Goal: Task Accomplishment & Management: Use online tool/utility

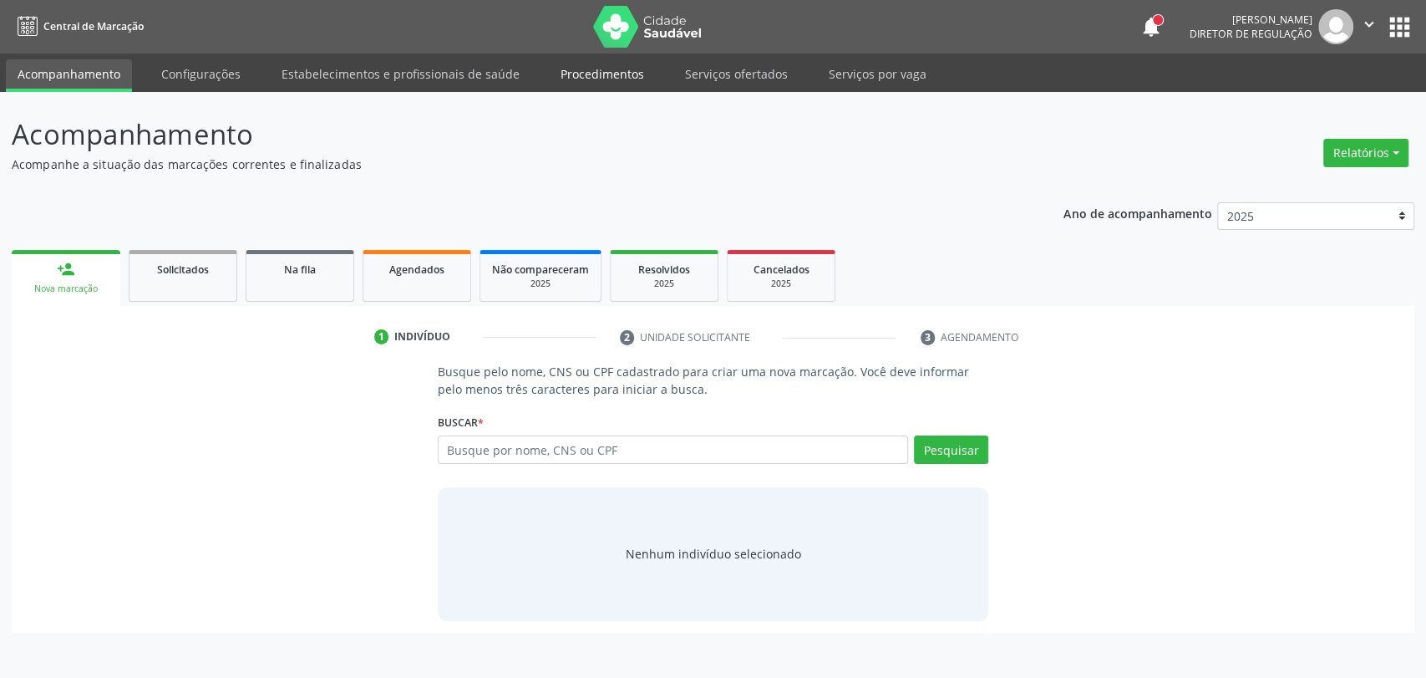
click at [561, 82] on link "Procedimentos" at bounding box center [602, 73] width 107 height 29
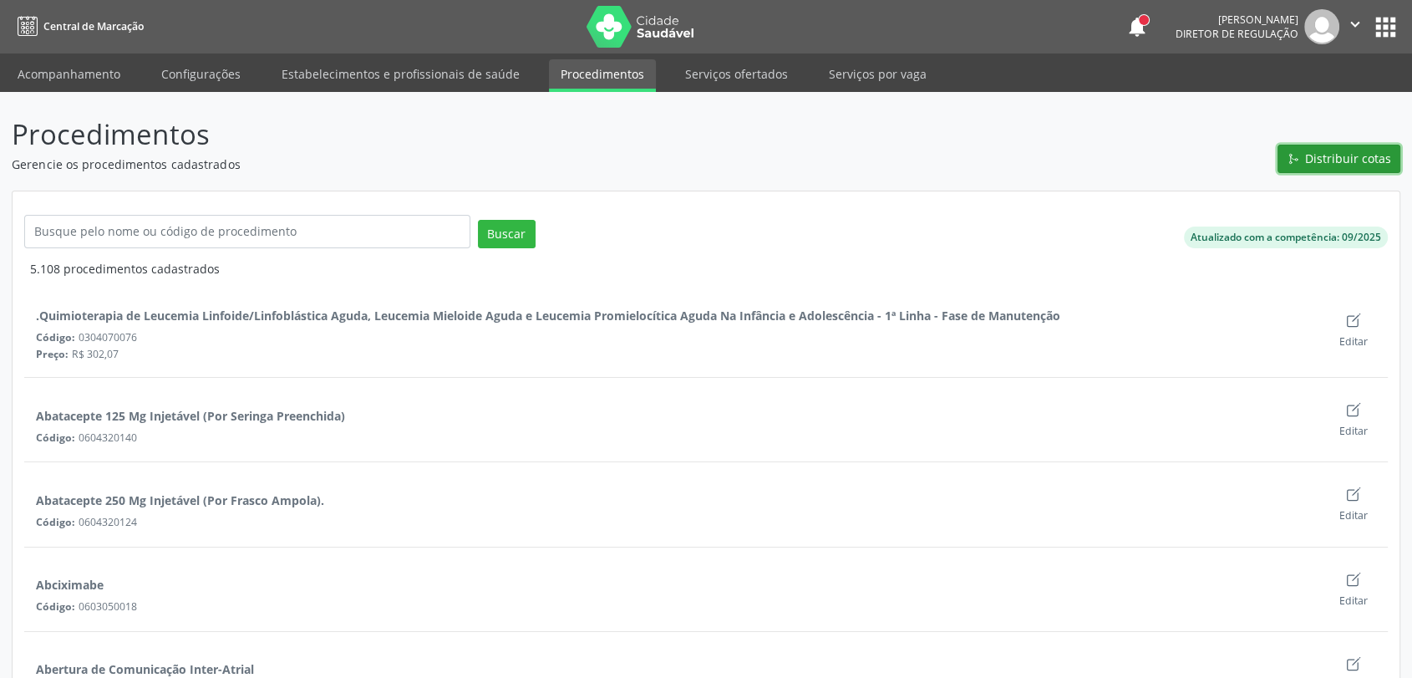
click at [1340, 150] on span "Distribuir cotas" at bounding box center [1348, 159] width 86 height 18
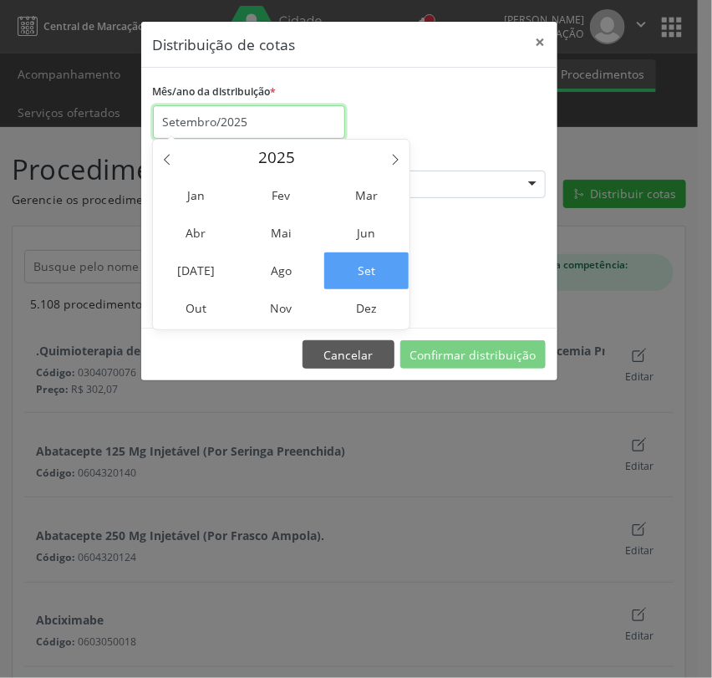
click at [254, 122] on input "Setembro/2025" at bounding box center [249, 121] width 192 height 33
click at [200, 312] on span "Out" at bounding box center [196, 308] width 84 height 37
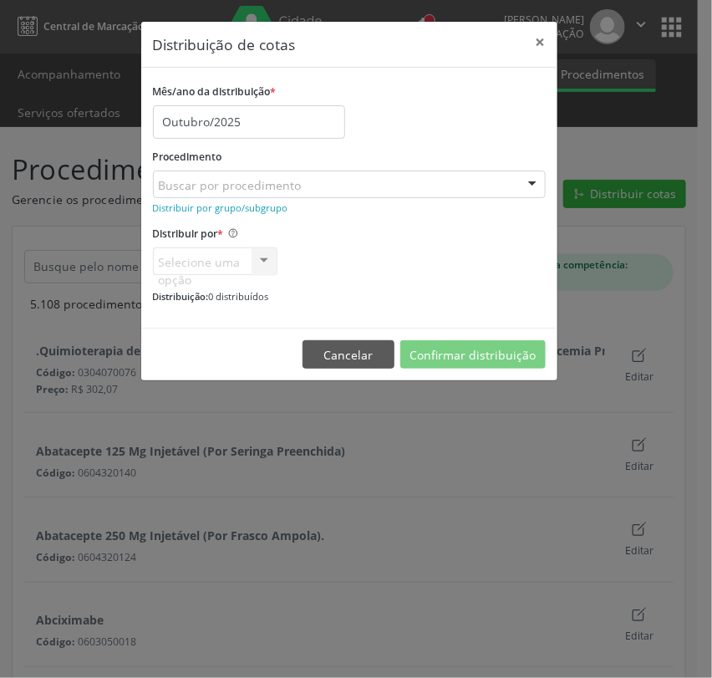
click at [272, 195] on div "Buscar por procedimento" at bounding box center [349, 184] width 393 height 28
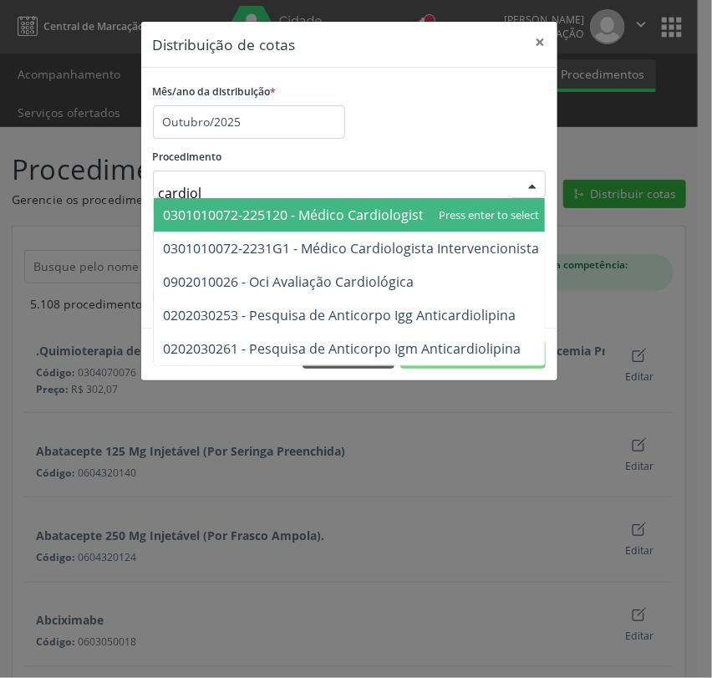
type input "cardiolo"
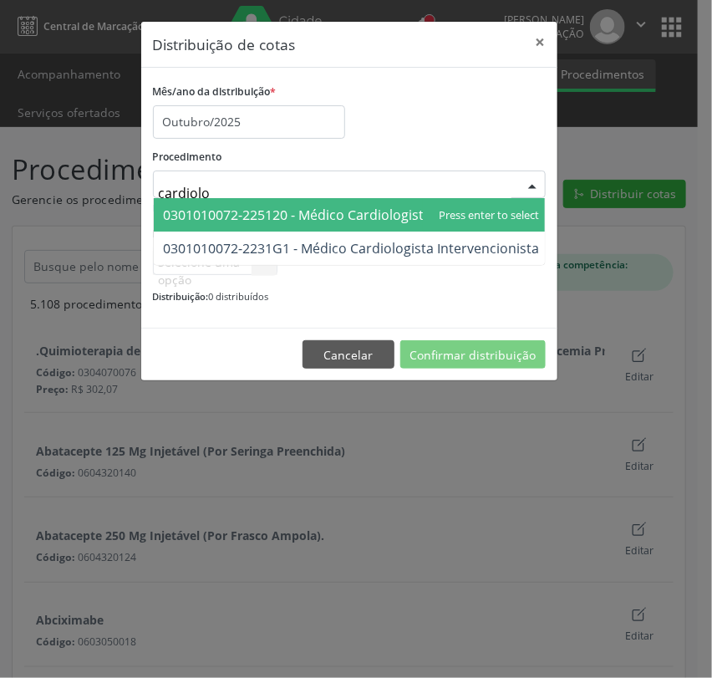
click at [299, 217] on span "0301010072-225120 - Médico Cardiologista" at bounding box center [298, 215] width 268 height 18
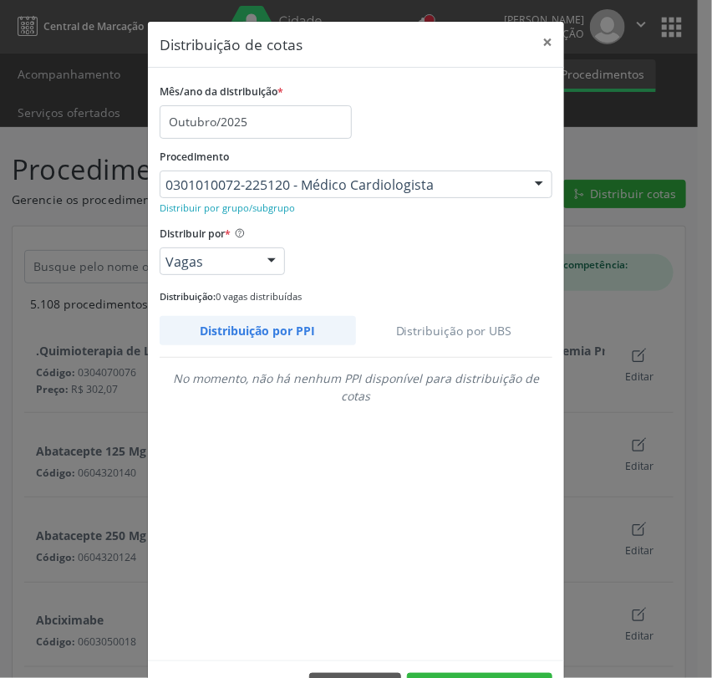
click at [461, 329] on link "Distribuição por UBS" at bounding box center [454, 330] width 197 height 29
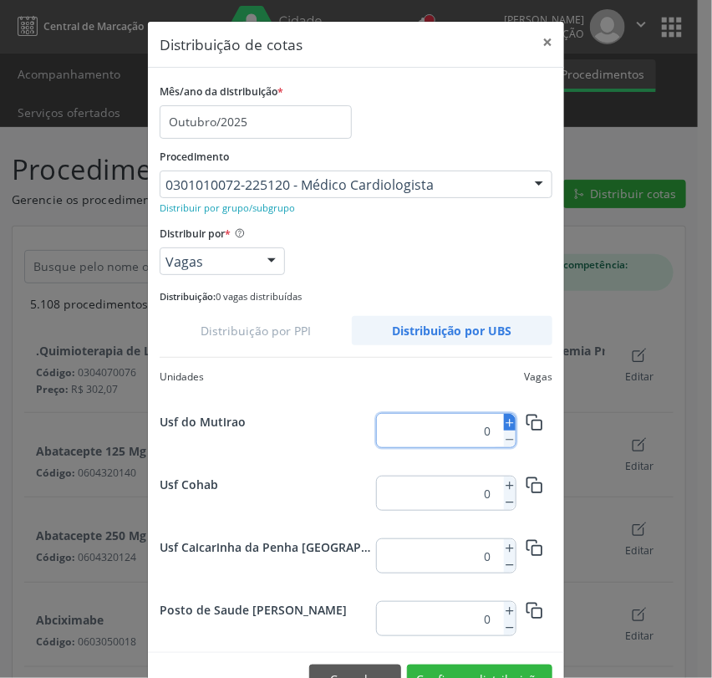
click at [504, 423] on icon at bounding box center [510, 423] width 12 height 12
type input "1"
click at [531, 420] on rect "button" at bounding box center [535, 424] width 9 height 9
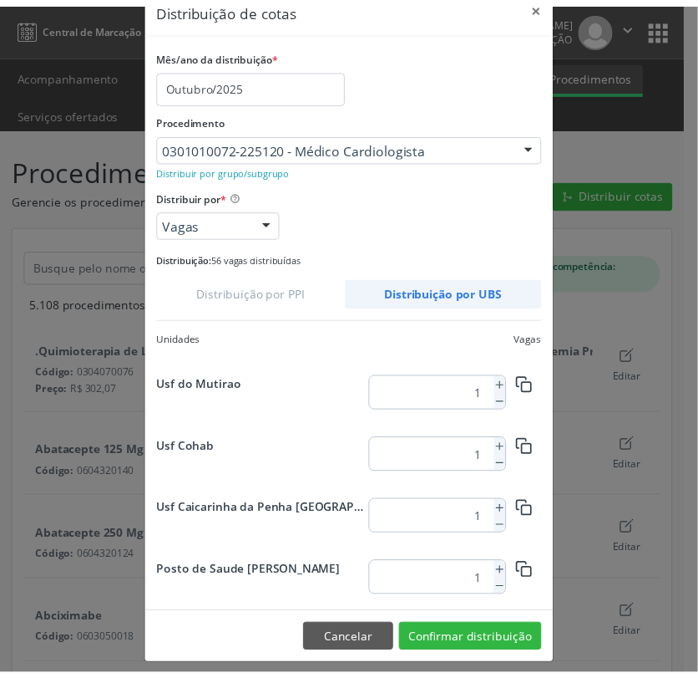
scroll to position [47, 0]
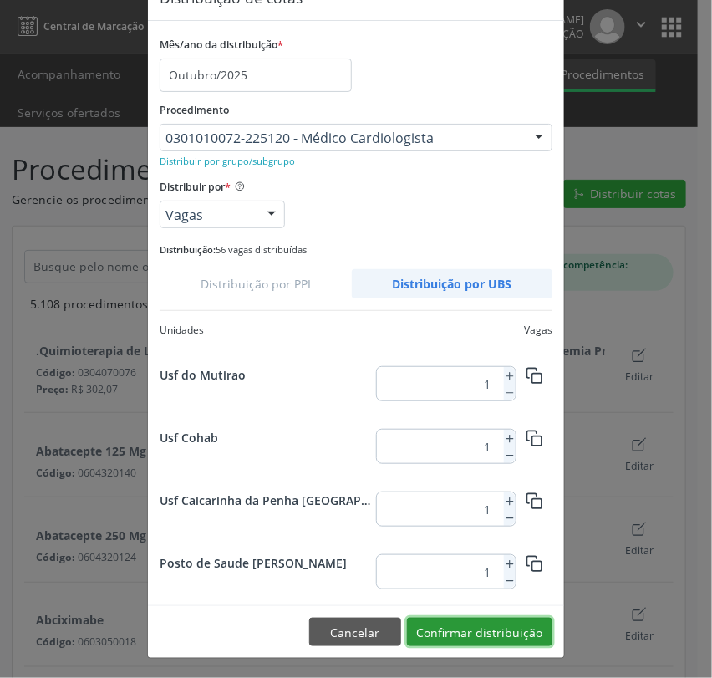
click at [534, 625] on button "Confirmar distribuição" at bounding box center [479, 631] width 145 height 28
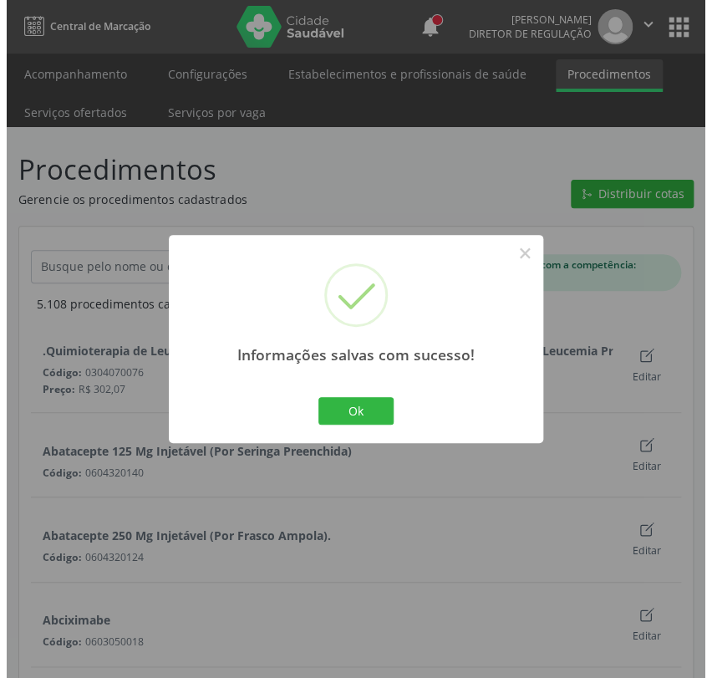
scroll to position [0, 0]
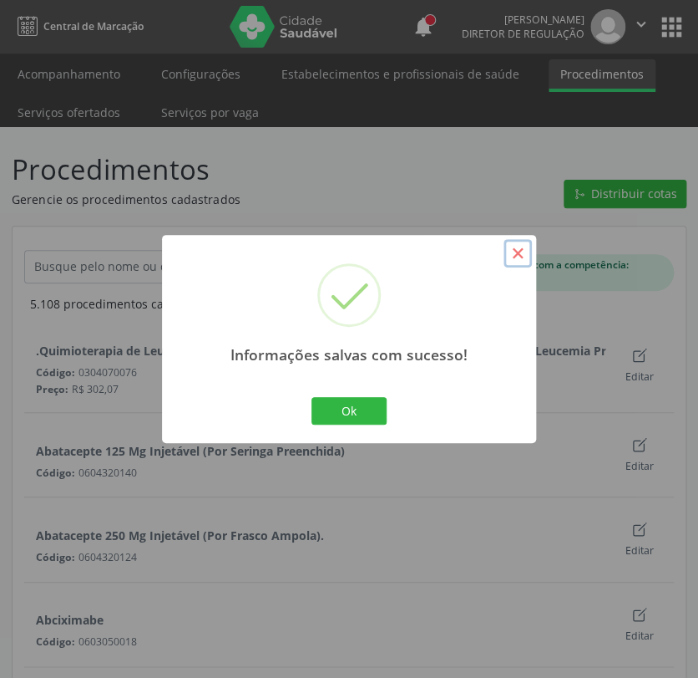
click at [520, 257] on button "×" at bounding box center [518, 253] width 28 height 28
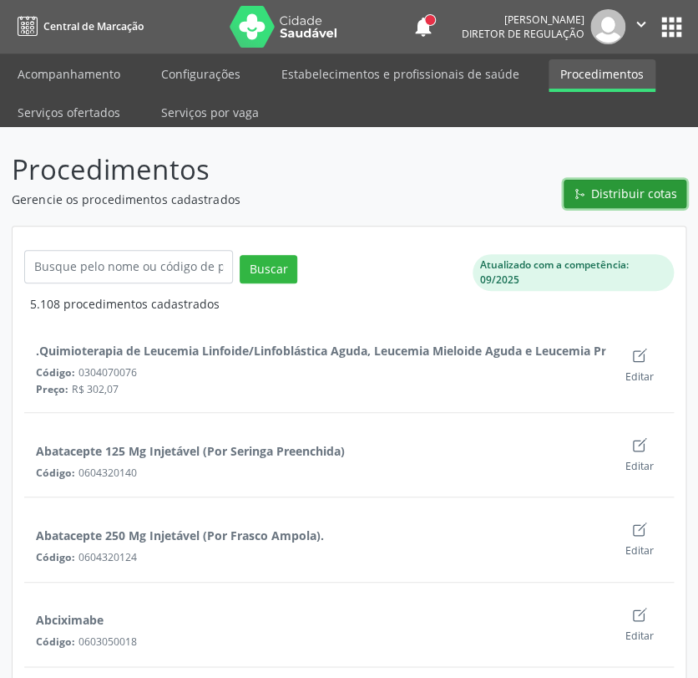
click at [592, 193] on button "Distribuir cotas" at bounding box center [625, 194] width 123 height 28
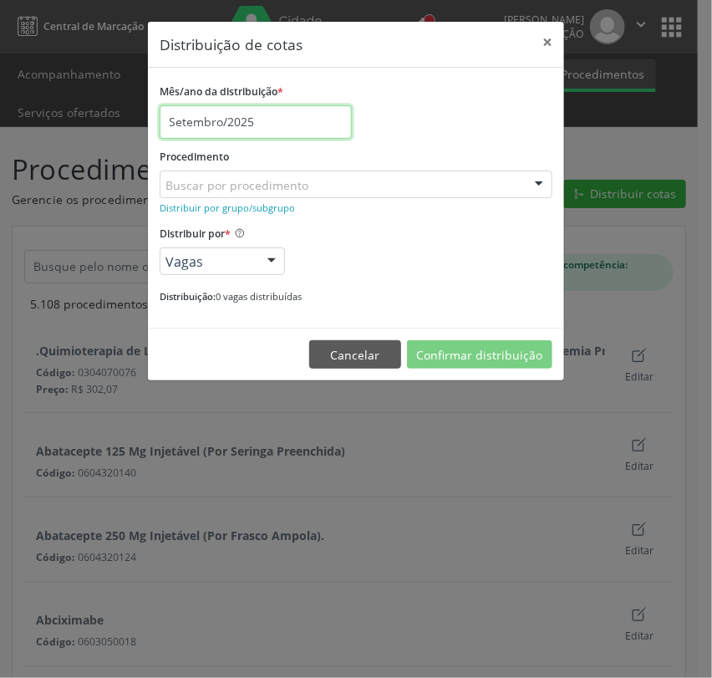
click at [286, 131] on input "Setembro/2025" at bounding box center [256, 121] width 192 height 33
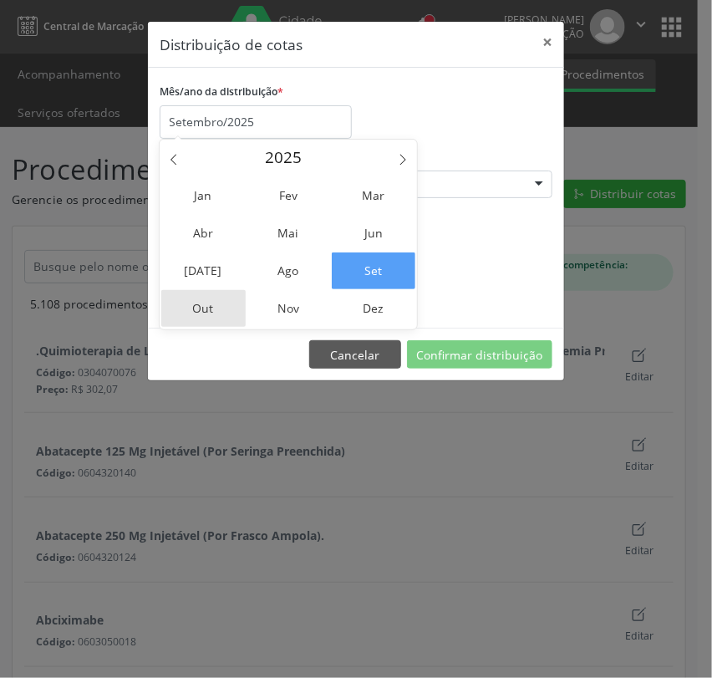
click at [203, 299] on span "Out" at bounding box center [203, 308] width 84 height 37
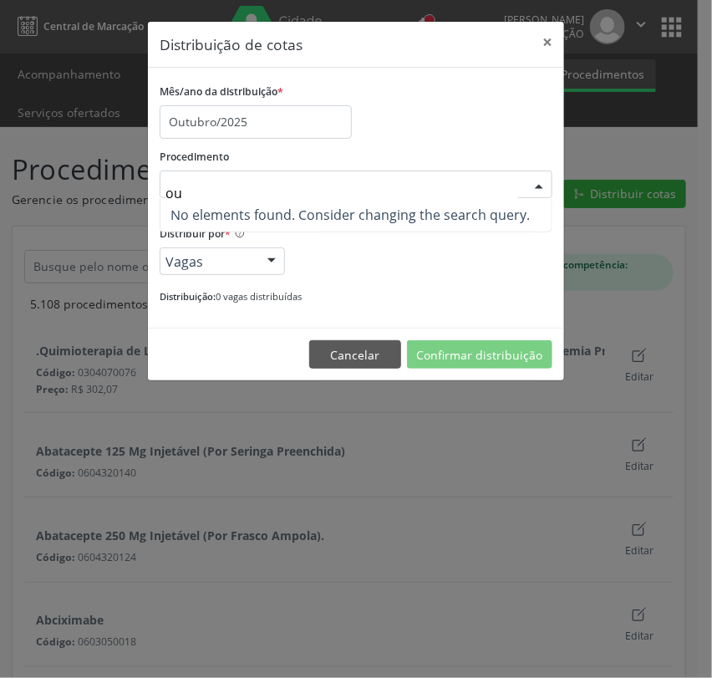
type input "o"
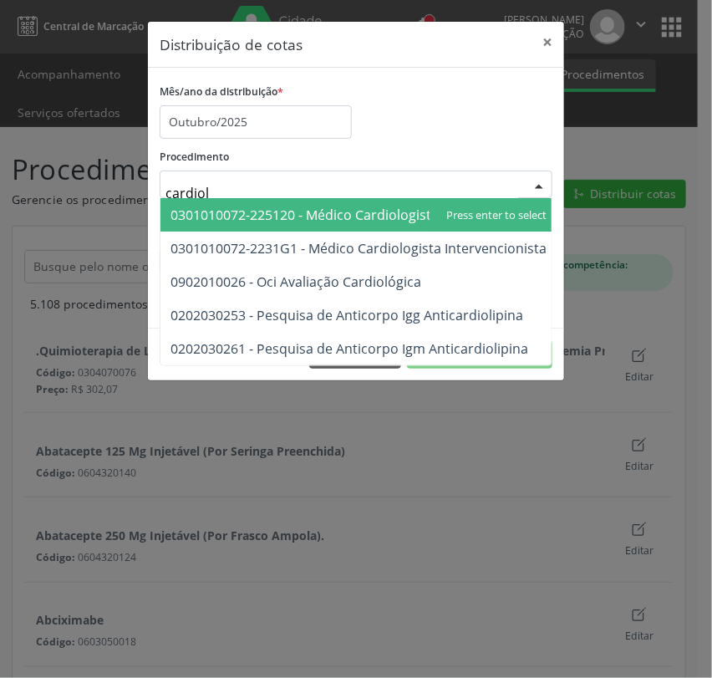
type input "cardiolo"
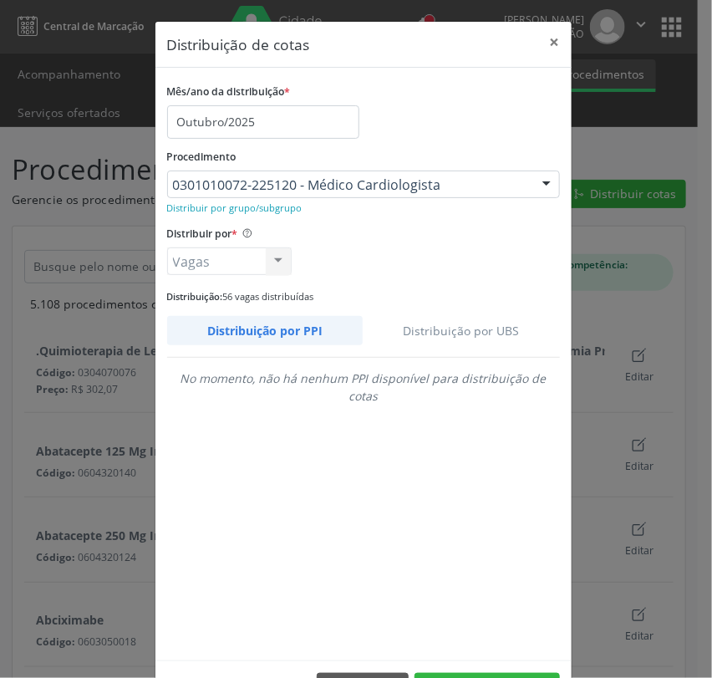
click at [400, 337] on link "Distribuição por UBS" at bounding box center [461, 330] width 197 height 29
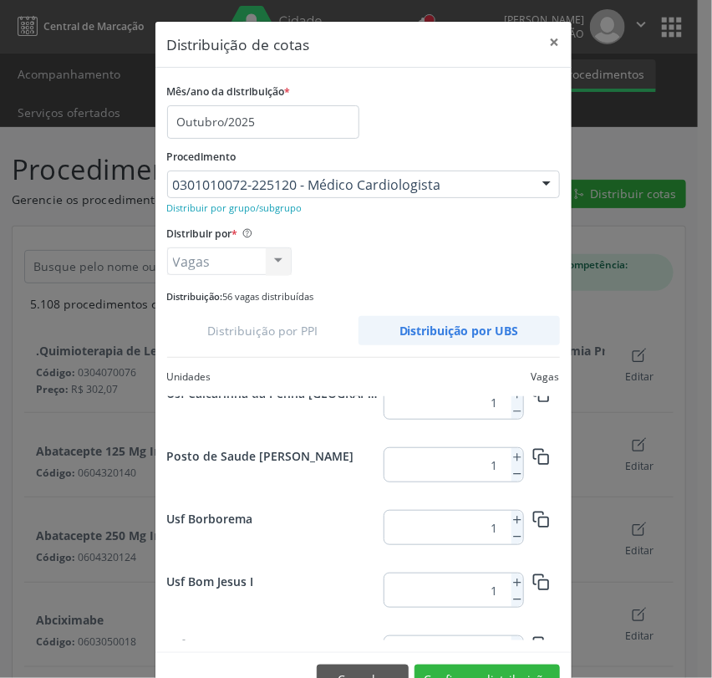
scroll to position [2159, 0]
click at [511, 514] on icon at bounding box center [517, 520] width 12 height 12
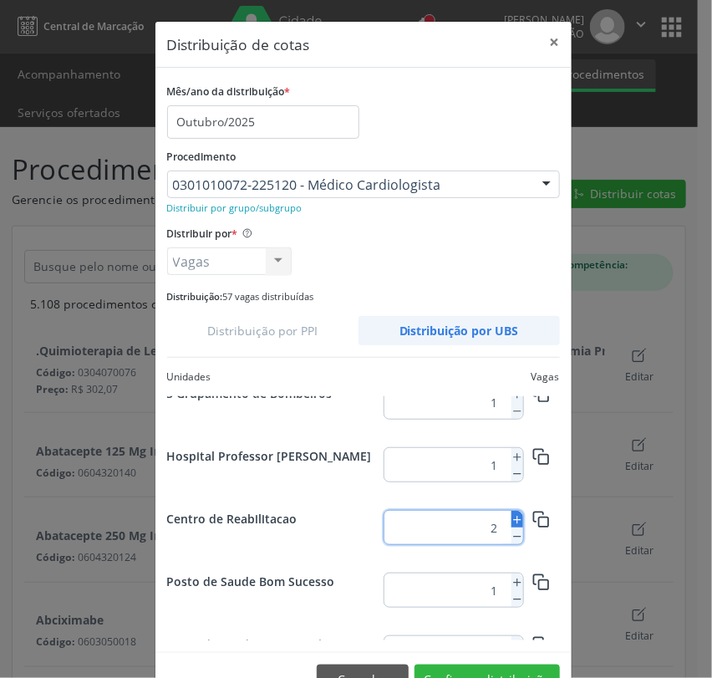
click at [511, 514] on icon at bounding box center [517, 520] width 12 height 12
type input "5"
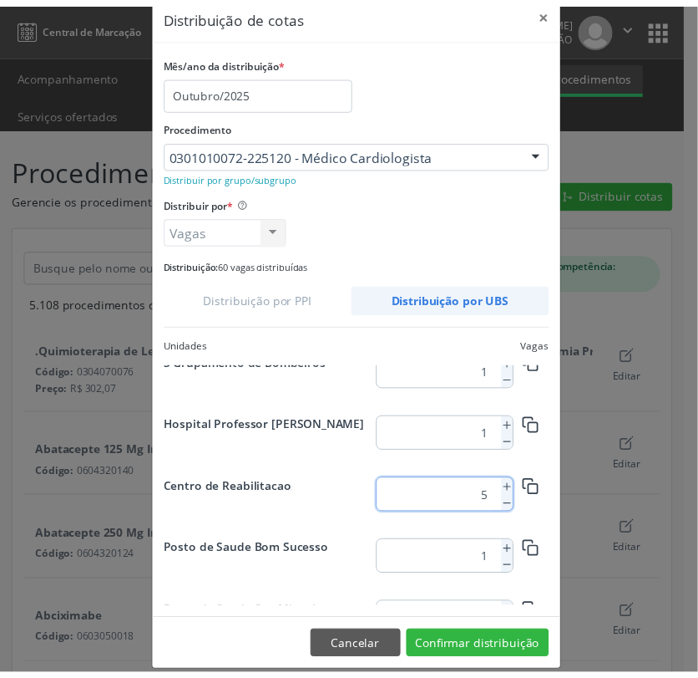
scroll to position [47, 0]
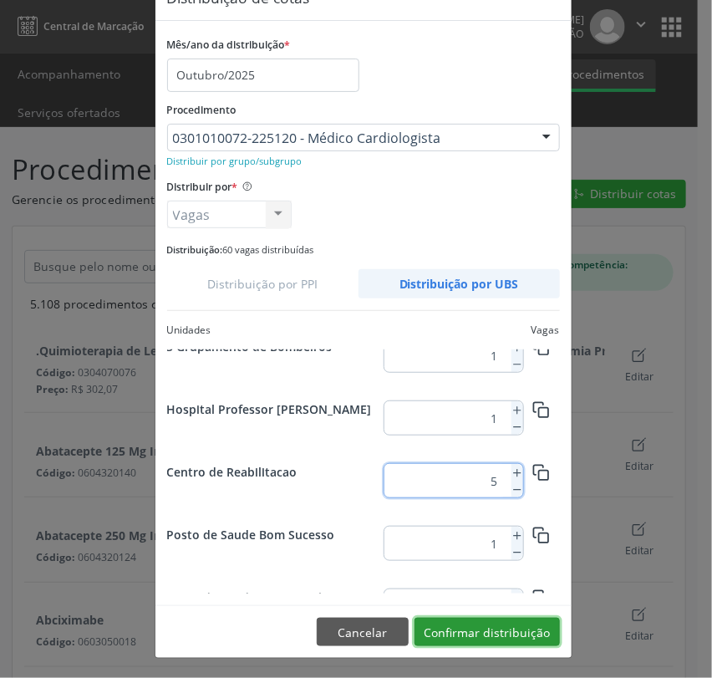
click at [505, 630] on button "Confirmar distribuição" at bounding box center [486, 631] width 145 height 28
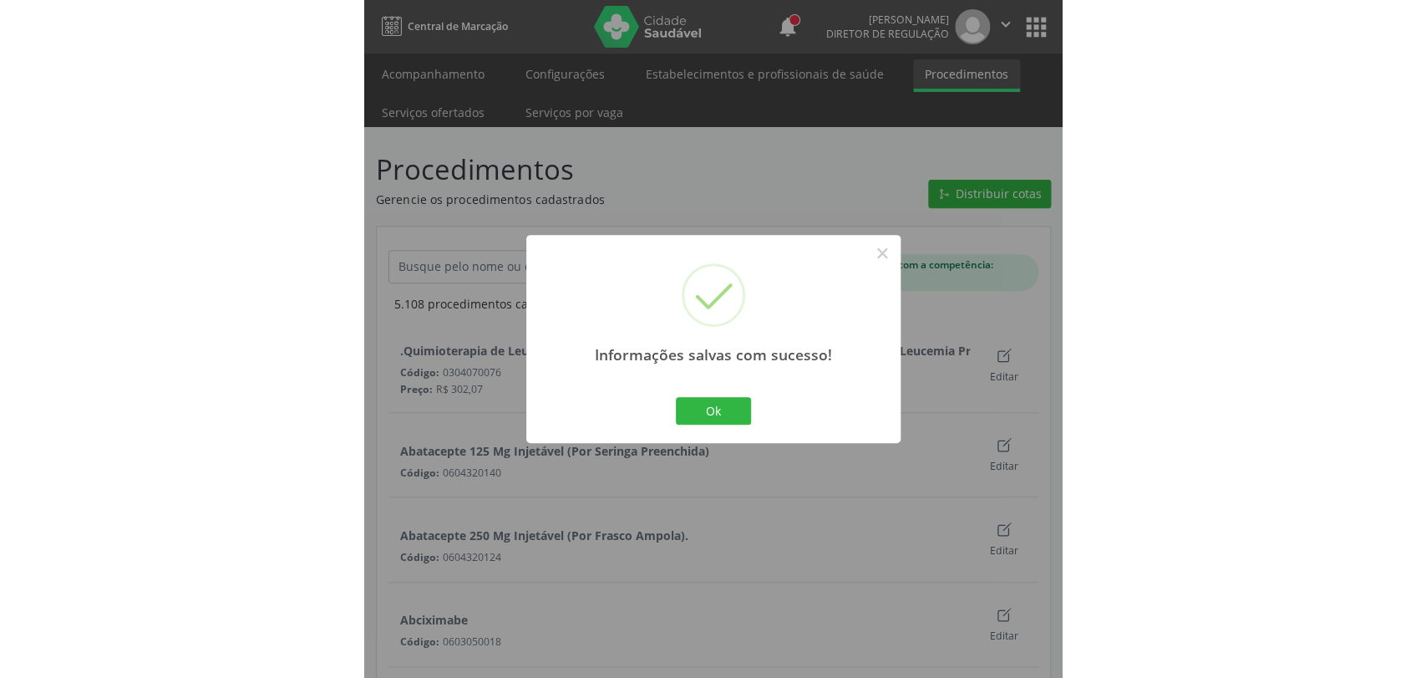
scroll to position [0, 0]
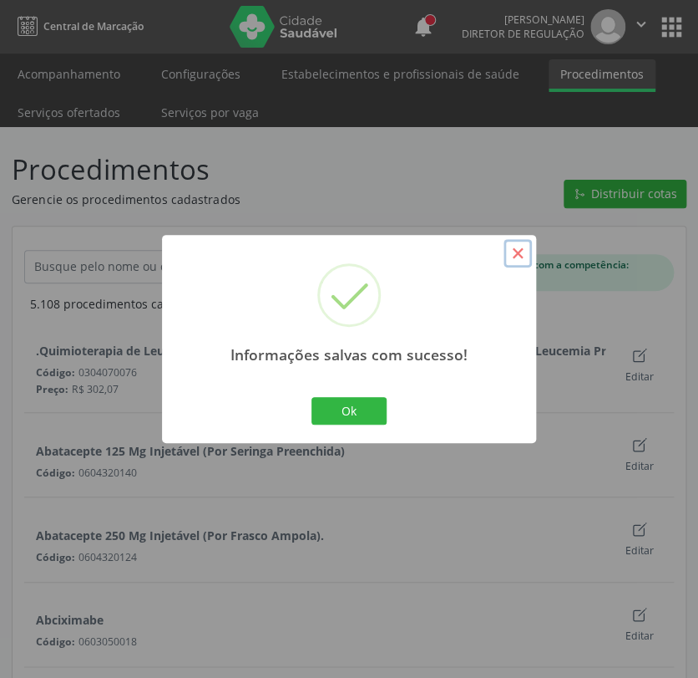
click at [516, 260] on button "×" at bounding box center [518, 253] width 28 height 28
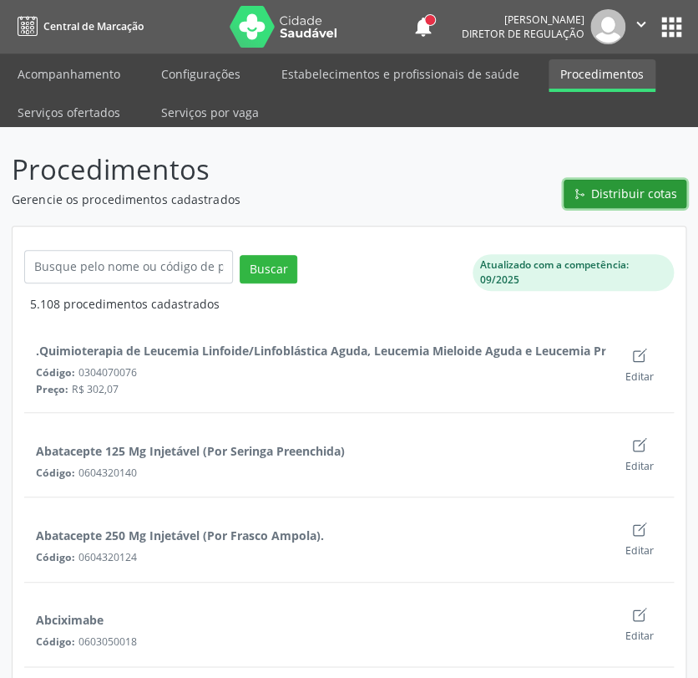
click at [605, 193] on span "Distribuir cotas" at bounding box center [635, 194] width 86 height 18
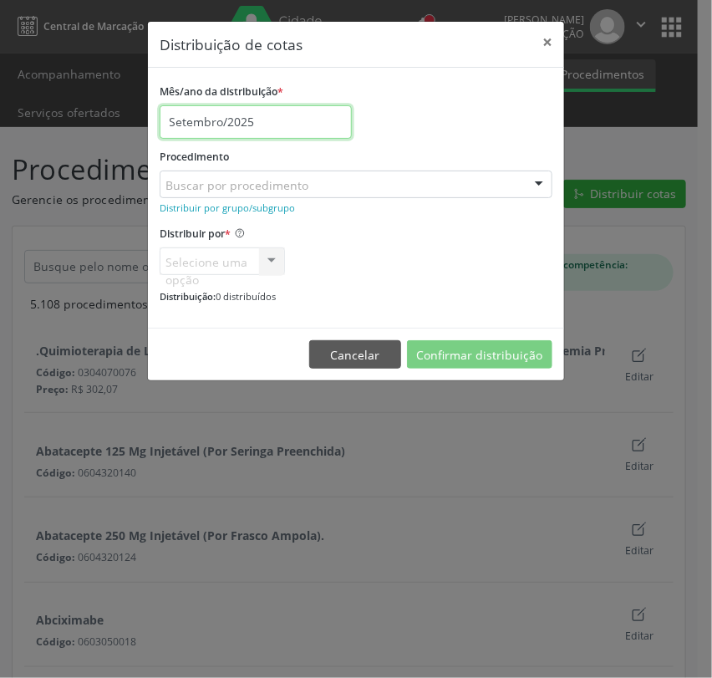
click at [228, 131] on body "Central de Marcação notifications [PERSON_NAME] Diretor de regulação  Configur…" at bounding box center [356, 339] width 712 height 678
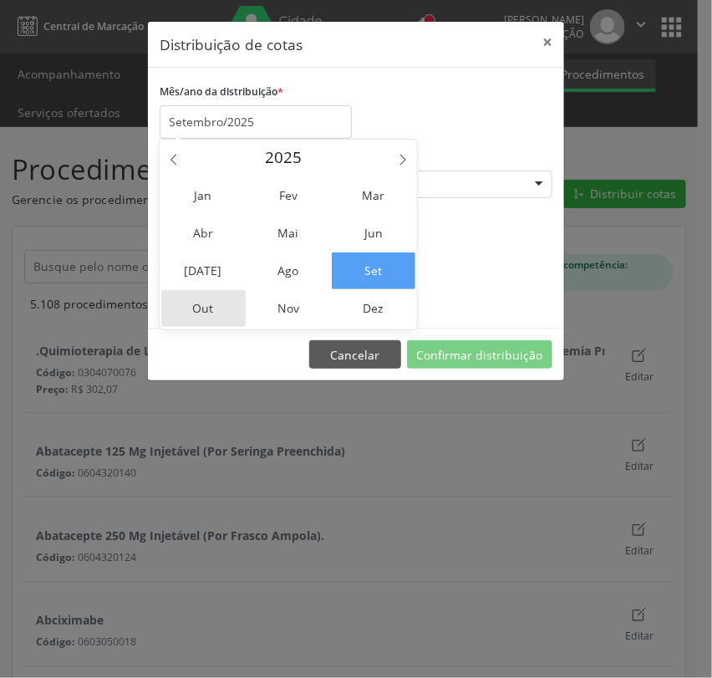
click at [206, 294] on span "Out" at bounding box center [203, 308] width 84 height 37
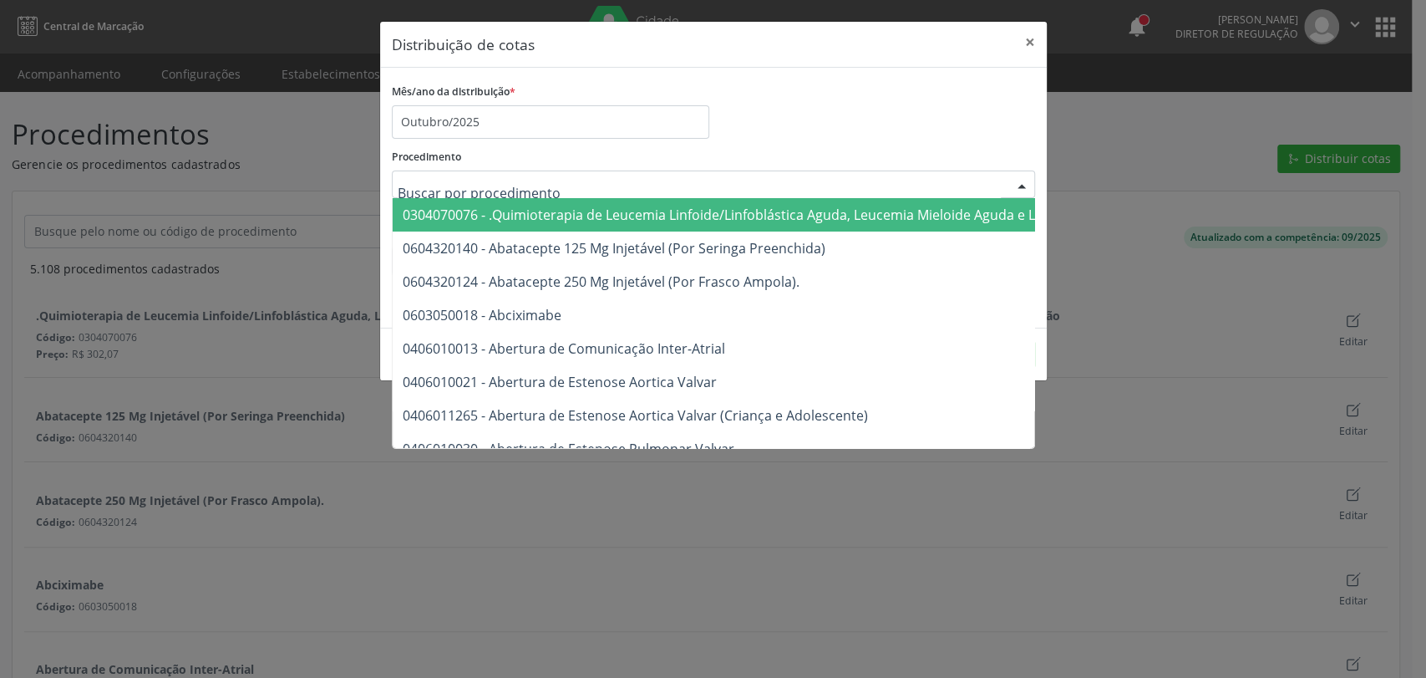
type input "v"
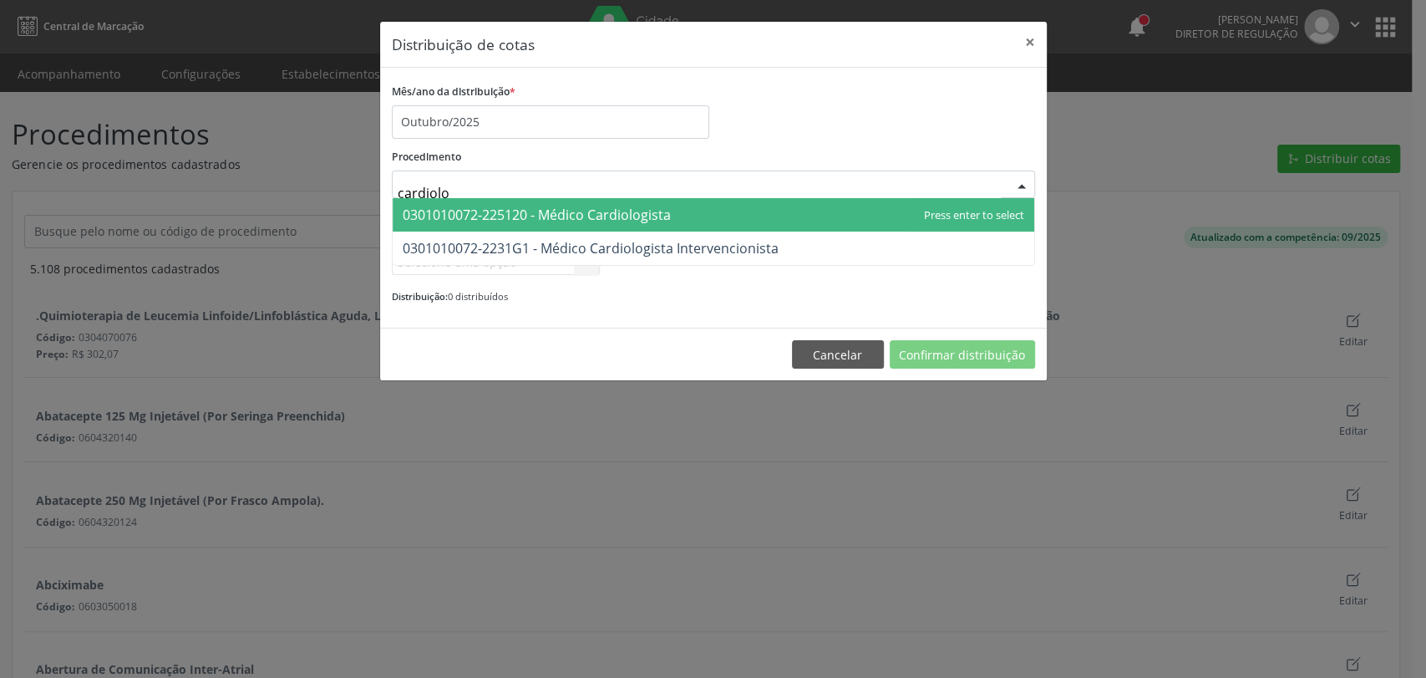
click at [647, 214] on span "0301010072-225120 - Médico Cardiologista" at bounding box center [537, 215] width 268 height 18
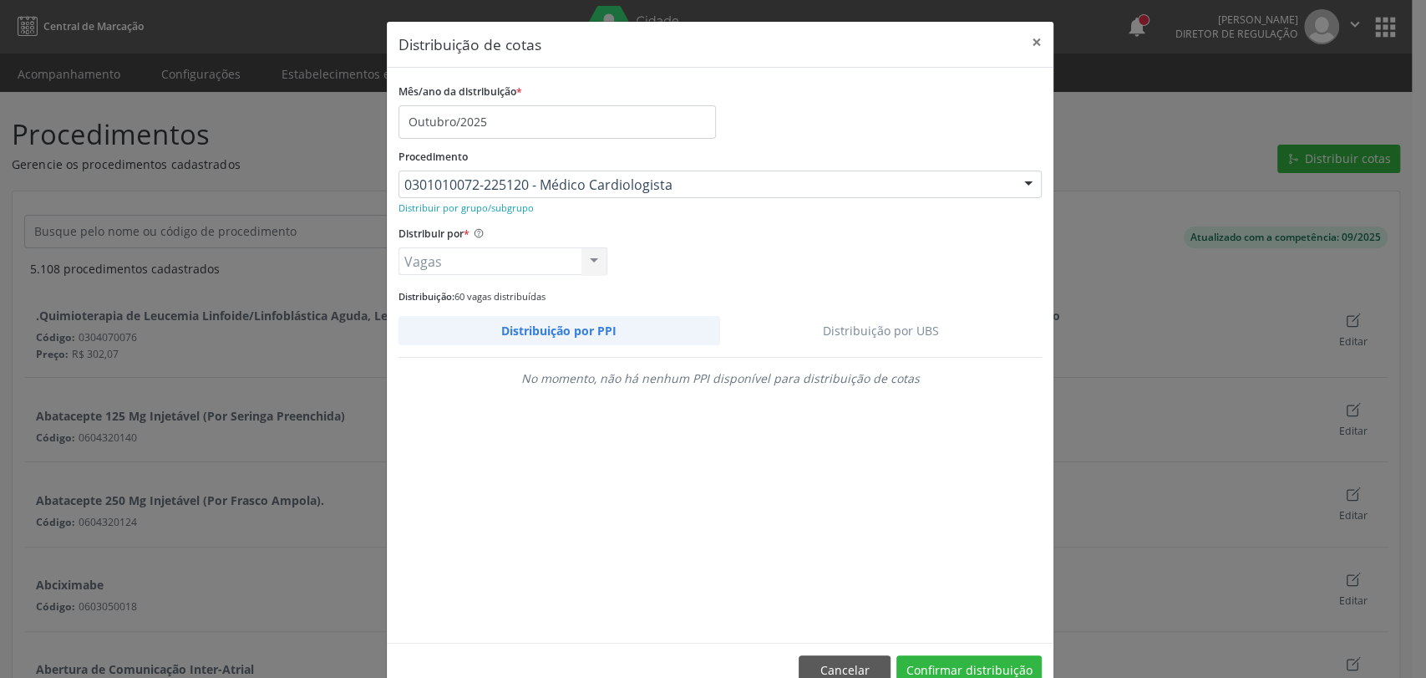
click at [913, 336] on link "Distribuição por UBS" at bounding box center [881, 330] width 323 height 29
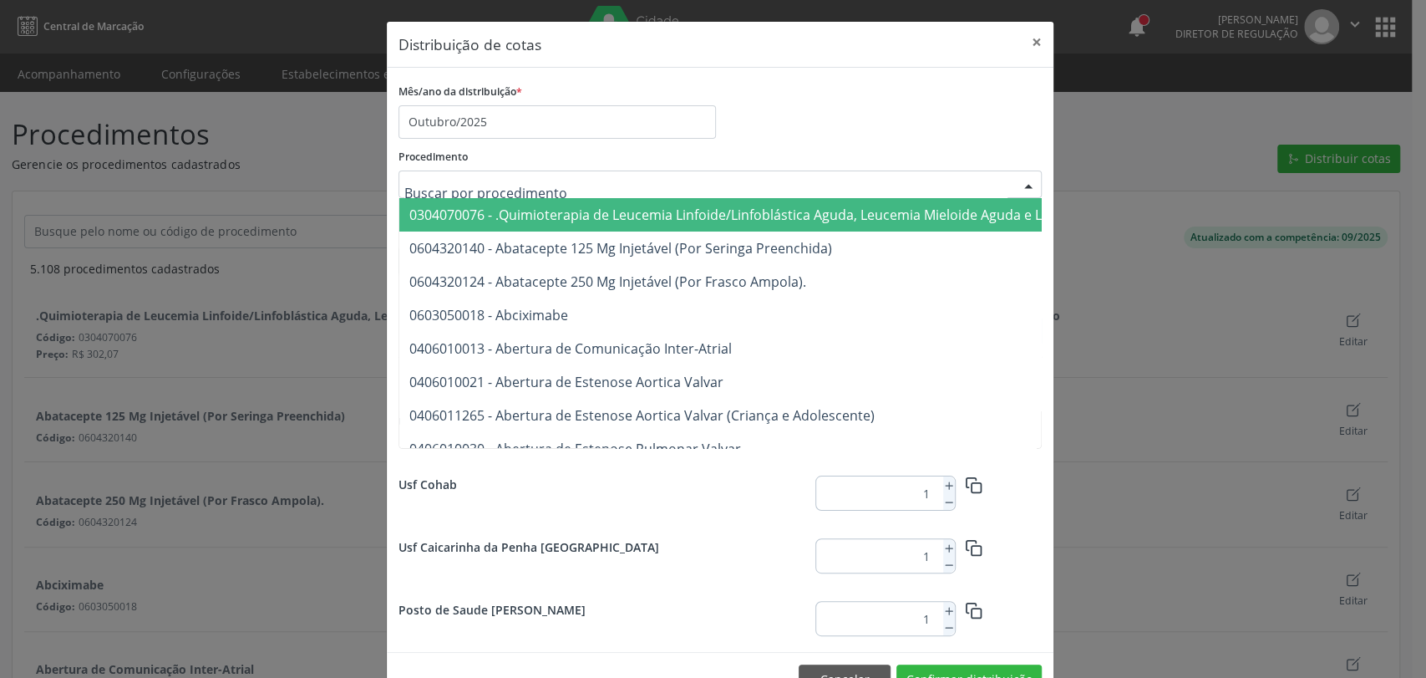
click at [632, 196] on div at bounding box center [720, 184] width 643 height 28
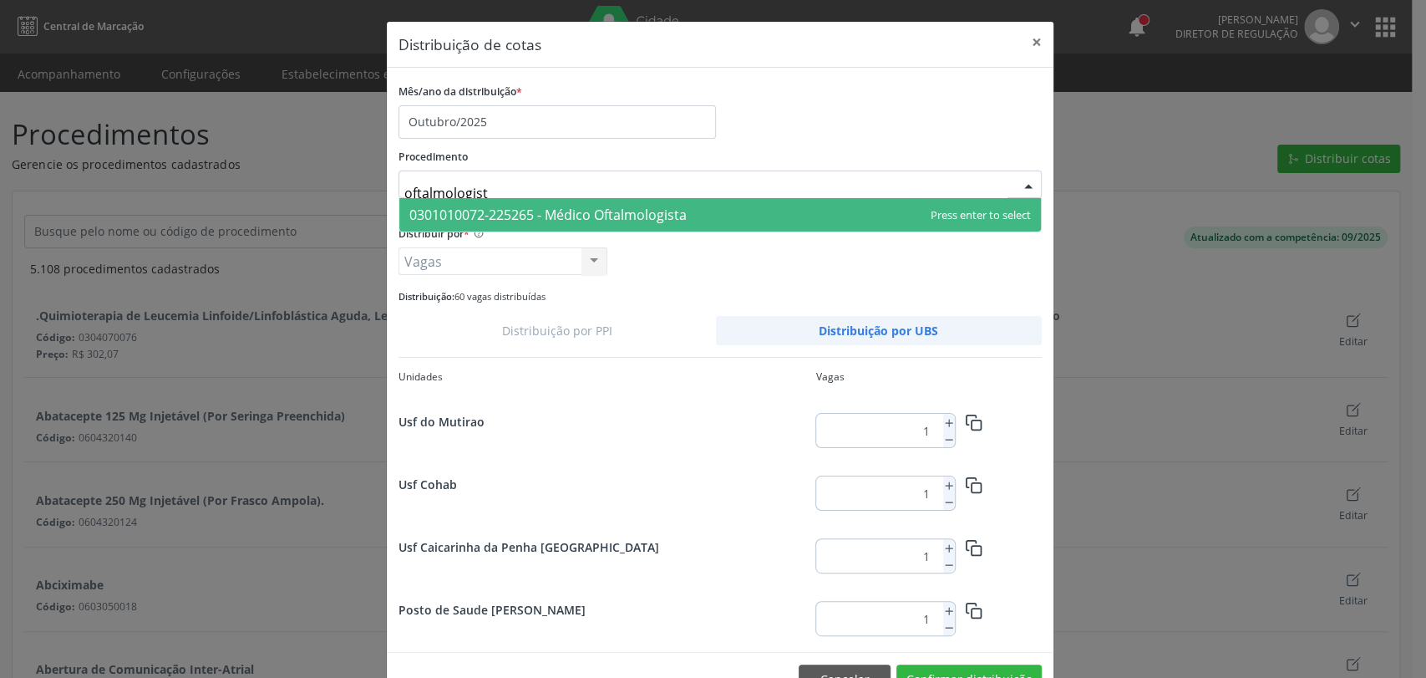
type input "oftalmologista"
click at [640, 209] on span "0301010072-225265 - Médico Oftalmologista" at bounding box center [547, 215] width 277 height 18
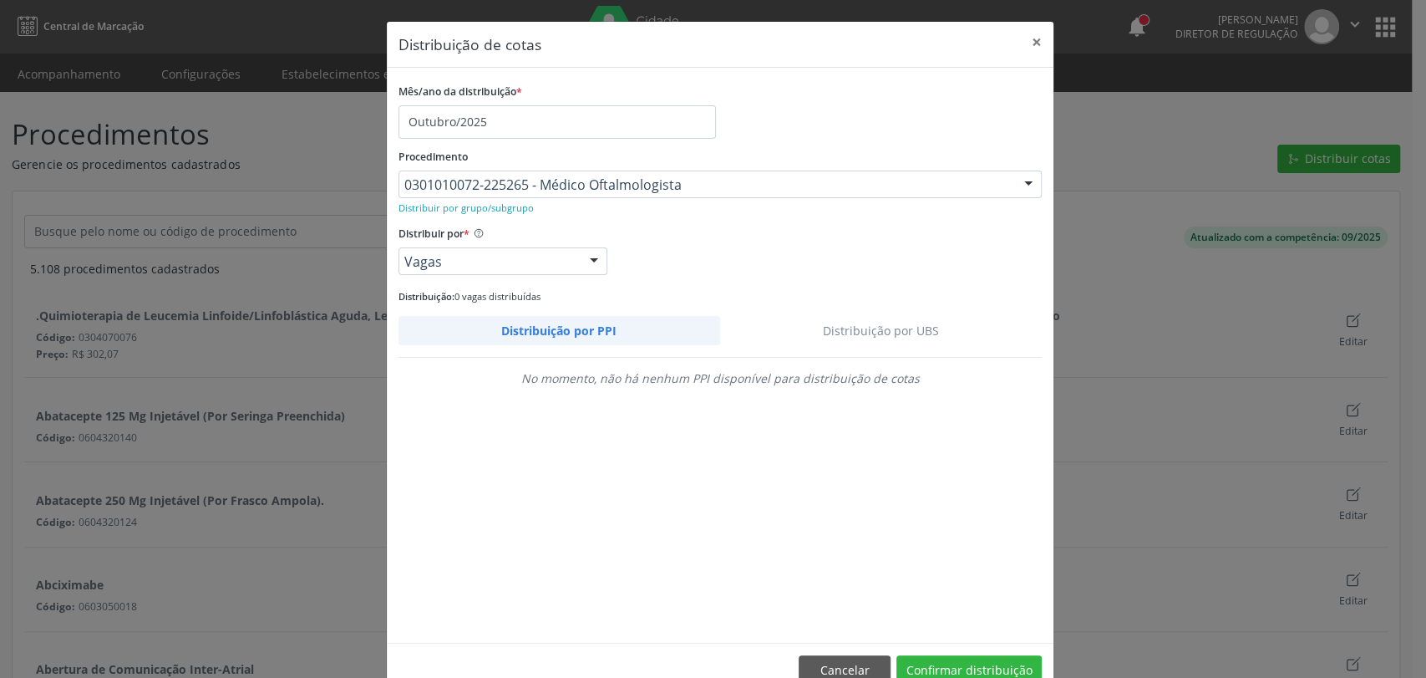
click at [911, 340] on link "Distribuição por UBS" at bounding box center [881, 330] width 323 height 29
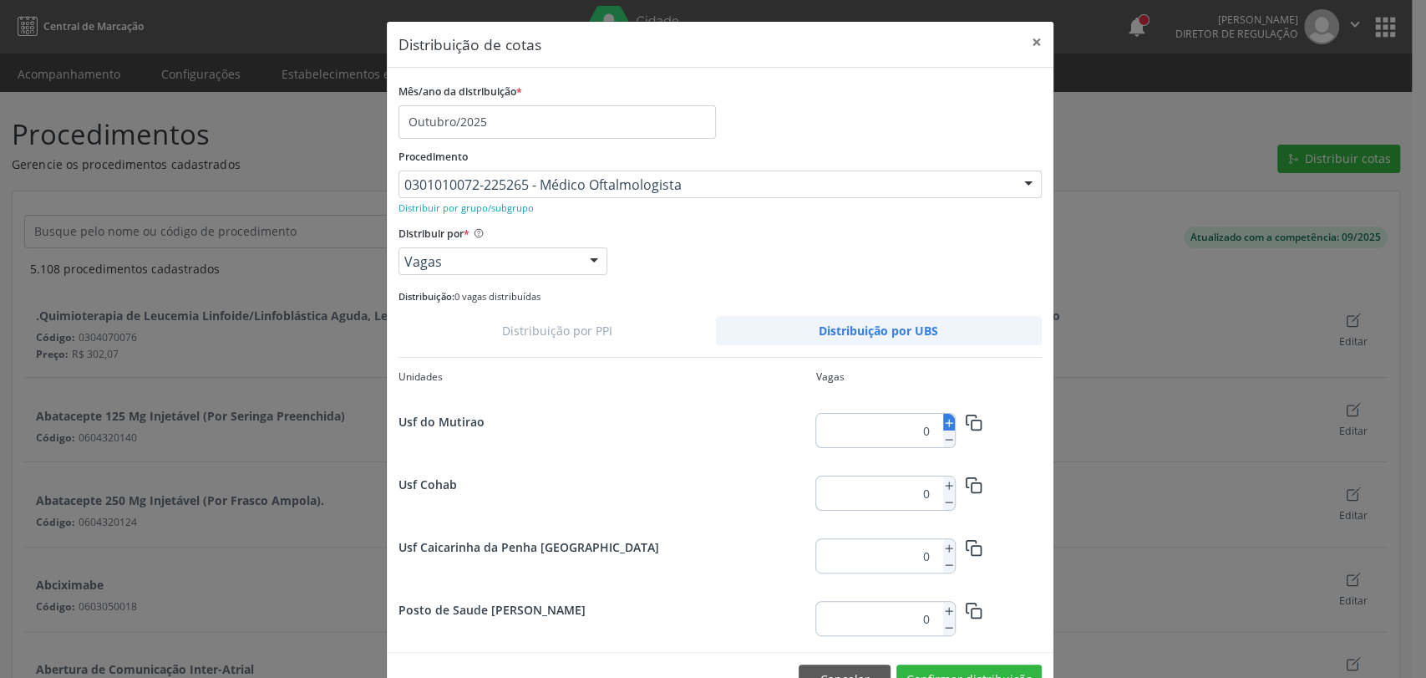
click at [943, 421] on icon at bounding box center [949, 423] width 12 height 12
click at [922, 424] on input "1" at bounding box center [876, 430] width 120 height 33
type input "12"
click at [966, 424] on icon "button" at bounding box center [970, 419] width 9 height 9
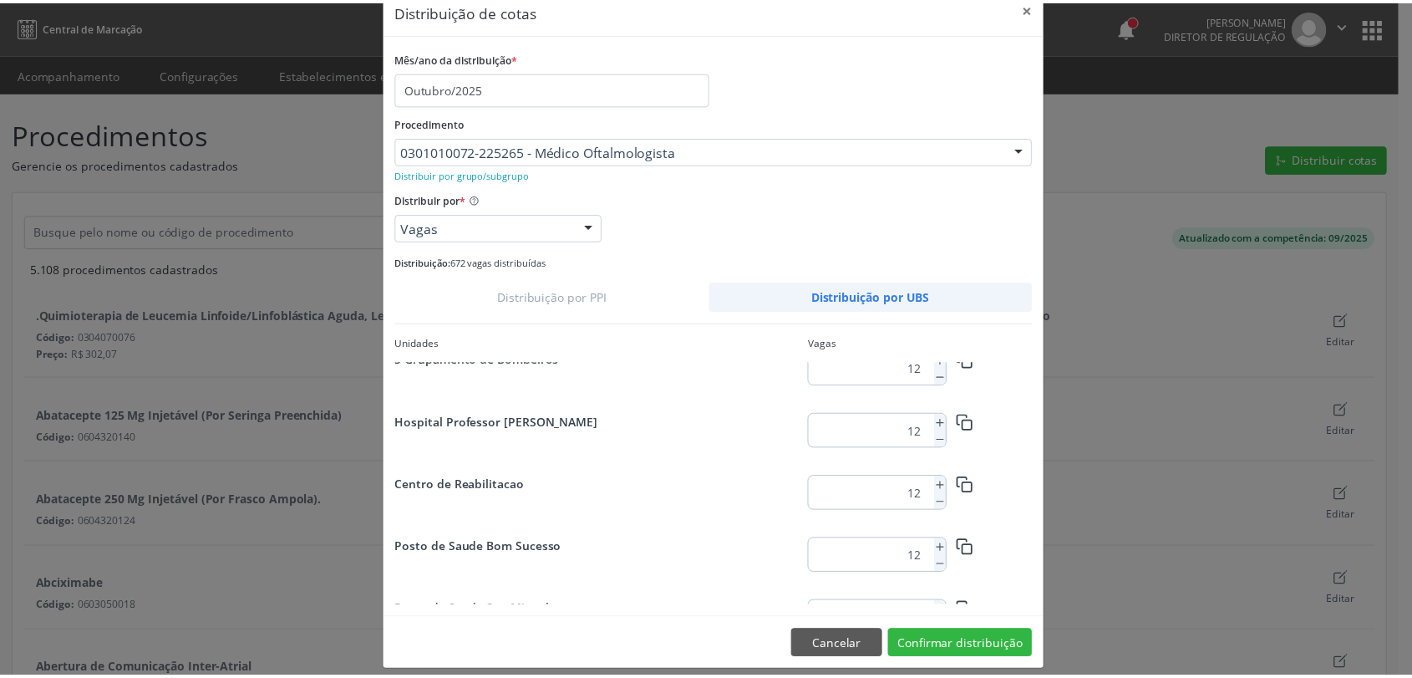
scroll to position [47, 0]
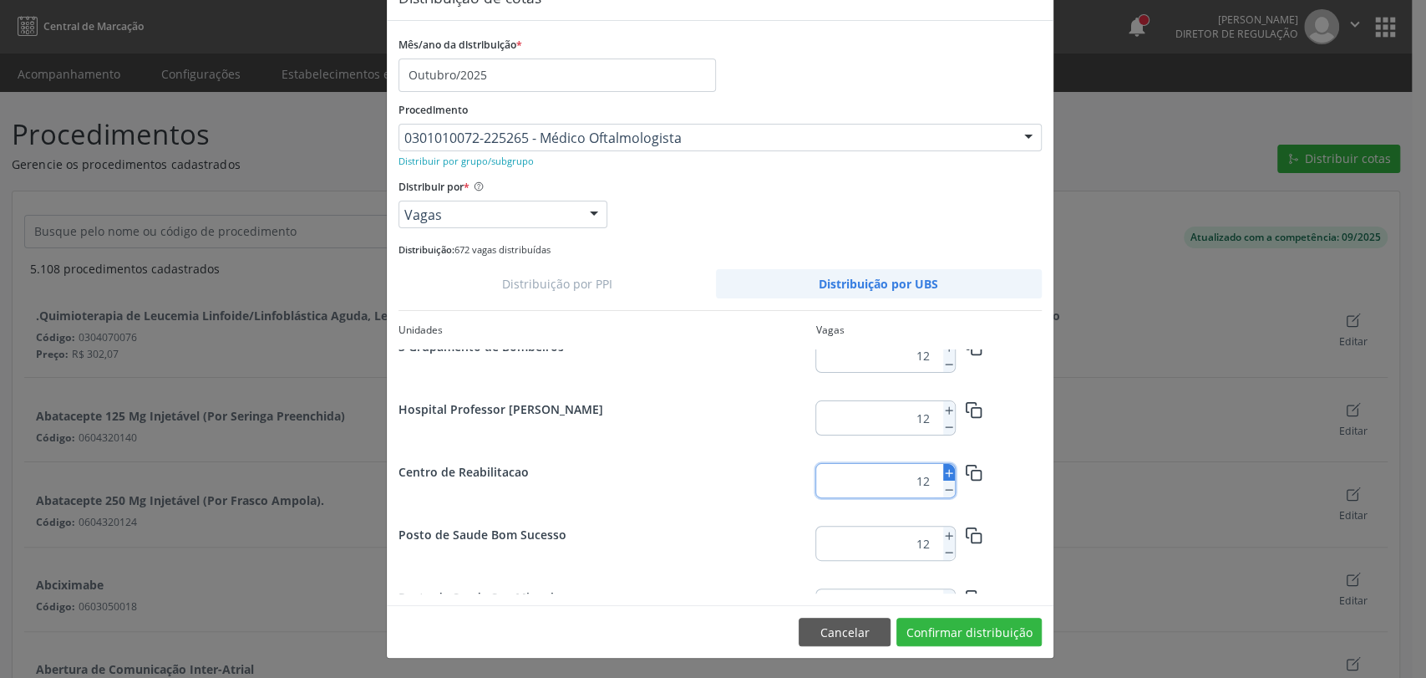
click at [943, 473] on icon at bounding box center [949, 473] width 12 height 12
type input "16"
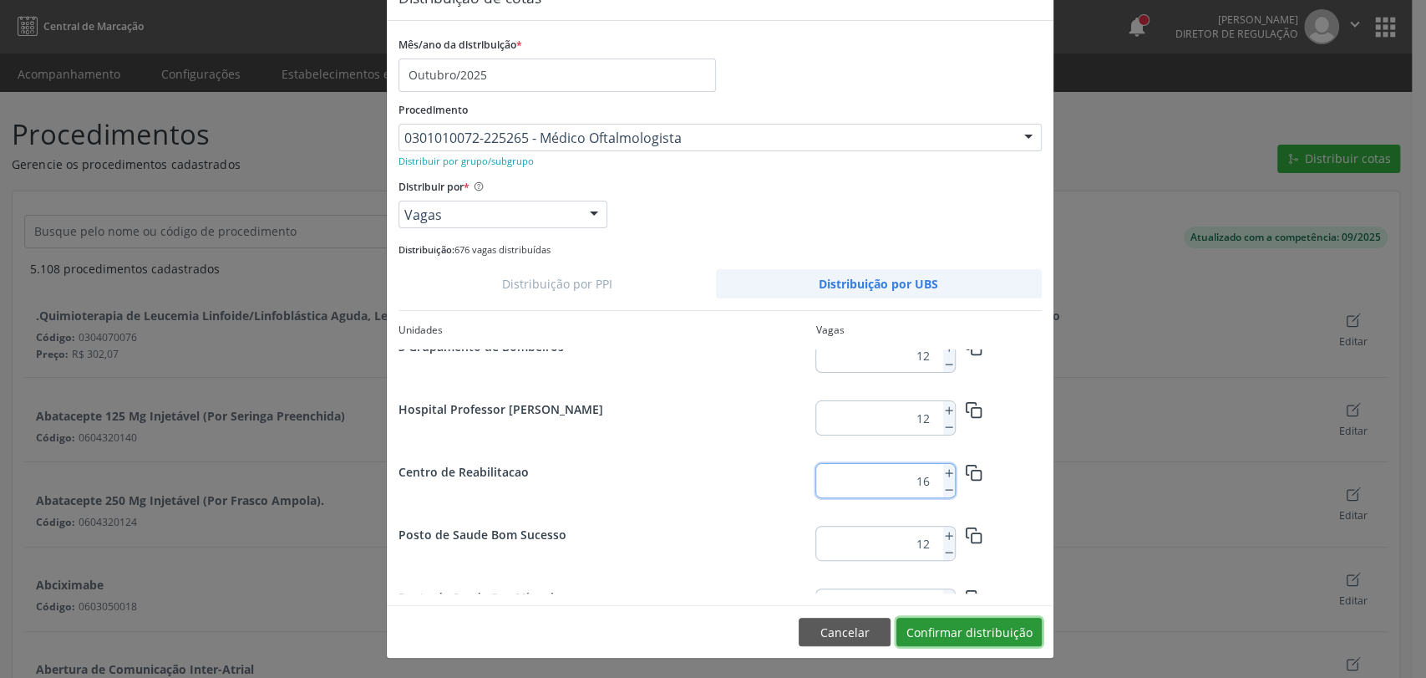
click at [953, 627] on button "Confirmar distribuição" at bounding box center [969, 631] width 145 height 28
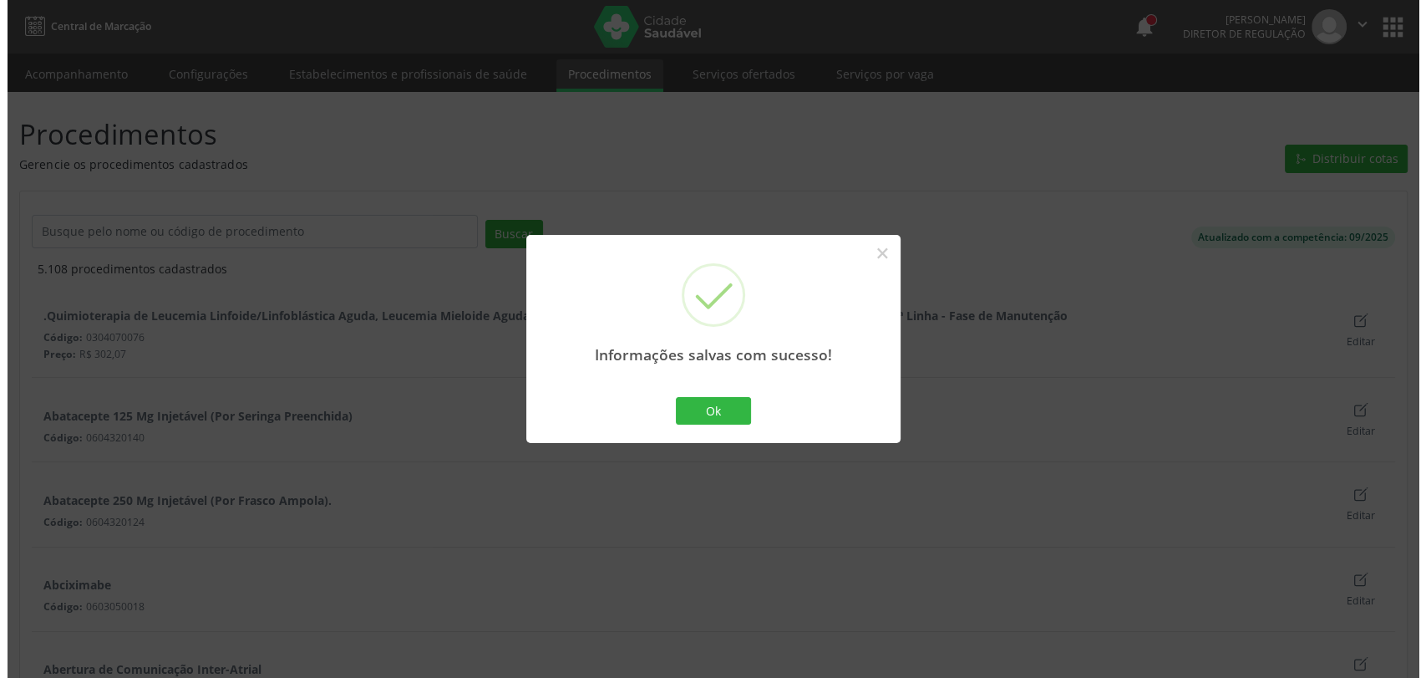
scroll to position [0, 0]
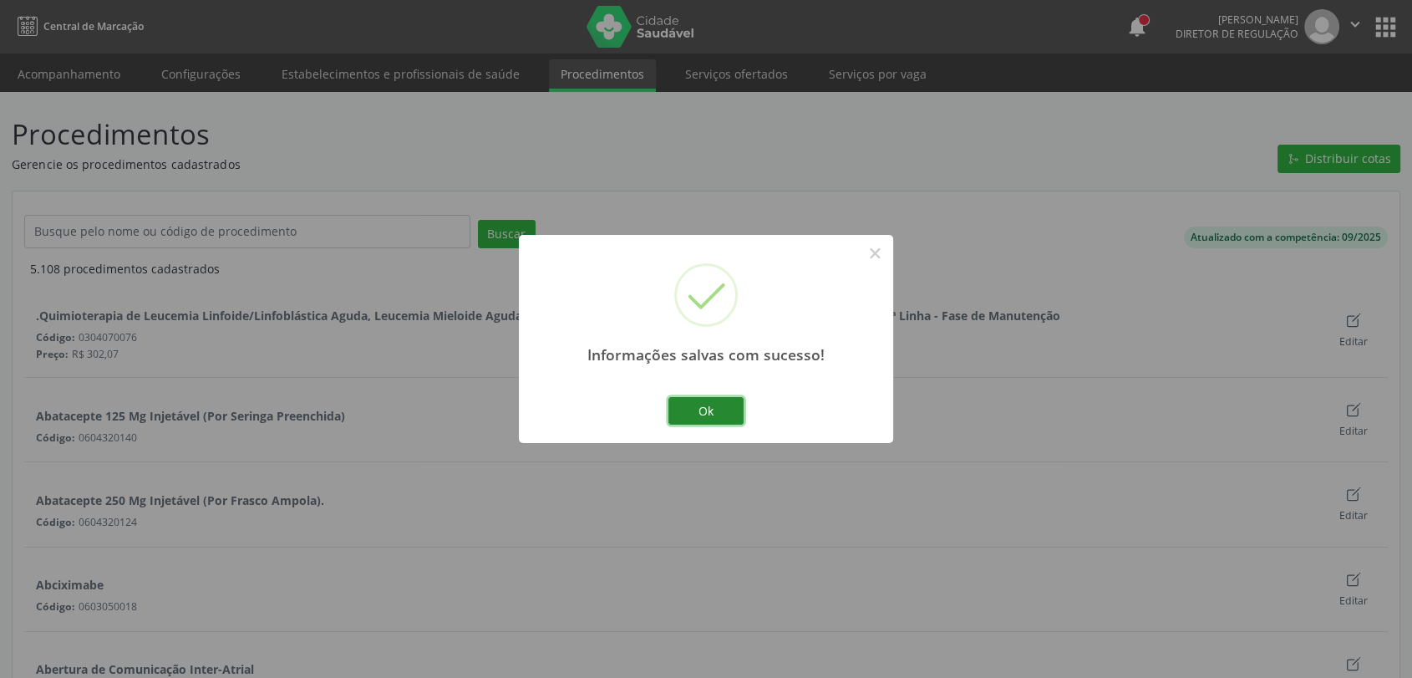
click at [710, 409] on button "Ok" at bounding box center [705, 411] width 75 height 28
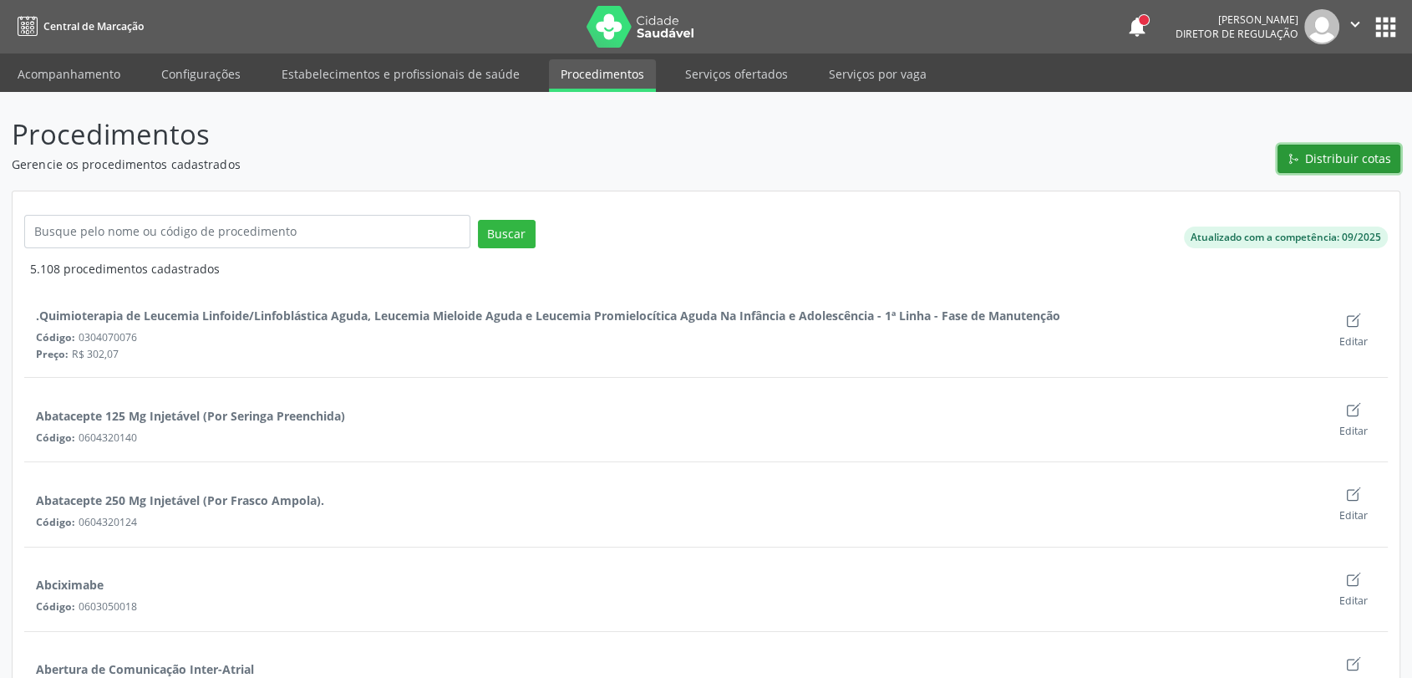
click at [1298, 163] on icon "Git Merge" at bounding box center [1294, 159] width 12 height 12
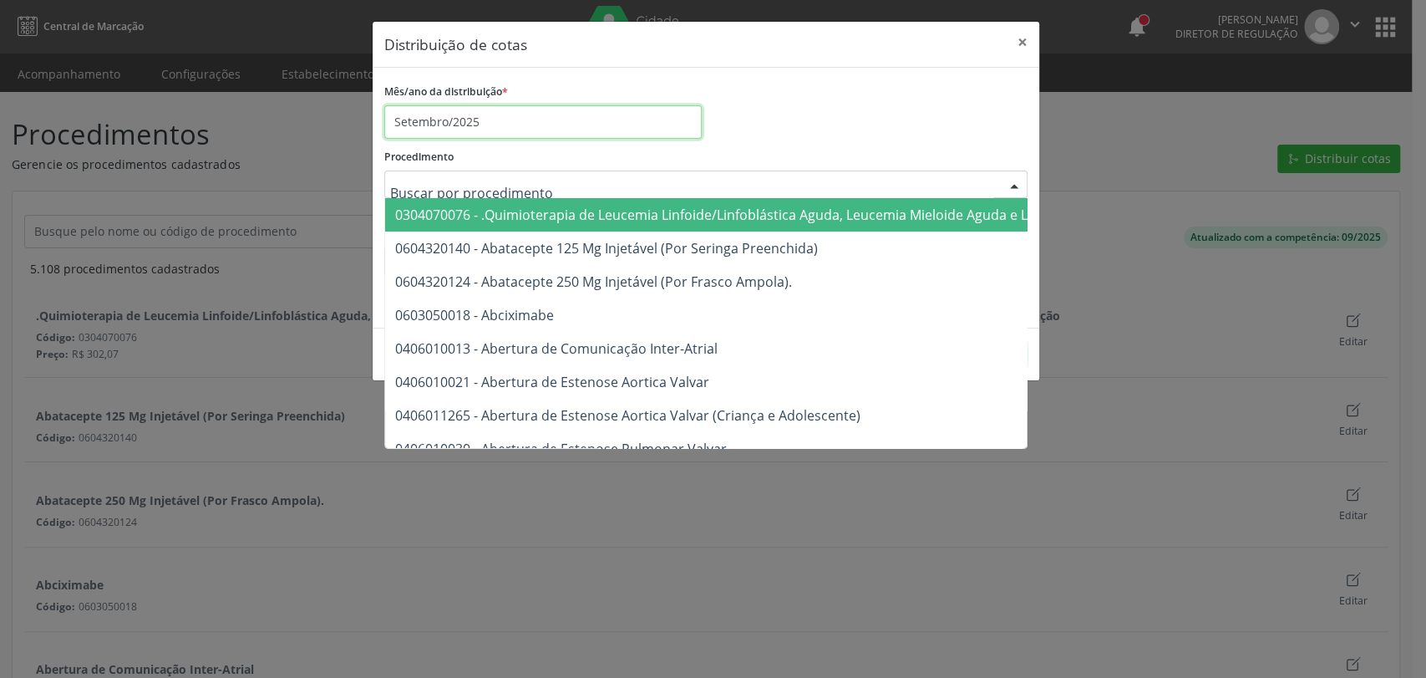
click at [475, 126] on input "Setembro/2025" at bounding box center [542, 121] width 317 height 33
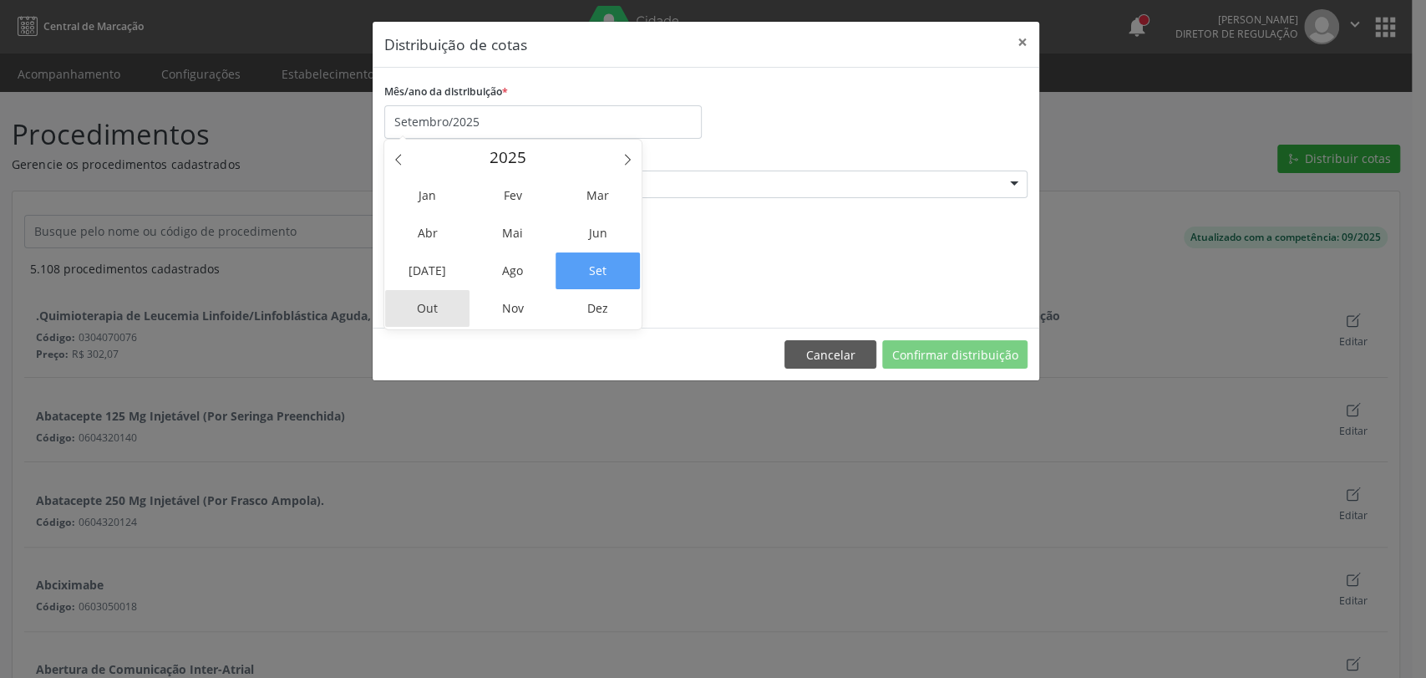
click at [434, 311] on span "Out" at bounding box center [427, 308] width 84 height 37
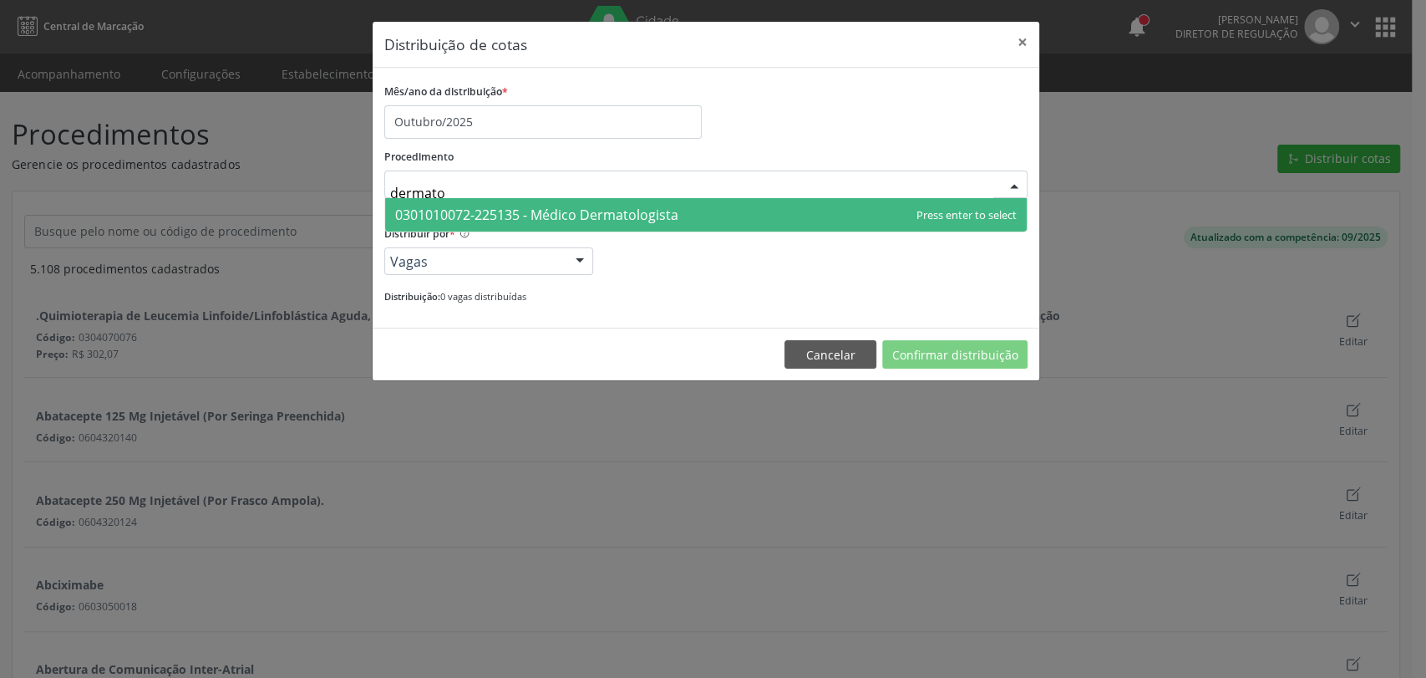
type input "dermatol"
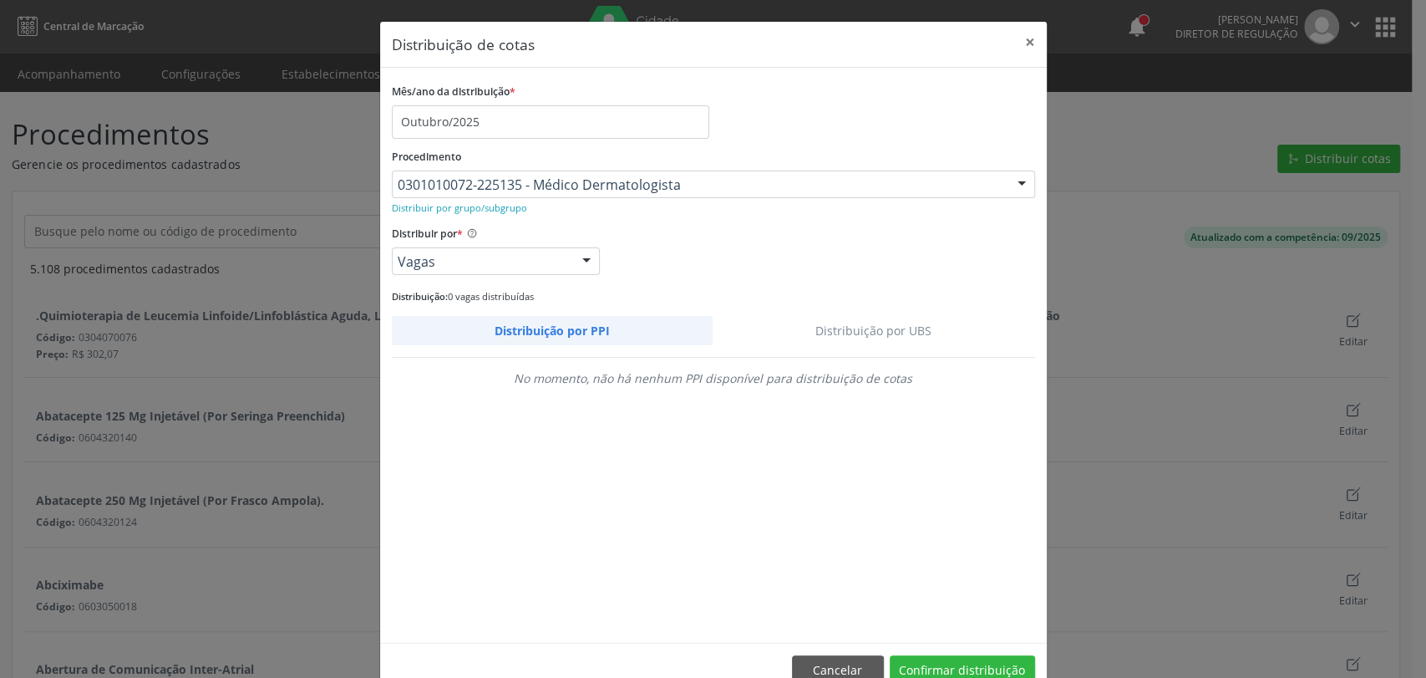
click at [932, 333] on link "Distribuição por UBS" at bounding box center [874, 330] width 323 height 29
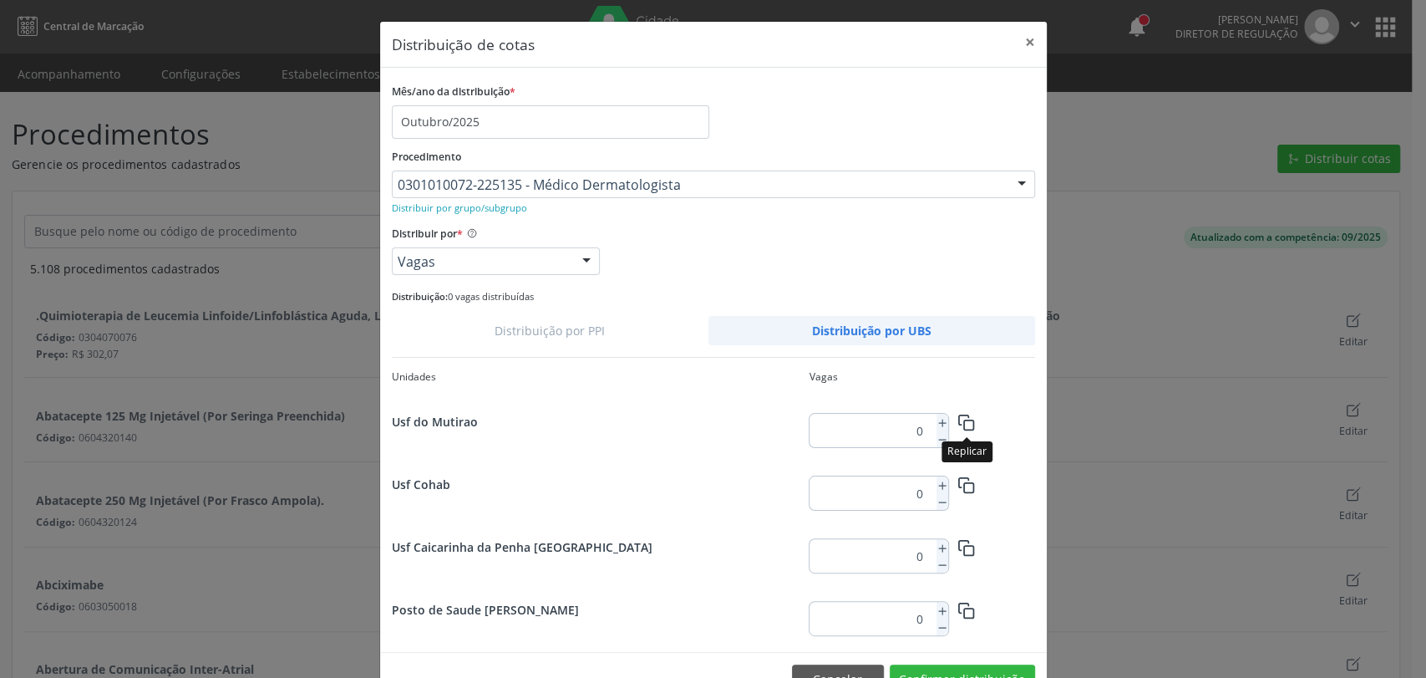
click at [948, 426] on button "button" at bounding box center [966, 421] width 37 height 29
click at [937, 424] on icon at bounding box center [943, 423] width 12 height 12
type input "3"
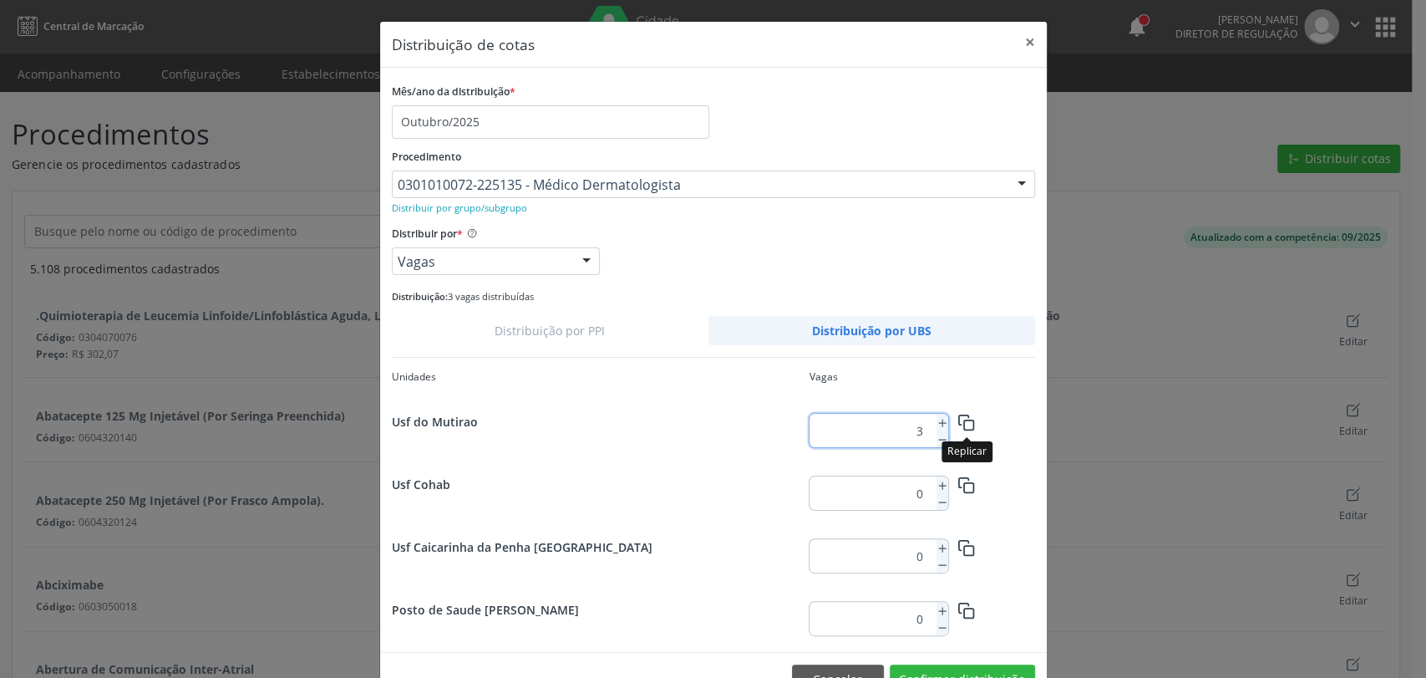
click at [958, 417] on icon "button" at bounding box center [967, 423] width 18 height 18
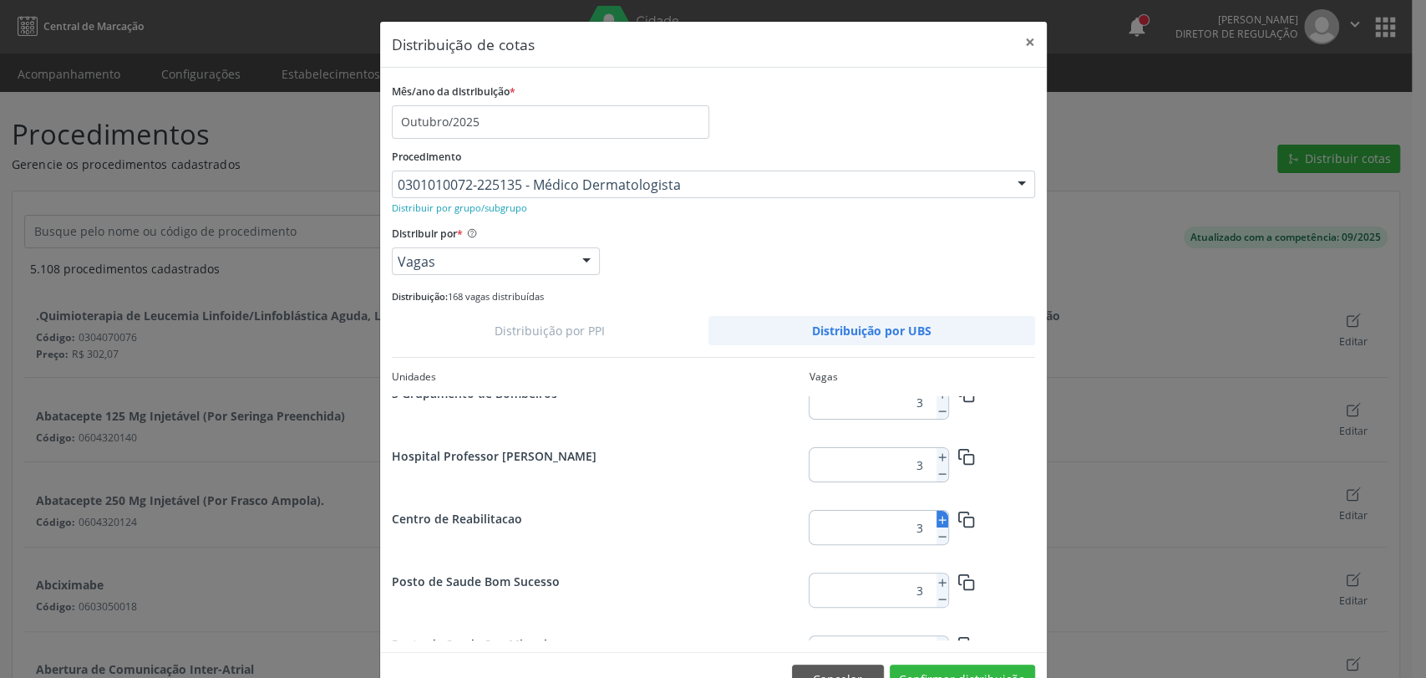
click at [937, 519] on icon at bounding box center [943, 520] width 12 height 12
click at [938, 520] on line at bounding box center [941, 520] width 7 height 0
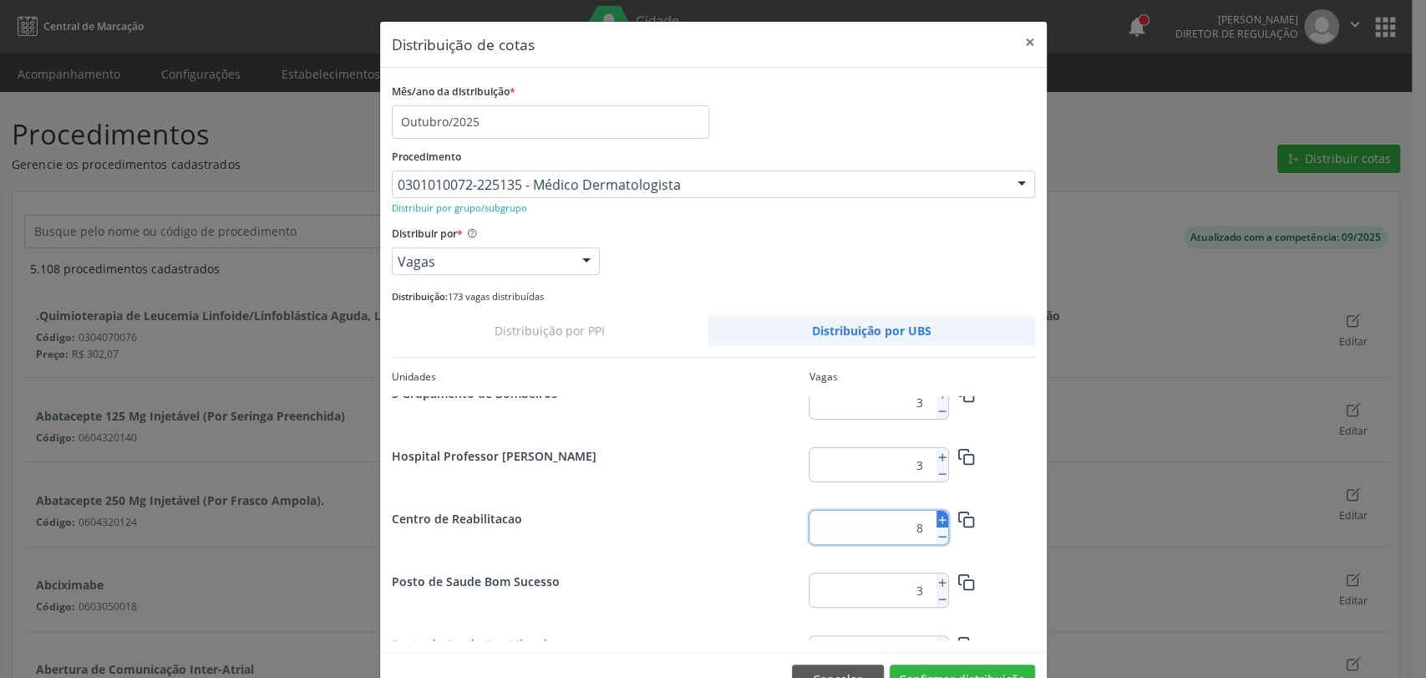
click at [938, 520] on line at bounding box center [941, 520] width 7 height 0
type input "12"
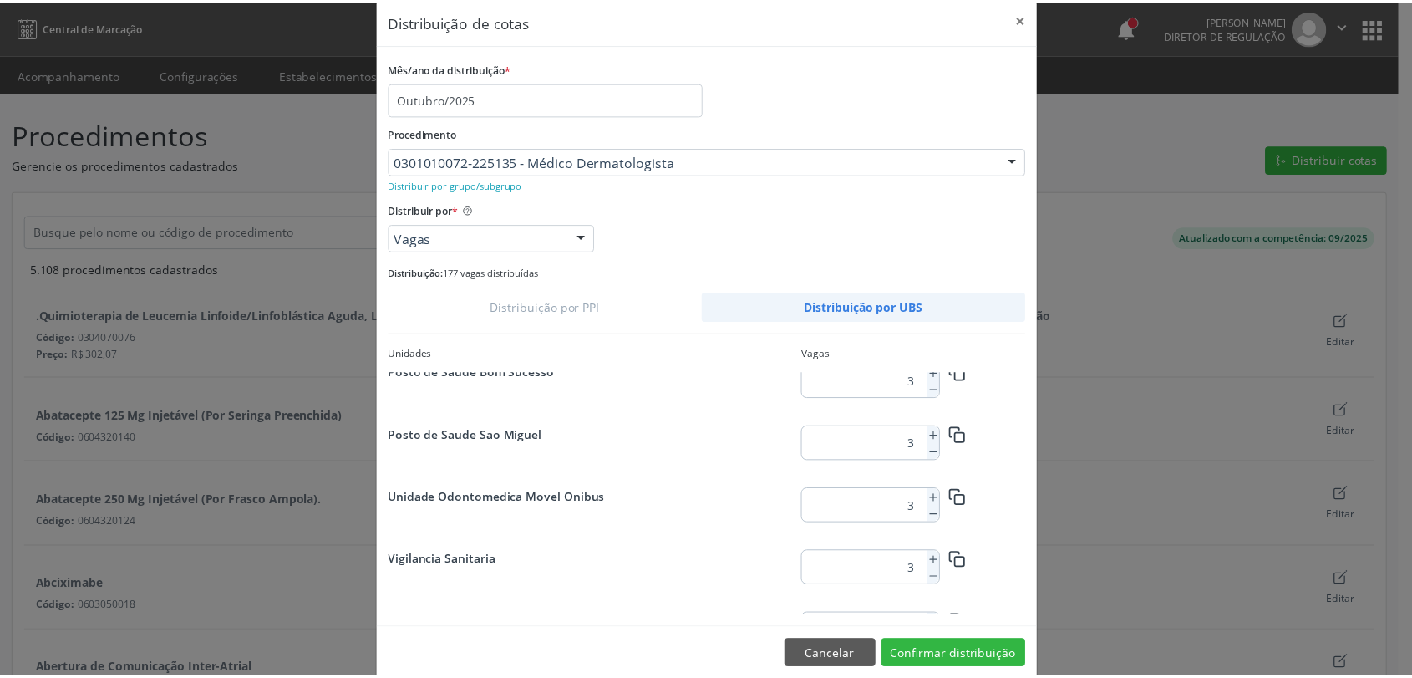
scroll to position [47, 0]
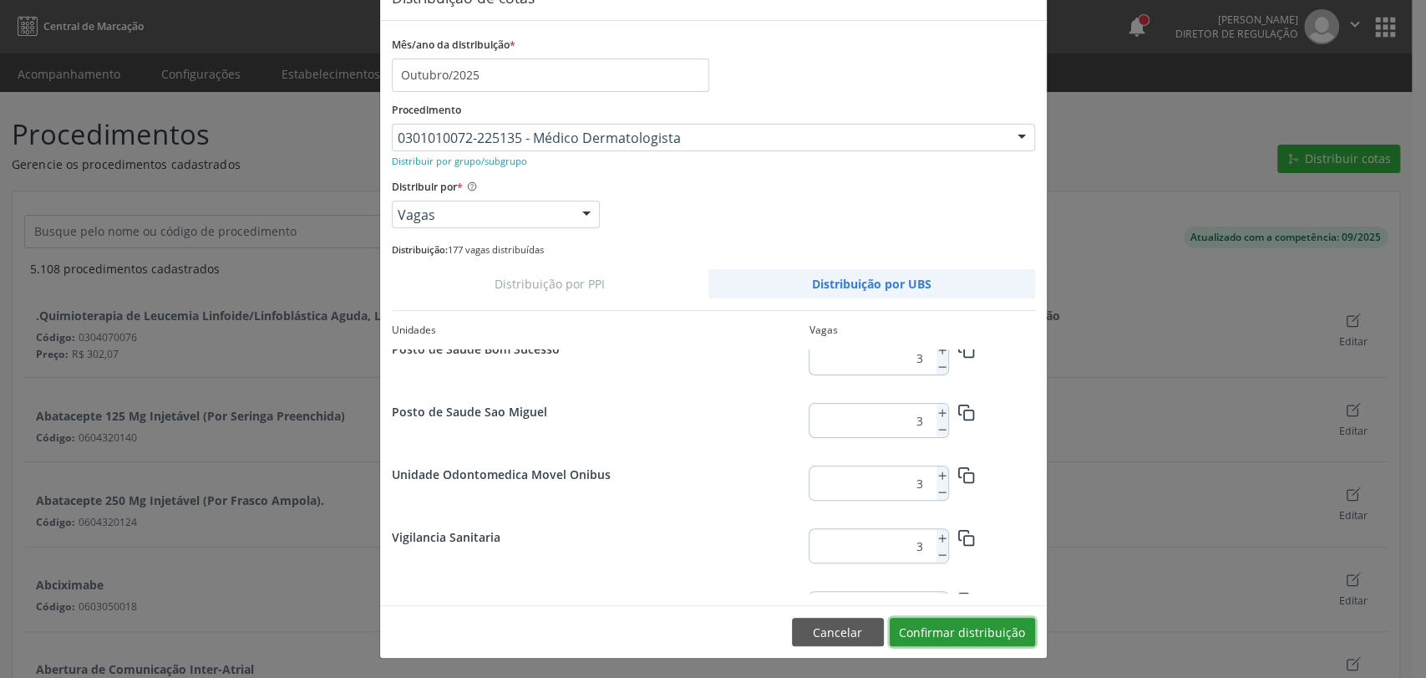
click at [976, 631] on button "Confirmar distribuição" at bounding box center [962, 631] width 145 height 28
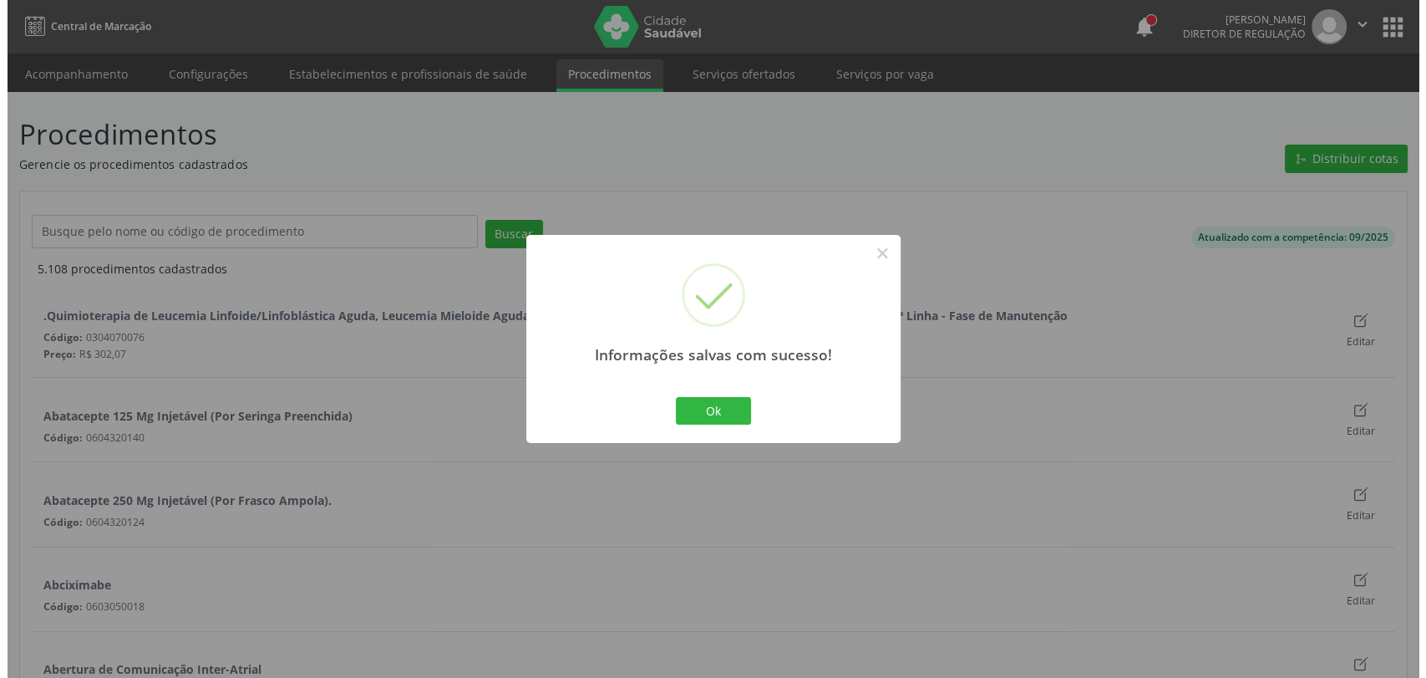
scroll to position [0, 0]
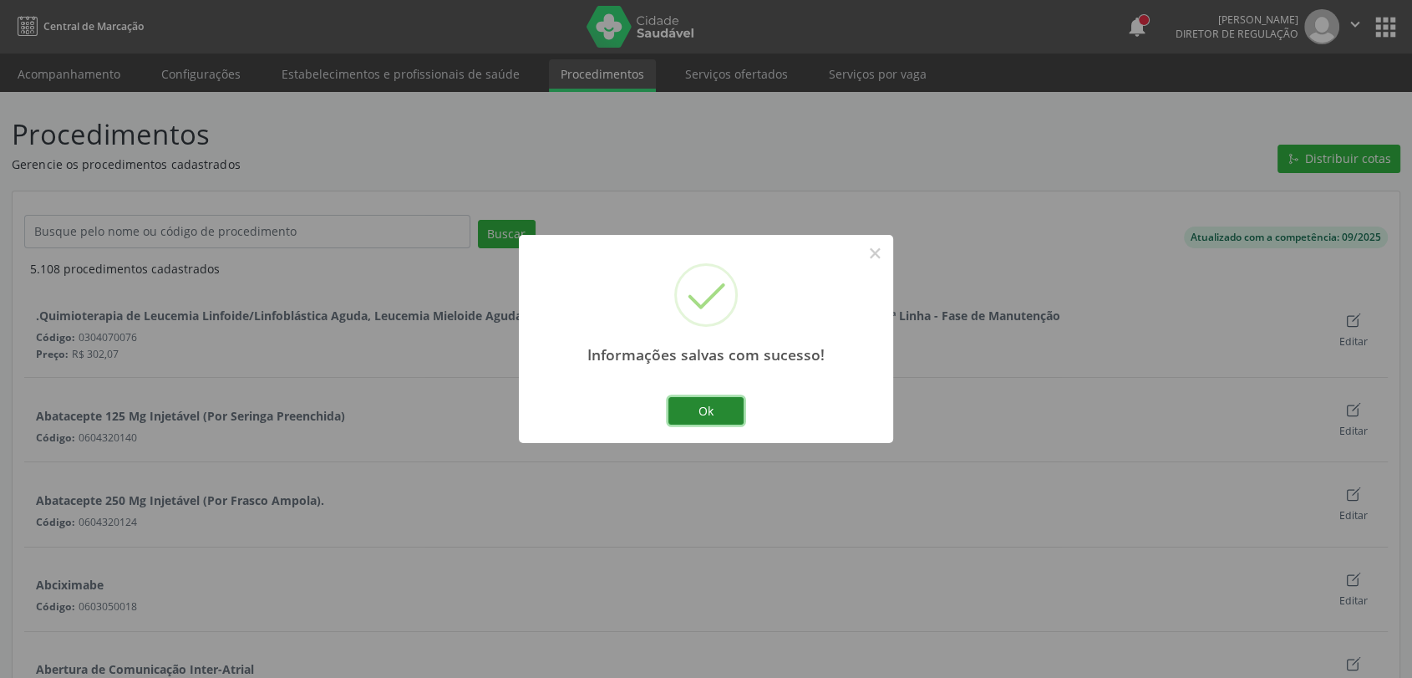
click at [700, 416] on button "Ok" at bounding box center [705, 411] width 75 height 28
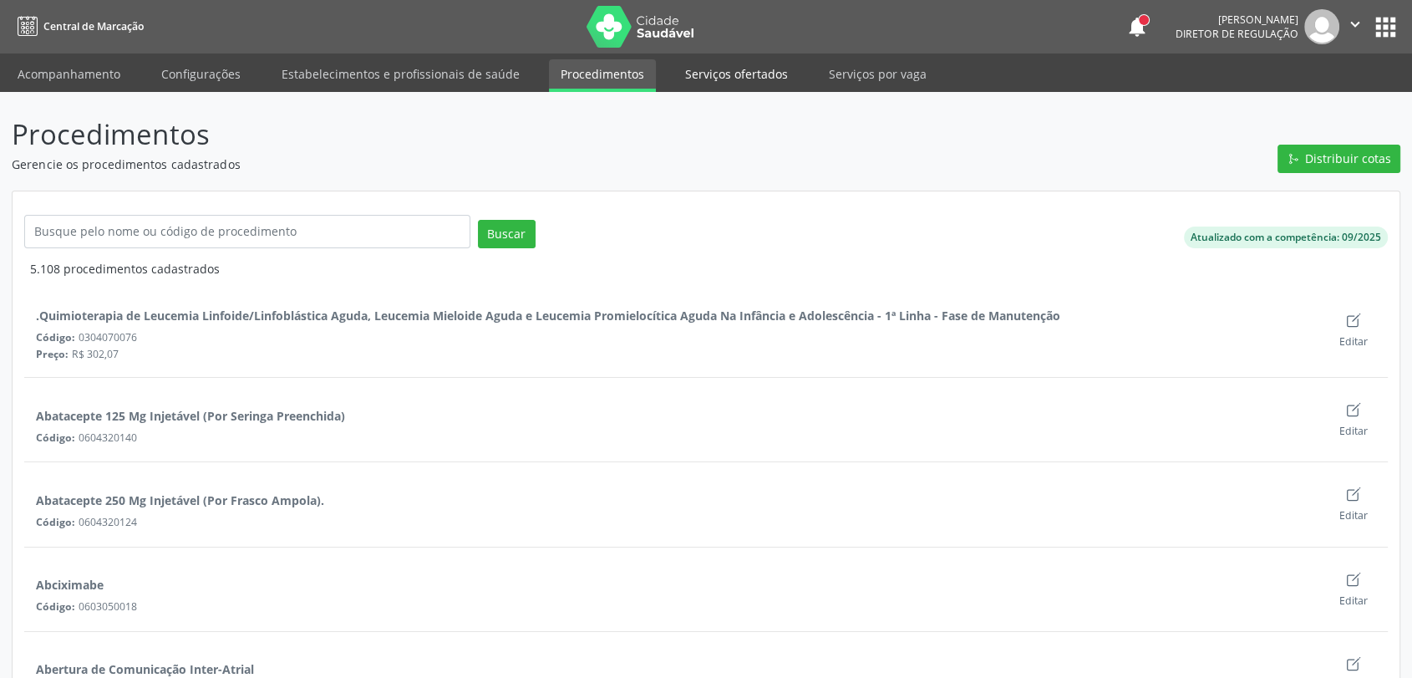
click at [701, 79] on link "Serviços ofertados" at bounding box center [736, 73] width 126 height 29
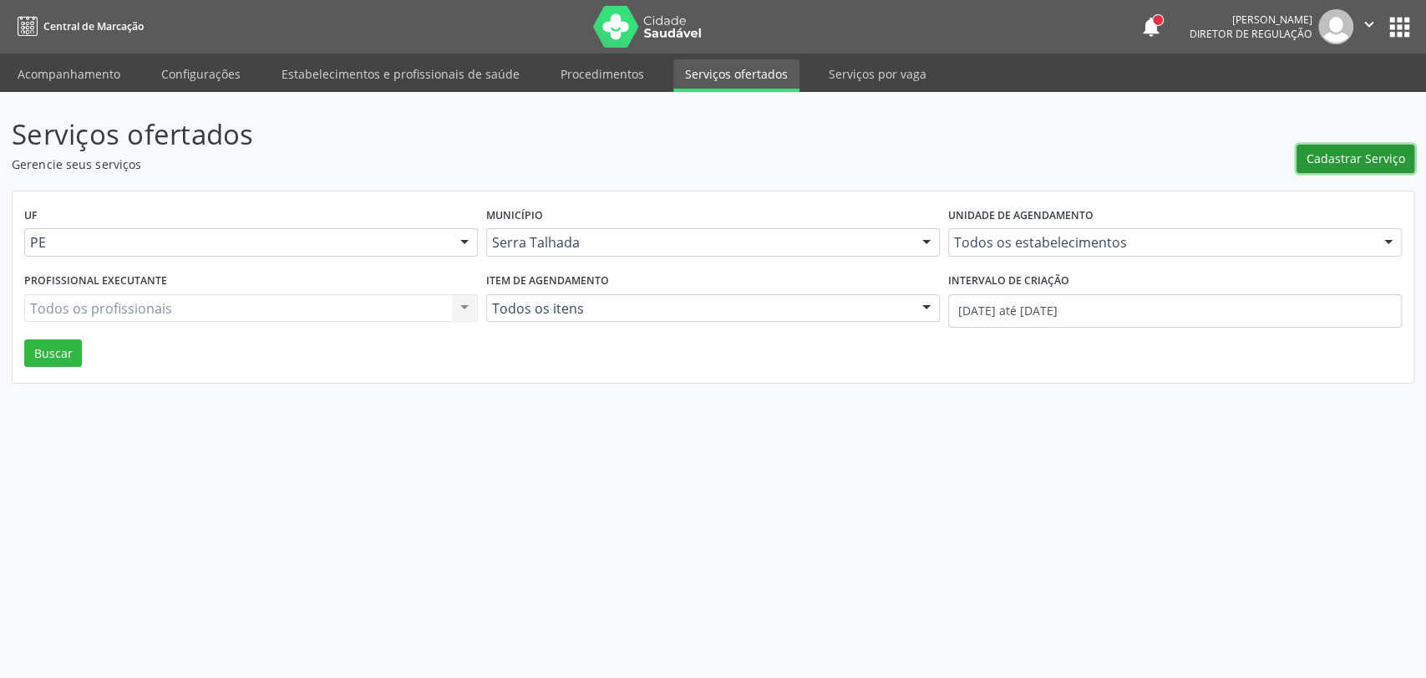
click at [1318, 157] on span "Cadastrar Serviço" at bounding box center [1356, 159] width 99 height 18
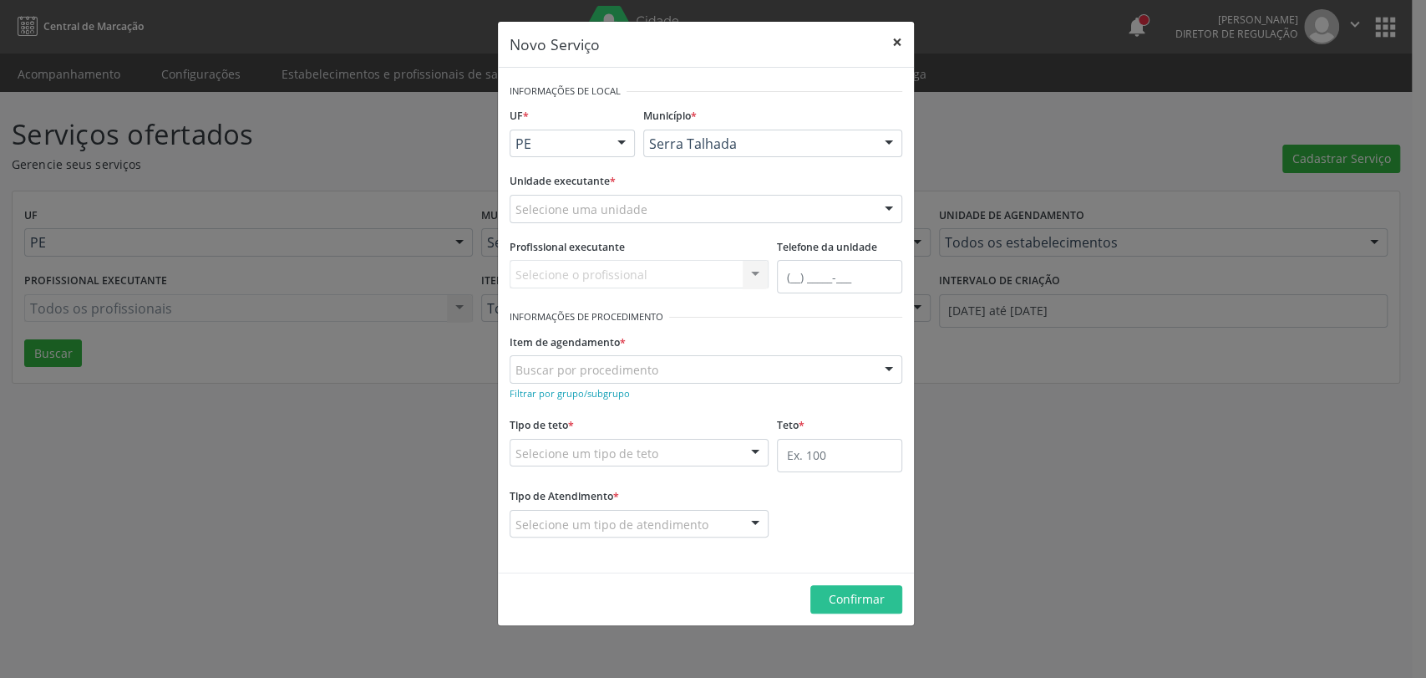
click at [896, 48] on button "×" at bounding box center [897, 42] width 33 height 41
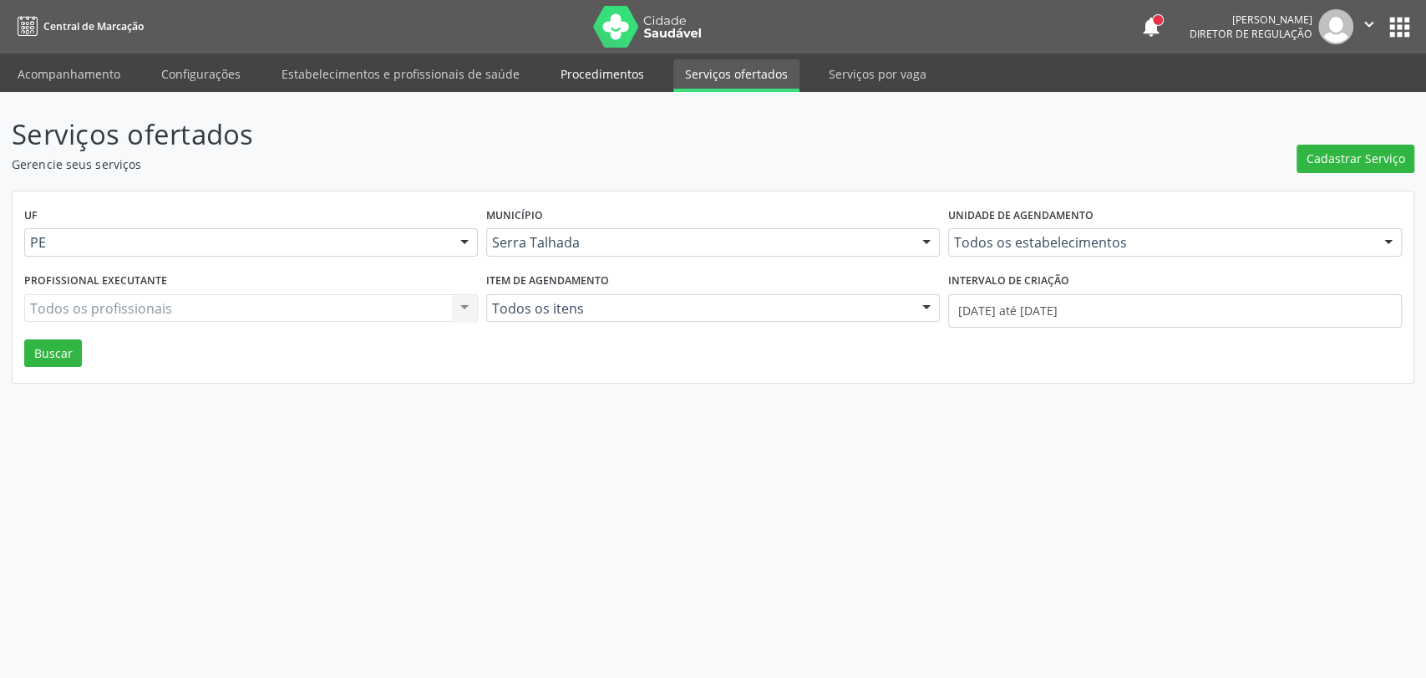
click at [589, 81] on link "Procedimentos" at bounding box center [602, 73] width 107 height 29
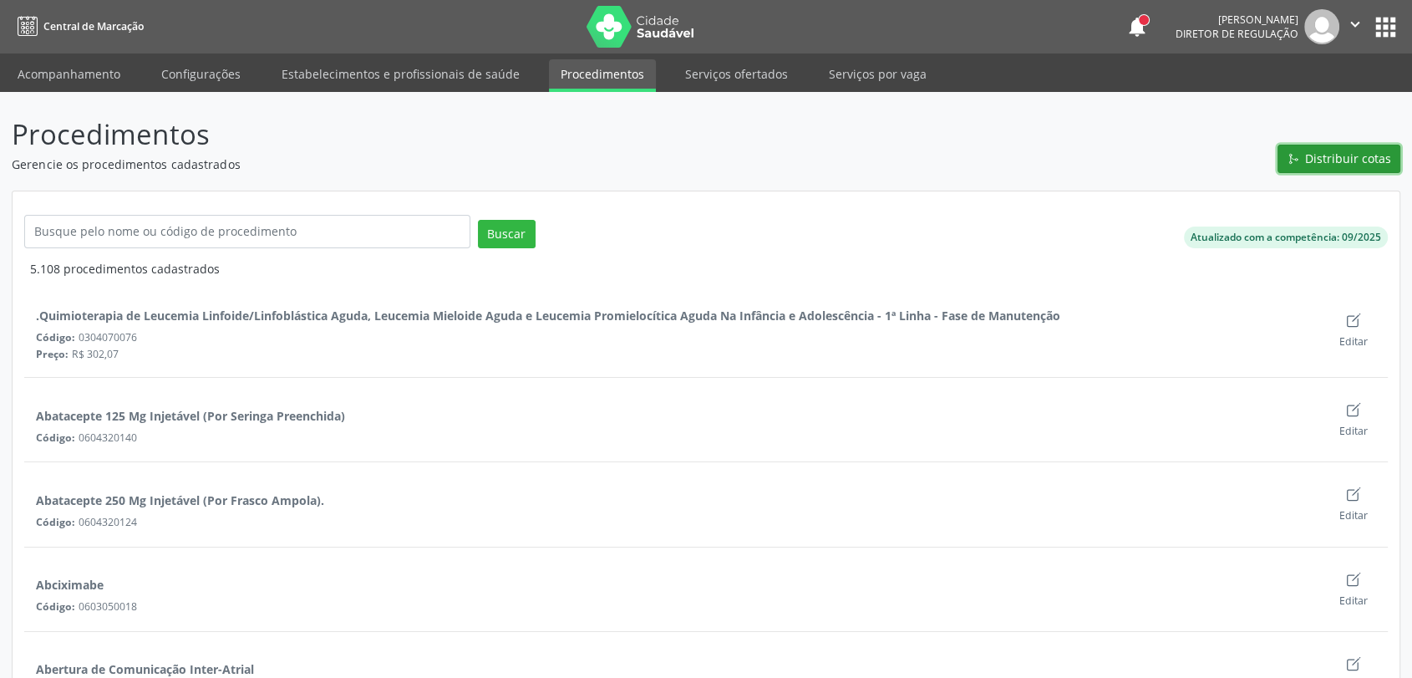
click at [1316, 155] on span "Distribuir cotas" at bounding box center [1348, 159] width 86 height 18
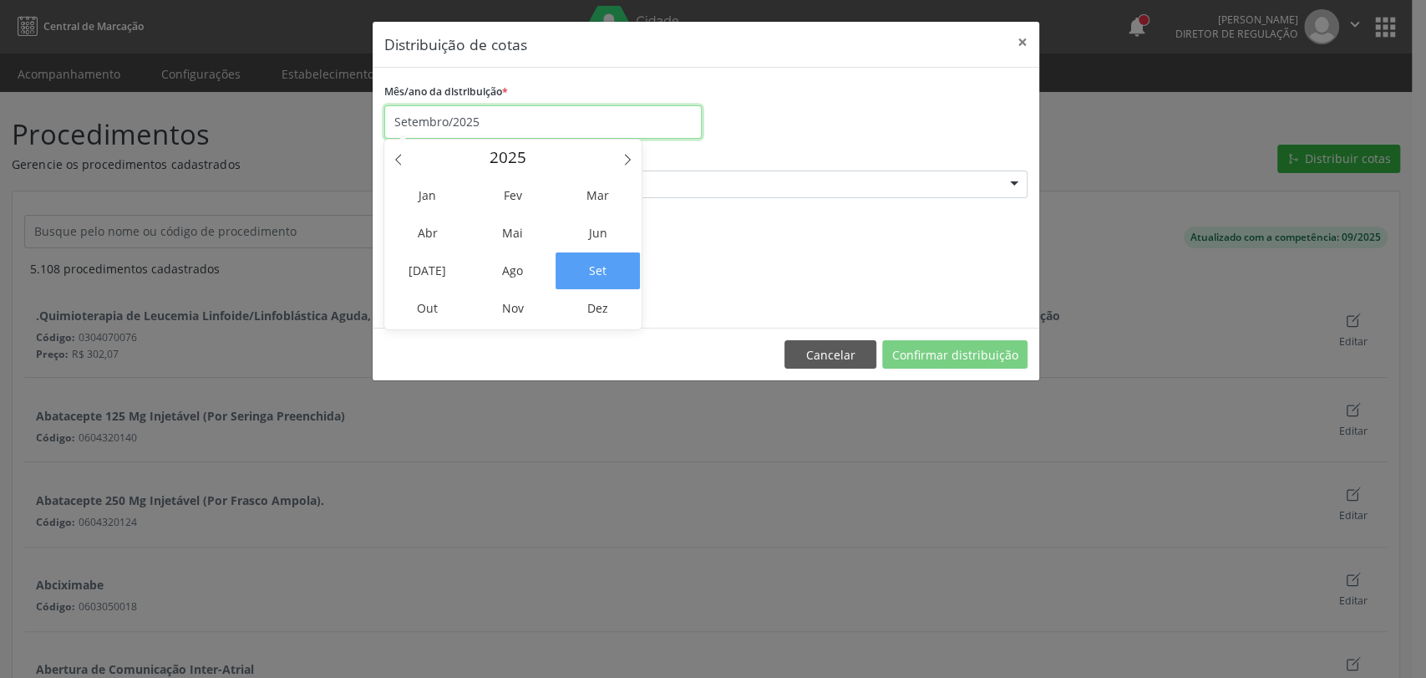
click at [442, 122] on input "Setembro/2025" at bounding box center [542, 121] width 317 height 33
click at [424, 312] on span "Out" at bounding box center [427, 308] width 84 height 37
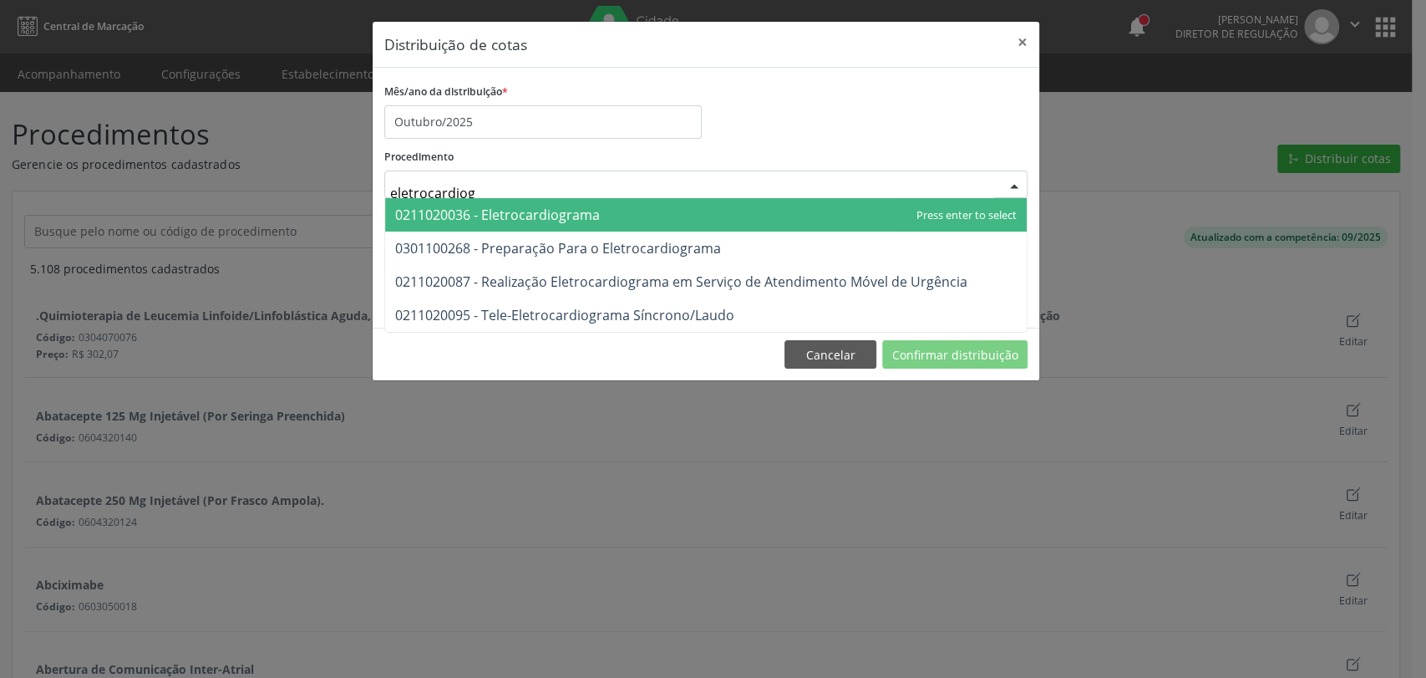
type input "eletrocardiogr"
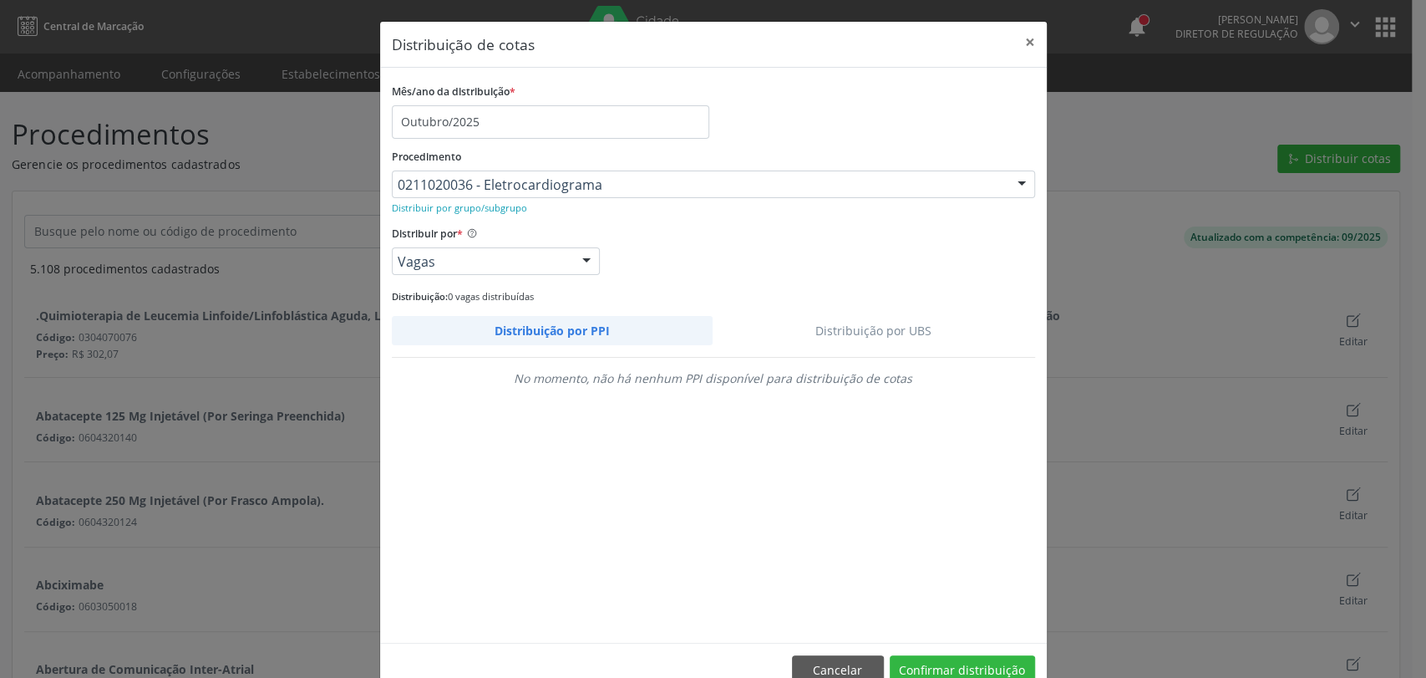
click at [878, 321] on link "Distribuição por UBS" at bounding box center [874, 330] width 323 height 29
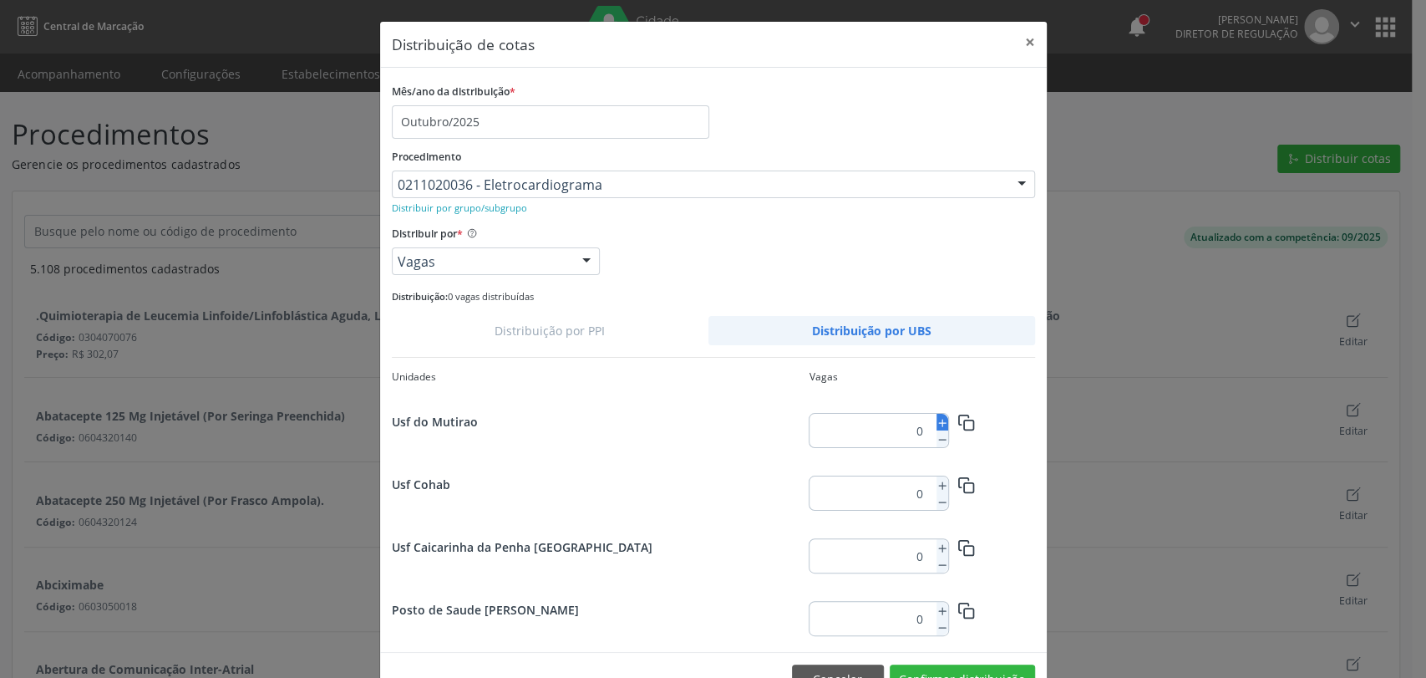
click at [937, 424] on icon at bounding box center [943, 423] width 12 height 12
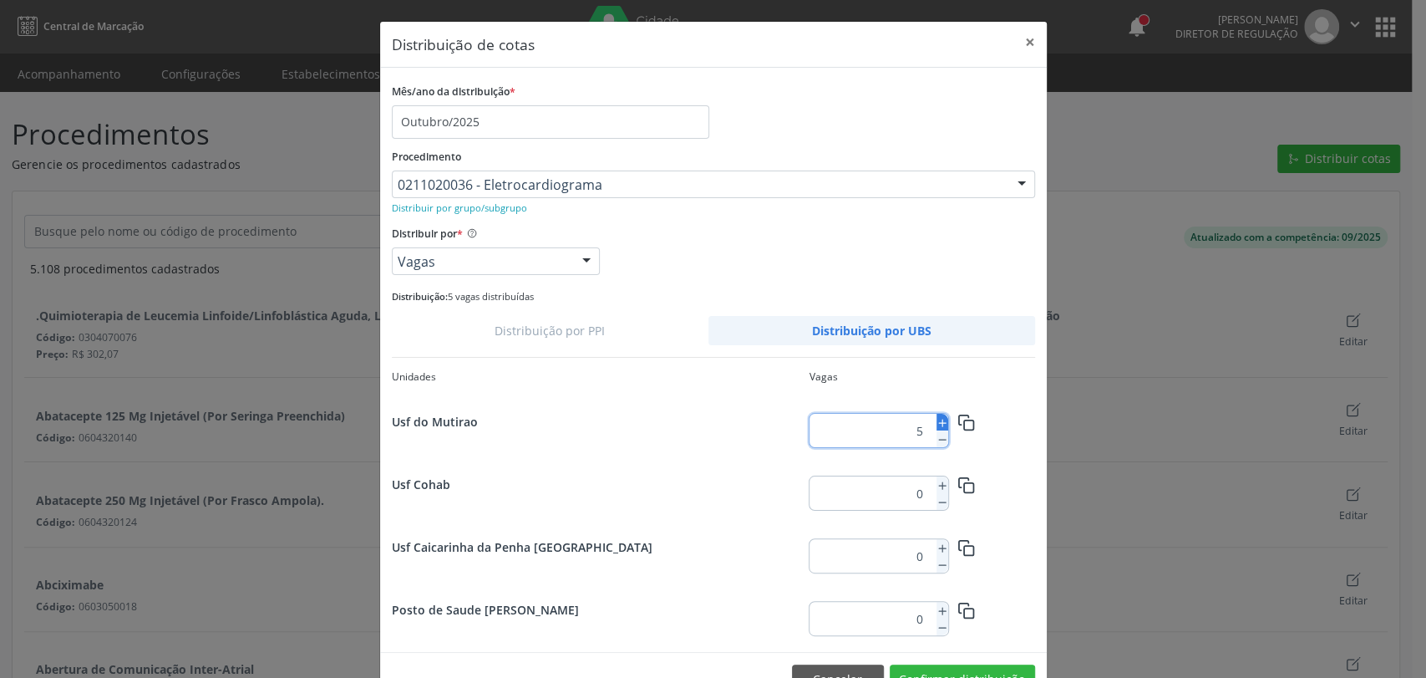
click at [937, 424] on icon at bounding box center [943, 423] width 12 height 12
type input "8"
click at [964, 422] on rect "button" at bounding box center [968, 424] width 9 height 9
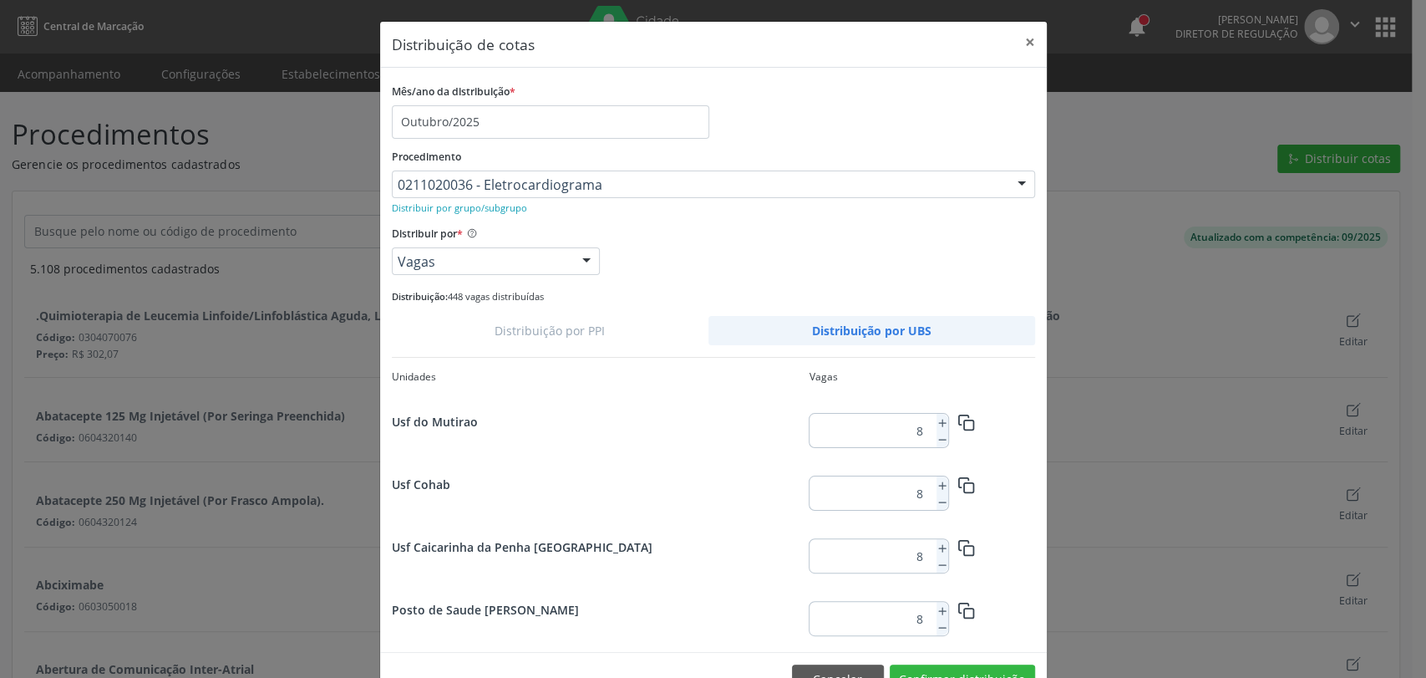
scroll to position [2159, 0]
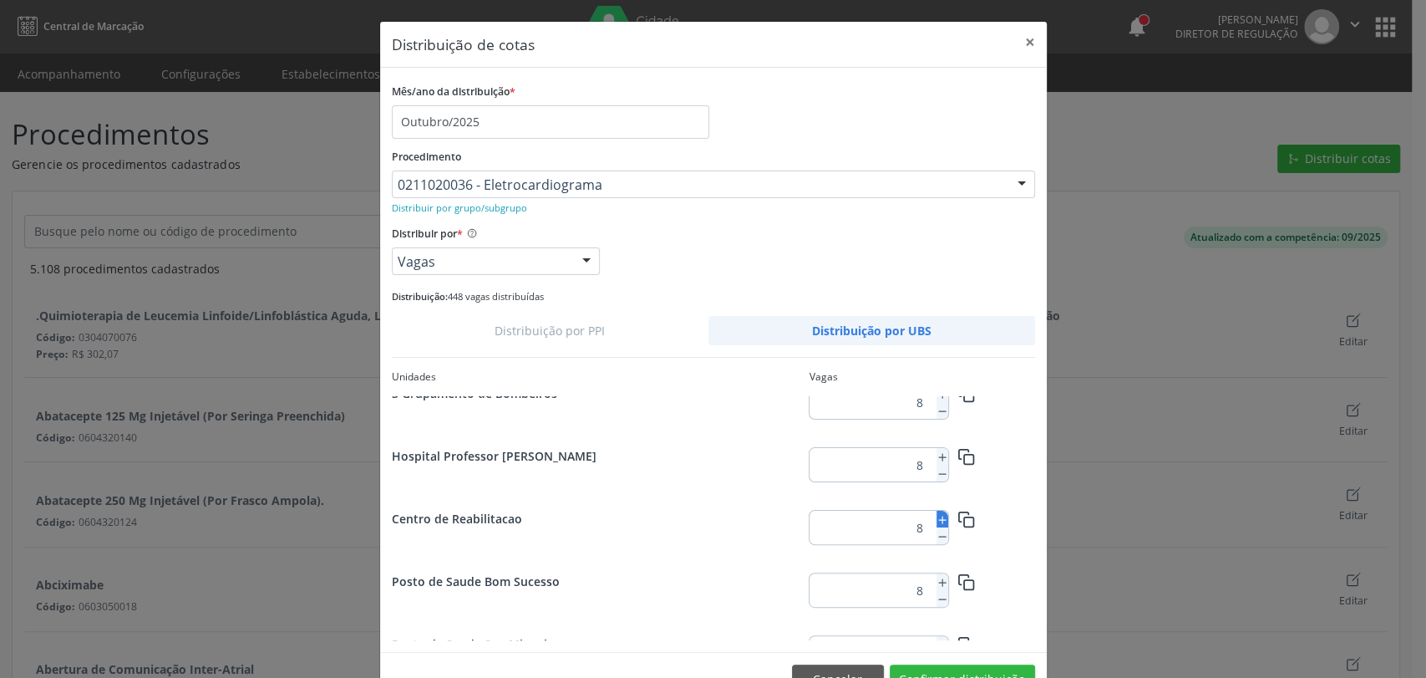
click at [938, 520] on line at bounding box center [941, 520] width 7 height 0
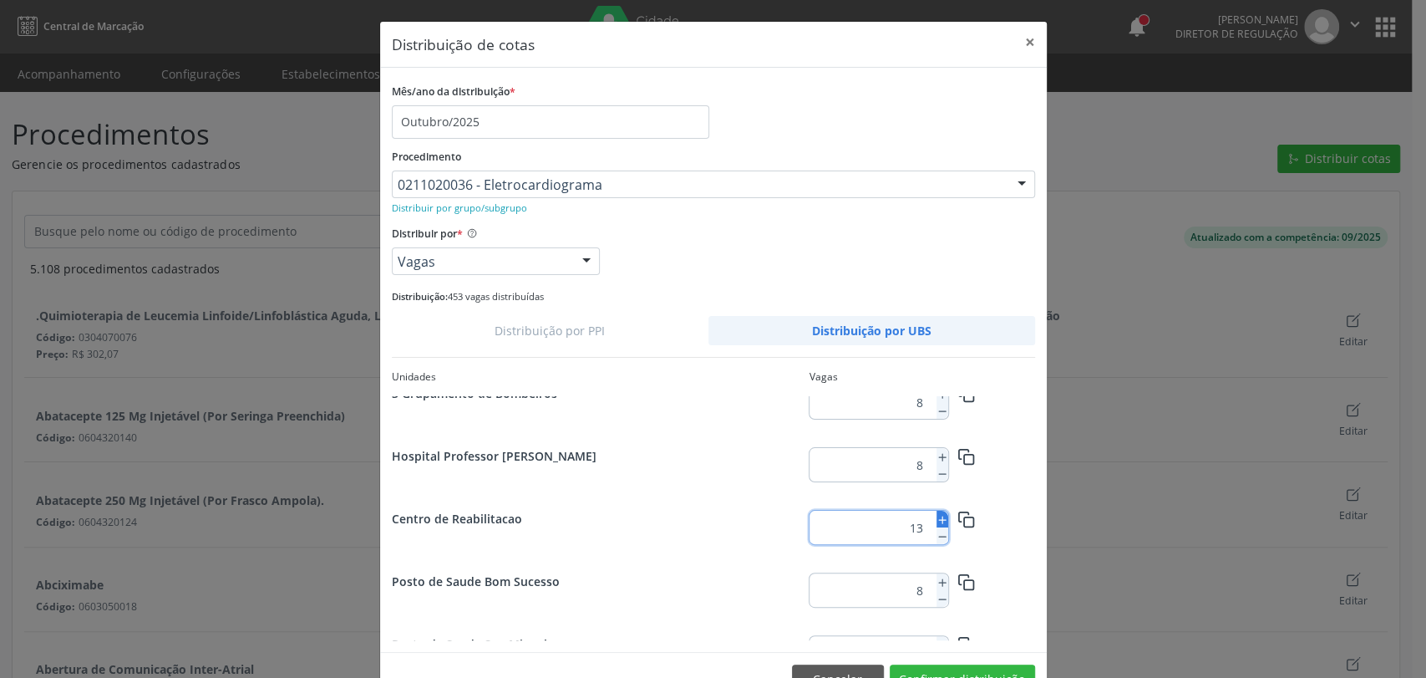
click at [938, 520] on line at bounding box center [941, 520] width 7 height 0
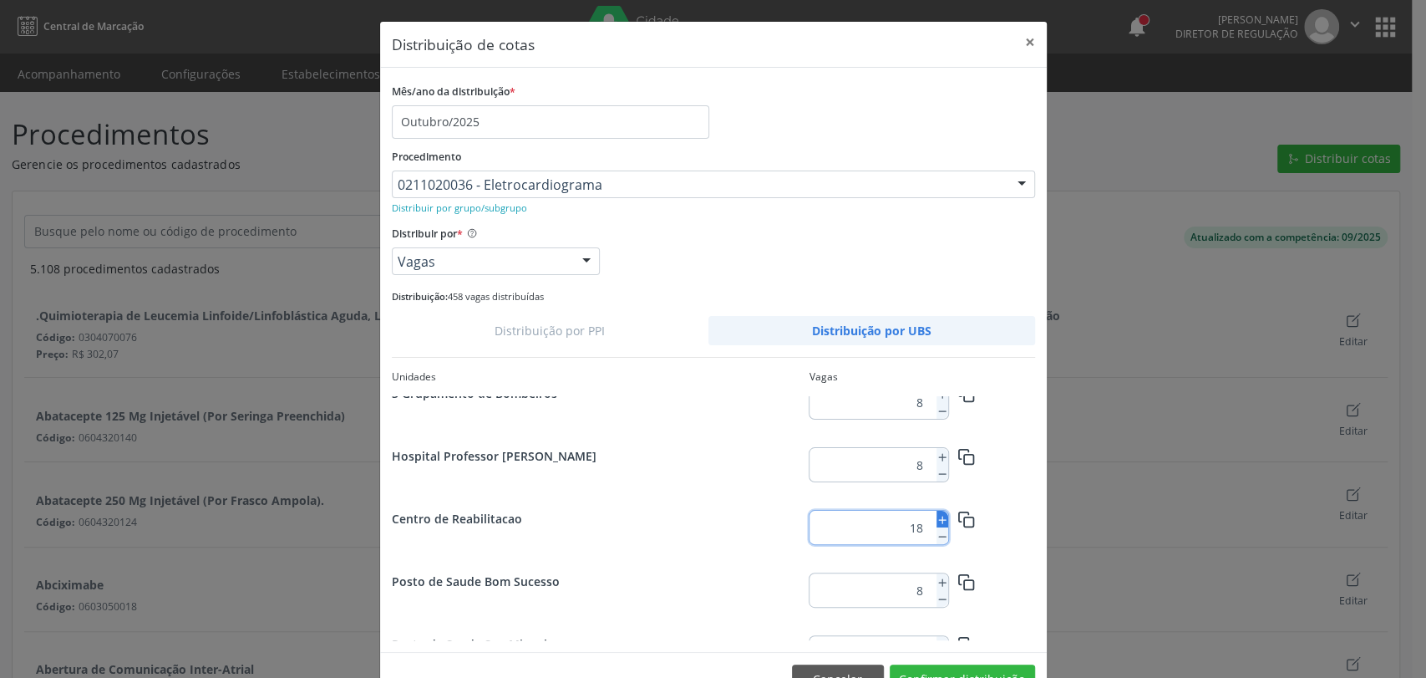
click at [938, 520] on line at bounding box center [941, 520] width 7 height 0
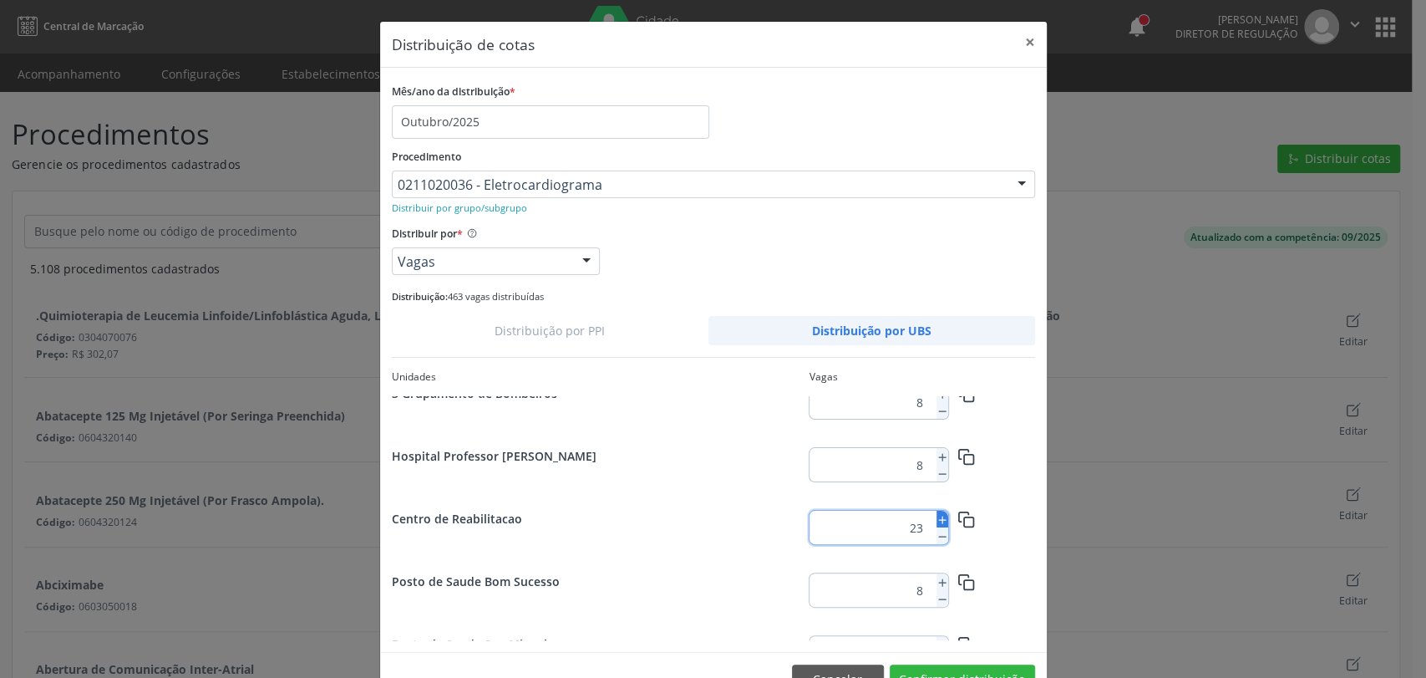
click at [938, 520] on line at bounding box center [941, 520] width 7 height 0
type input "25"
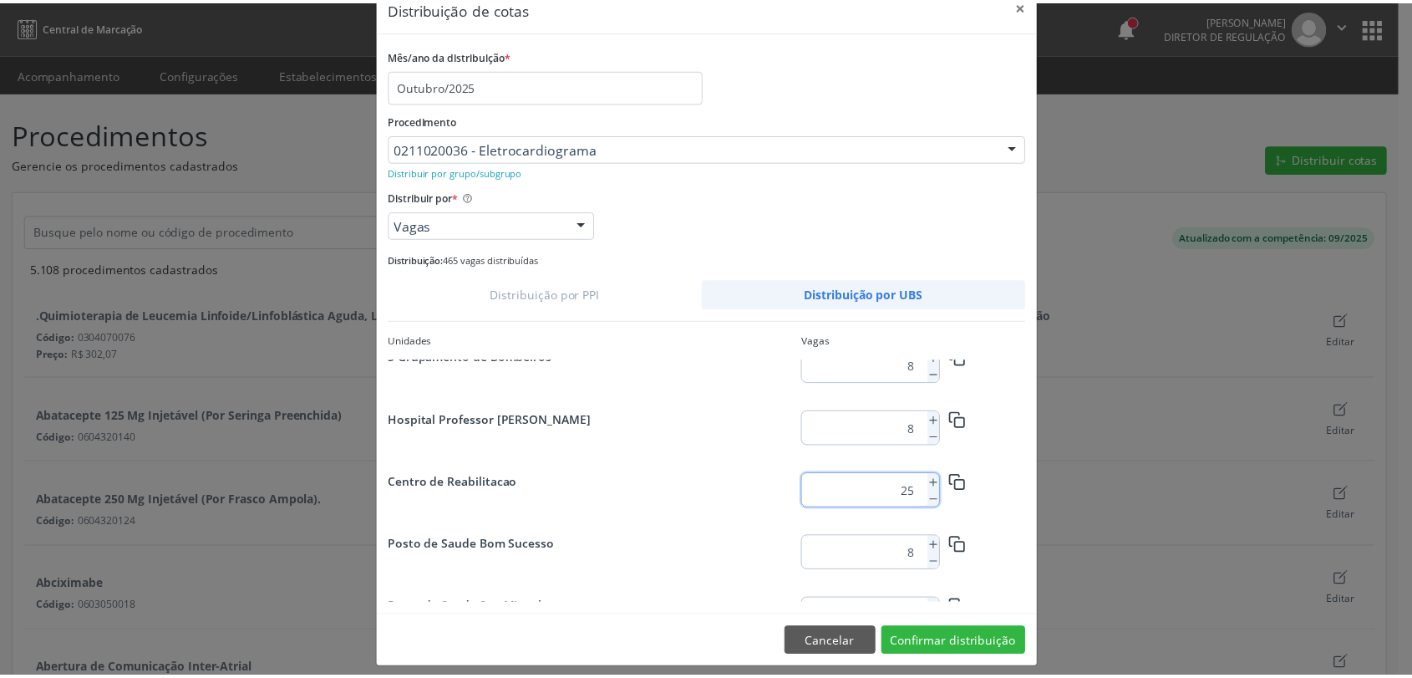
scroll to position [47, 0]
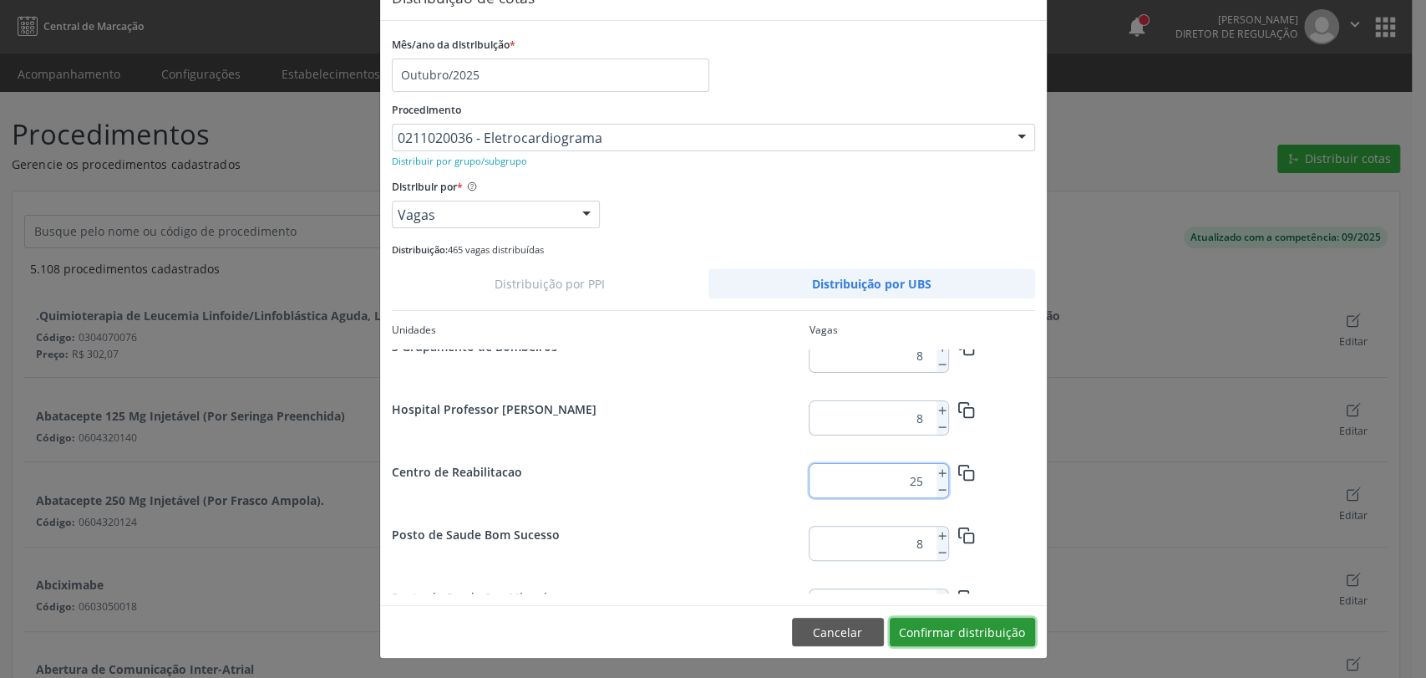
click at [981, 633] on button "Confirmar distribuição" at bounding box center [962, 631] width 145 height 28
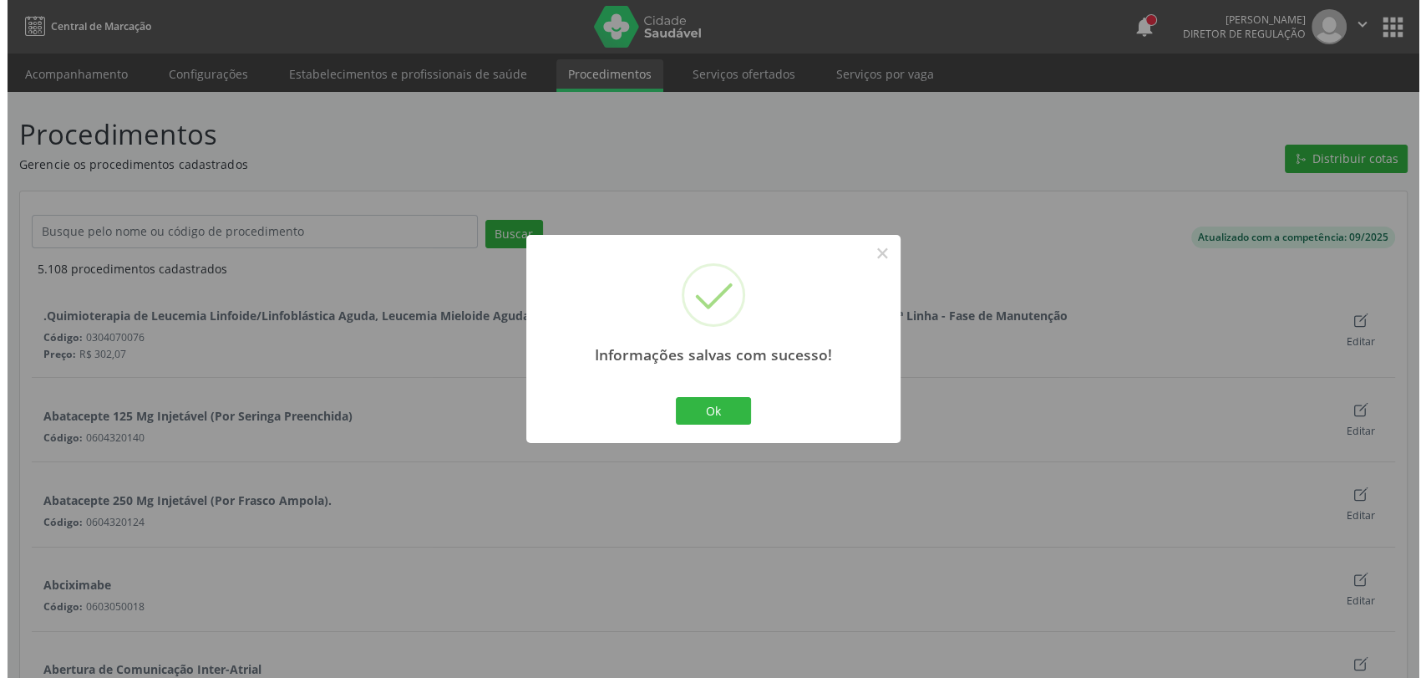
scroll to position [0, 0]
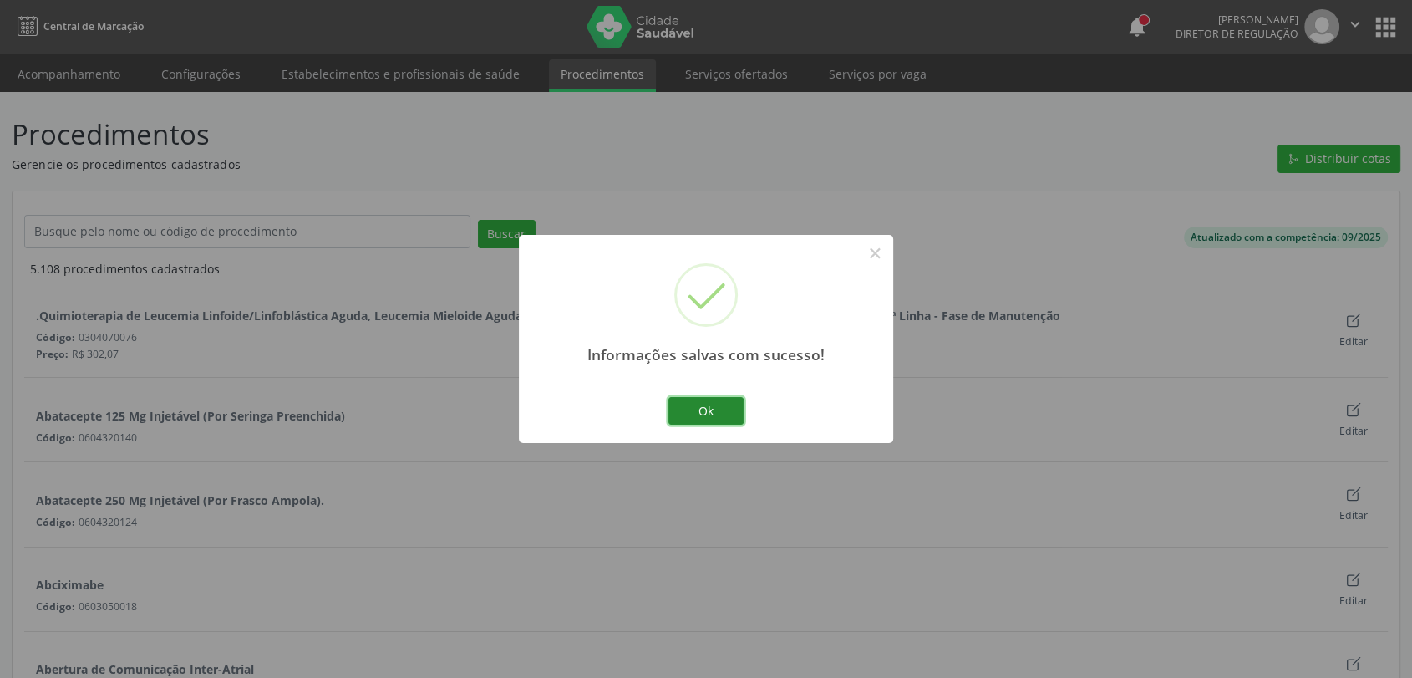
click at [735, 405] on button "Ok" at bounding box center [705, 411] width 75 height 28
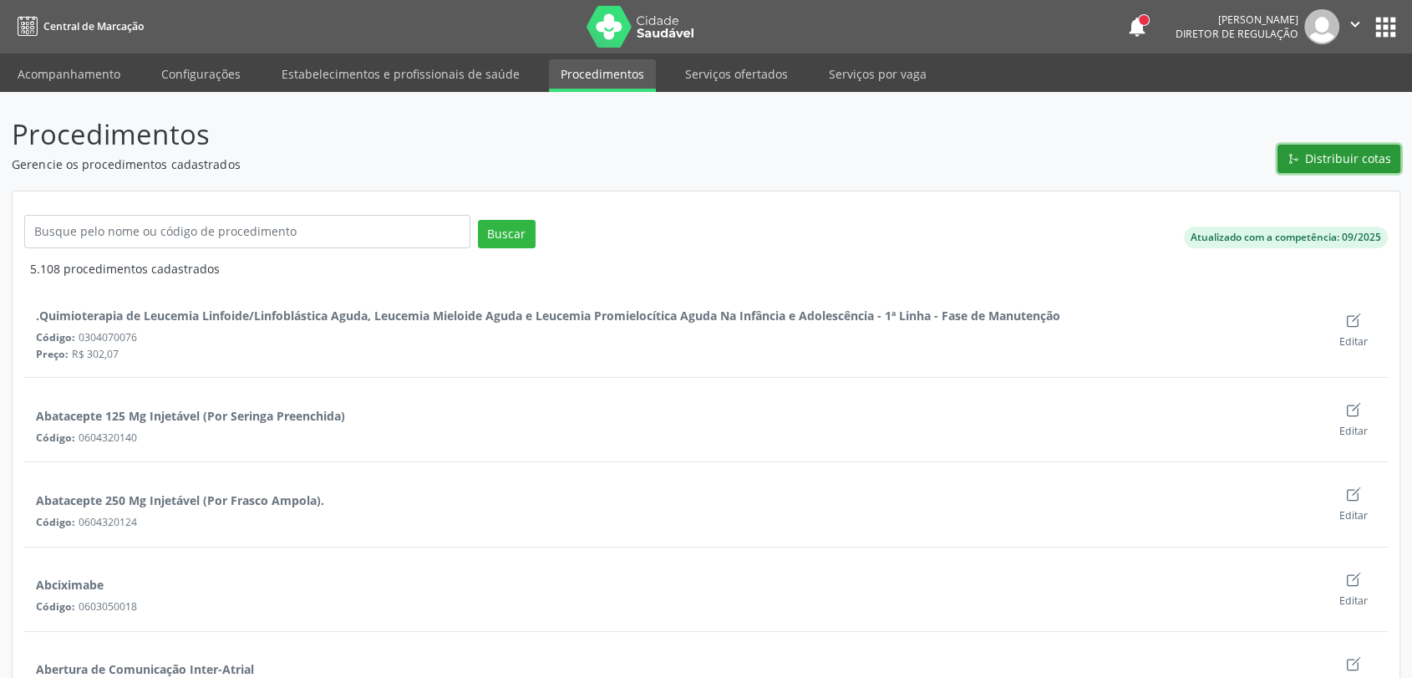
click at [1324, 160] on span "Distribuir cotas" at bounding box center [1348, 159] width 86 height 18
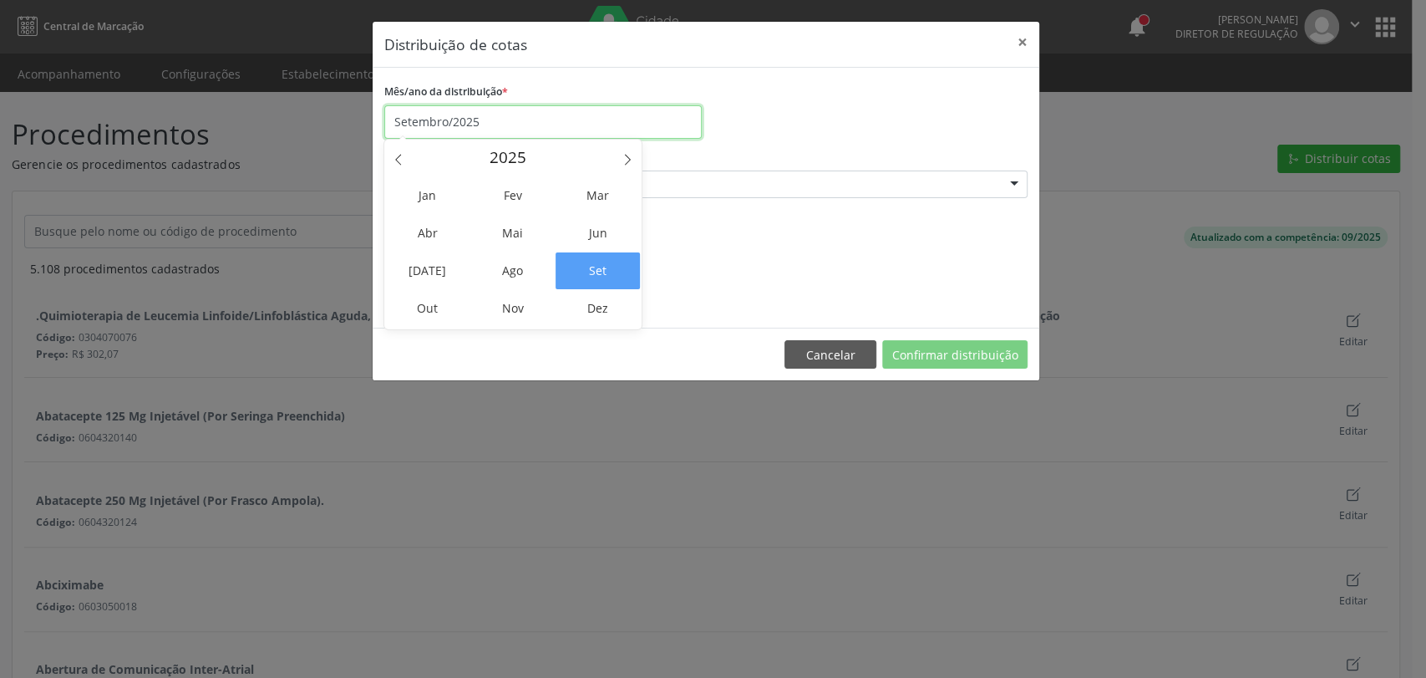
click at [452, 118] on input "Setembro/2025" at bounding box center [542, 121] width 317 height 33
click at [450, 309] on span "Out" at bounding box center [427, 308] width 84 height 37
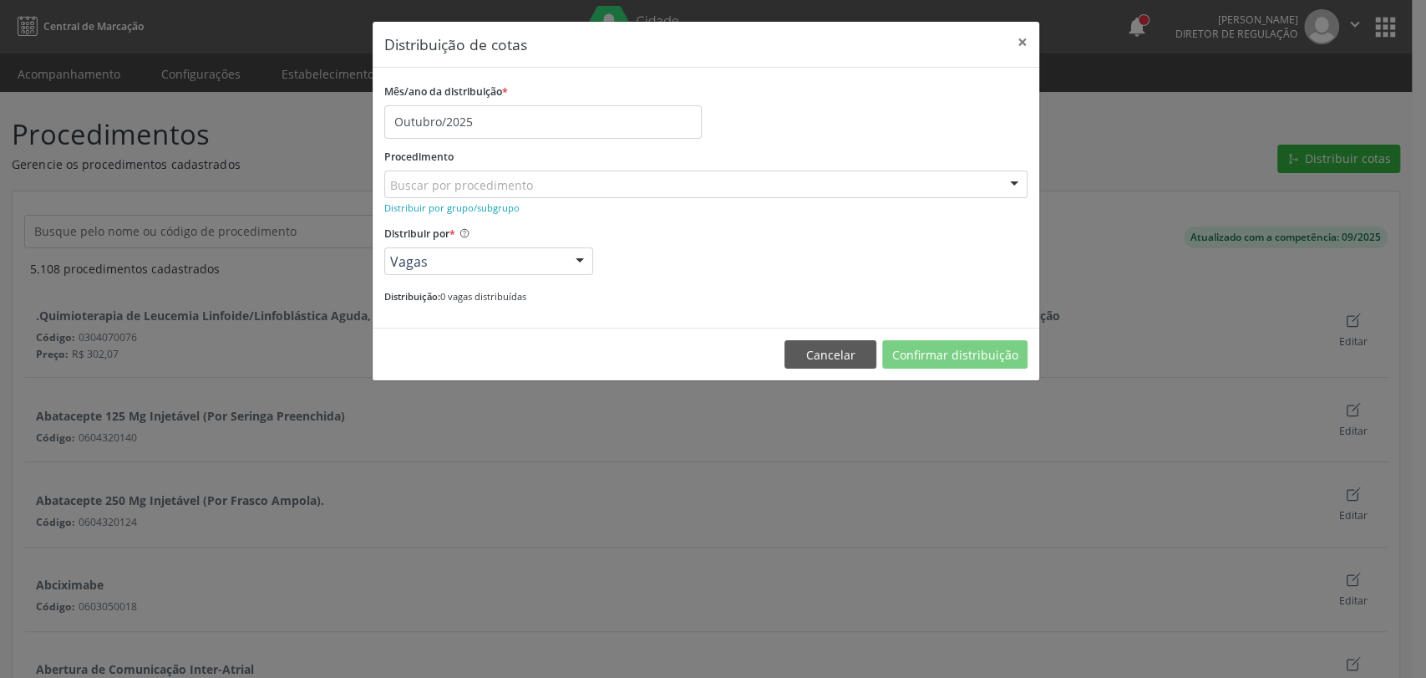
click at [588, 170] on div "Buscar por procedimento" at bounding box center [705, 184] width 643 height 28
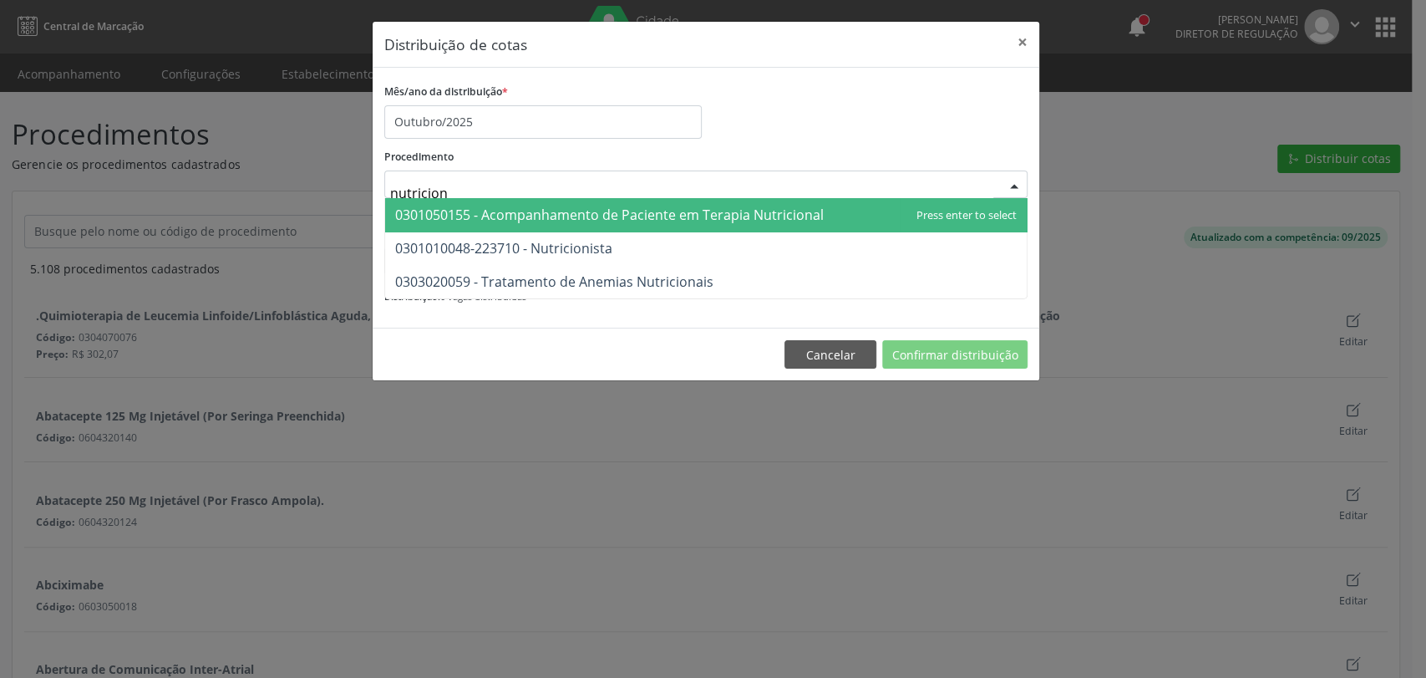
type input "nutricioni"
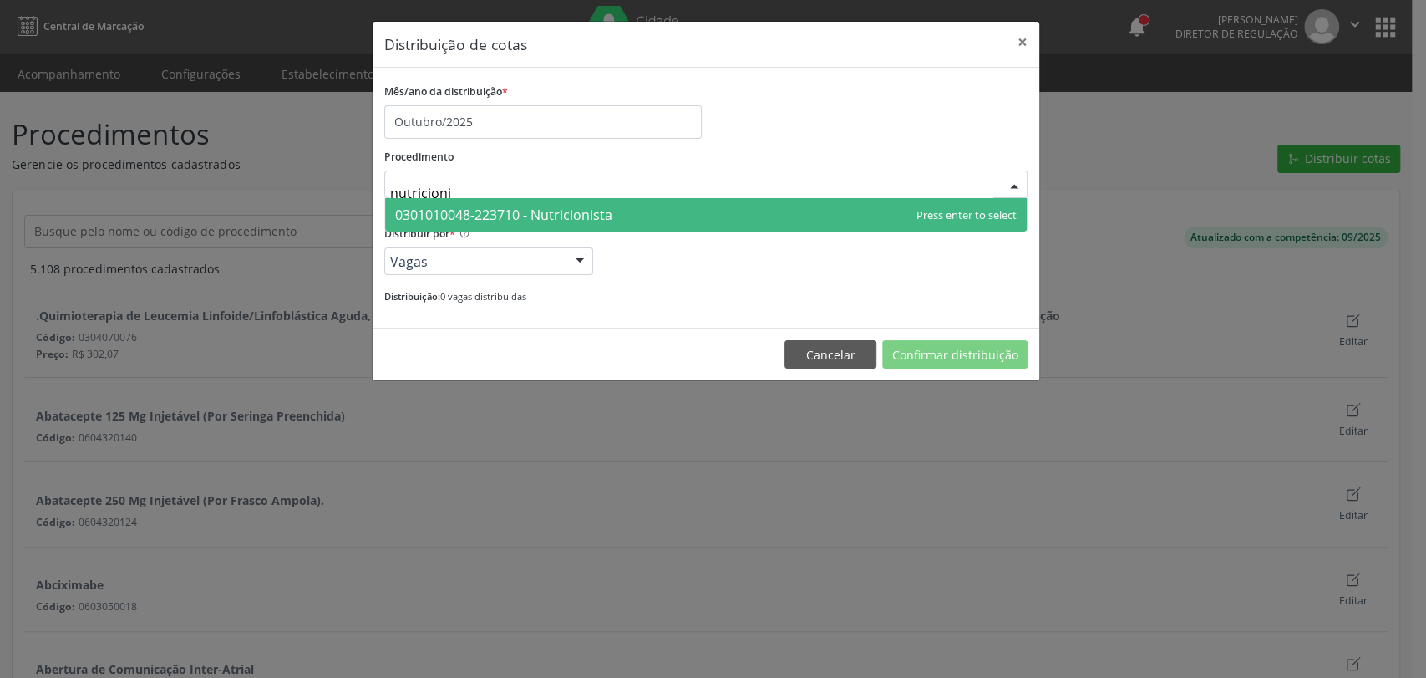
click at [591, 201] on span "0301010048-223710 - Nutricionista" at bounding box center [706, 214] width 642 height 33
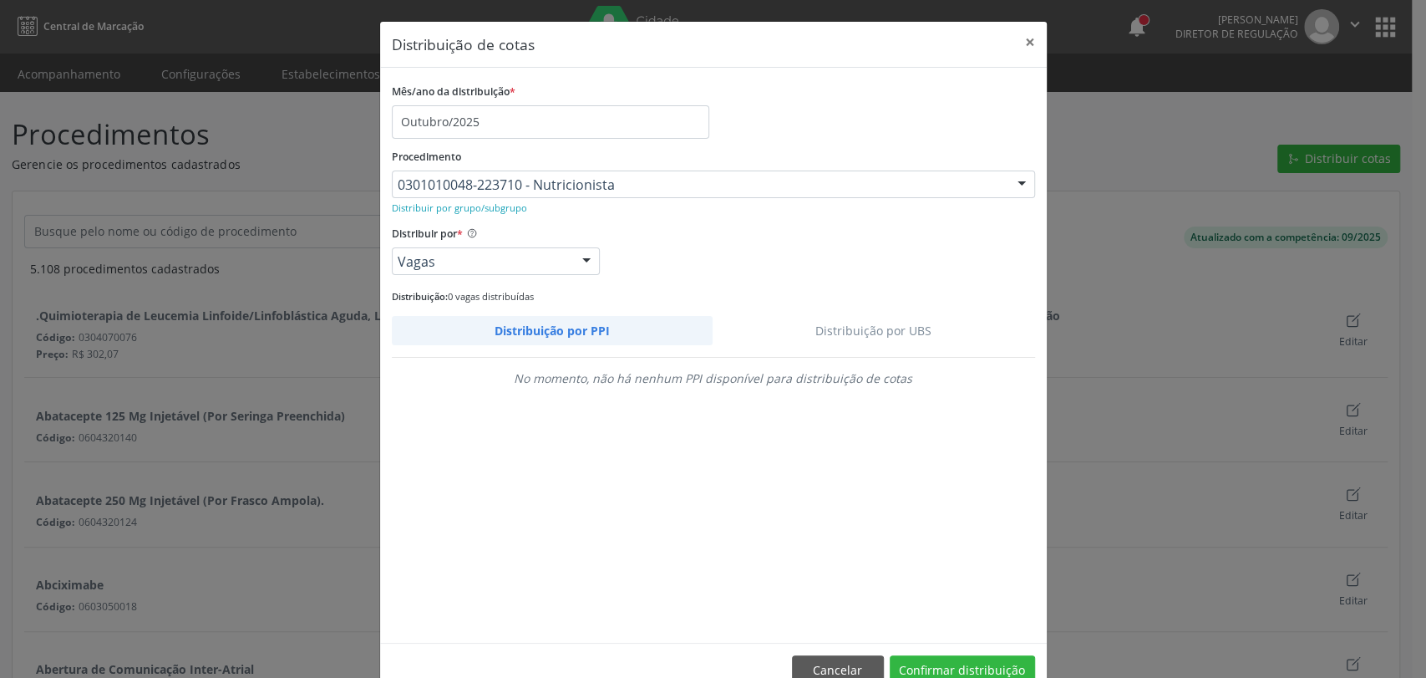
click at [906, 318] on link "Distribuição por UBS" at bounding box center [874, 330] width 323 height 29
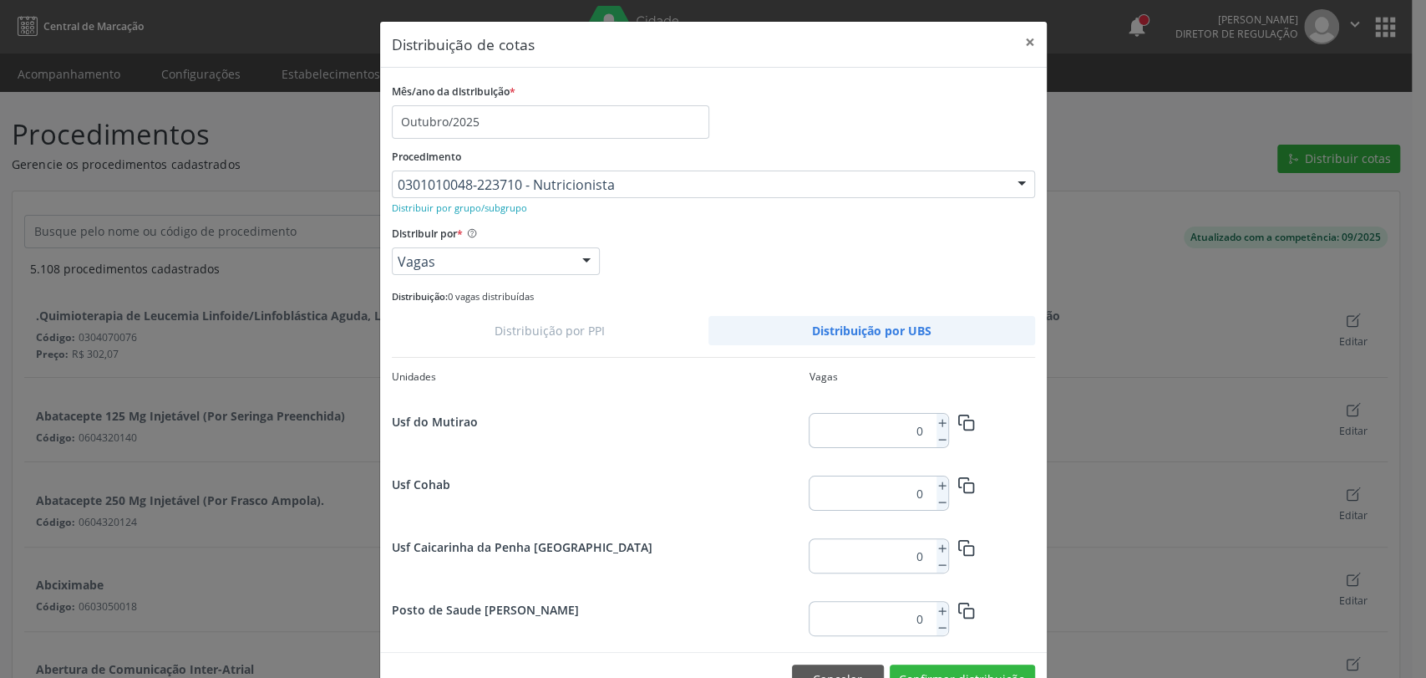
click at [911, 423] on input "0" at bounding box center [870, 430] width 120 height 33
type input "12"
click at [958, 419] on icon "button" at bounding box center [967, 423] width 18 height 18
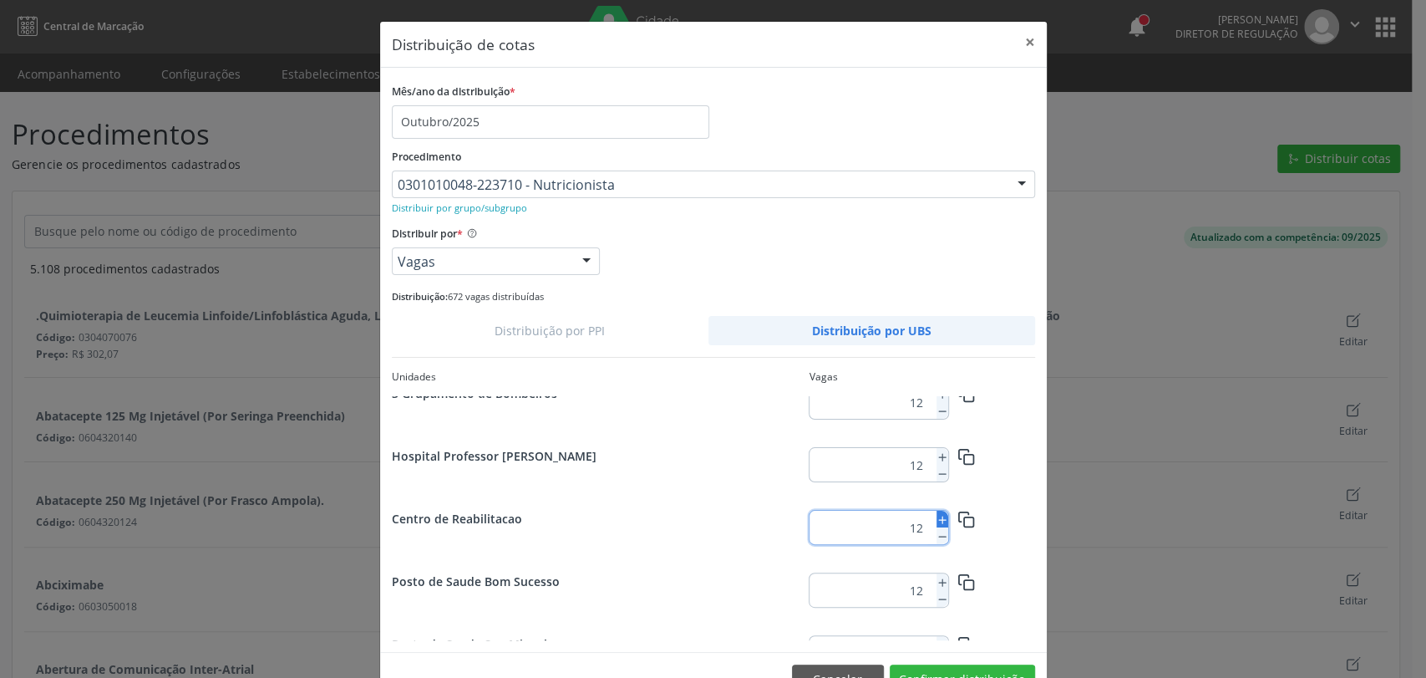
click at [937, 525] on icon at bounding box center [943, 520] width 12 height 12
click at [937, 521] on icon at bounding box center [943, 520] width 12 height 12
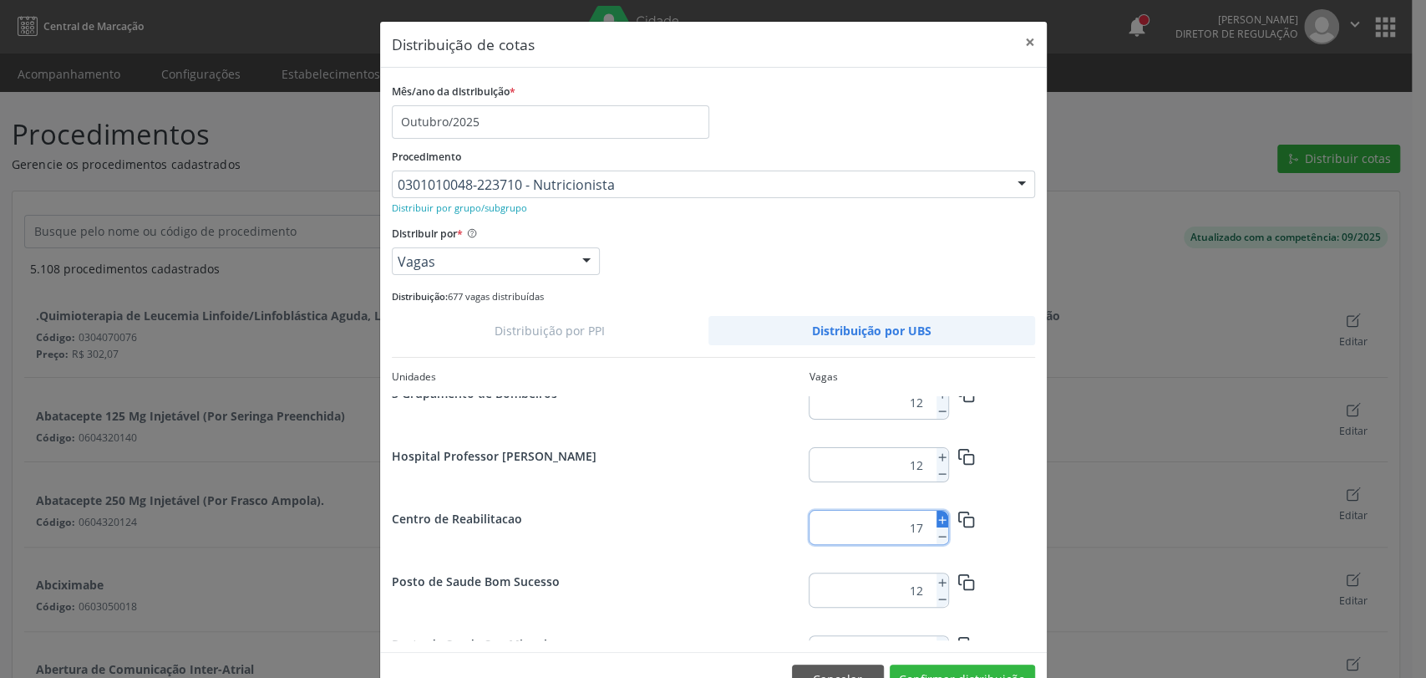
click at [937, 521] on icon at bounding box center [943, 520] width 12 height 12
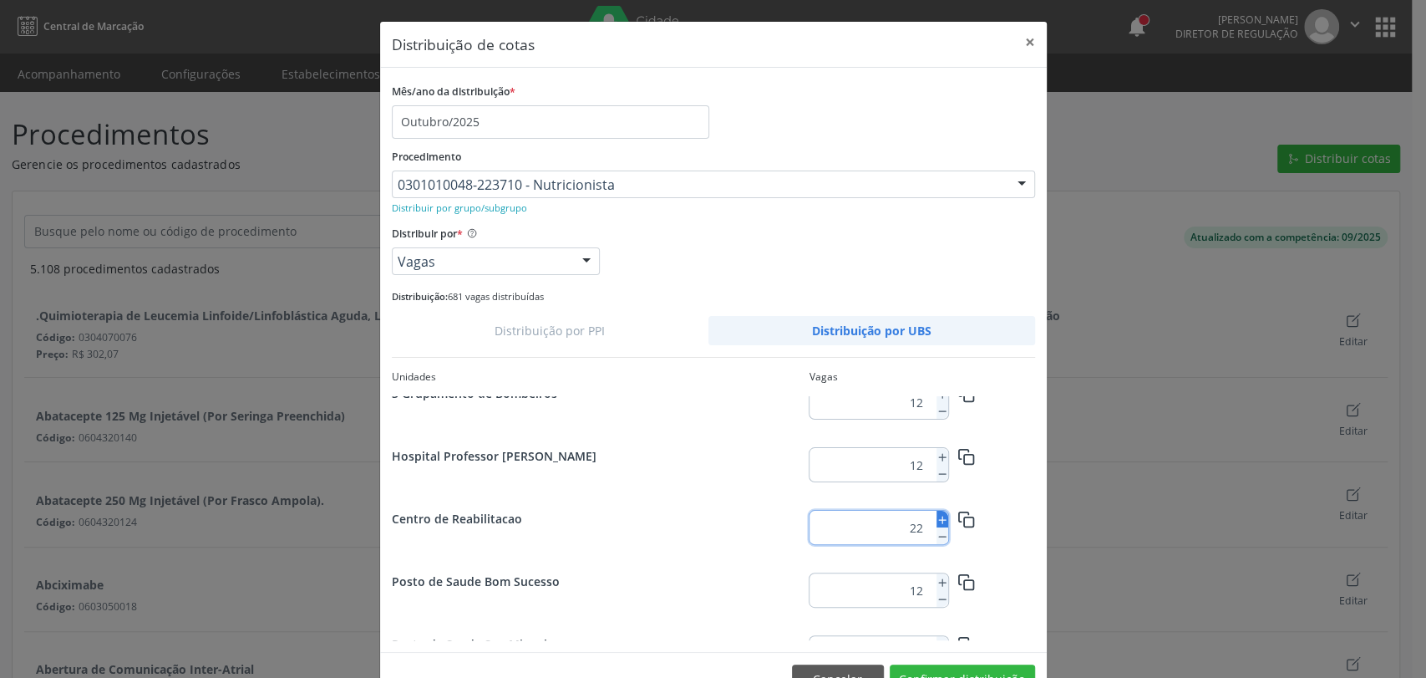
click at [937, 521] on icon at bounding box center [943, 520] width 12 height 12
type input "25"
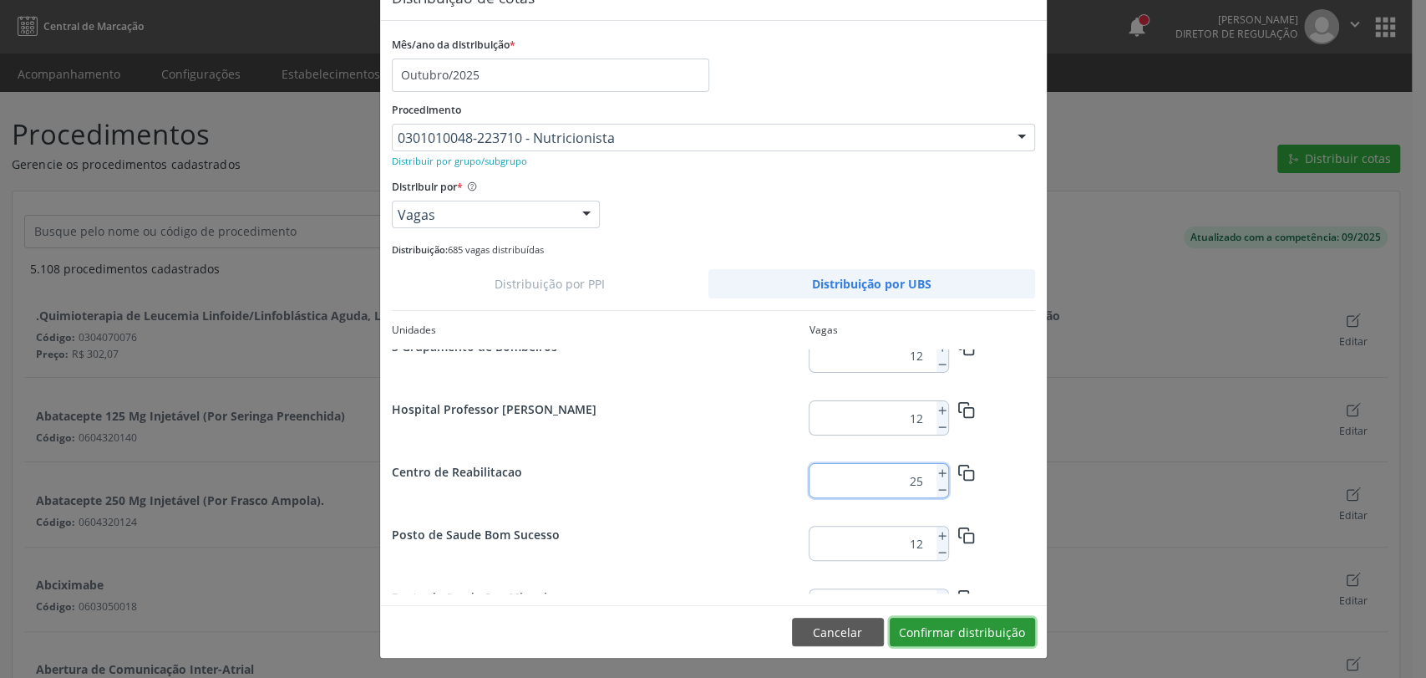
click at [976, 634] on button "Confirmar distribuição" at bounding box center [962, 631] width 145 height 28
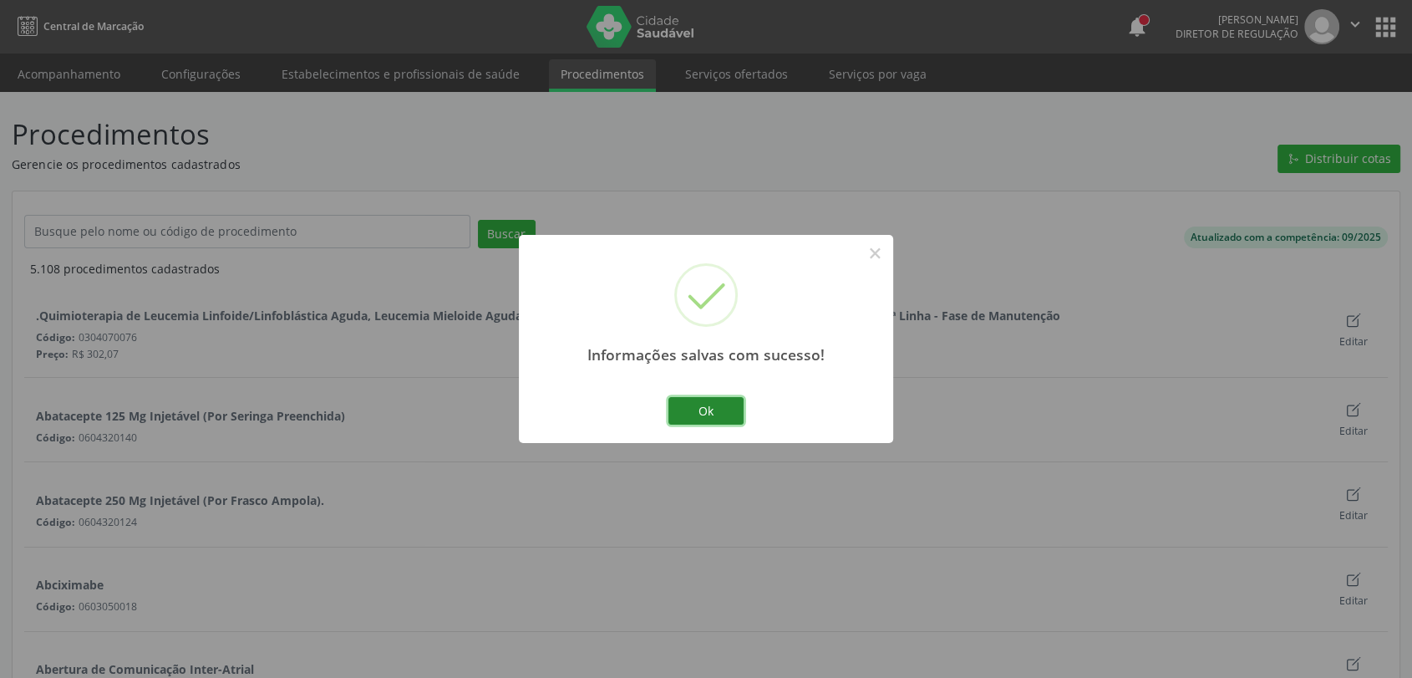
click at [723, 407] on button "Ok" at bounding box center [705, 411] width 75 height 28
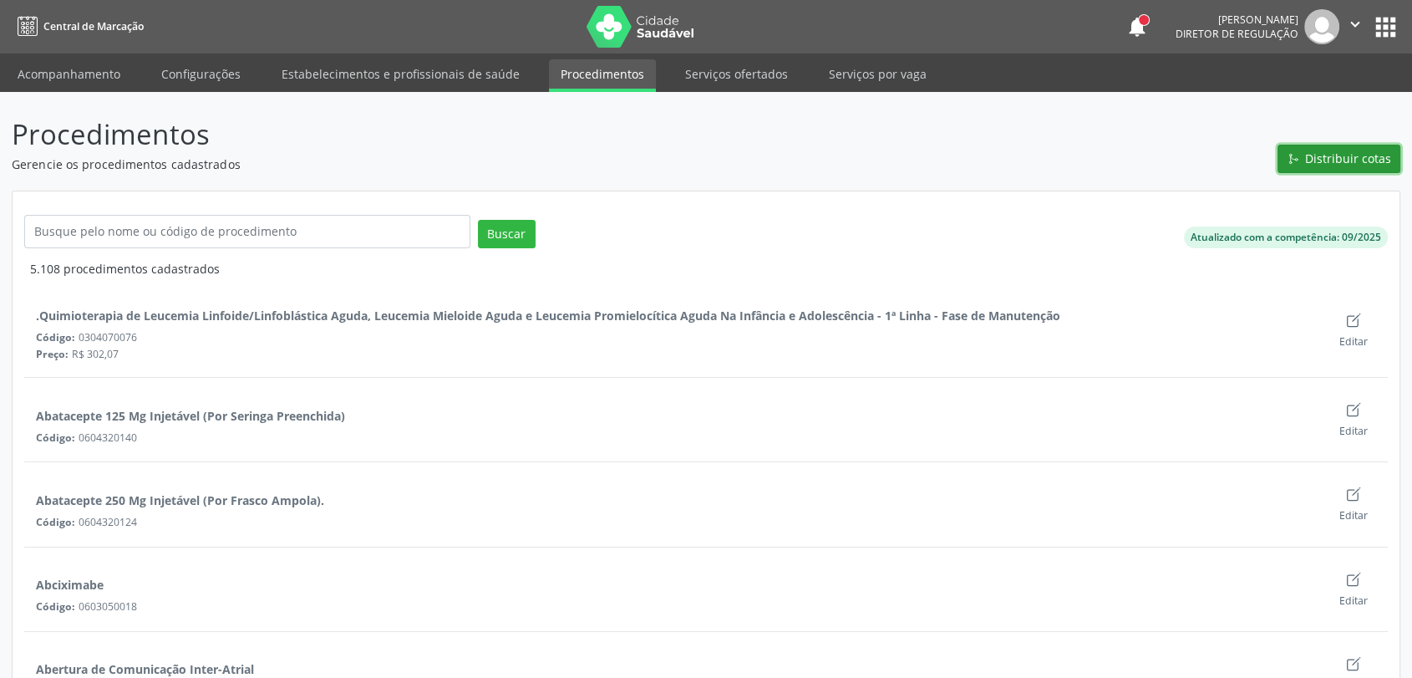
click at [1351, 157] on span "Distribuir cotas" at bounding box center [1348, 159] width 86 height 18
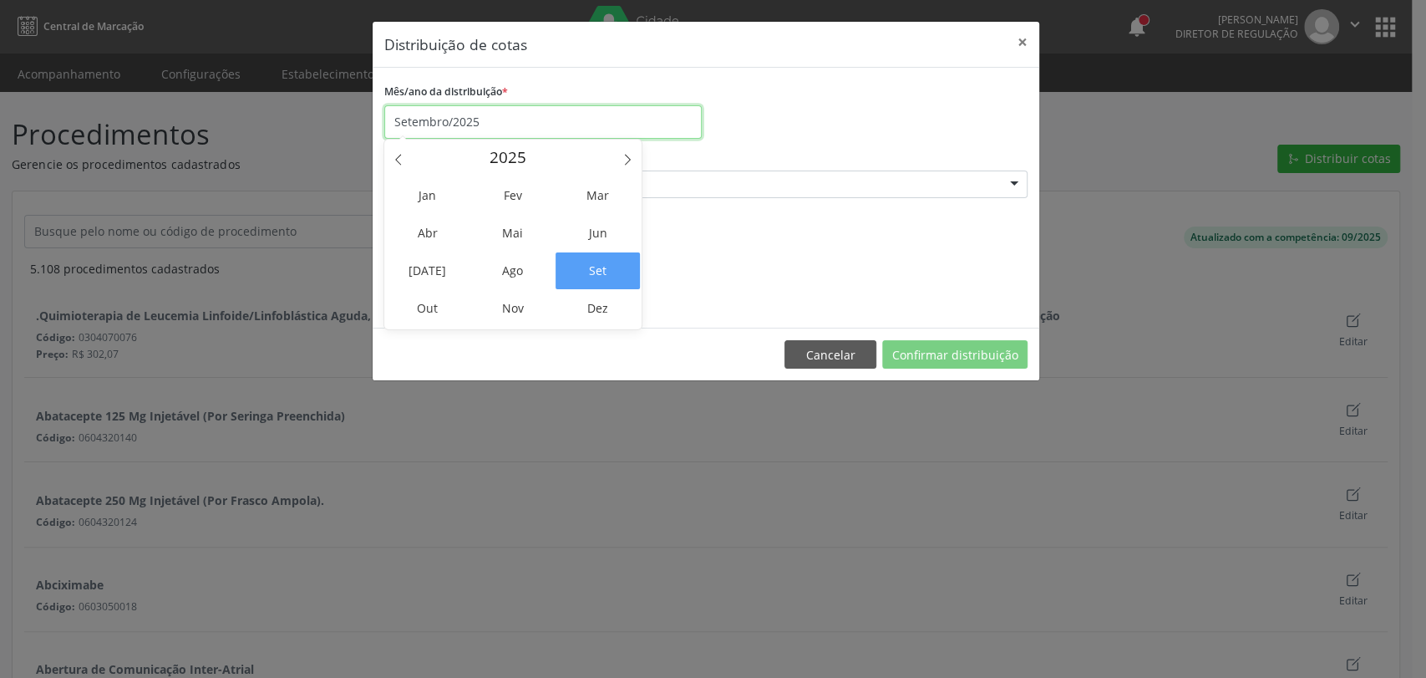
click at [471, 114] on input "Setembro/2025" at bounding box center [542, 121] width 317 height 33
click at [434, 303] on span "Out" at bounding box center [427, 308] width 84 height 37
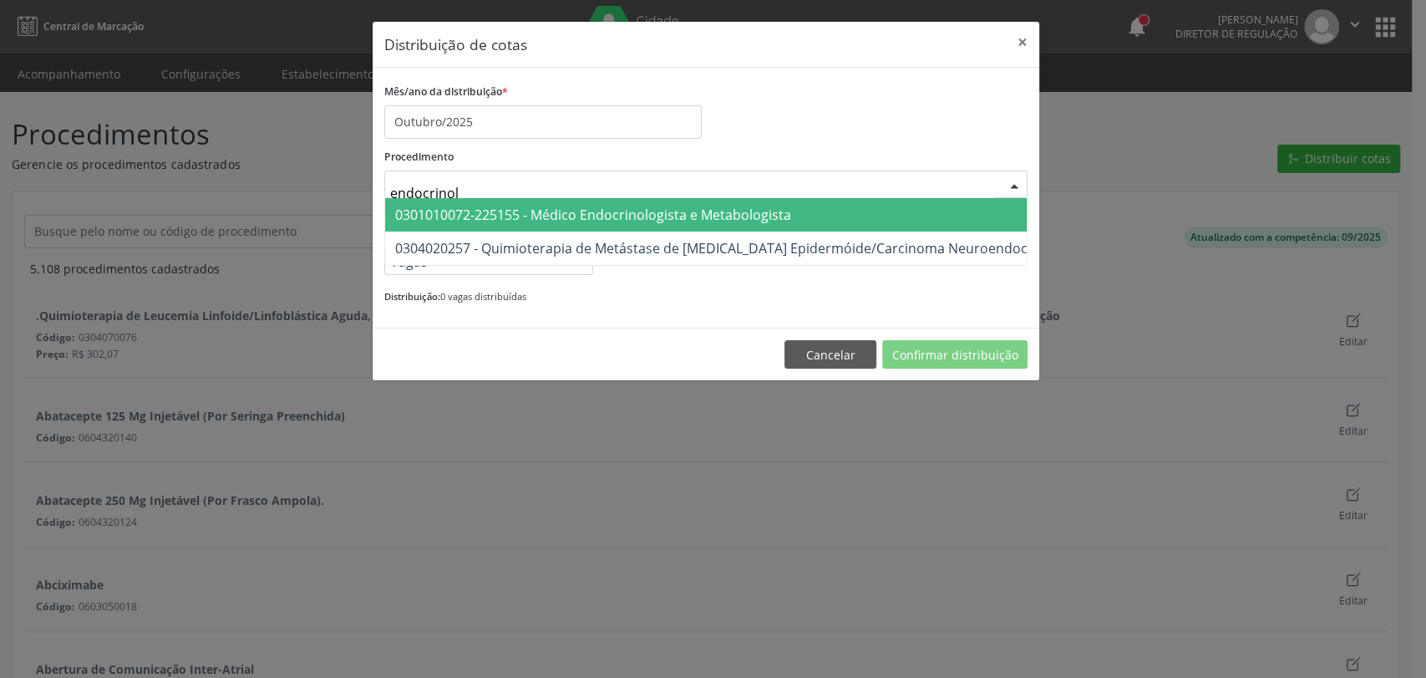
type input "endocrinolo"
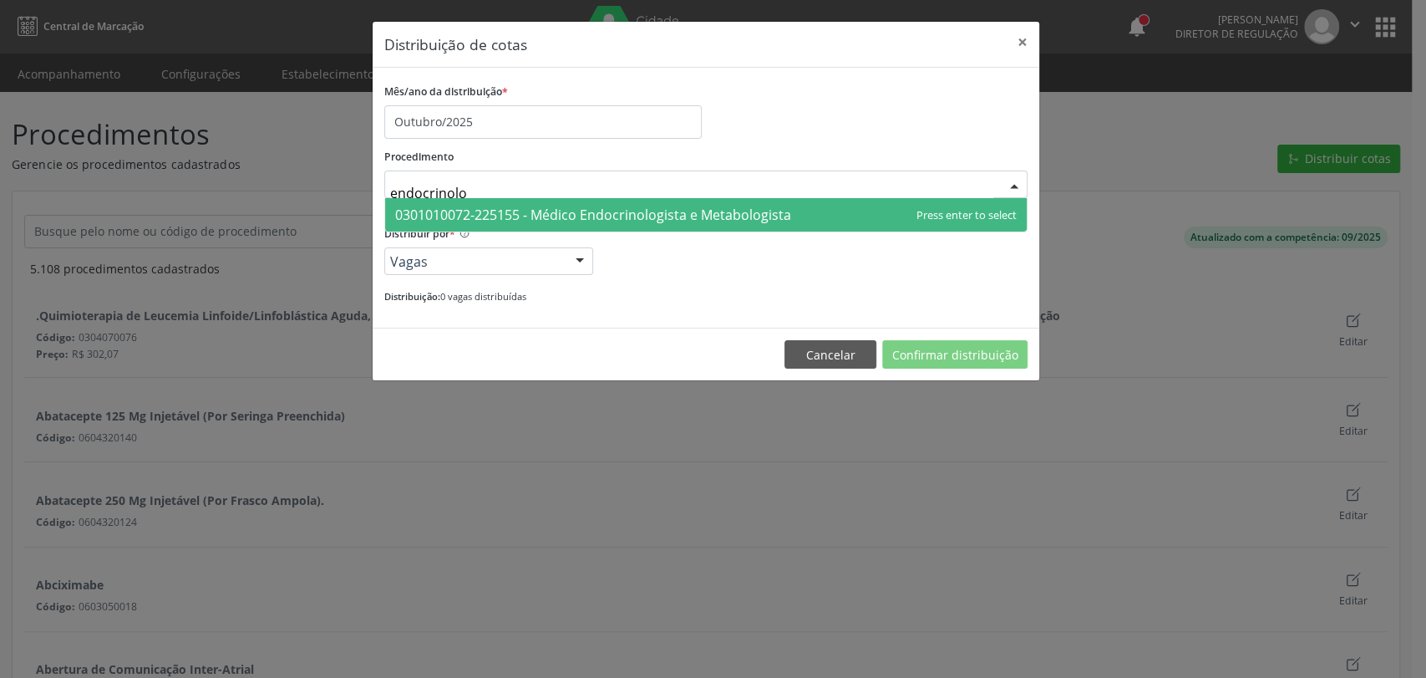
click at [504, 218] on span "0301010072-225155 - Médico Endocrinologista e Metabologista" at bounding box center [593, 215] width 396 height 18
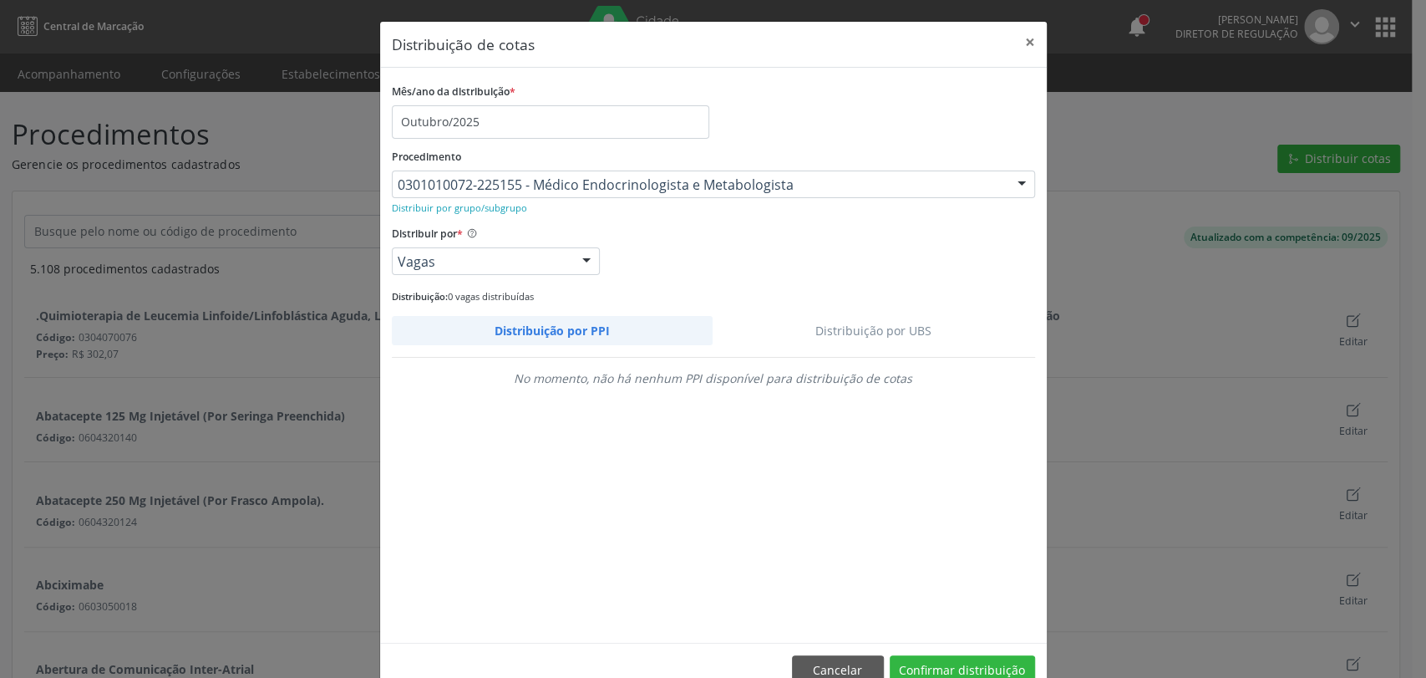
click at [885, 325] on link "Distribuição por UBS" at bounding box center [874, 330] width 323 height 29
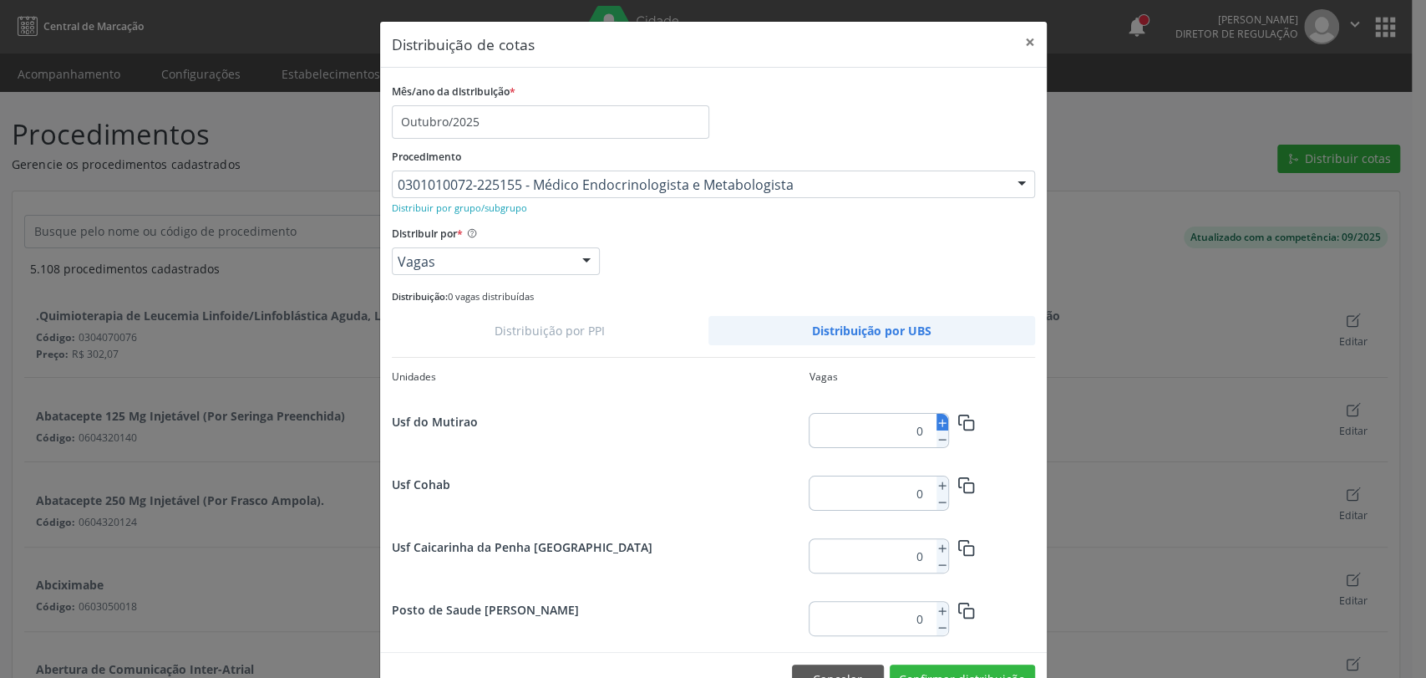
click at [939, 424] on icon at bounding box center [943, 423] width 12 height 12
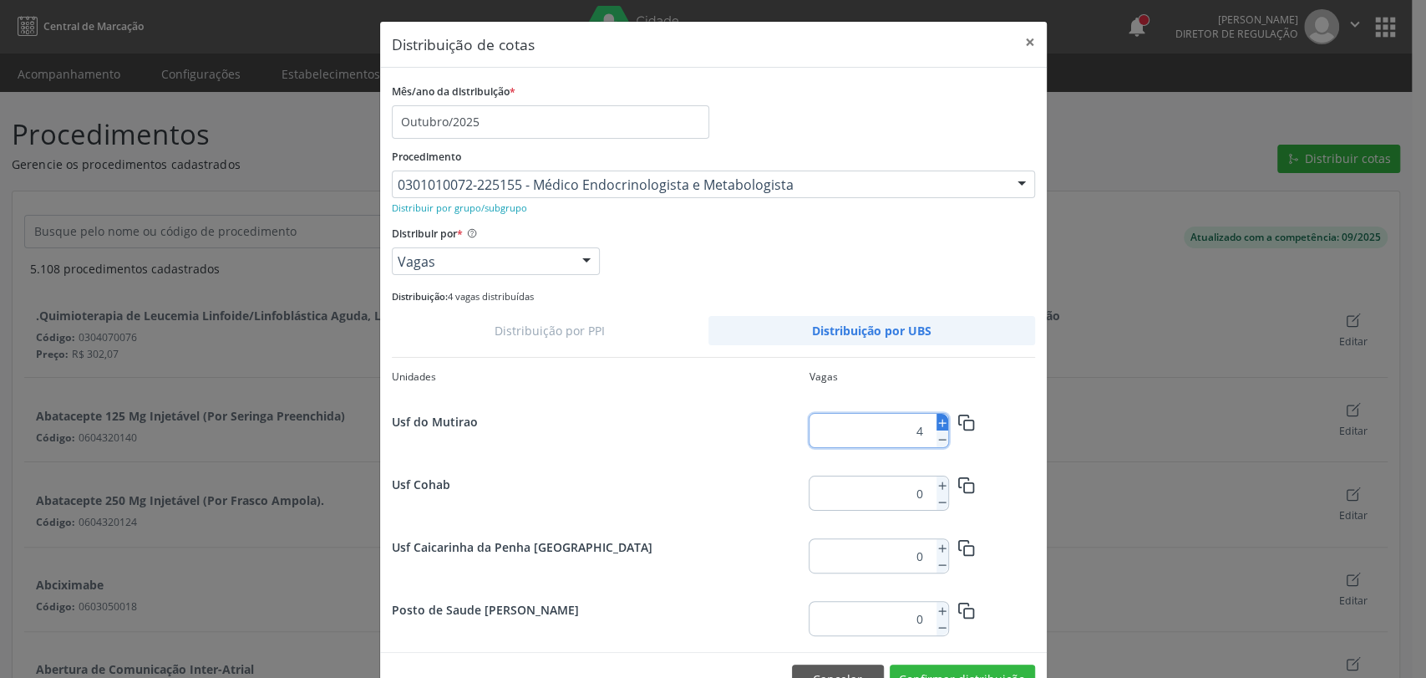
type input "5"
click at [964, 421] on rect "button" at bounding box center [968, 424] width 9 height 9
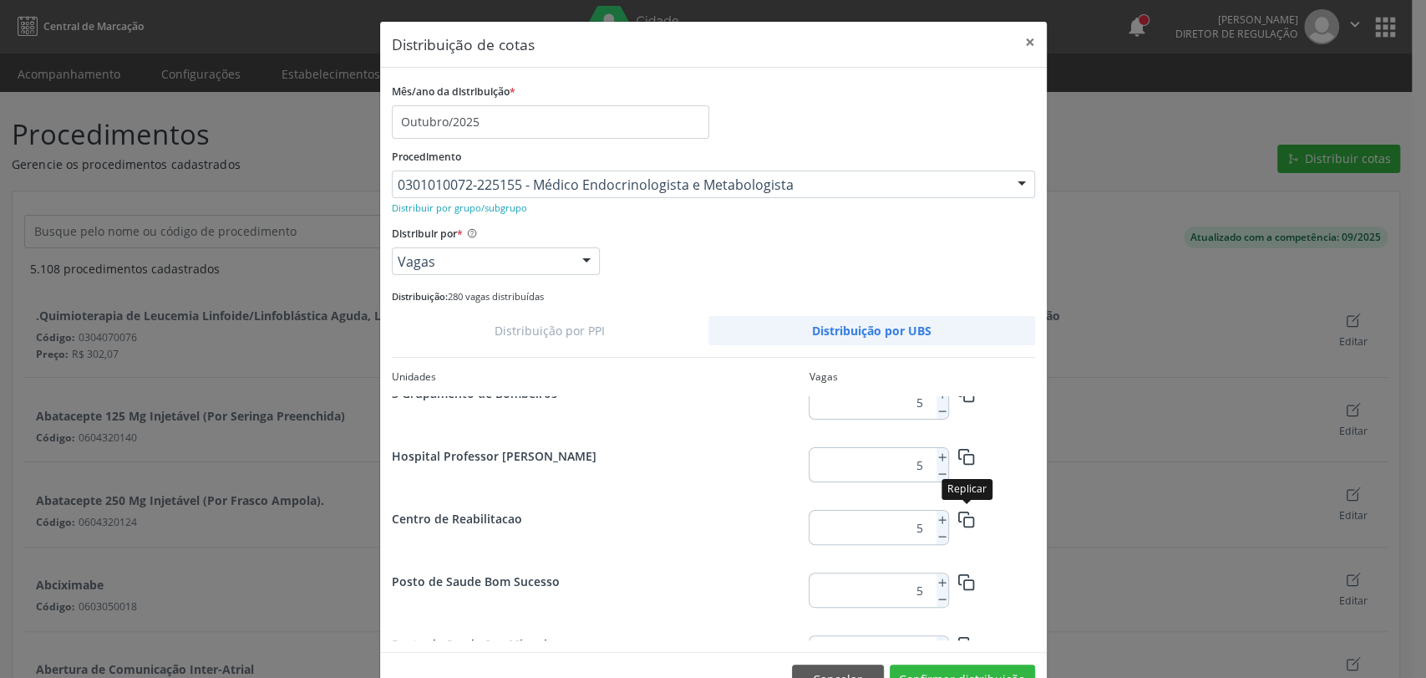
click at [948, 521] on button "button" at bounding box center [966, 518] width 37 height 29
click at [937, 516] on icon at bounding box center [943, 520] width 12 height 12
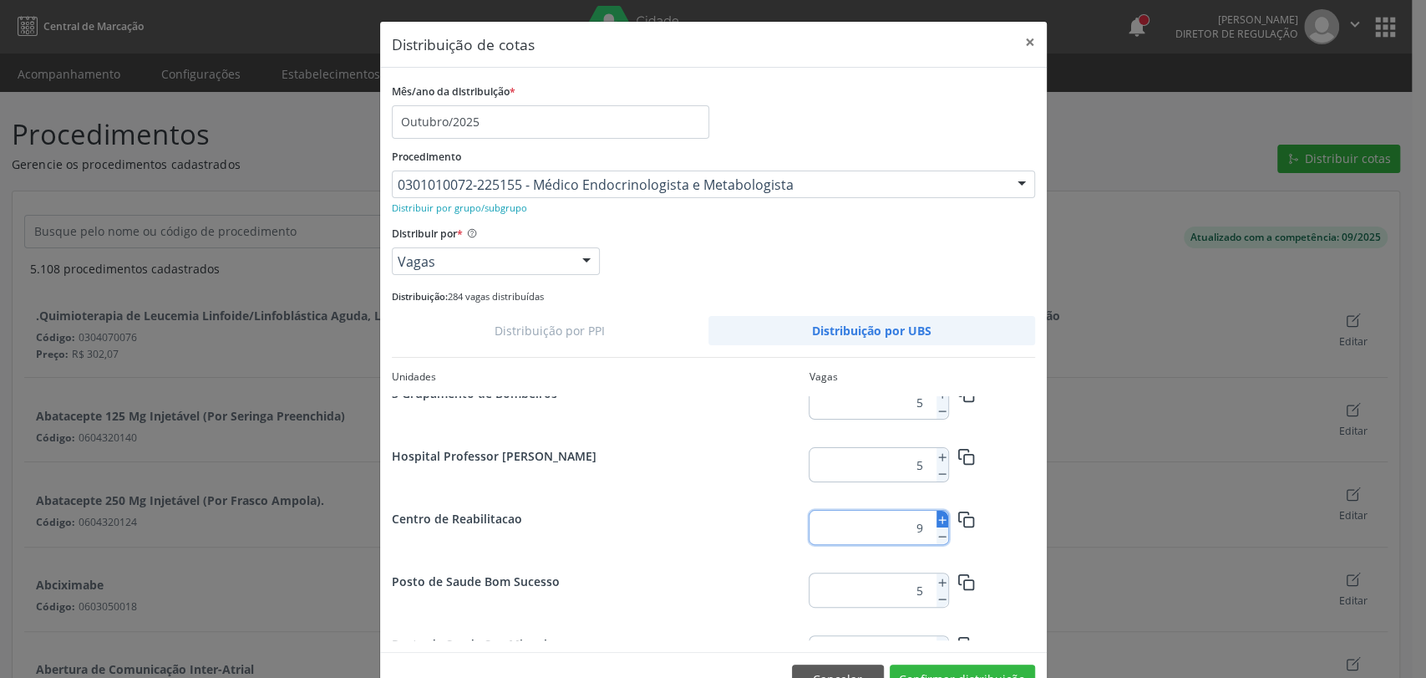
click at [937, 516] on icon at bounding box center [943, 520] width 12 height 12
type input "10"
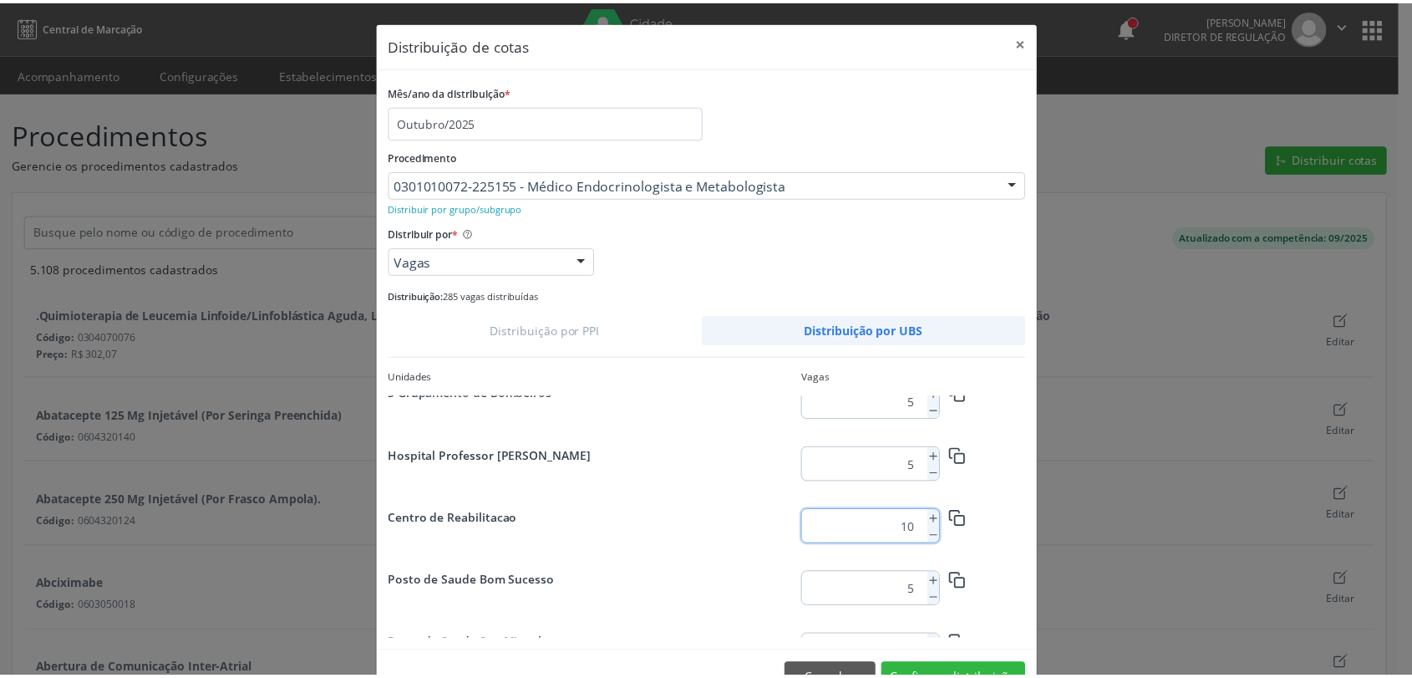
scroll to position [47, 0]
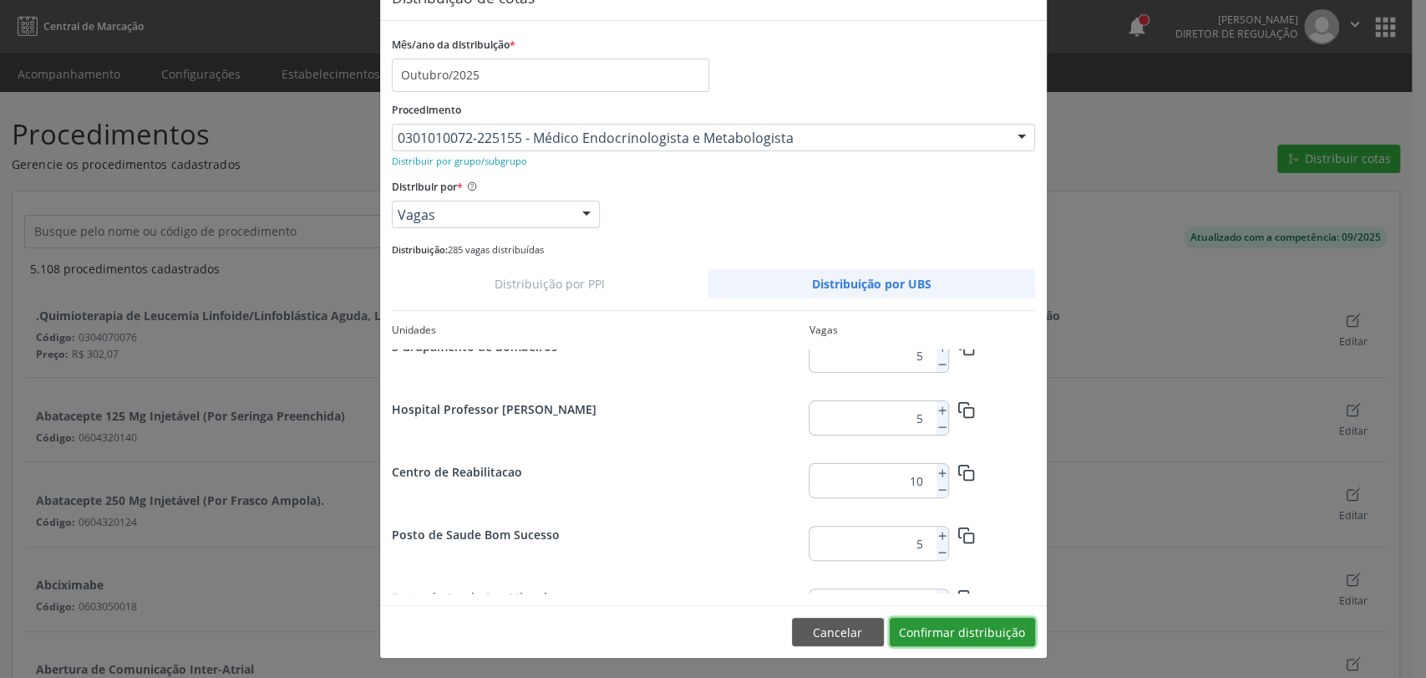
click at [989, 626] on button "Confirmar distribuição" at bounding box center [962, 631] width 145 height 28
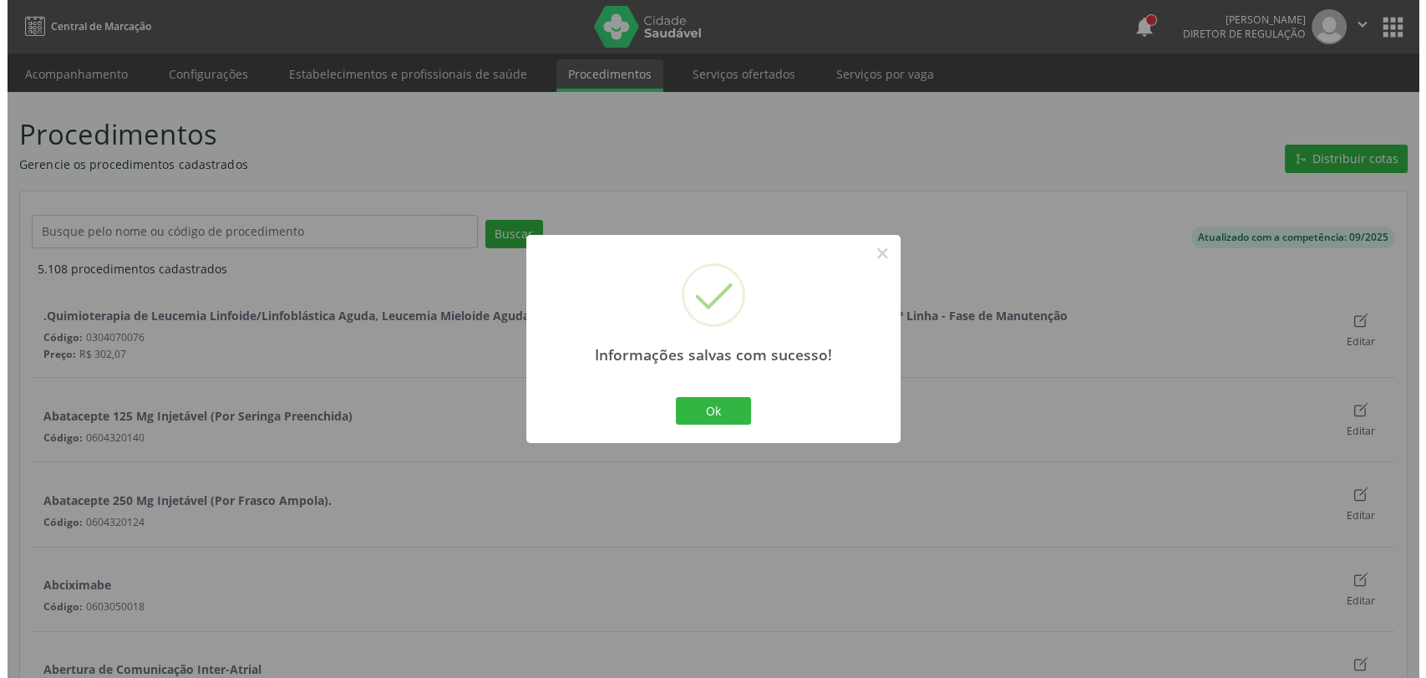
scroll to position [0, 0]
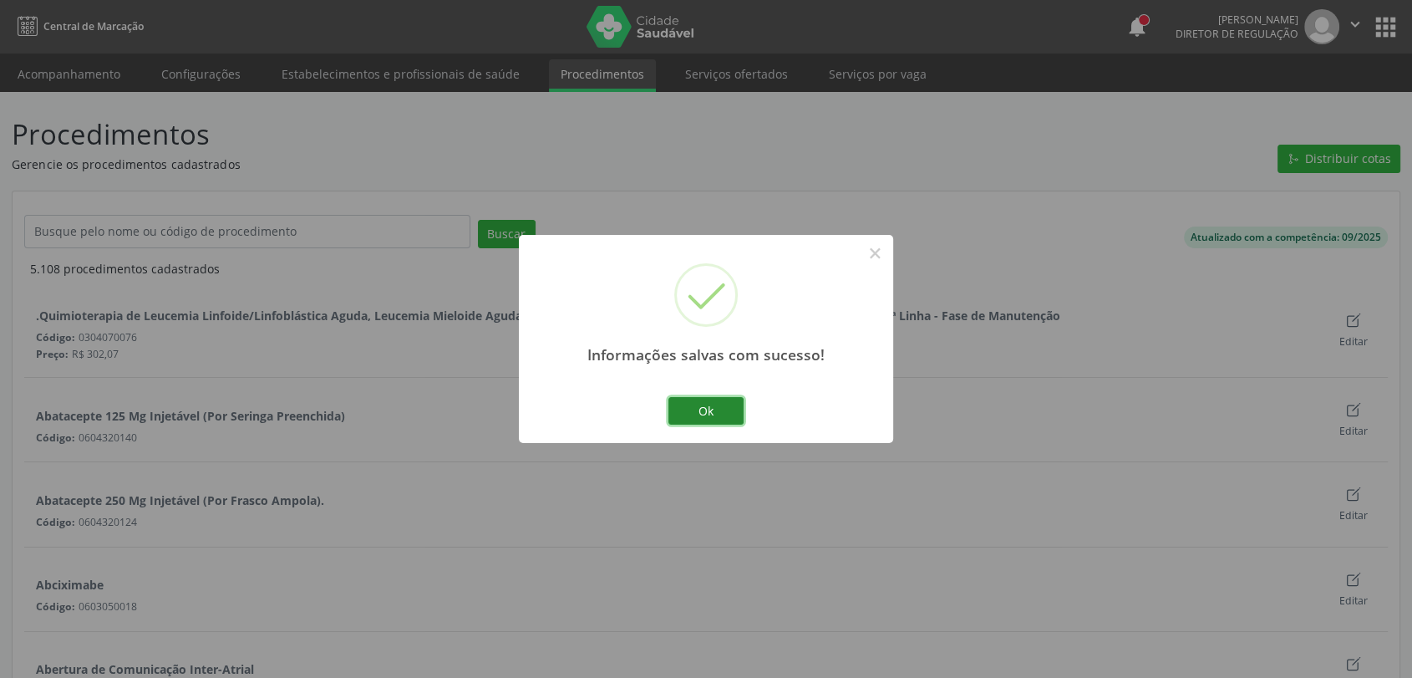
click at [721, 397] on button "Ok" at bounding box center [705, 411] width 75 height 28
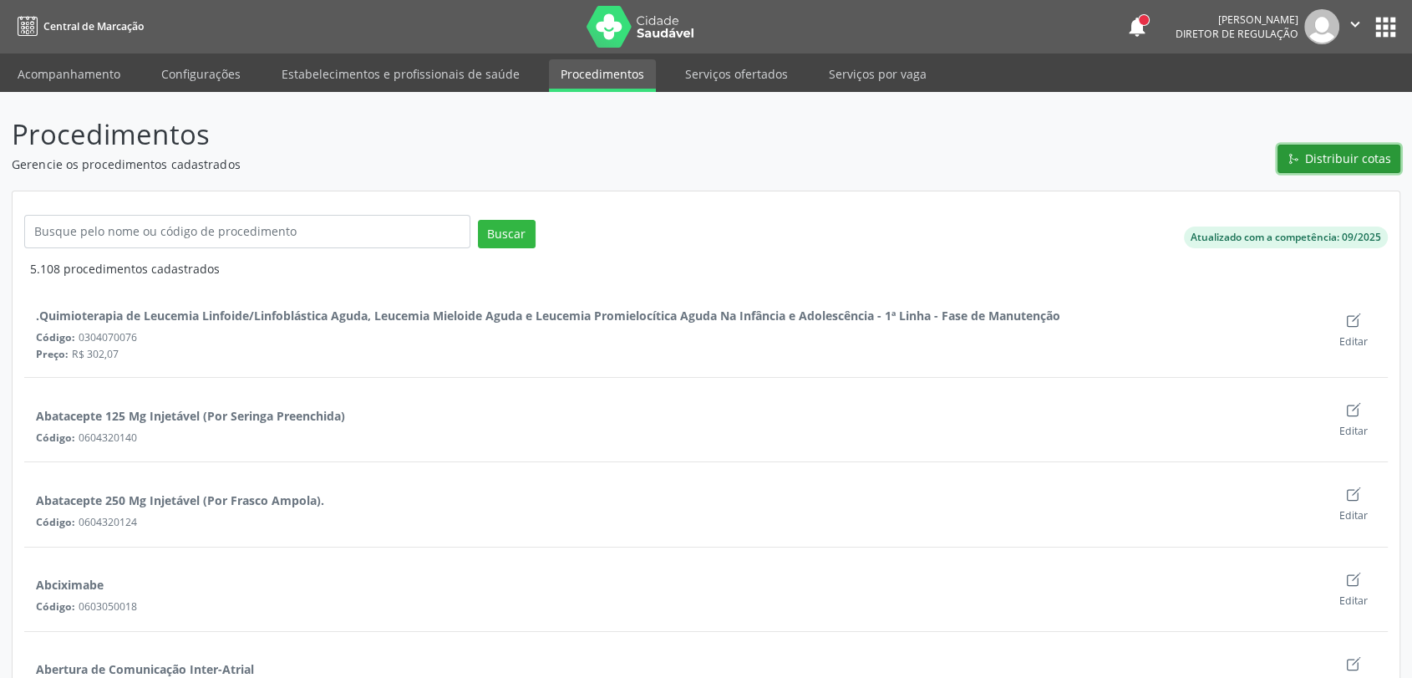
click at [1304, 145] on button "Distribuir cotas" at bounding box center [1339, 159] width 123 height 28
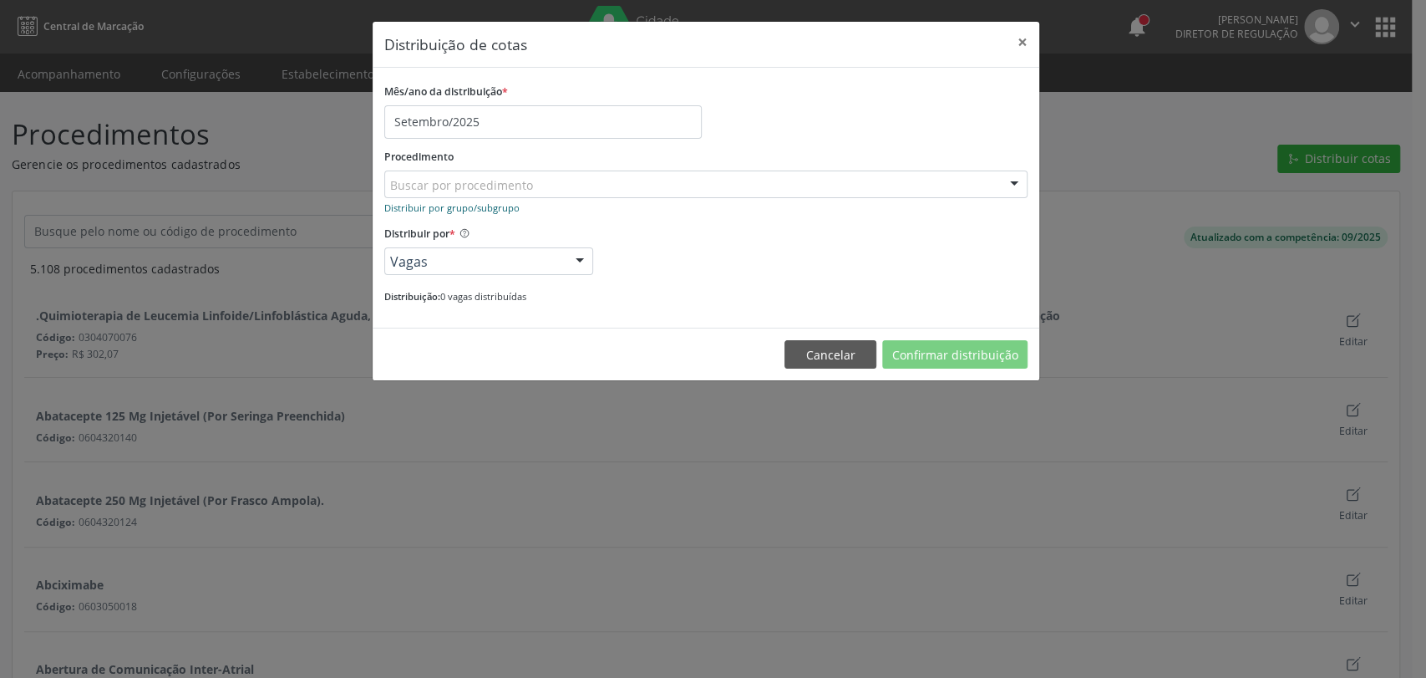
click at [492, 210] on small "Distribuir por grupo/subgrupo" at bounding box center [451, 207] width 135 height 13
click at [492, 210] on small "Distribuir por procedimento" at bounding box center [446, 207] width 124 height 13
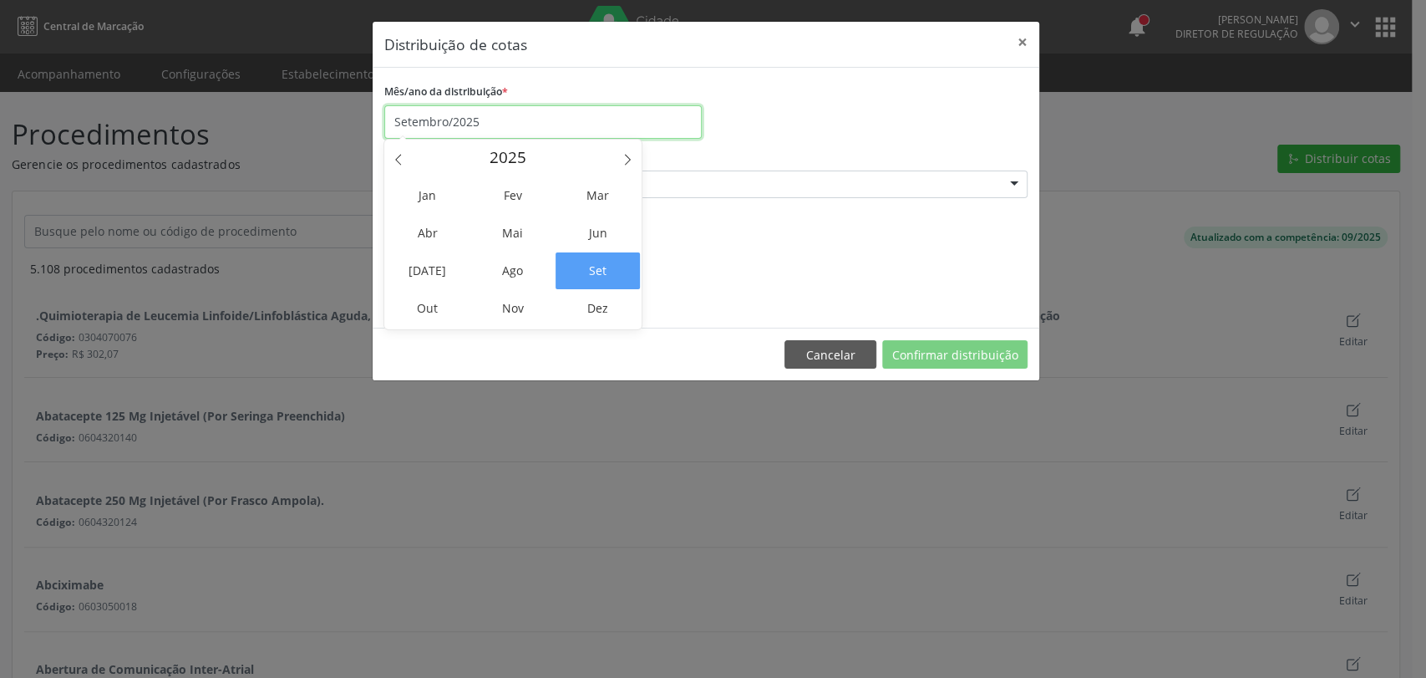
click at [485, 115] on input "Setembro/2025" at bounding box center [542, 121] width 317 height 33
click at [429, 294] on span "Out" at bounding box center [427, 308] width 84 height 37
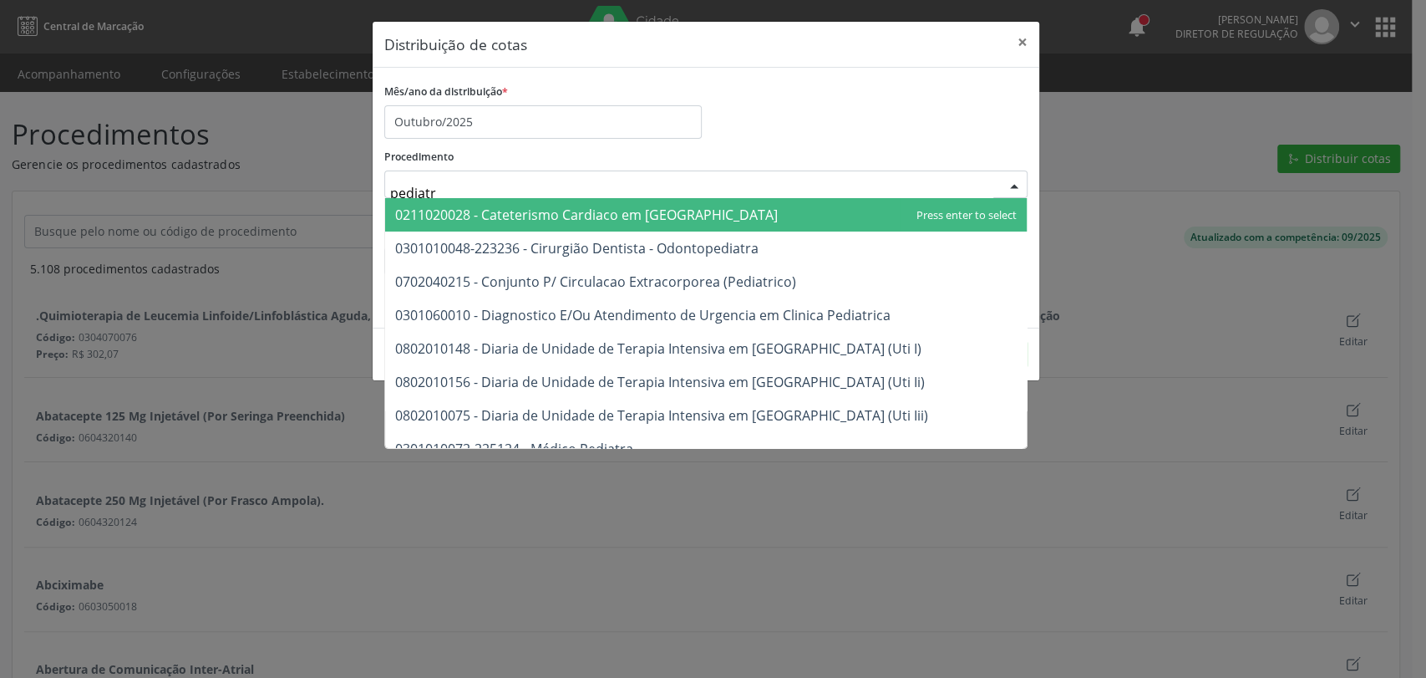
type input "pediatra"
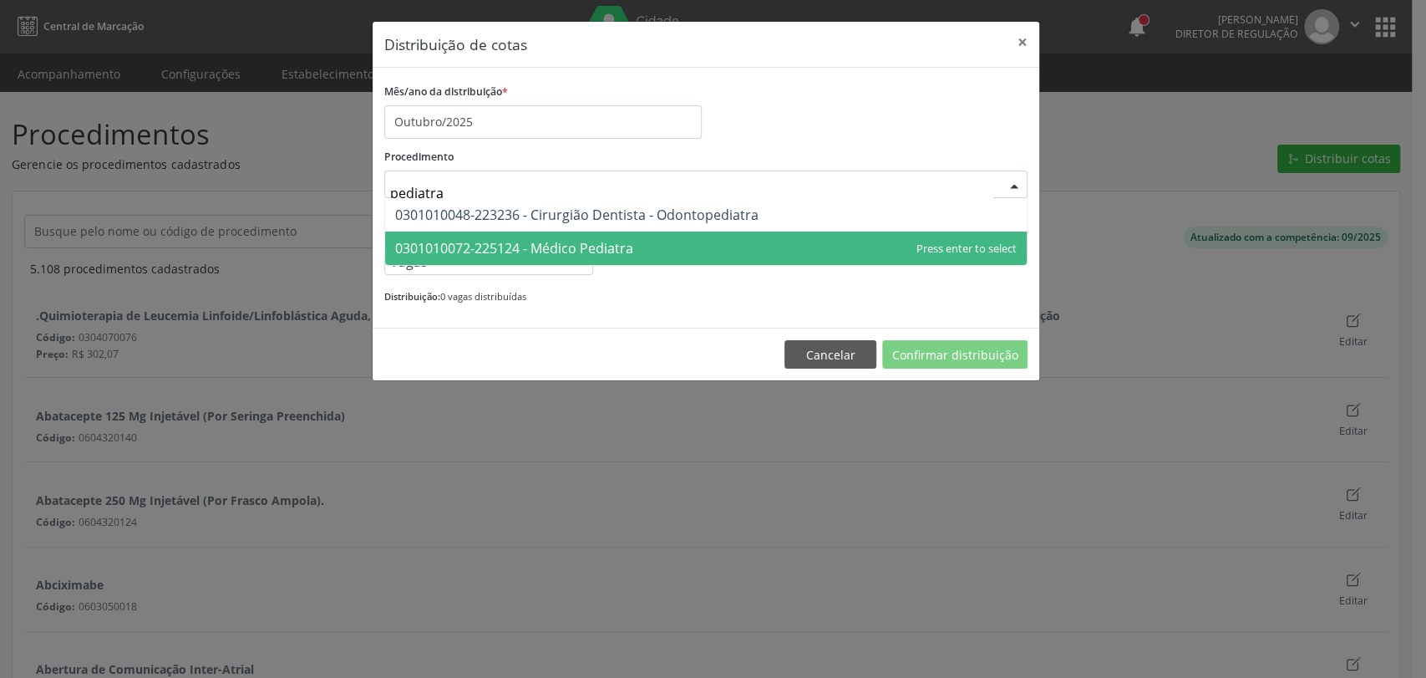
click at [500, 242] on span "0301010072-225124 - Médico Pediatra" at bounding box center [514, 248] width 238 height 18
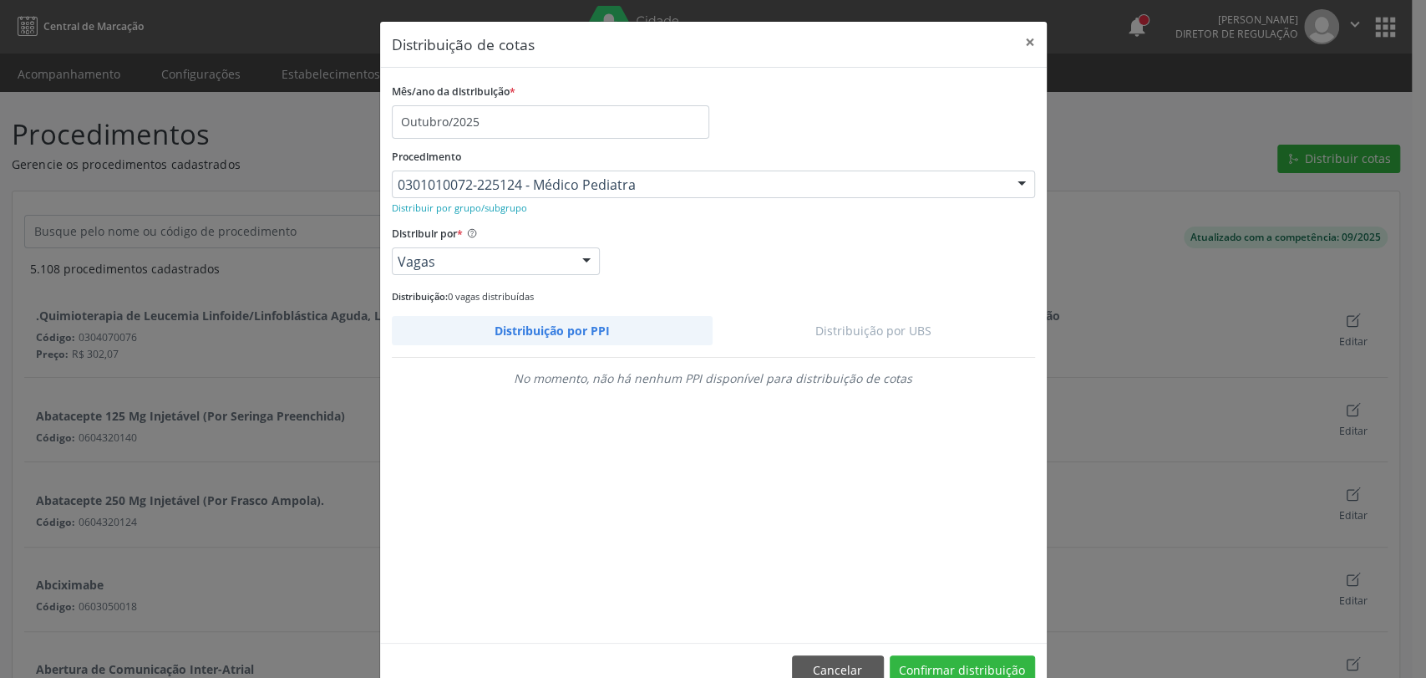
click at [816, 345] on div "Distribuição por PPI Distribuição por UBS No momento, não há nenhum PPI disponí…" at bounding box center [713, 473] width 643 height 315
click at [856, 342] on link "Distribuição por UBS" at bounding box center [874, 330] width 323 height 29
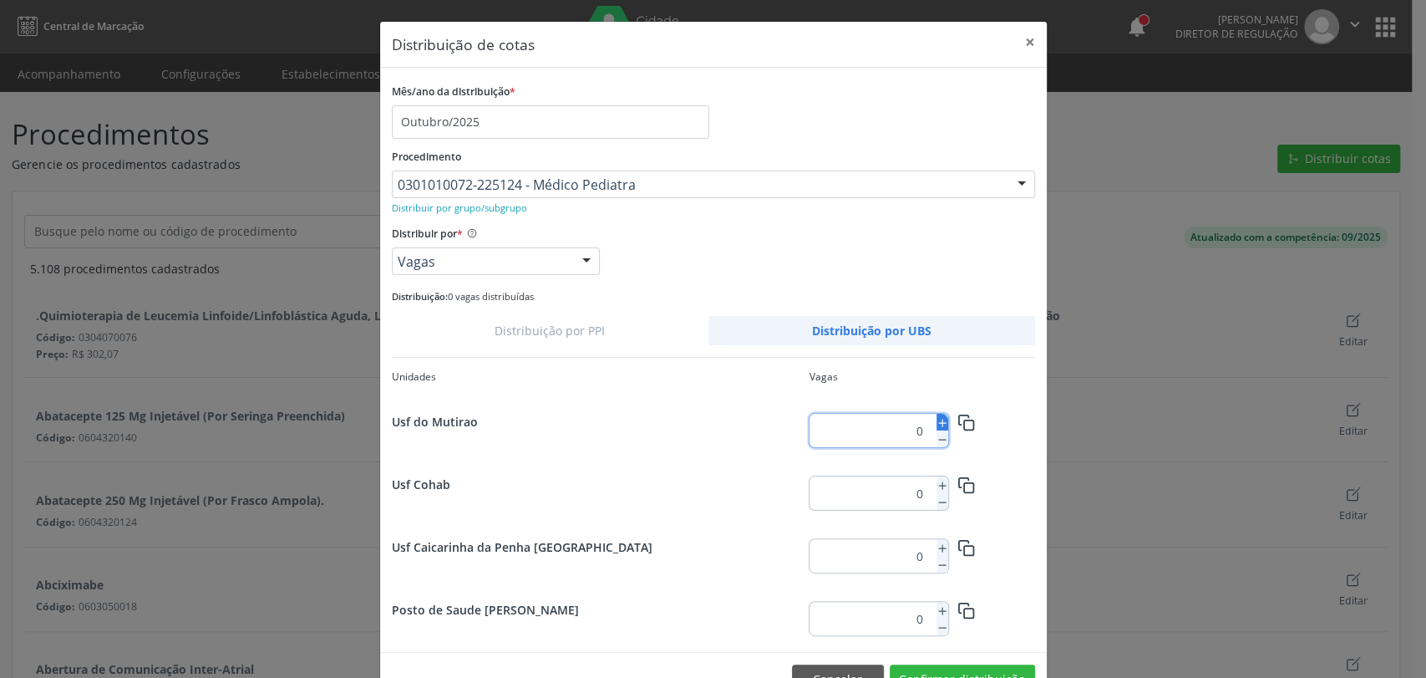
click at [938, 424] on icon at bounding box center [943, 423] width 12 height 12
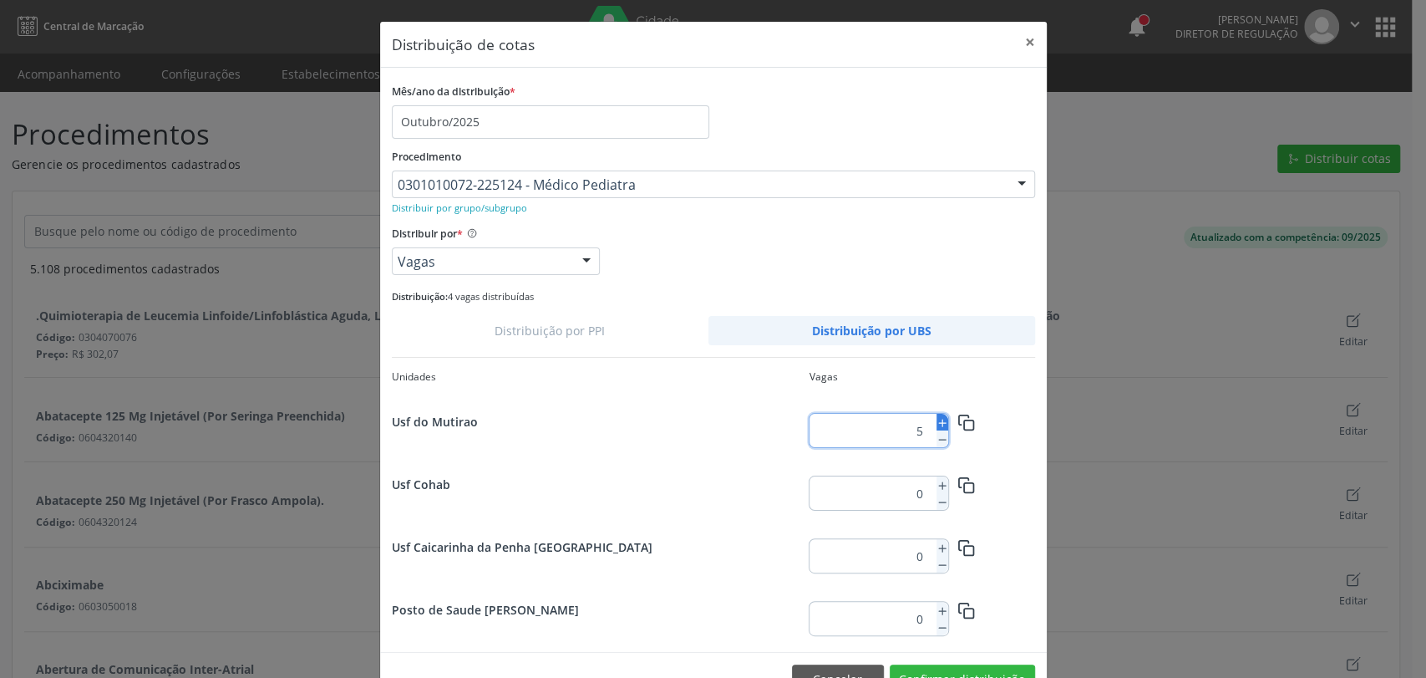
click at [938, 424] on icon at bounding box center [943, 423] width 12 height 12
type input "8"
click at [968, 420] on button "button" at bounding box center [966, 421] width 37 height 29
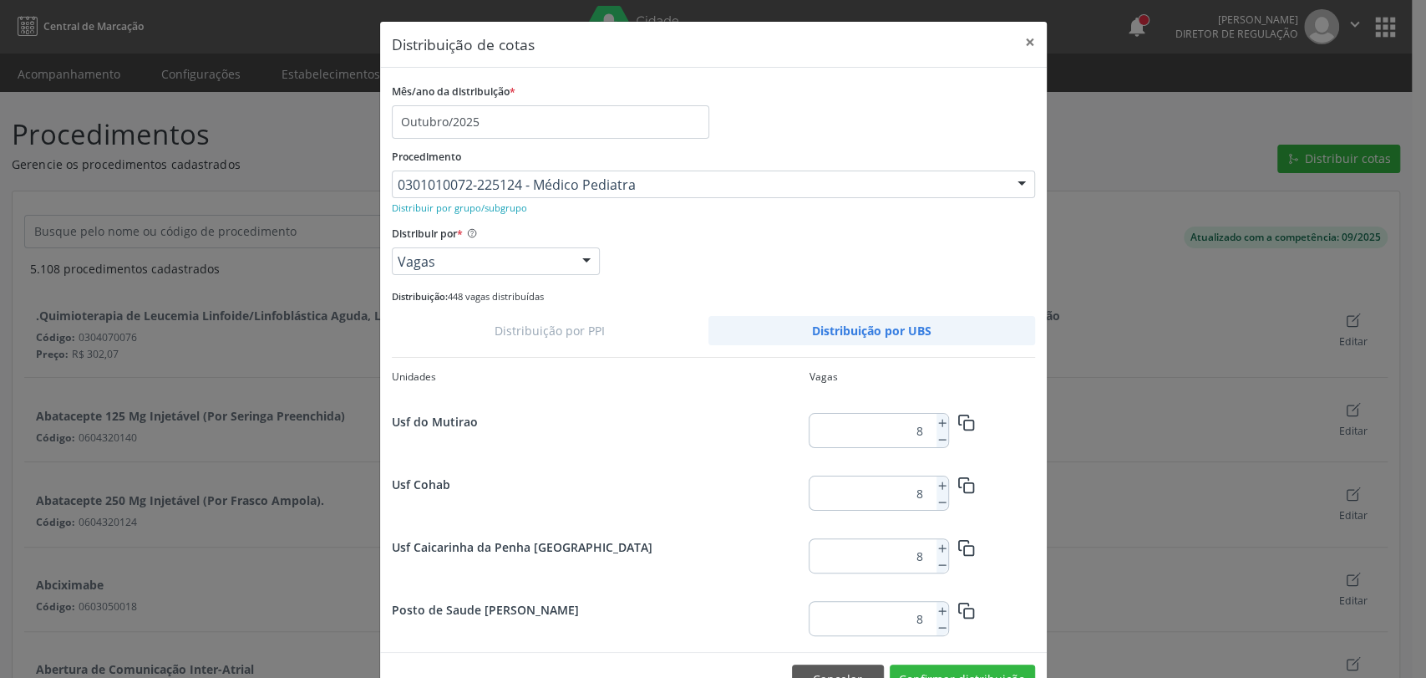
scroll to position [2159, 0]
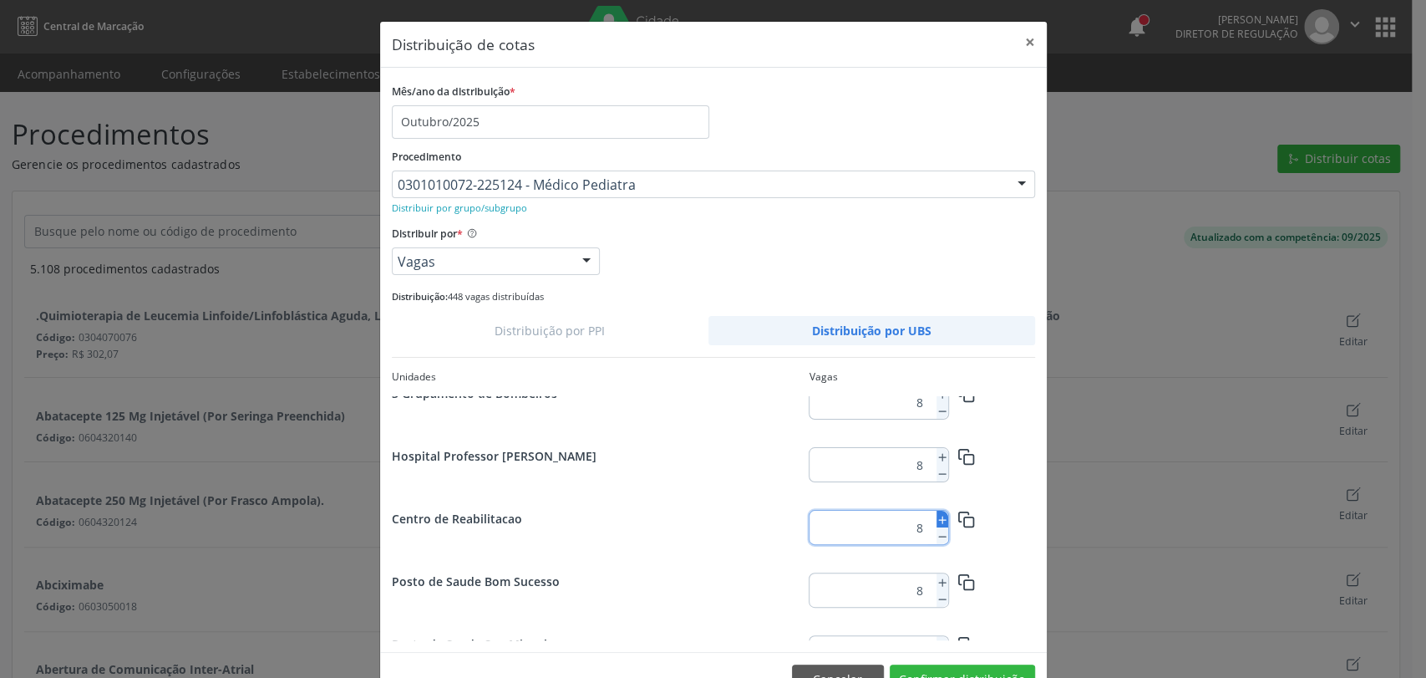
click at [937, 515] on icon at bounding box center [943, 520] width 12 height 12
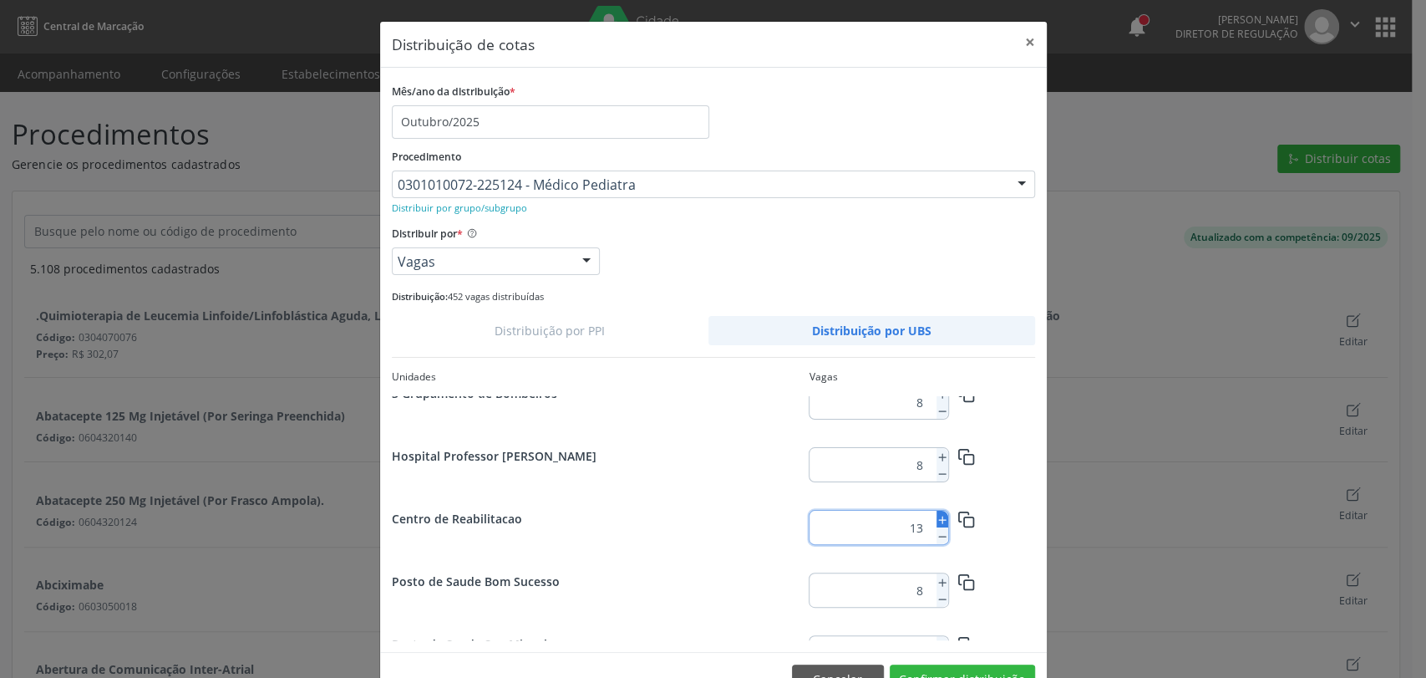
click at [937, 515] on icon at bounding box center [943, 520] width 12 height 12
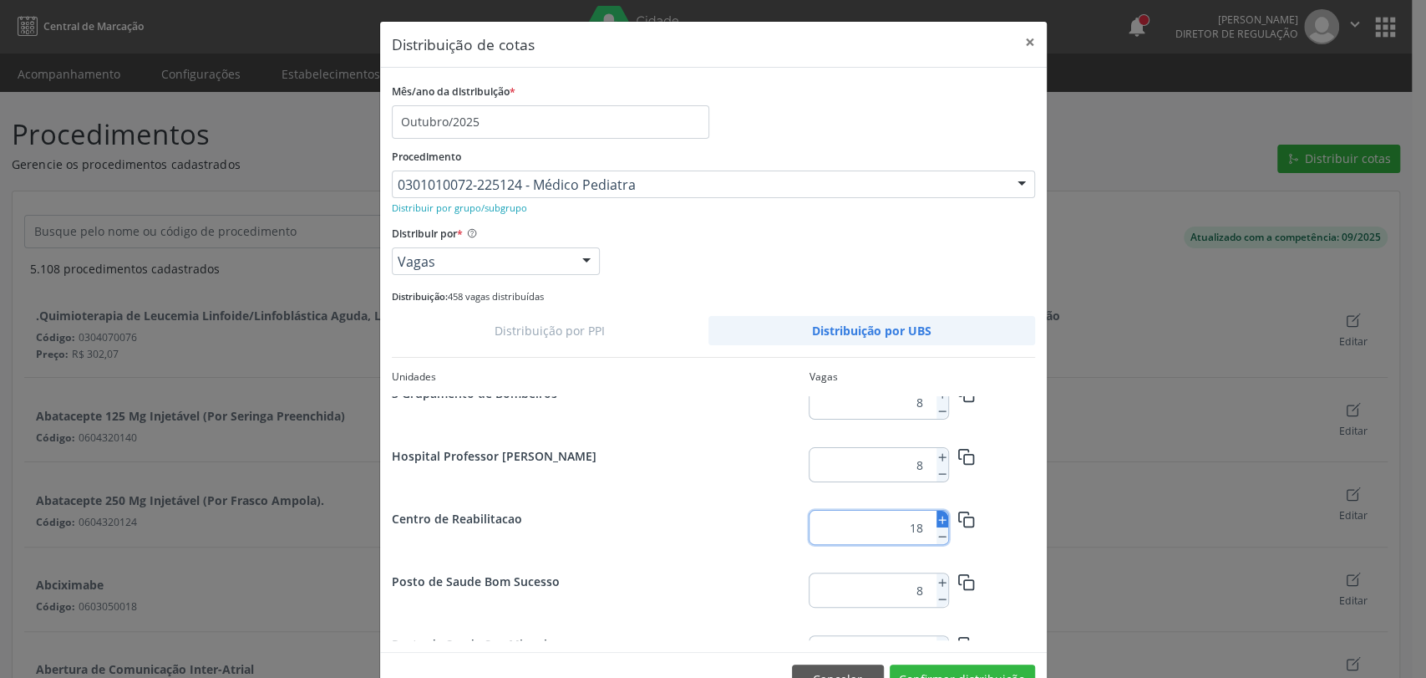
click at [937, 515] on icon at bounding box center [943, 520] width 12 height 12
type input "20"
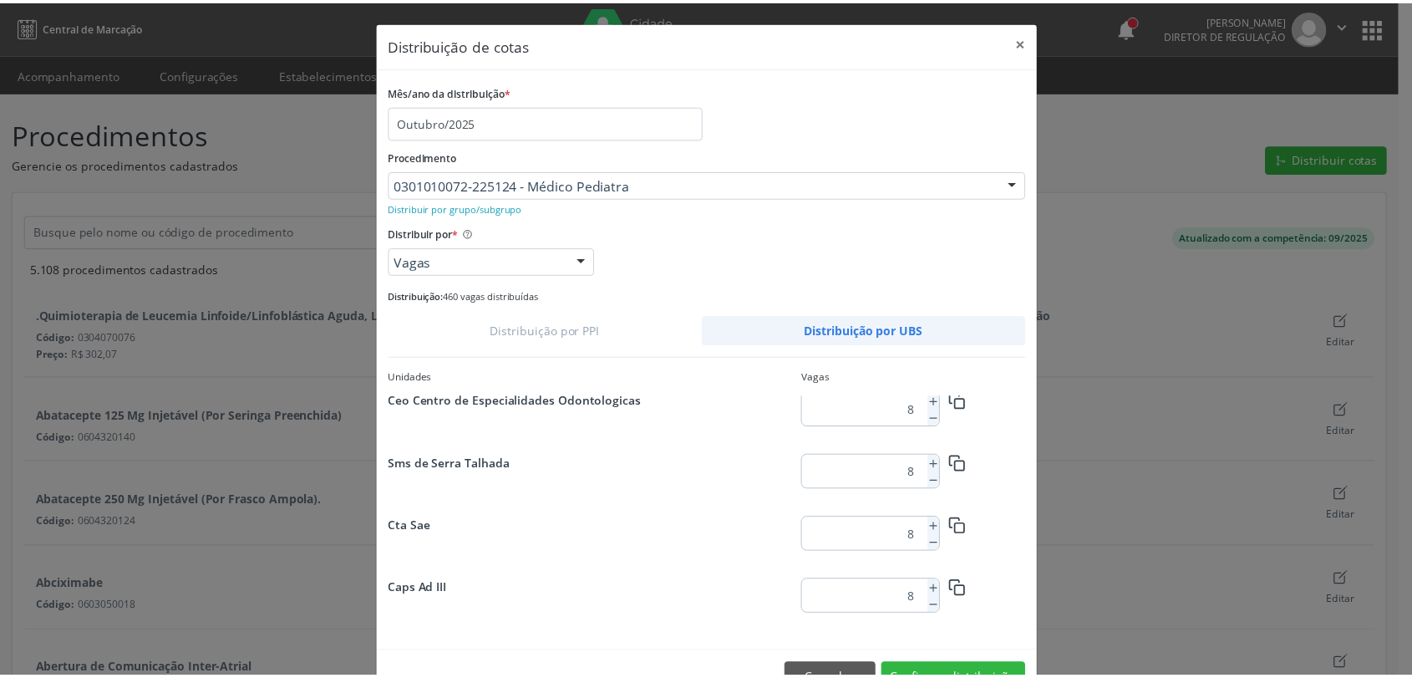
scroll to position [47, 0]
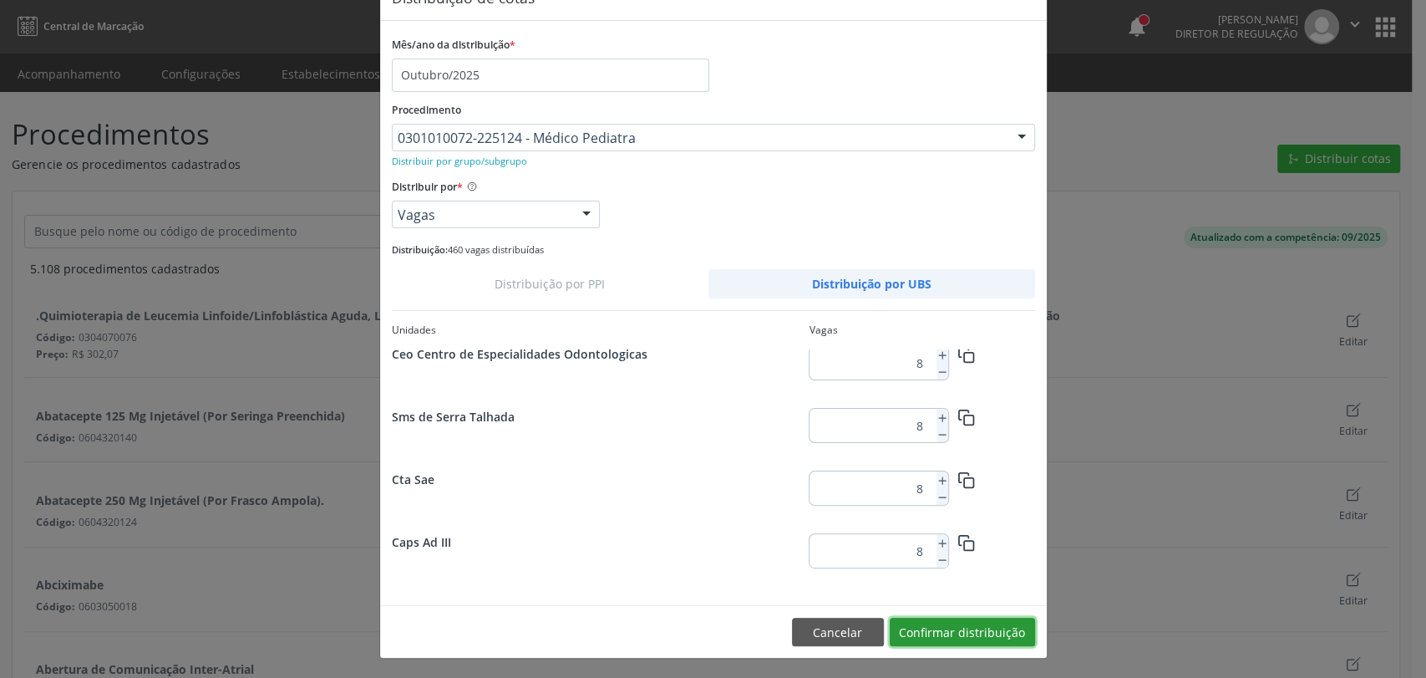
click at [1004, 632] on button "Confirmar distribuição" at bounding box center [962, 631] width 145 height 28
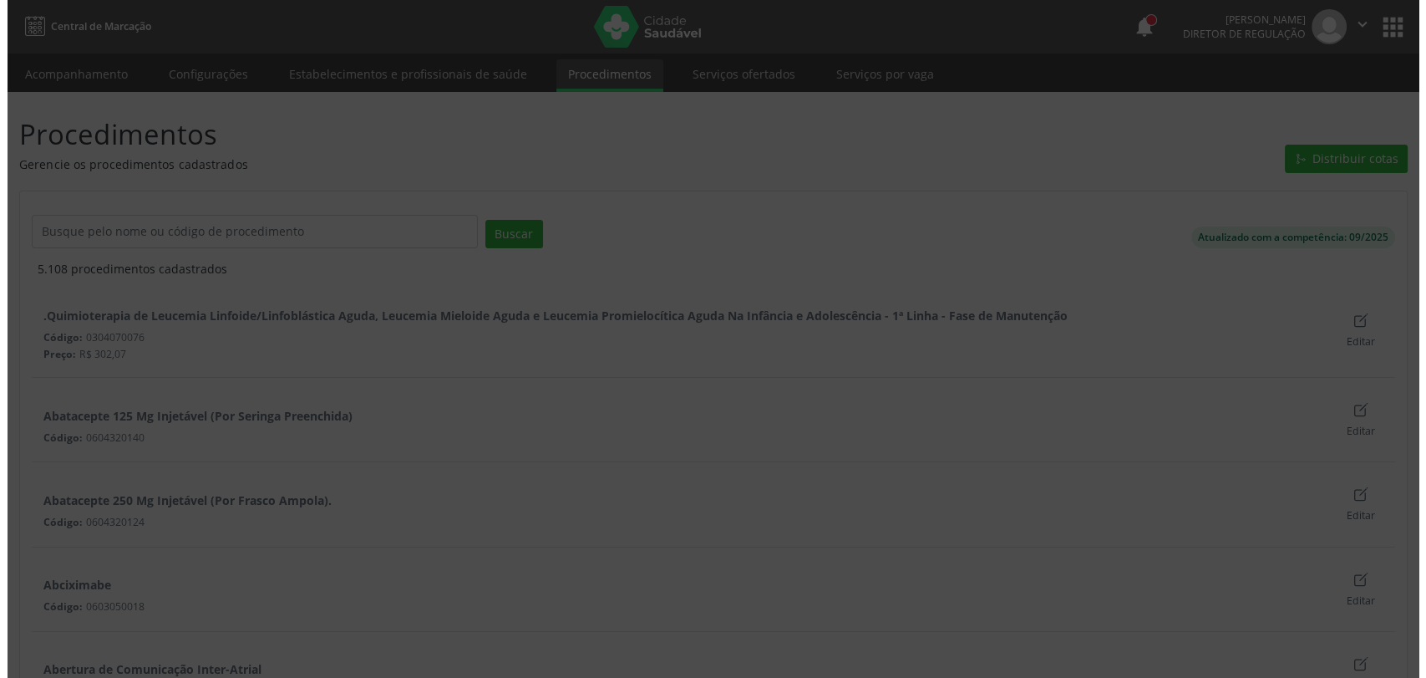
scroll to position [0, 0]
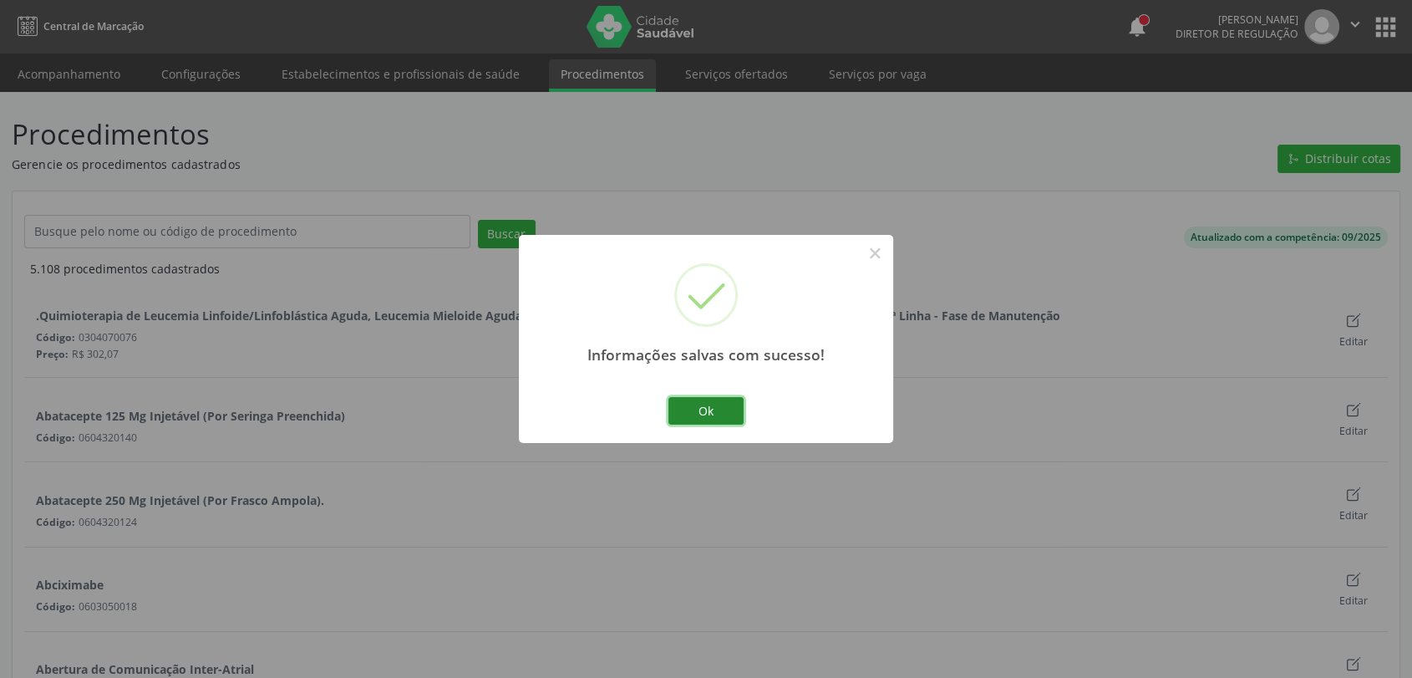
click at [729, 418] on button "Ok" at bounding box center [705, 411] width 75 height 28
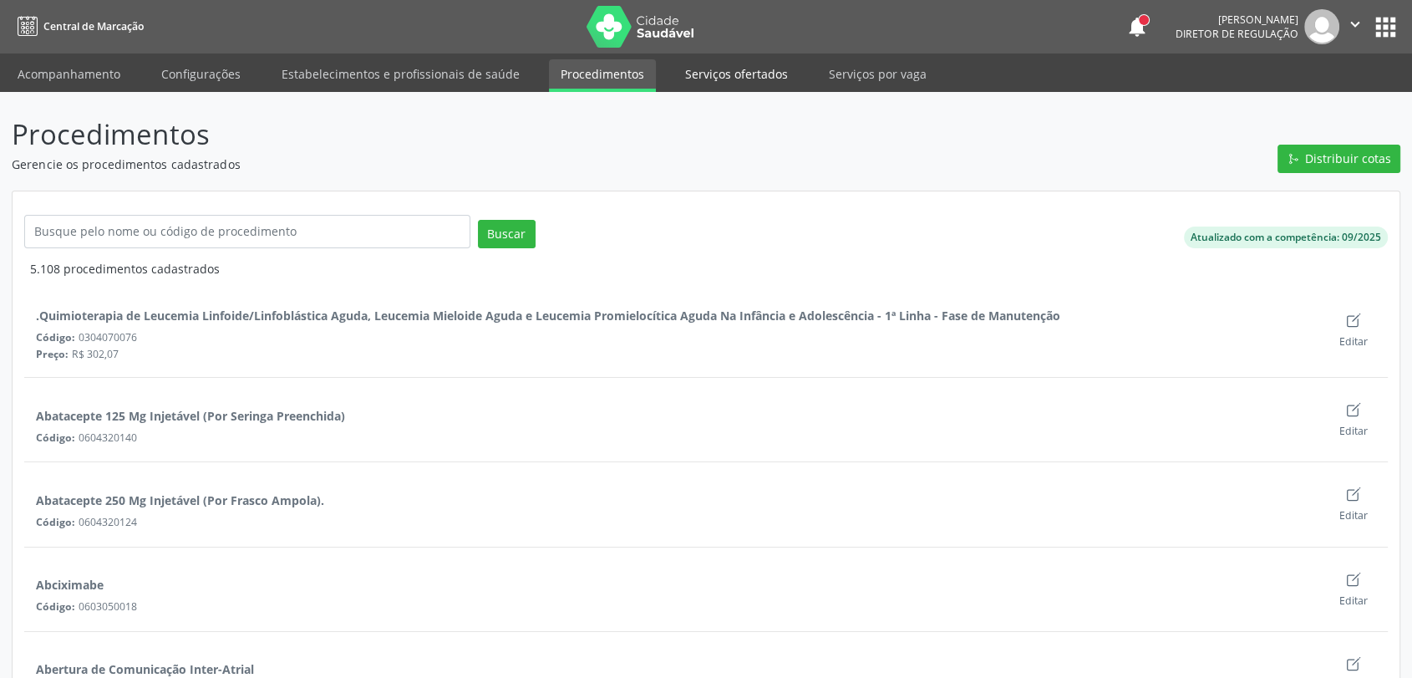
click at [760, 77] on link "Serviços ofertados" at bounding box center [736, 73] width 126 height 29
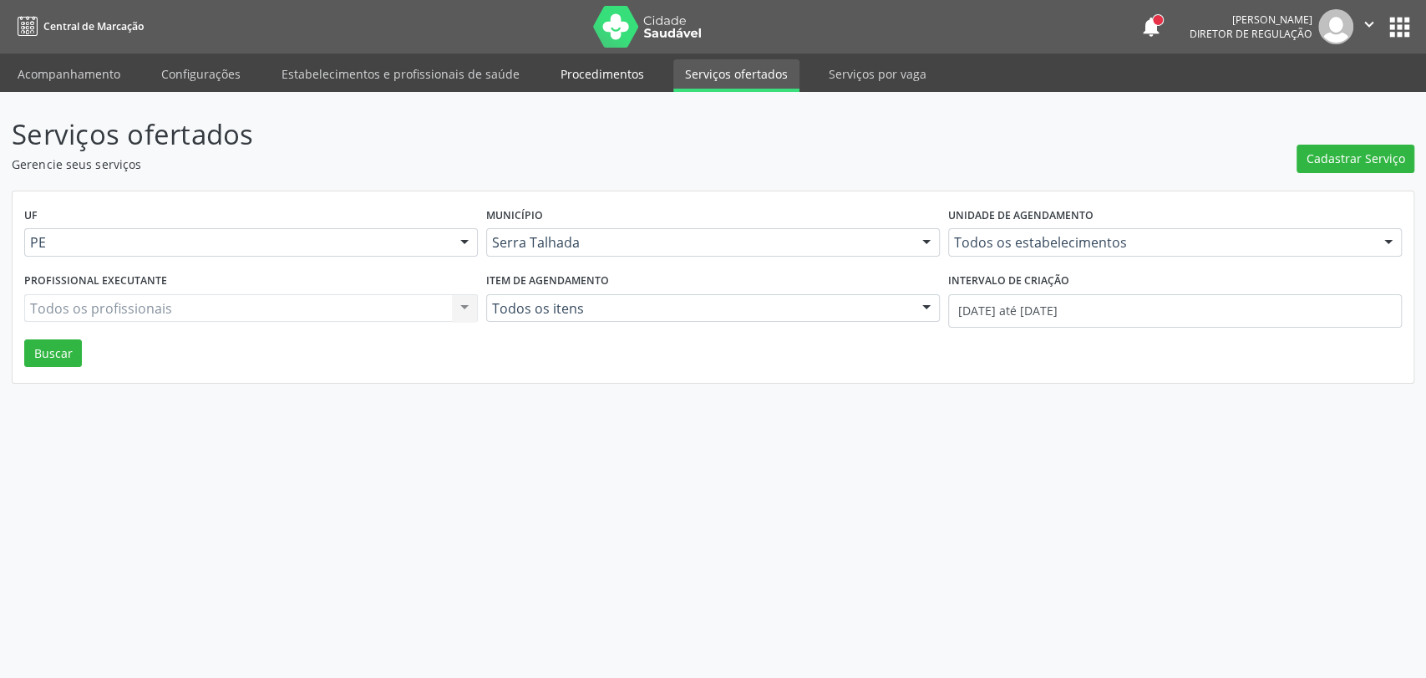
click at [577, 73] on link "Procedimentos" at bounding box center [602, 73] width 107 height 29
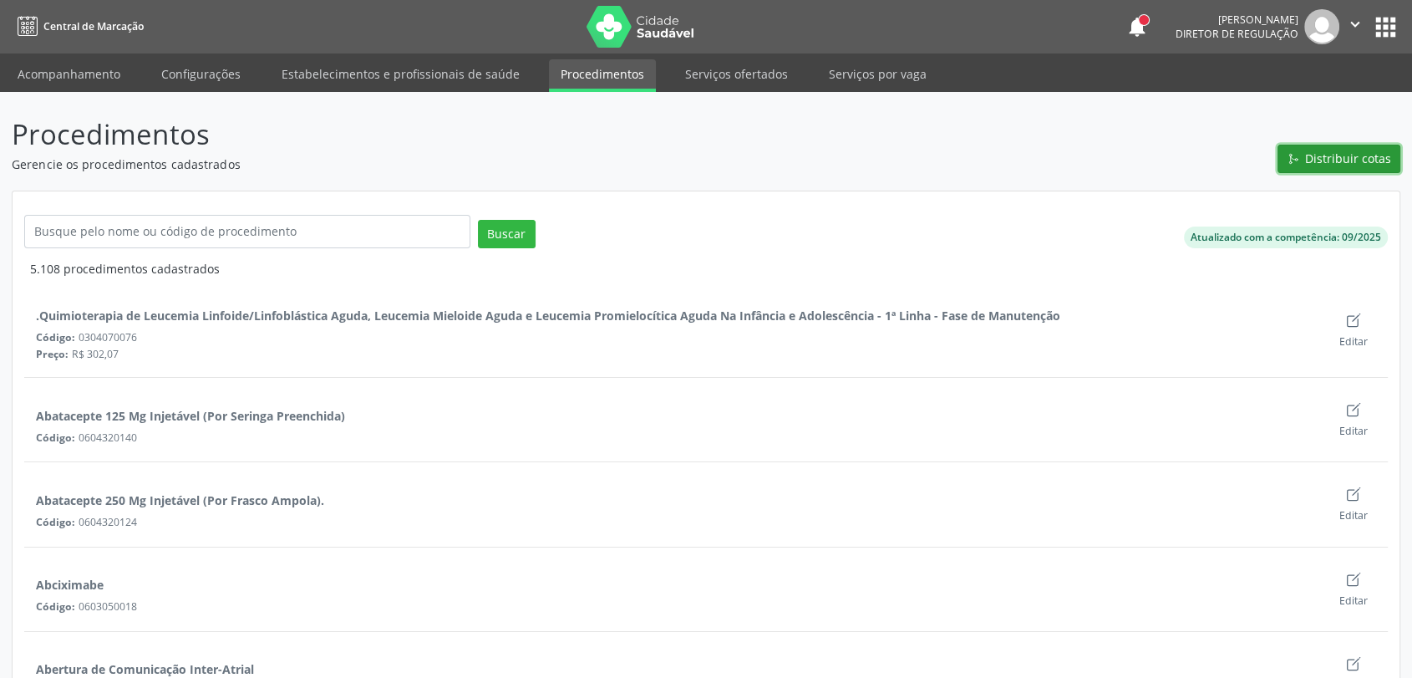
click at [1321, 145] on button "Distribuir cotas" at bounding box center [1339, 159] width 123 height 28
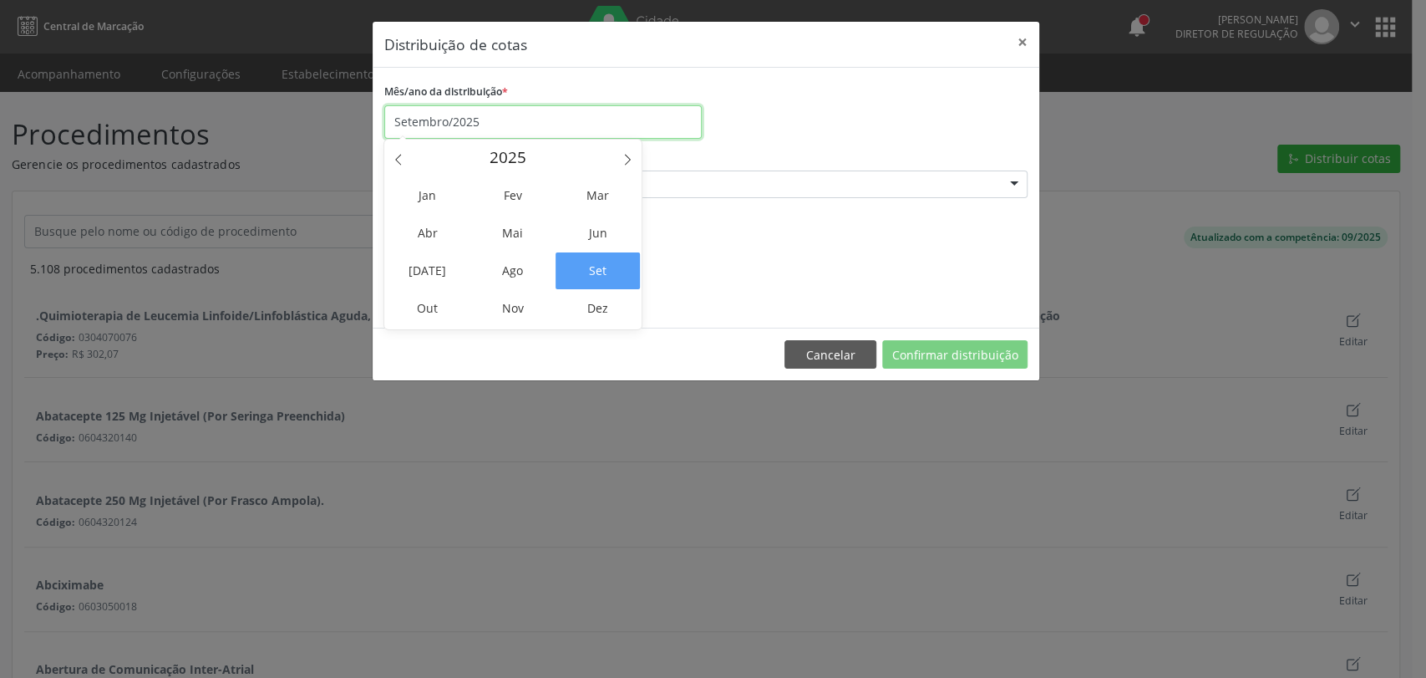
click at [488, 122] on input "Setembro/2025" at bounding box center [542, 121] width 317 height 33
click at [445, 309] on span "Out" at bounding box center [427, 308] width 84 height 37
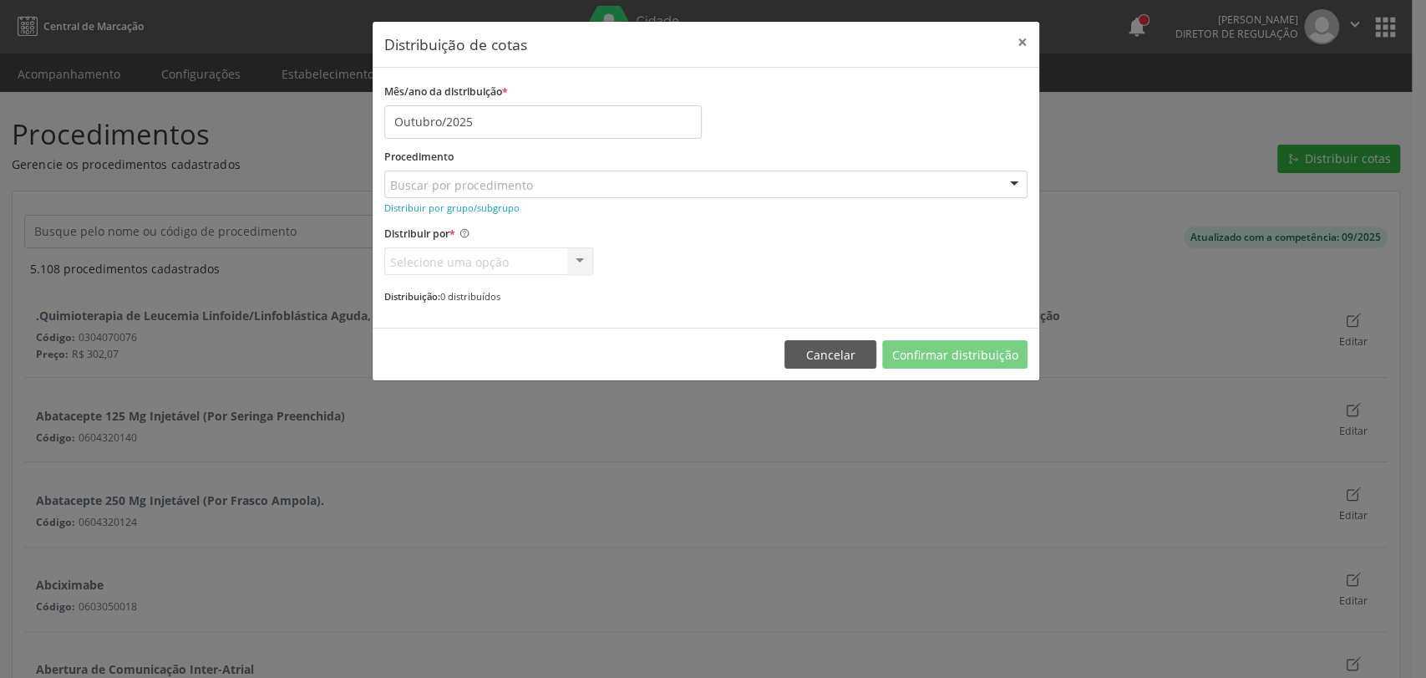
click at [452, 174] on div "Buscar por procedimento" at bounding box center [705, 184] width 643 height 28
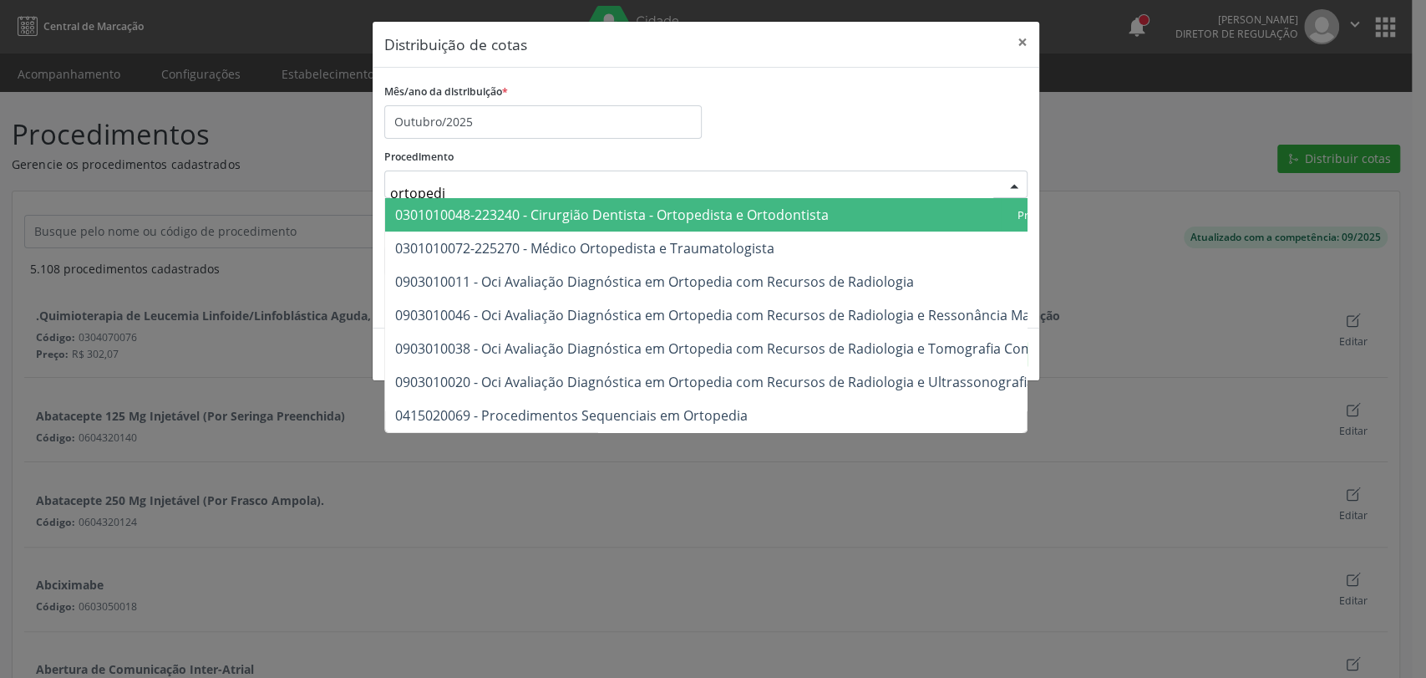
type input "ortopedis"
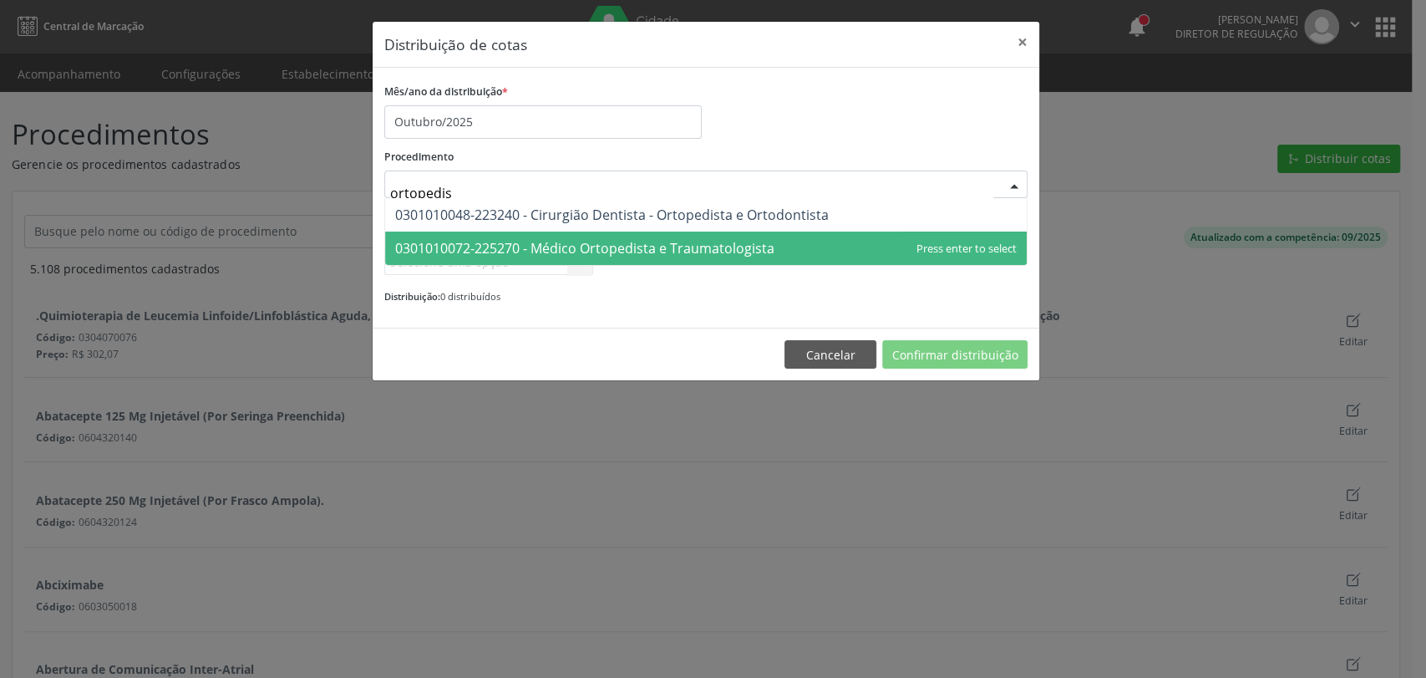
click at [649, 236] on span "0301010072-225270 - Médico Ortopedista e Traumatologista" at bounding box center [706, 247] width 642 height 33
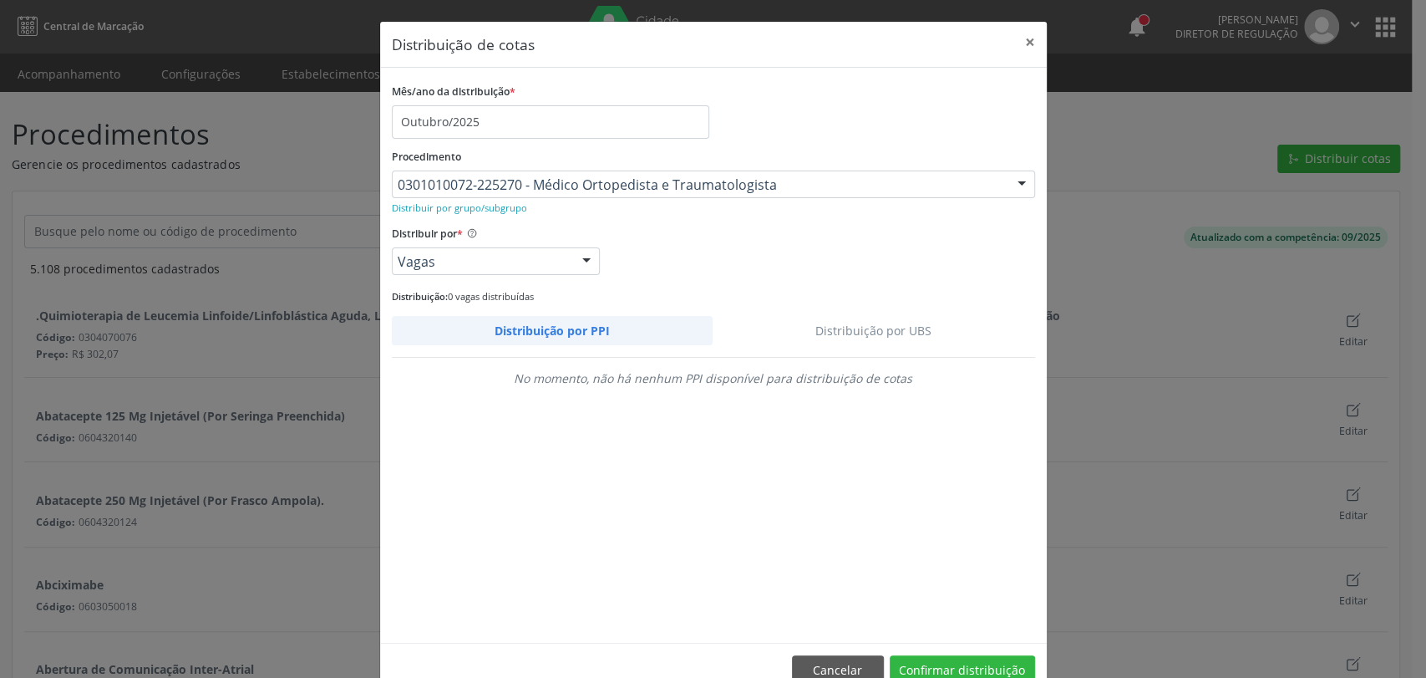
click at [881, 333] on link "Distribuição por UBS" at bounding box center [874, 330] width 323 height 29
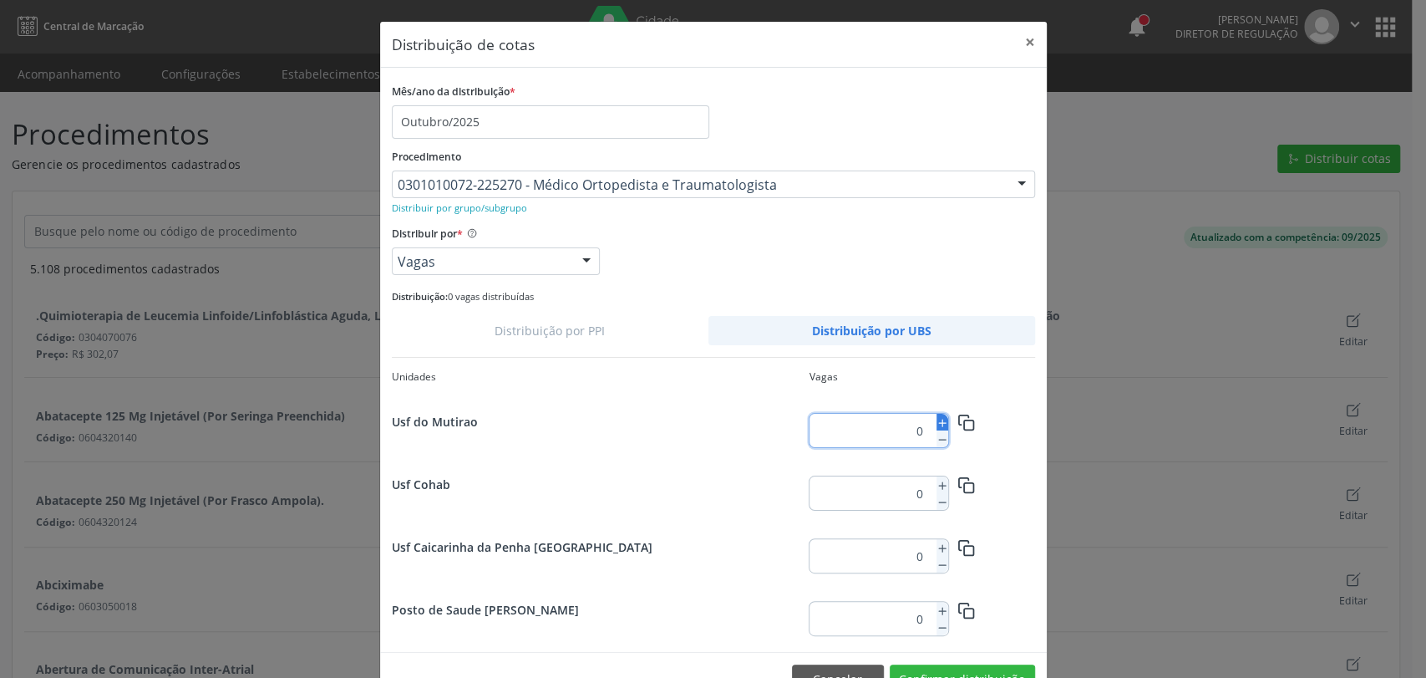
click at [937, 424] on icon at bounding box center [943, 423] width 12 height 12
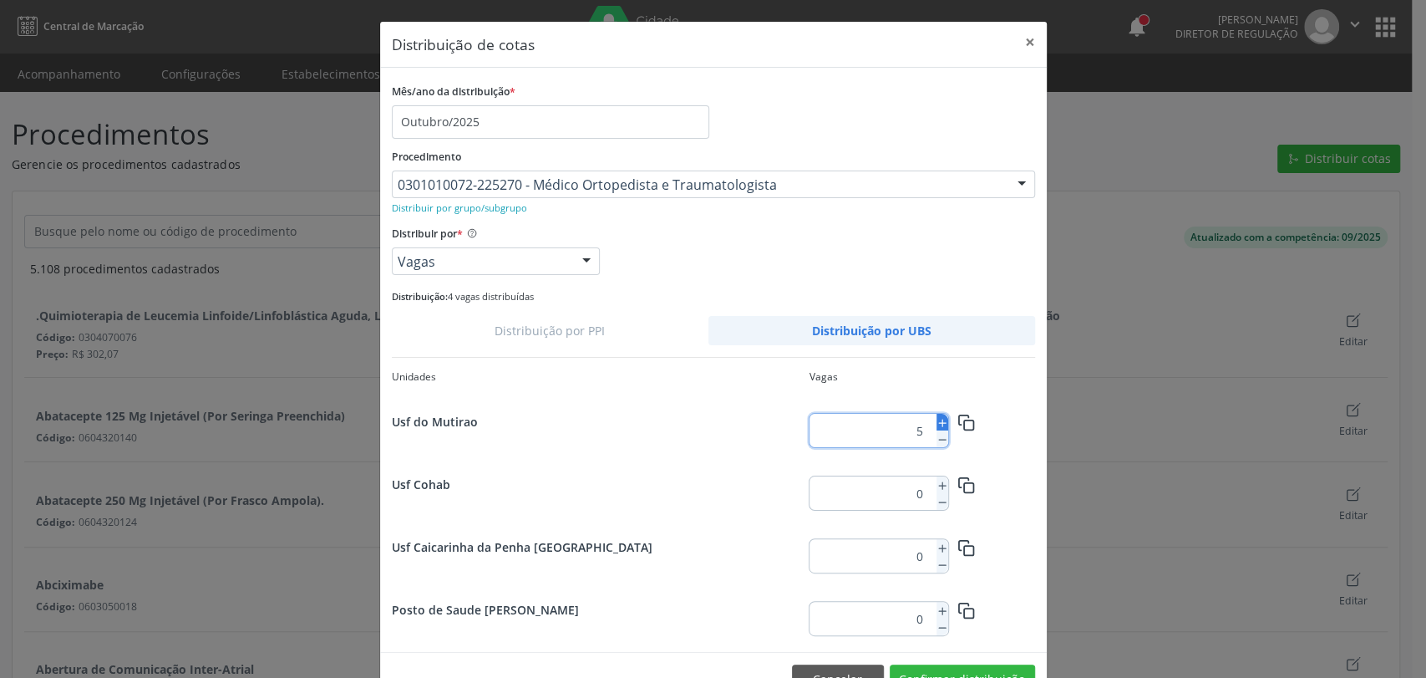
click at [937, 424] on icon at bounding box center [943, 423] width 12 height 12
type input "8"
click at [967, 422] on icon "button" at bounding box center [967, 423] width 18 height 18
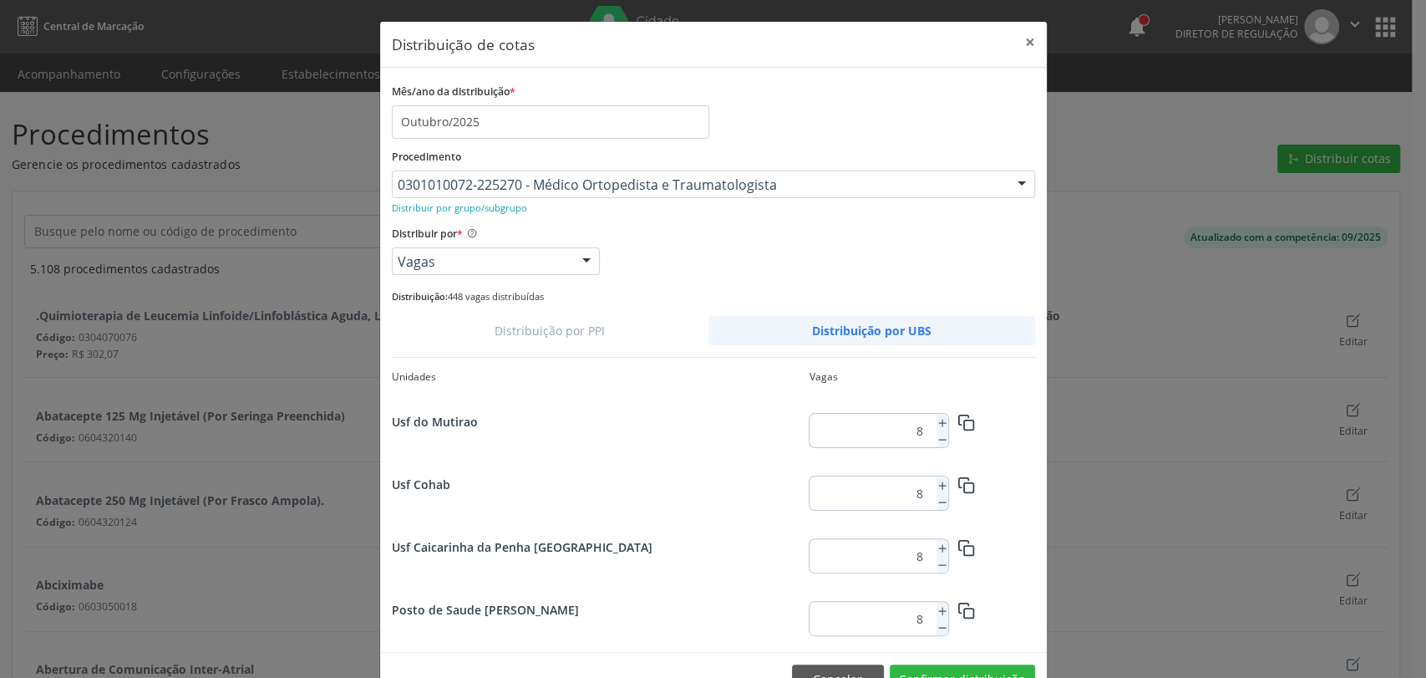
scroll to position [2159, 0]
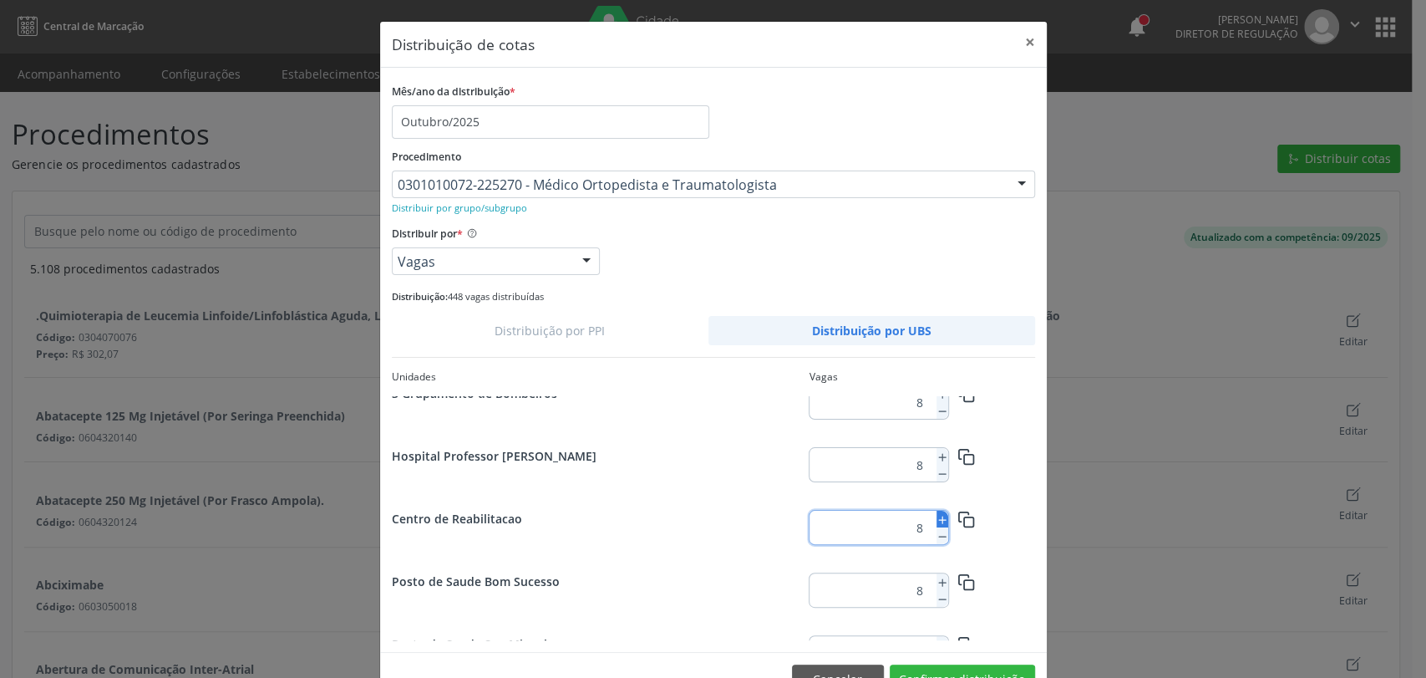
click at [938, 520] on line at bounding box center [941, 520] width 7 height 0
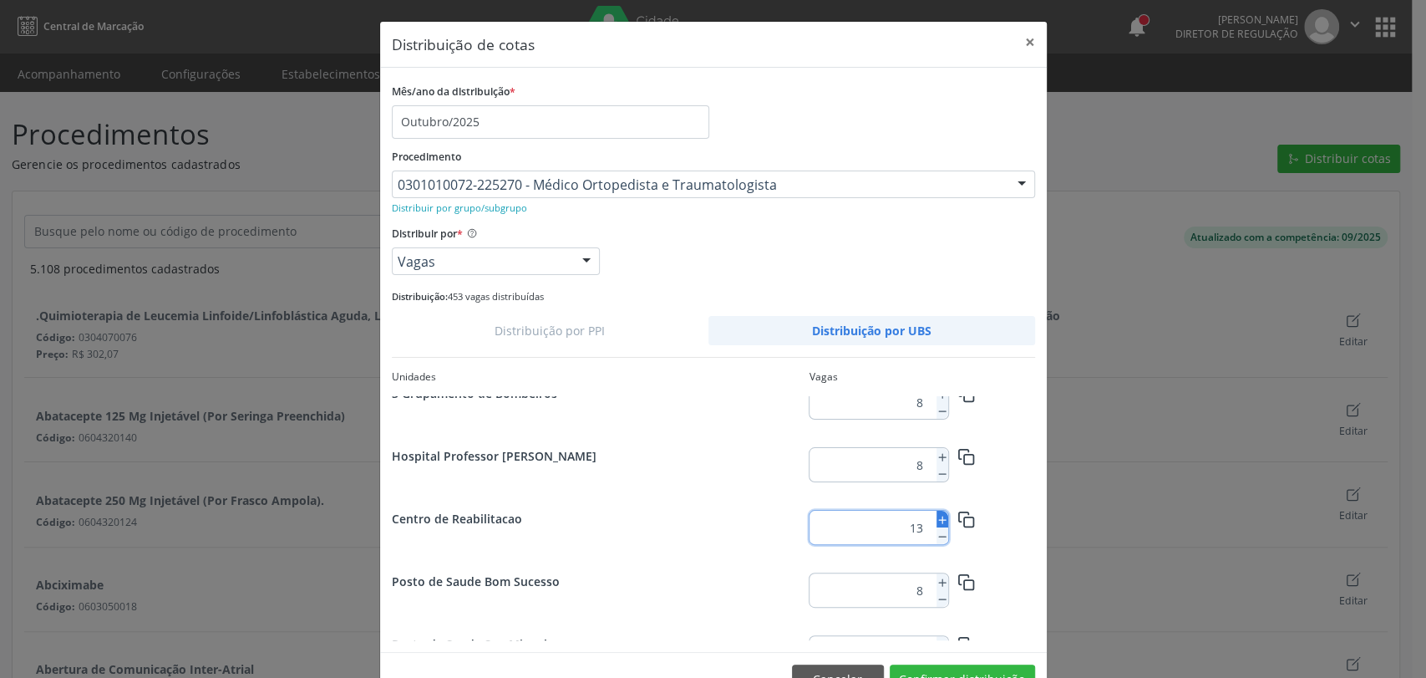
click at [938, 520] on line at bounding box center [941, 520] width 7 height 0
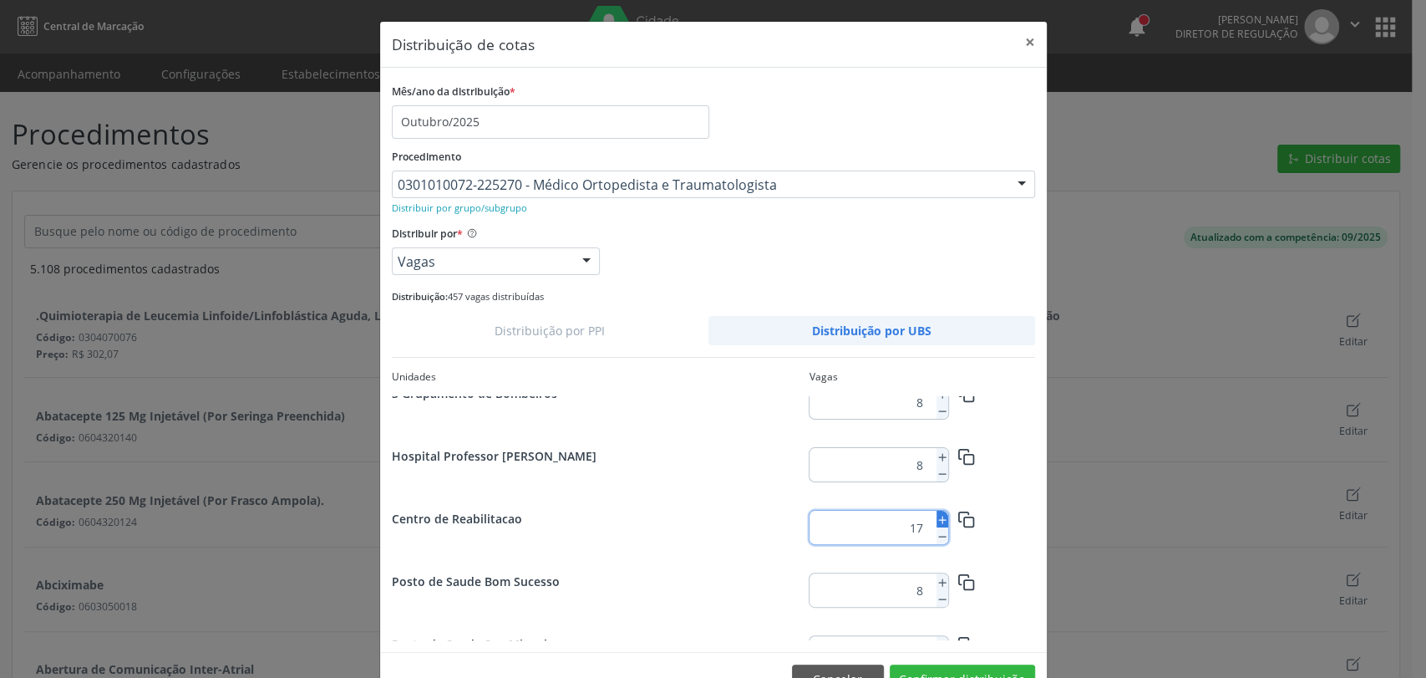
type input "18"
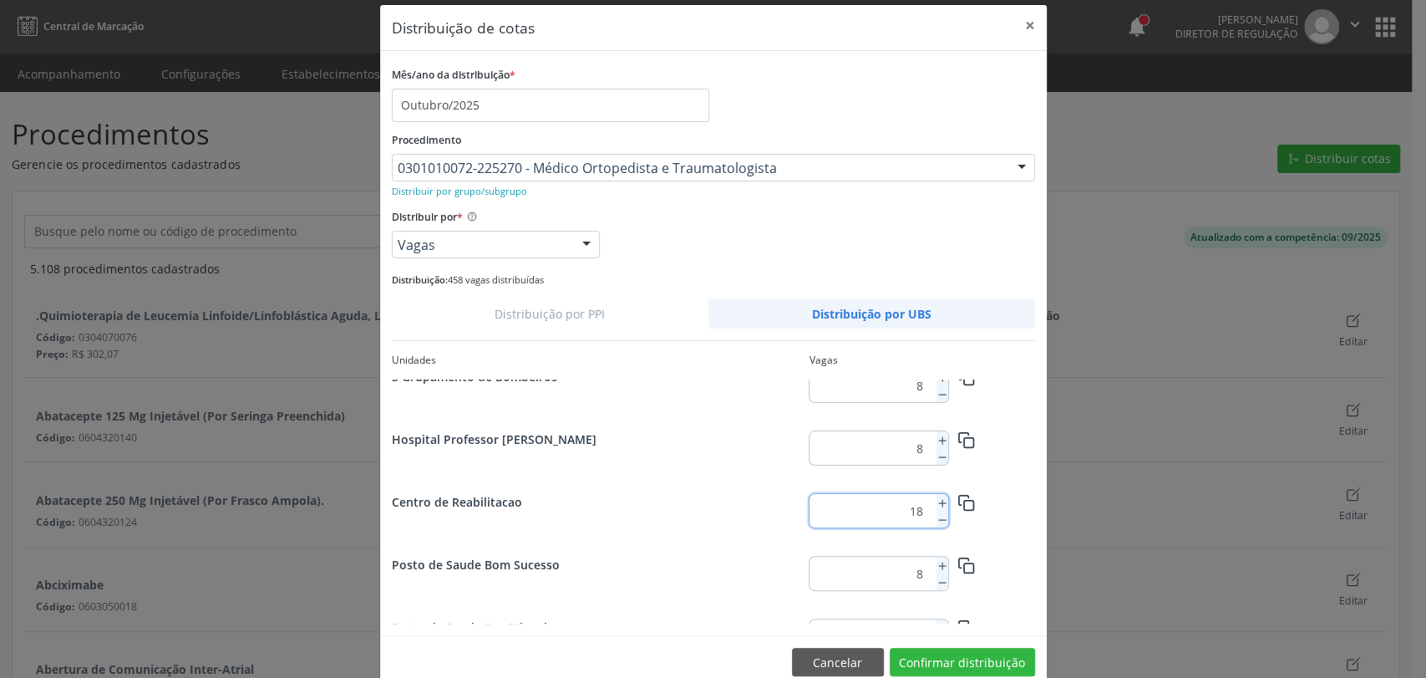
scroll to position [47, 0]
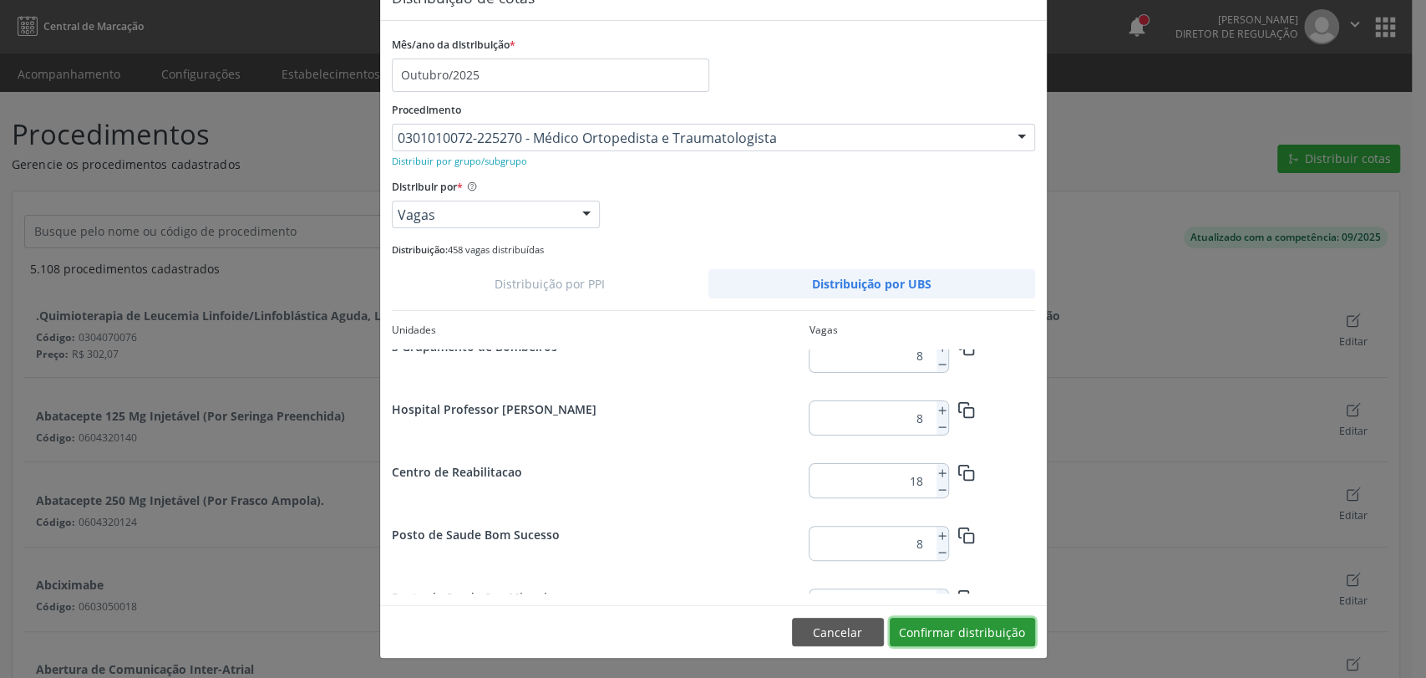
click at [951, 641] on button "Confirmar distribuição" at bounding box center [962, 631] width 145 height 28
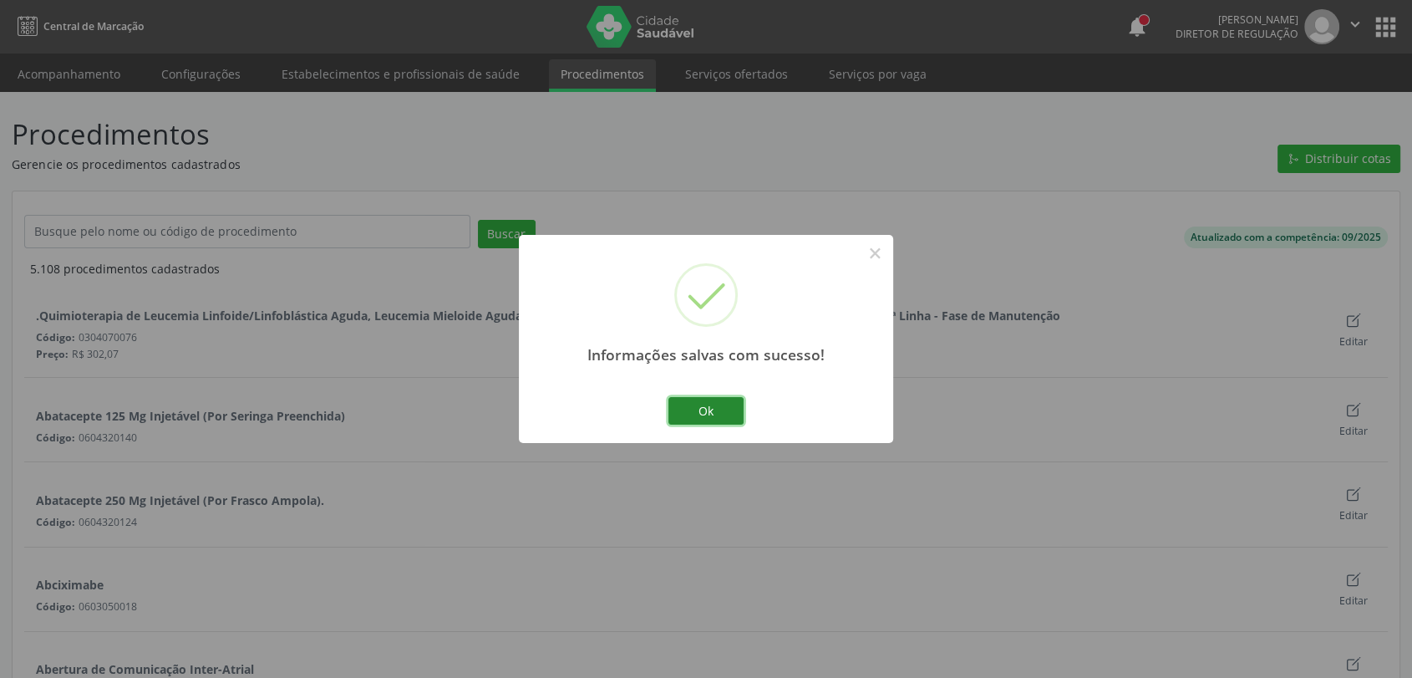
click at [694, 416] on button "Ok" at bounding box center [705, 411] width 75 height 28
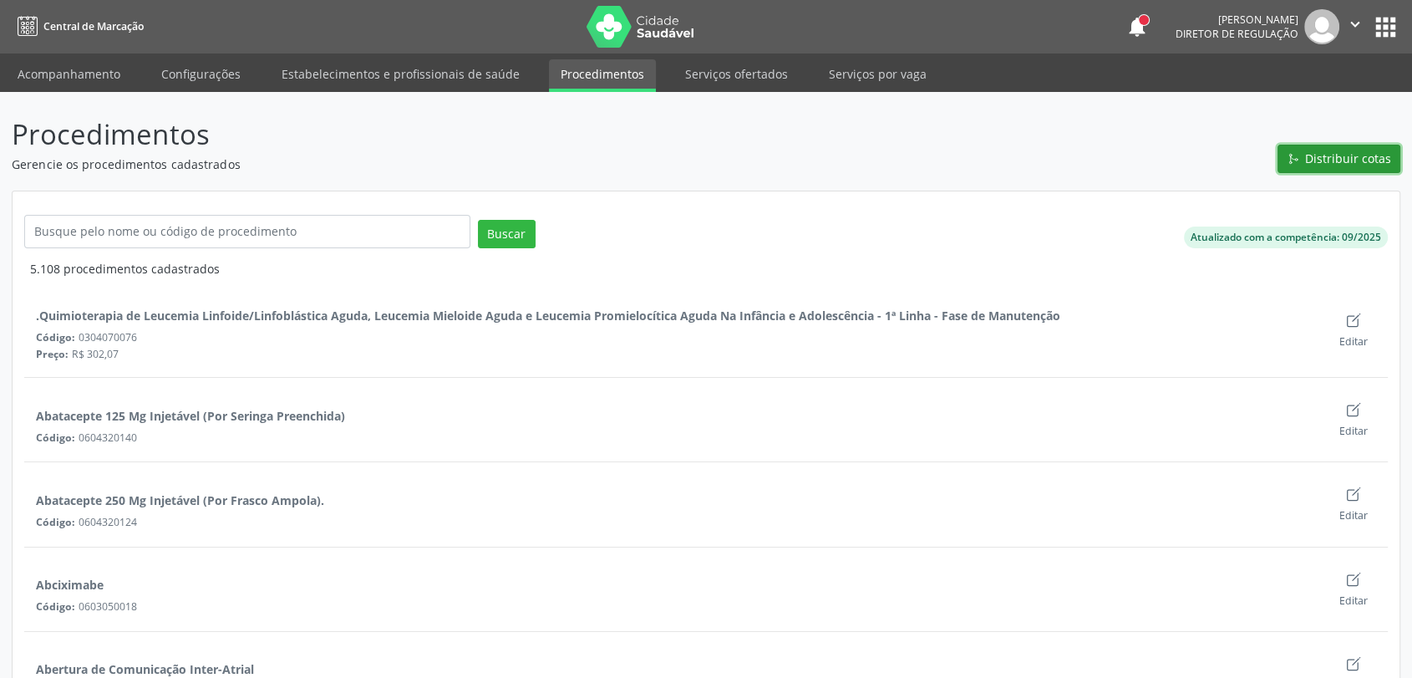
click at [1333, 159] on span "Distribuir cotas" at bounding box center [1348, 159] width 86 height 18
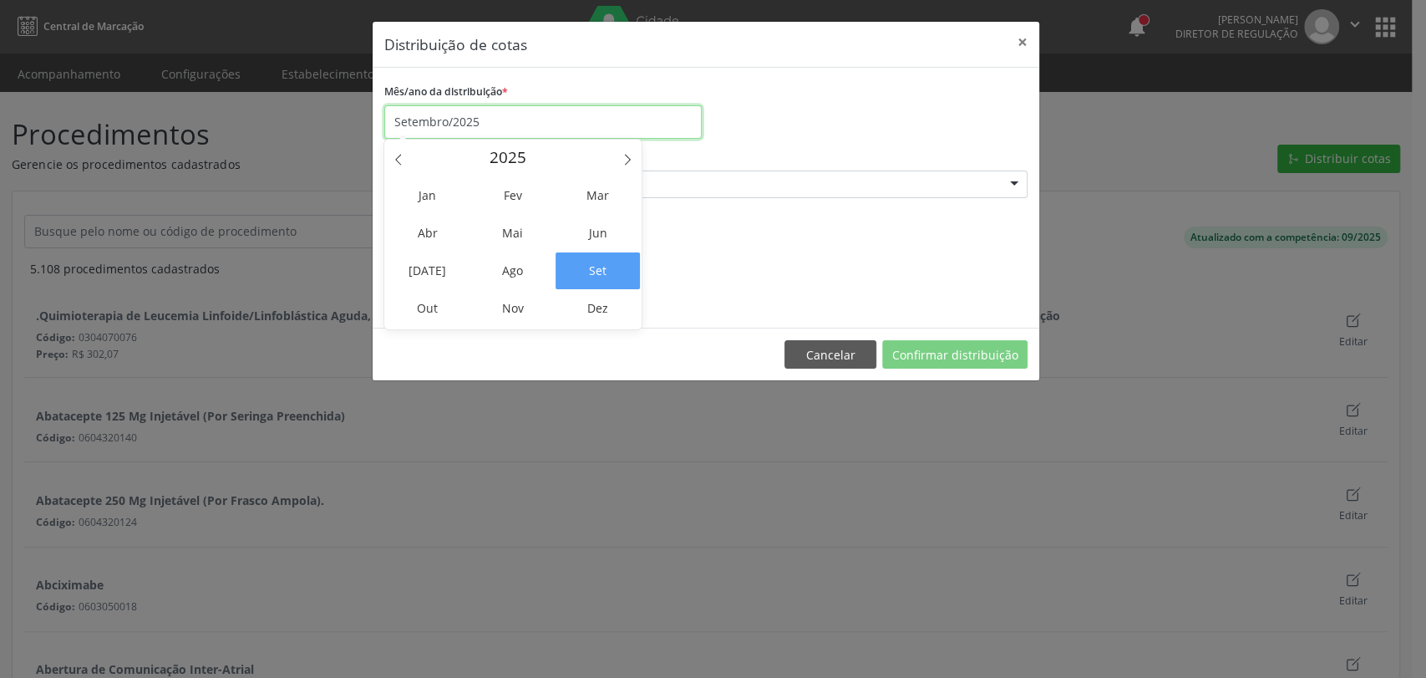
click at [455, 114] on input "Setembro/2025" at bounding box center [542, 121] width 317 height 33
click at [451, 296] on span "Out" at bounding box center [427, 308] width 84 height 37
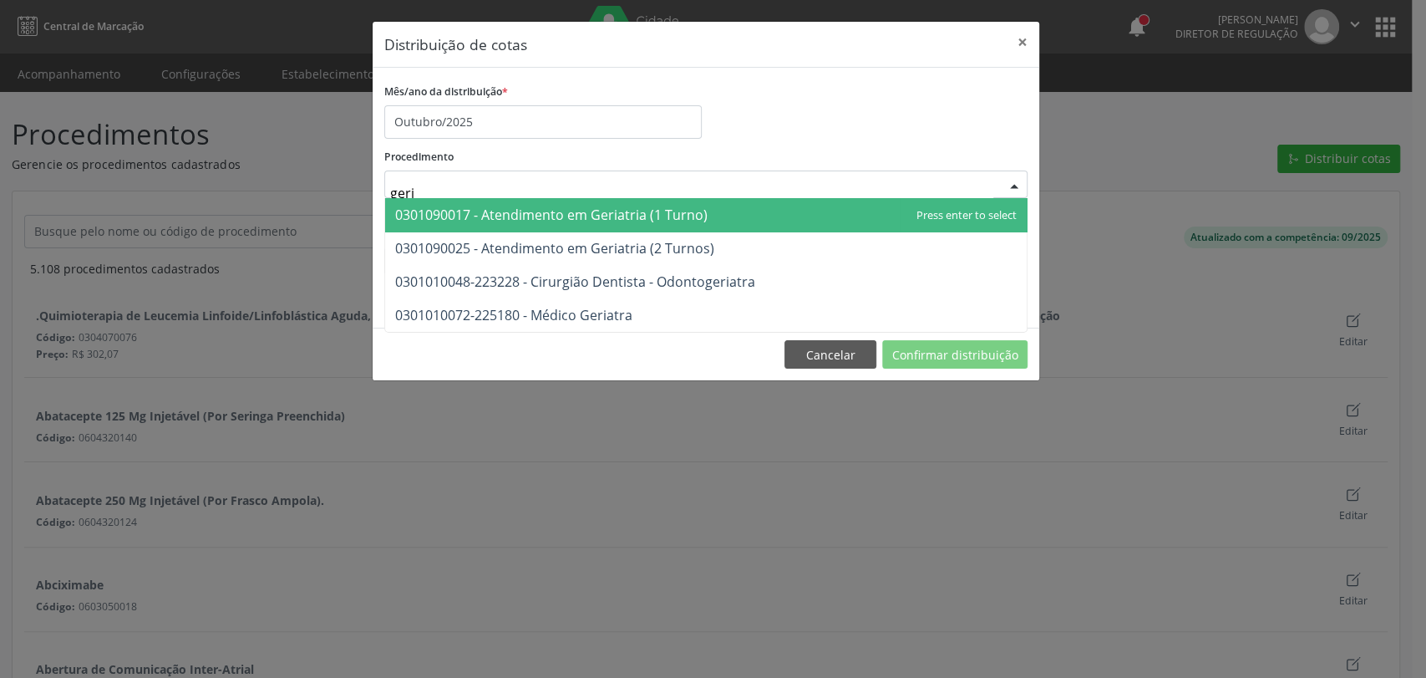
type input "geria"
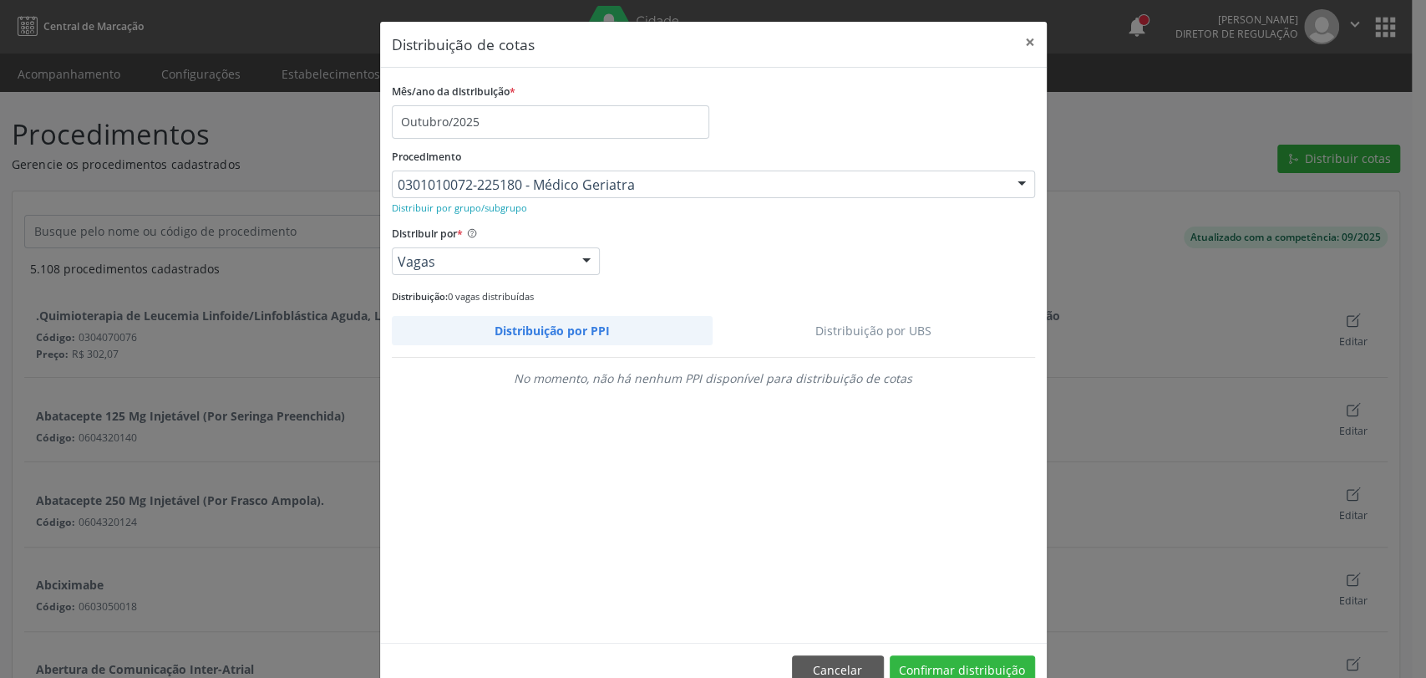
click at [834, 325] on link "Distribuição por UBS" at bounding box center [874, 330] width 323 height 29
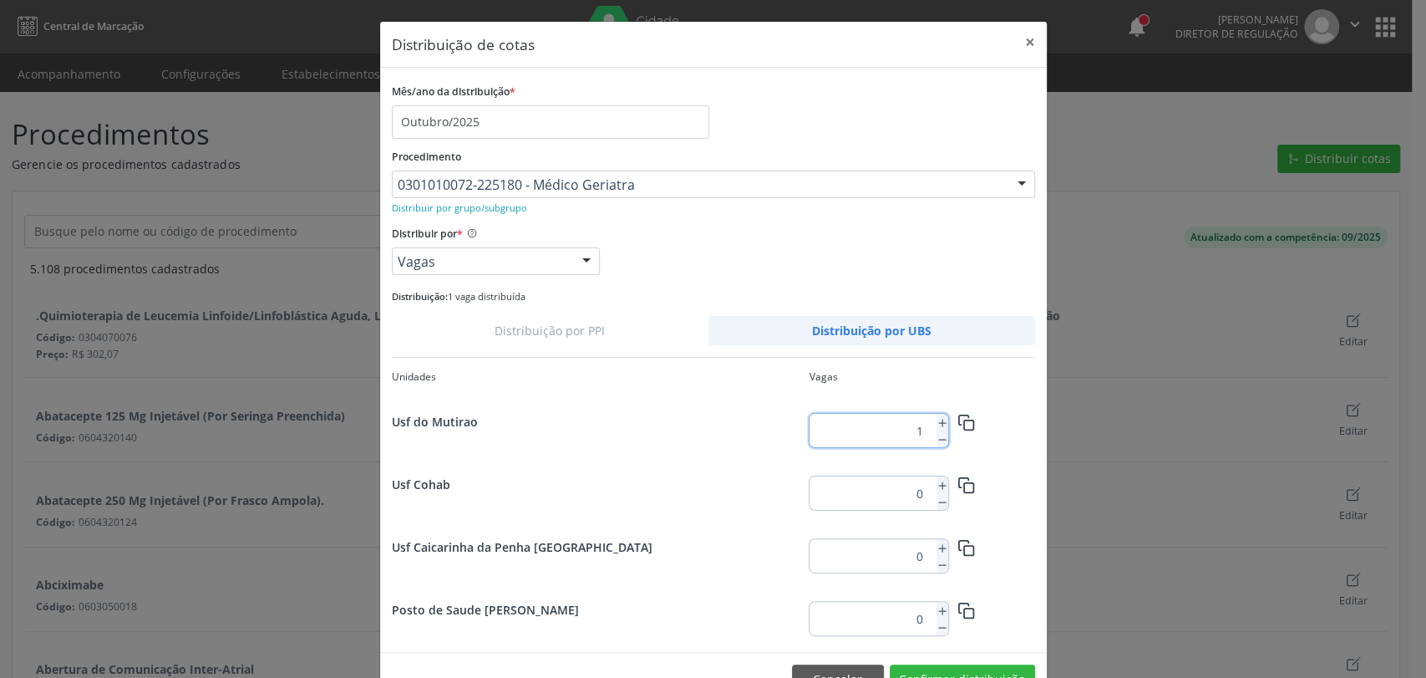
click at [938, 423] on icon at bounding box center [943, 423] width 12 height 12
type input "3"
click at [962, 430] on button "button" at bounding box center [966, 421] width 37 height 29
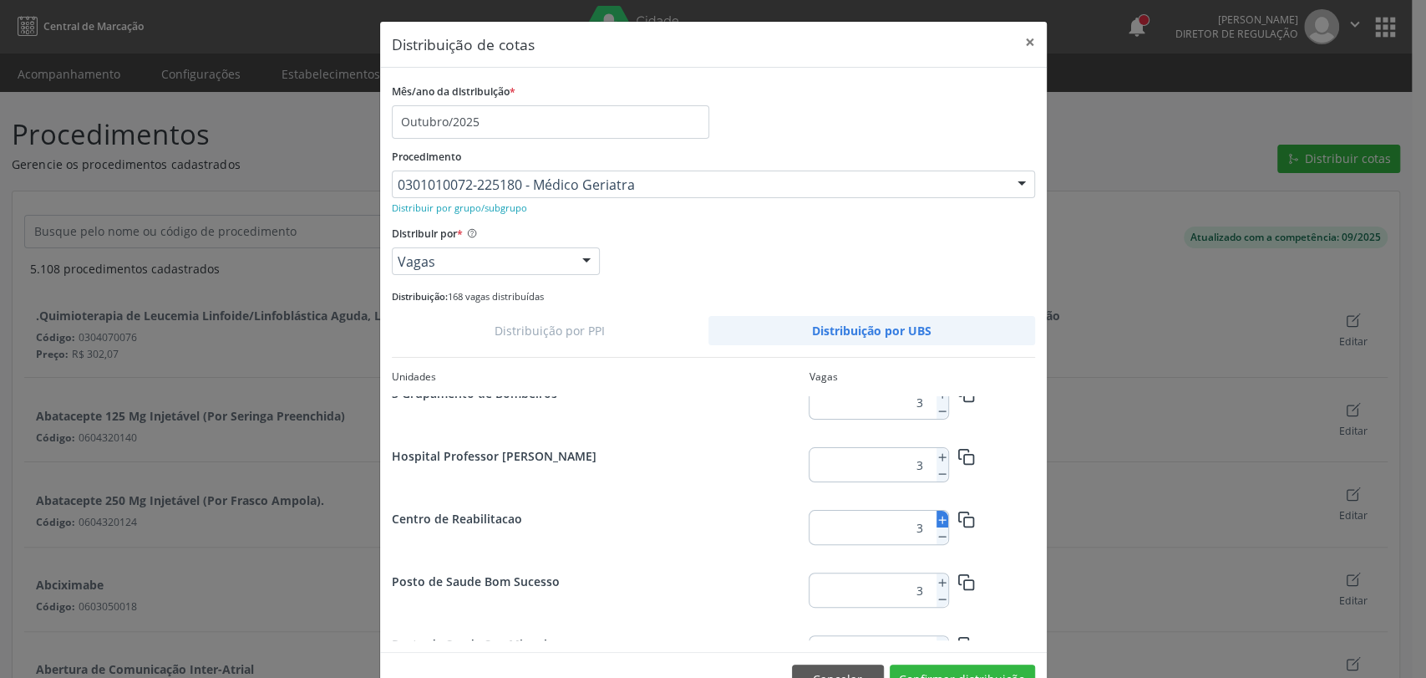
click at [937, 524] on icon at bounding box center [943, 520] width 12 height 12
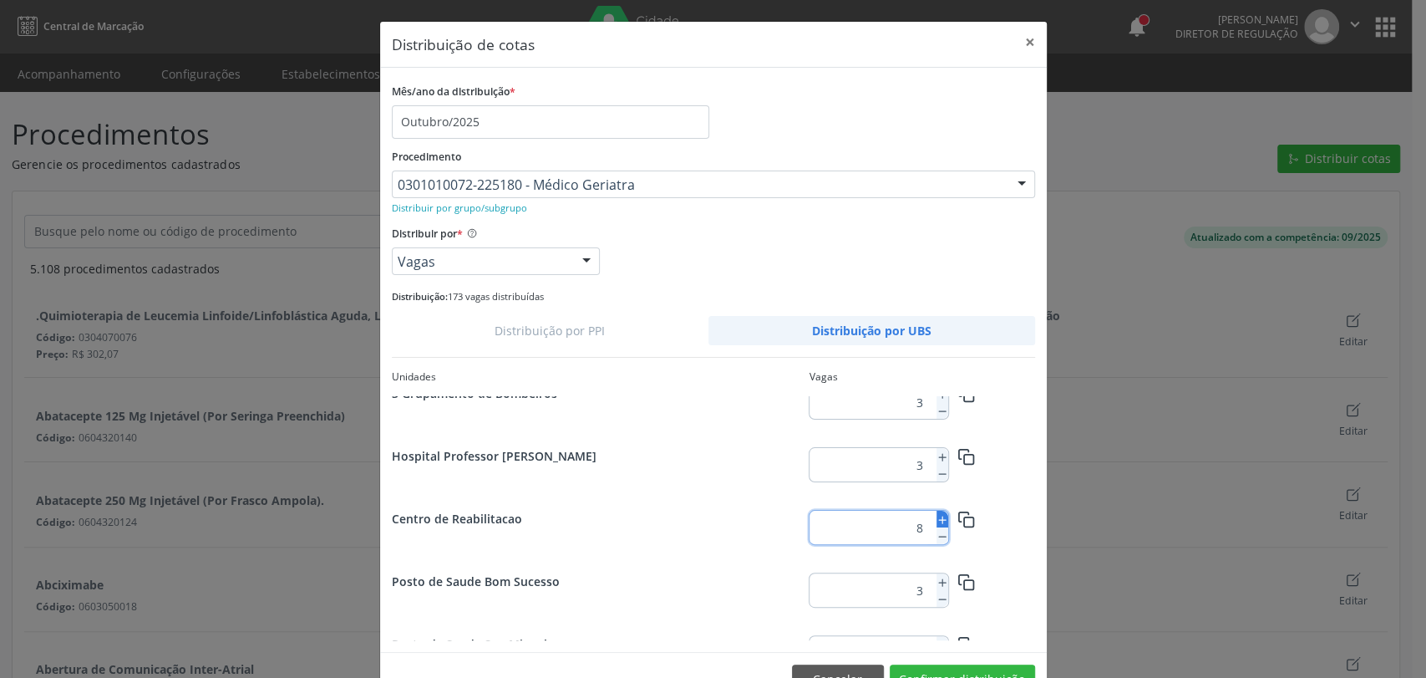
click at [937, 524] on icon at bounding box center [943, 520] width 12 height 12
type input "10"
click at [948, 516] on button "button" at bounding box center [966, 518] width 37 height 29
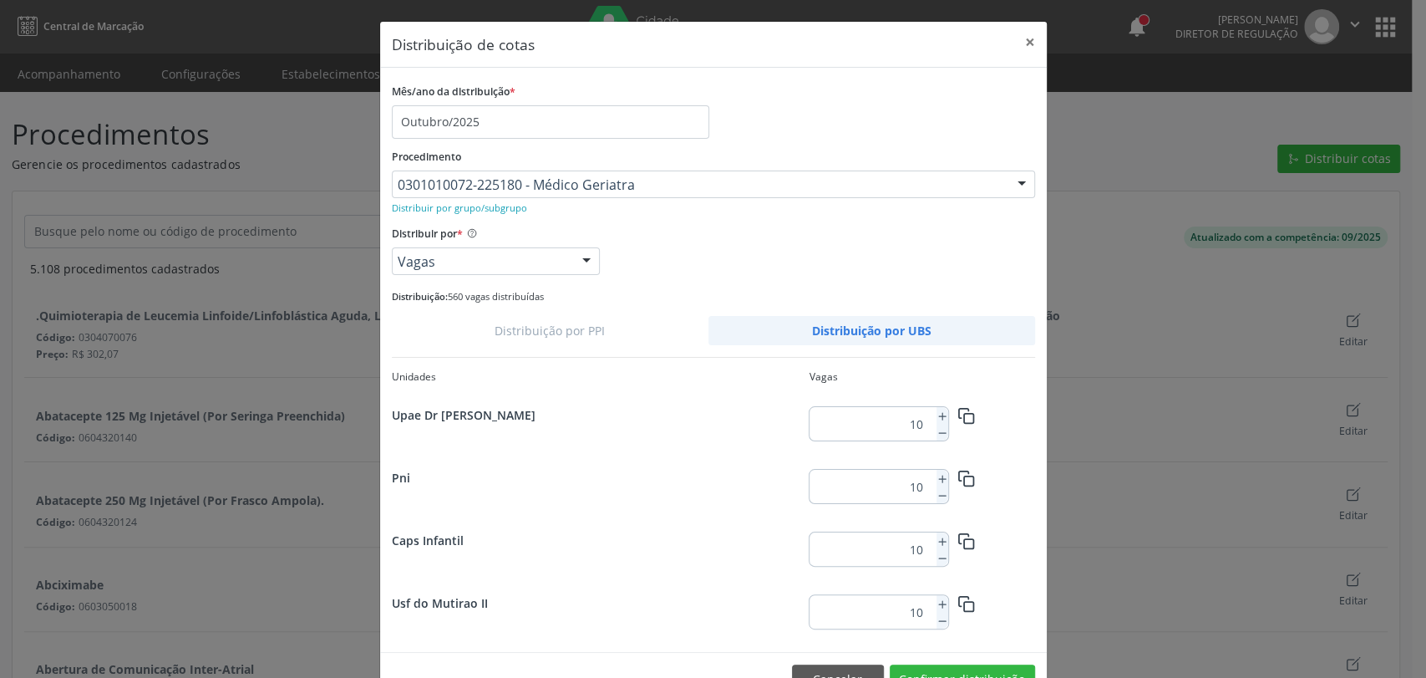
click at [941, 516] on div "Caps Infantil 10" at bounding box center [713, 546] width 643 height 63
click at [902, 418] on input "10" at bounding box center [870, 423] width 120 height 33
type input "3"
click at [958, 416] on icon "button" at bounding box center [967, 416] width 18 height 18
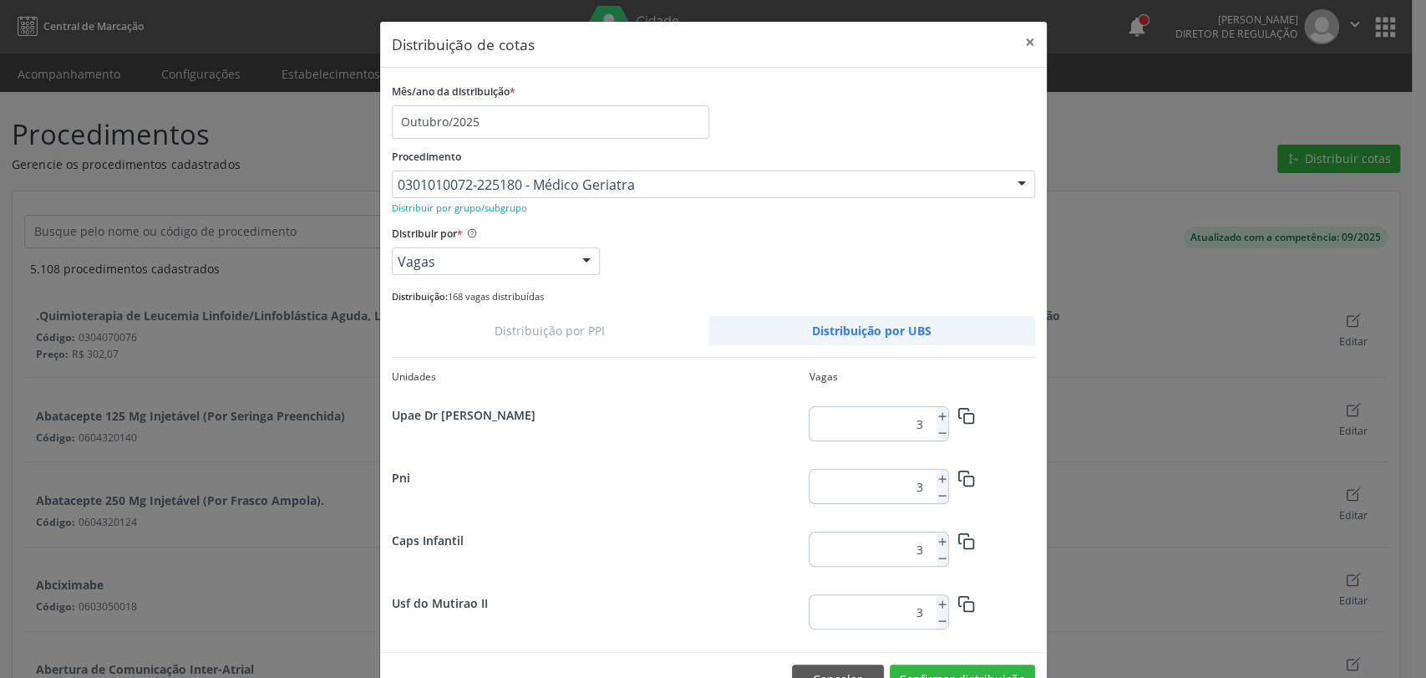
scroll to position [2159, 0]
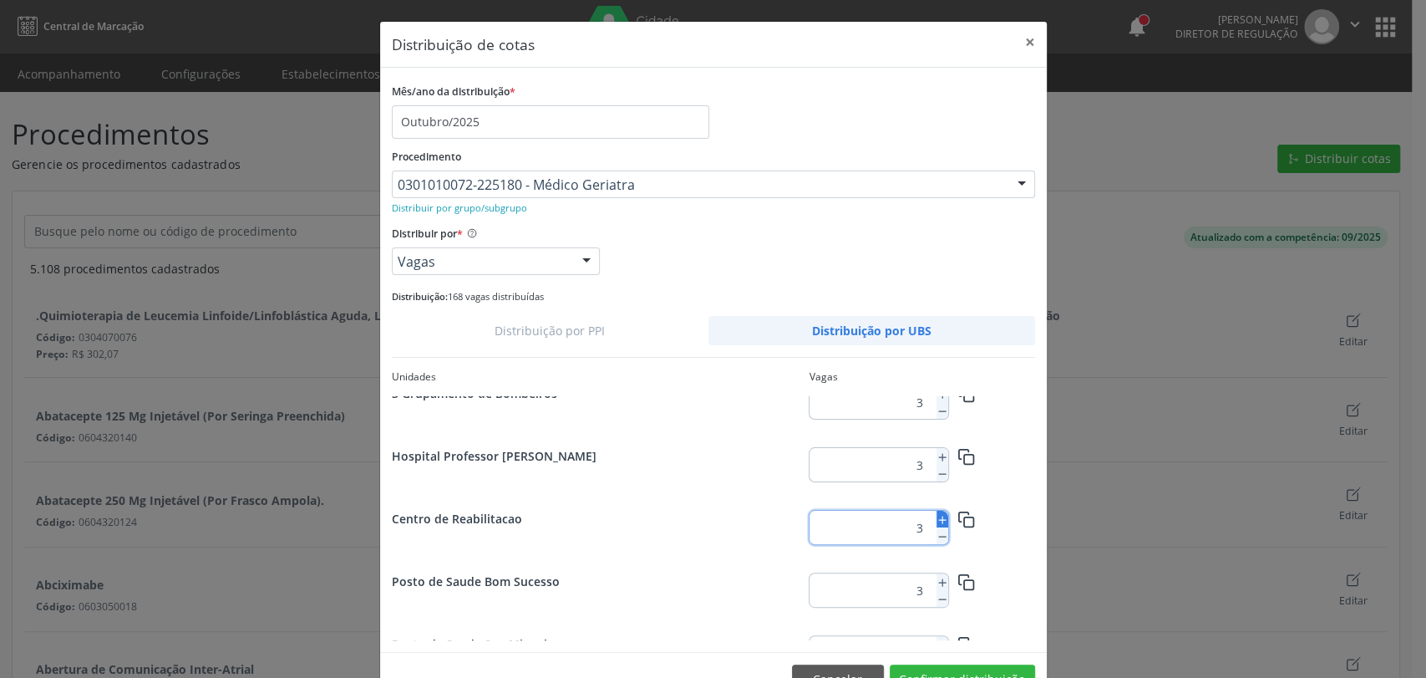
click at [937, 514] on icon at bounding box center [943, 520] width 12 height 12
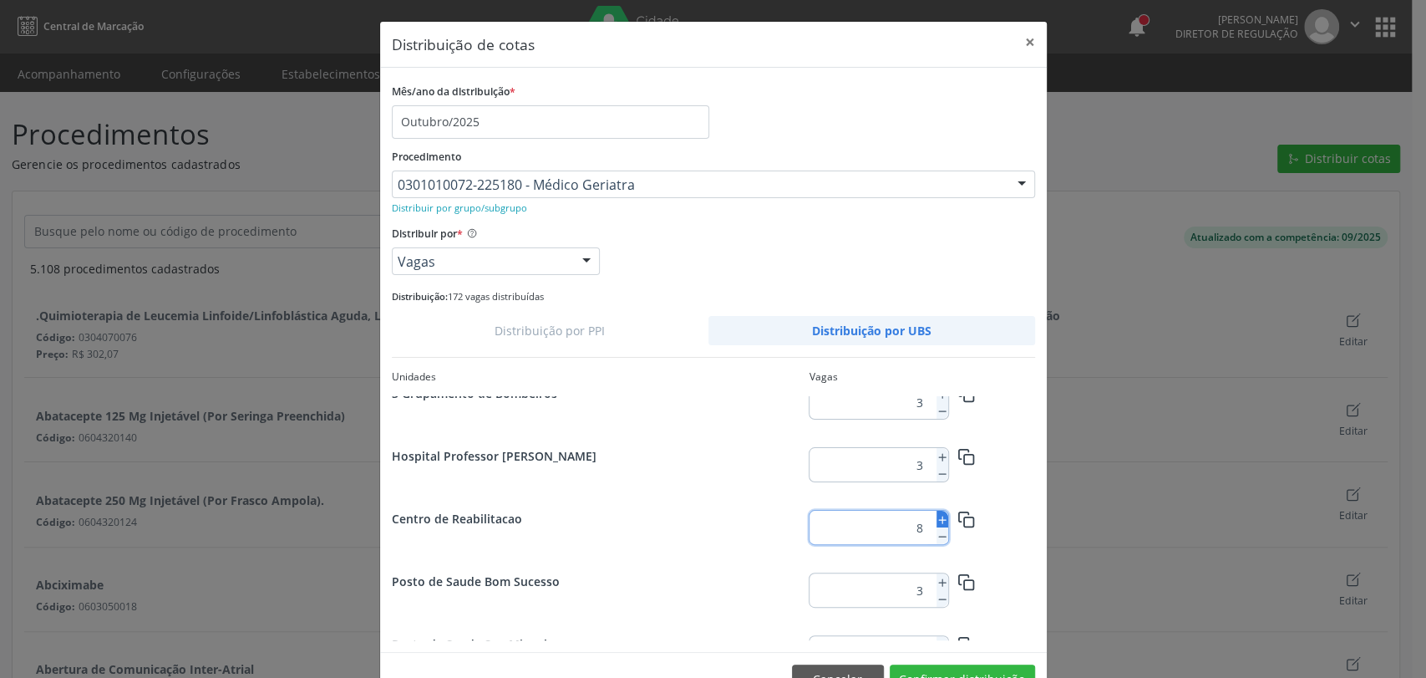
click at [937, 514] on icon at bounding box center [943, 520] width 12 height 12
type input "12"
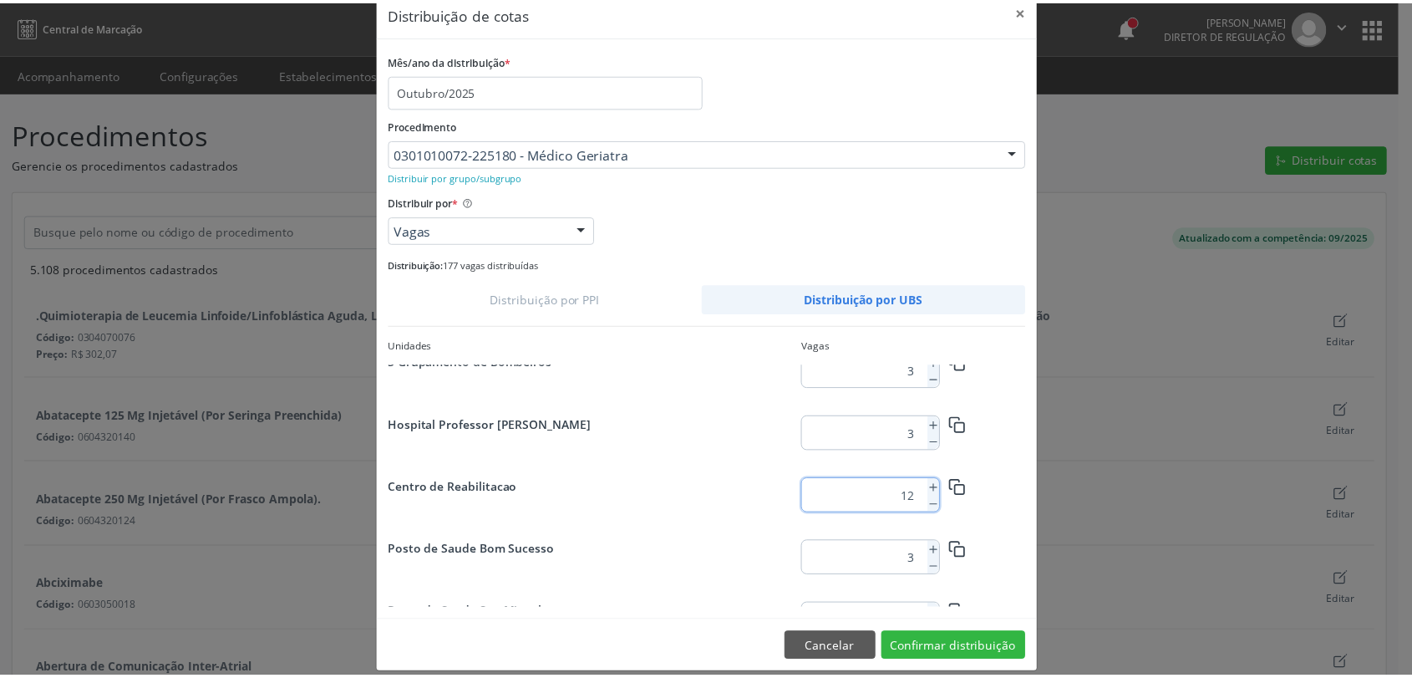
scroll to position [47, 0]
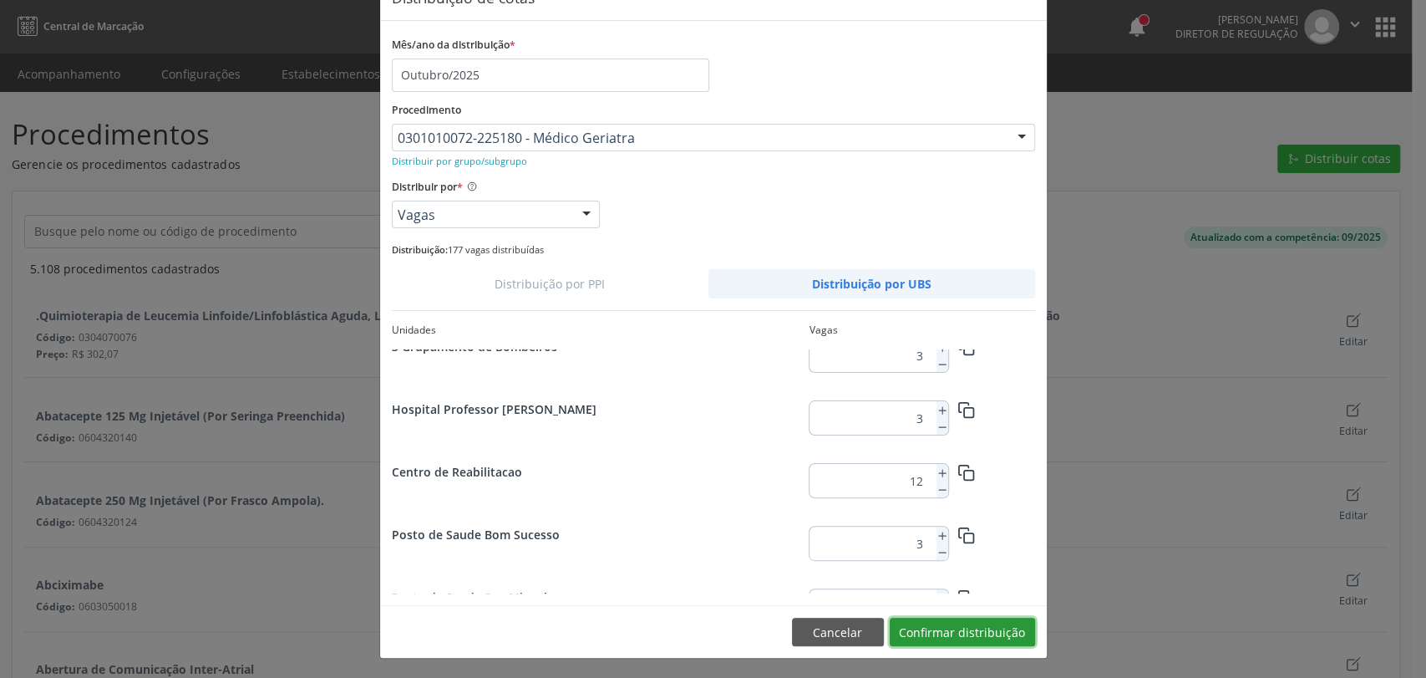
click at [1008, 630] on button "Confirmar distribuição" at bounding box center [962, 631] width 145 height 28
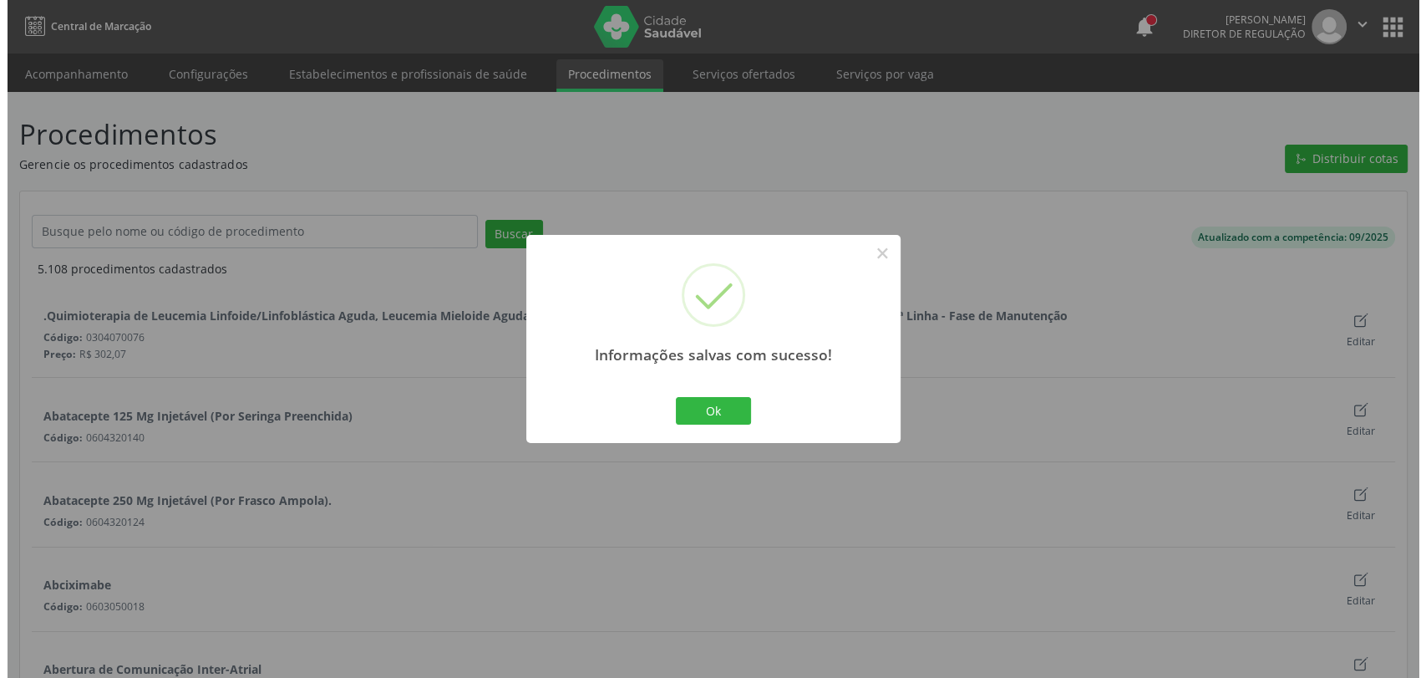
scroll to position [0, 0]
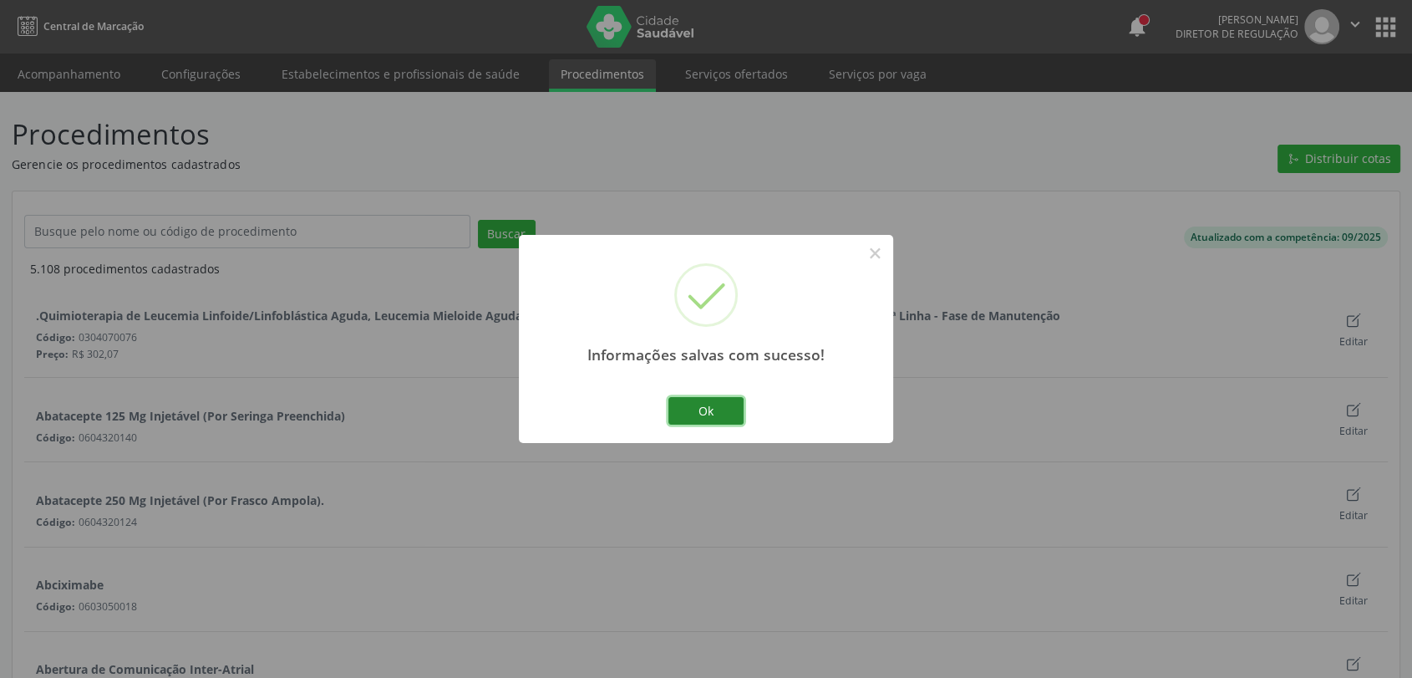
click at [678, 399] on button "Ok" at bounding box center [705, 411] width 75 height 28
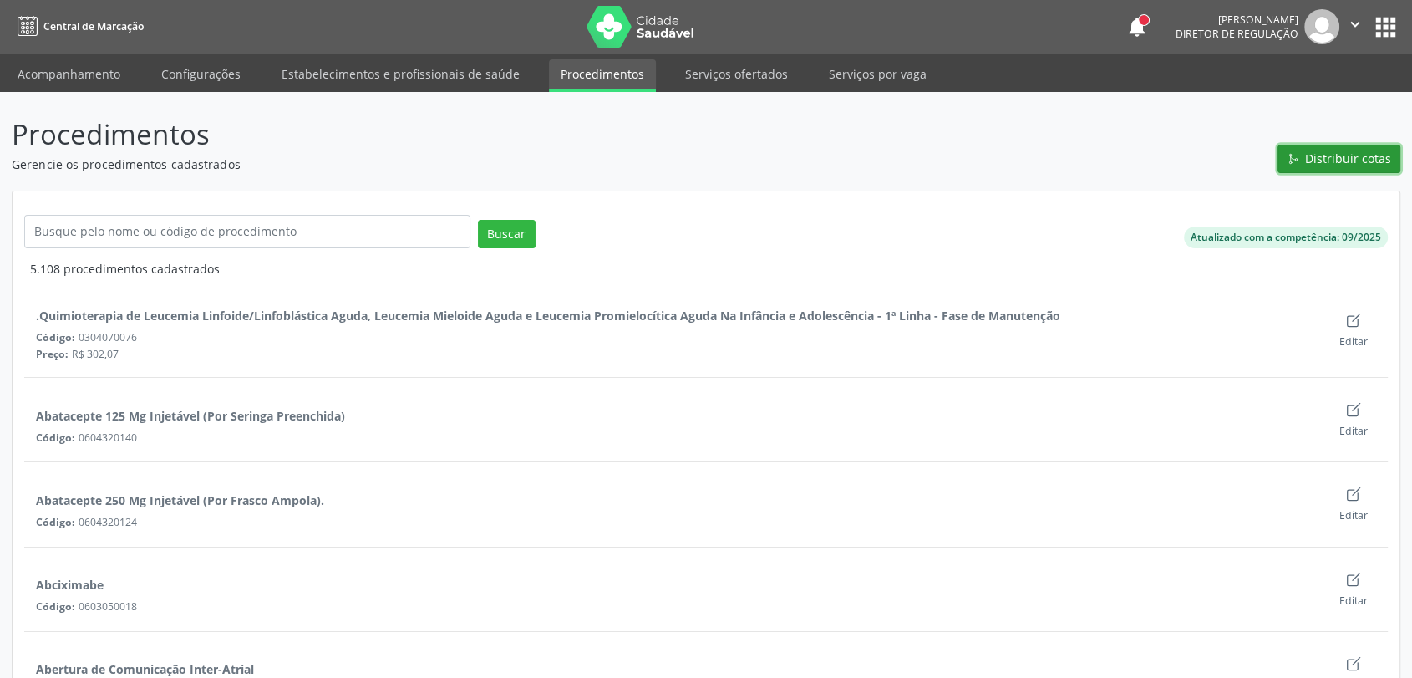
click at [1350, 155] on span "Distribuir cotas" at bounding box center [1348, 159] width 86 height 18
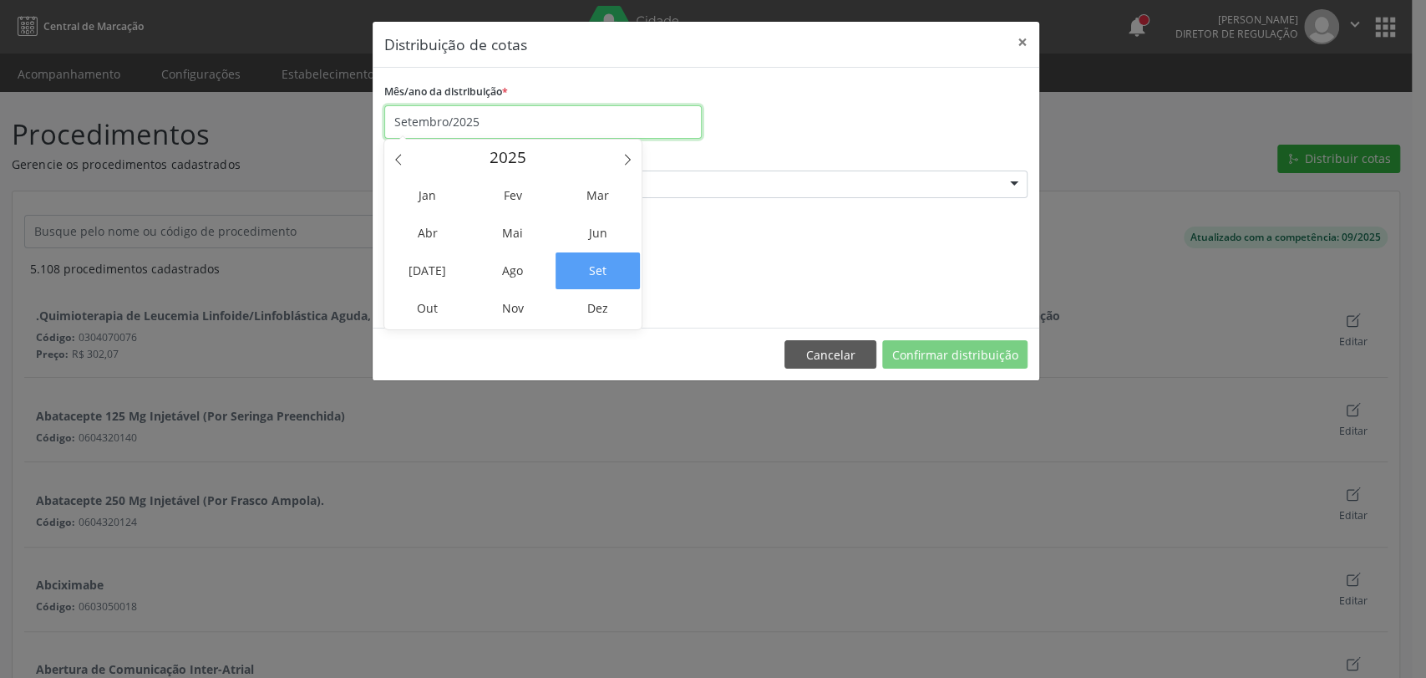
click at [514, 123] on input "Setembro/2025" at bounding box center [542, 121] width 317 height 33
click at [441, 297] on span "Out" at bounding box center [427, 308] width 84 height 37
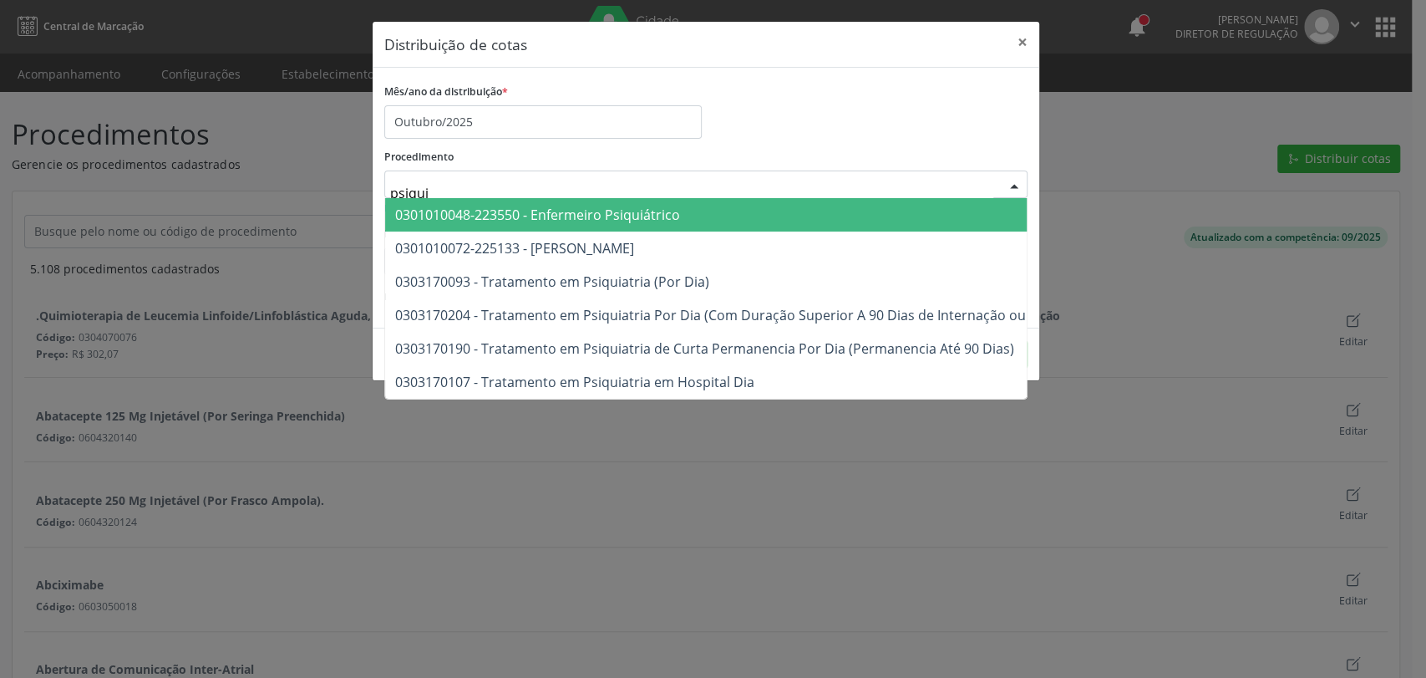
type input "psiquia"
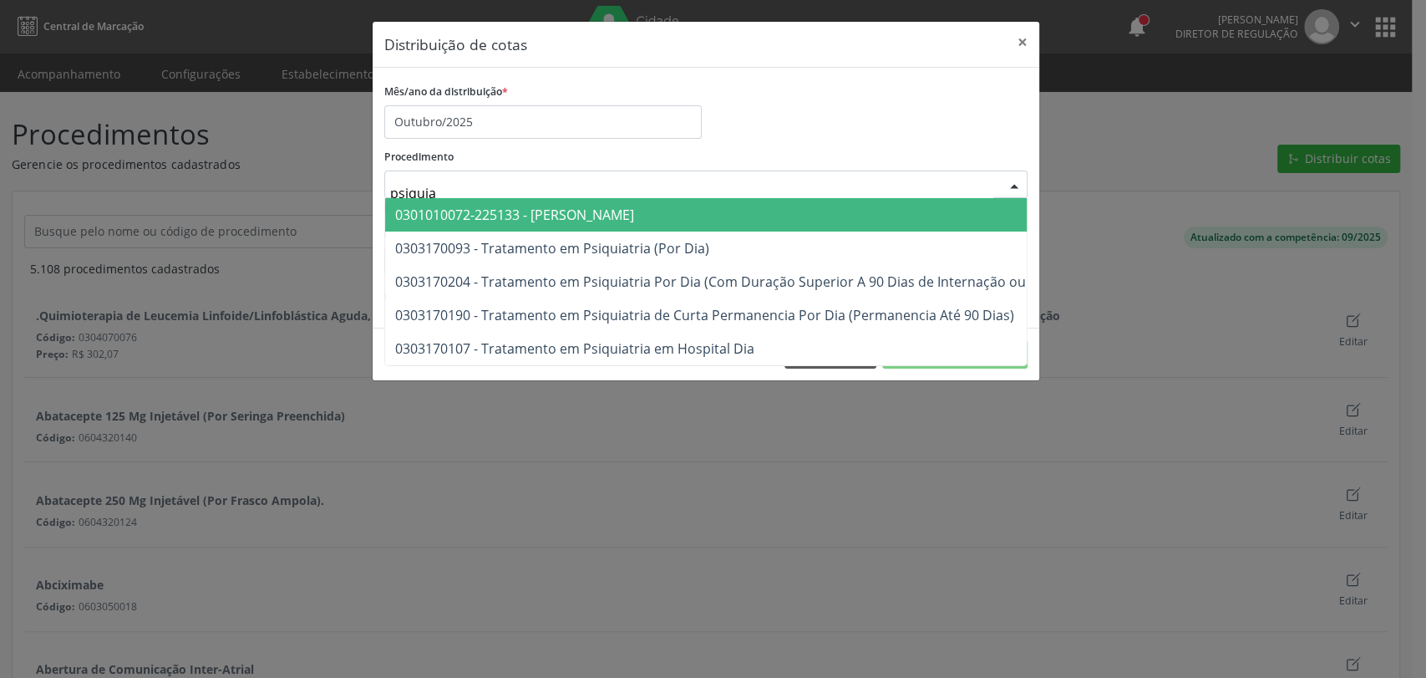
click at [465, 201] on span "0301010072-225133 - Médico Psiquiatra" at bounding box center [810, 214] width 851 height 33
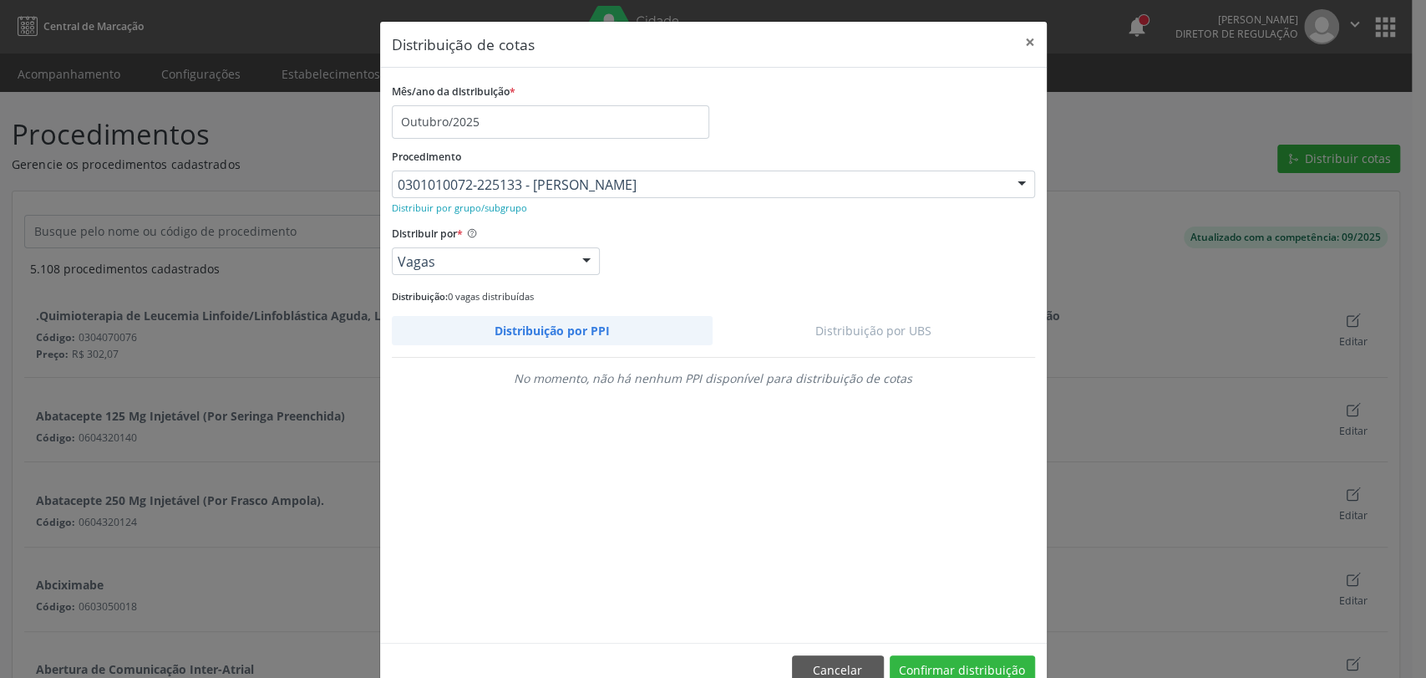
click at [876, 314] on div "Mês/ano da distribuição * Outubro/2025 Procedimento 0301010072-225133 - Médico …" at bounding box center [713, 355] width 643 height 552
click at [876, 328] on link "Distribuição por UBS" at bounding box center [874, 330] width 323 height 29
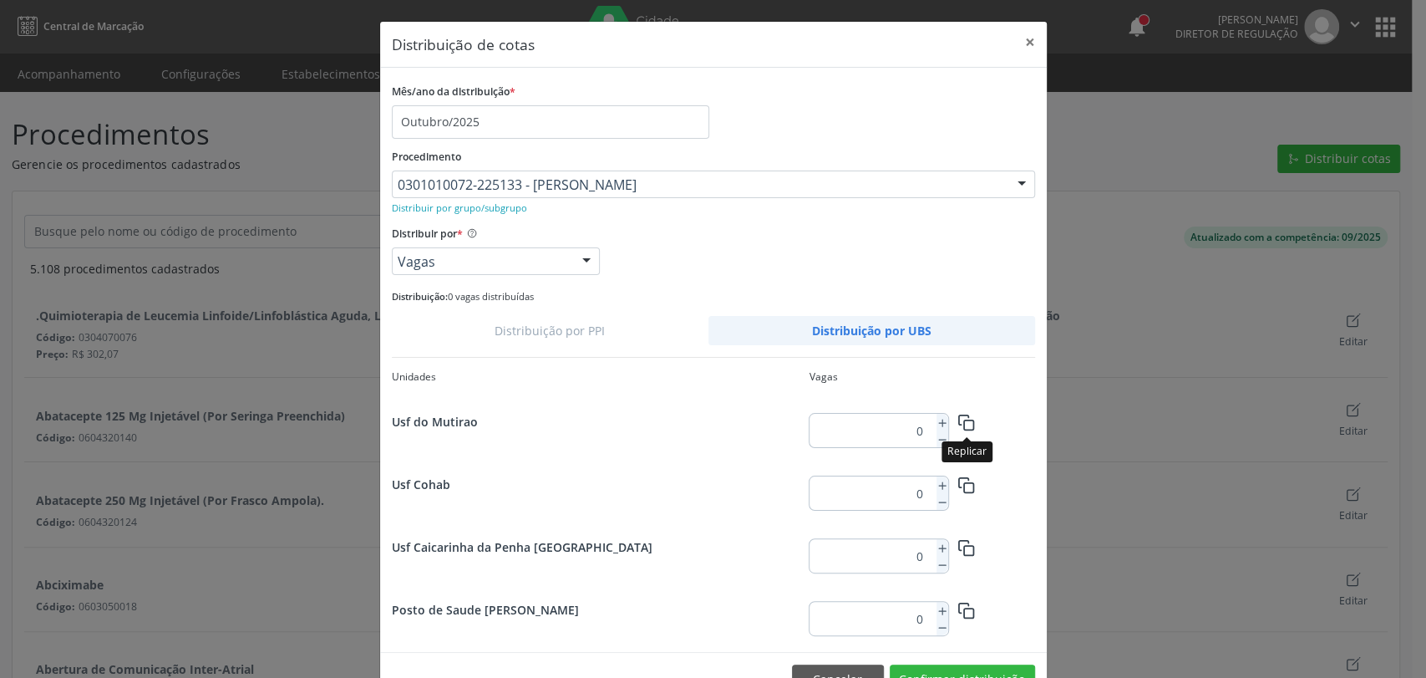
click at [948, 423] on button "button" at bounding box center [966, 421] width 37 height 29
click at [937, 418] on icon at bounding box center [943, 423] width 12 height 12
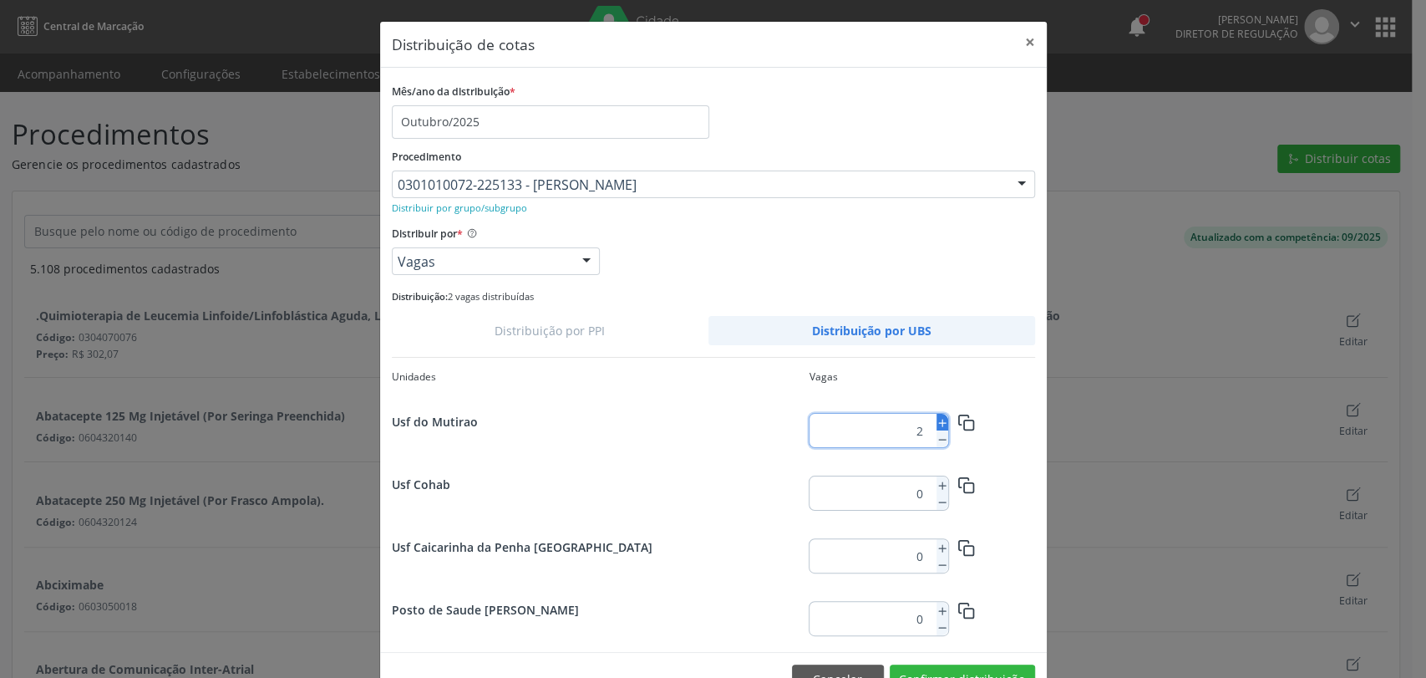
click at [937, 418] on icon at bounding box center [943, 423] width 12 height 12
type input "3"
click at [958, 418] on icon "button" at bounding box center [967, 423] width 18 height 18
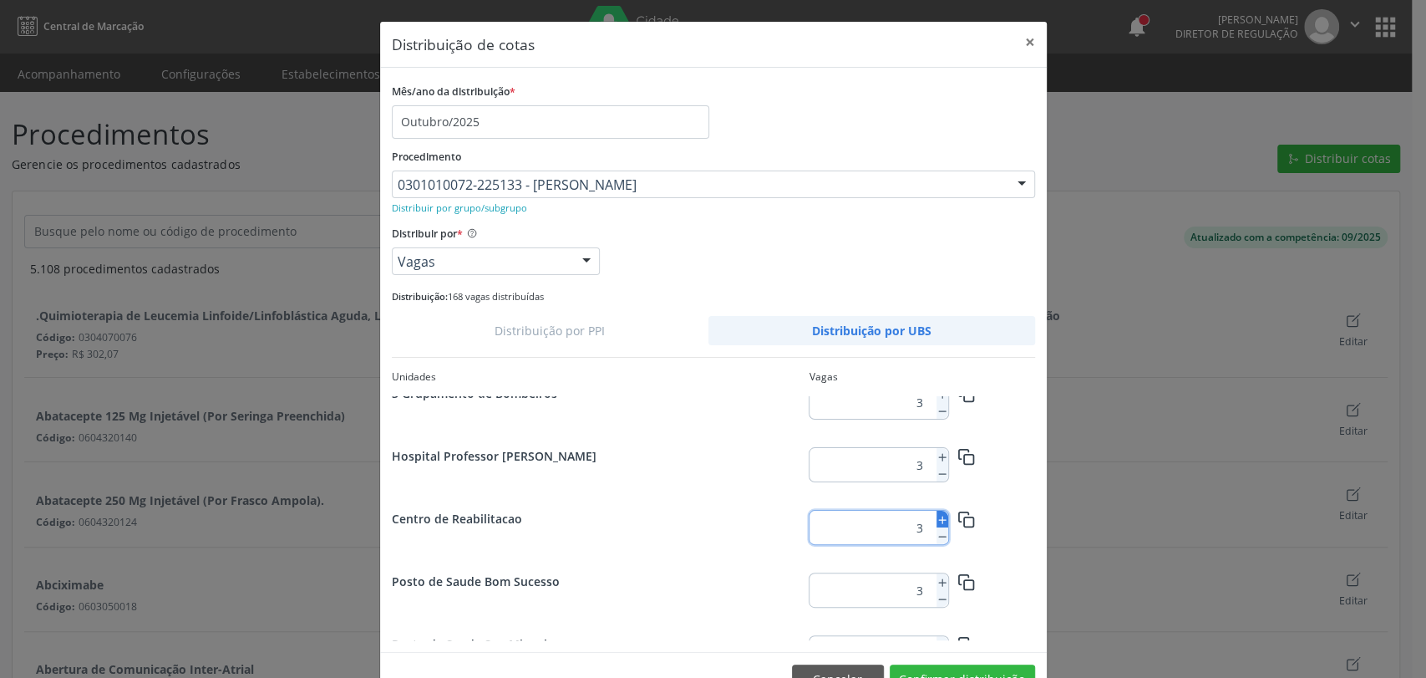
click at [942, 518] on line at bounding box center [942, 519] width 0 height 7
type input "6"
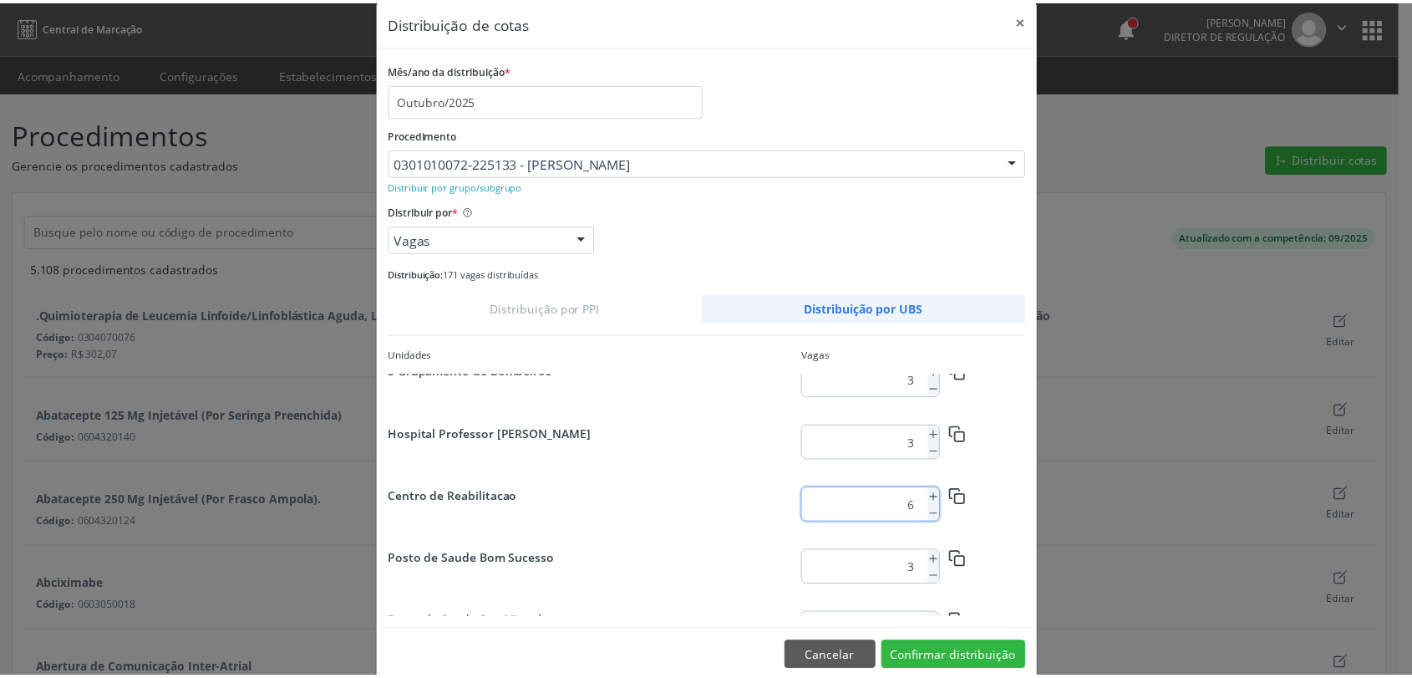
scroll to position [47, 0]
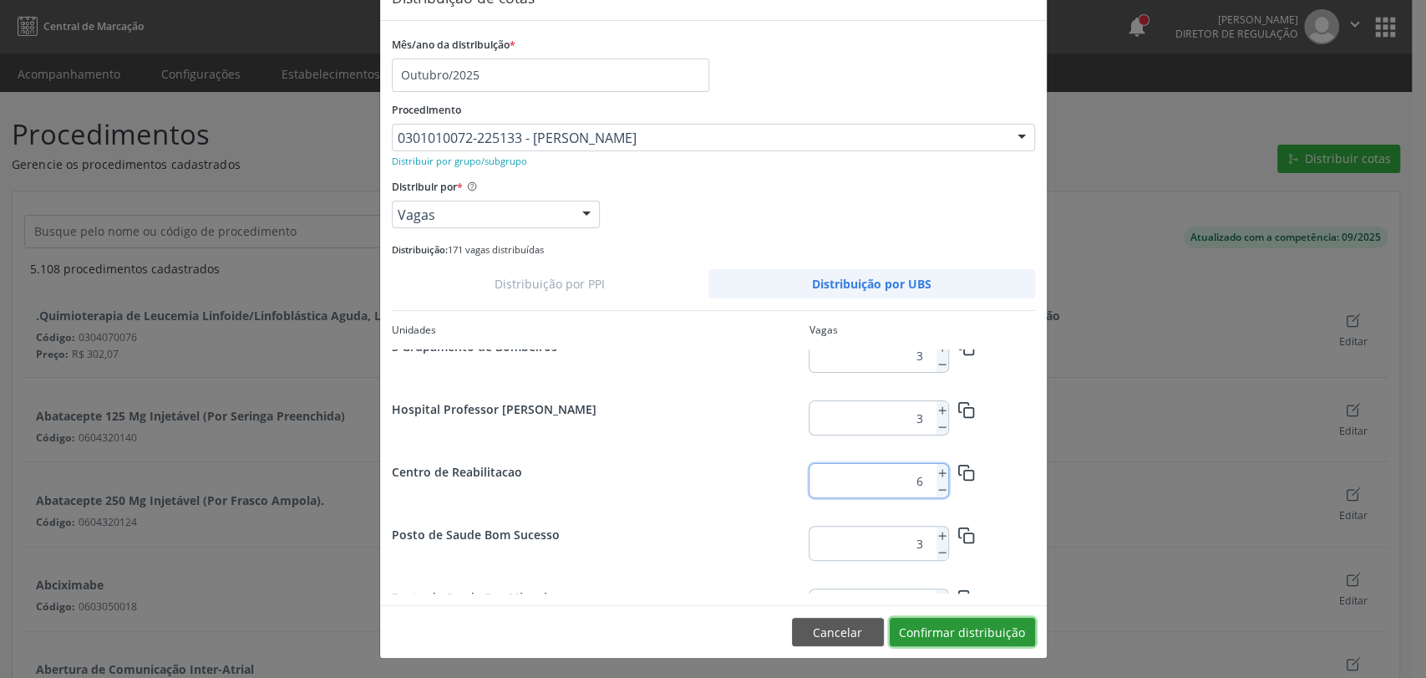
click at [979, 622] on button "Confirmar distribuição" at bounding box center [962, 631] width 145 height 28
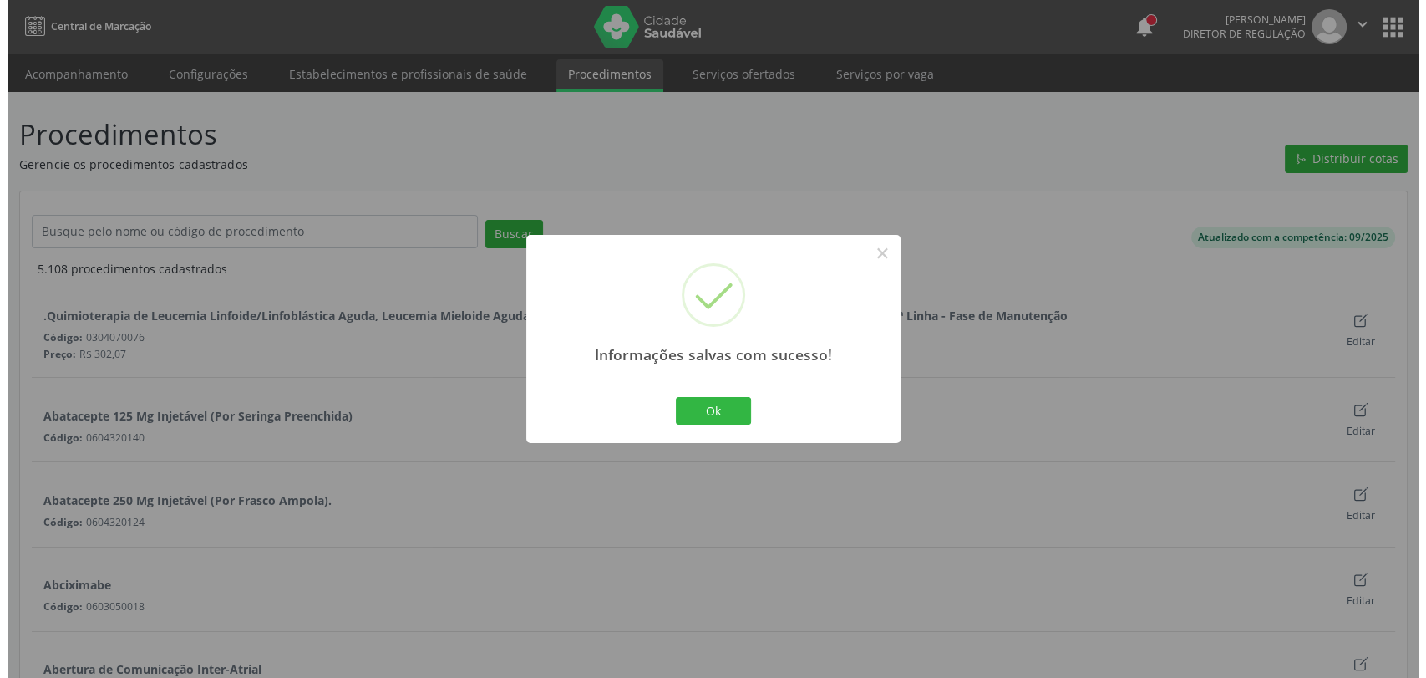
scroll to position [0, 0]
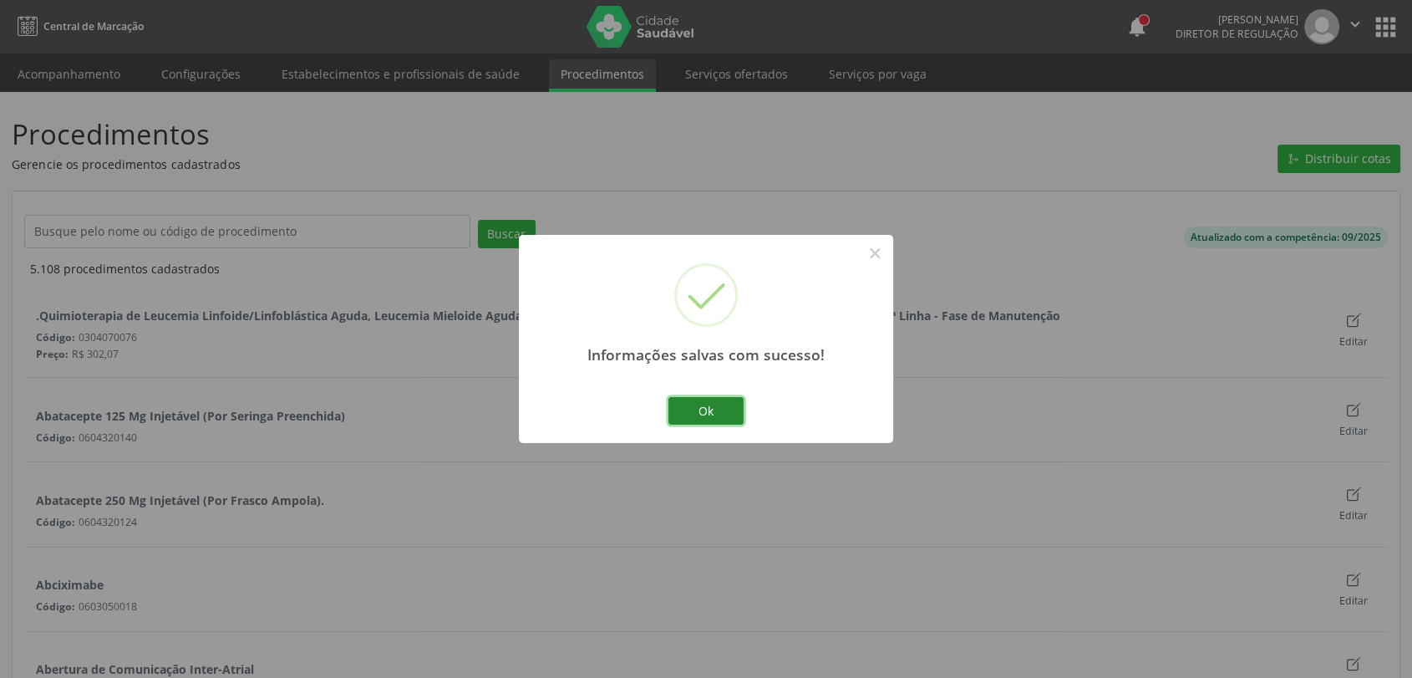
click at [737, 413] on button "Ok" at bounding box center [705, 411] width 75 height 28
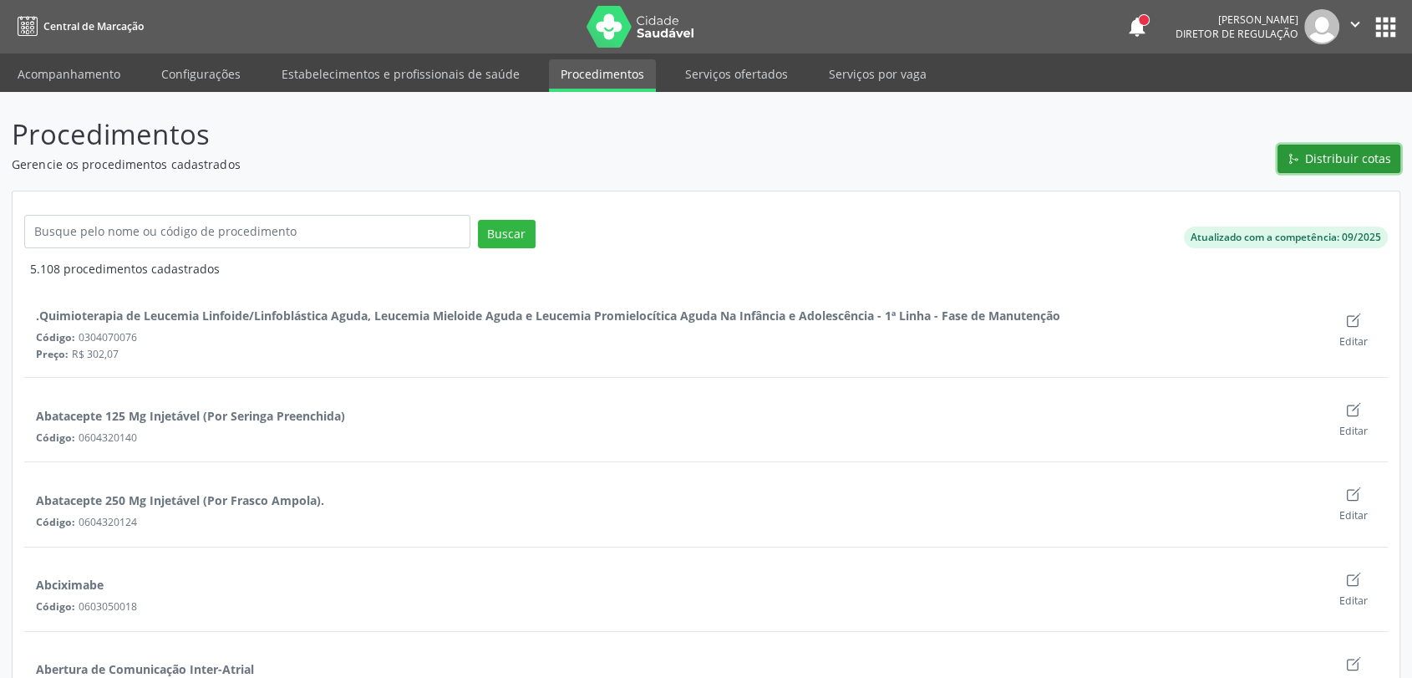
click at [1367, 153] on span "Distribuir cotas" at bounding box center [1348, 159] width 86 height 18
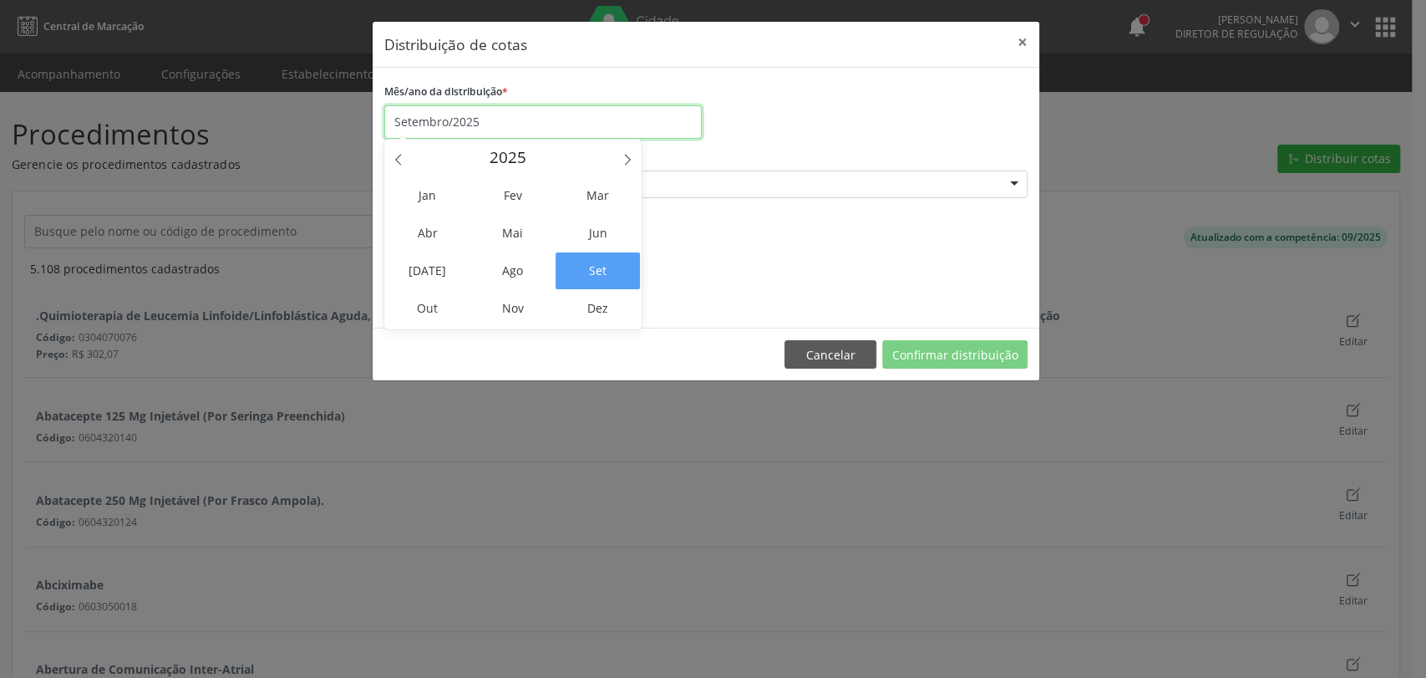
click at [456, 109] on input "Setembro/2025" at bounding box center [542, 121] width 317 height 33
click at [451, 301] on span "Out" at bounding box center [427, 308] width 84 height 37
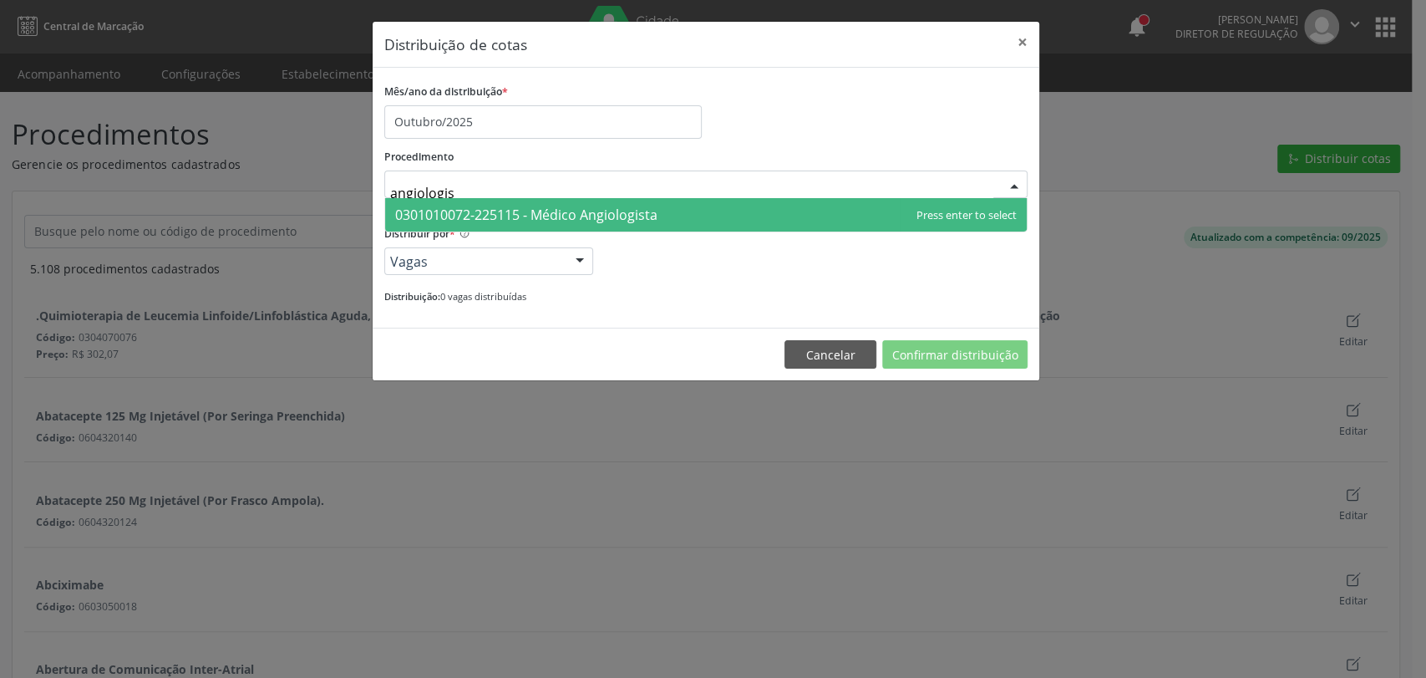
type input "angiologist"
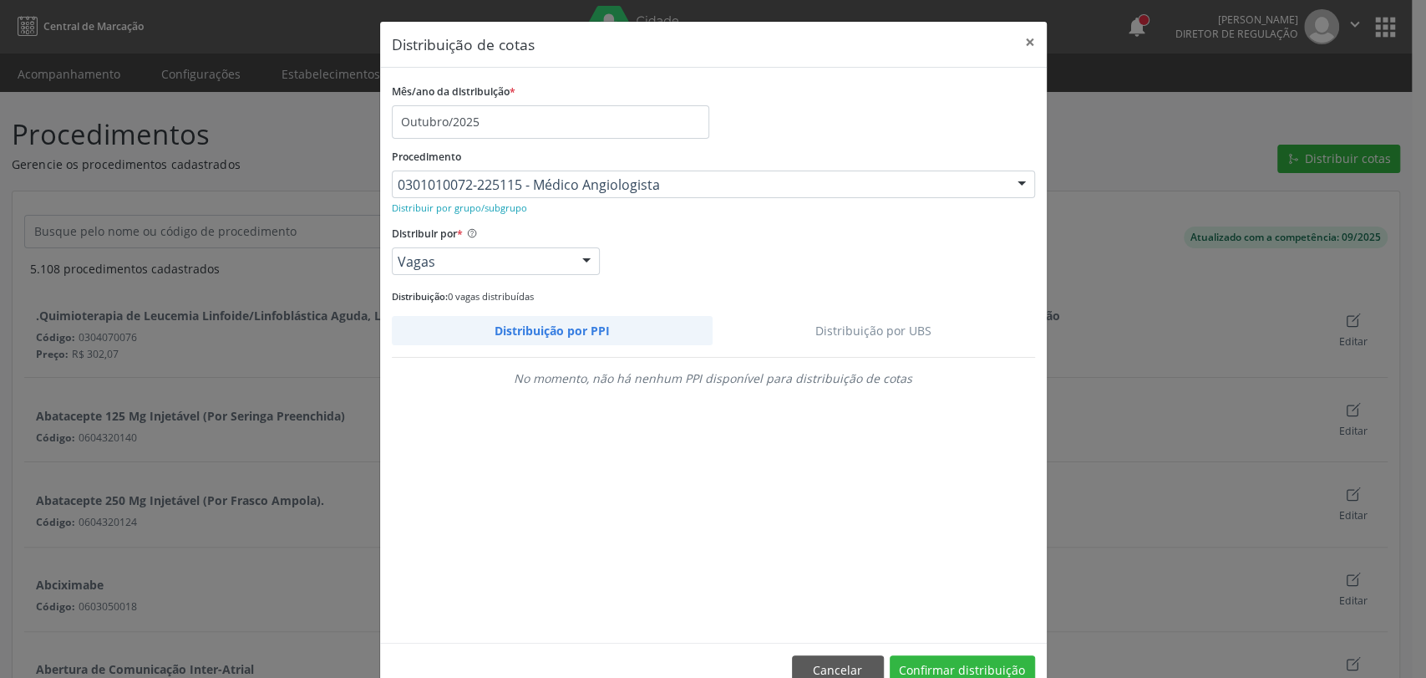
click at [917, 320] on link "Distribuição por UBS" at bounding box center [874, 330] width 323 height 29
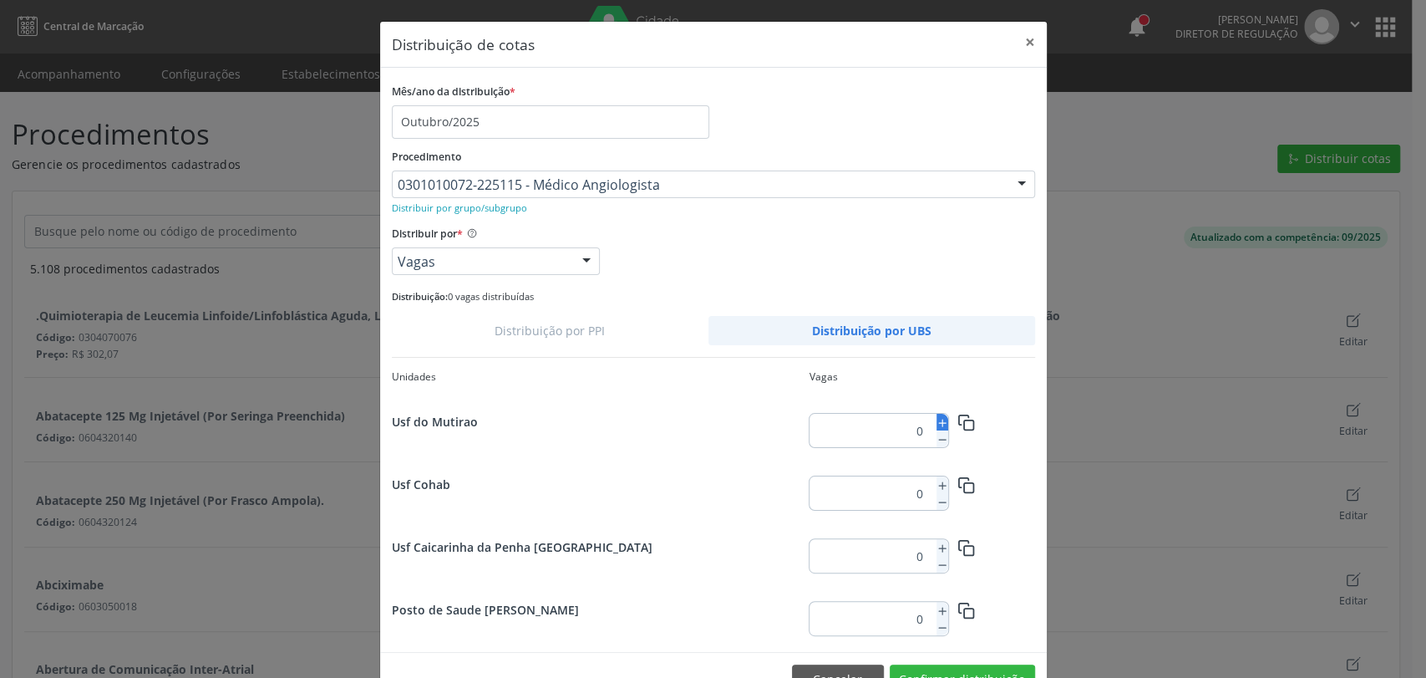
click at [938, 425] on icon at bounding box center [943, 423] width 12 height 12
type input "2"
click at [958, 424] on icon "button" at bounding box center [967, 423] width 18 height 18
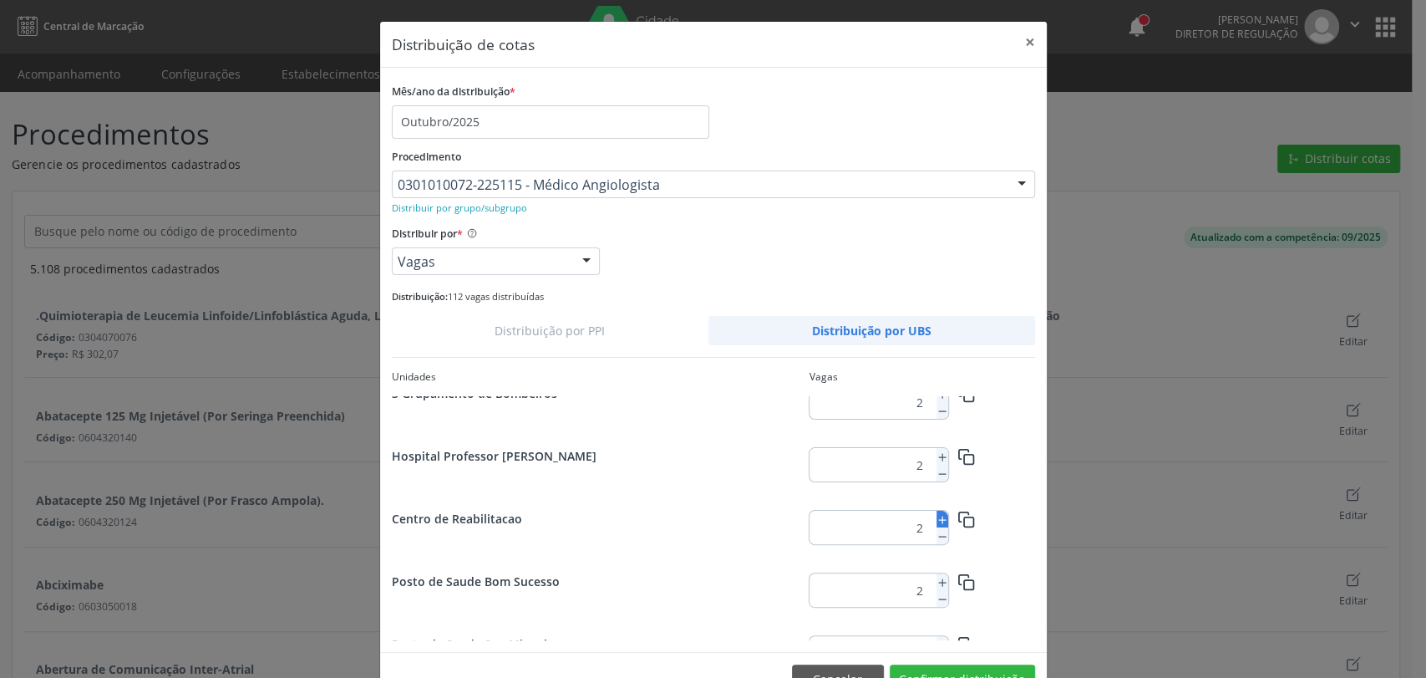
click at [938, 520] on line at bounding box center [941, 520] width 7 height 0
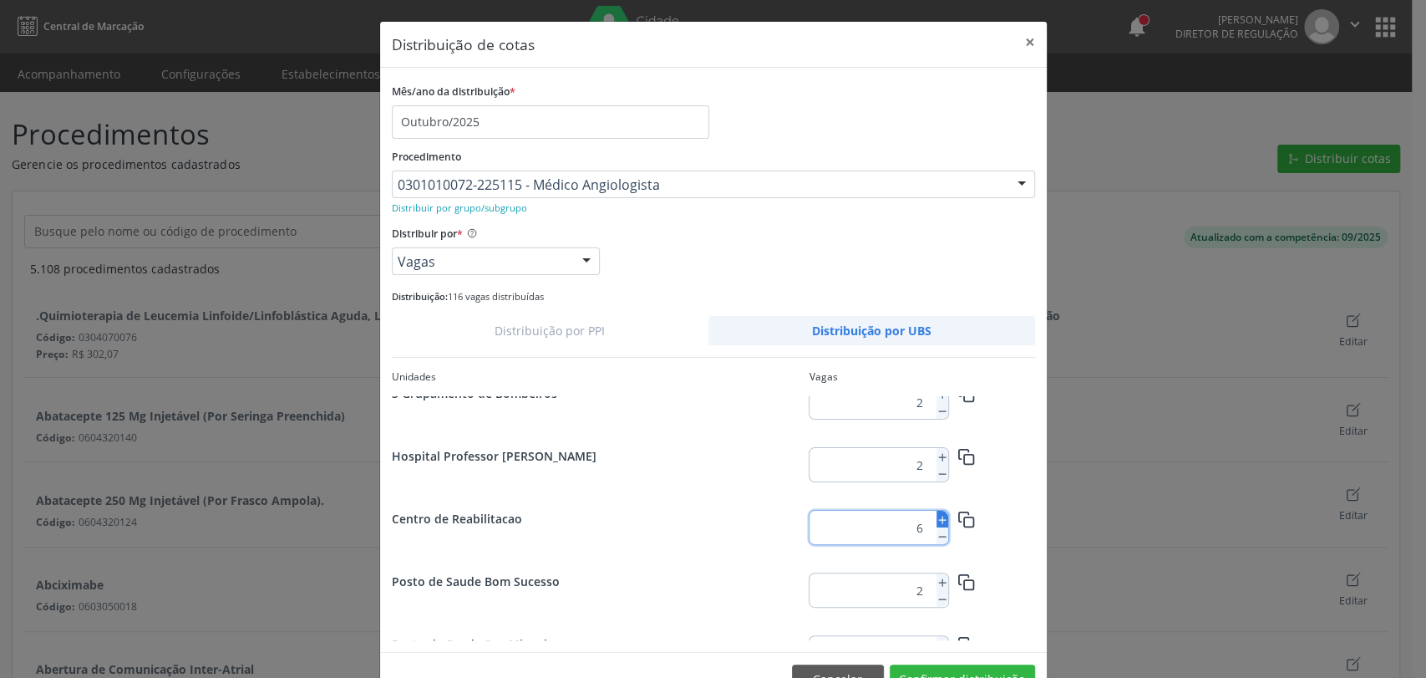
type input "7"
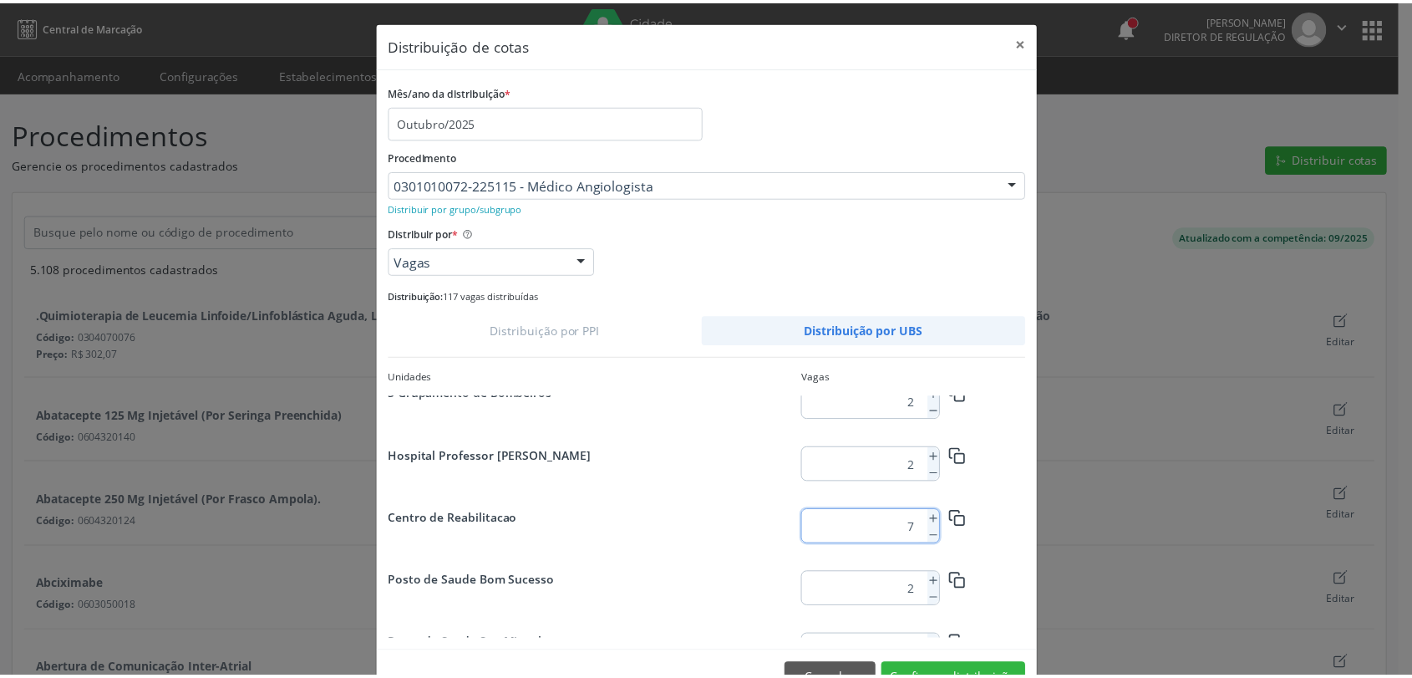
scroll to position [47, 0]
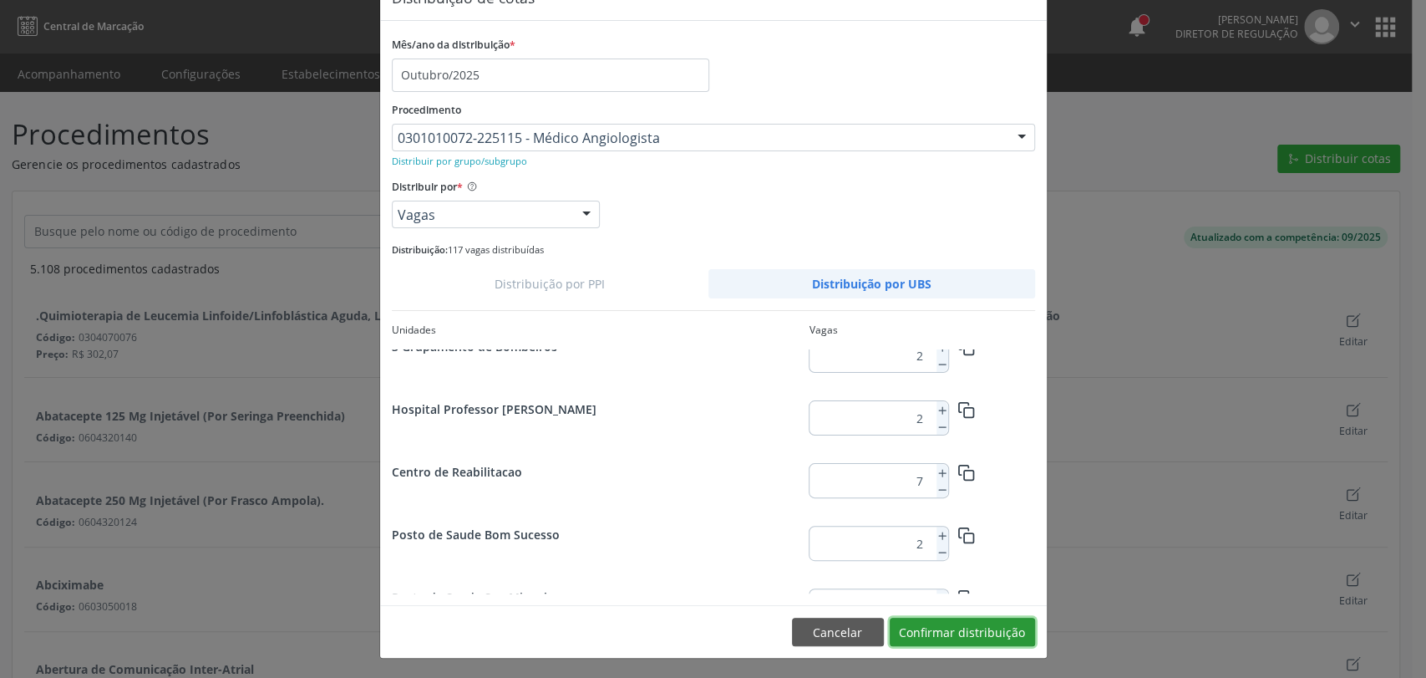
click at [991, 623] on button "Confirmar distribuição" at bounding box center [962, 631] width 145 height 28
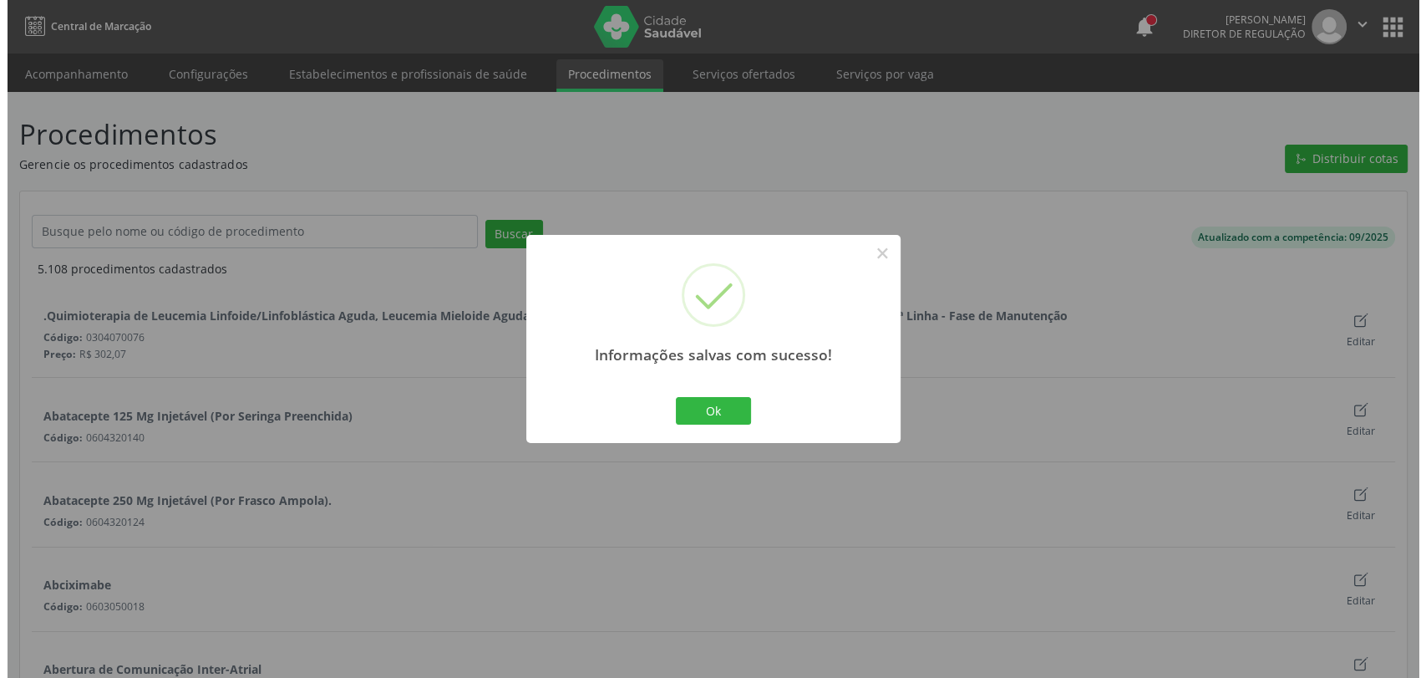
scroll to position [0, 0]
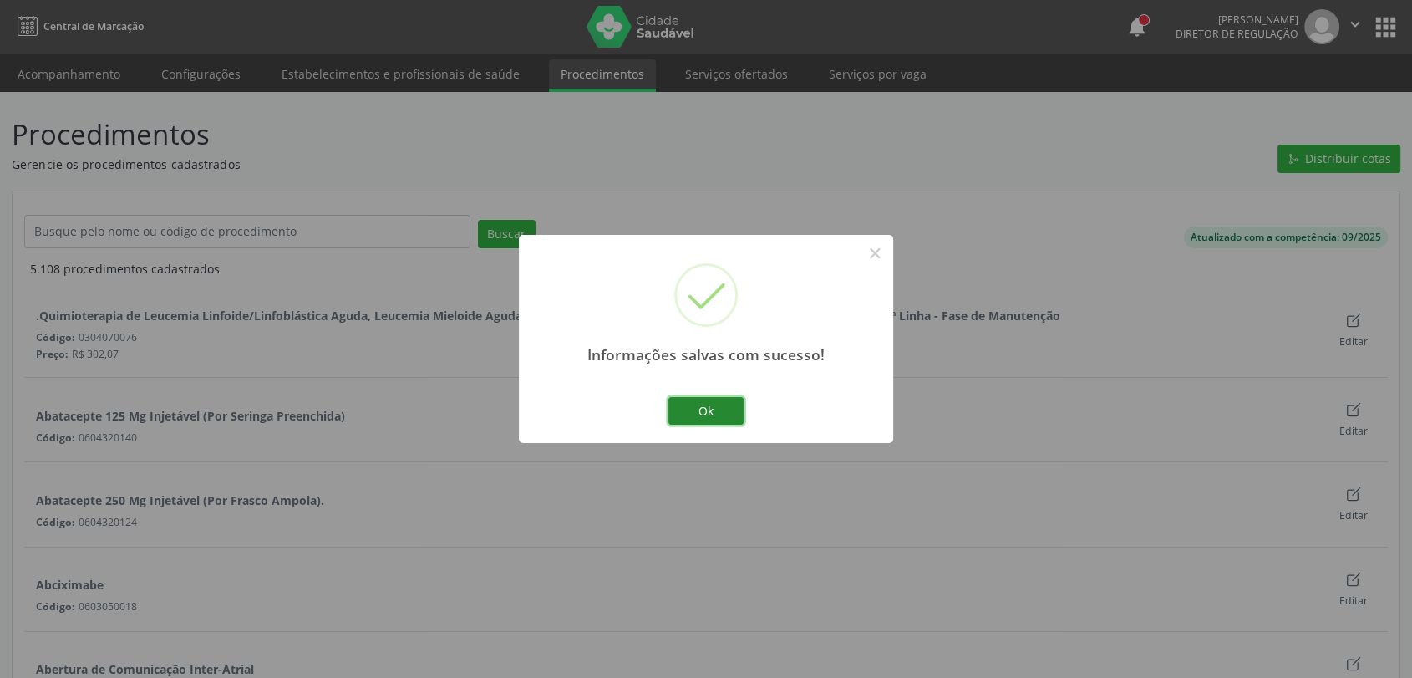
click at [688, 411] on button "Ok" at bounding box center [705, 411] width 75 height 28
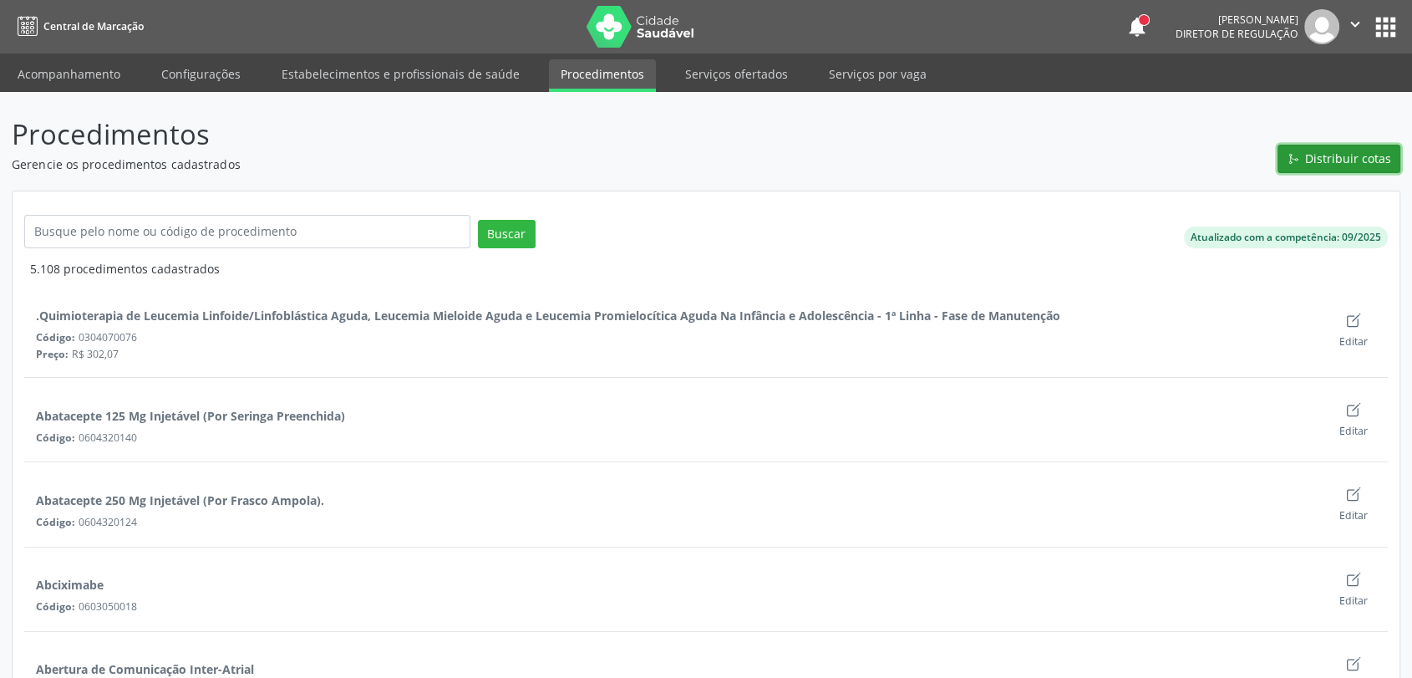
click at [1312, 160] on span "Distribuir cotas" at bounding box center [1348, 159] width 86 height 18
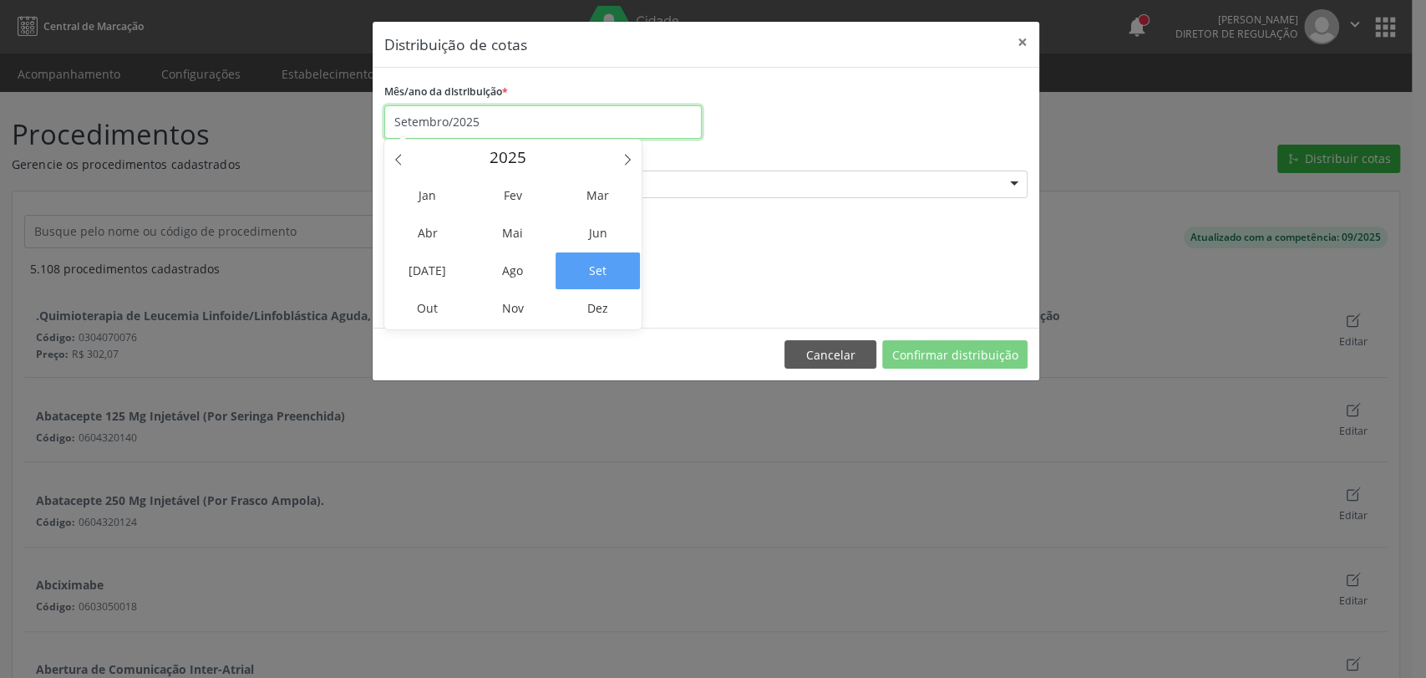
click at [441, 109] on input "Setembro/2025" at bounding box center [542, 121] width 317 height 33
click at [459, 302] on span "Out" at bounding box center [427, 308] width 84 height 37
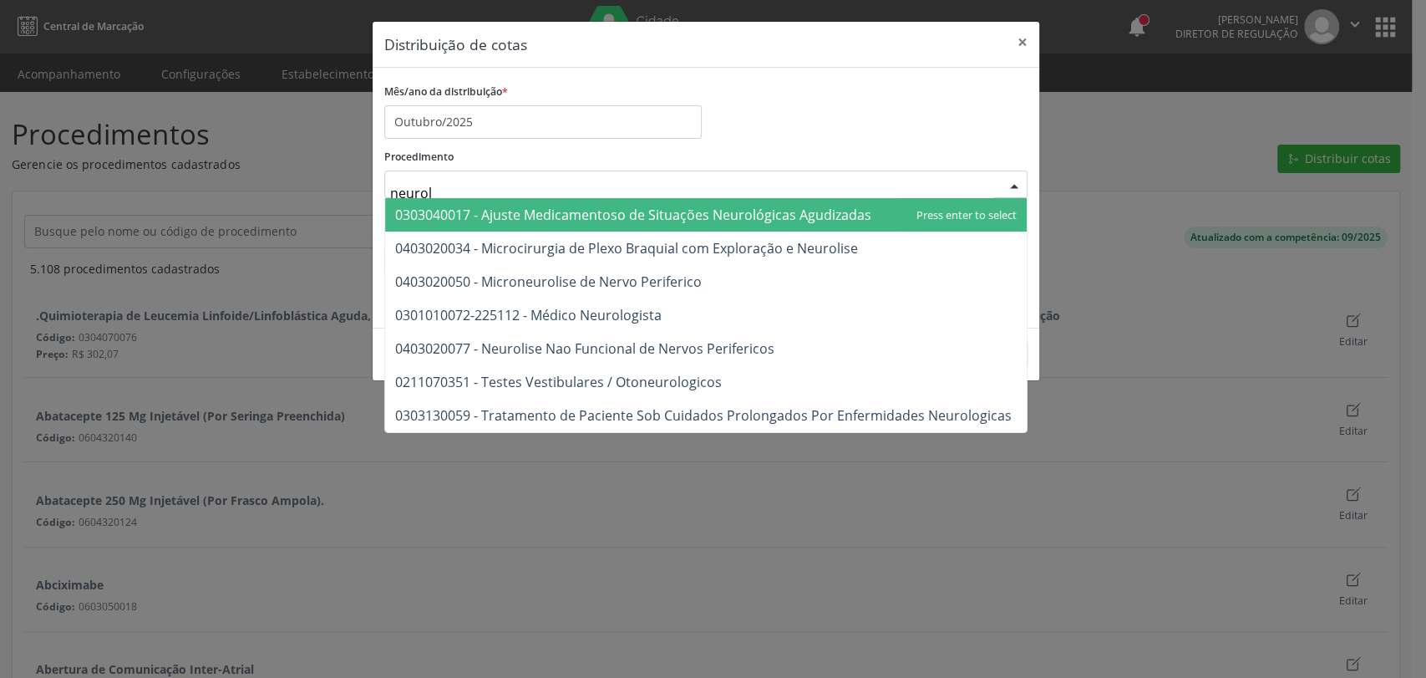
type input "neurolo"
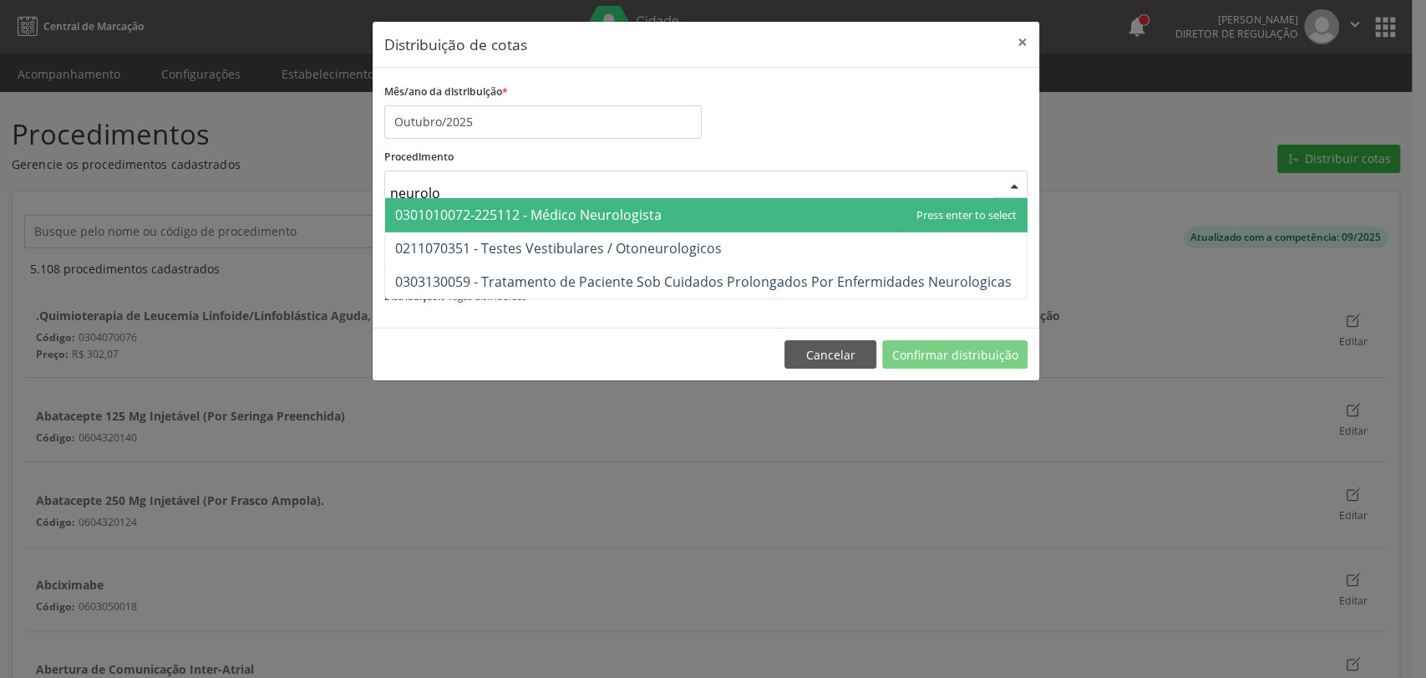
click at [497, 211] on span "0301010072-225112 - Médico Neurologista" at bounding box center [528, 215] width 267 height 18
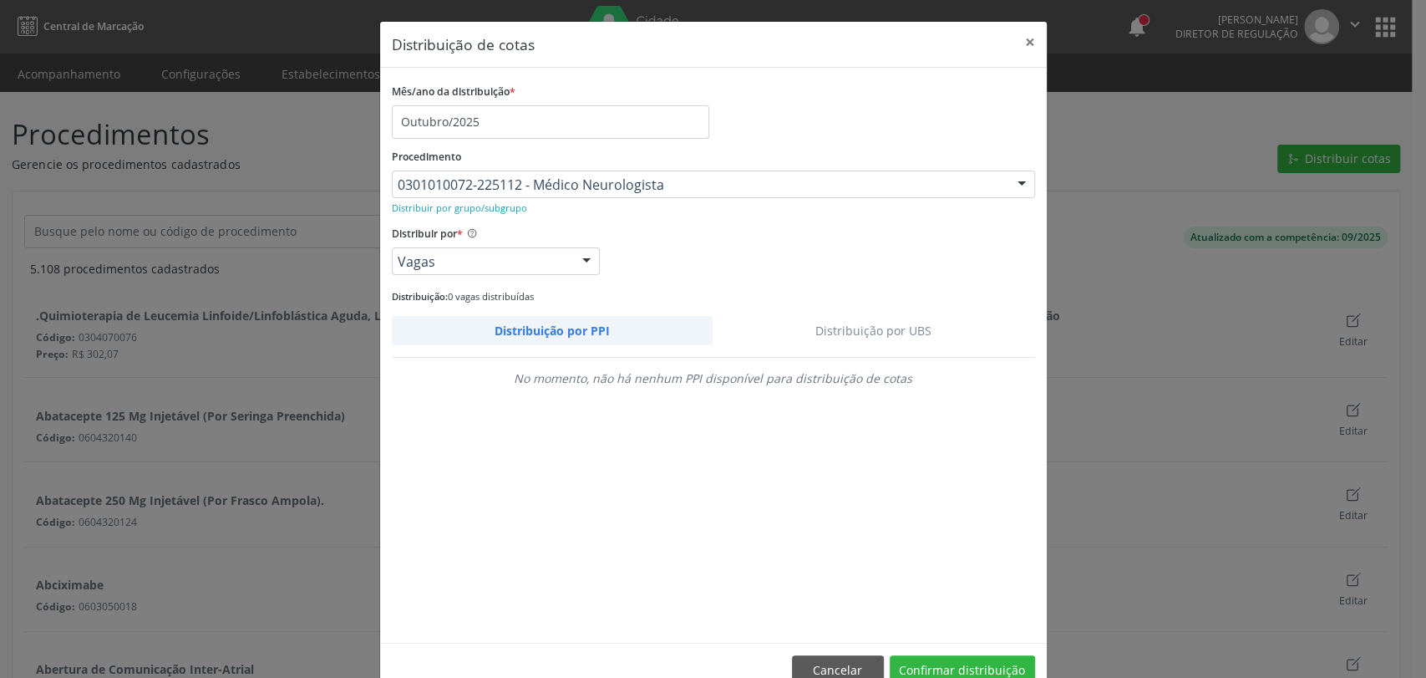
click at [860, 341] on link "Distribuição por UBS" at bounding box center [874, 330] width 323 height 29
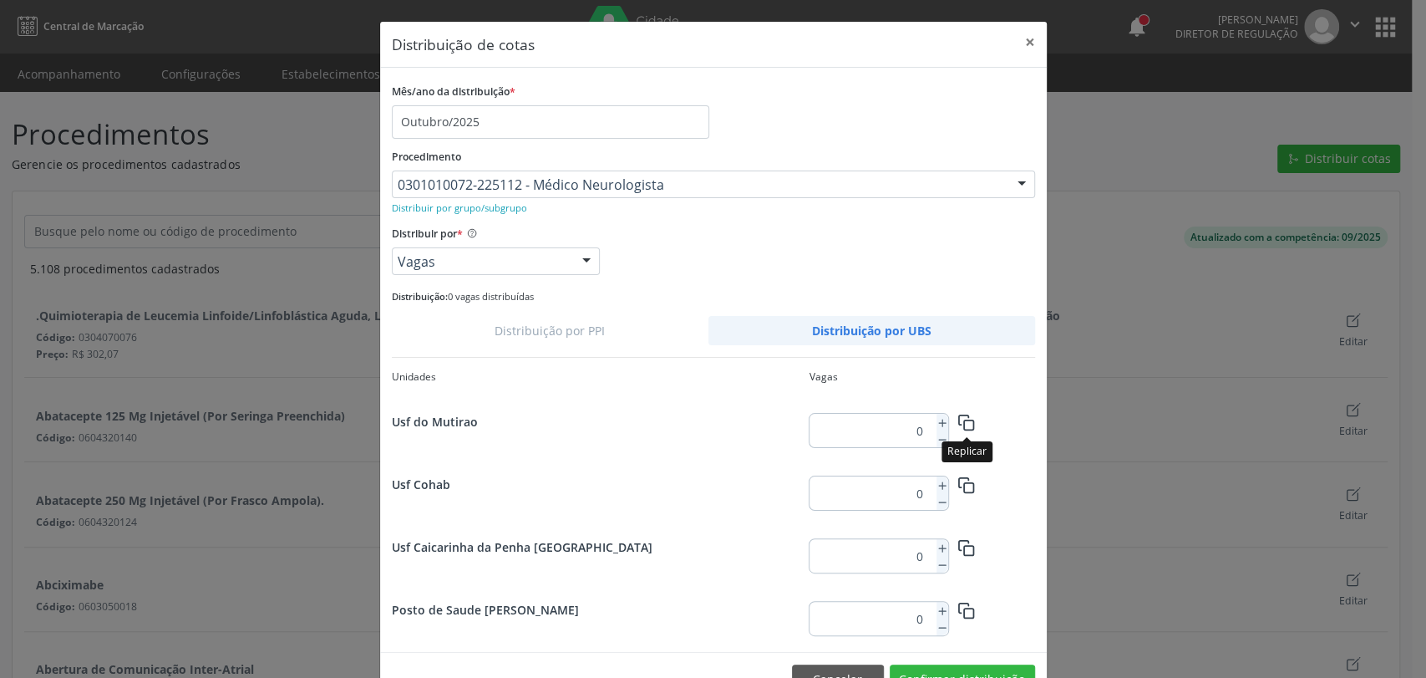
click at [948, 422] on button "button" at bounding box center [966, 421] width 37 height 29
click at [939, 423] on icon at bounding box center [943, 423] width 12 height 12
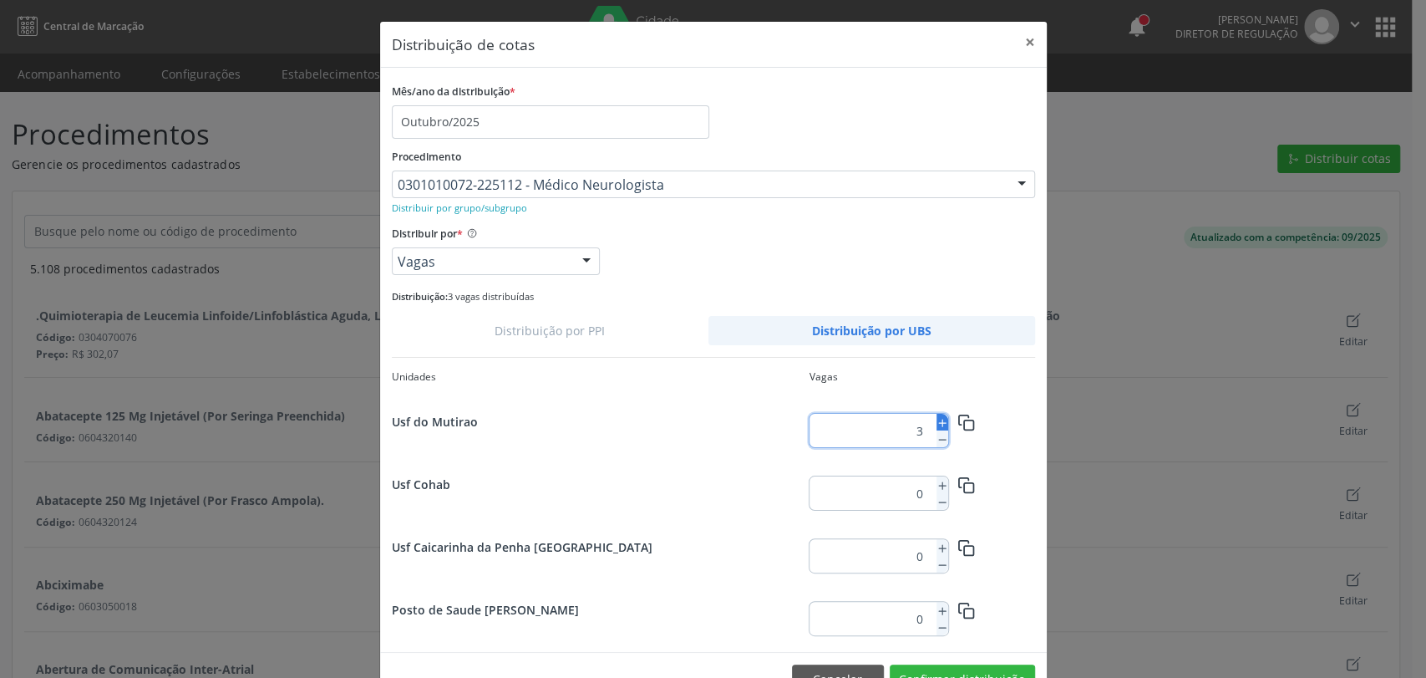
click at [939, 423] on icon at bounding box center [943, 423] width 12 height 12
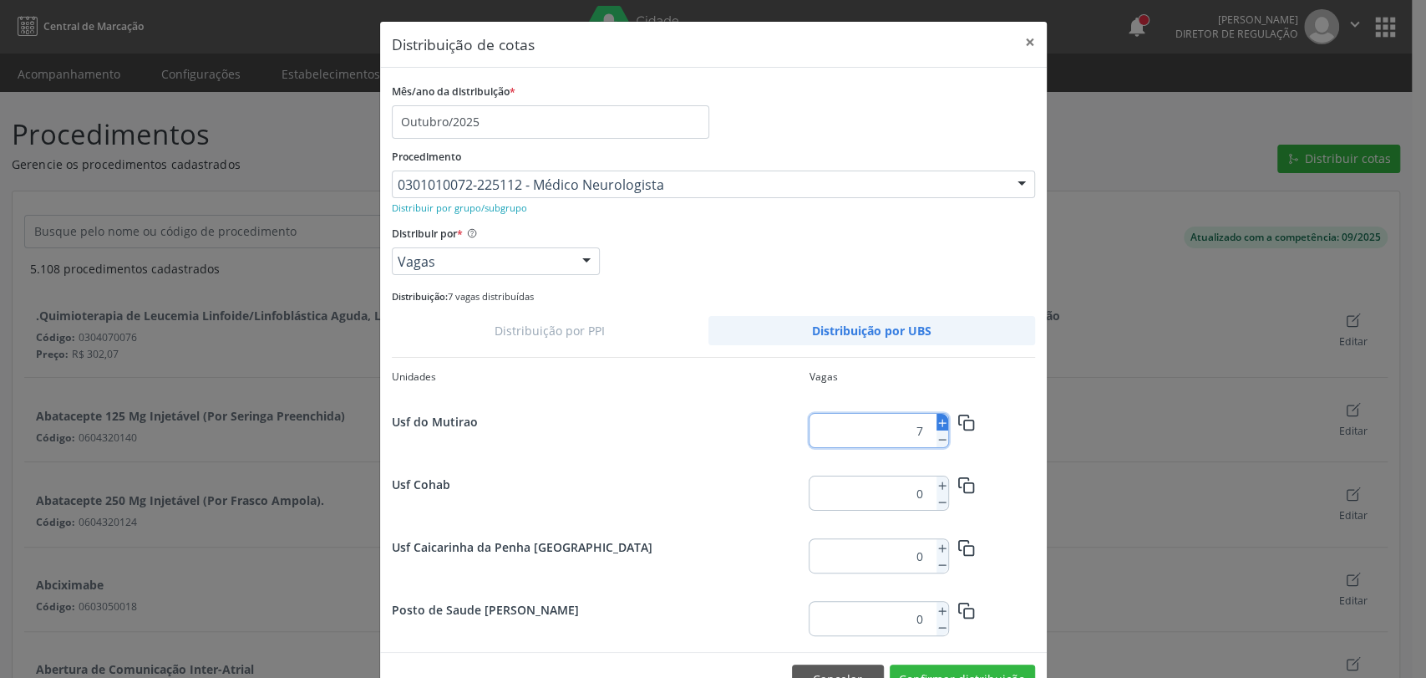
type input "8"
click at [963, 423] on icon "button" at bounding box center [967, 423] width 18 height 18
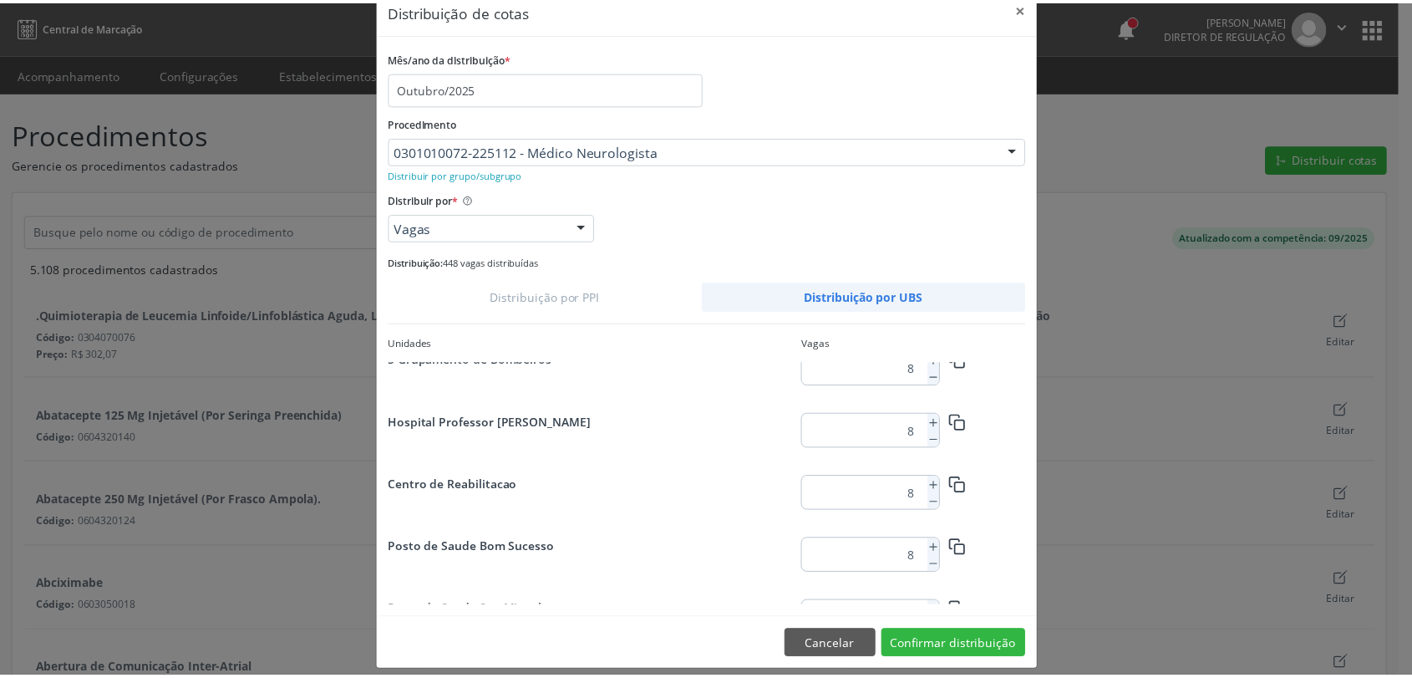
scroll to position [47, 0]
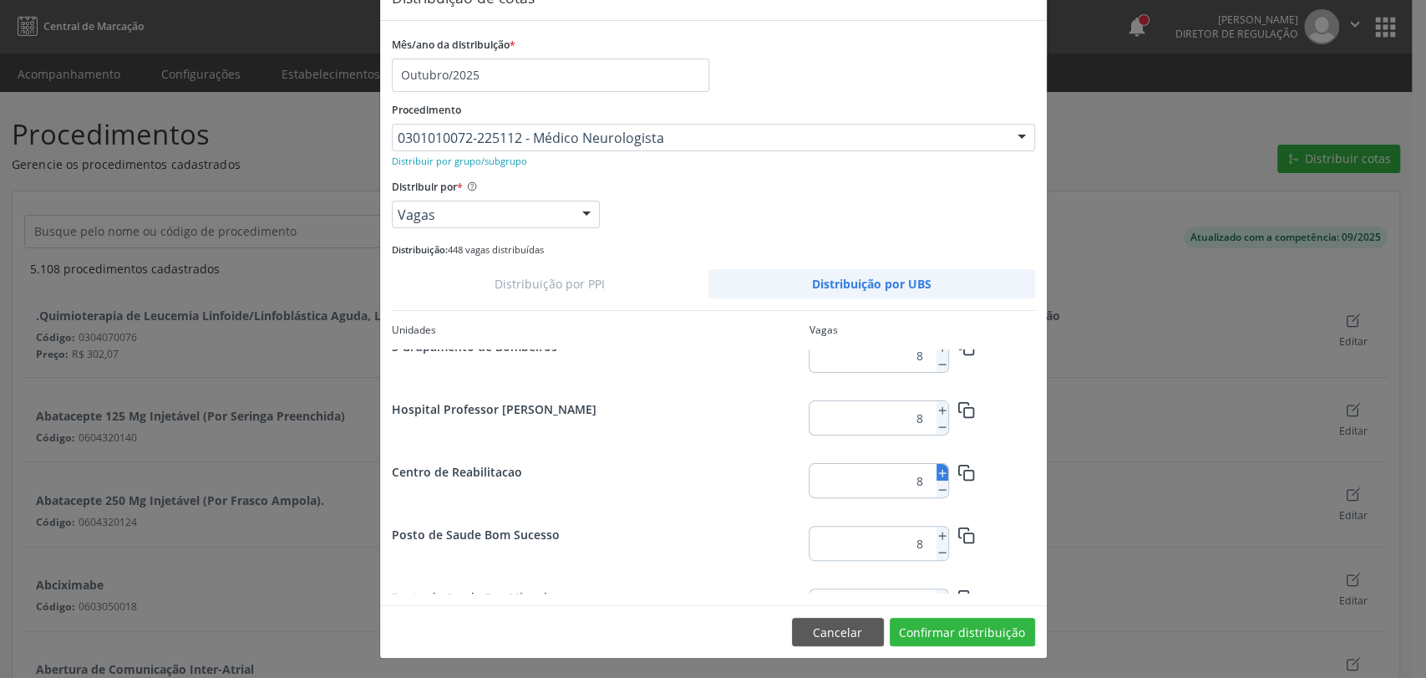
click at [939, 470] on icon at bounding box center [943, 473] width 12 height 12
type input "10"
click at [940, 631] on button "Confirmar distribuição" at bounding box center [962, 631] width 145 height 28
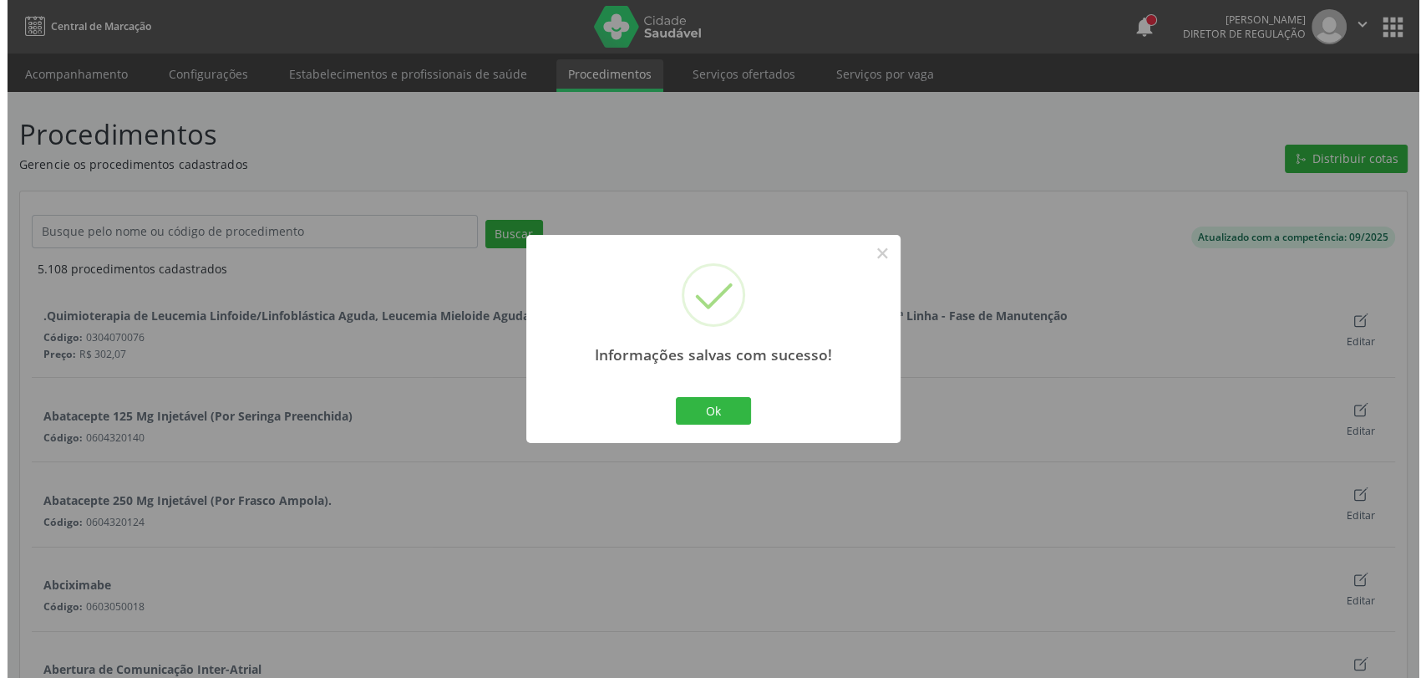
scroll to position [0, 0]
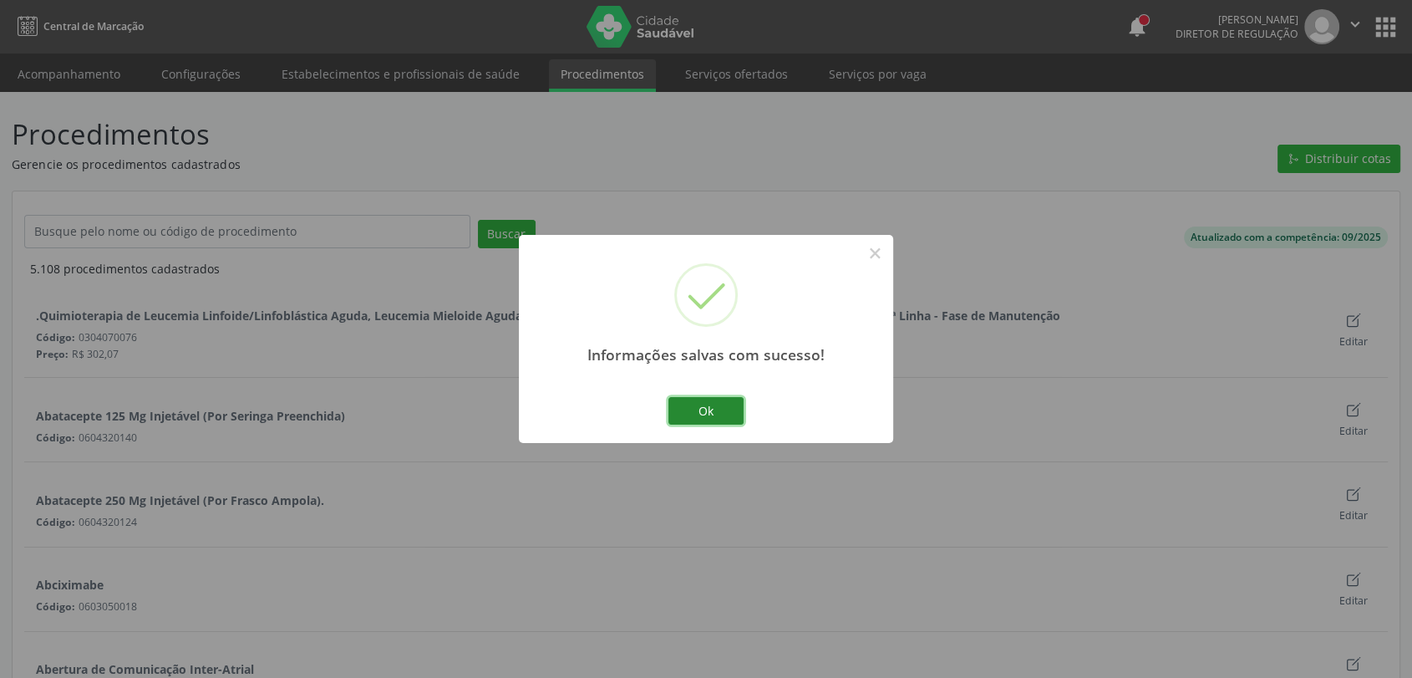
click at [729, 405] on button "Ok" at bounding box center [705, 411] width 75 height 28
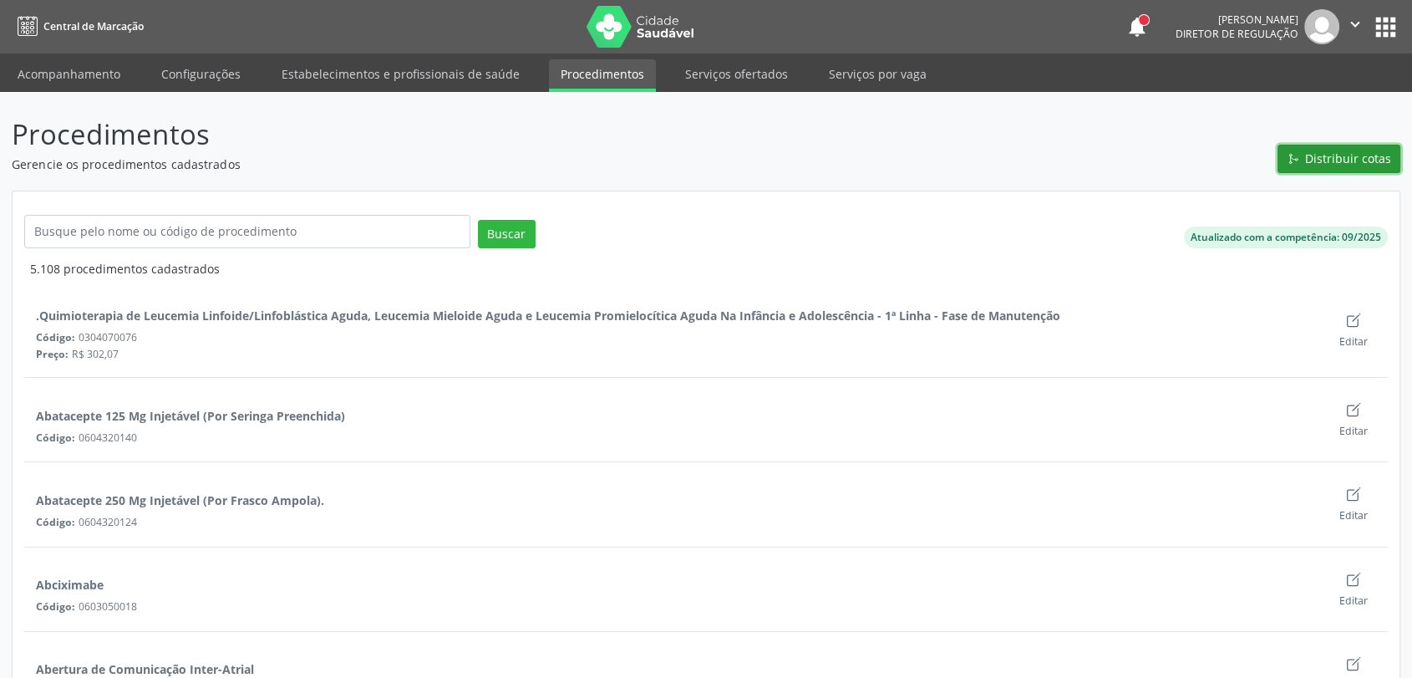
click at [1363, 145] on button "Distribuir cotas" at bounding box center [1339, 159] width 123 height 28
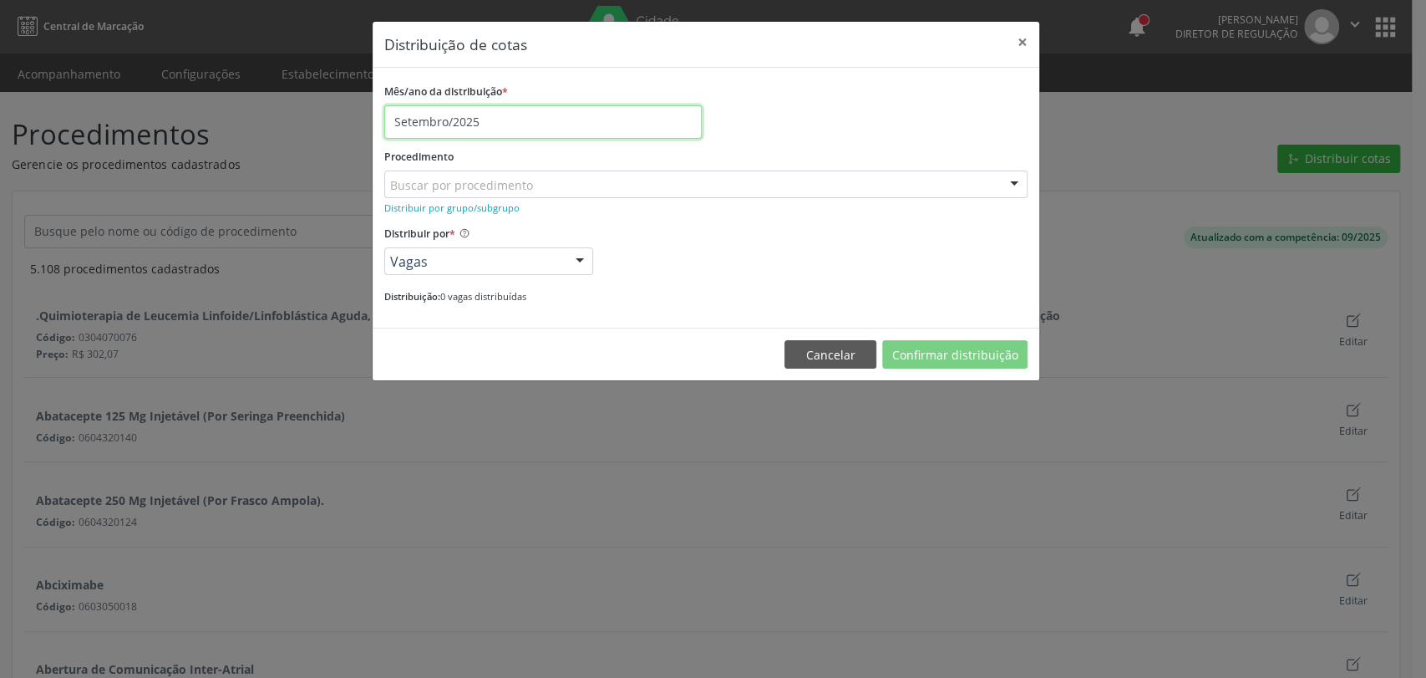
click at [455, 124] on input "Setembro/2025" at bounding box center [542, 121] width 317 height 33
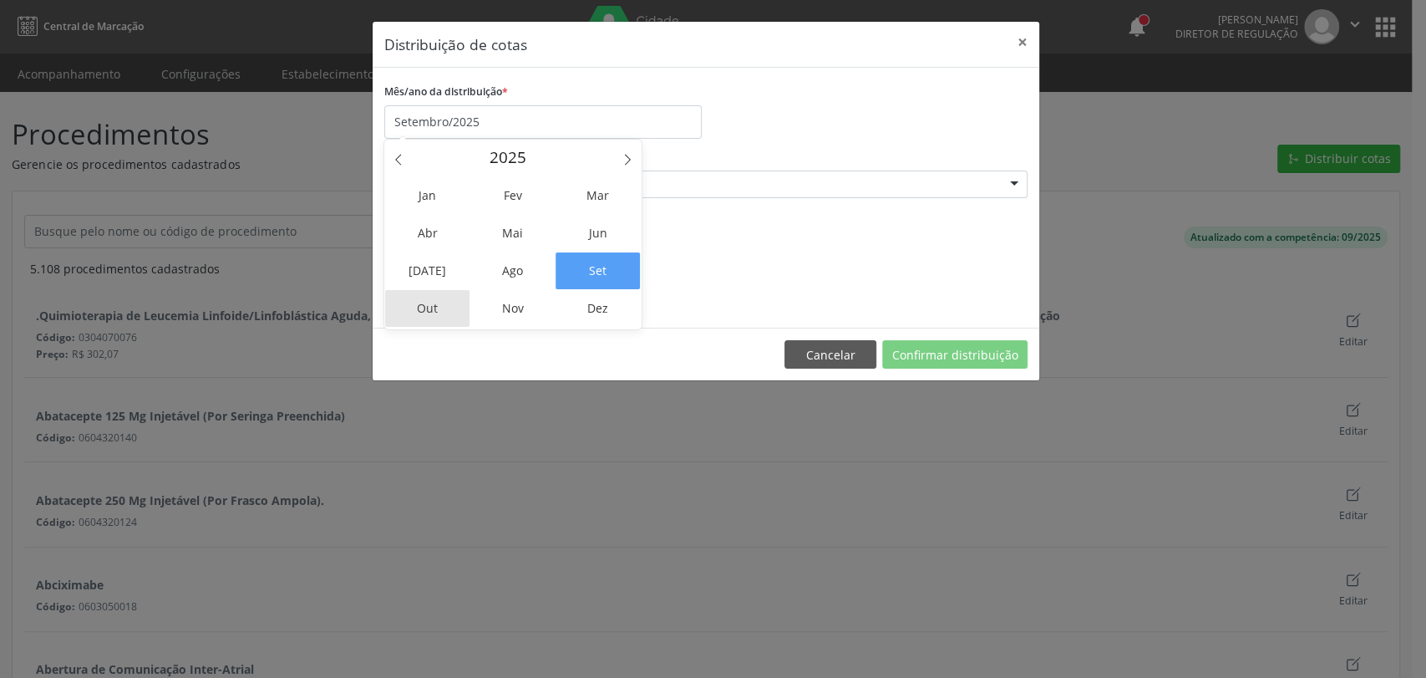
click at [429, 304] on span "Out" at bounding box center [427, 308] width 84 height 37
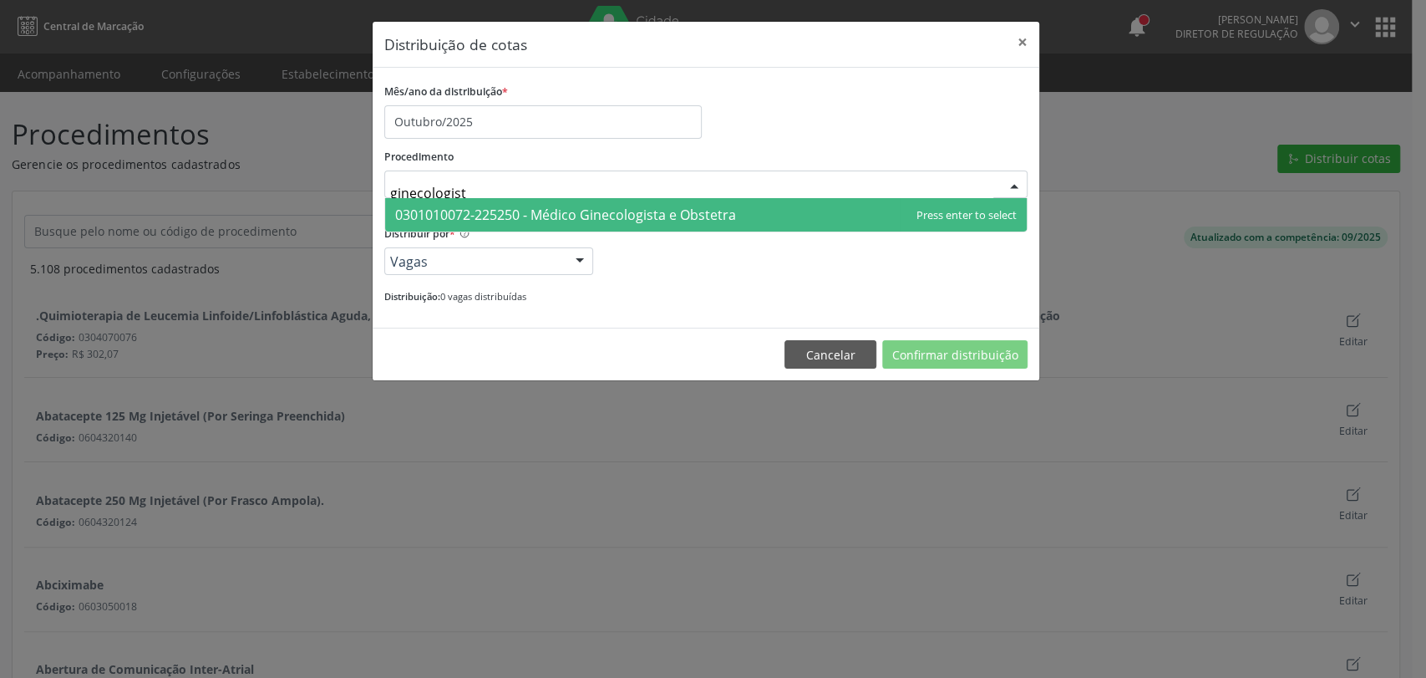
type input "ginecologista"
click at [613, 224] on span "0301010072-225250 - Médico Ginecologista e Obstetra" at bounding box center [706, 214] width 642 height 33
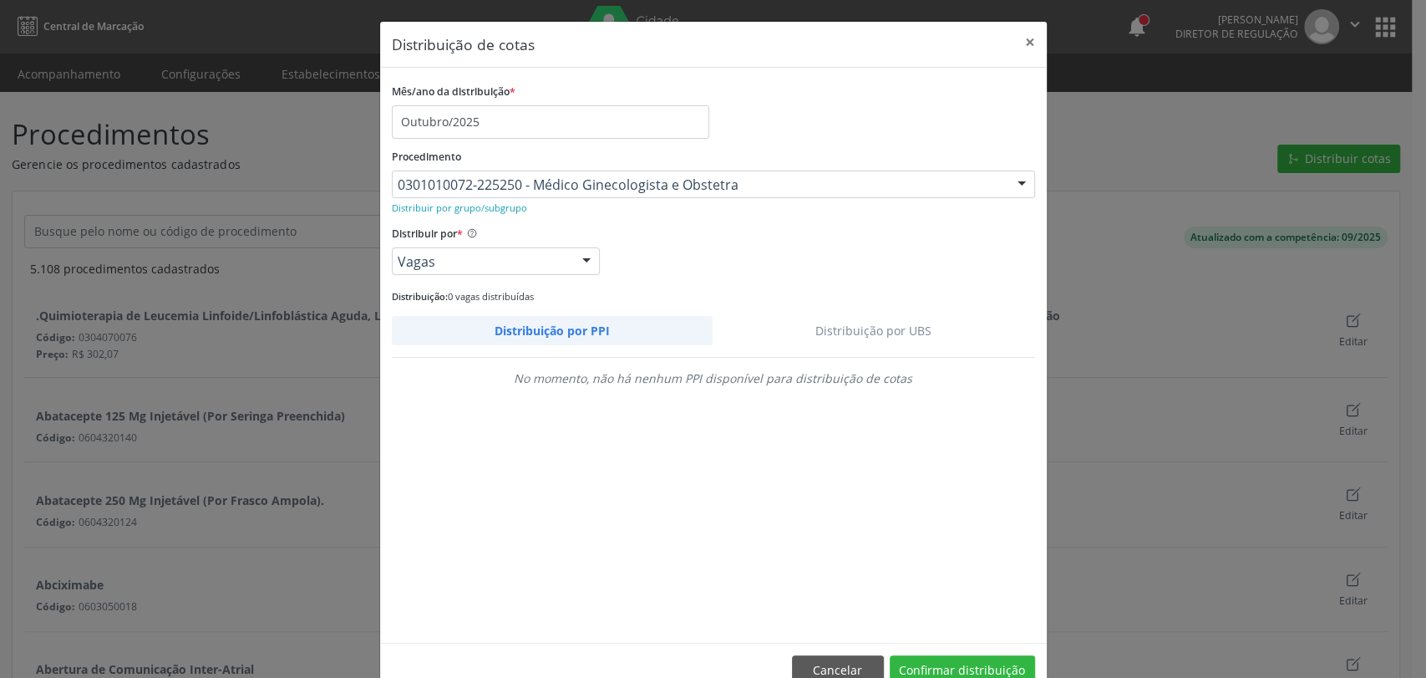
click at [855, 338] on link "Distribuição por UBS" at bounding box center [874, 330] width 323 height 29
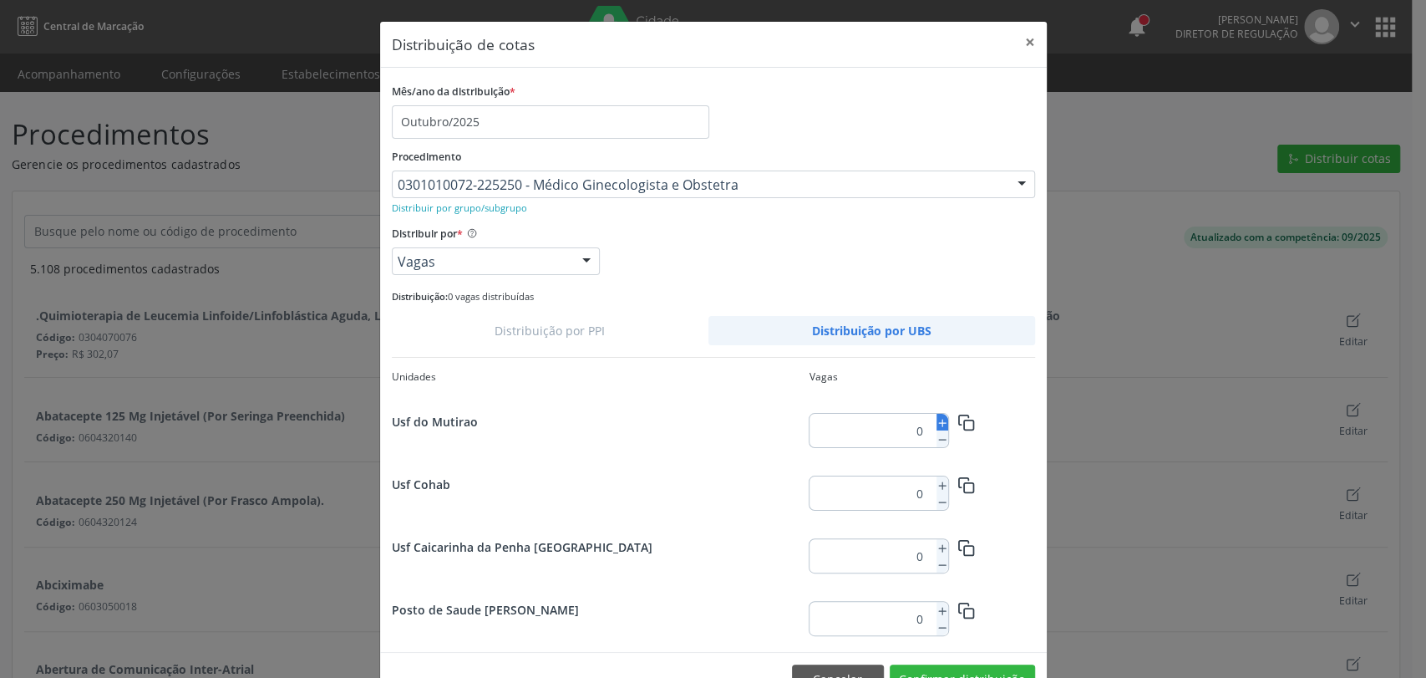
click at [938, 423] on line at bounding box center [941, 423] width 7 height 0
type input "3"
click at [958, 416] on icon "button" at bounding box center [967, 423] width 18 height 18
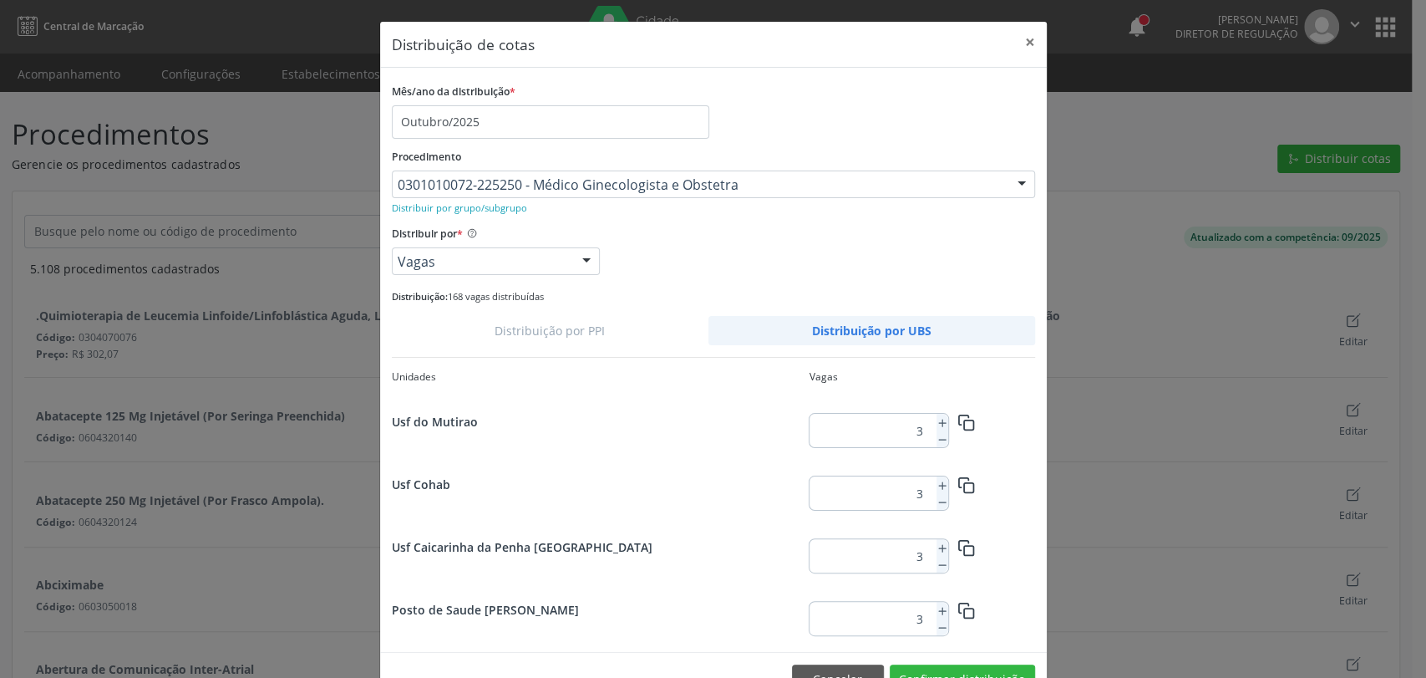
scroll to position [2159, 0]
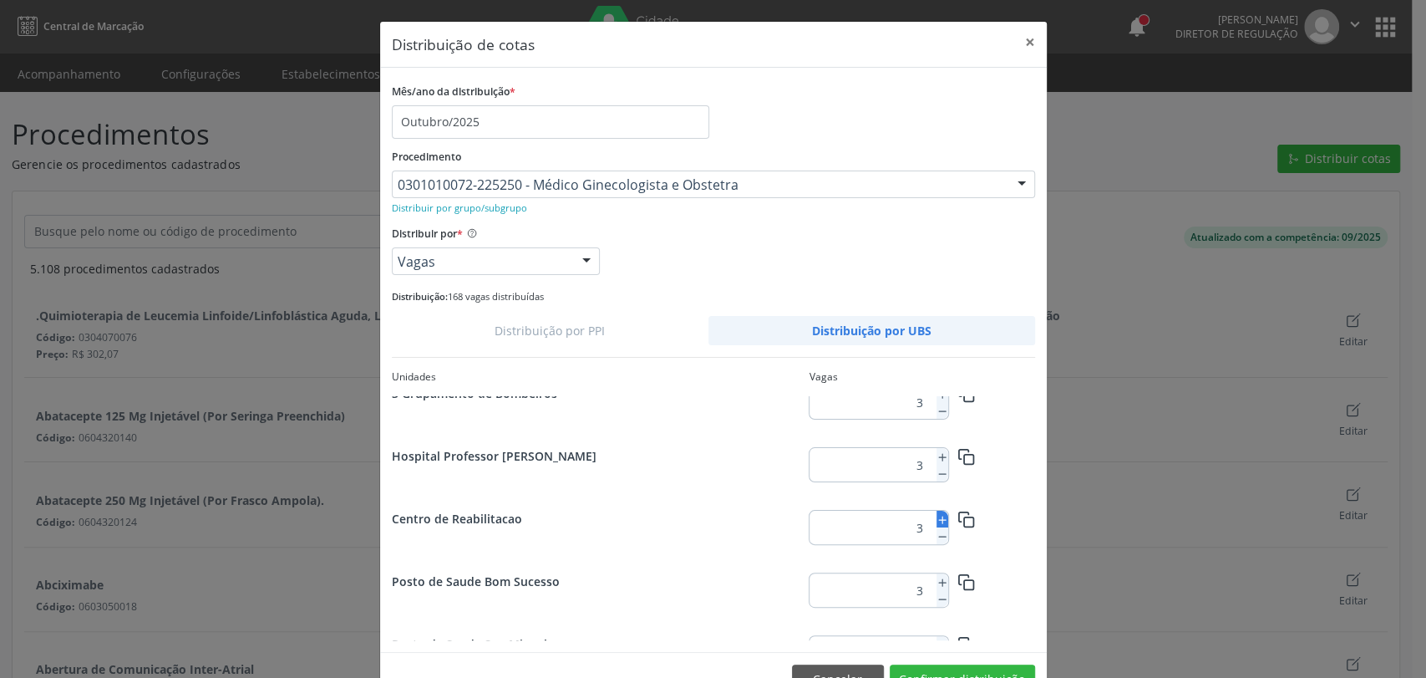
click at [937, 516] on icon at bounding box center [943, 520] width 12 height 12
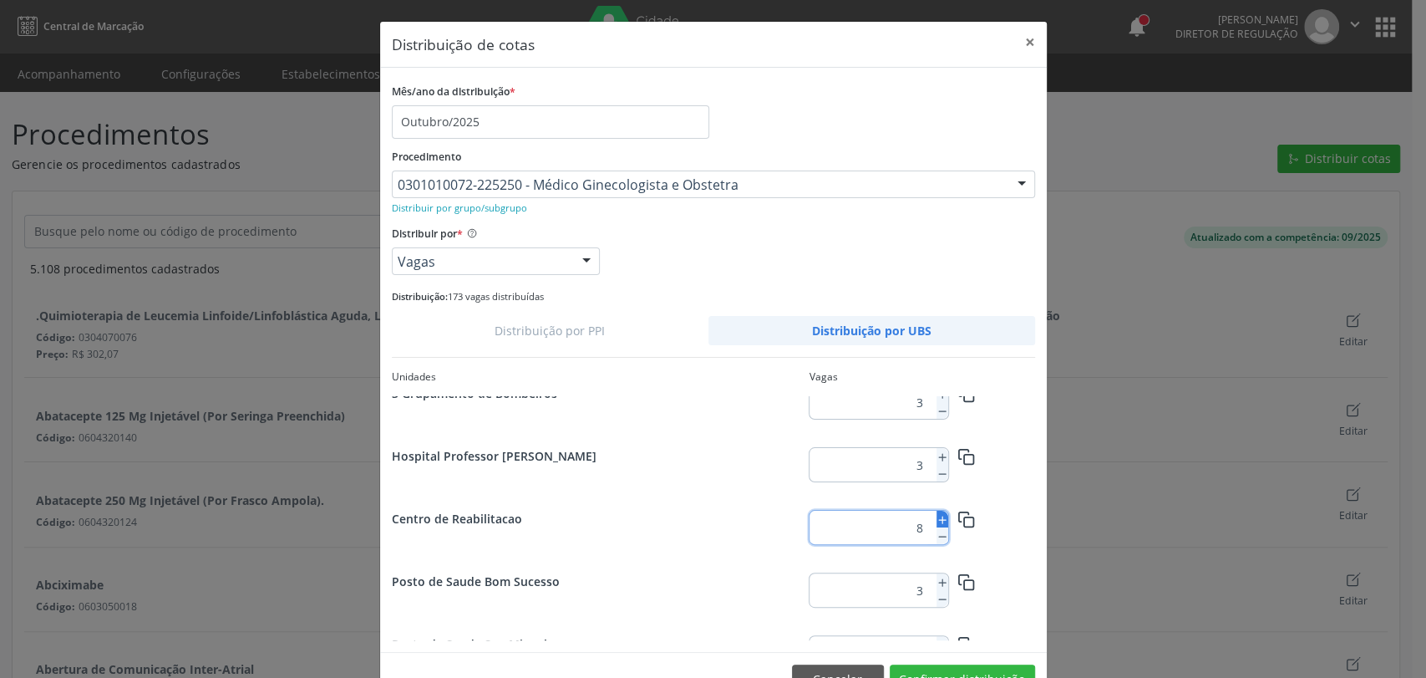
click at [937, 516] on icon at bounding box center [943, 520] width 12 height 12
type input "10"
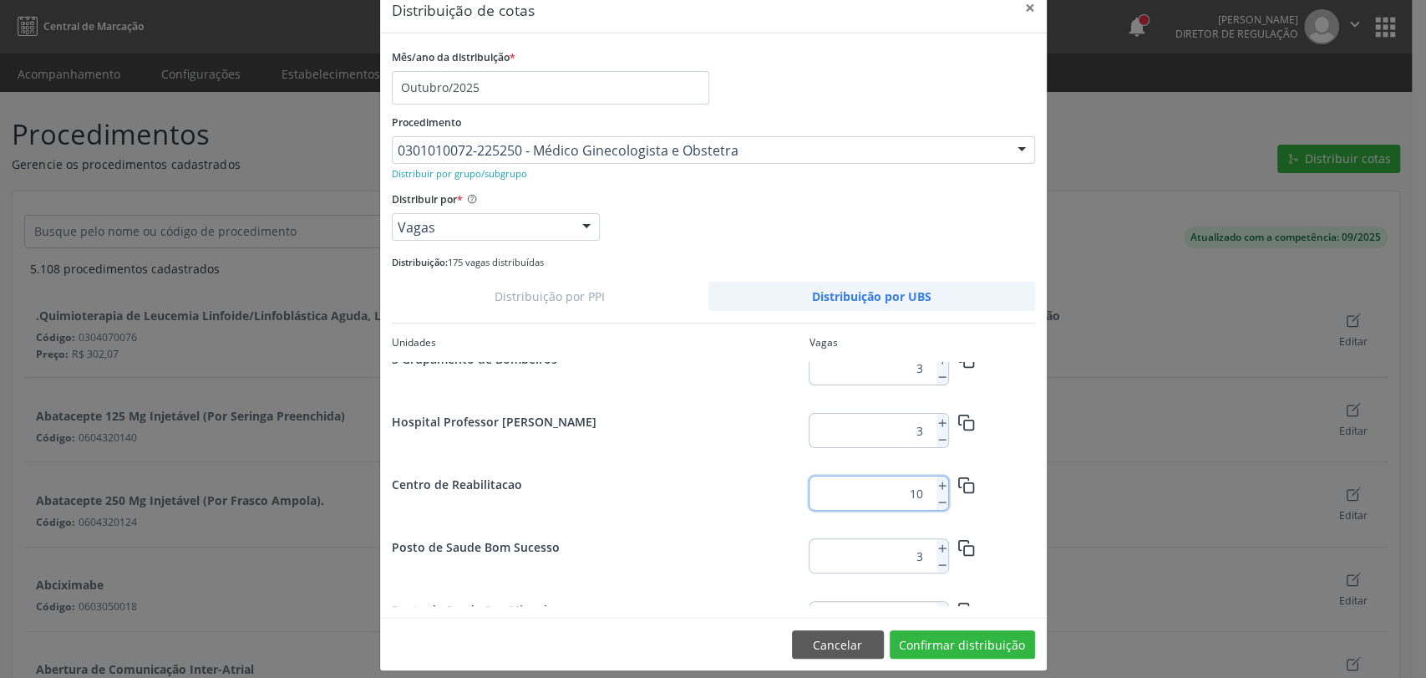
scroll to position [47, 0]
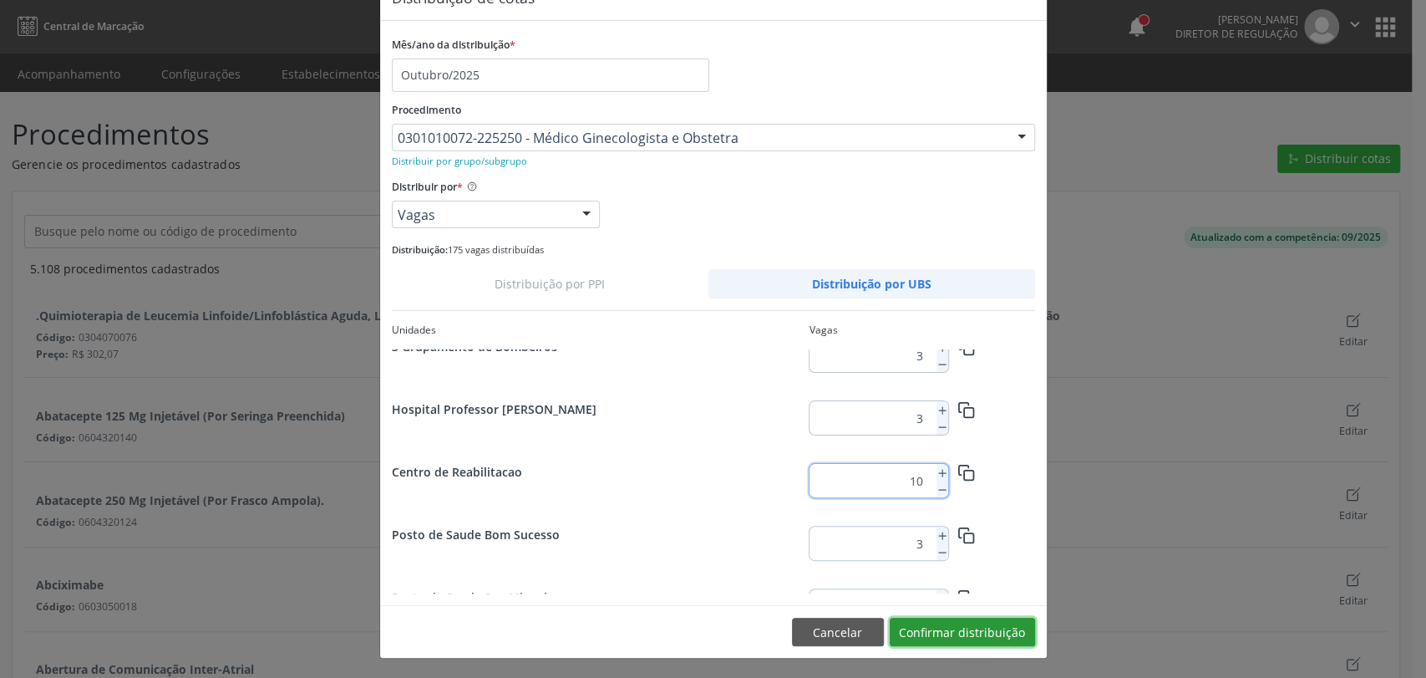
click at [1002, 639] on button "Confirmar distribuição" at bounding box center [962, 631] width 145 height 28
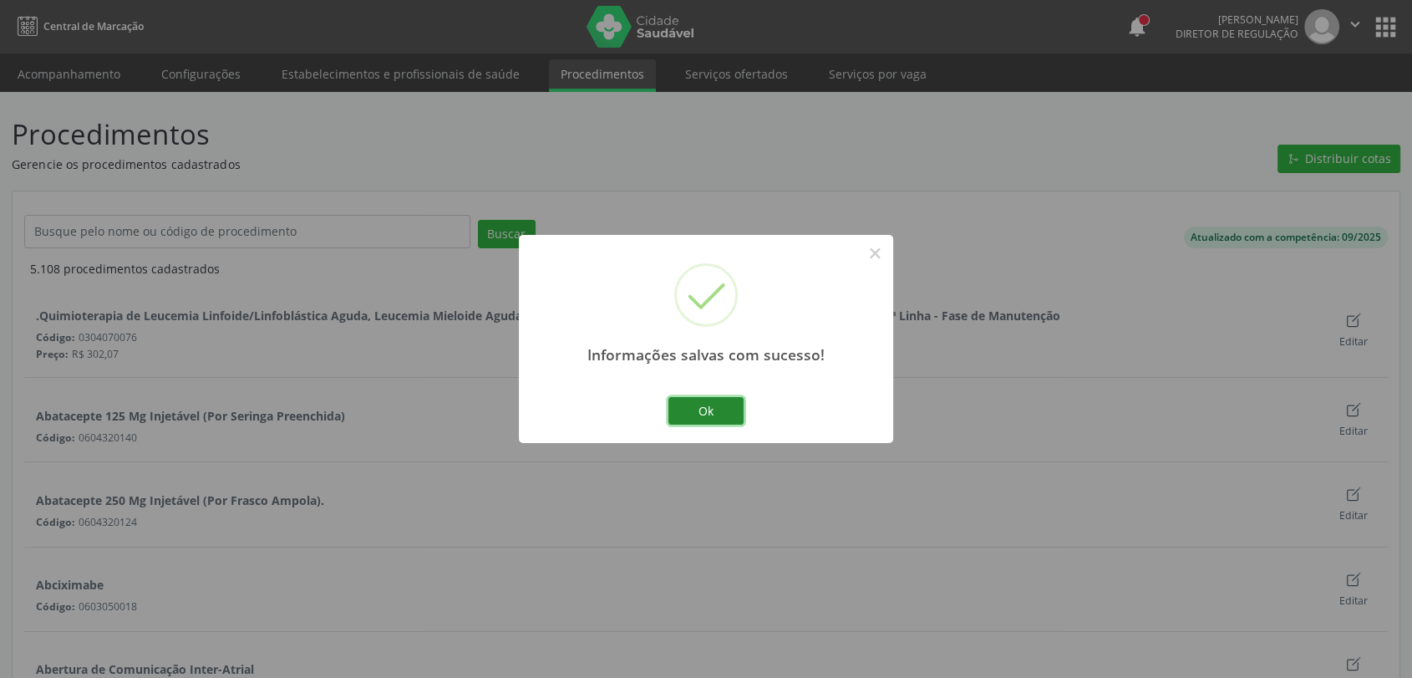
click at [711, 399] on button "Ok" at bounding box center [705, 411] width 75 height 28
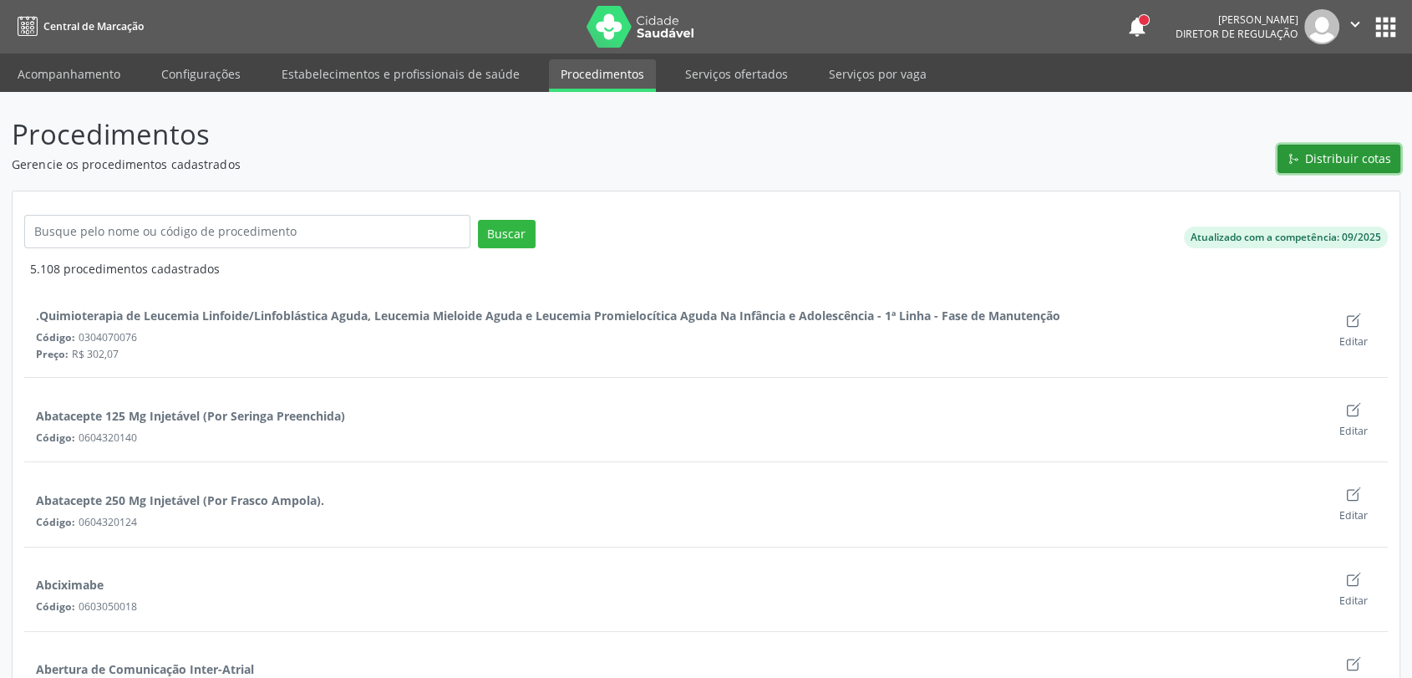
click at [1316, 149] on button "Distribuir cotas" at bounding box center [1339, 159] width 123 height 28
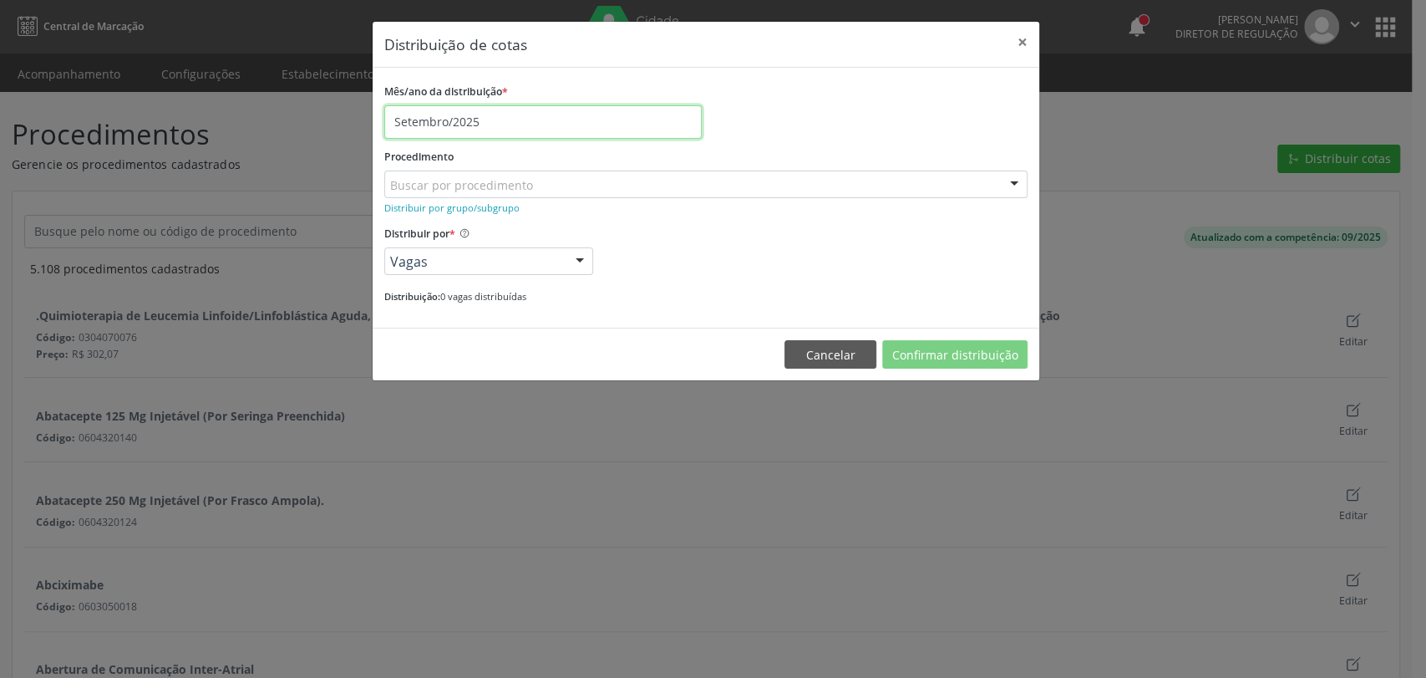
click at [471, 114] on input "Setembro/2025" at bounding box center [542, 121] width 317 height 33
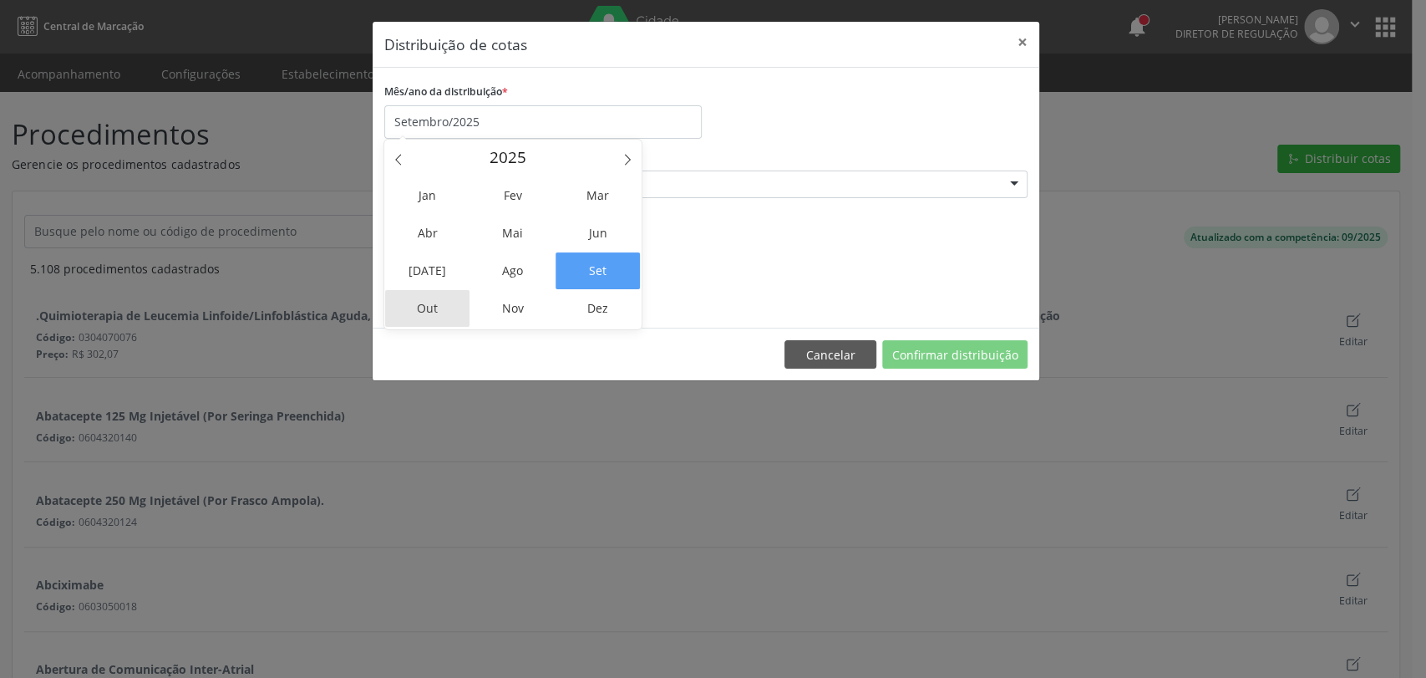
click at [440, 314] on span "Out" at bounding box center [427, 308] width 84 height 37
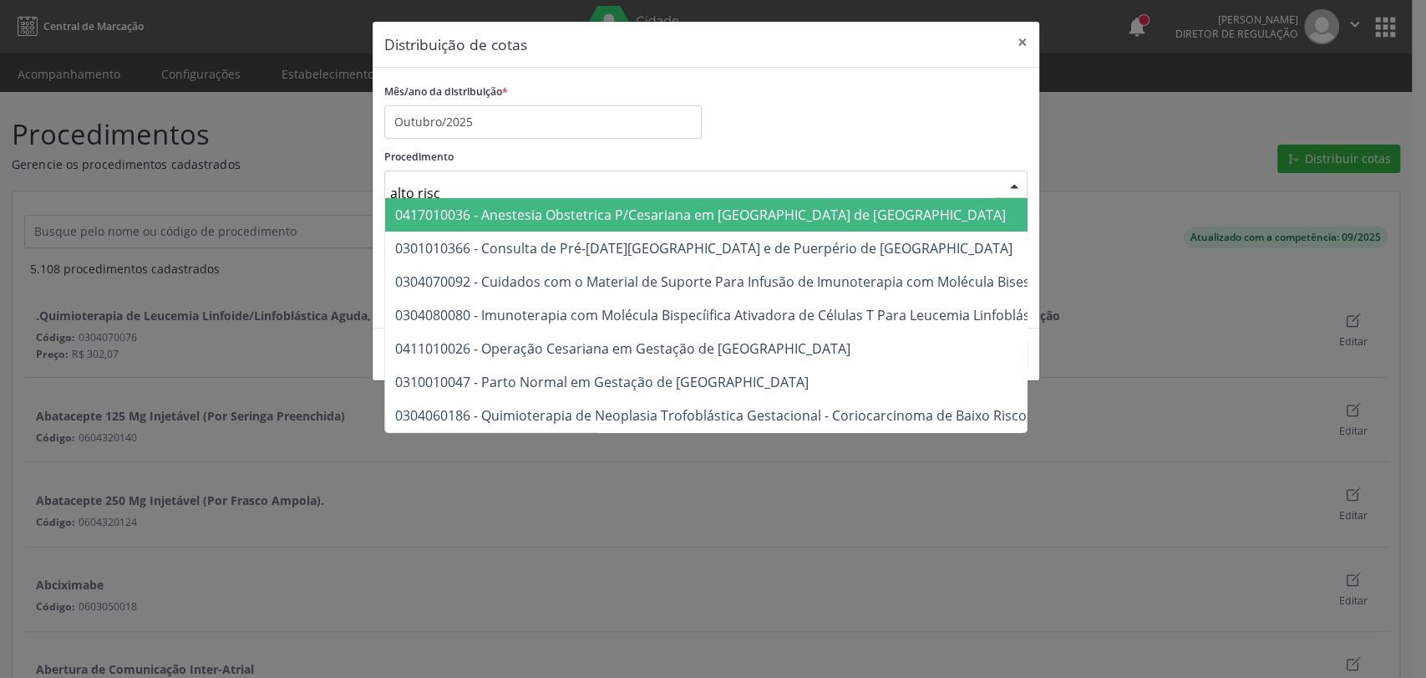
type input "alto risco"
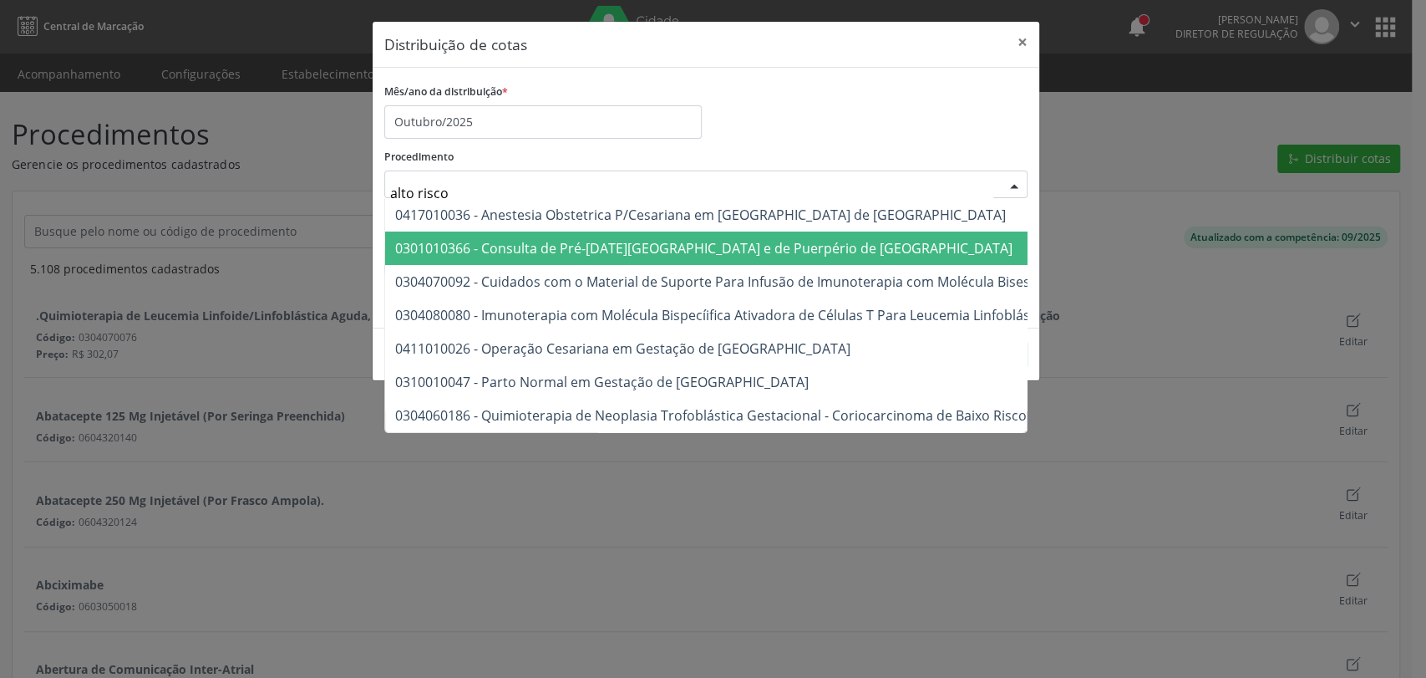
click at [511, 240] on span "0301010366 - Consulta de Pré-[DATE][GEOGRAPHIC_DATA] e de Puerpério de [GEOGRAP…" at bounding box center [703, 248] width 617 height 18
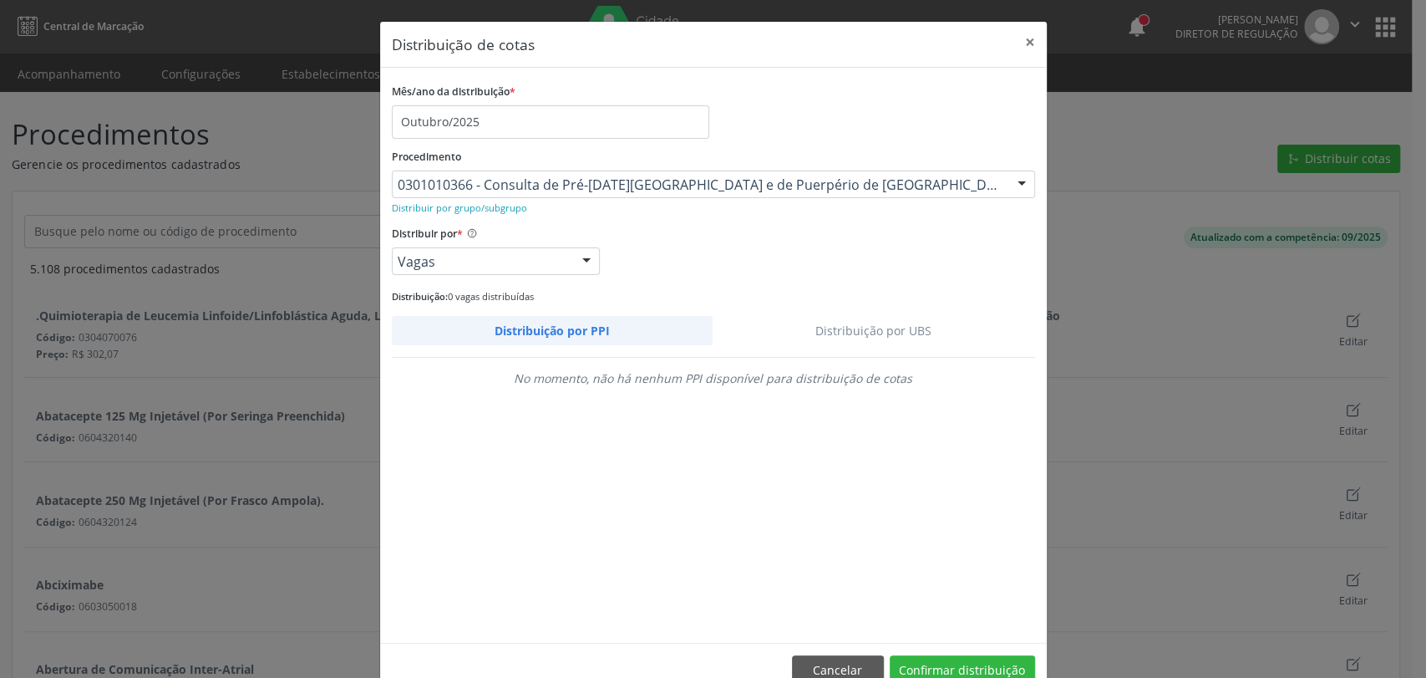
click at [891, 331] on link "Distribuição por UBS" at bounding box center [874, 330] width 323 height 29
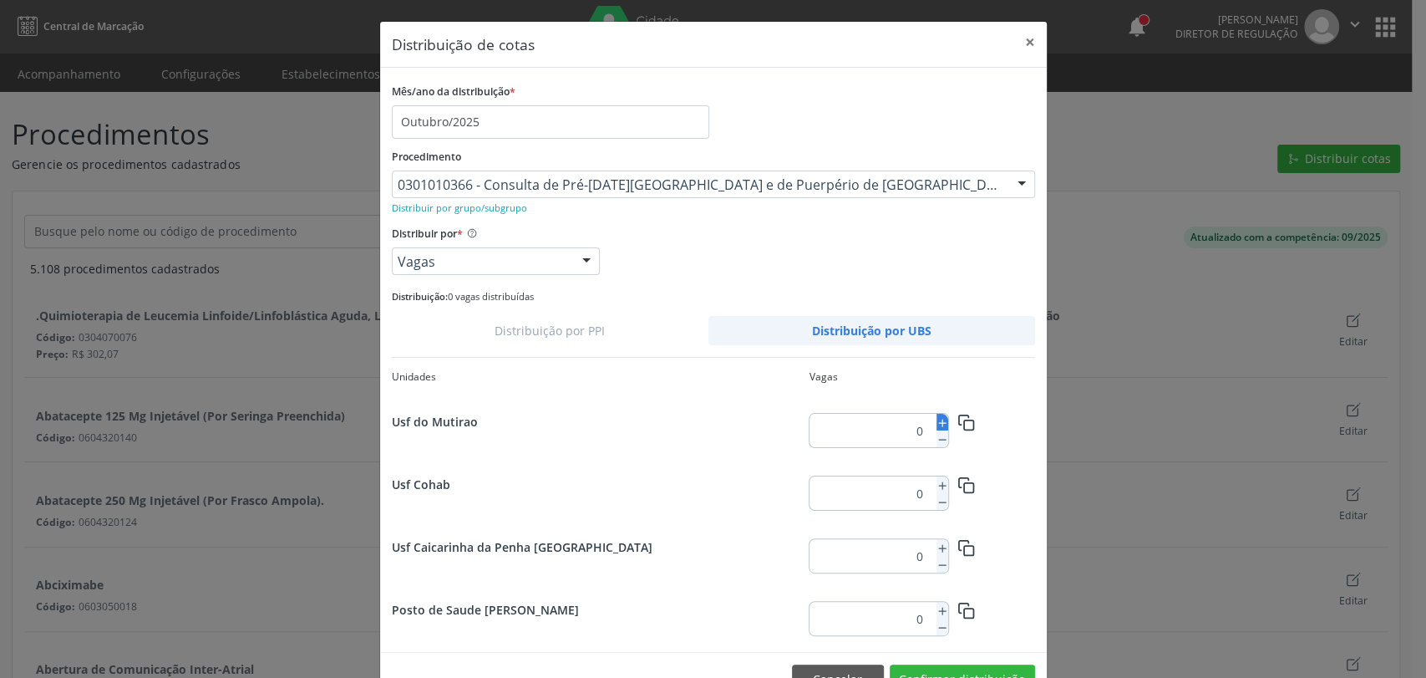
click at [938, 423] on icon at bounding box center [943, 423] width 12 height 12
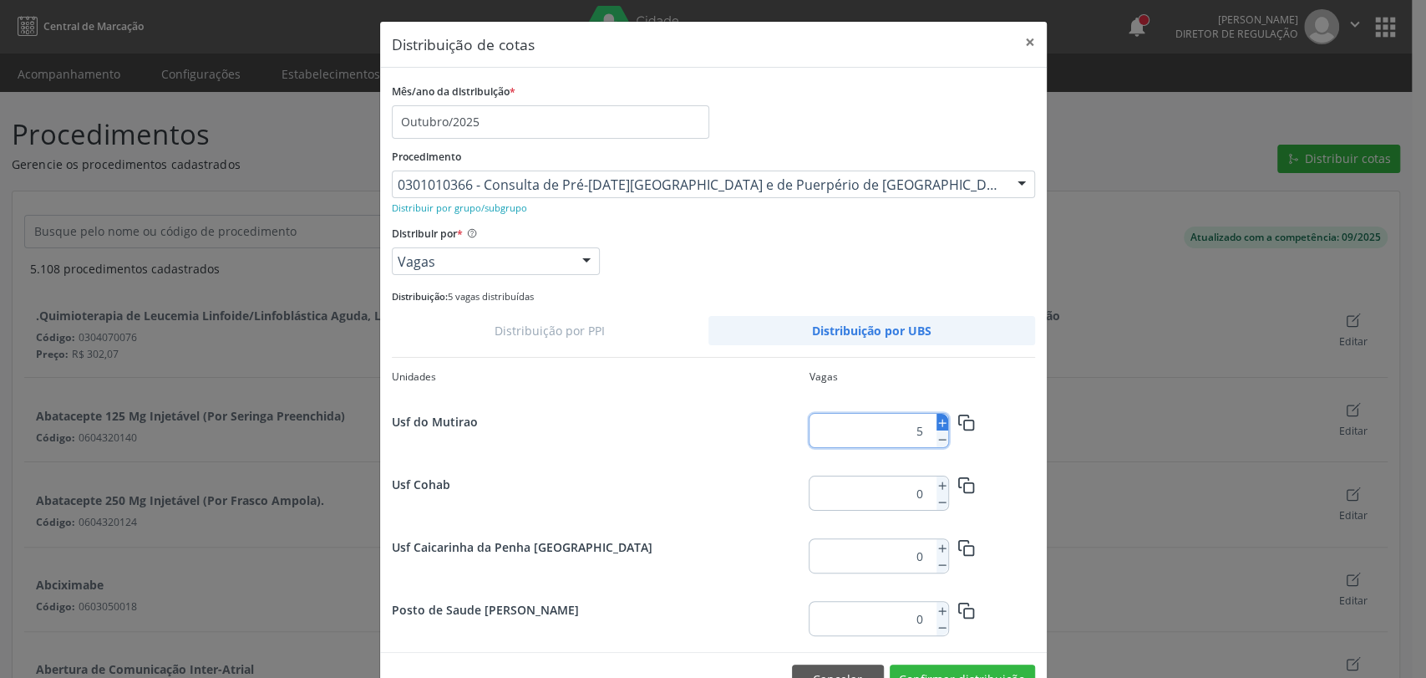
click at [938, 423] on icon at bounding box center [943, 423] width 12 height 12
type input "6"
click at [959, 423] on icon "button" at bounding box center [963, 419] width 9 height 9
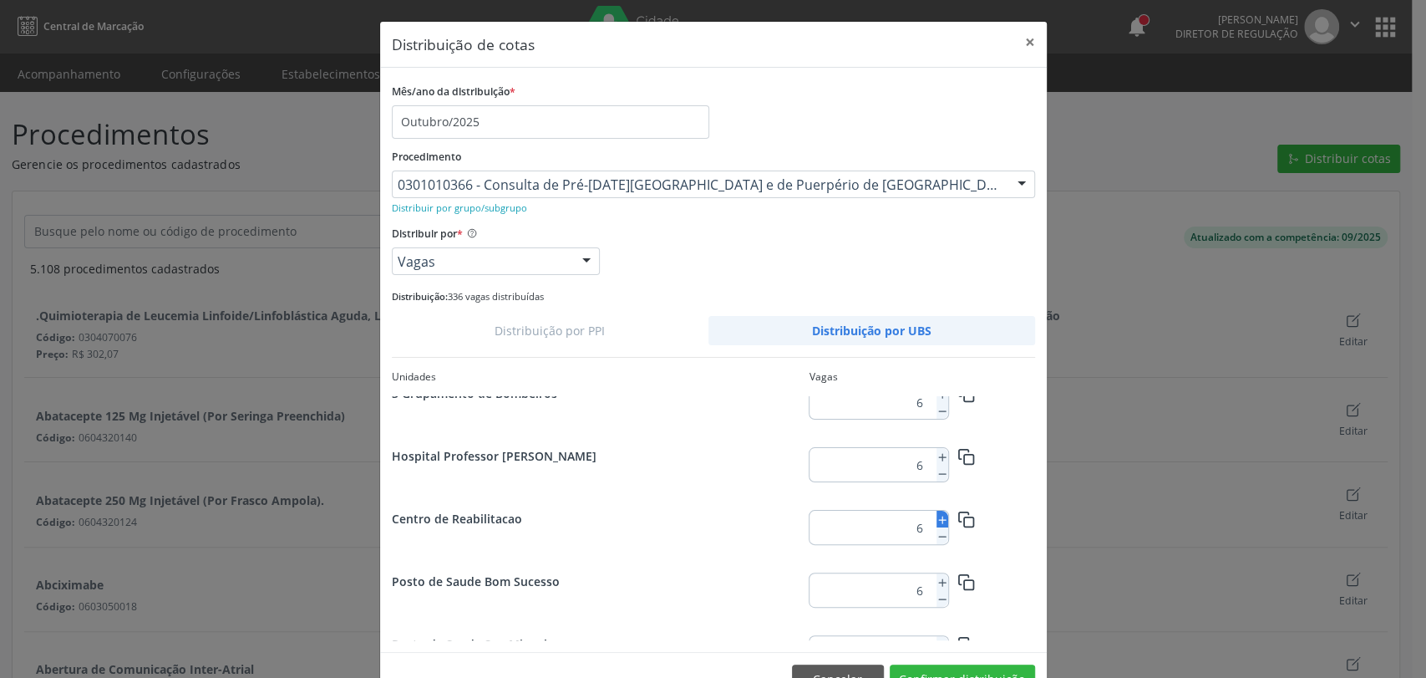
click at [937, 522] on icon at bounding box center [943, 520] width 12 height 12
type input "10"
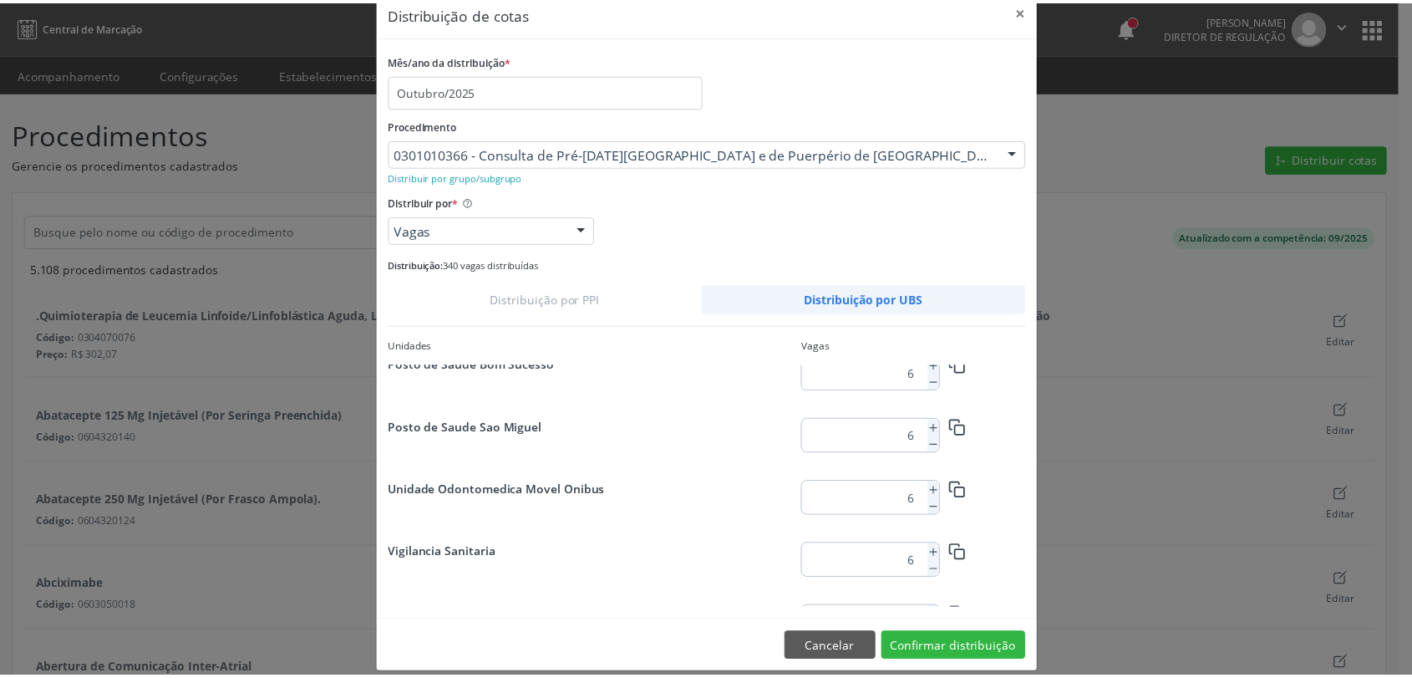
scroll to position [47, 0]
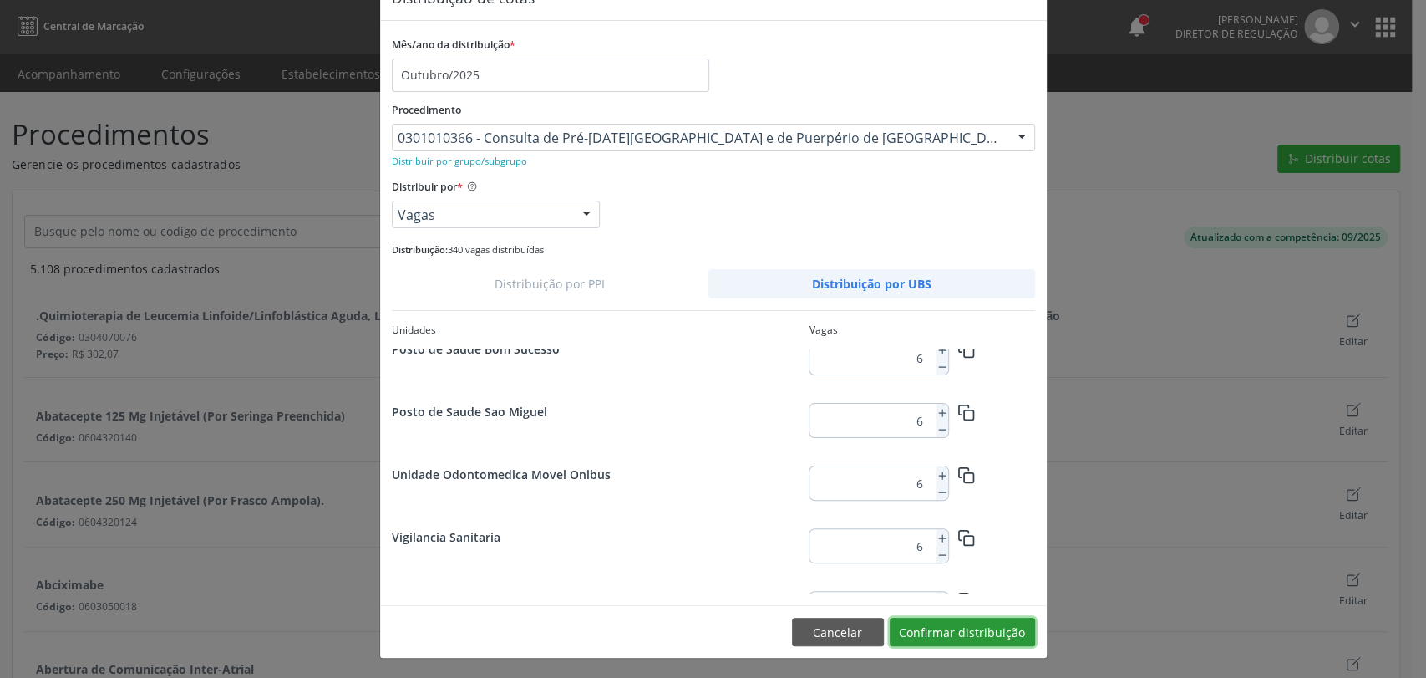
click at [1003, 627] on button "Confirmar distribuição" at bounding box center [962, 631] width 145 height 28
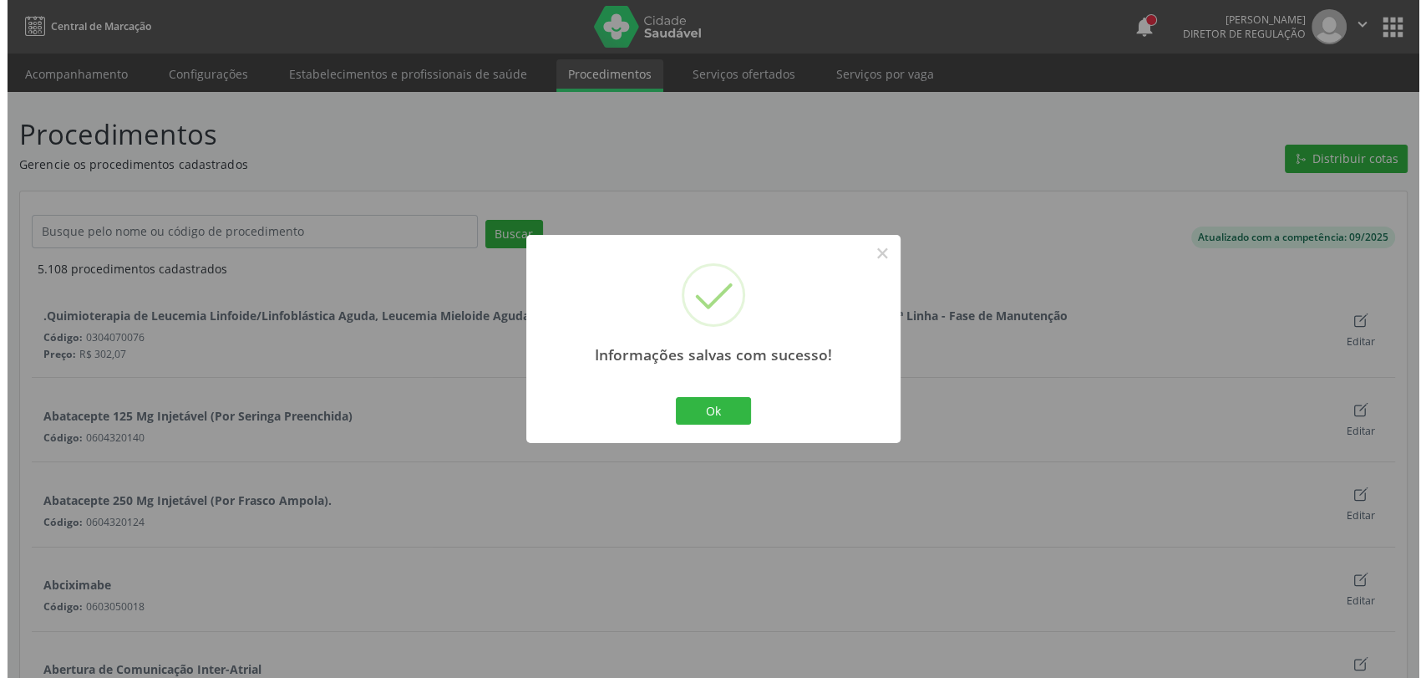
scroll to position [0, 0]
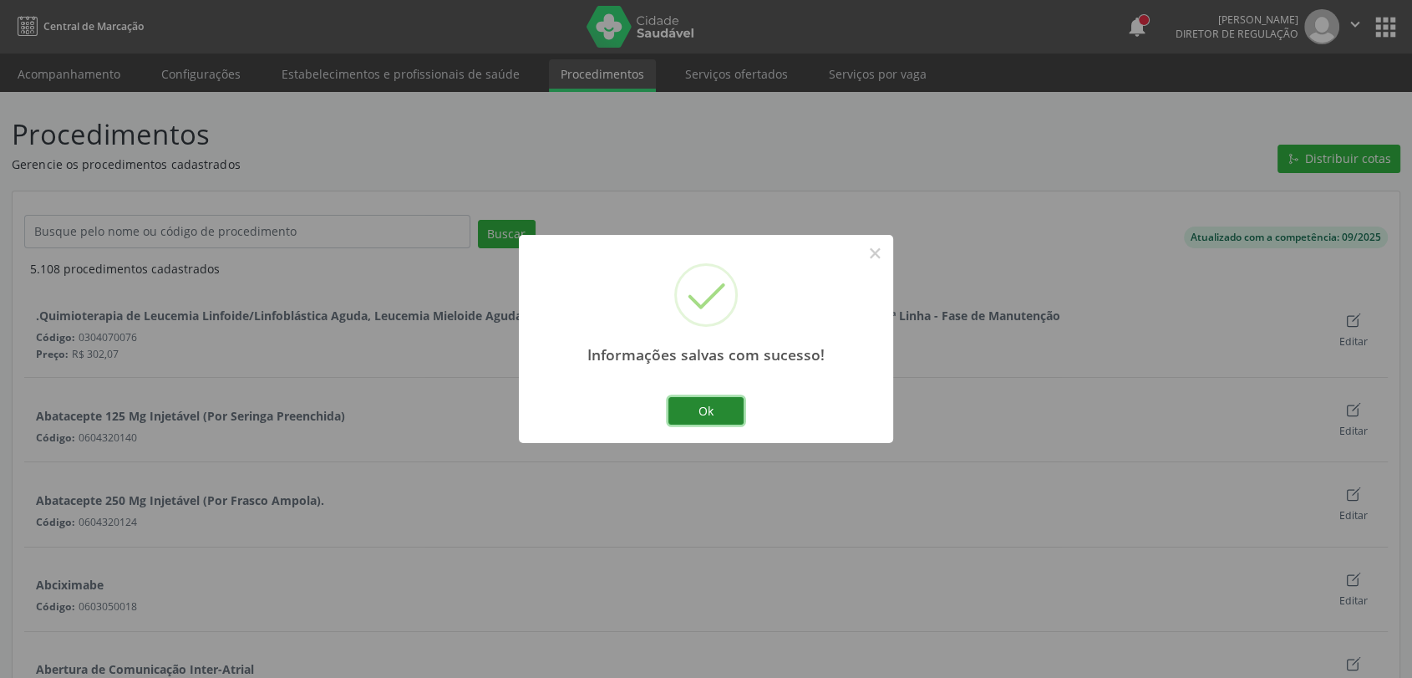
click at [710, 408] on button "Ok" at bounding box center [705, 411] width 75 height 28
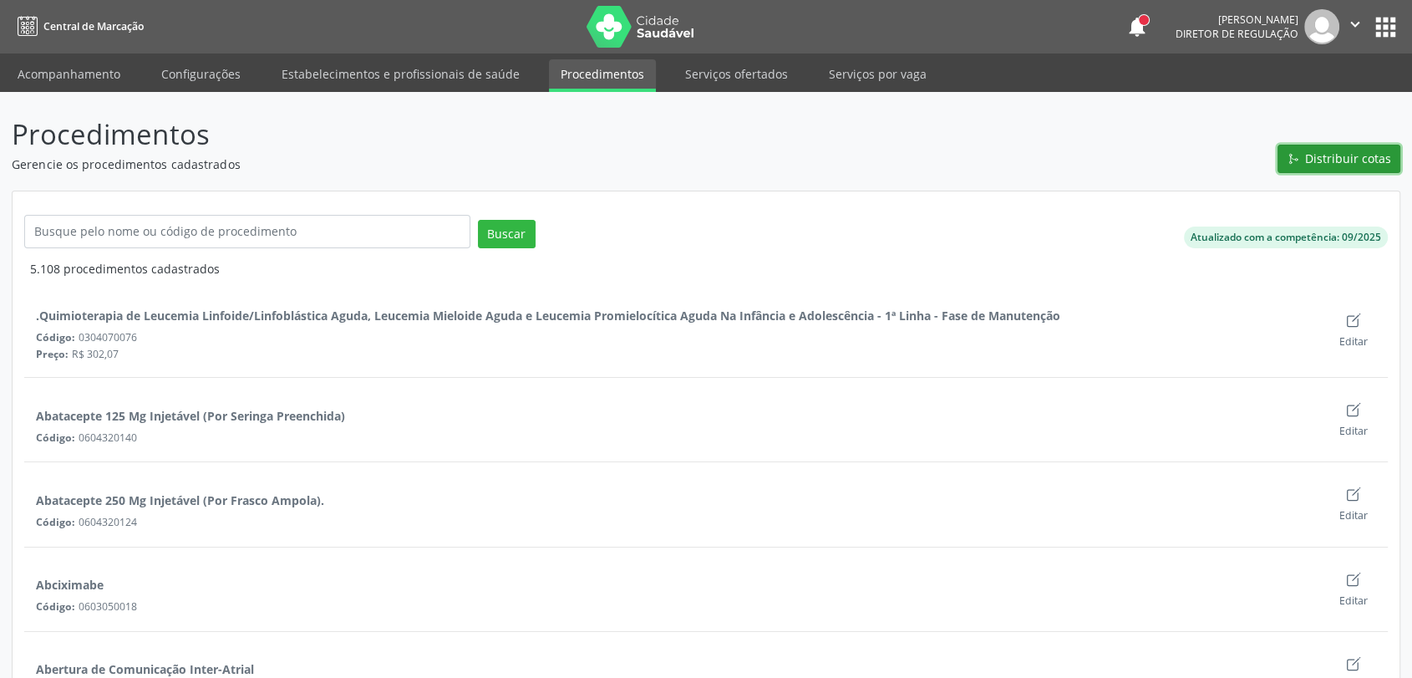
click at [1343, 159] on span "Distribuir cotas" at bounding box center [1348, 159] width 86 height 18
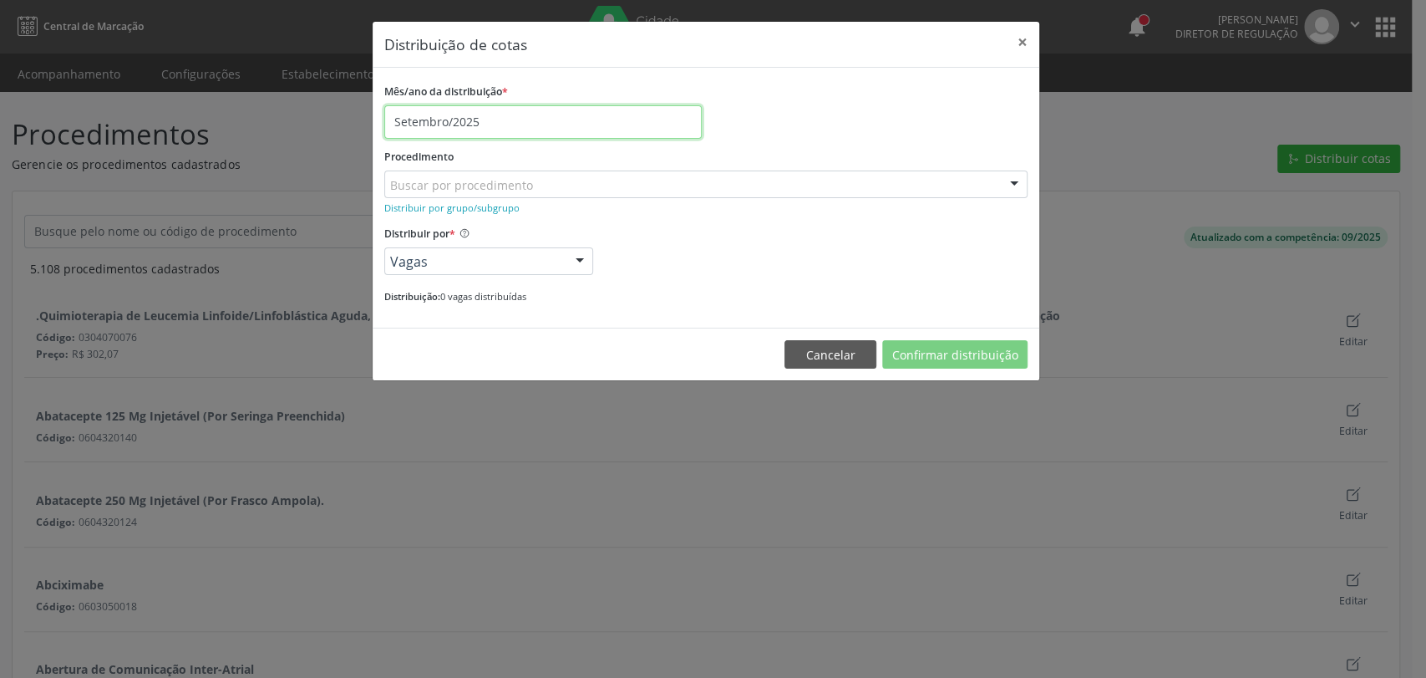
click at [446, 124] on input "Setembro/2025" at bounding box center [542, 121] width 317 height 33
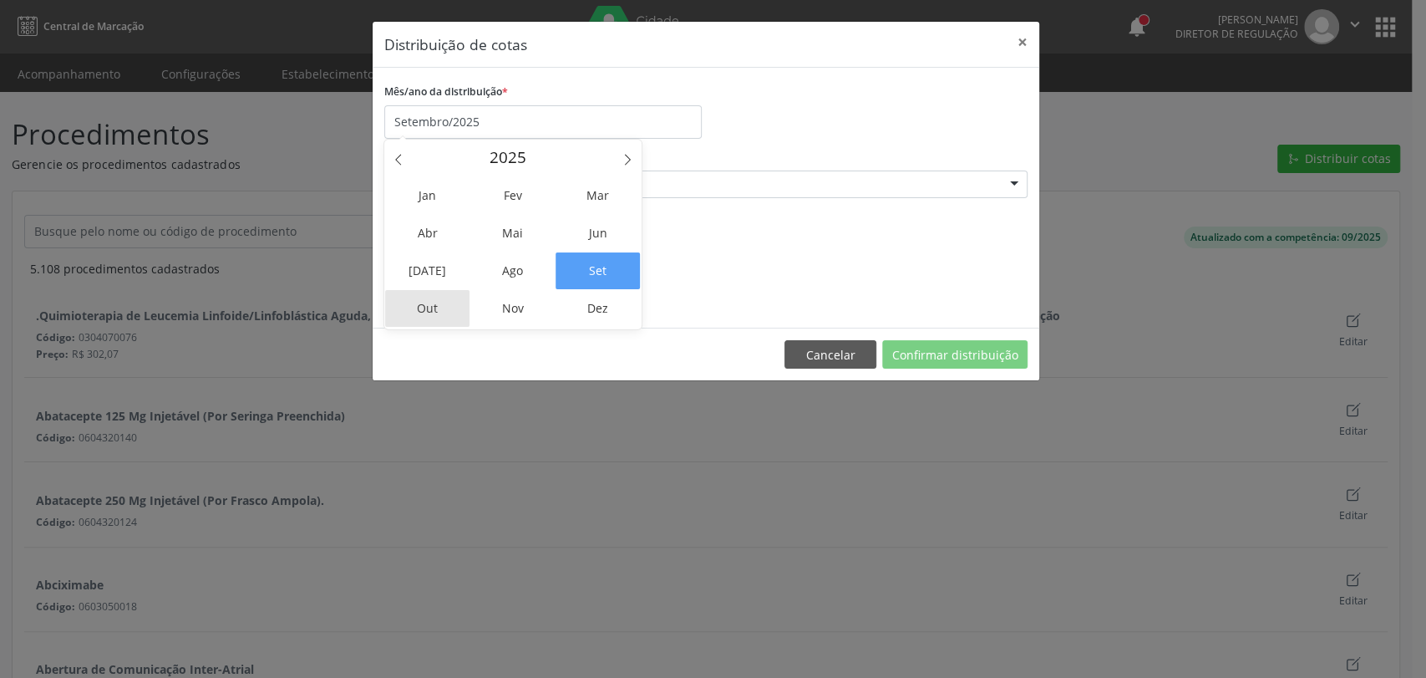
click at [430, 310] on span "Out" at bounding box center [427, 308] width 84 height 37
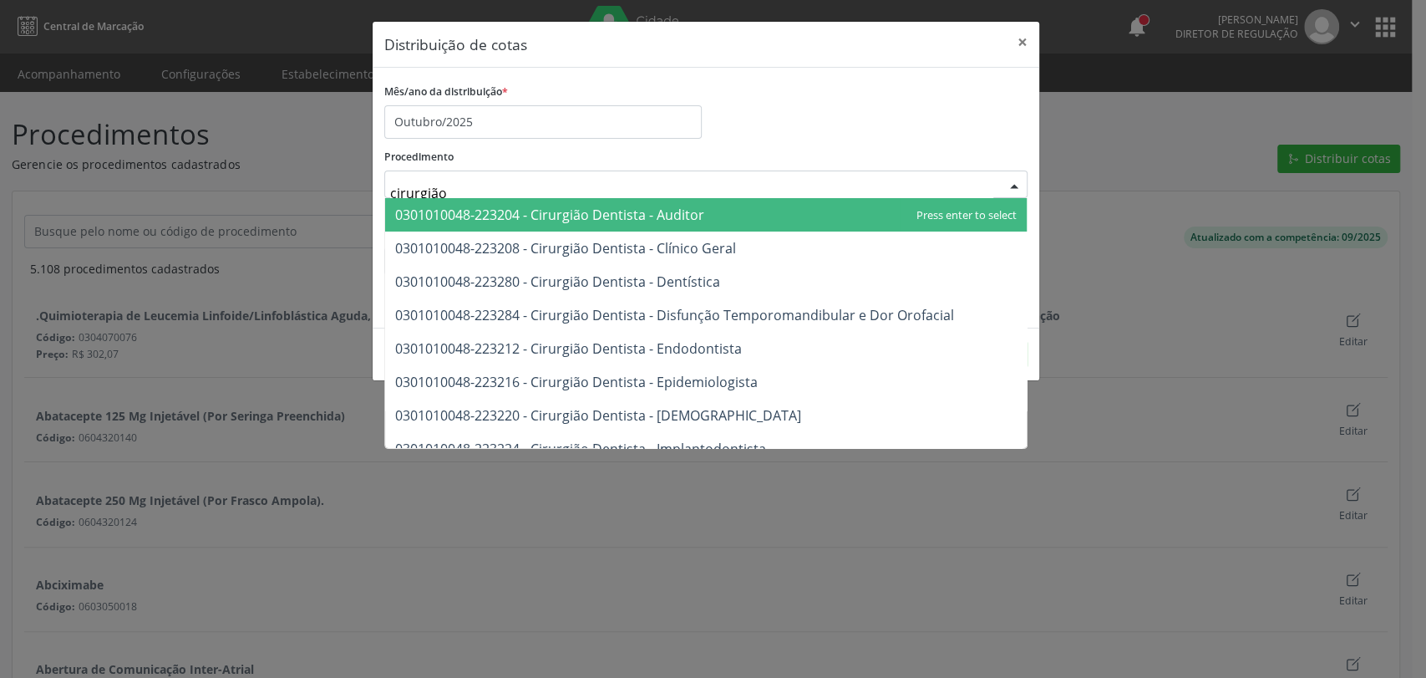
type input "cirurgião g"
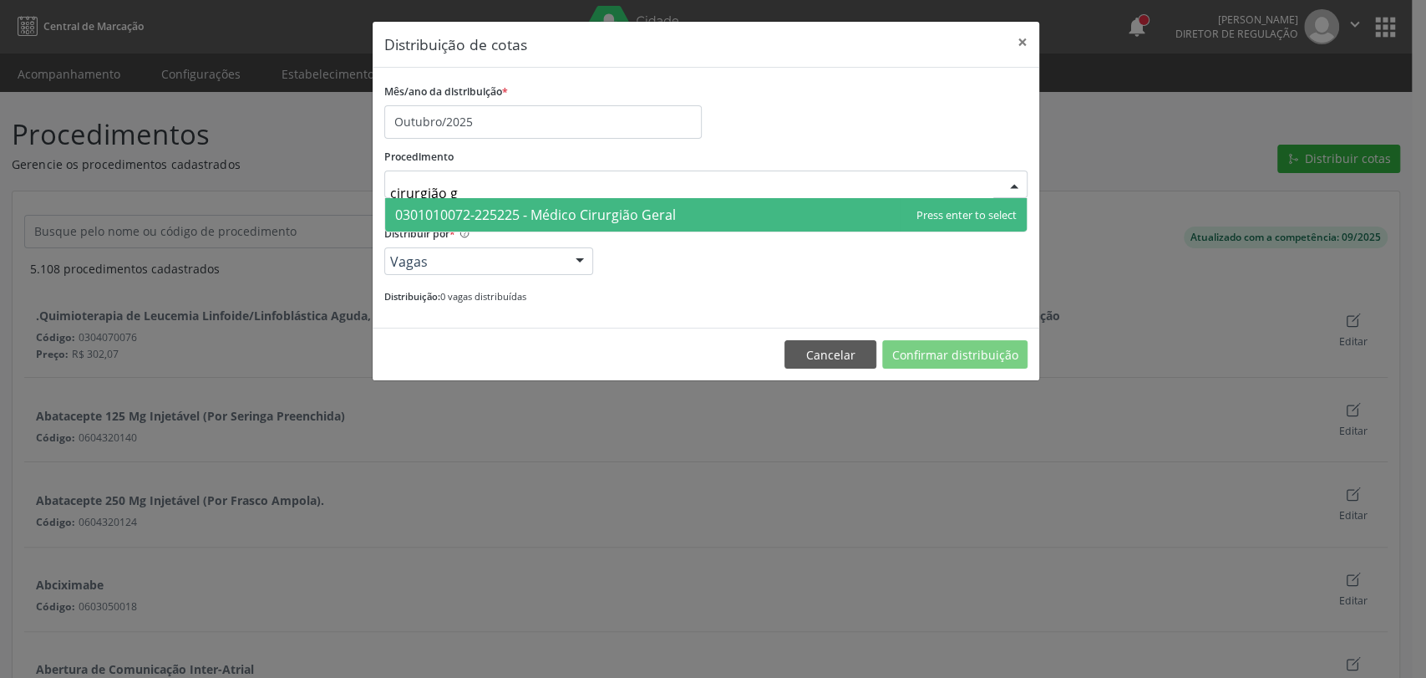
click at [623, 230] on span "0301010072-225225 - Médico Cirurgião Geral" at bounding box center [706, 214] width 642 height 33
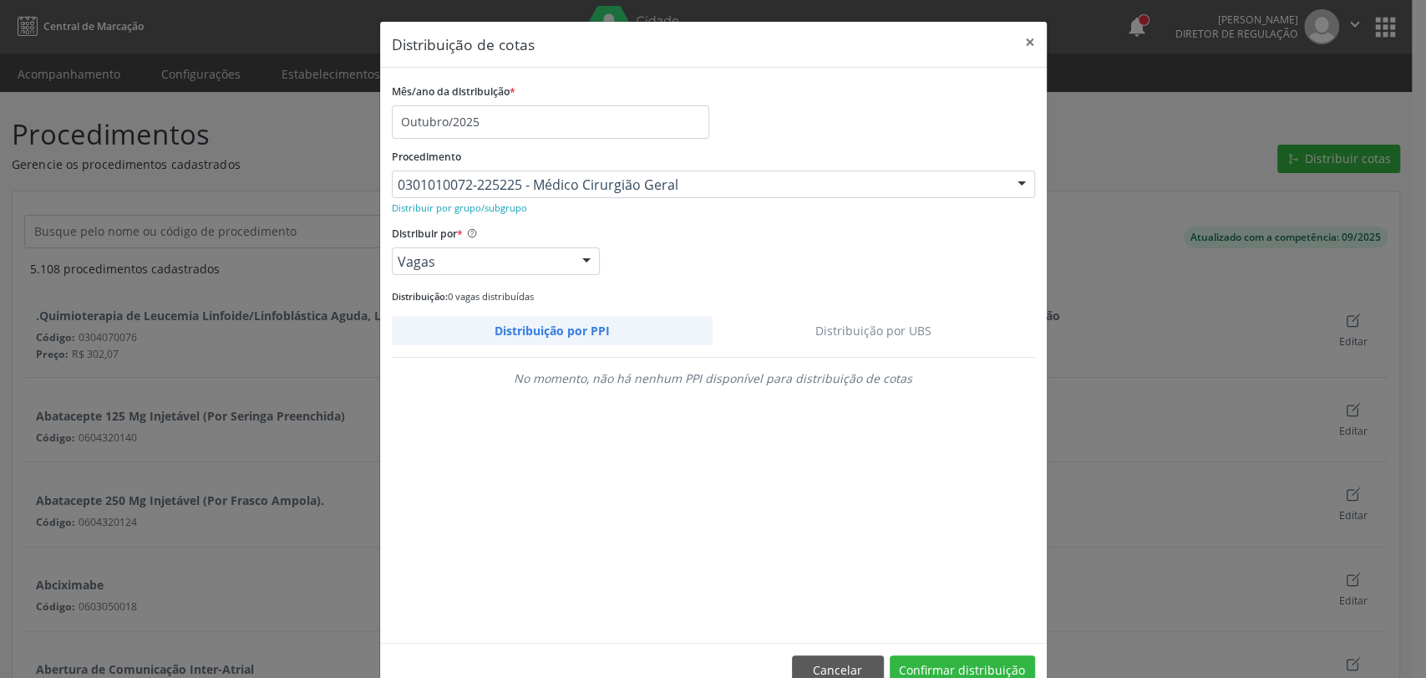
click at [927, 337] on link "Distribuição por UBS" at bounding box center [874, 330] width 323 height 29
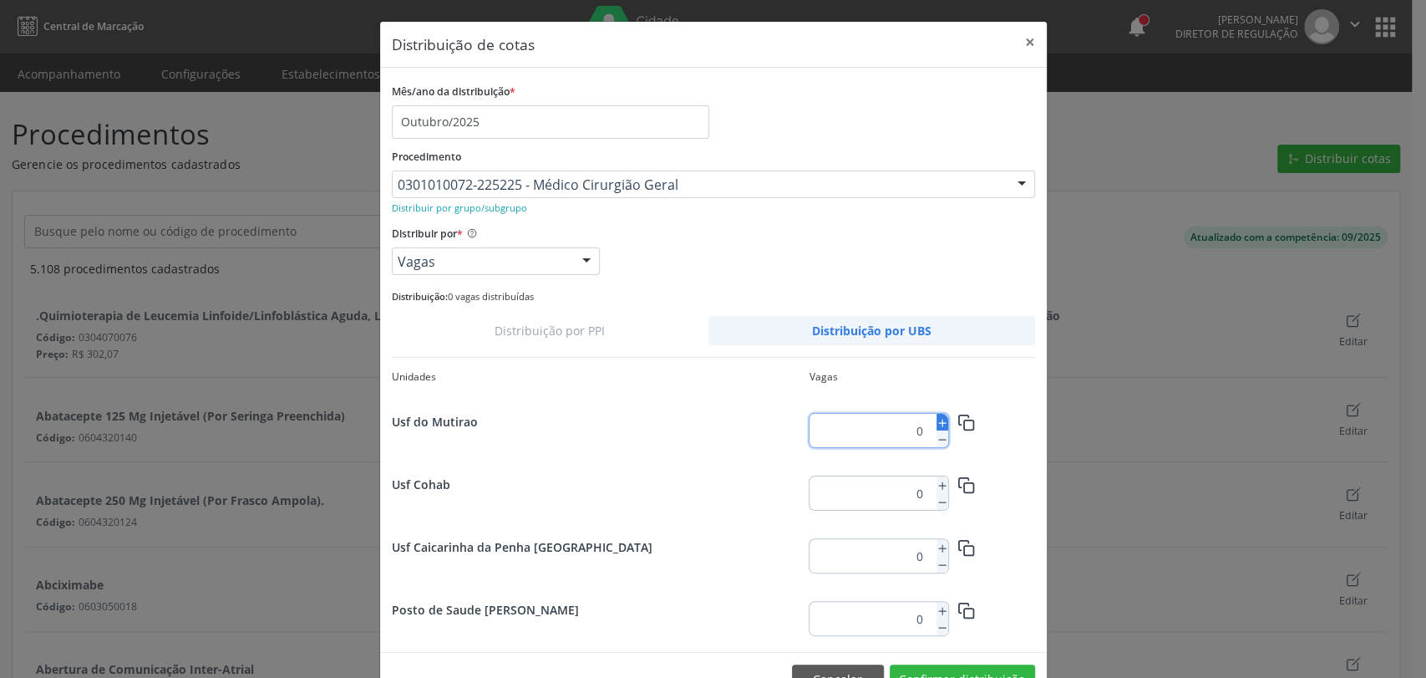
click at [937, 417] on icon at bounding box center [943, 423] width 12 height 12
type input "4"
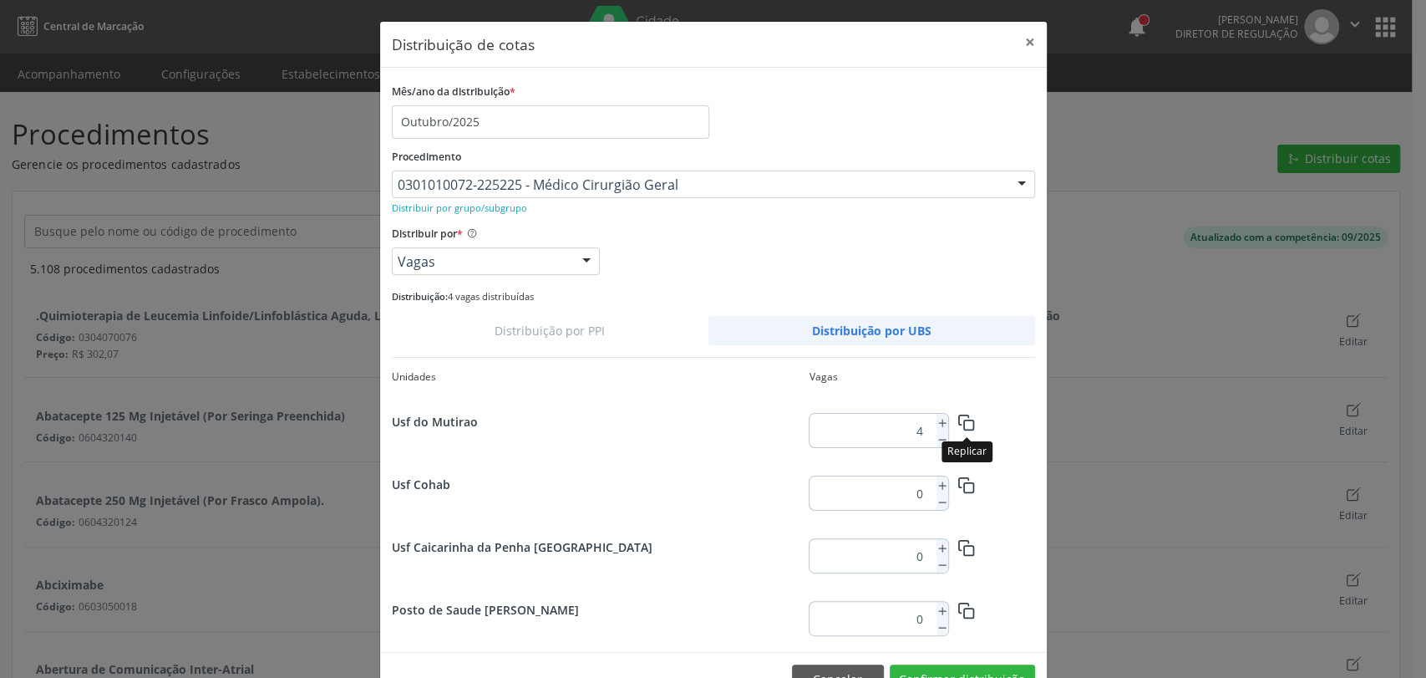
click at [963, 420] on icon "button" at bounding box center [967, 423] width 18 height 18
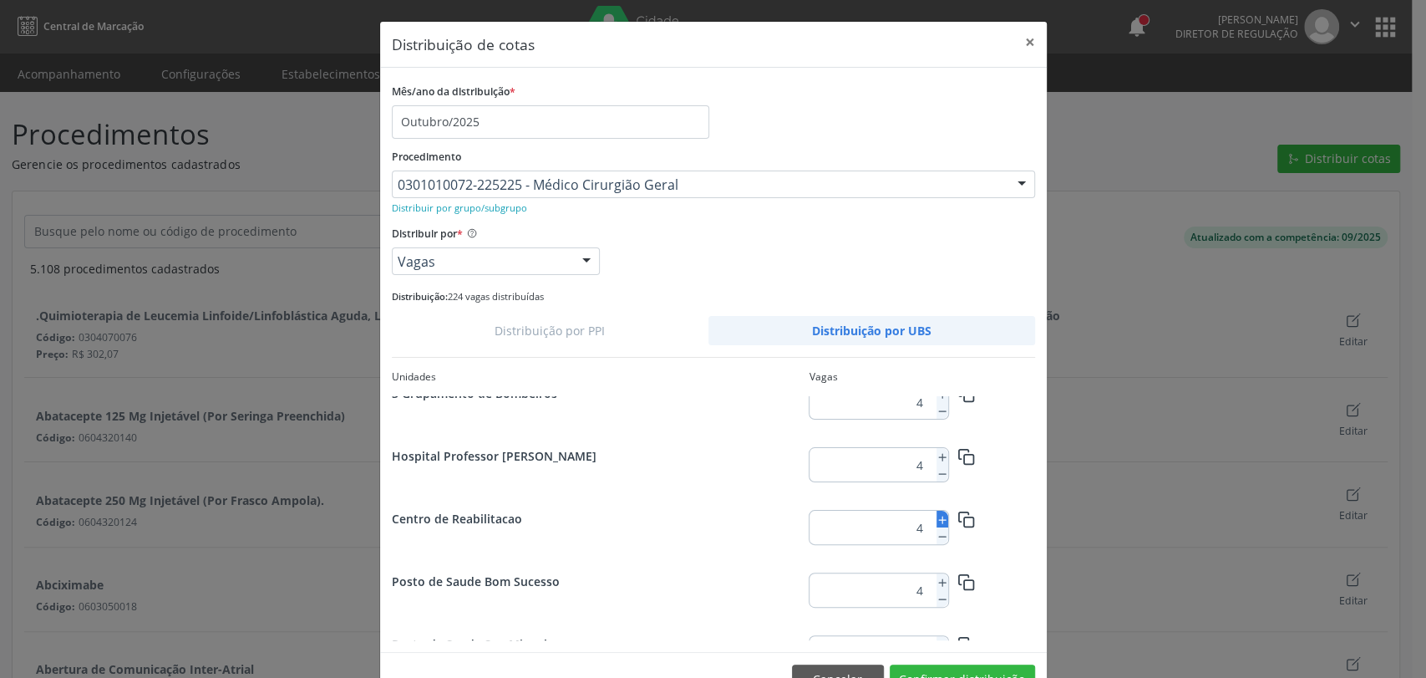
click at [937, 522] on icon at bounding box center [943, 520] width 12 height 12
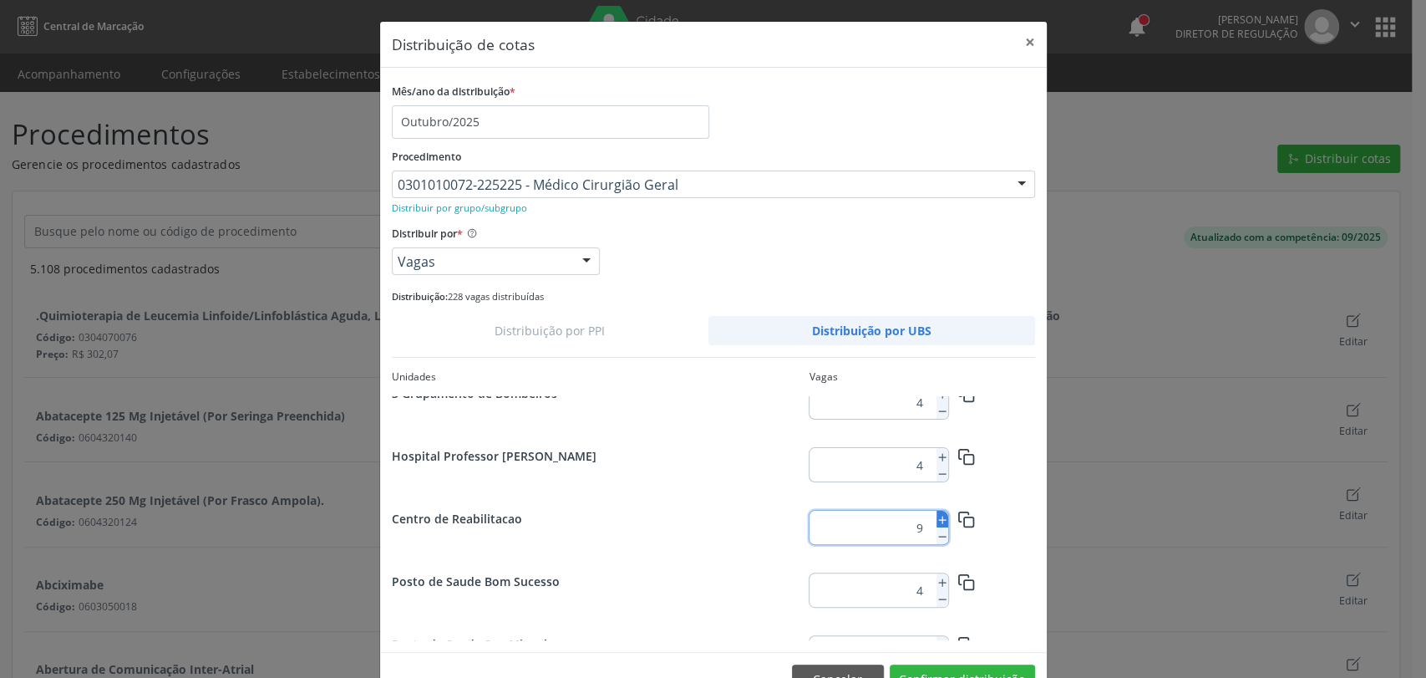
click at [937, 522] on icon at bounding box center [943, 520] width 12 height 12
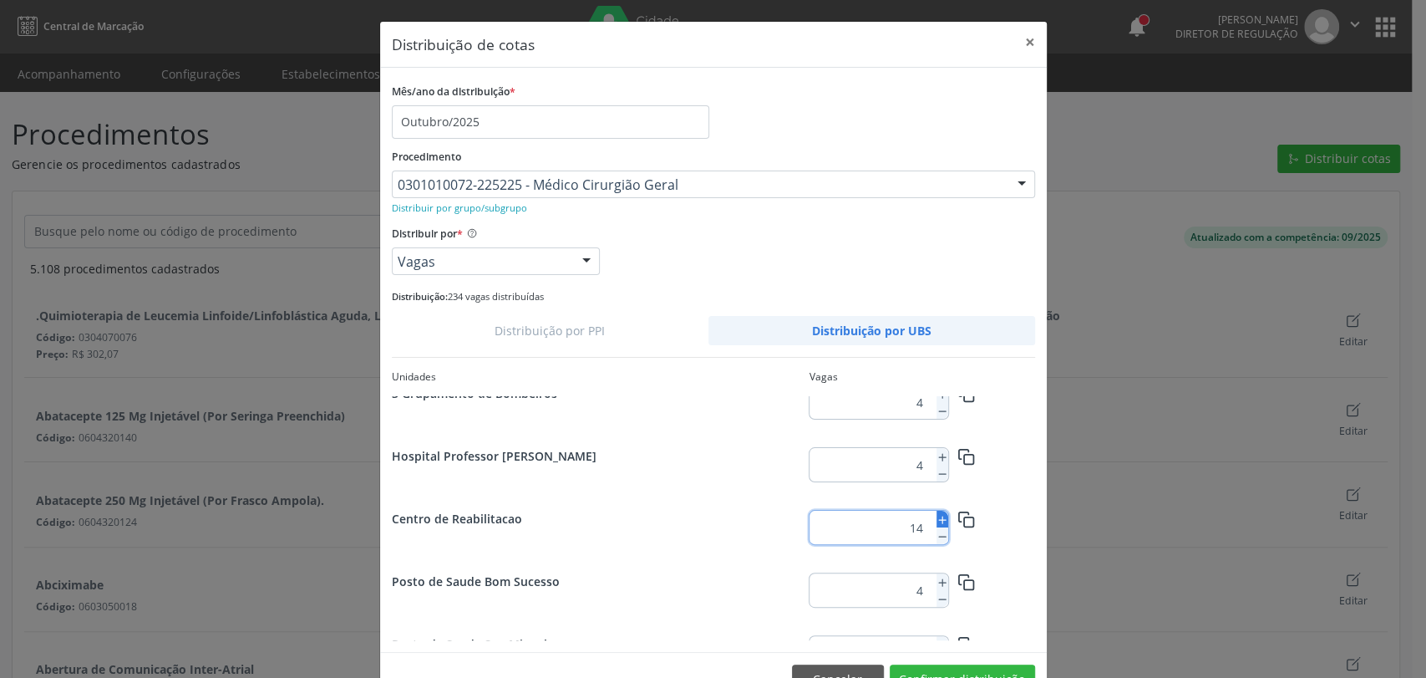
click at [937, 522] on icon at bounding box center [943, 520] width 12 height 12
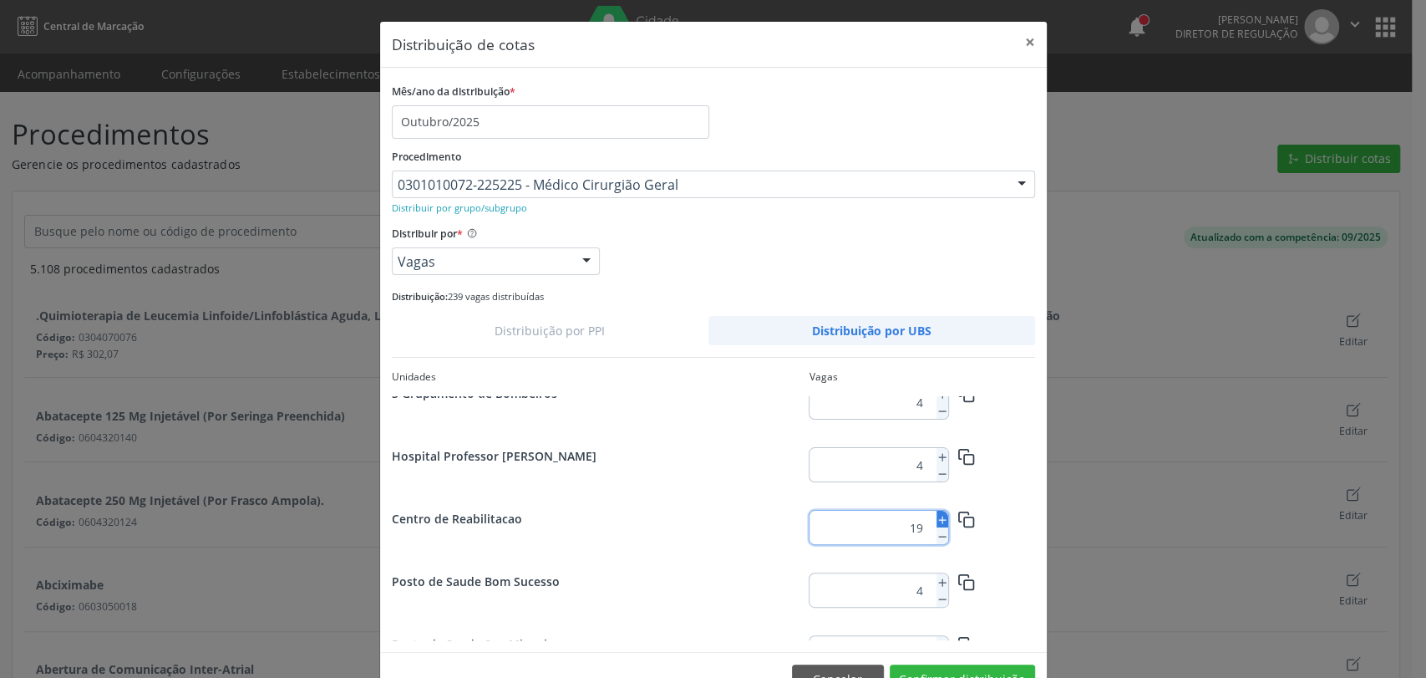
click at [937, 522] on icon at bounding box center [943, 520] width 12 height 12
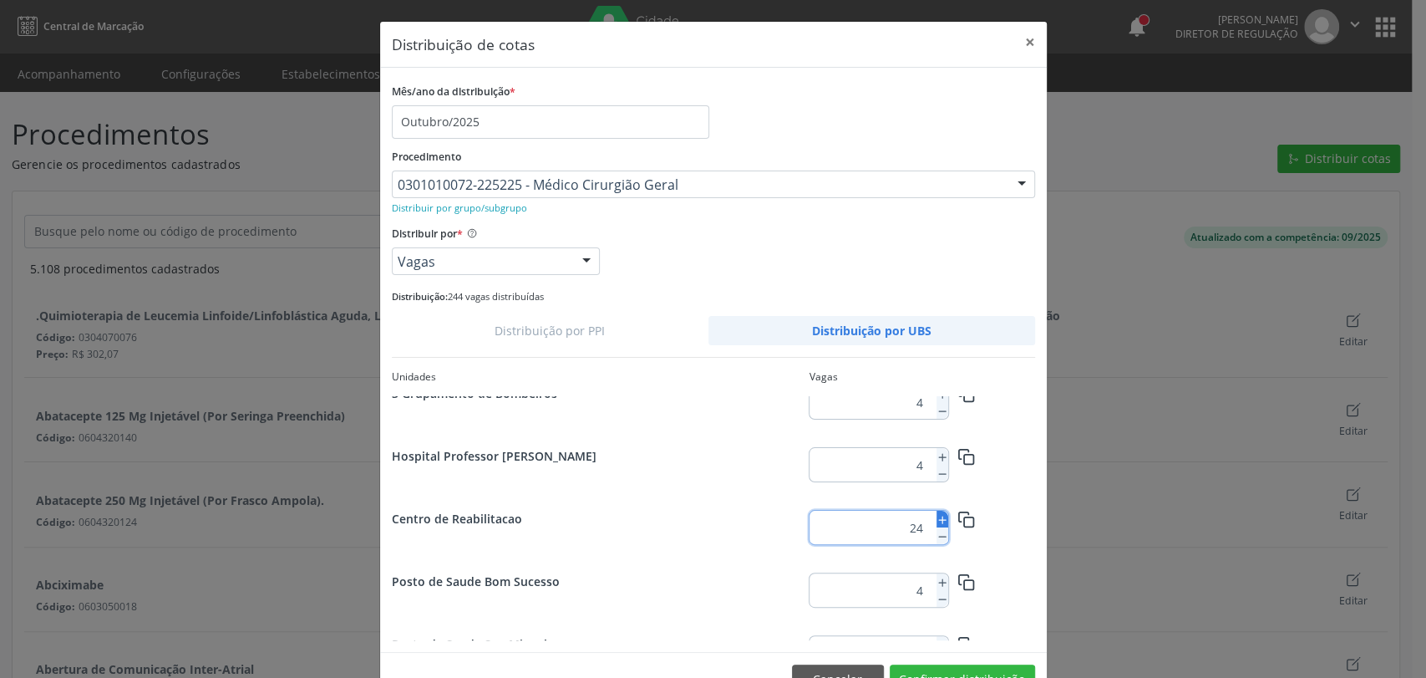
click at [937, 522] on icon at bounding box center [943, 520] width 12 height 12
type input "25"
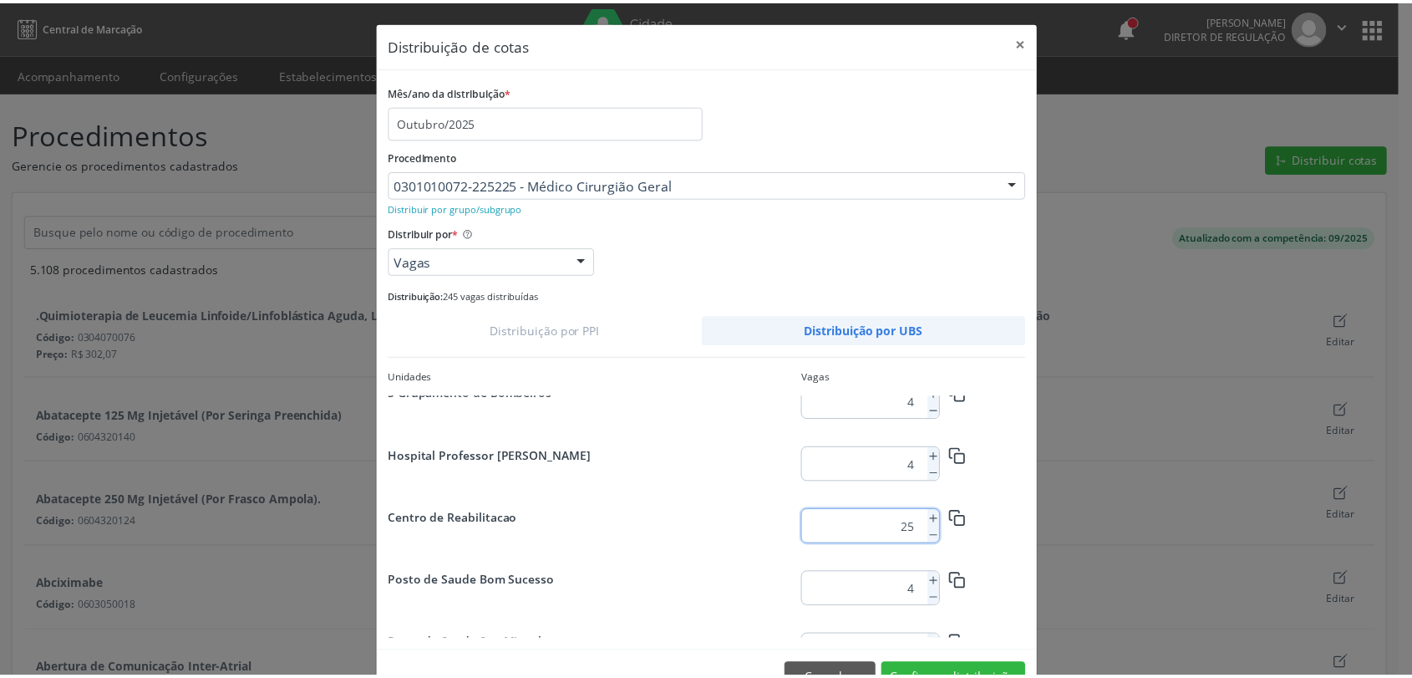
scroll to position [47, 0]
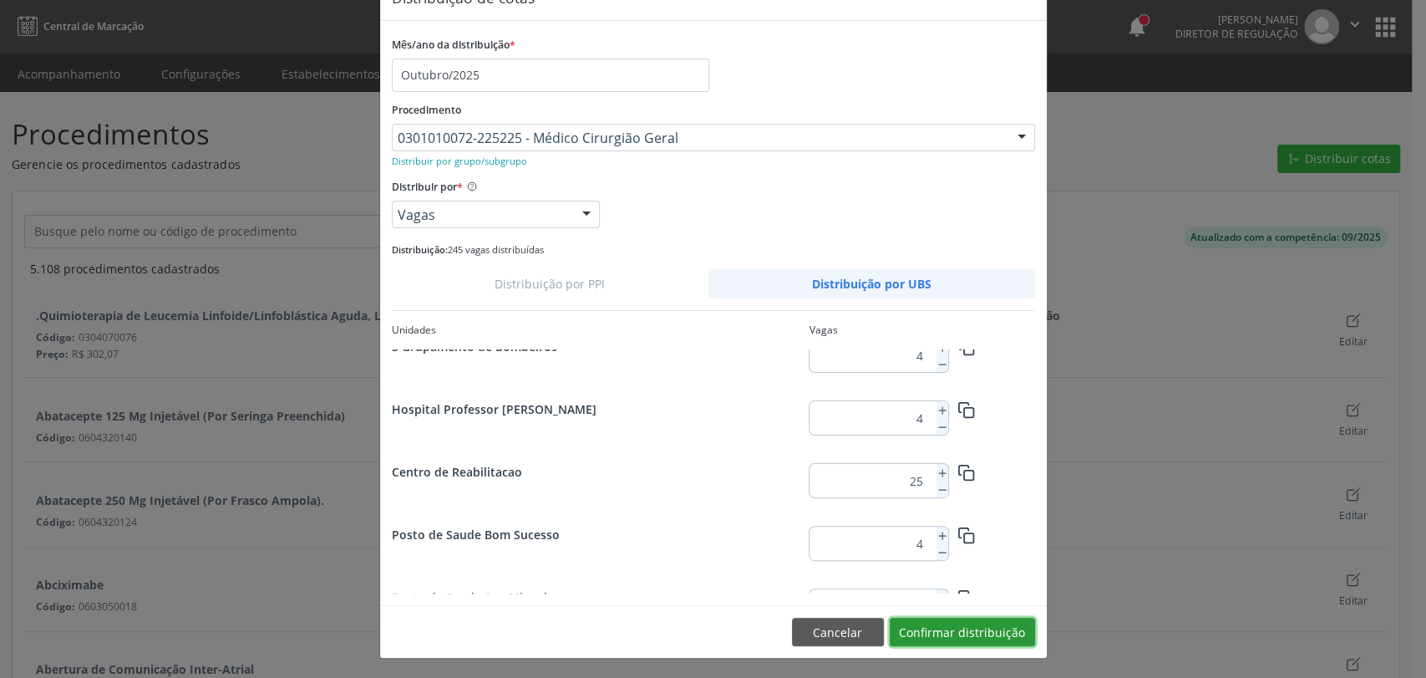
click at [1022, 629] on button "Confirmar distribuição" at bounding box center [962, 631] width 145 height 28
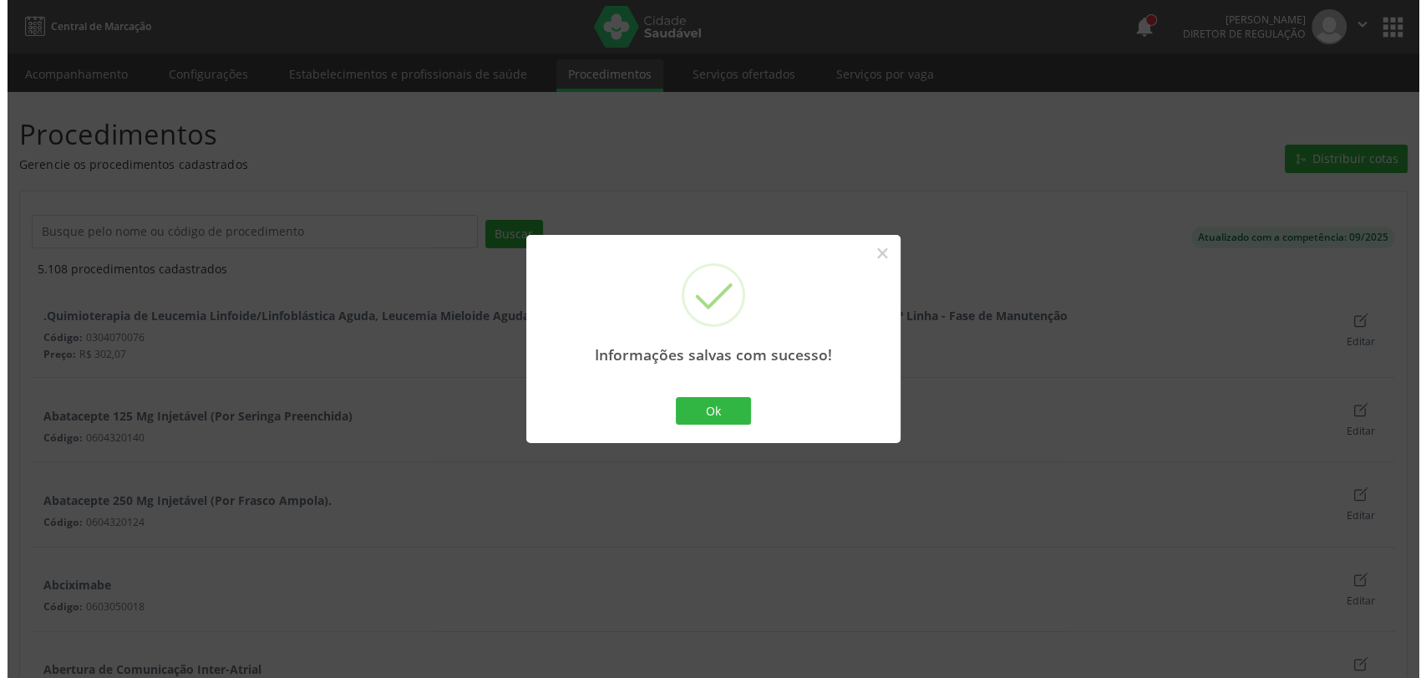
scroll to position [0, 0]
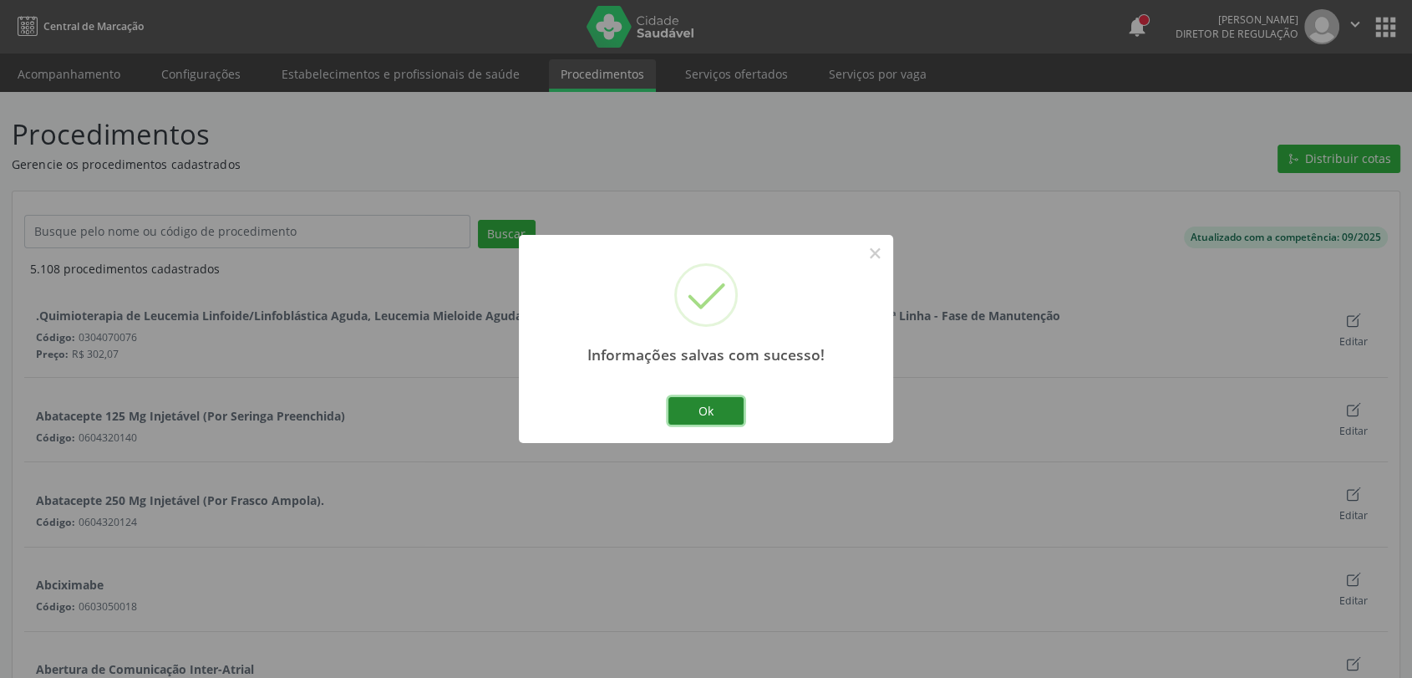
click at [733, 412] on button "Ok" at bounding box center [705, 411] width 75 height 28
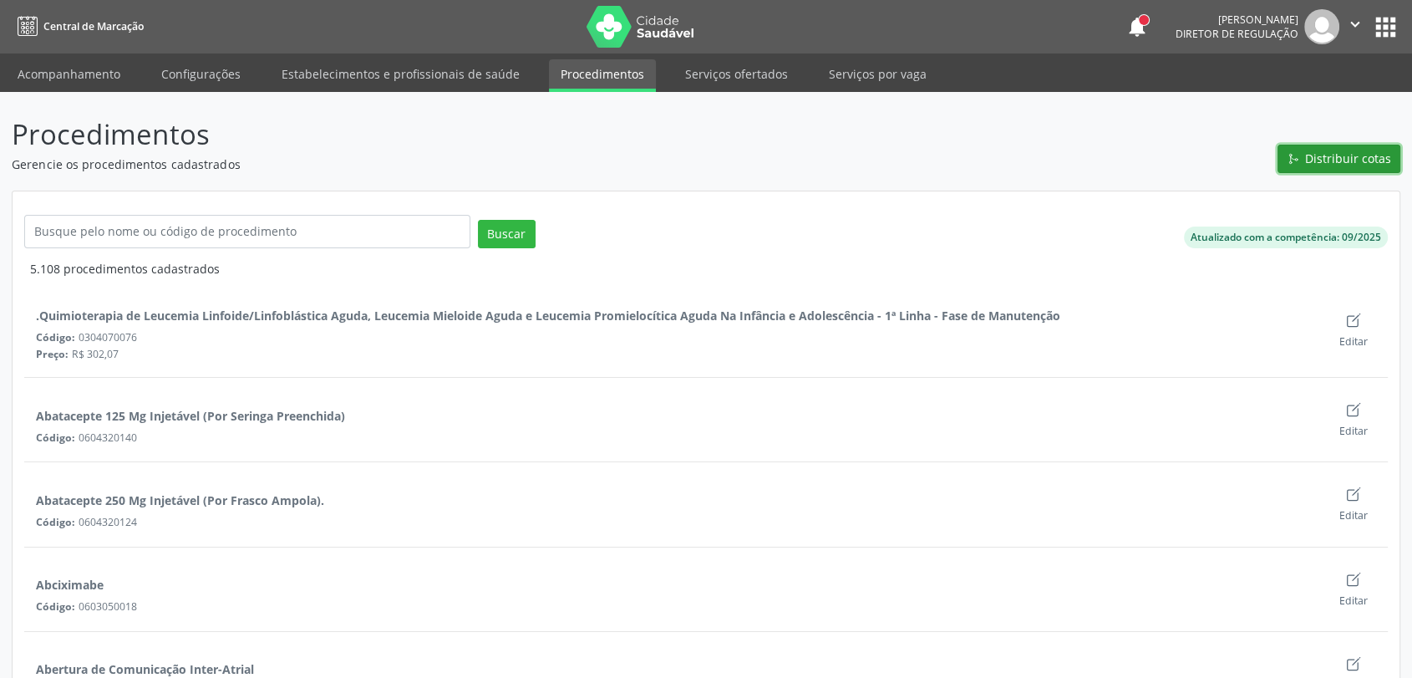
click at [1330, 161] on span "Distribuir cotas" at bounding box center [1348, 159] width 86 height 18
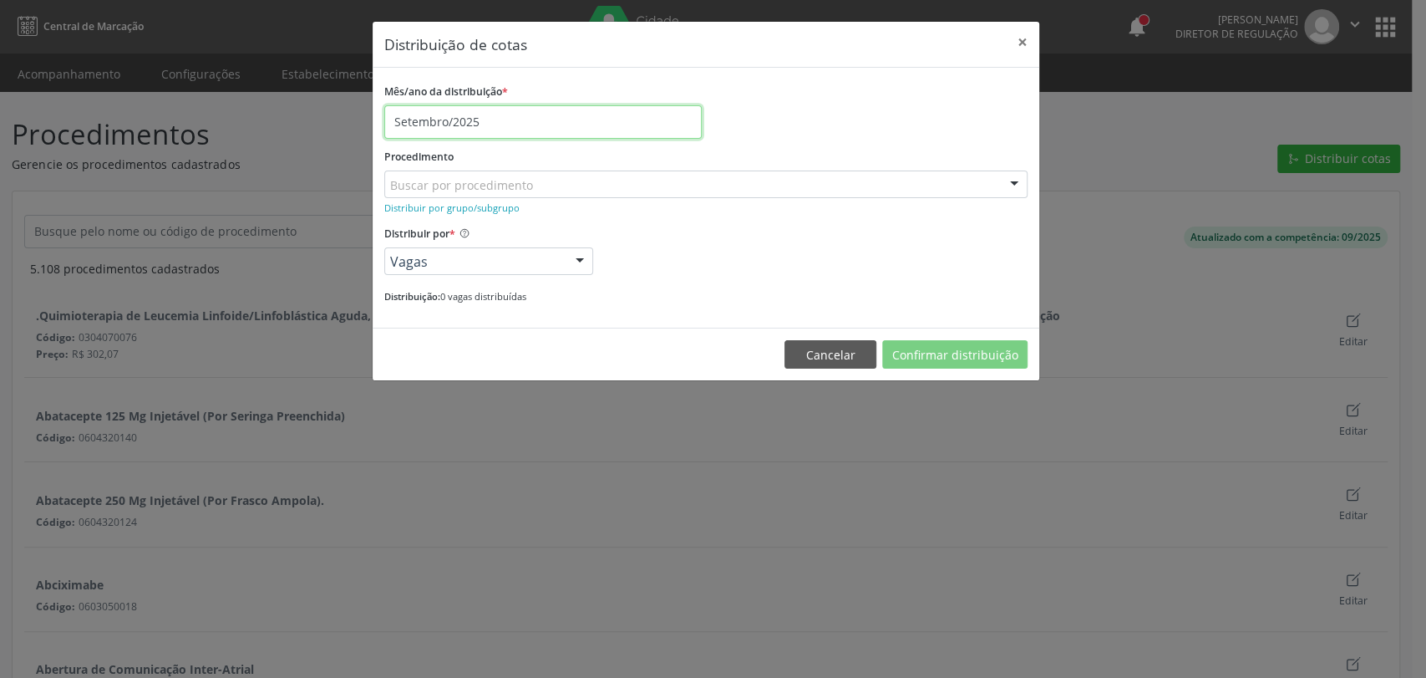
click at [480, 124] on input "Setembro/2025" at bounding box center [542, 121] width 317 height 33
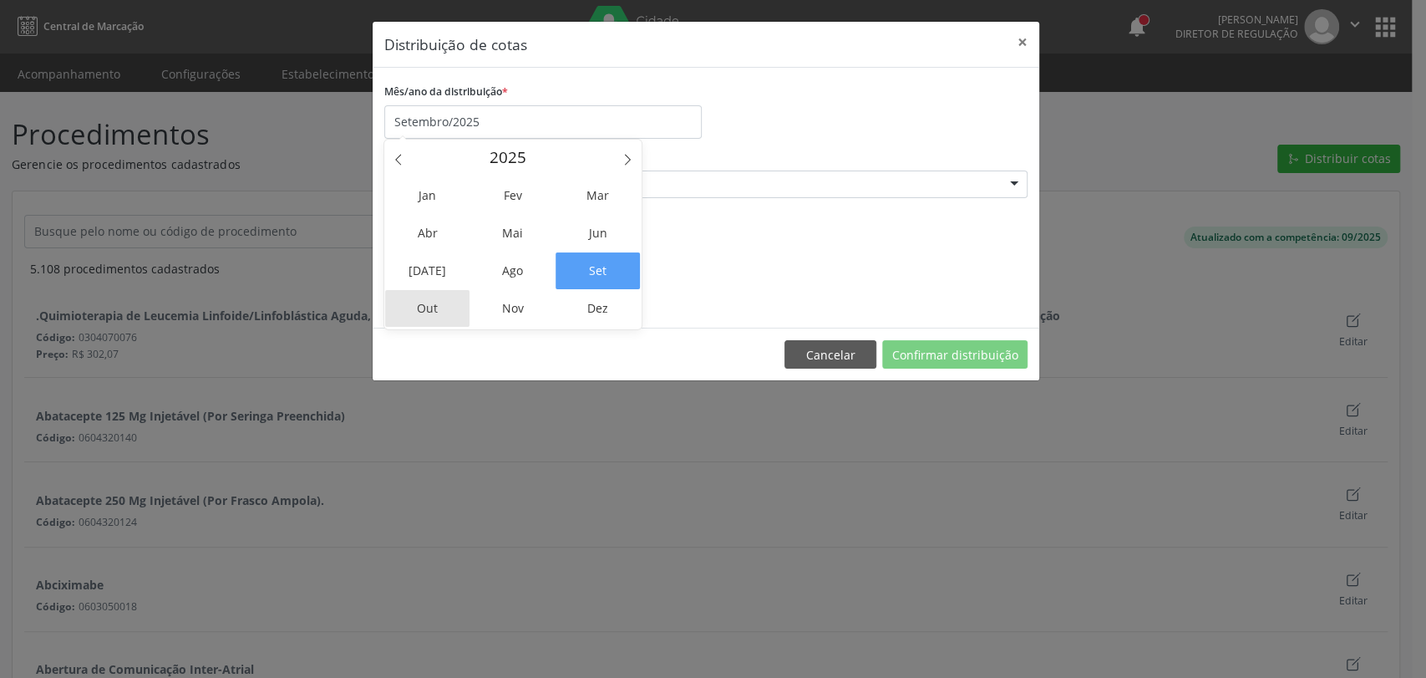
click at [429, 312] on span "Out" at bounding box center [427, 308] width 84 height 37
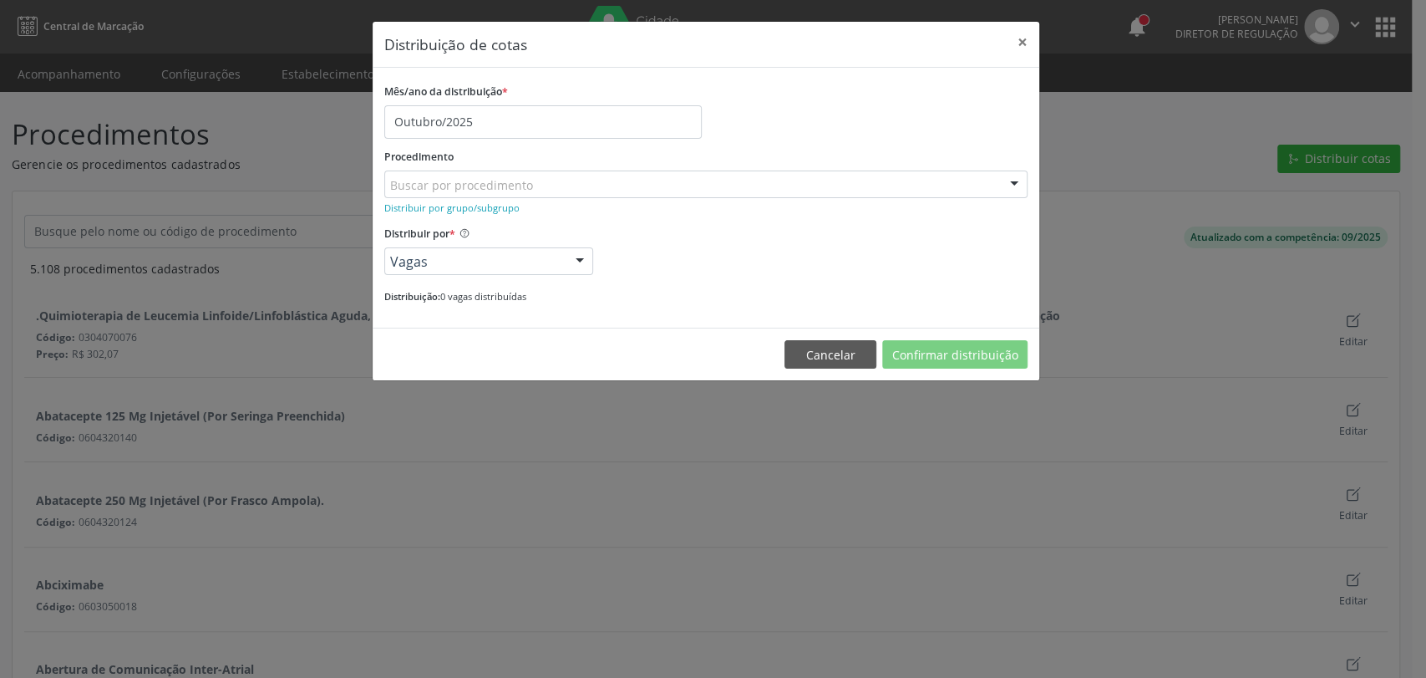
click at [431, 193] on div "Buscar por procedimento" at bounding box center [705, 184] width 643 height 28
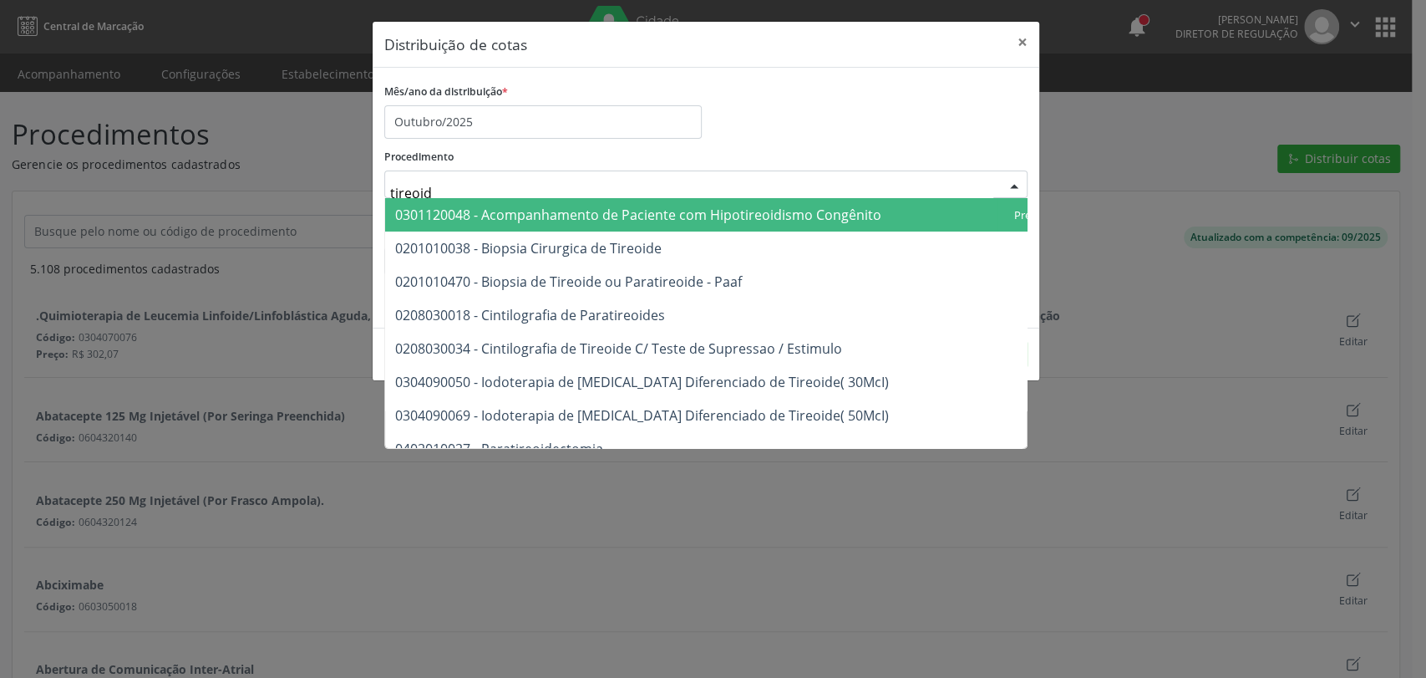
type input "tireoide"
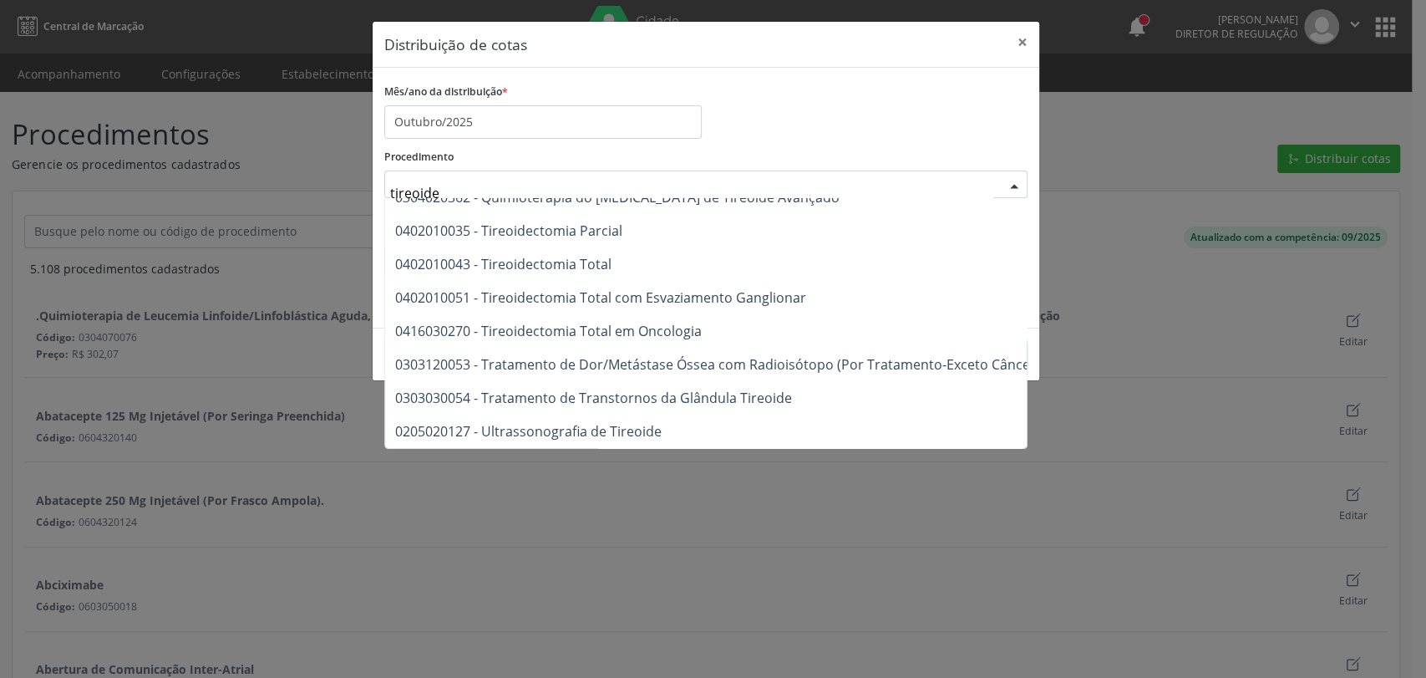
scroll to position [298, 0]
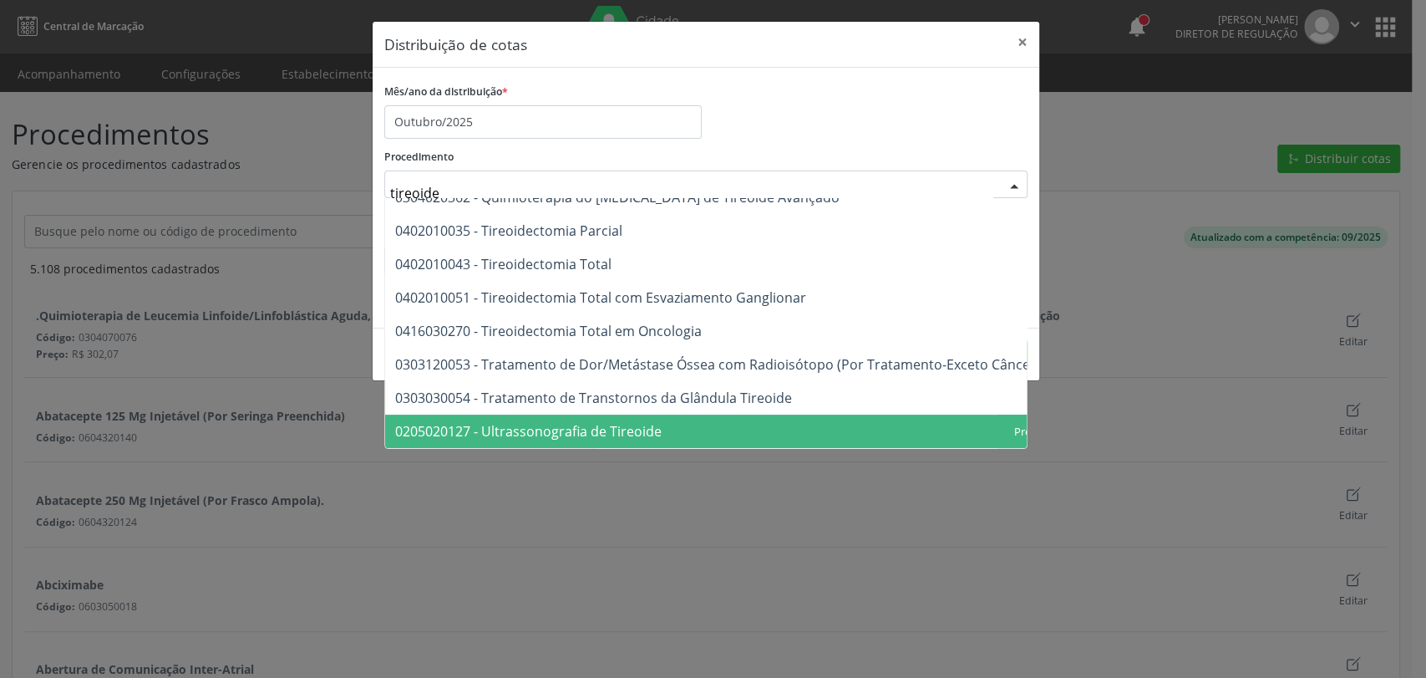
click at [683, 414] on span "0205020127 - Ultrassonografia de Tireoide" at bounding box center [754, 430] width 739 height 33
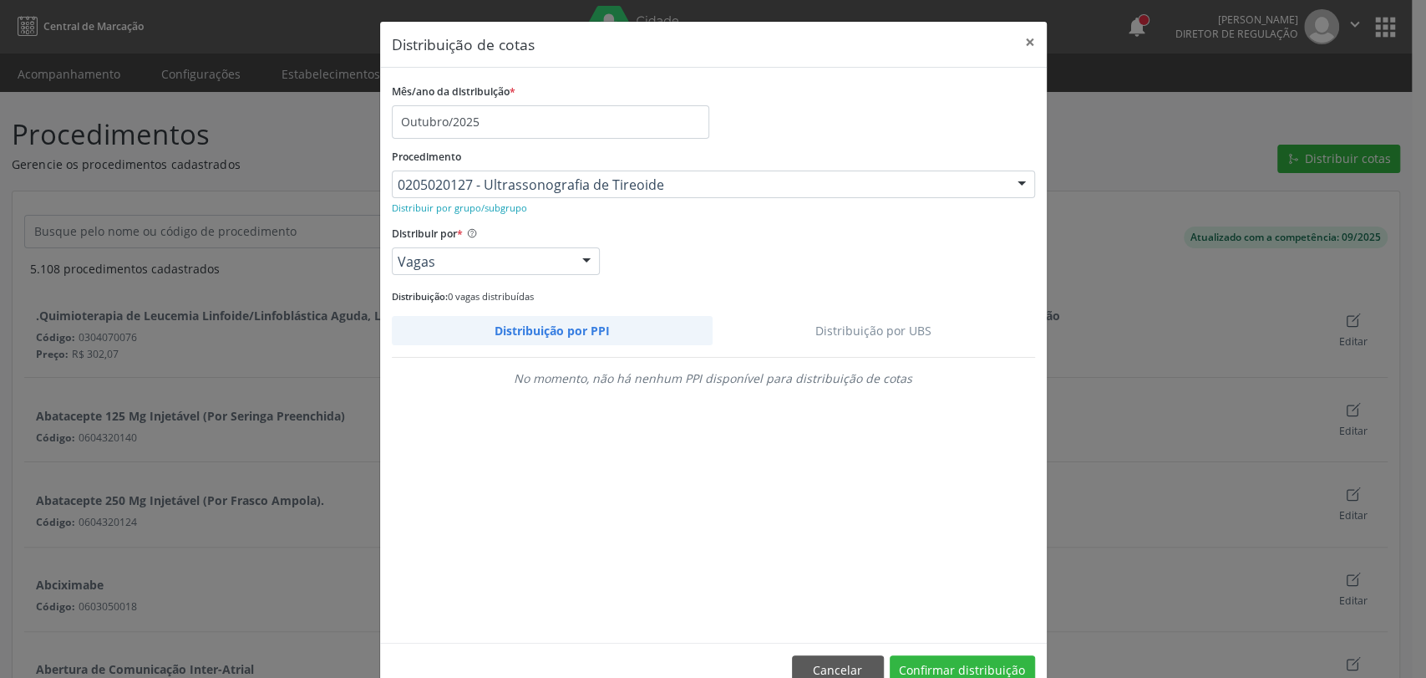
click at [845, 322] on link "Distribuição por UBS" at bounding box center [874, 330] width 323 height 29
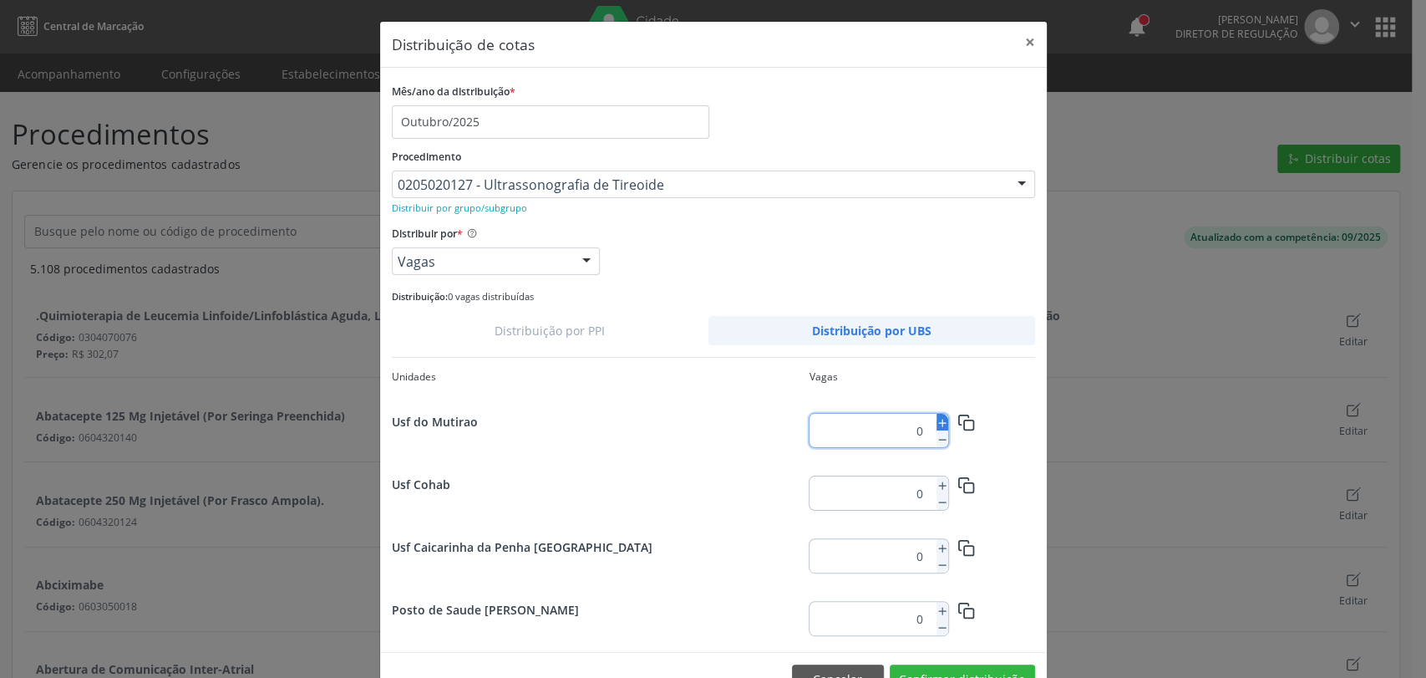
click at [937, 417] on icon at bounding box center [943, 423] width 12 height 12
type input "2"
click at [968, 427] on button "button" at bounding box center [966, 421] width 37 height 29
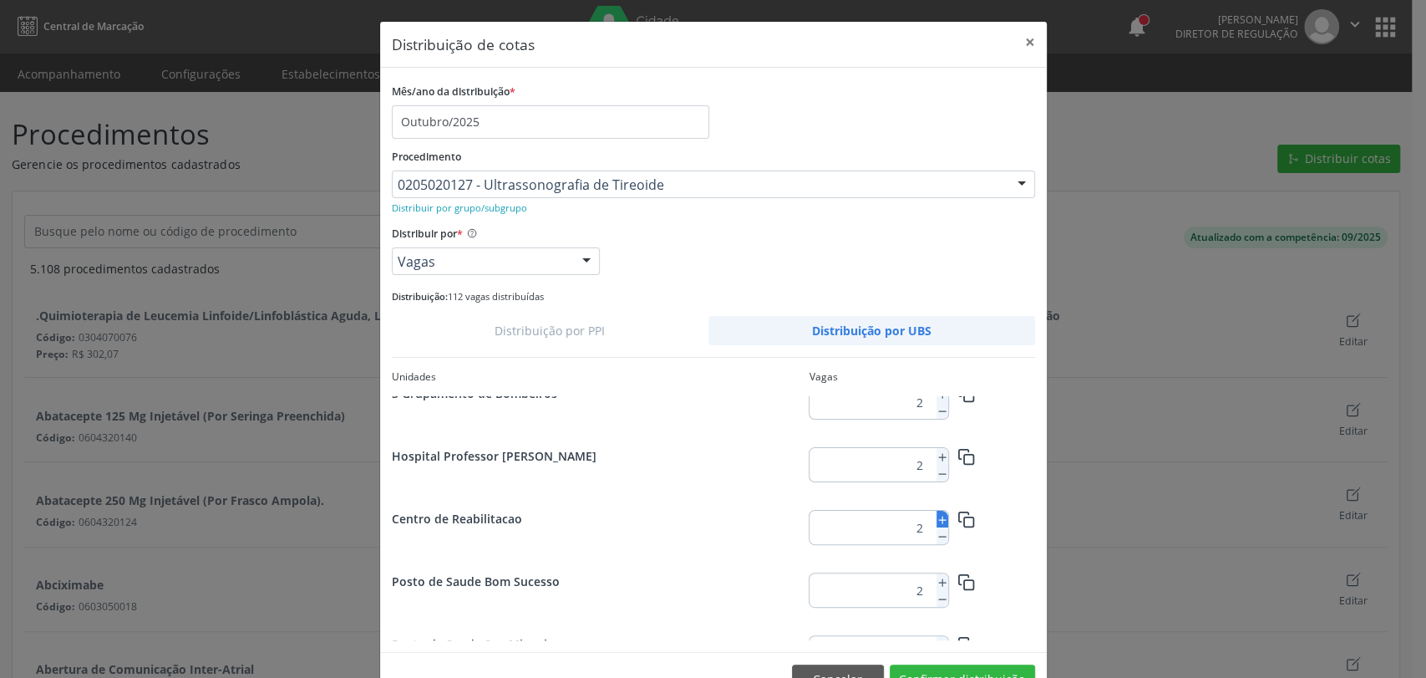
click at [942, 518] on line at bounding box center [942, 519] width 0 height 7
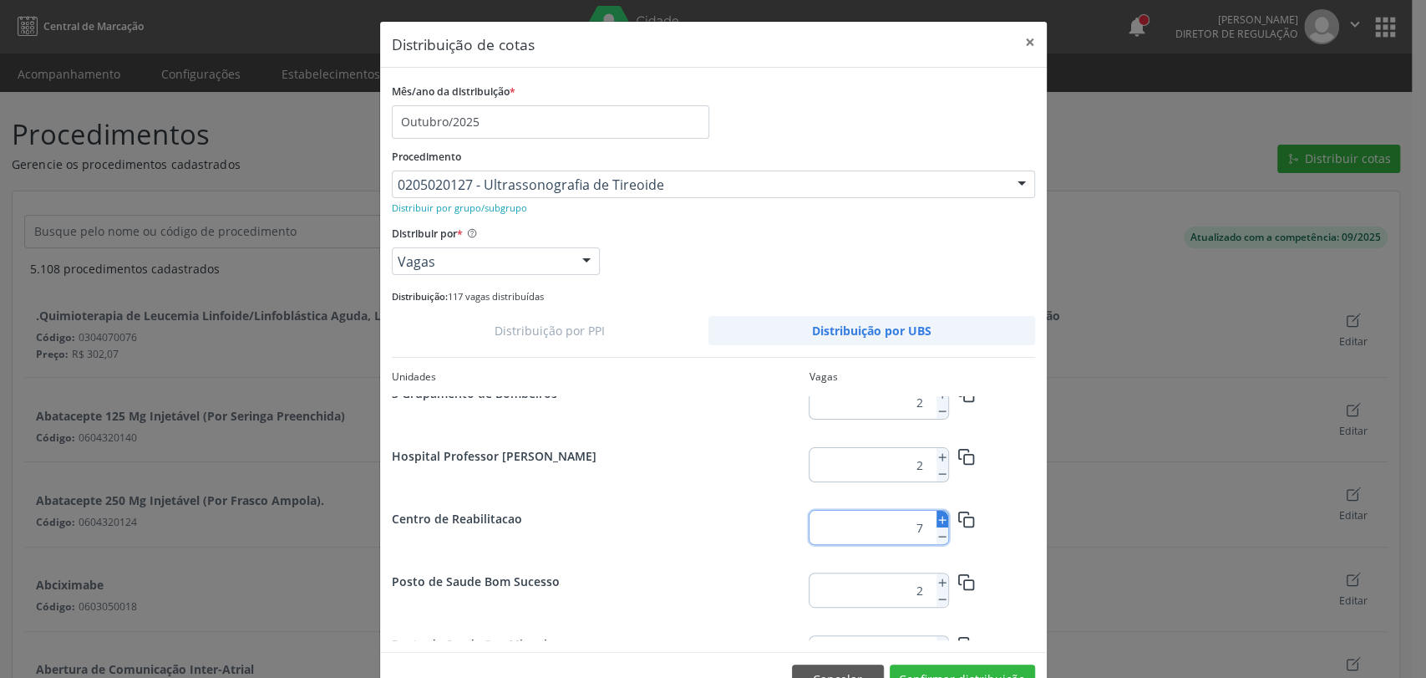
click at [942, 518] on line at bounding box center [942, 519] width 0 height 7
type input "8"
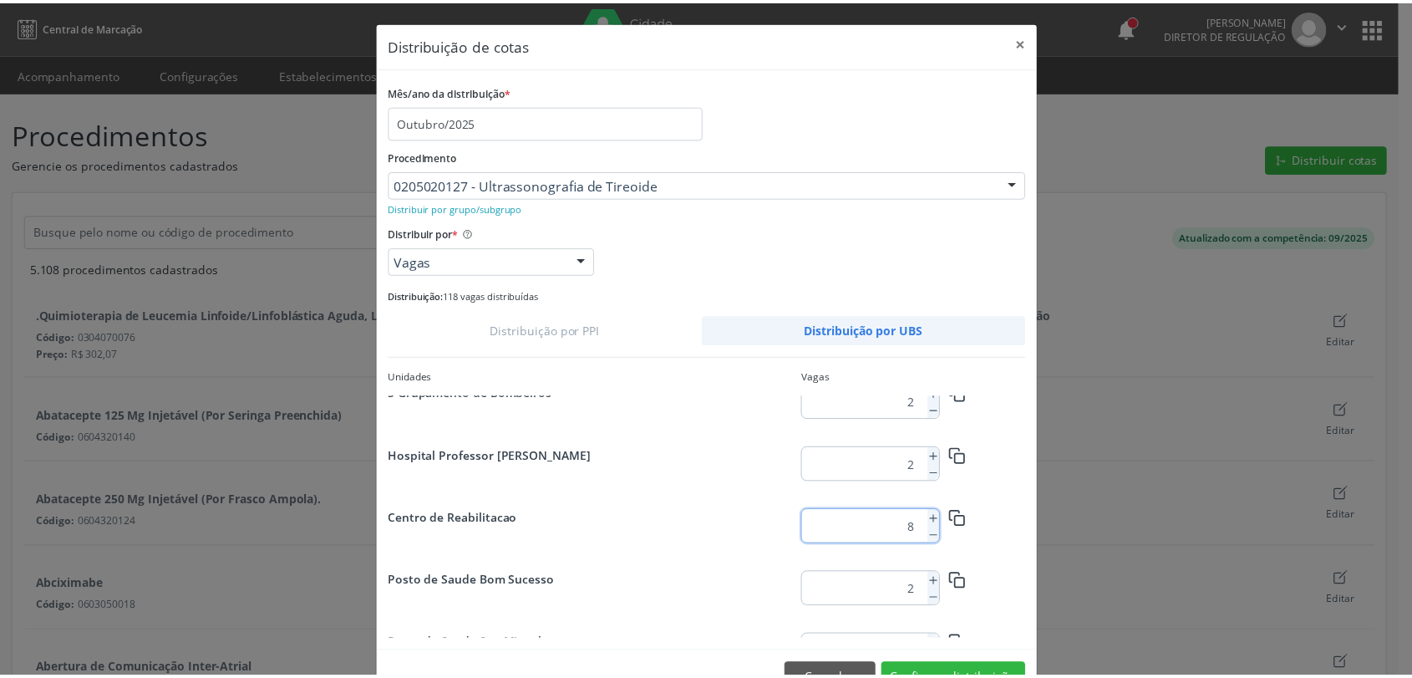
scroll to position [47, 0]
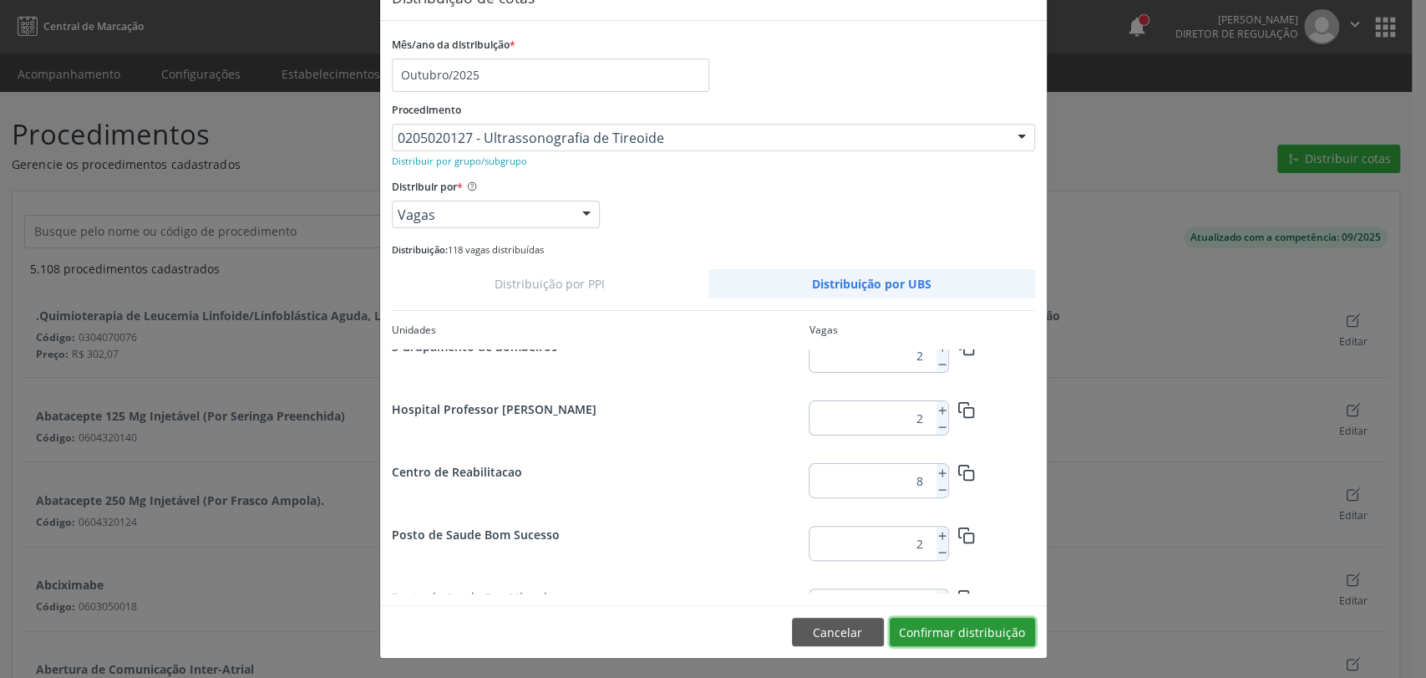
click at [990, 639] on button "Confirmar distribuição" at bounding box center [962, 631] width 145 height 28
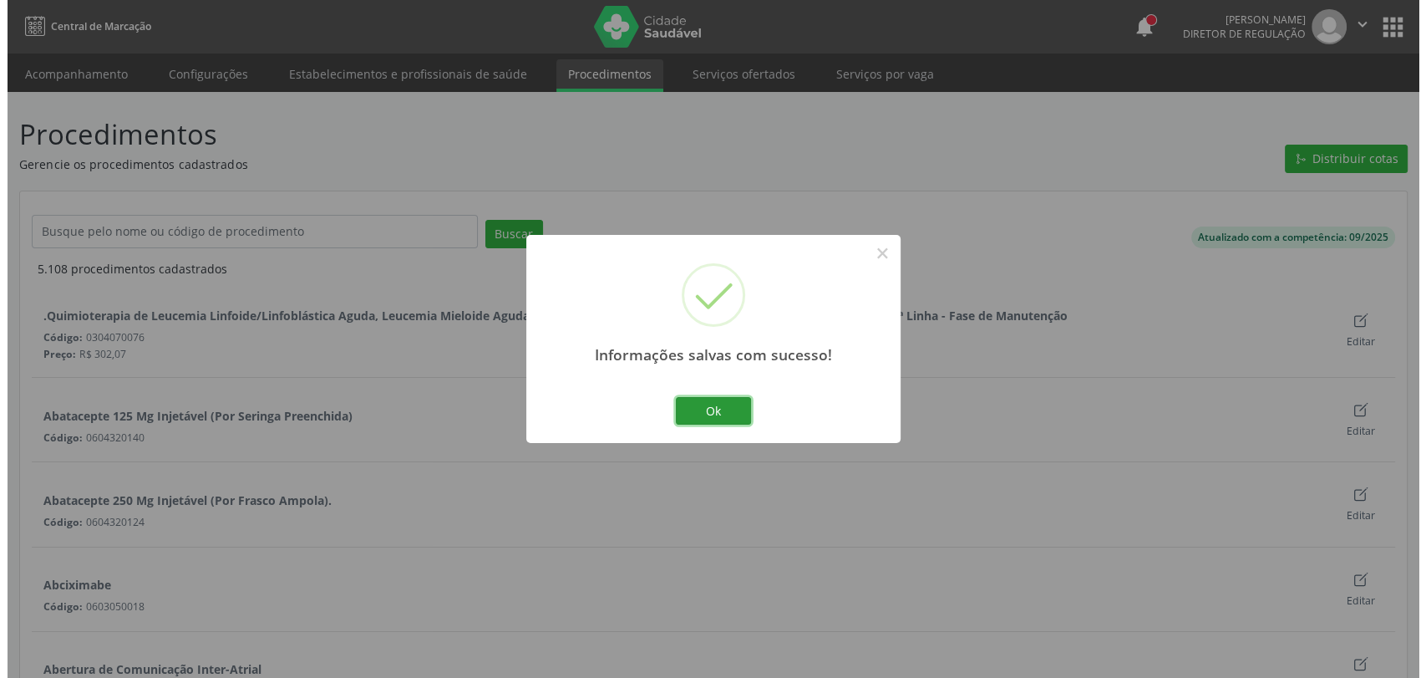
scroll to position [0, 0]
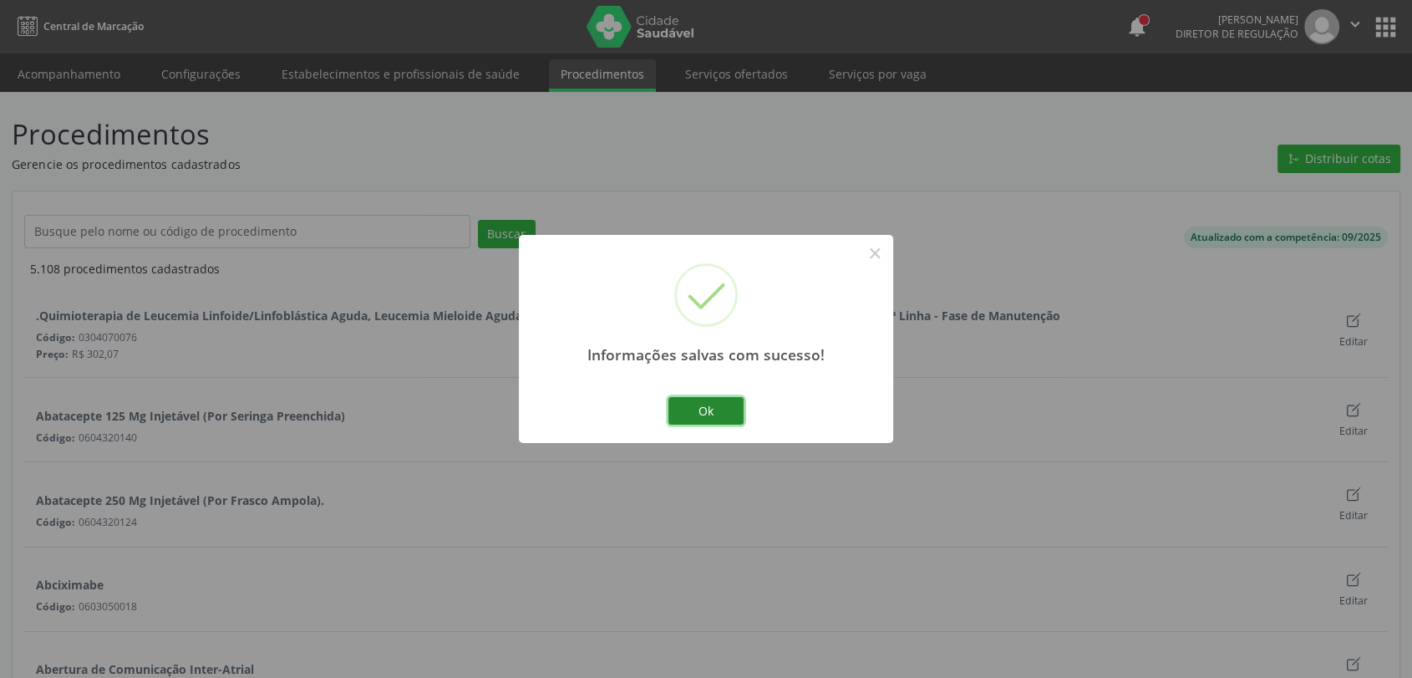
click at [688, 414] on button "Ok" at bounding box center [705, 411] width 75 height 28
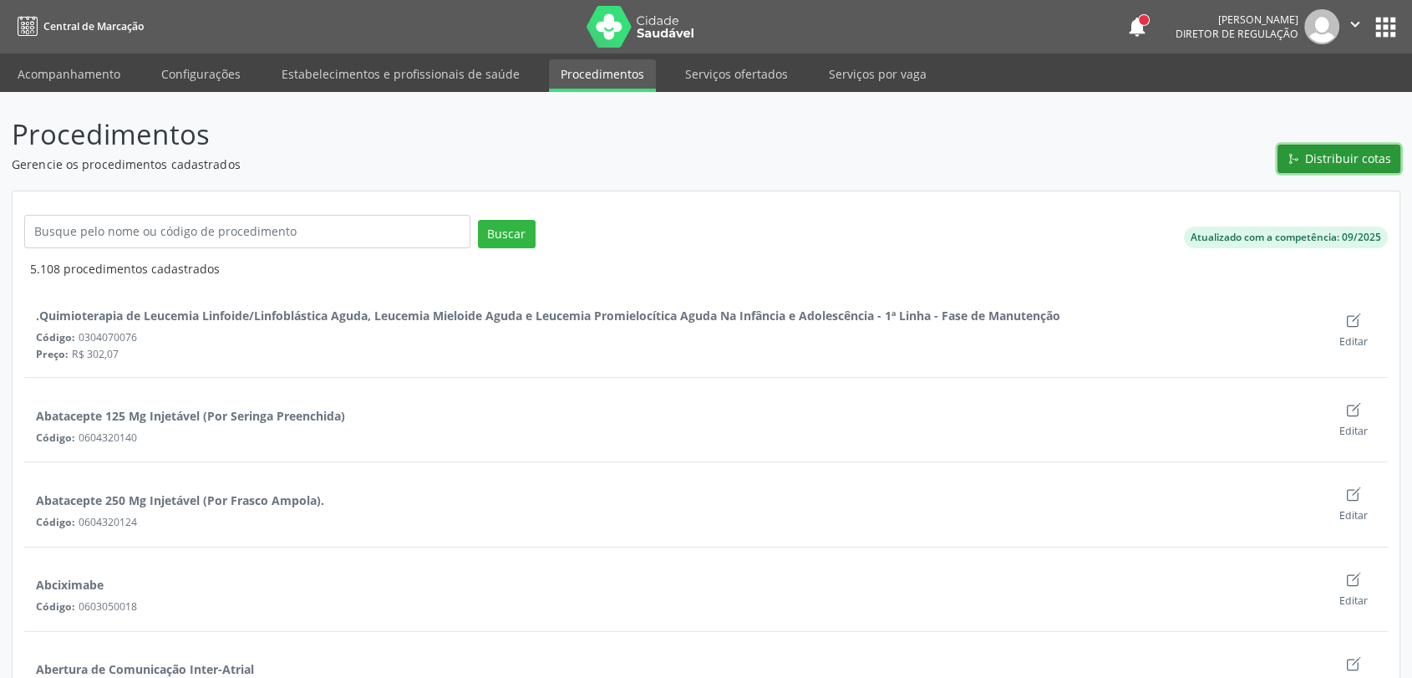
click at [1290, 165] on button "Distribuir cotas" at bounding box center [1339, 159] width 123 height 28
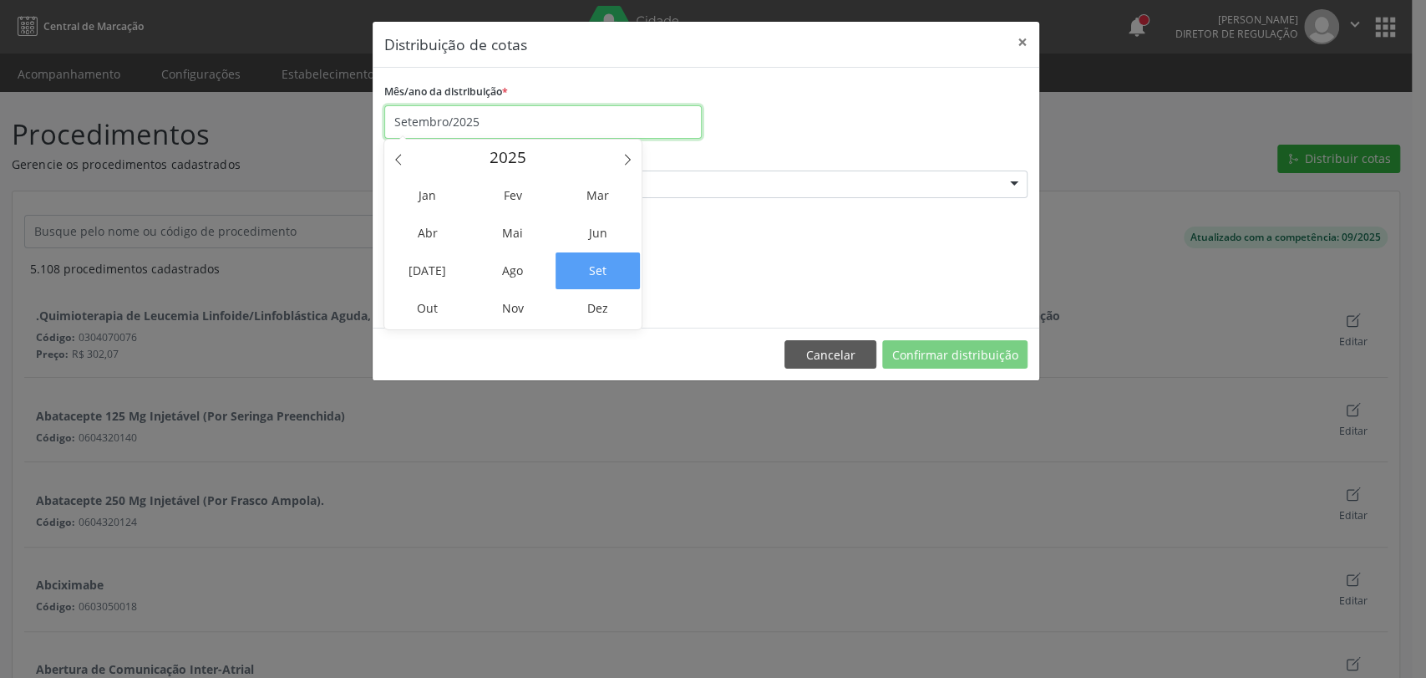
click at [444, 120] on input "Setembro/2025" at bounding box center [542, 121] width 317 height 33
click at [434, 296] on span "Out" at bounding box center [427, 308] width 84 height 37
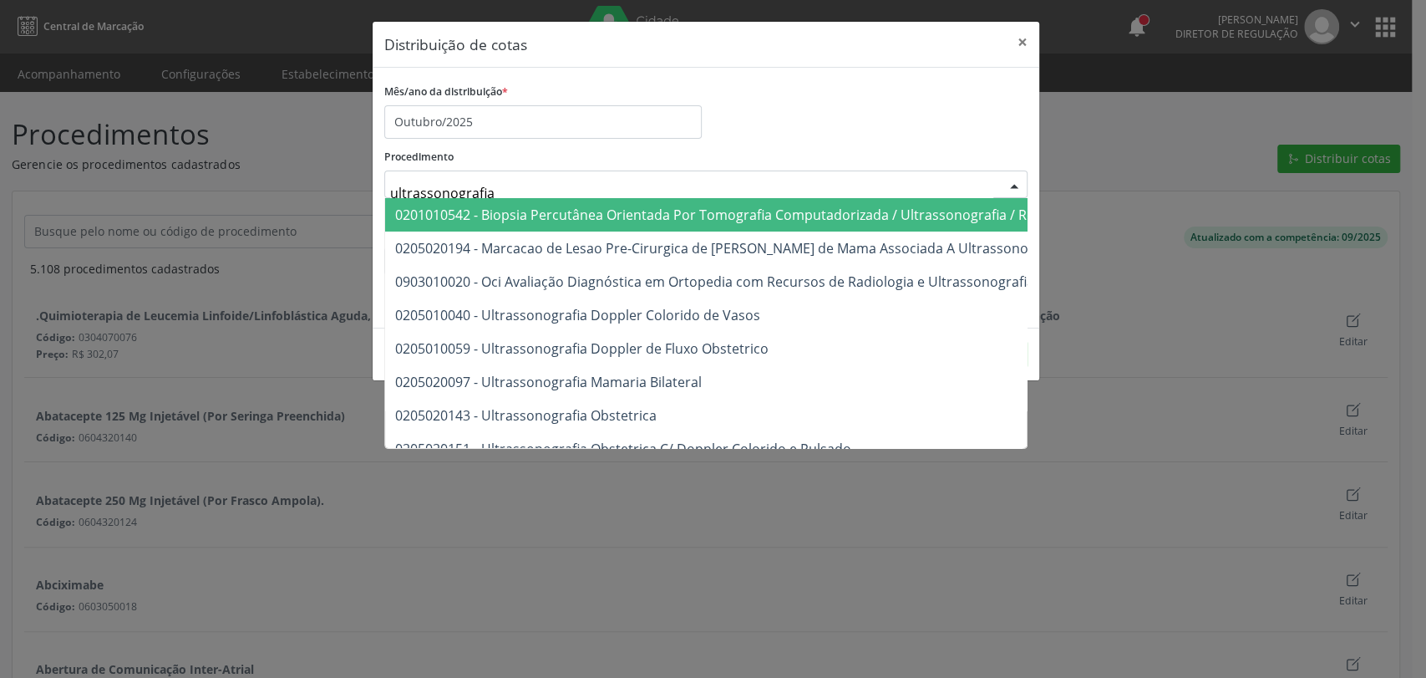
type input "ultrassonografia o"
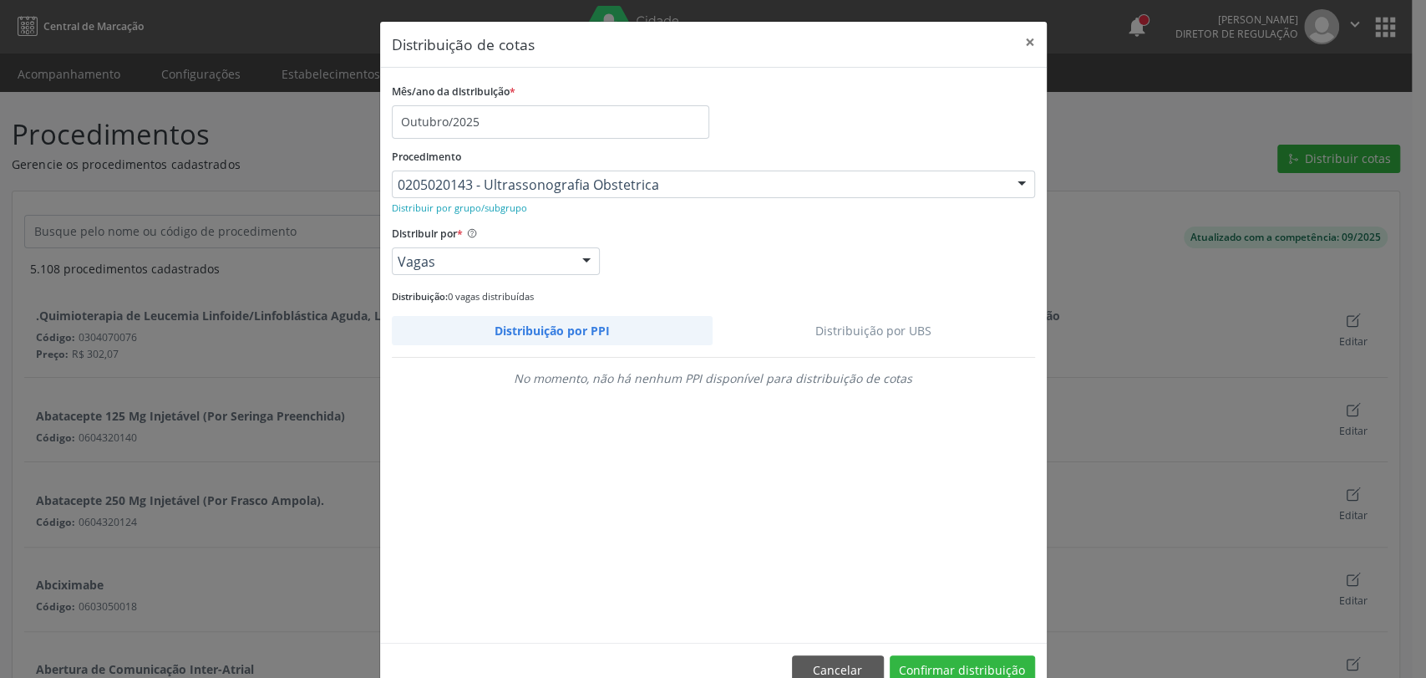
click at [897, 329] on link "Distribuição por UBS" at bounding box center [874, 330] width 323 height 29
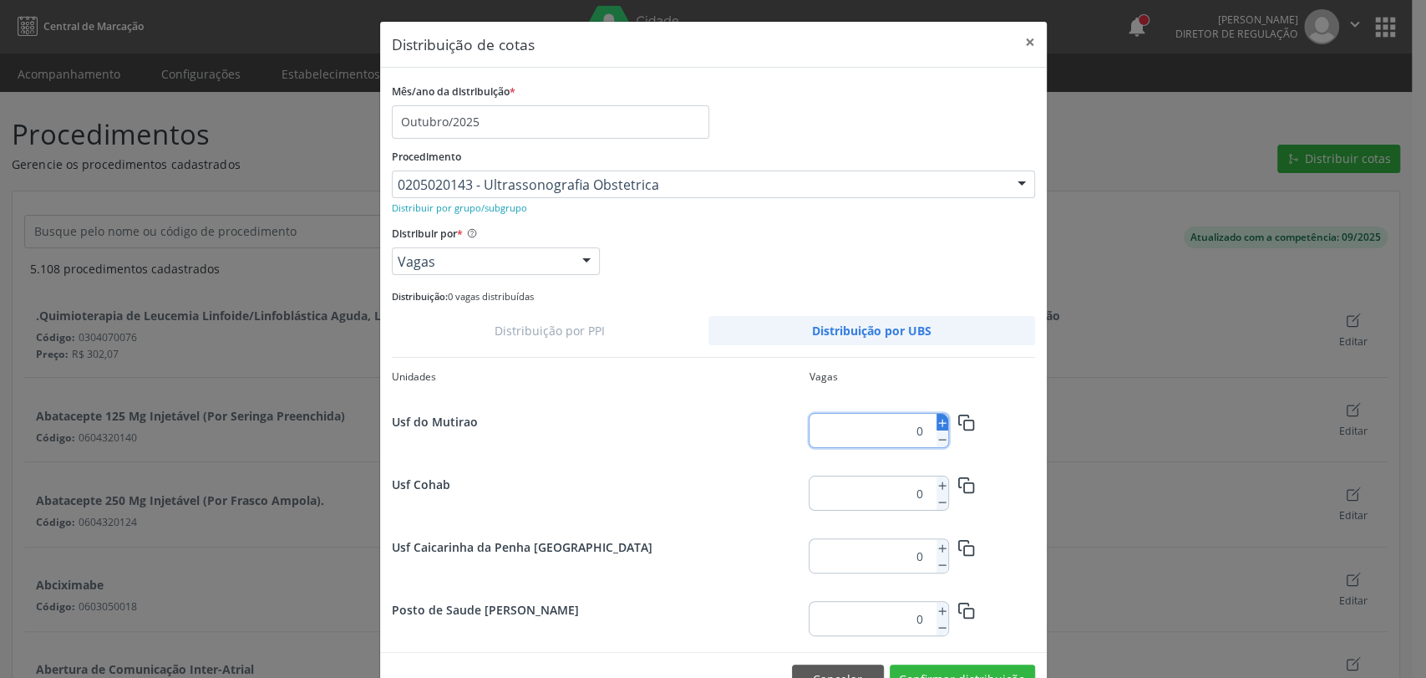
click at [938, 423] on line at bounding box center [941, 423] width 7 height 0
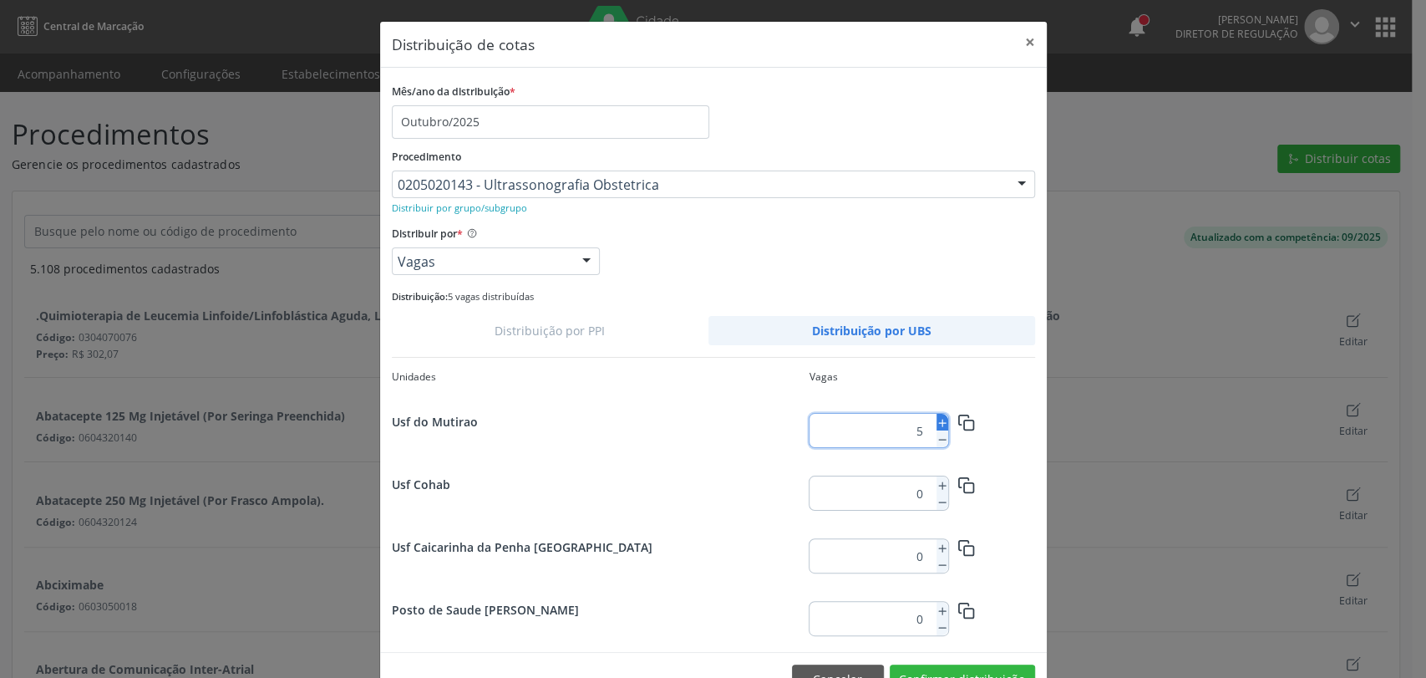
click at [938, 423] on line at bounding box center [941, 423] width 7 height 0
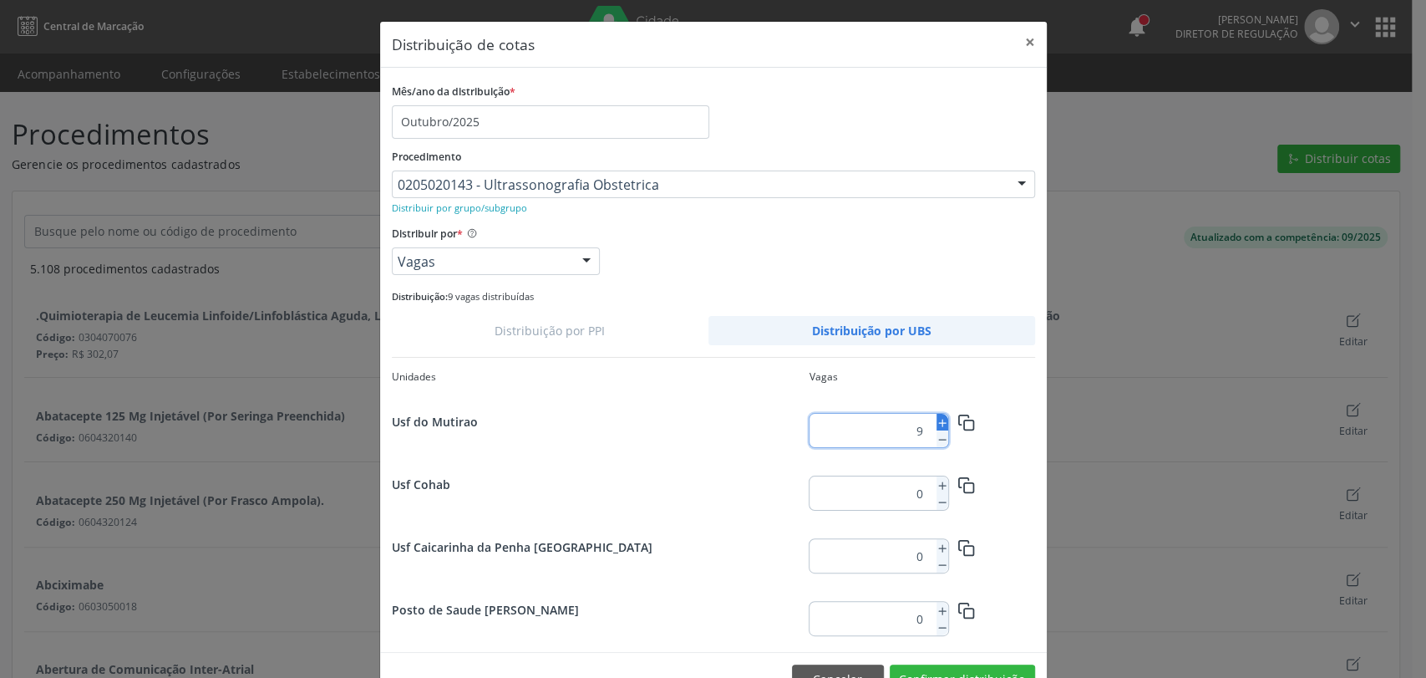
type input "10"
click at [958, 418] on icon "button" at bounding box center [967, 423] width 18 height 18
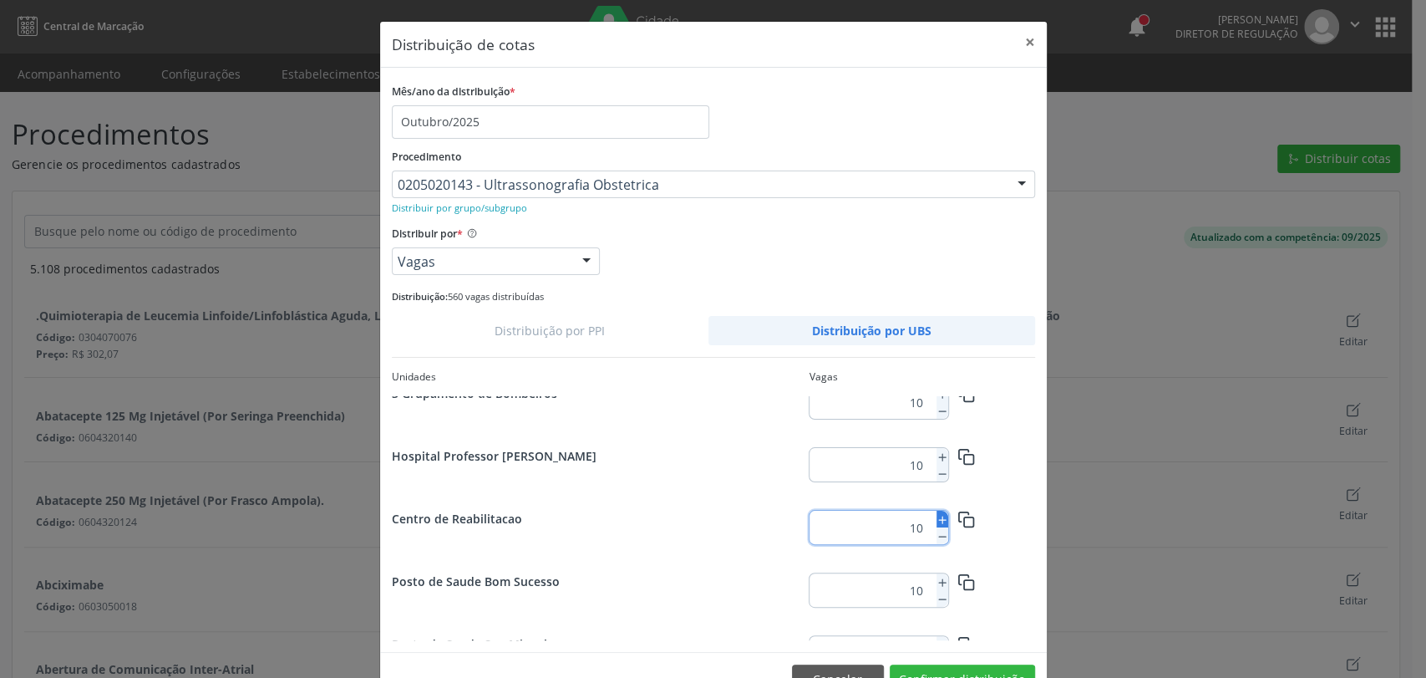
click at [937, 521] on icon at bounding box center [943, 520] width 12 height 12
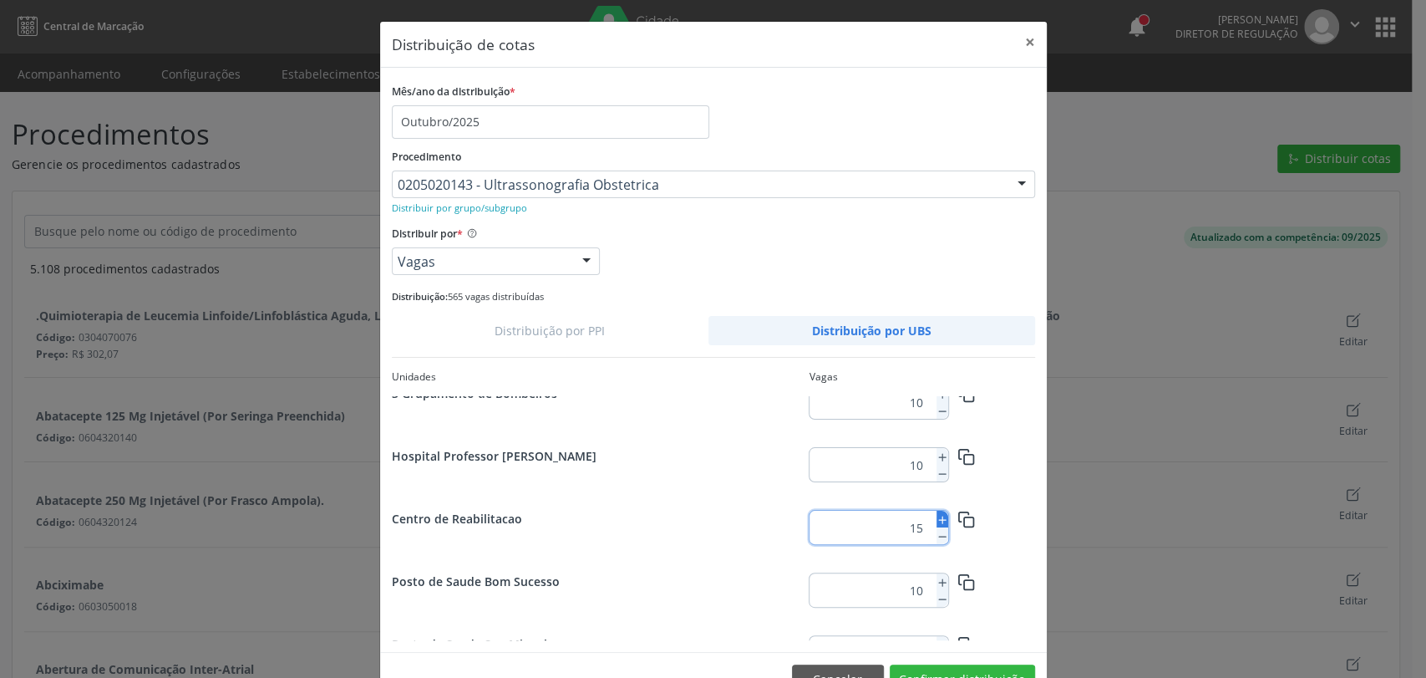
click at [937, 521] on icon at bounding box center [943, 520] width 12 height 12
type input "18"
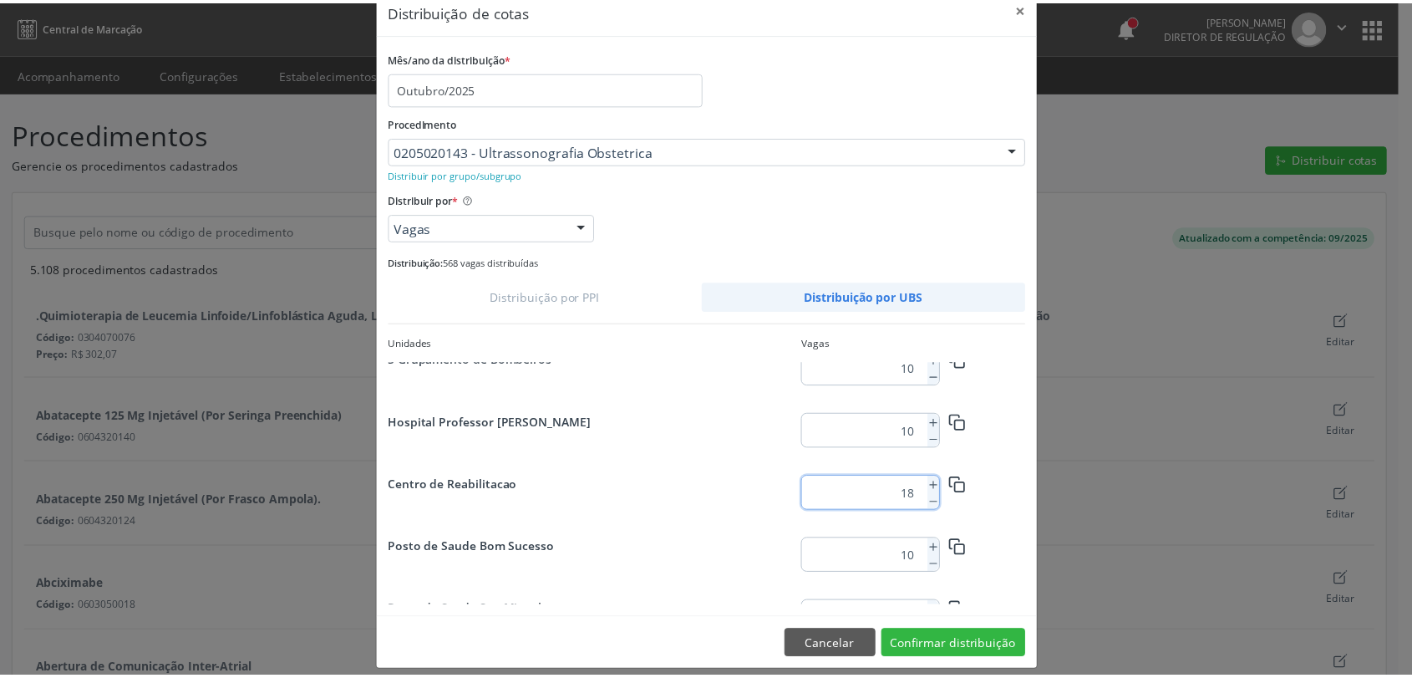
scroll to position [47, 0]
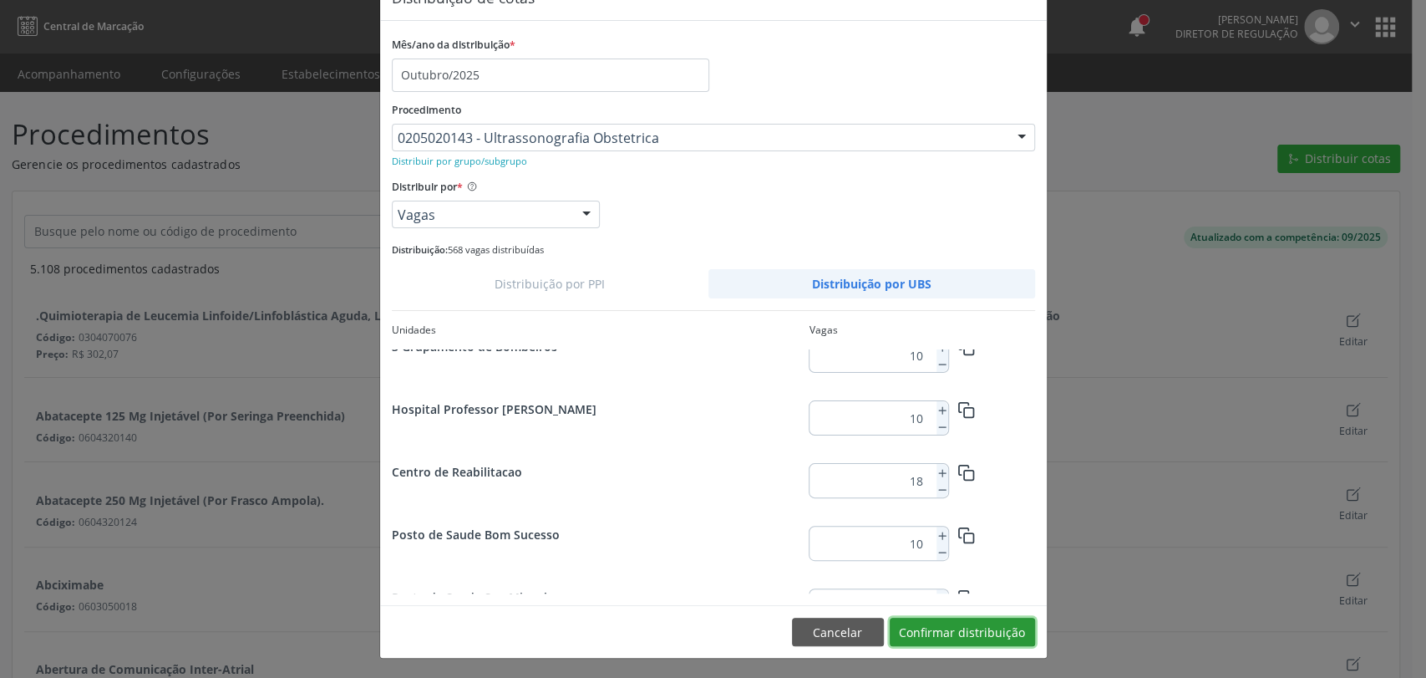
click at [987, 630] on button "Confirmar distribuição" at bounding box center [962, 631] width 145 height 28
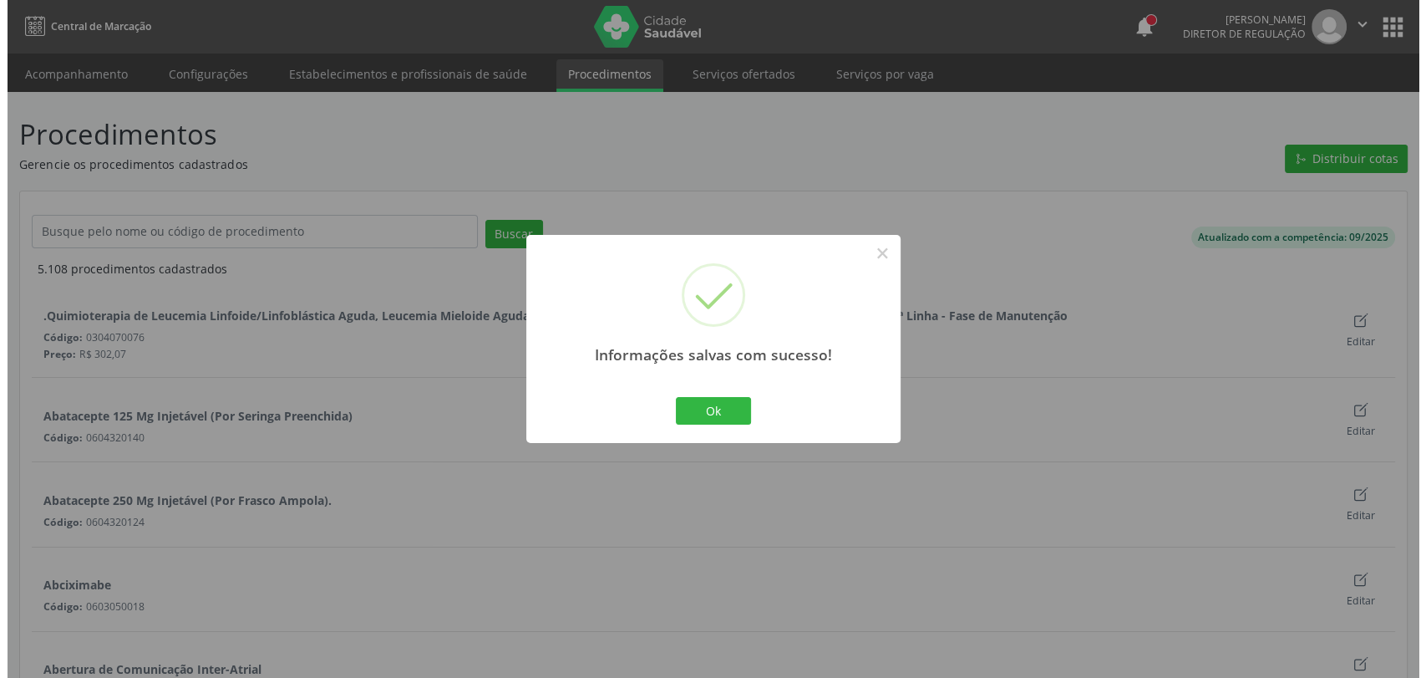
scroll to position [0, 0]
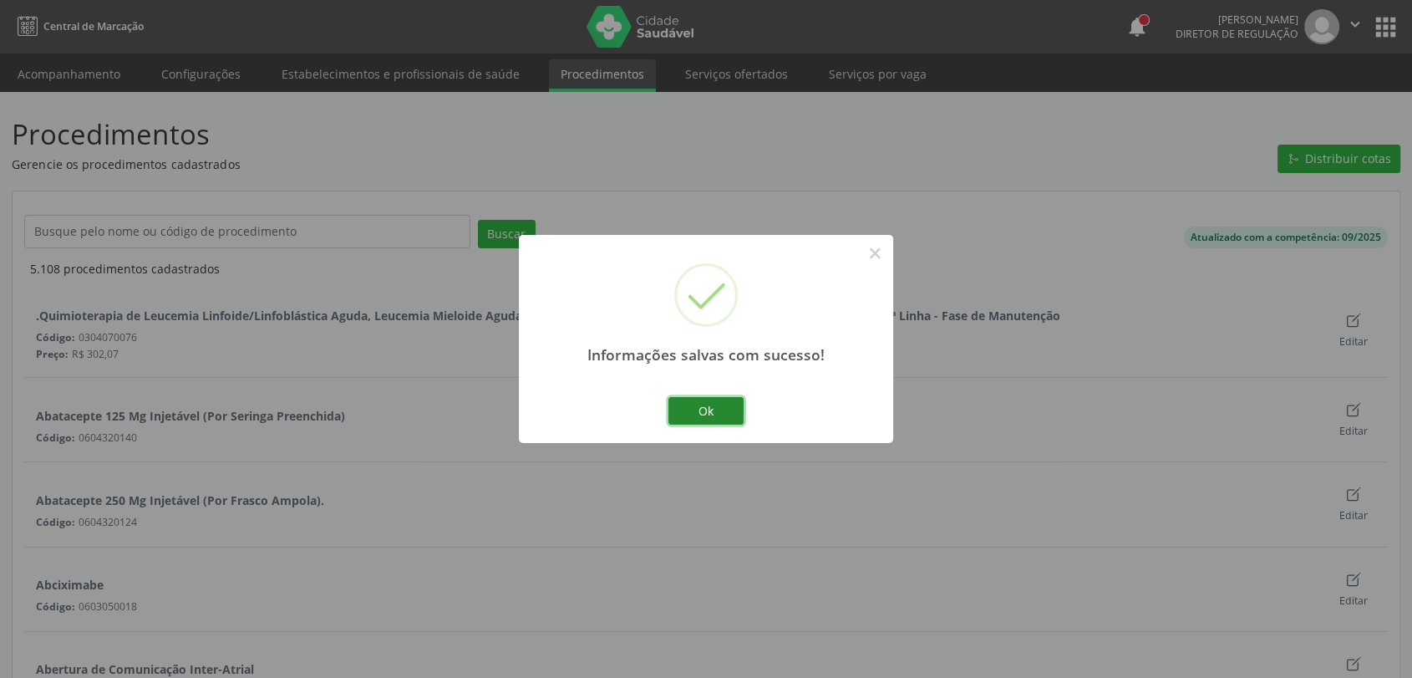
click at [690, 410] on button "Ok" at bounding box center [705, 411] width 75 height 28
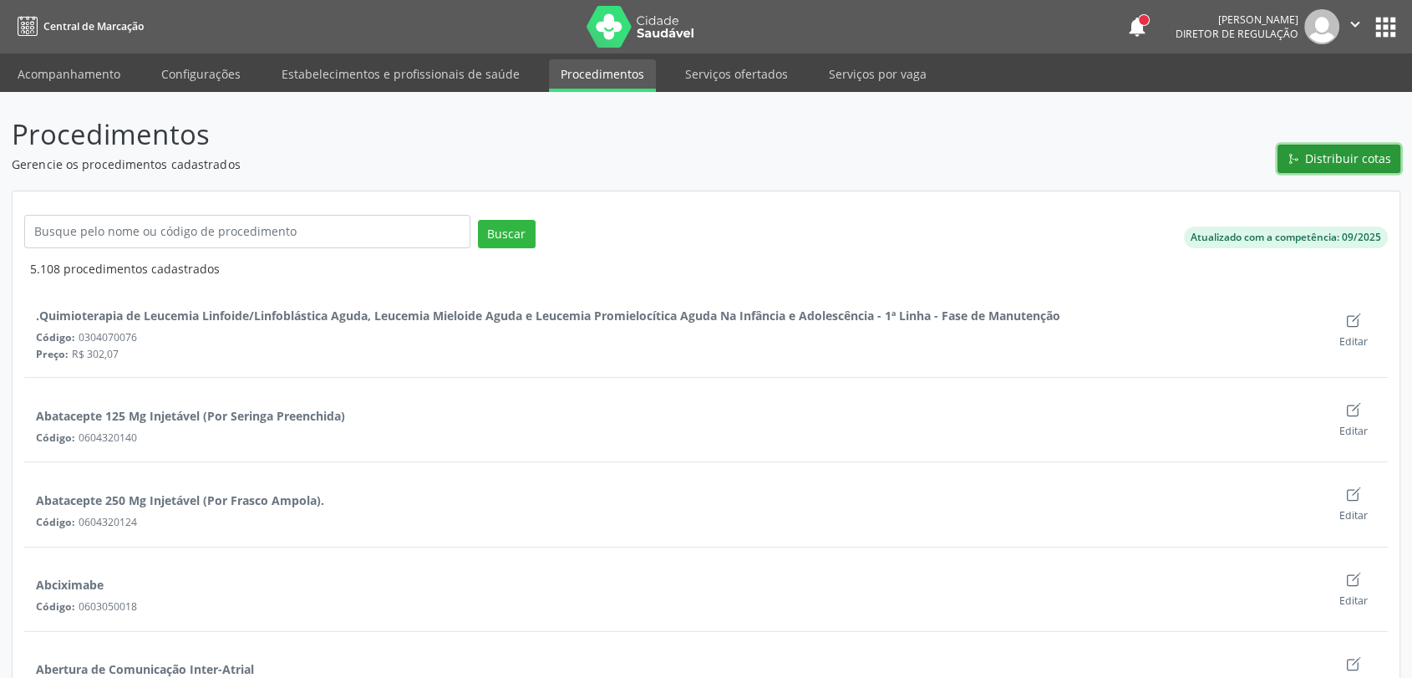
click at [1307, 155] on span "Distribuir cotas" at bounding box center [1348, 159] width 86 height 18
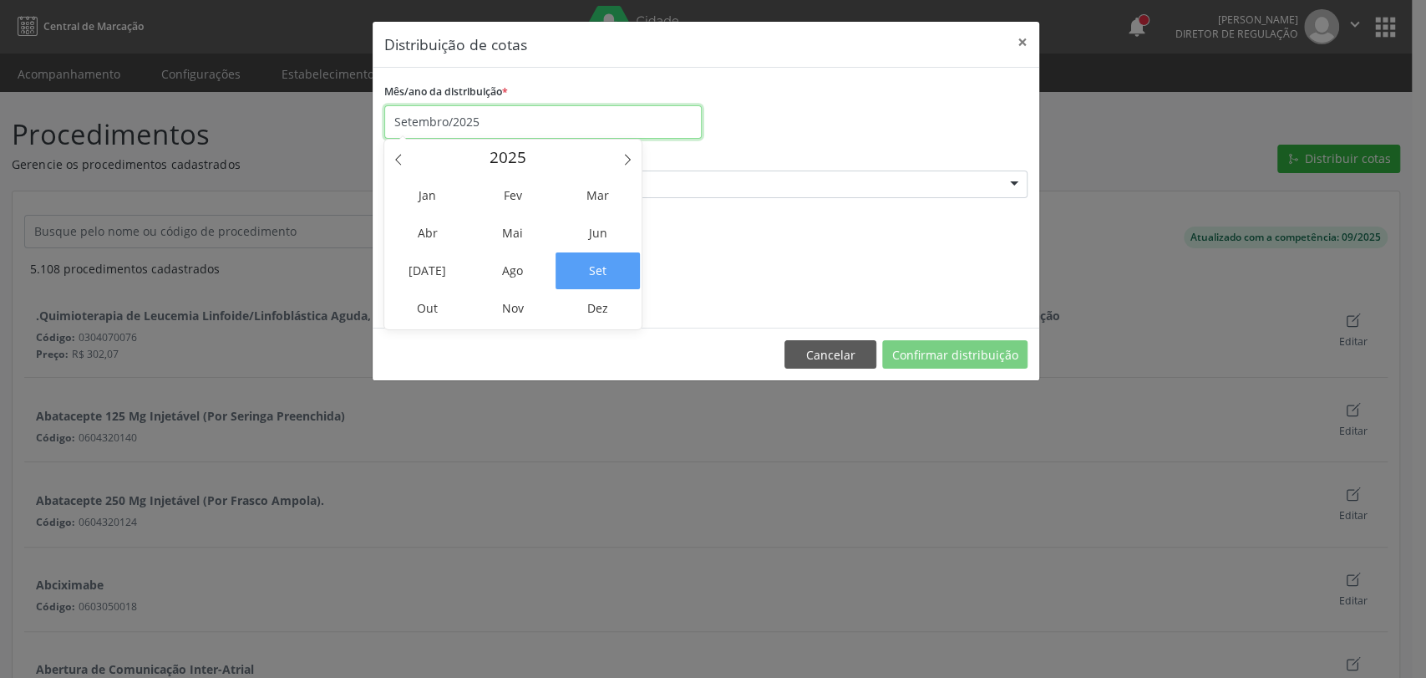
click at [482, 131] on input "Setembro/2025" at bounding box center [542, 121] width 317 height 33
click at [445, 300] on span "Out" at bounding box center [427, 308] width 84 height 37
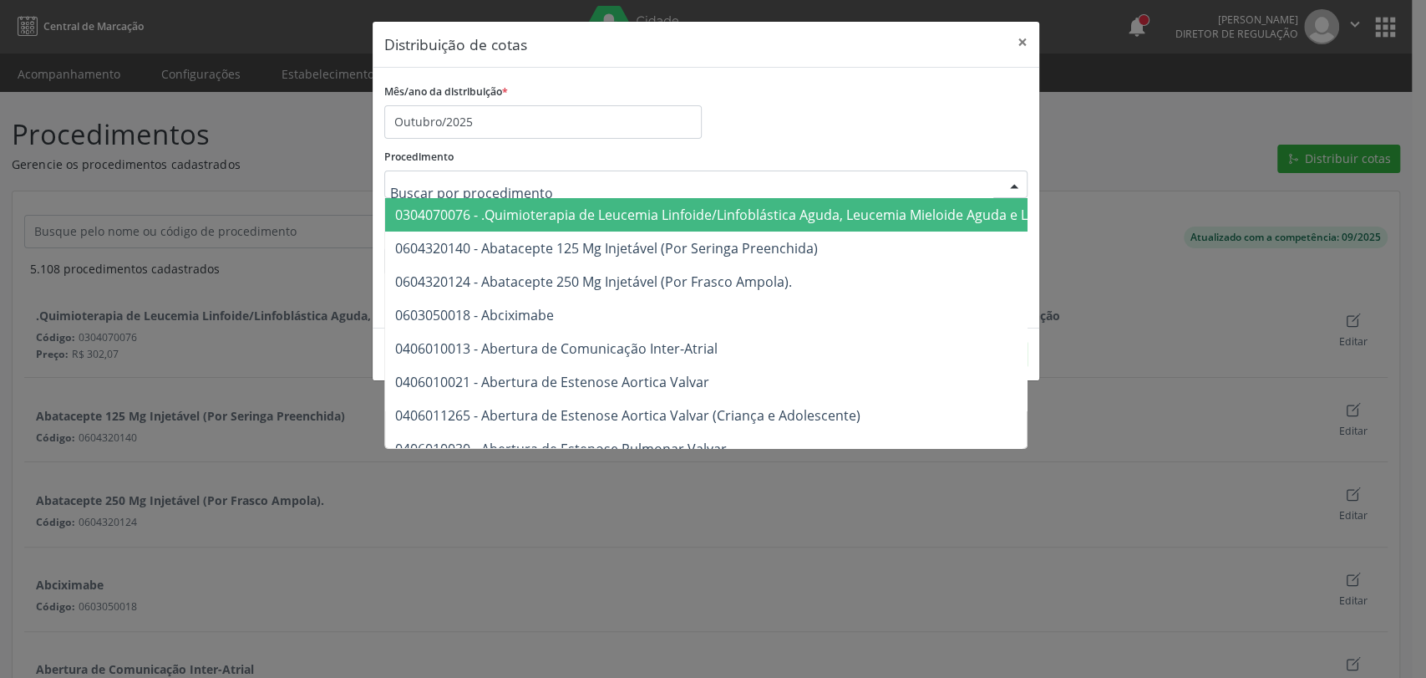
click at [767, 155] on div "Procedimento 0304070076 - .Quimioterapia de Leucemia Linfoide/Linfoblástica Agu…" at bounding box center [705, 171] width 643 height 53
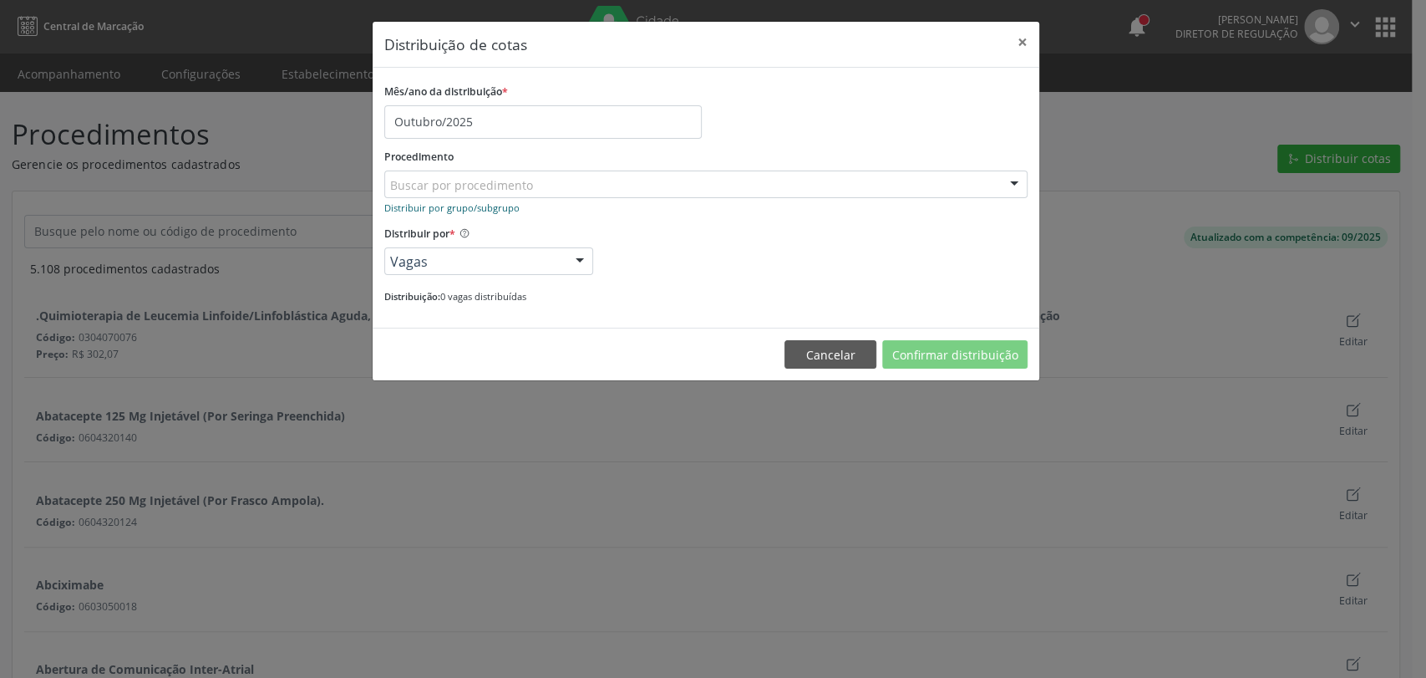
click at [500, 206] on small "Distribuir por grupo/subgrupo" at bounding box center [451, 207] width 135 height 13
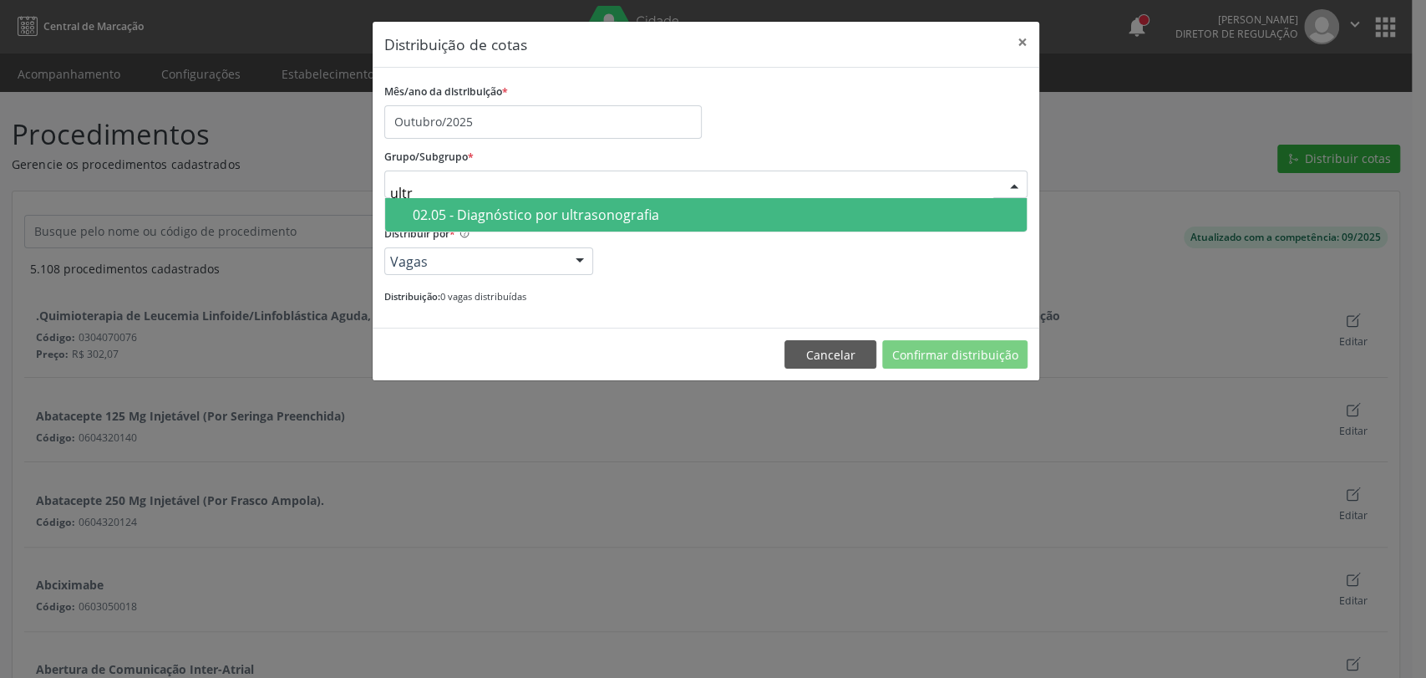
type input "ultra"
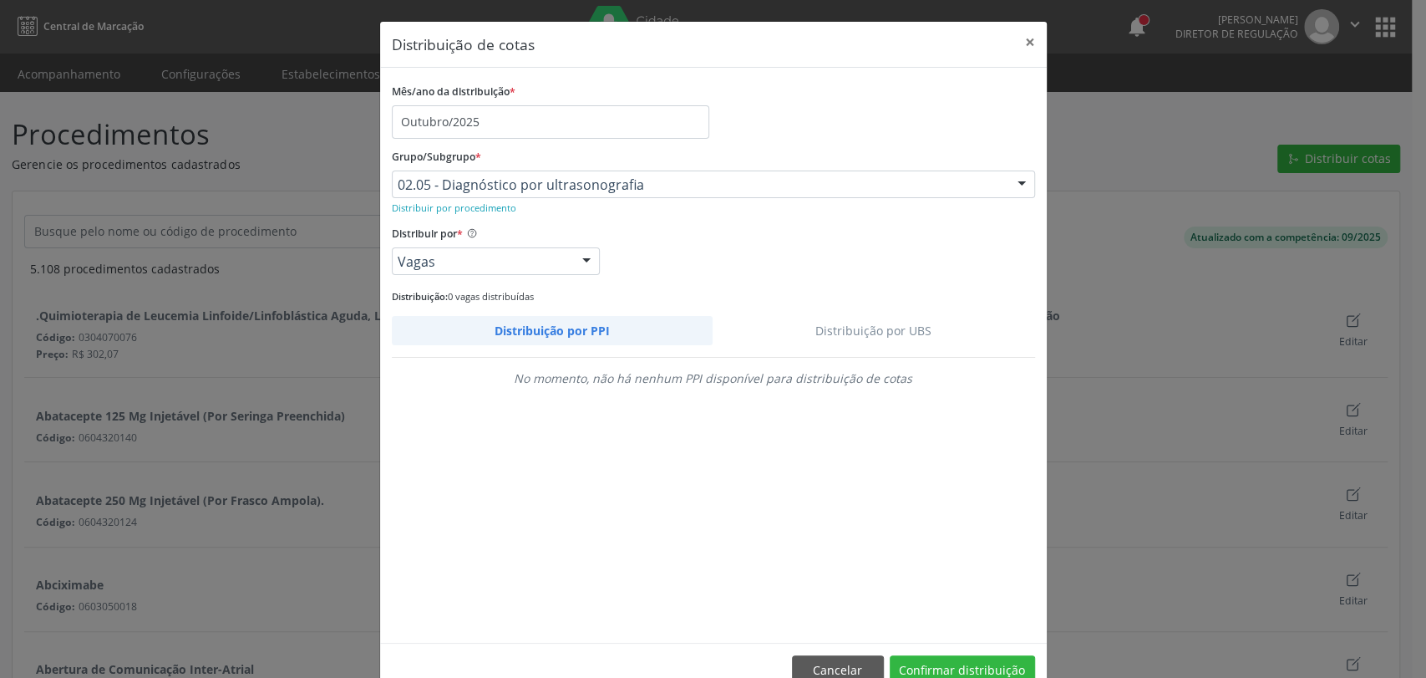
click at [869, 321] on link "Distribuição por UBS" at bounding box center [874, 330] width 323 height 29
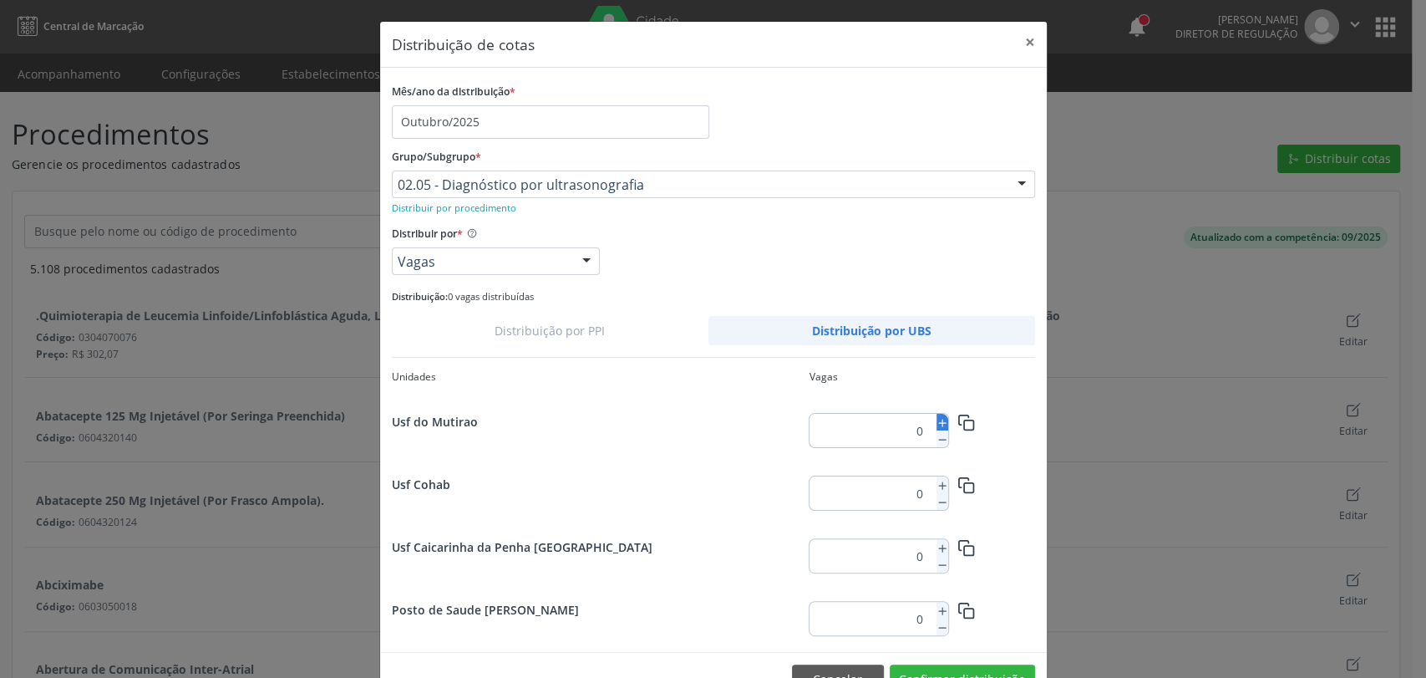
click at [937, 424] on icon at bounding box center [943, 423] width 12 height 12
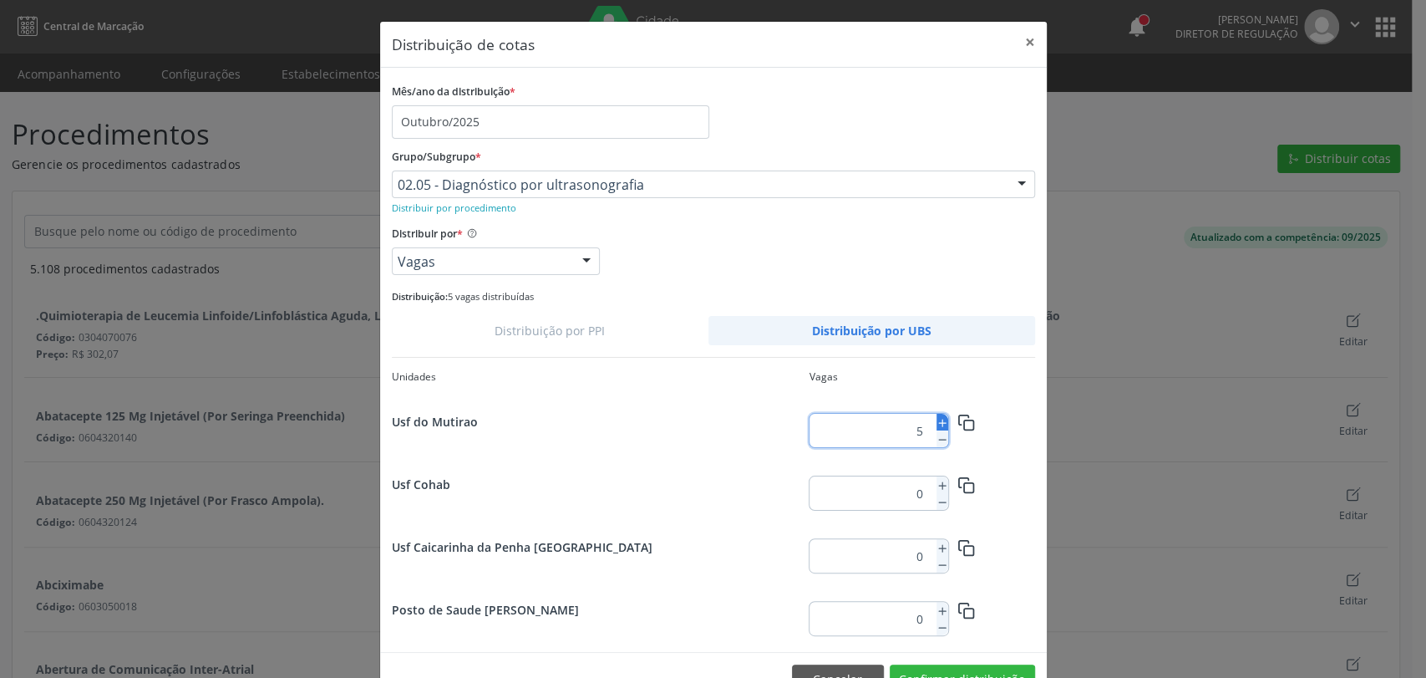
click at [937, 424] on icon at bounding box center [943, 423] width 12 height 12
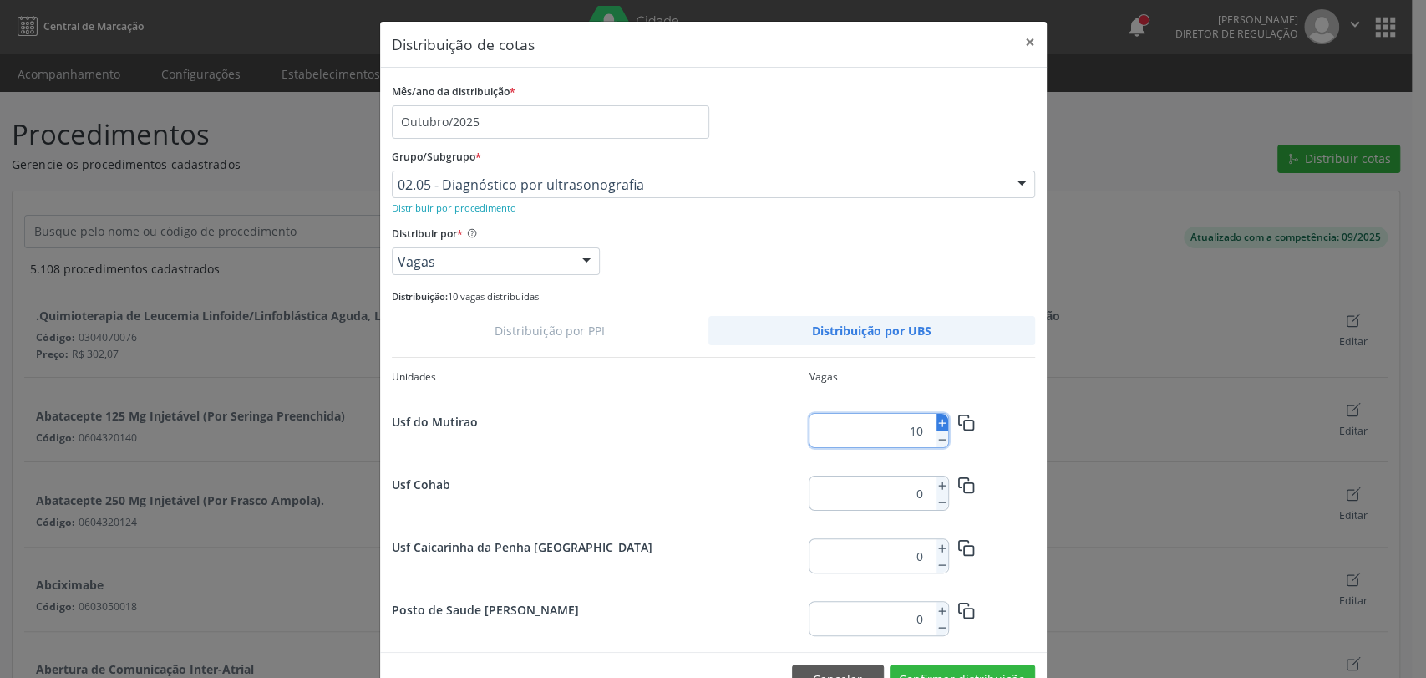
click at [937, 424] on icon at bounding box center [943, 423] width 12 height 12
type input "11"
click at [965, 417] on icon "button" at bounding box center [967, 423] width 18 height 18
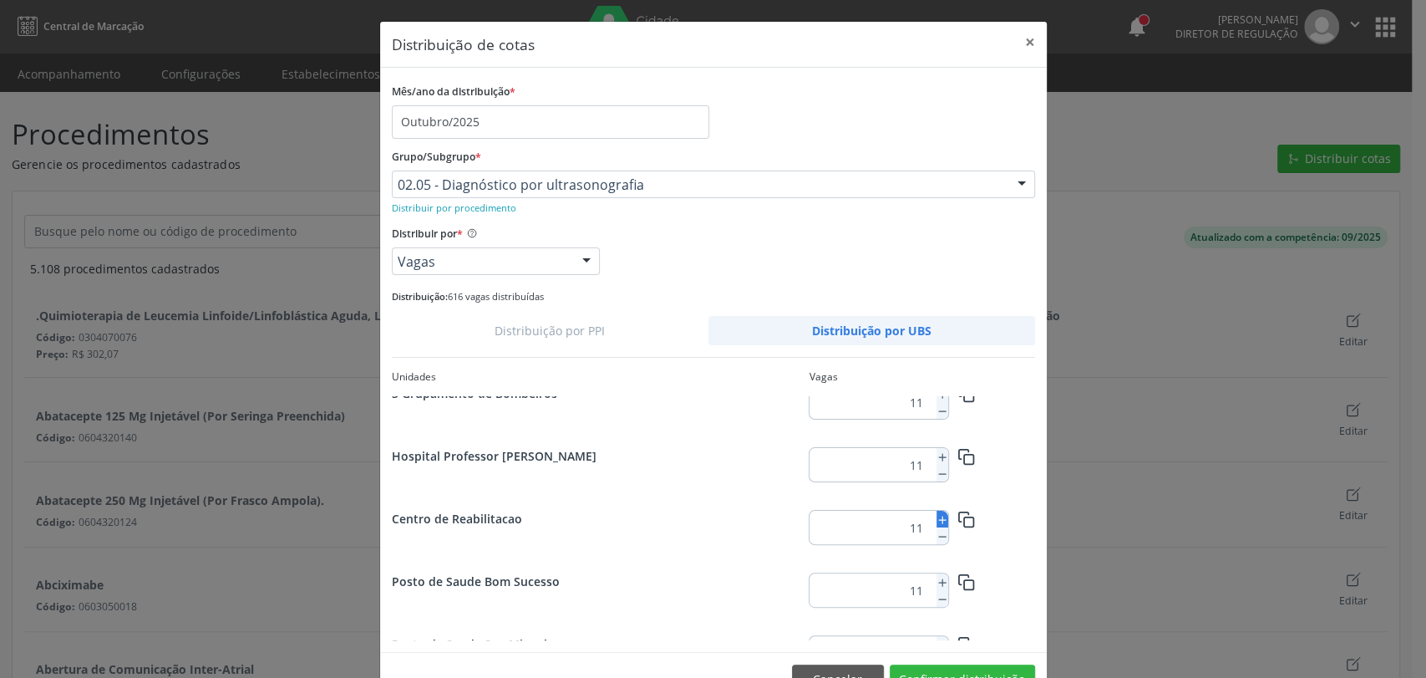
click at [937, 518] on icon at bounding box center [943, 520] width 12 height 12
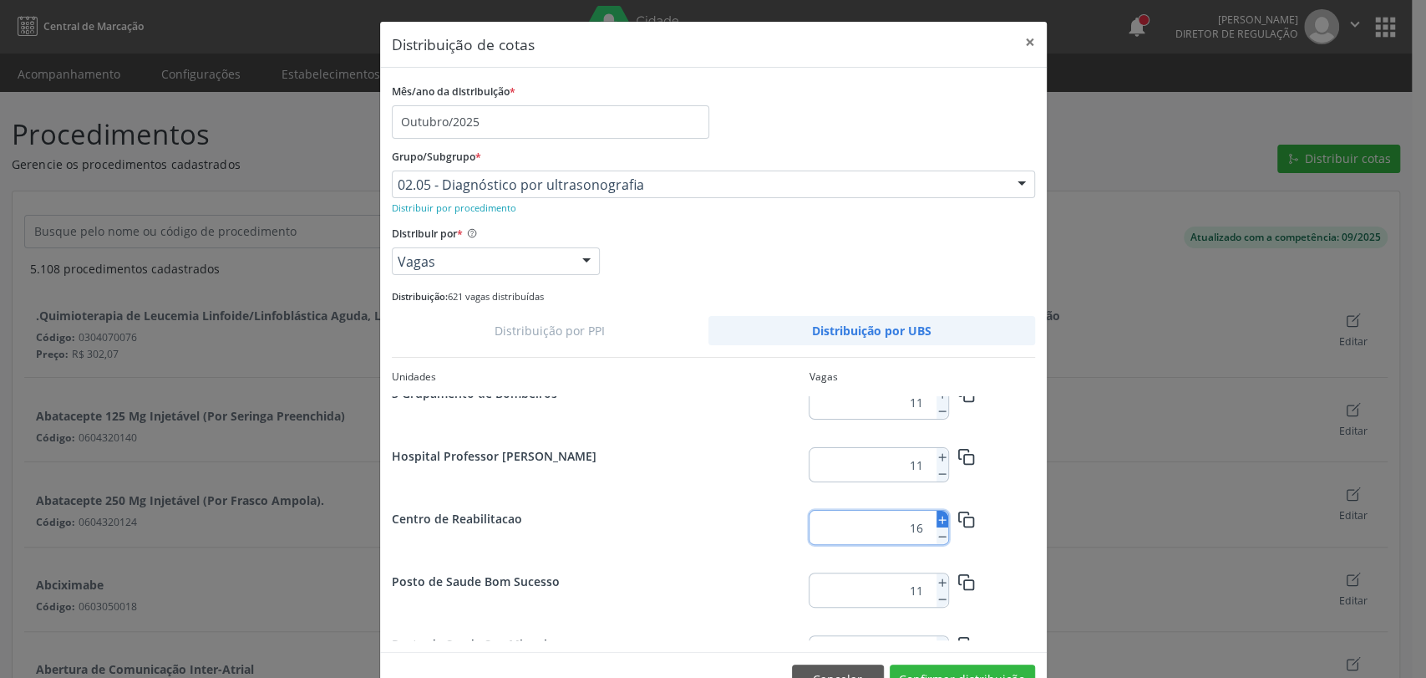
click at [937, 518] on icon at bounding box center [943, 520] width 12 height 12
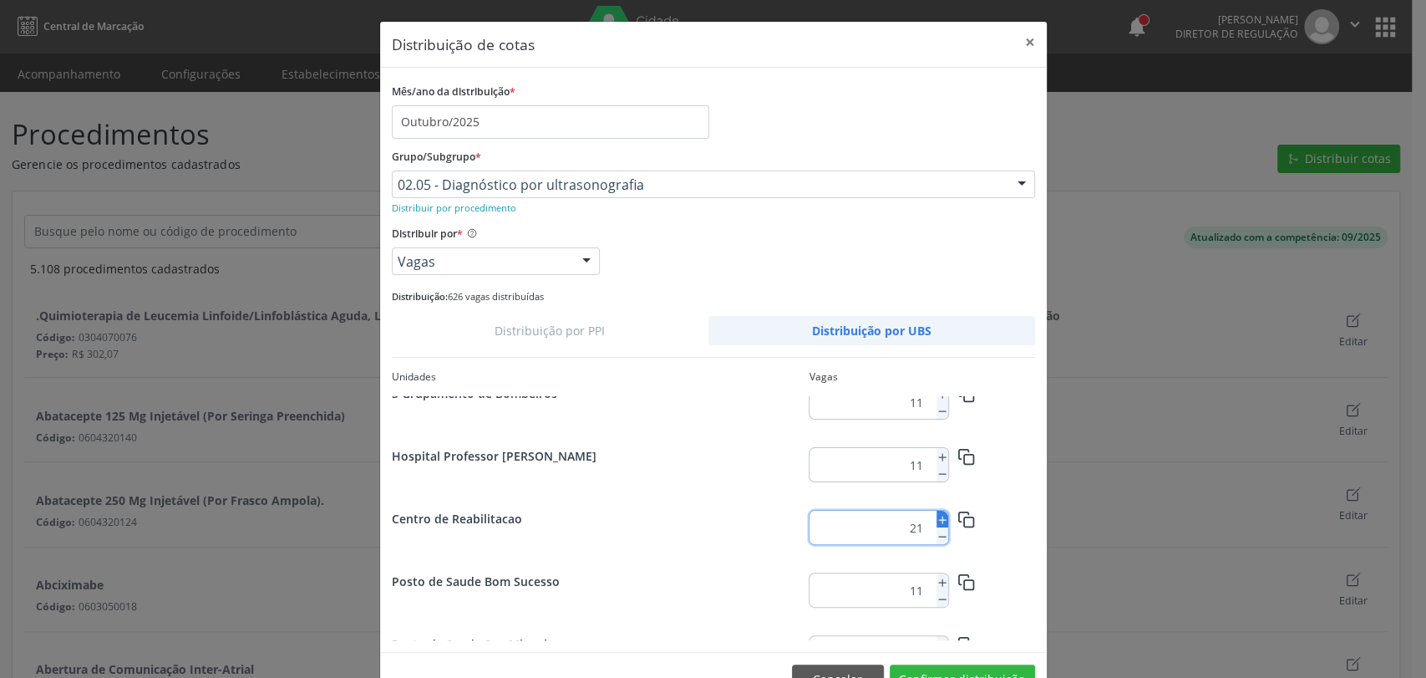
click at [937, 518] on icon at bounding box center [943, 520] width 12 height 12
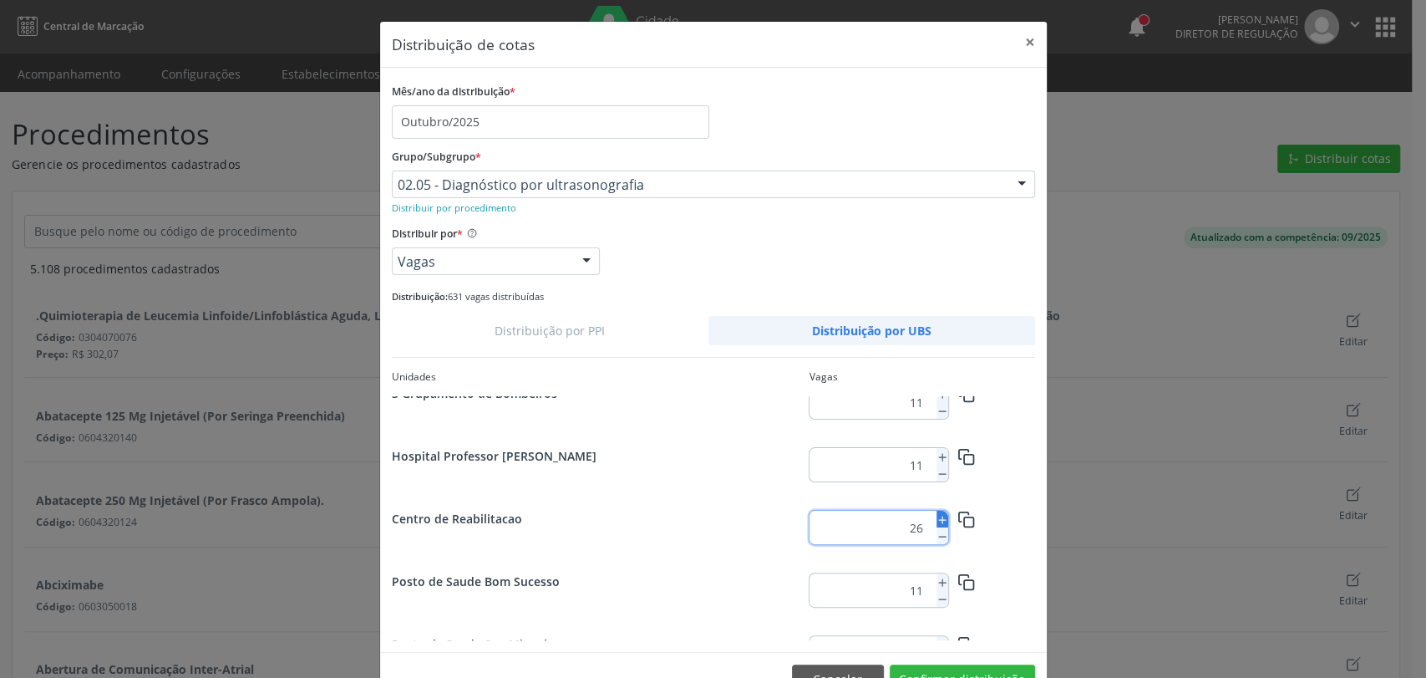
click at [937, 518] on icon at bounding box center [943, 520] width 12 height 12
click at [937, 519] on icon at bounding box center [943, 520] width 12 height 12
type input "30"
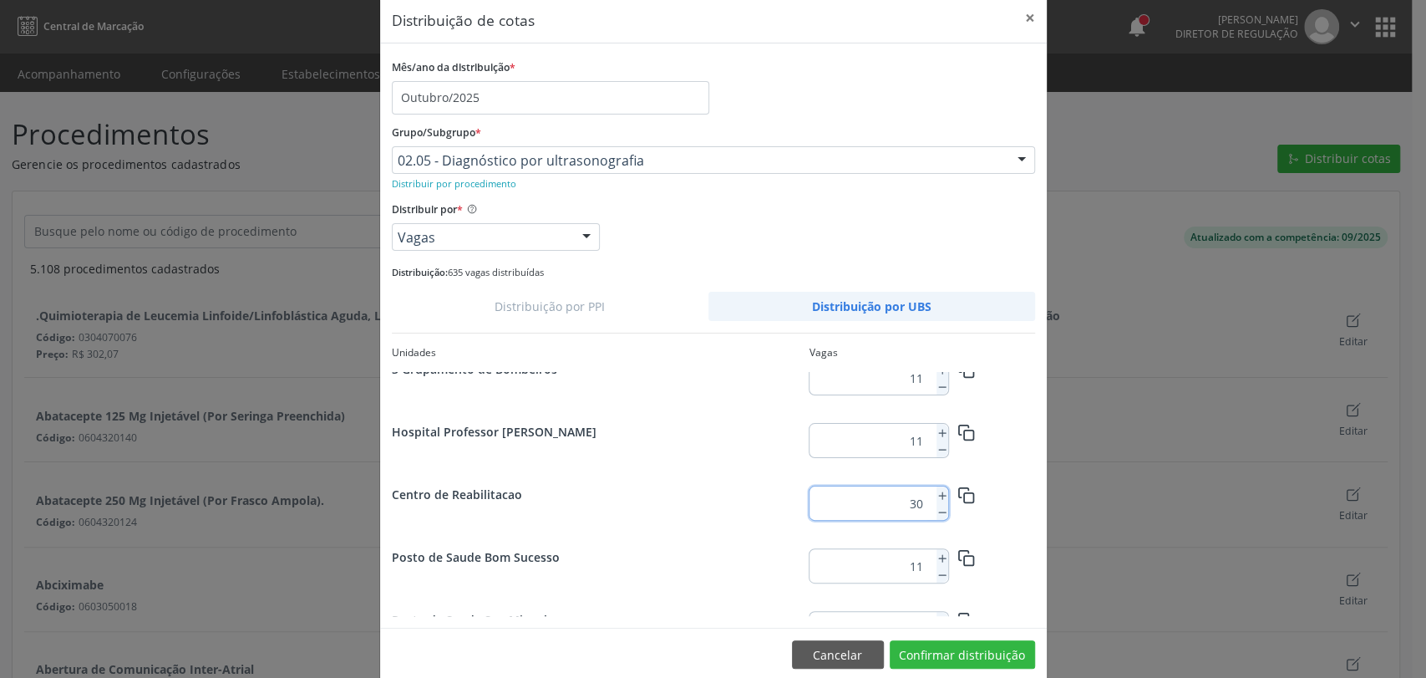
scroll to position [47, 0]
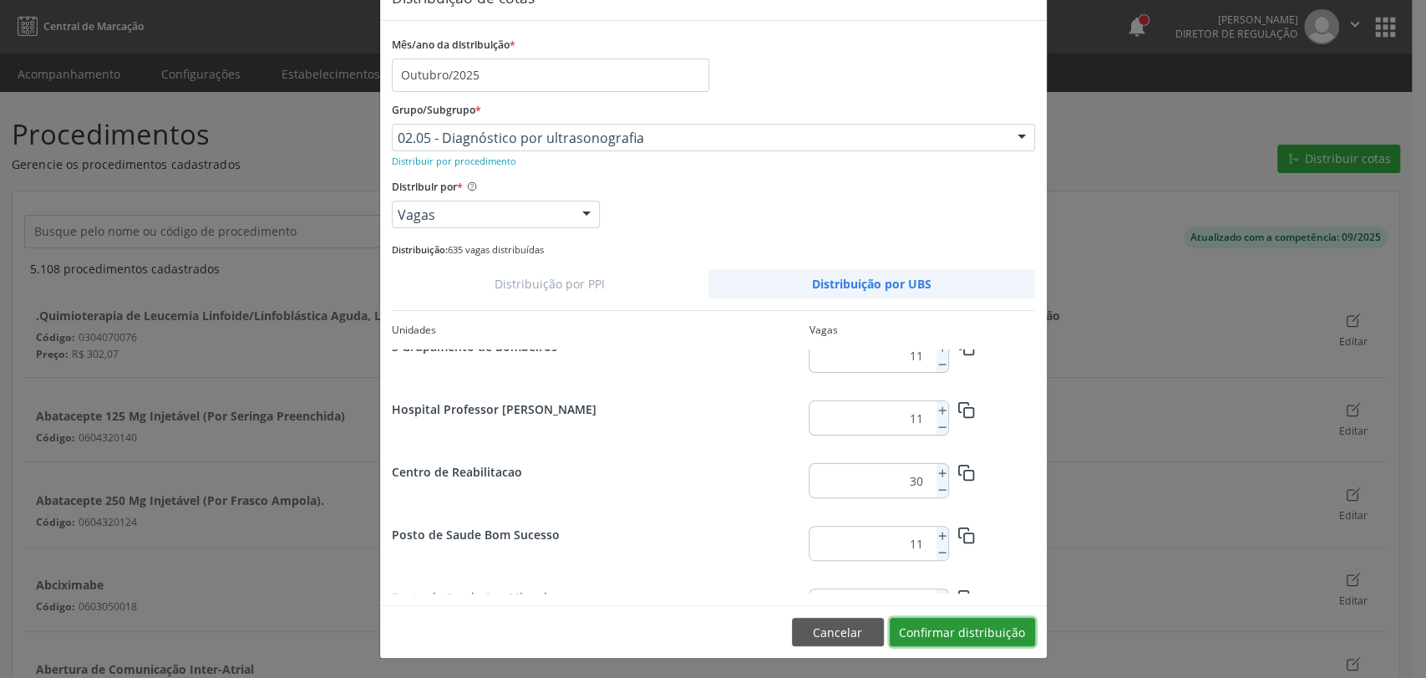
click at [977, 632] on button "Confirmar distribuição" at bounding box center [962, 631] width 145 height 28
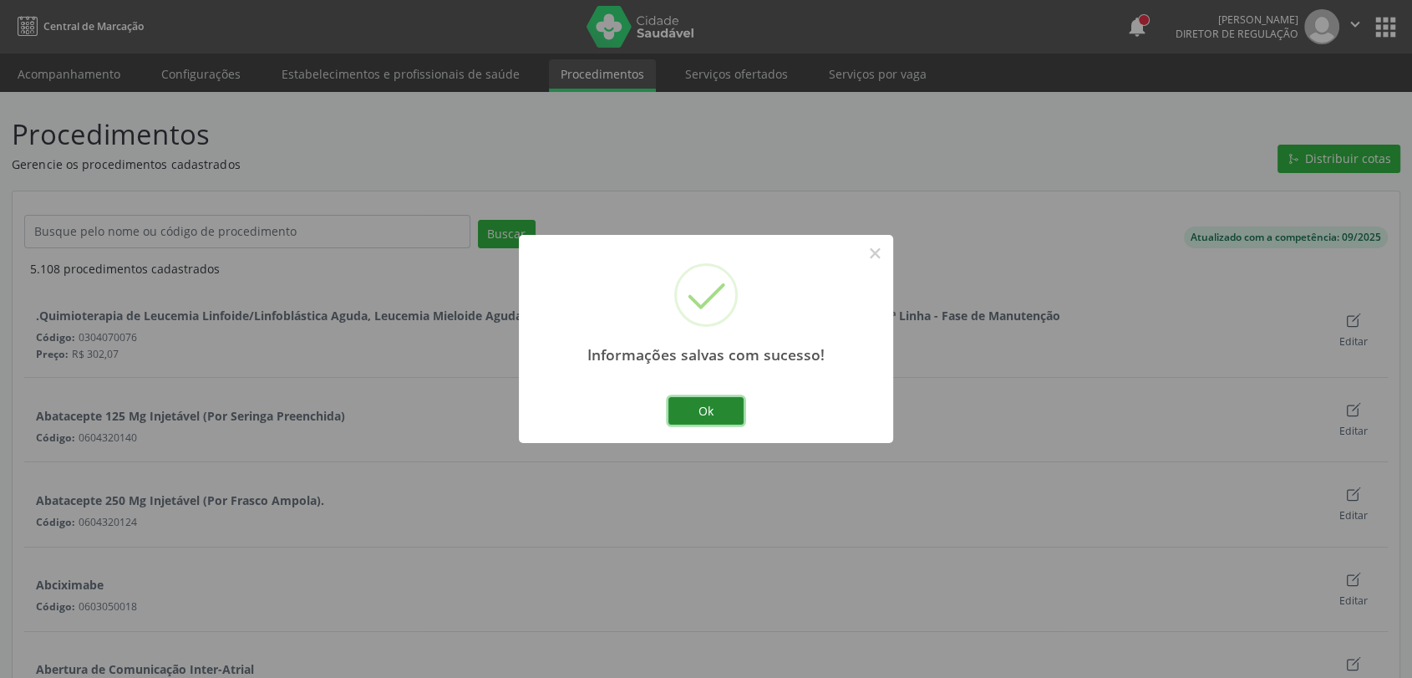
click at [687, 409] on button "Ok" at bounding box center [705, 411] width 75 height 28
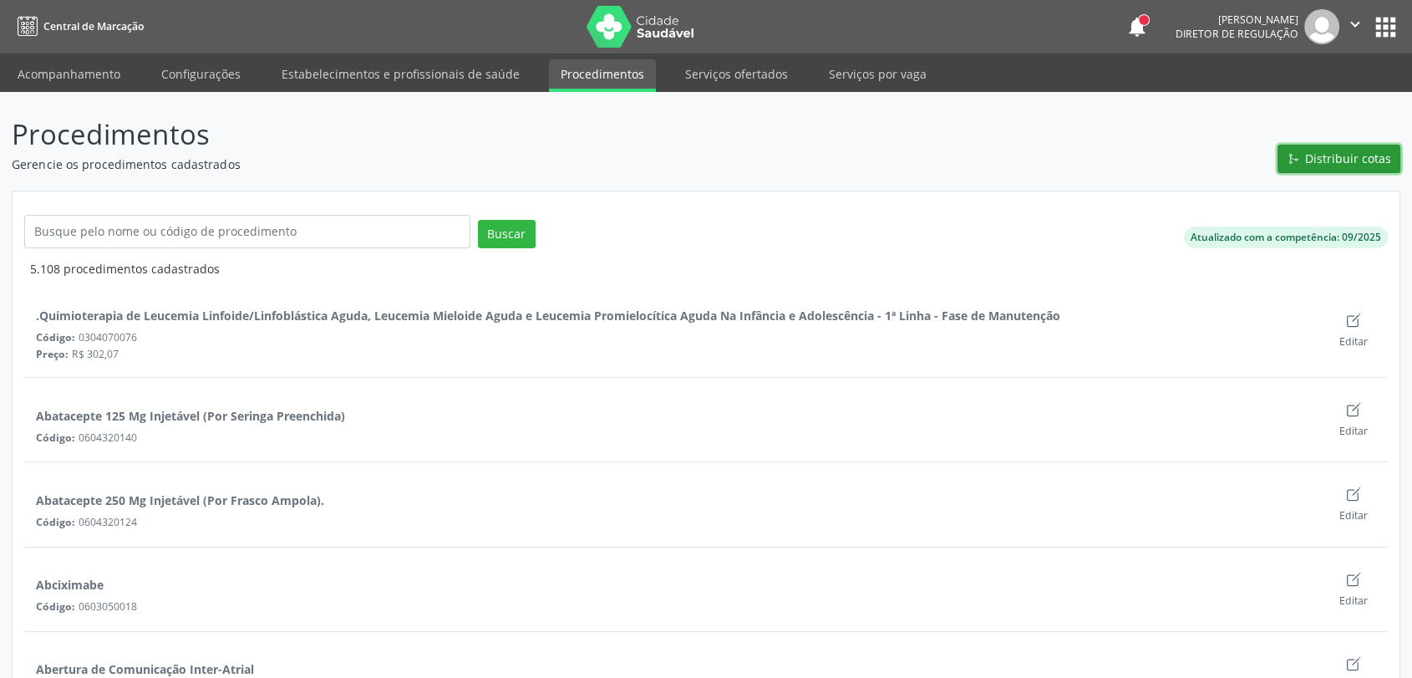
click at [1347, 155] on span "Distribuir cotas" at bounding box center [1348, 159] width 86 height 18
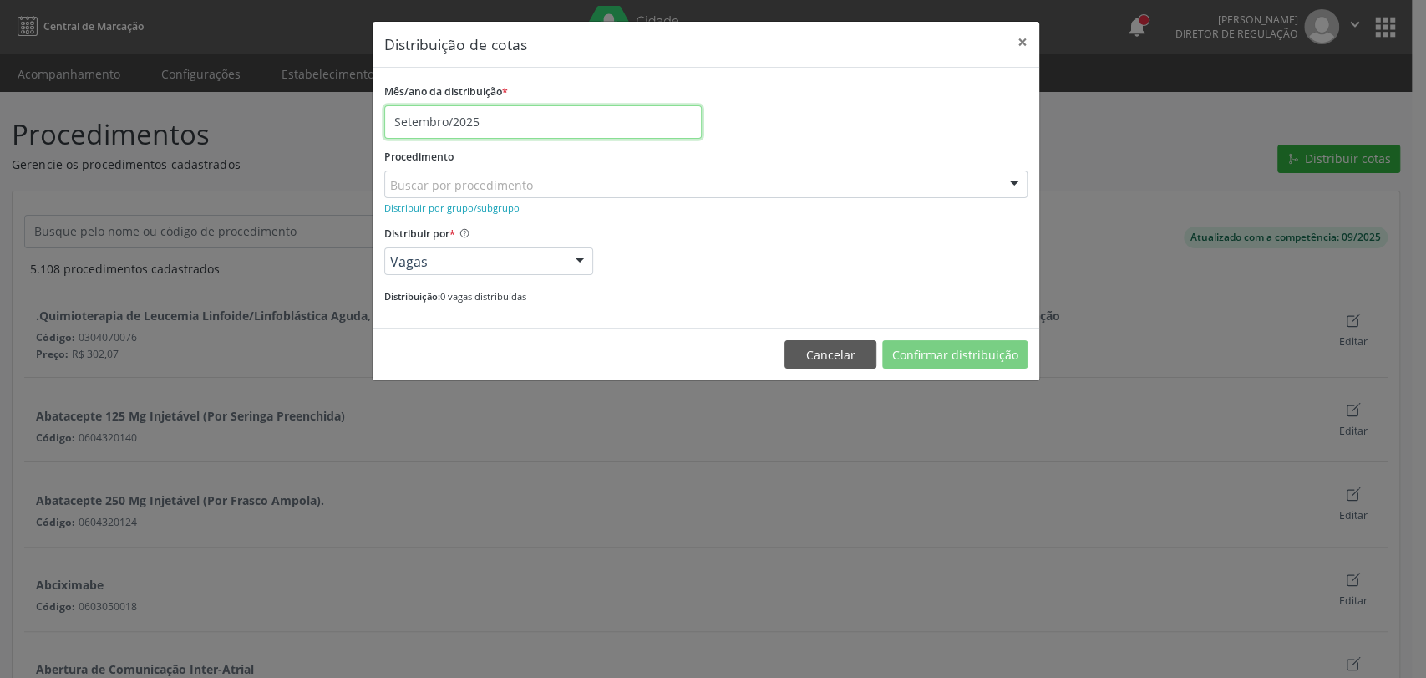
click at [580, 115] on input "Setembro/2025" at bounding box center [542, 121] width 317 height 33
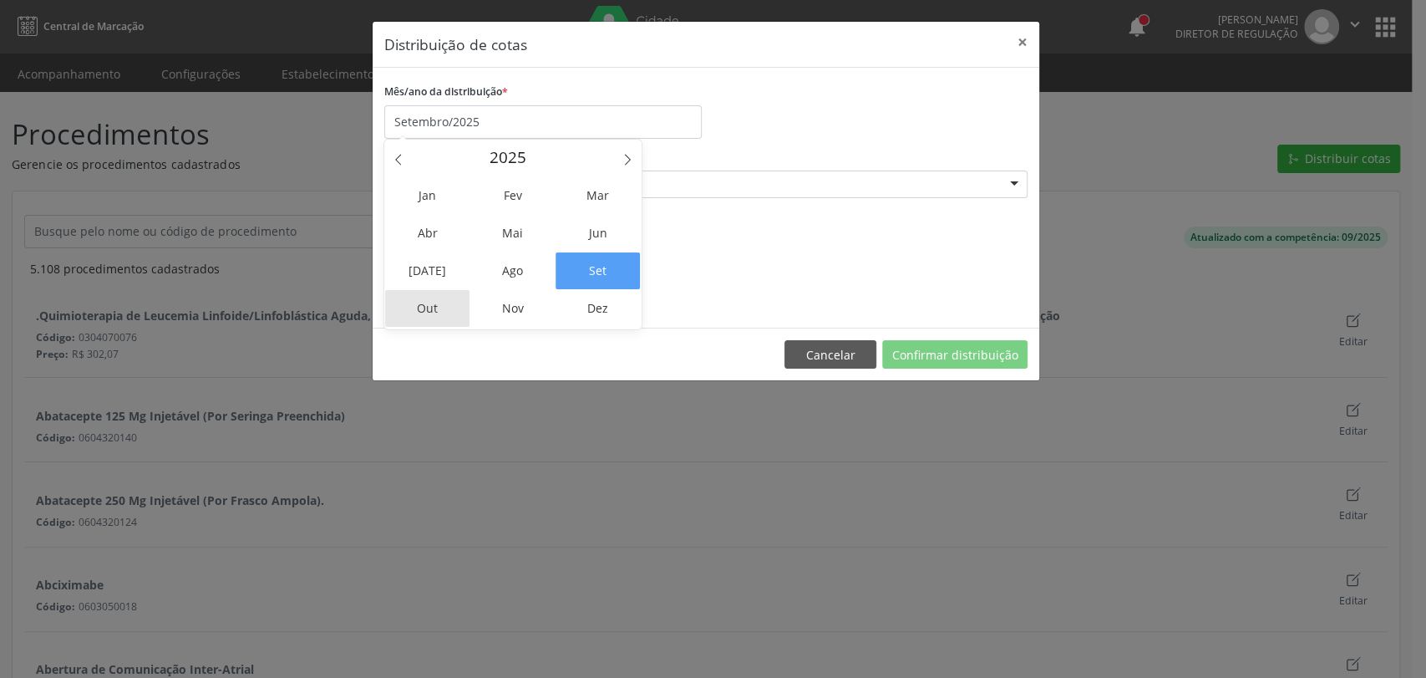
click at [443, 294] on span "Out" at bounding box center [427, 308] width 84 height 37
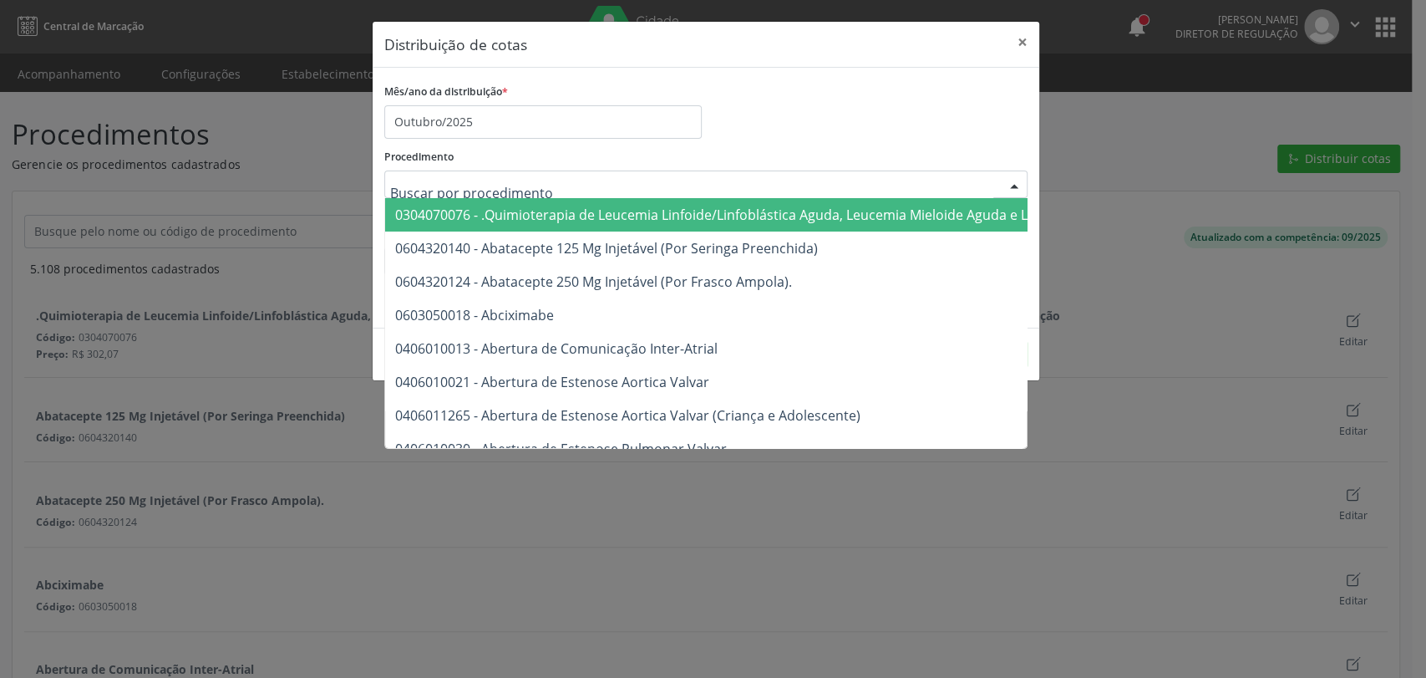
click at [615, 157] on div "Procedimento 0304070076 - .Quimioterapia de Leucemia Linfoide/Linfoblástica Agu…" at bounding box center [705, 171] width 643 height 53
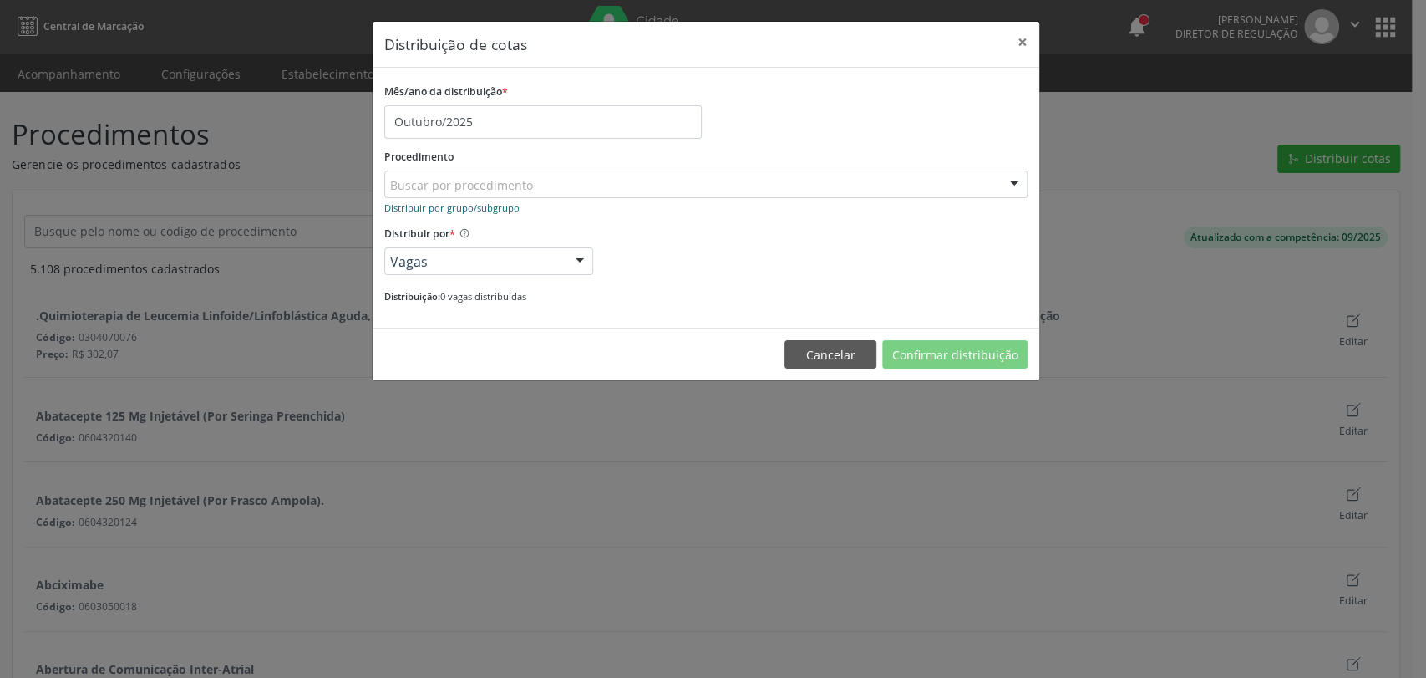
click at [507, 205] on small "Distribuir por grupo/subgrupo" at bounding box center [451, 207] width 135 height 13
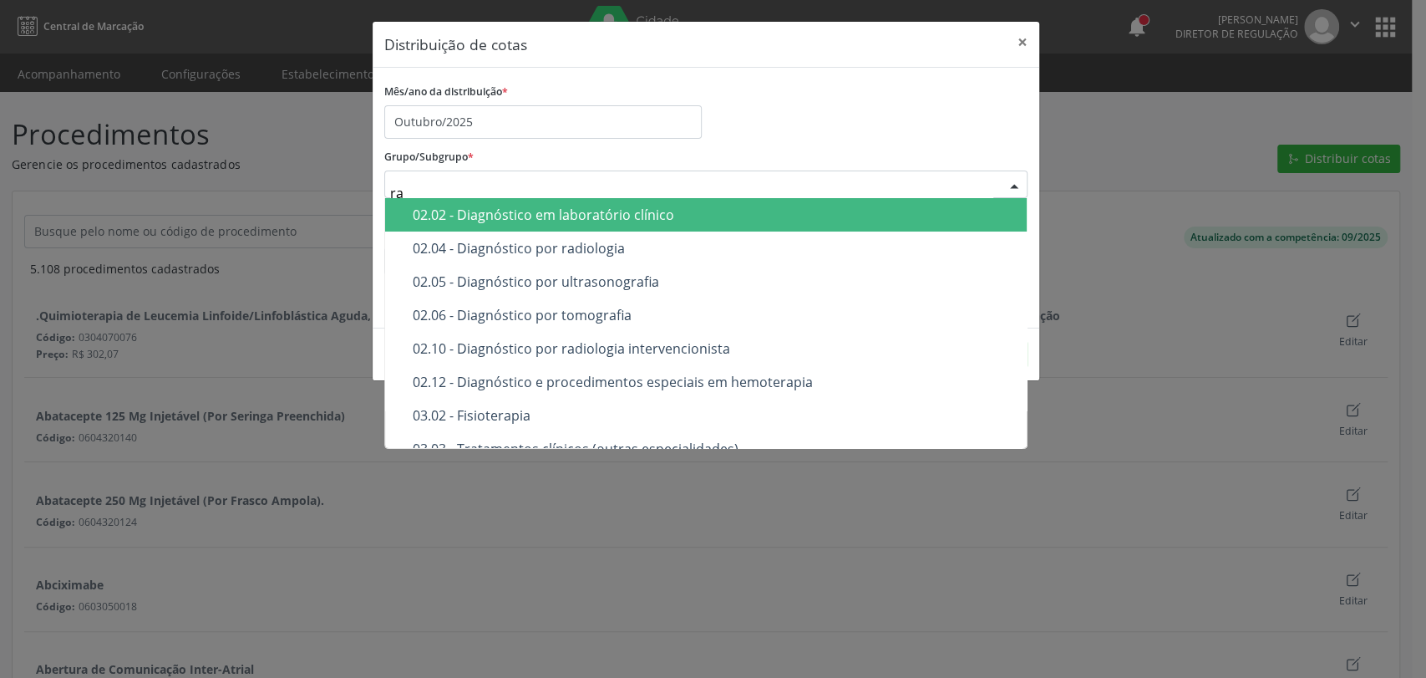
type input "rad"
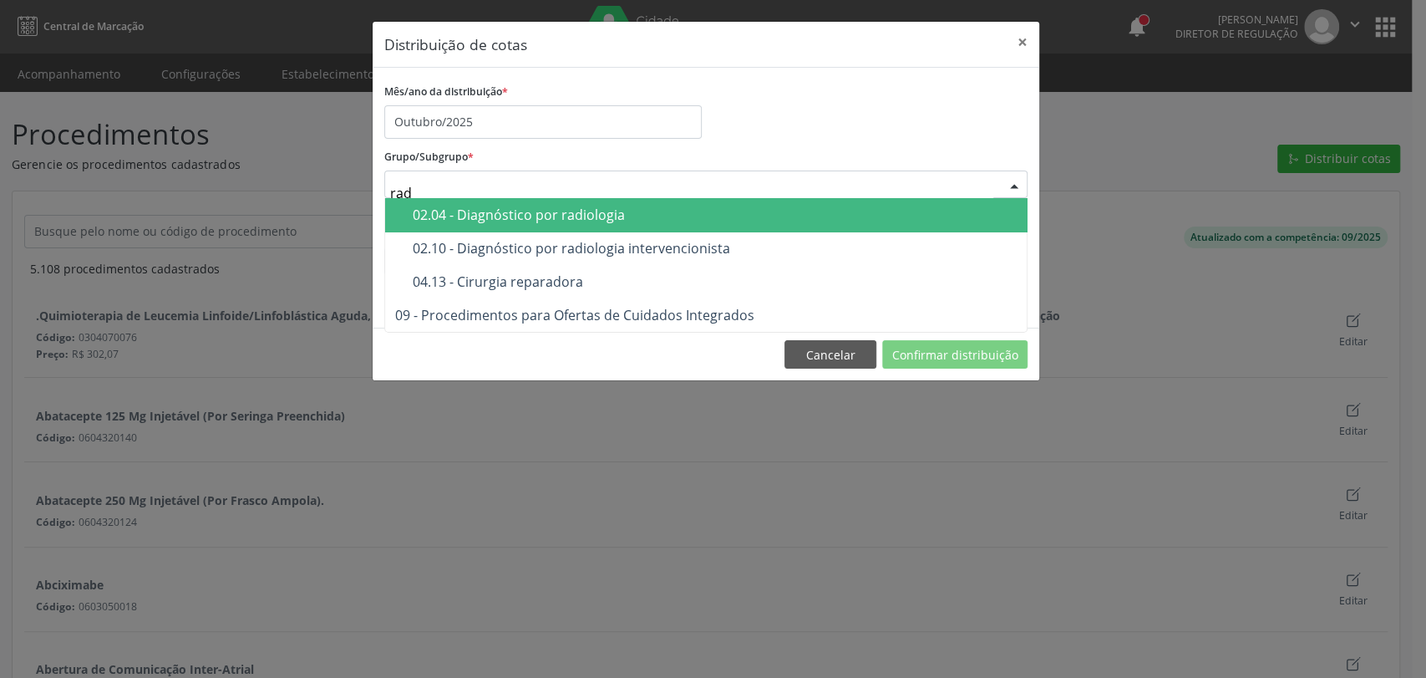
click at [520, 221] on div "02.04 - Diagnóstico por radiologia" at bounding box center [715, 214] width 604 height 13
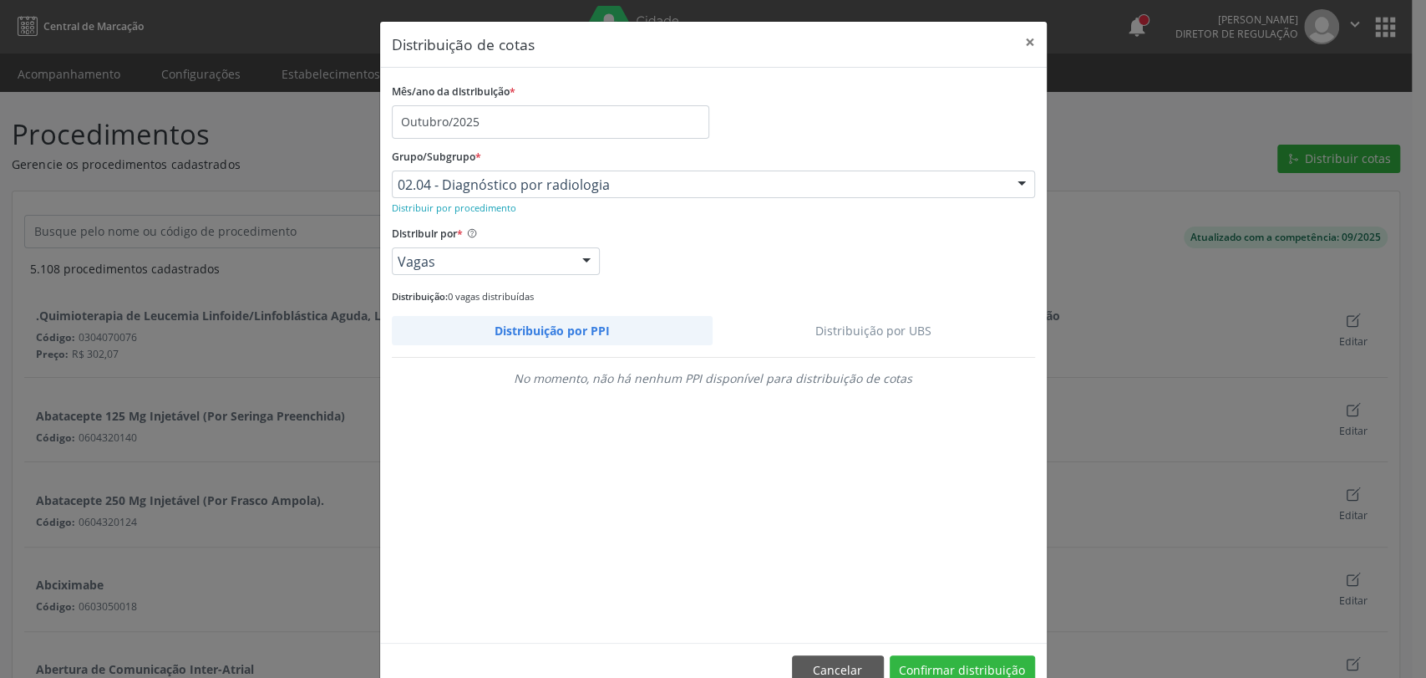
click at [835, 320] on link "Distribuição por UBS" at bounding box center [874, 330] width 323 height 29
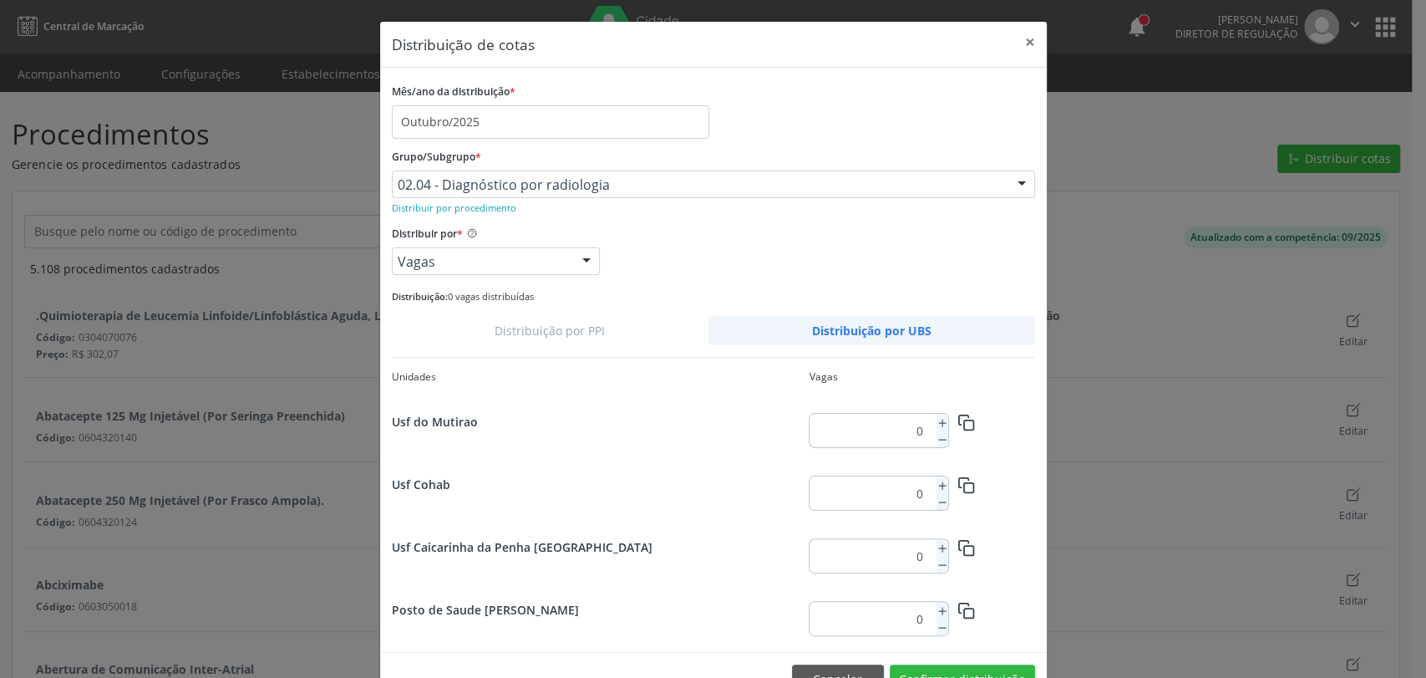
click at [922, 429] on div "0" at bounding box center [879, 430] width 139 height 33
click at [913, 429] on input "0" at bounding box center [870, 430] width 120 height 33
type input "40"
click at [958, 416] on icon "button" at bounding box center [967, 423] width 18 height 18
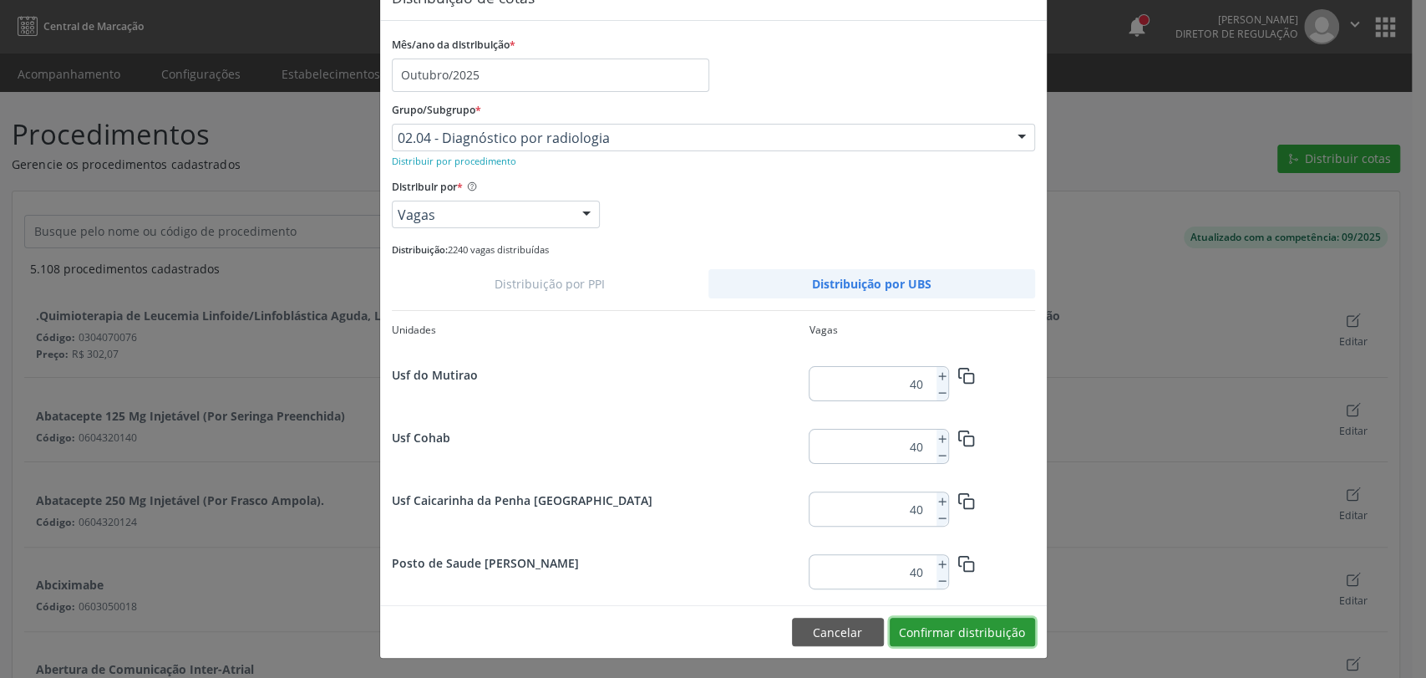
click at [995, 638] on button "Confirmar distribuição" at bounding box center [962, 631] width 145 height 28
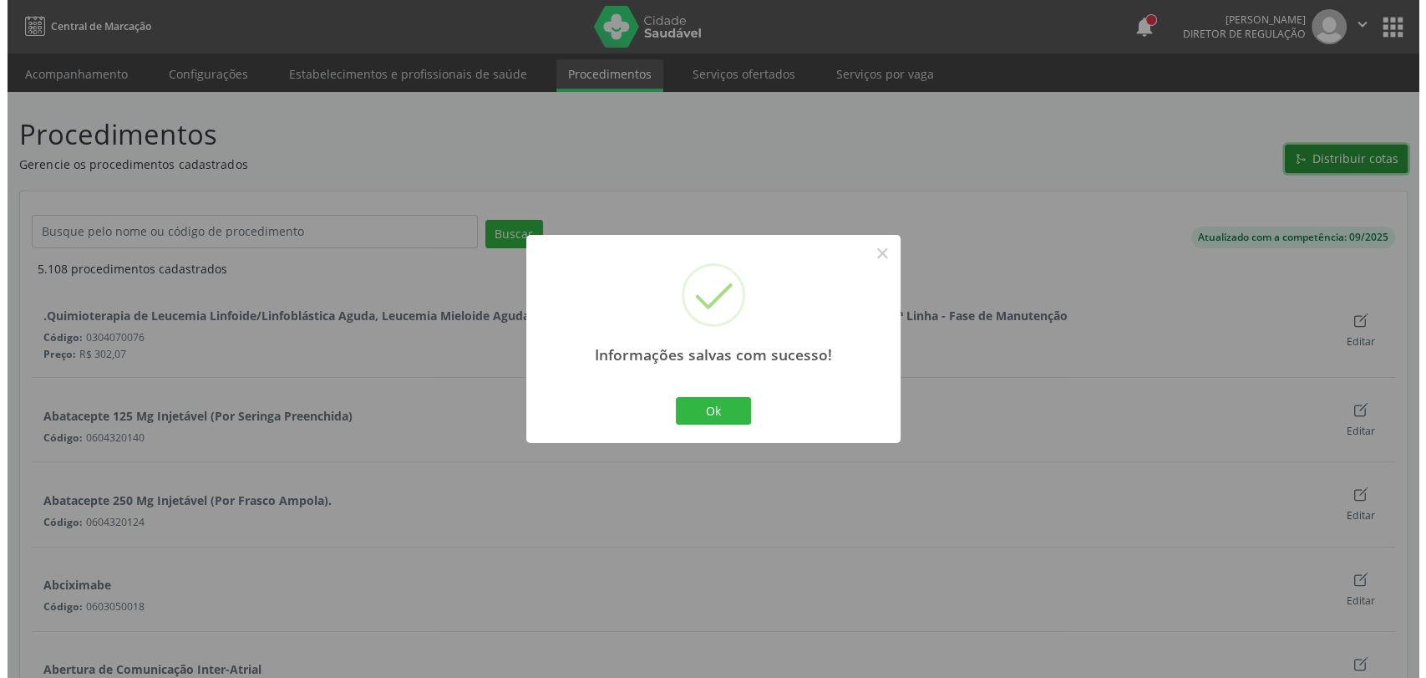
scroll to position [0, 0]
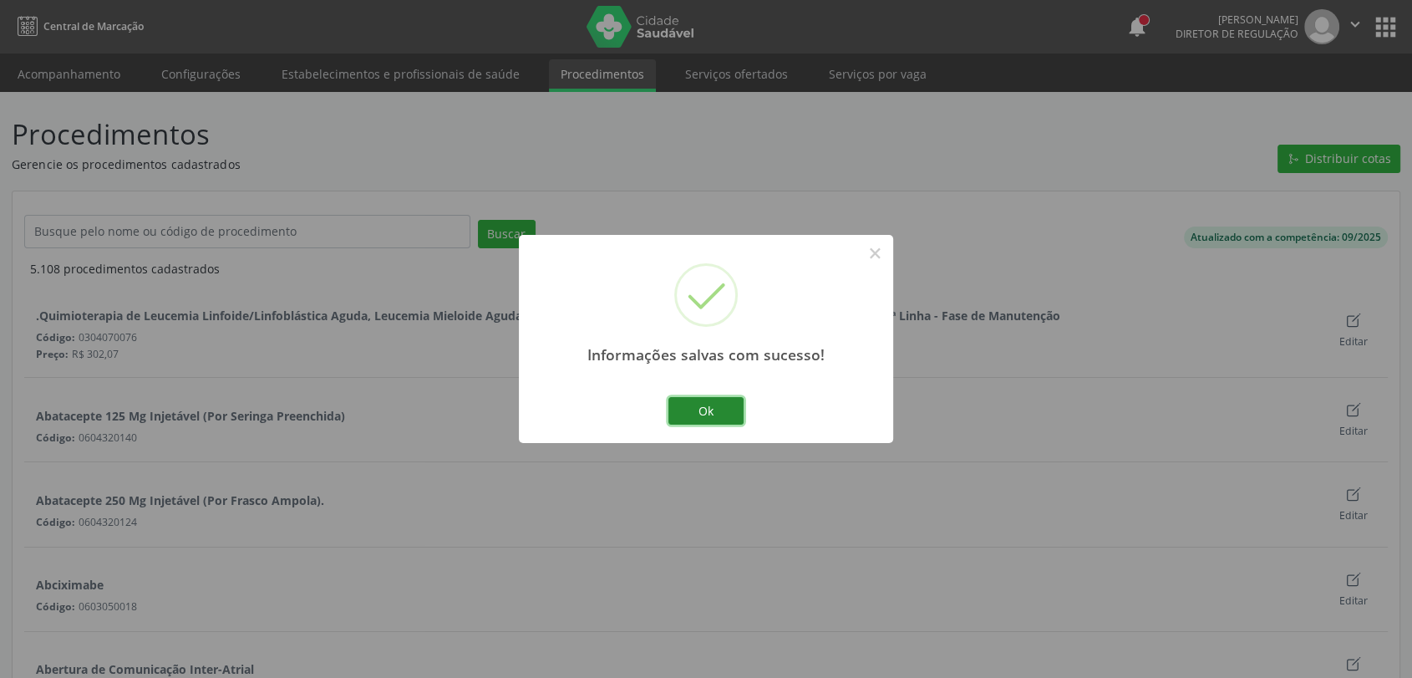
click at [712, 401] on button "Ok" at bounding box center [705, 411] width 75 height 28
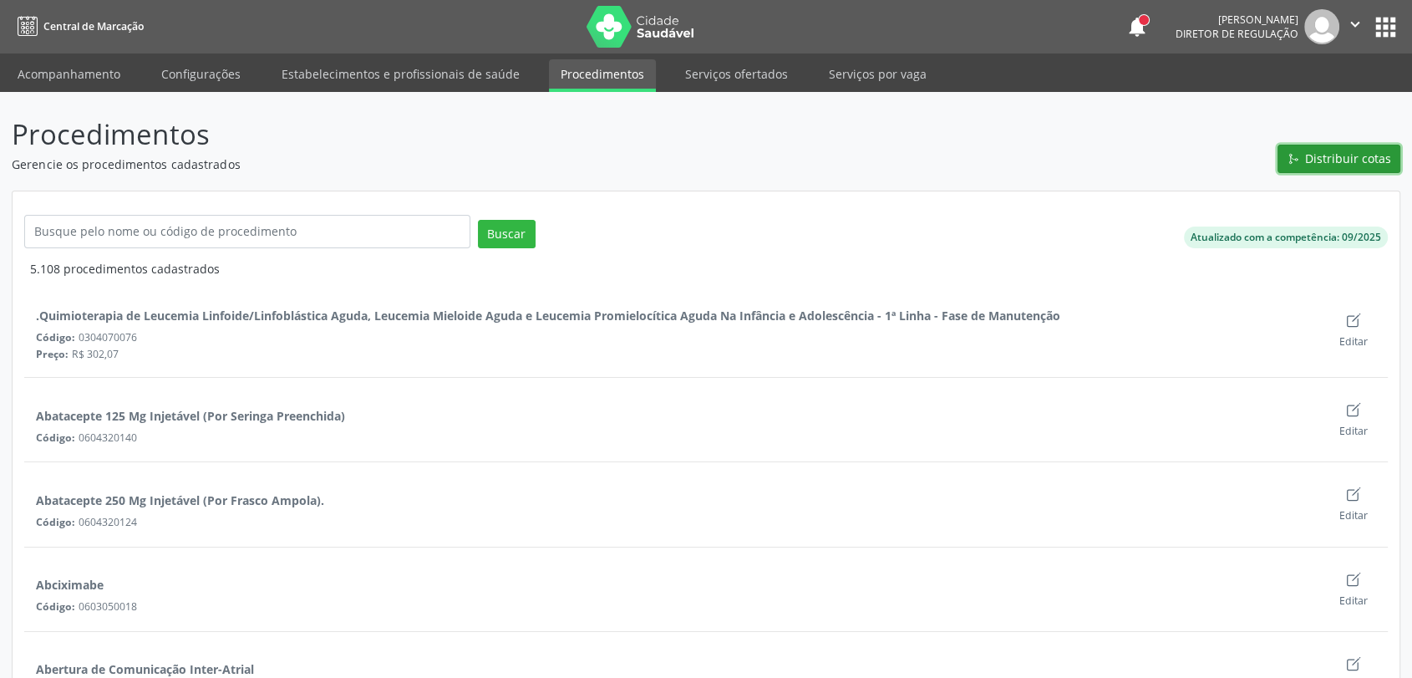
click at [1364, 166] on span "Distribuir cotas" at bounding box center [1348, 159] width 86 height 18
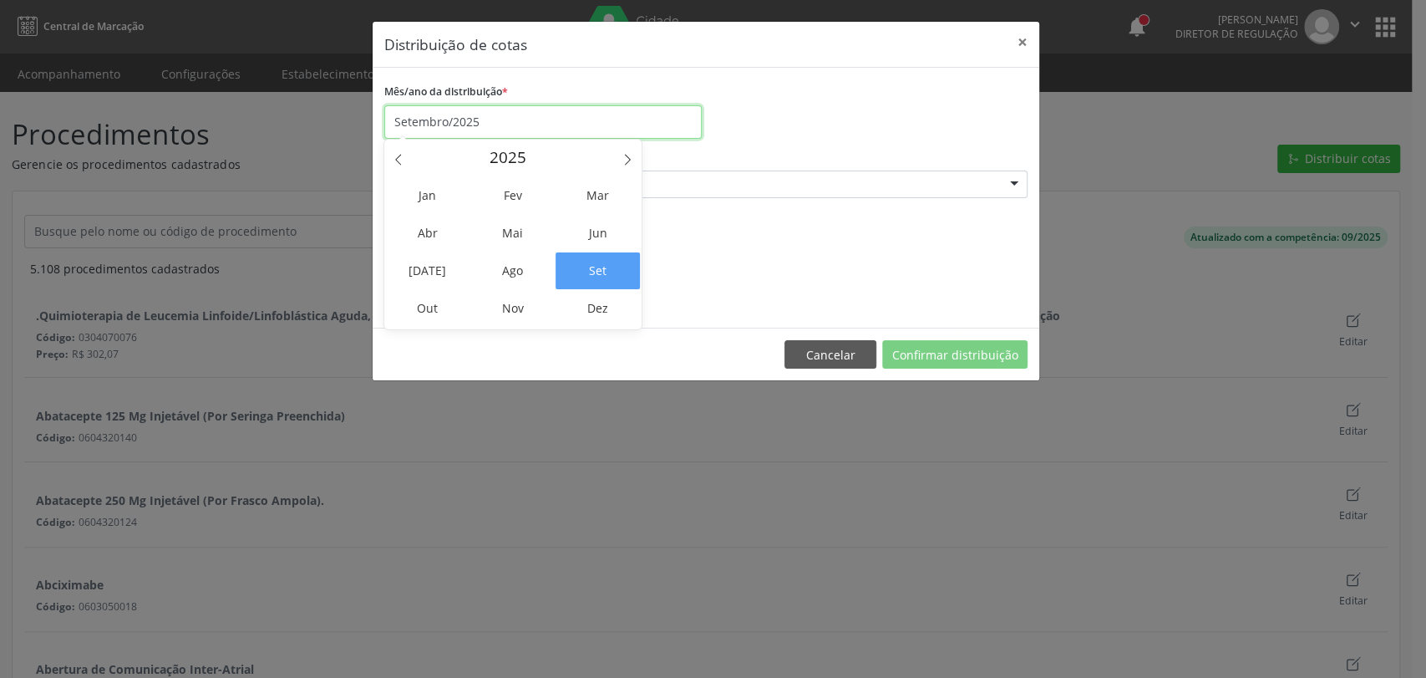
click at [463, 122] on input "Setembro/2025" at bounding box center [542, 121] width 317 height 33
click at [434, 310] on span "Out" at bounding box center [427, 308] width 84 height 37
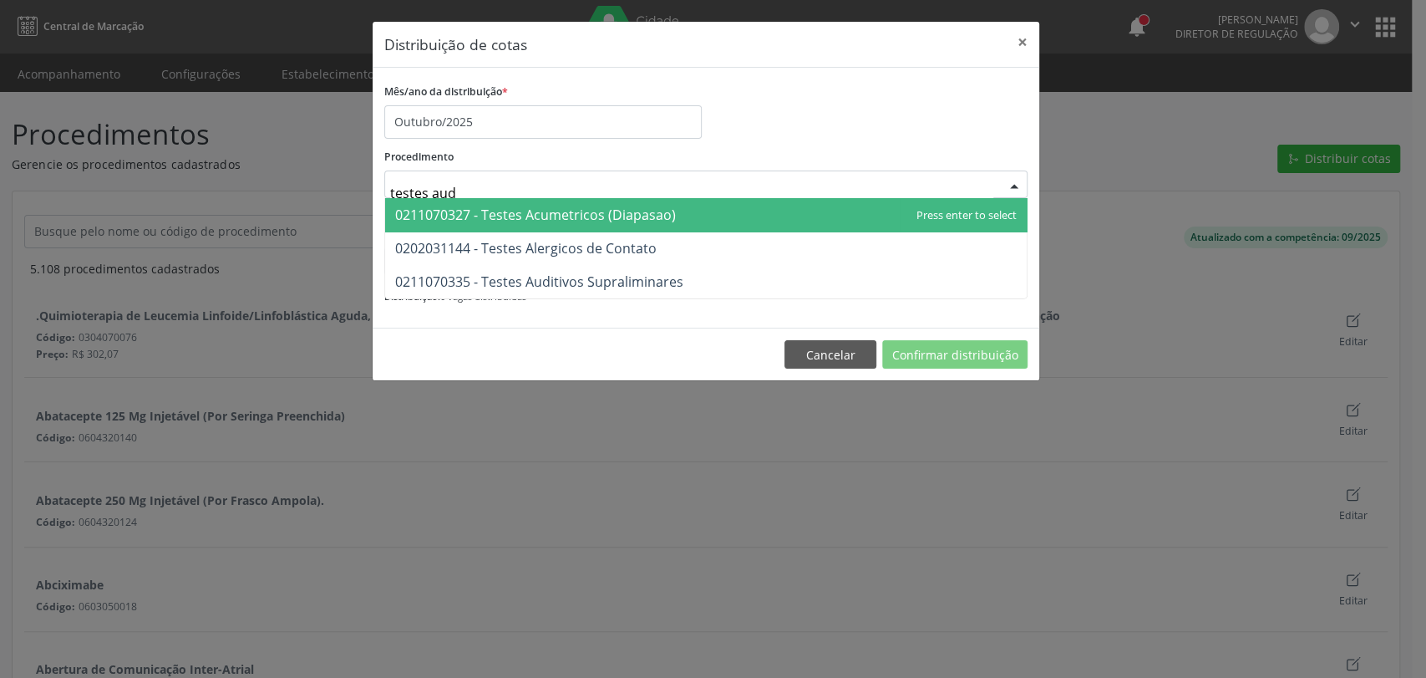
type input "testes audi"
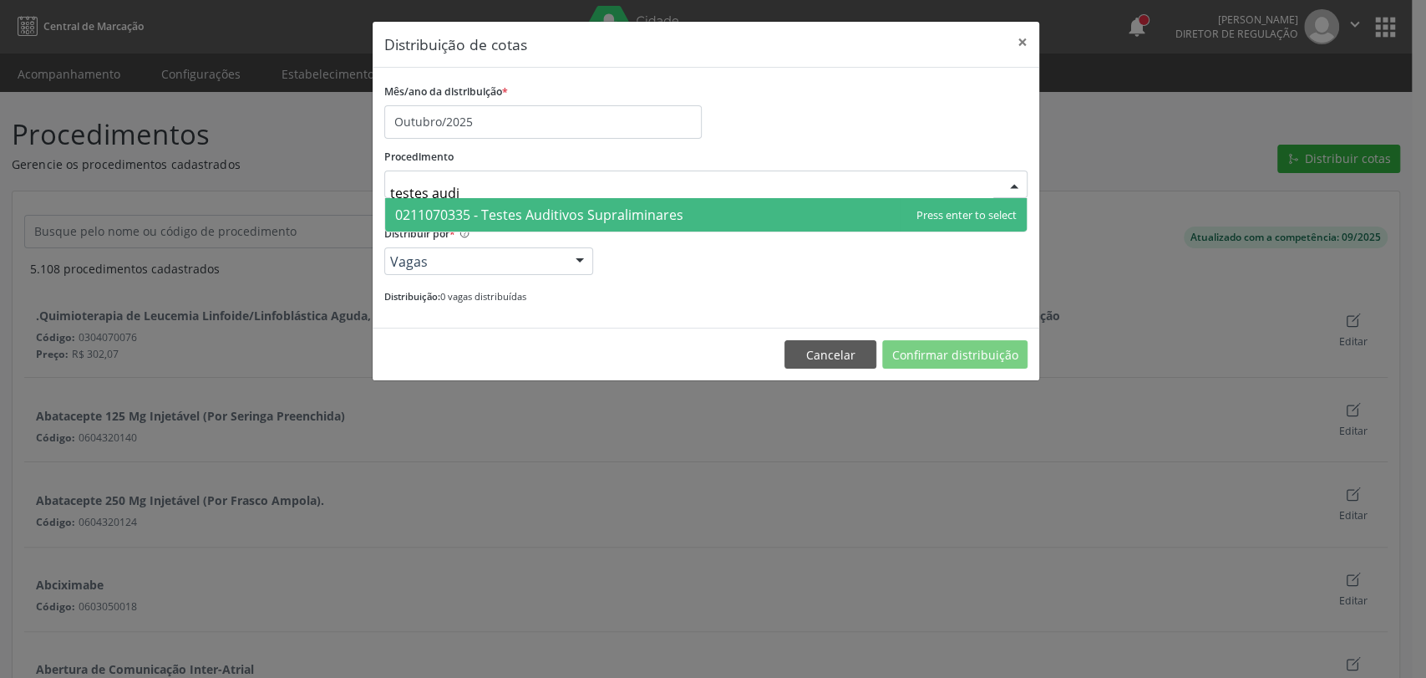
click at [470, 221] on span "0211070335 - Testes Auditivos Supraliminares" at bounding box center [539, 215] width 288 height 18
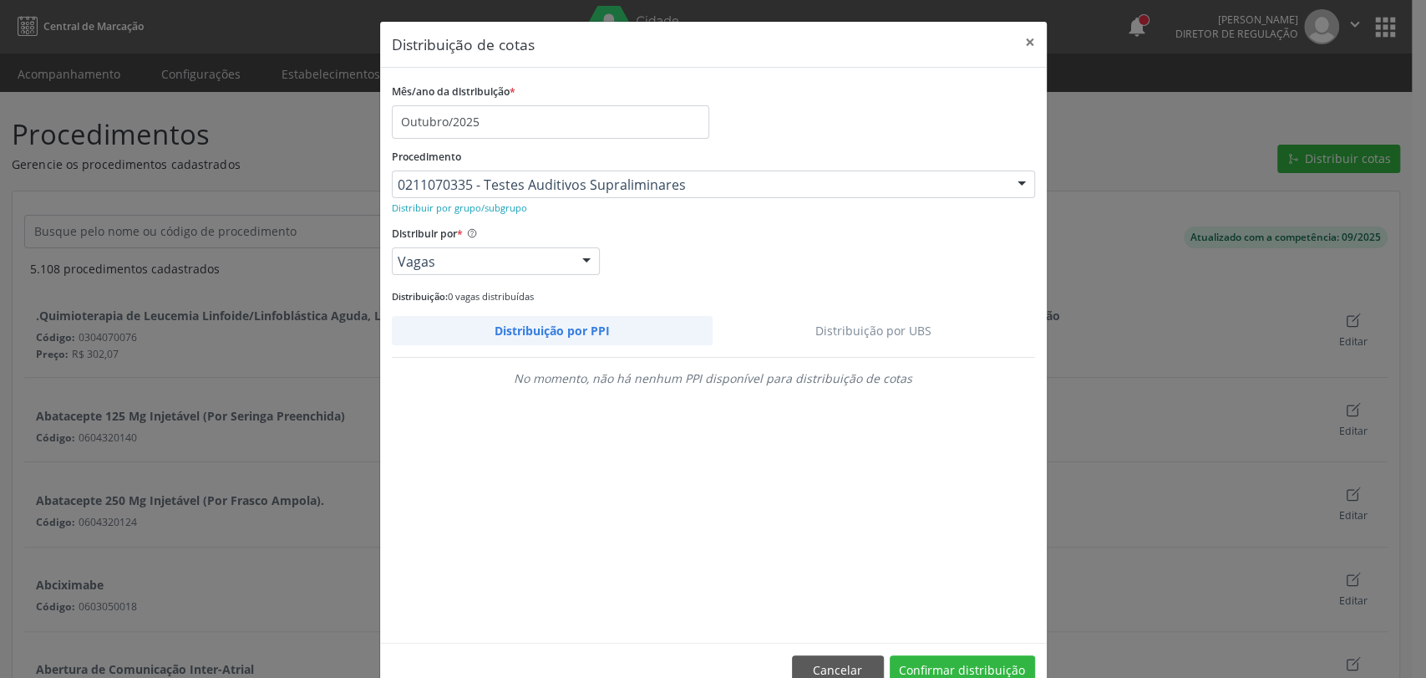
click at [920, 331] on link "Distribuição por UBS" at bounding box center [874, 330] width 323 height 29
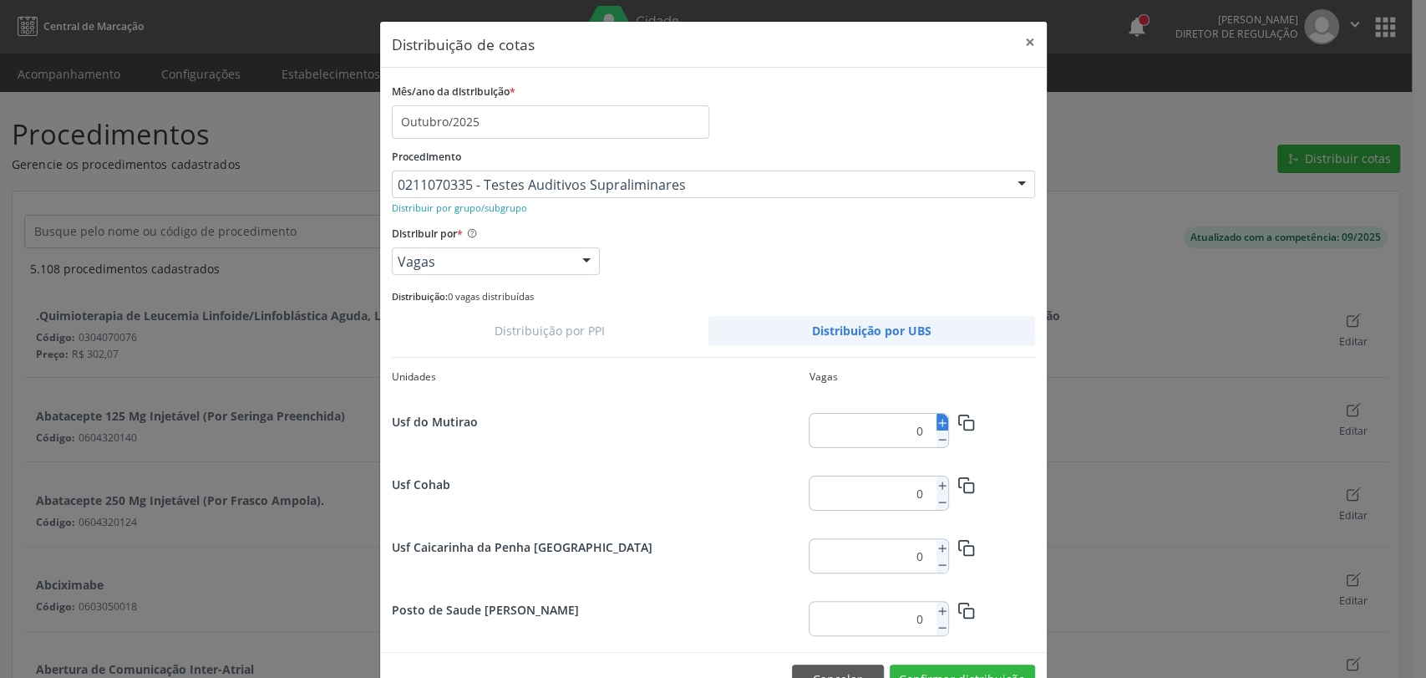
click at [937, 419] on icon at bounding box center [943, 423] width 12 height 12
type input "3"
click at [967, 424] on icon "button" at bounding box center [967, 423] width 18 height 18
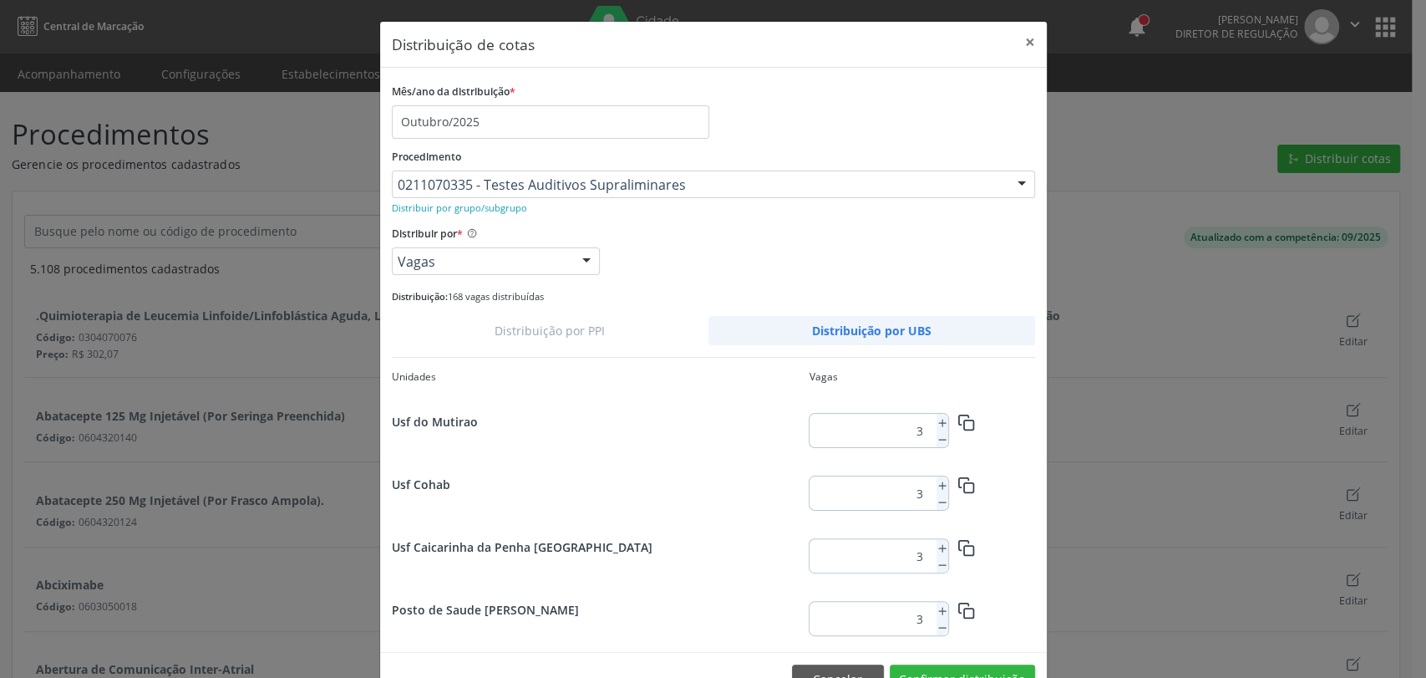
scroll to position [2159, 0]
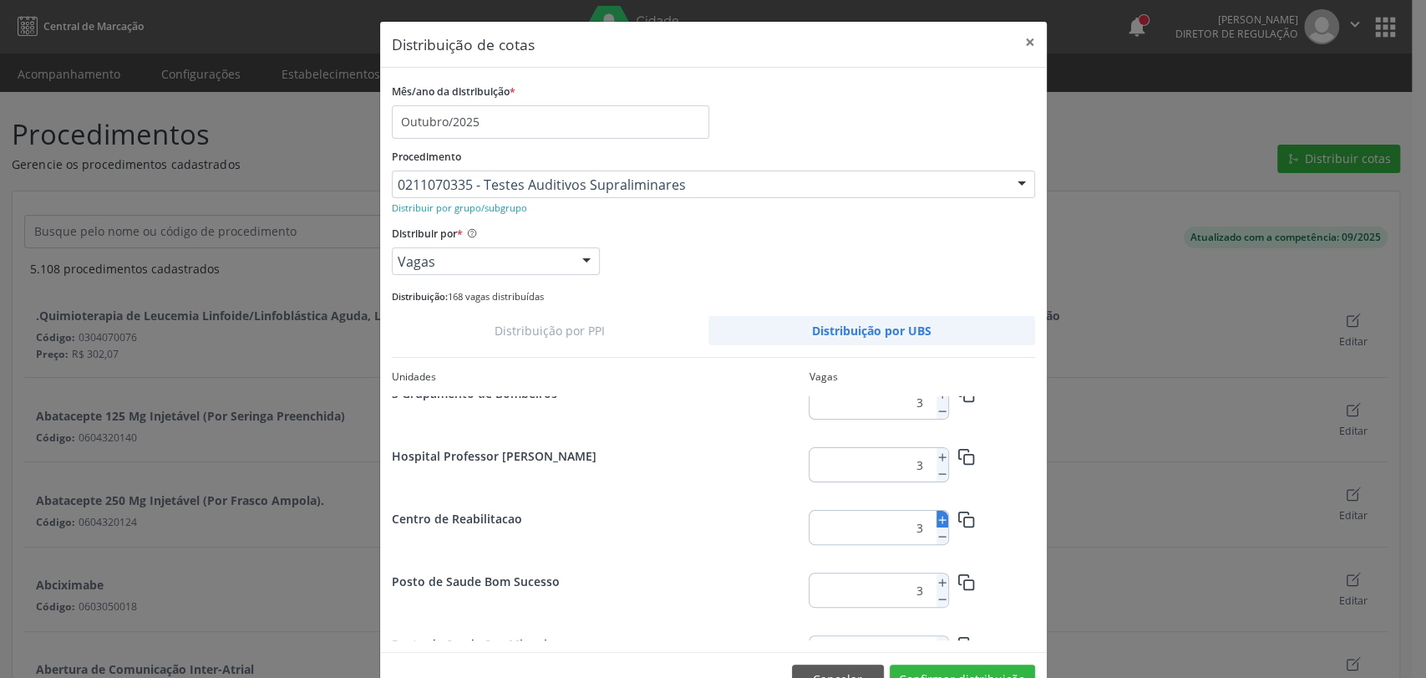
click at [937, 523] on icon at bounding box center [943, 520] width 12 height 12
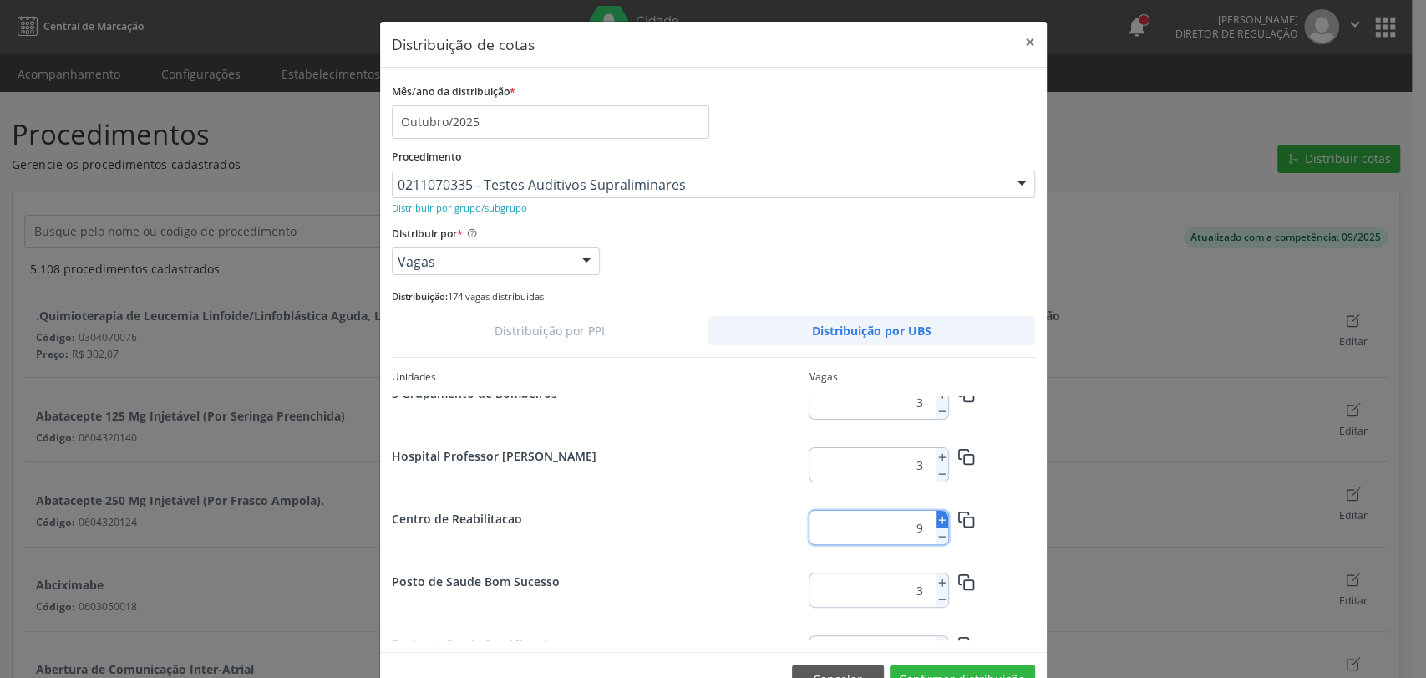
click at [937, 523] on icon at bounding box center [943, 520] width 12 height 12
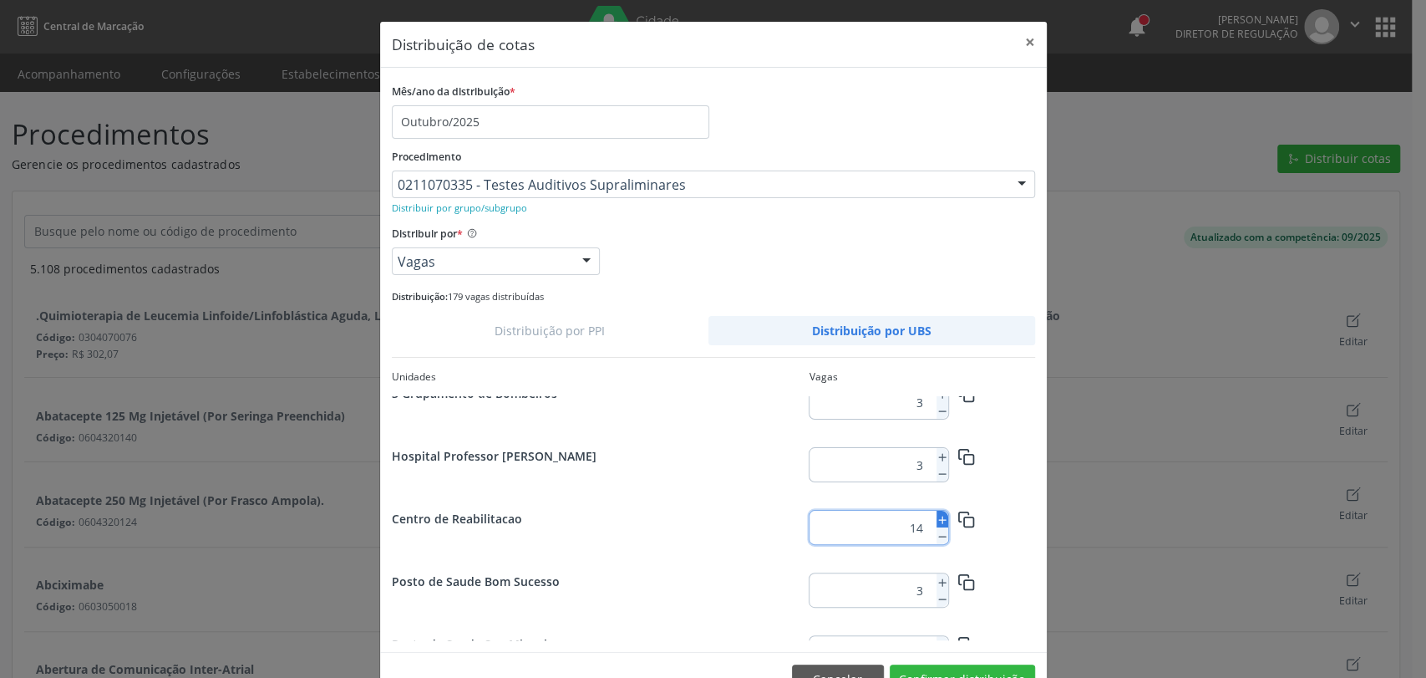
click at [937, 523] on icon at bounding box center [943, 520] width 12 height 12
type input "17"
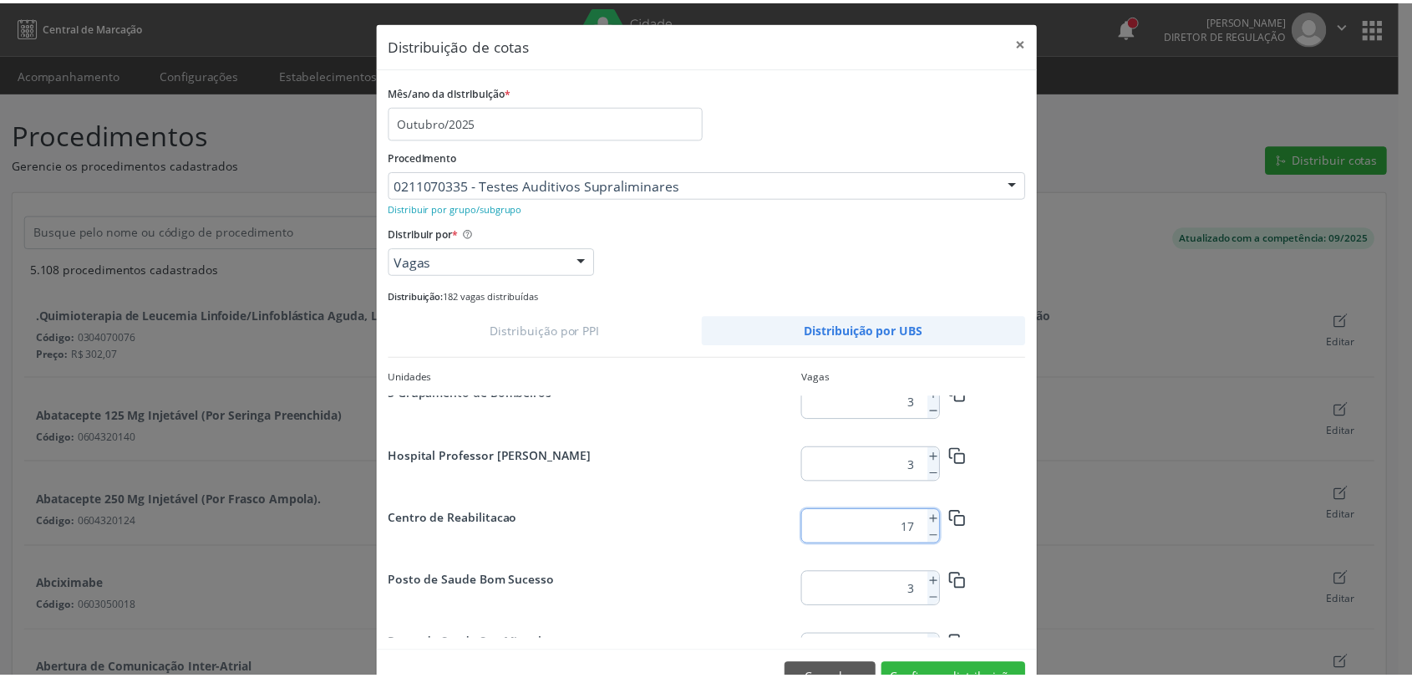
scroll to position [47, 0]
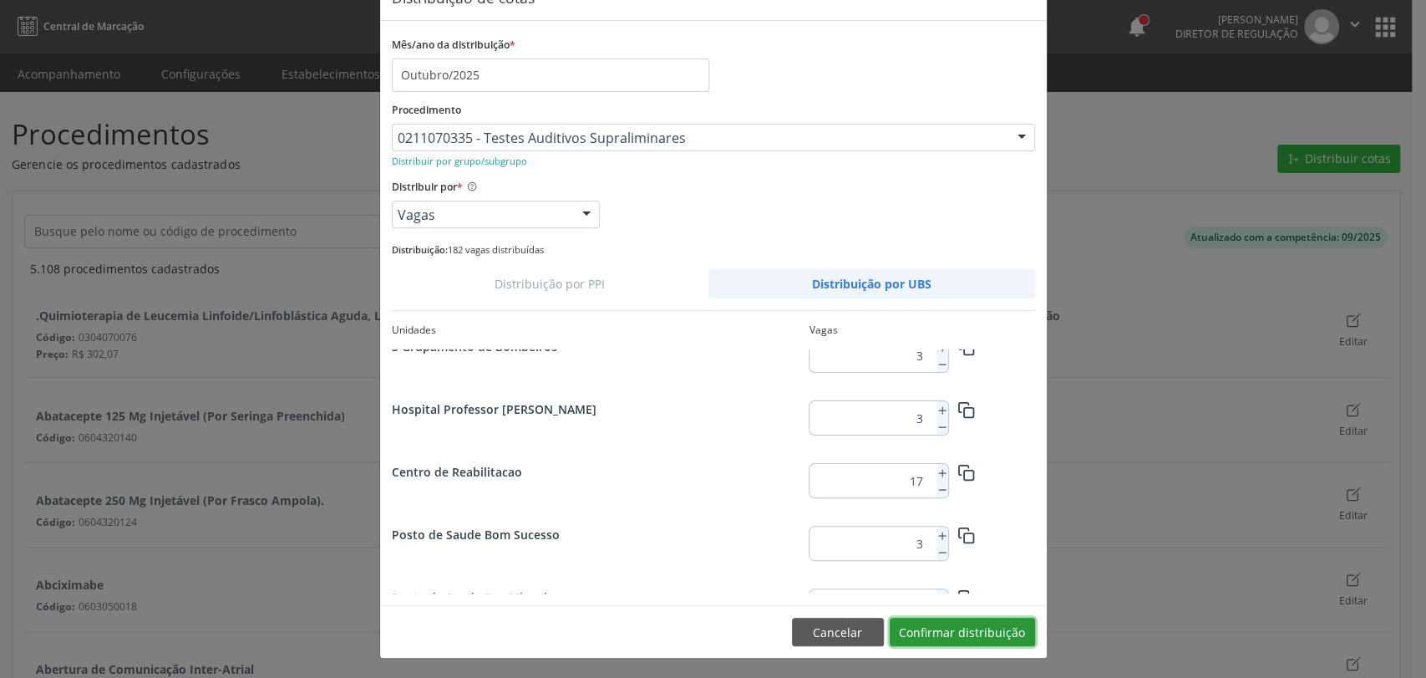
click at [978, 635] on button "Confirmar distribuição" at bounding box center [962, 631] width 145 height 28
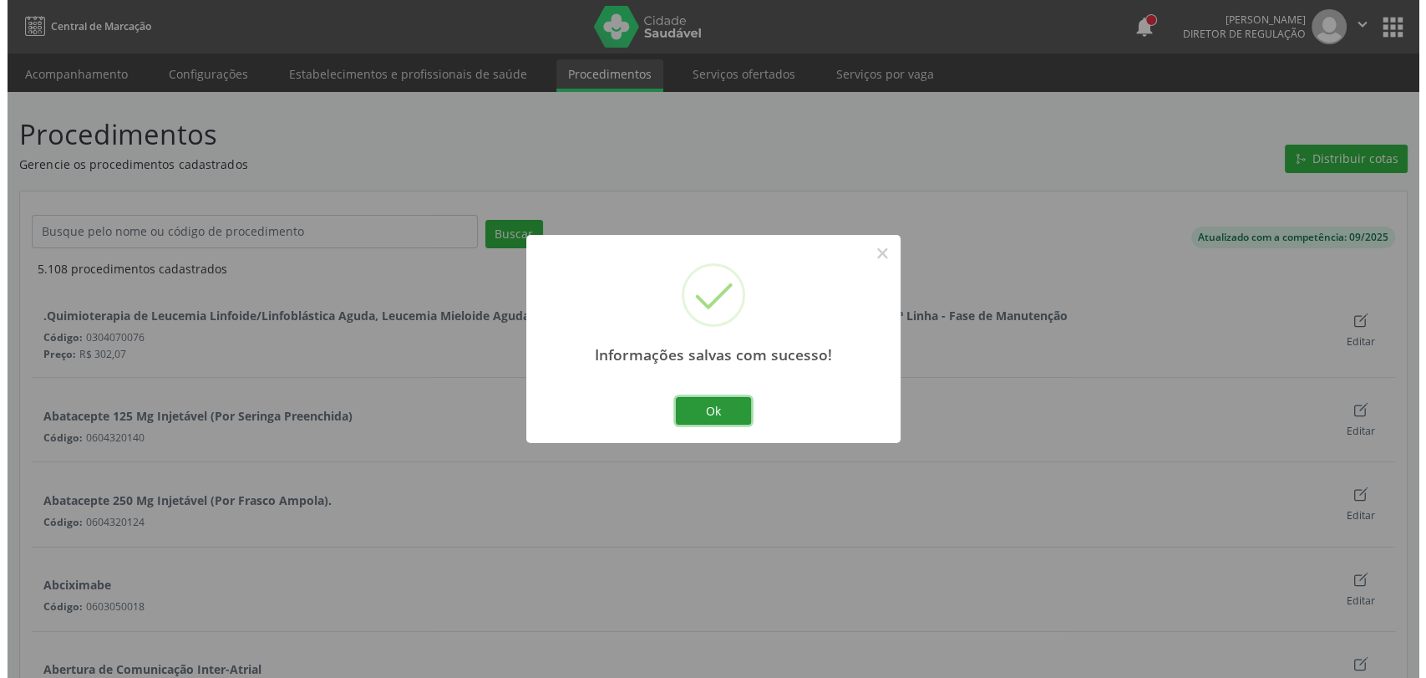
scroll to position [0, 0]
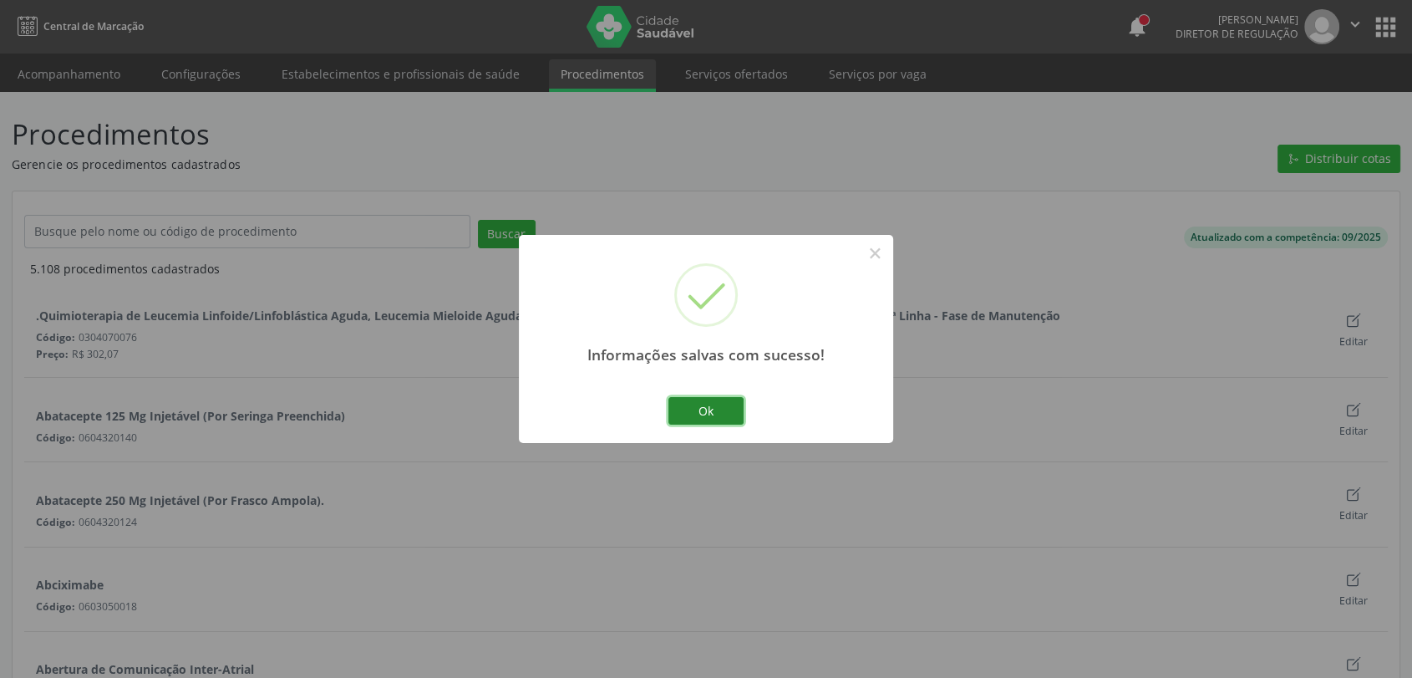
click at [704, 409] on button "Ok" at bounding box center [705, 411] width 75 height 28
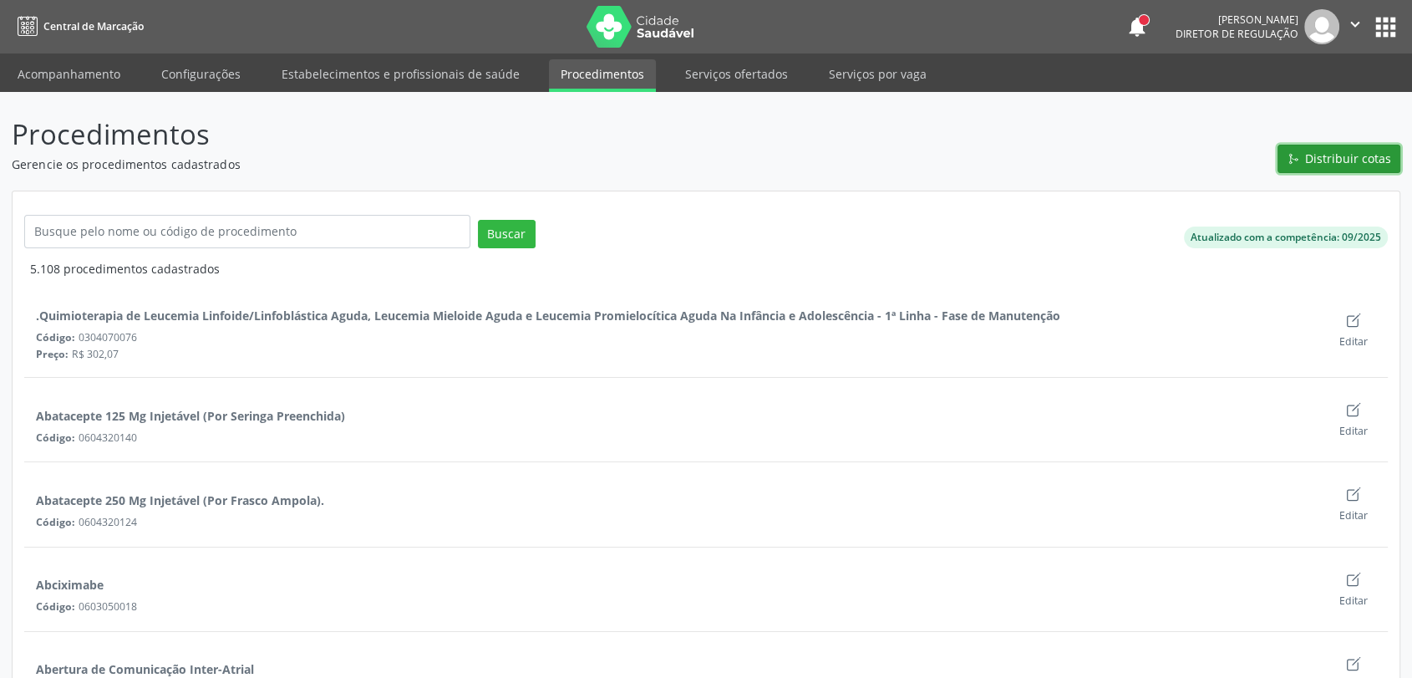
click at [1379, 155] on span "Distribuir cotas" at bounding box center [1348, 159] width 86 height 18
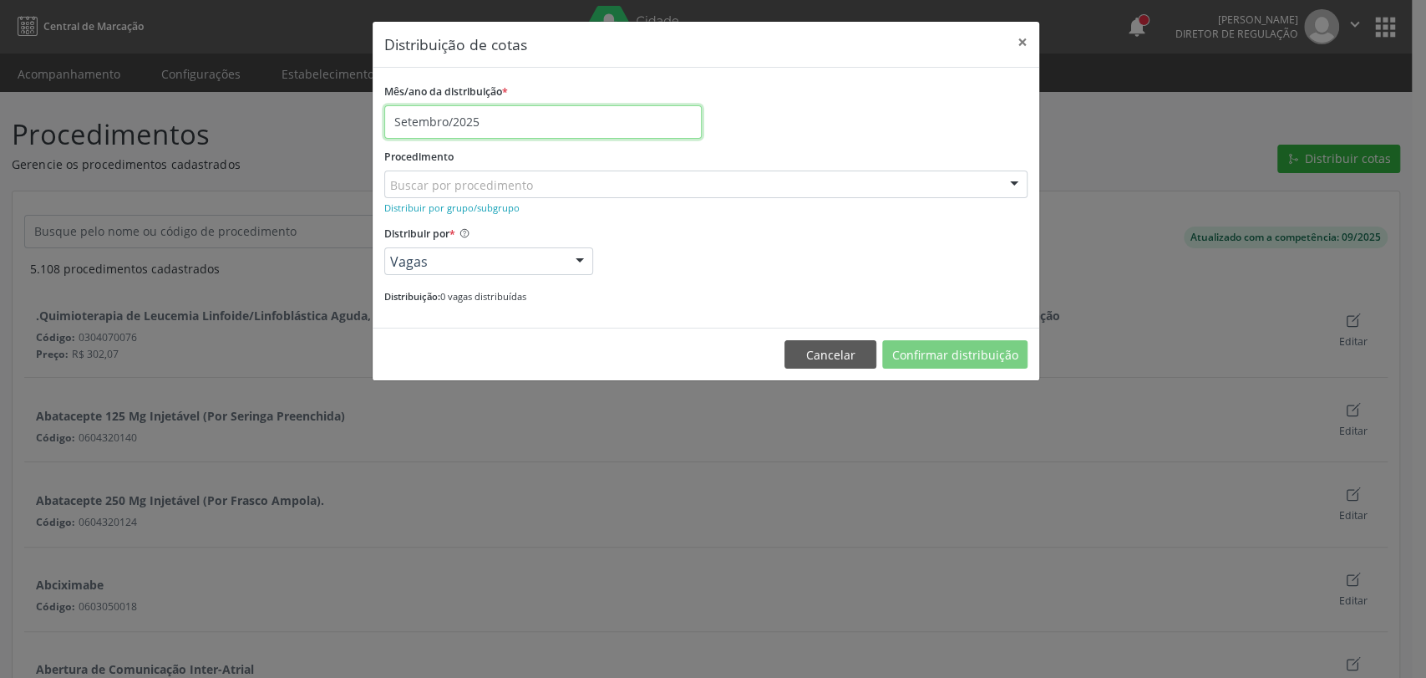
click at [455, 119] on input "Setembro/2025" at bounding box center [542, 121] width 317 height 33
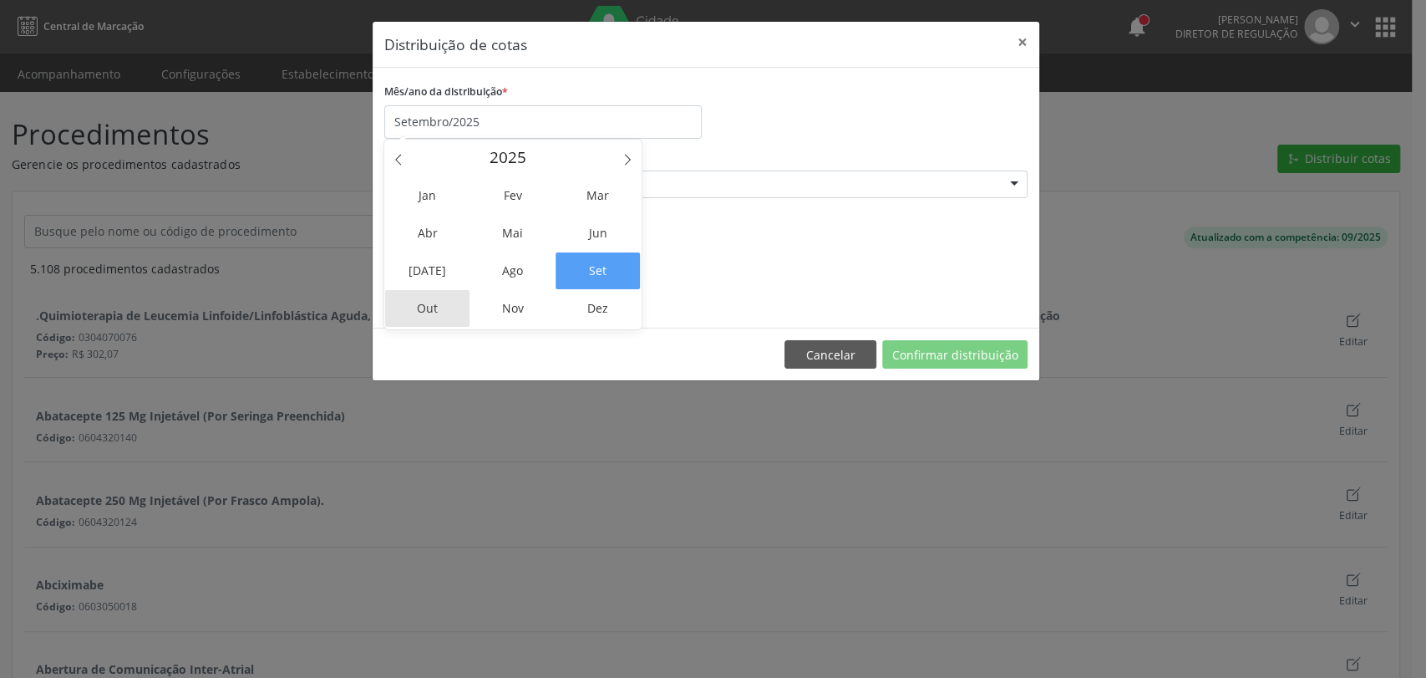
click at [441, 292] on span "Out" at bounding box center [427, 308] width 84 height 37
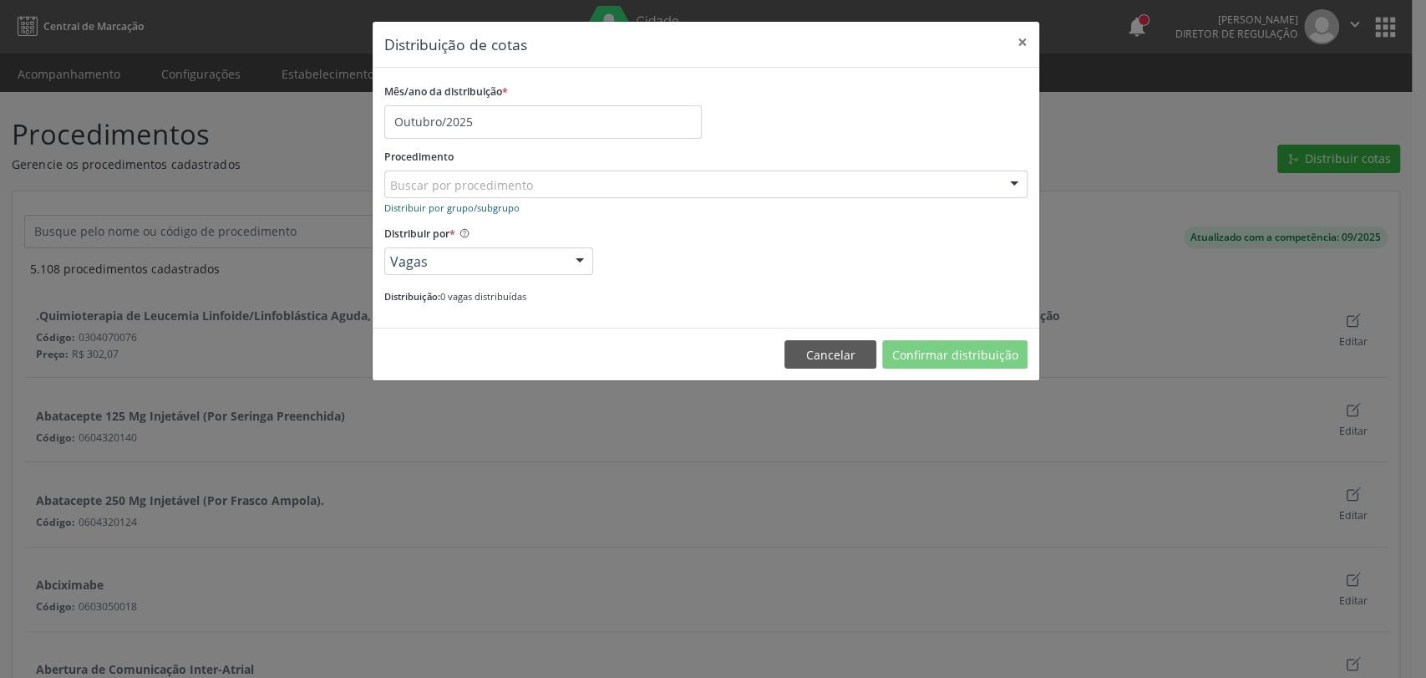
click at [515, 208] on small "Distribuir por grupo/subgrupo" at bounding box center [451, 207] width 135 height 13
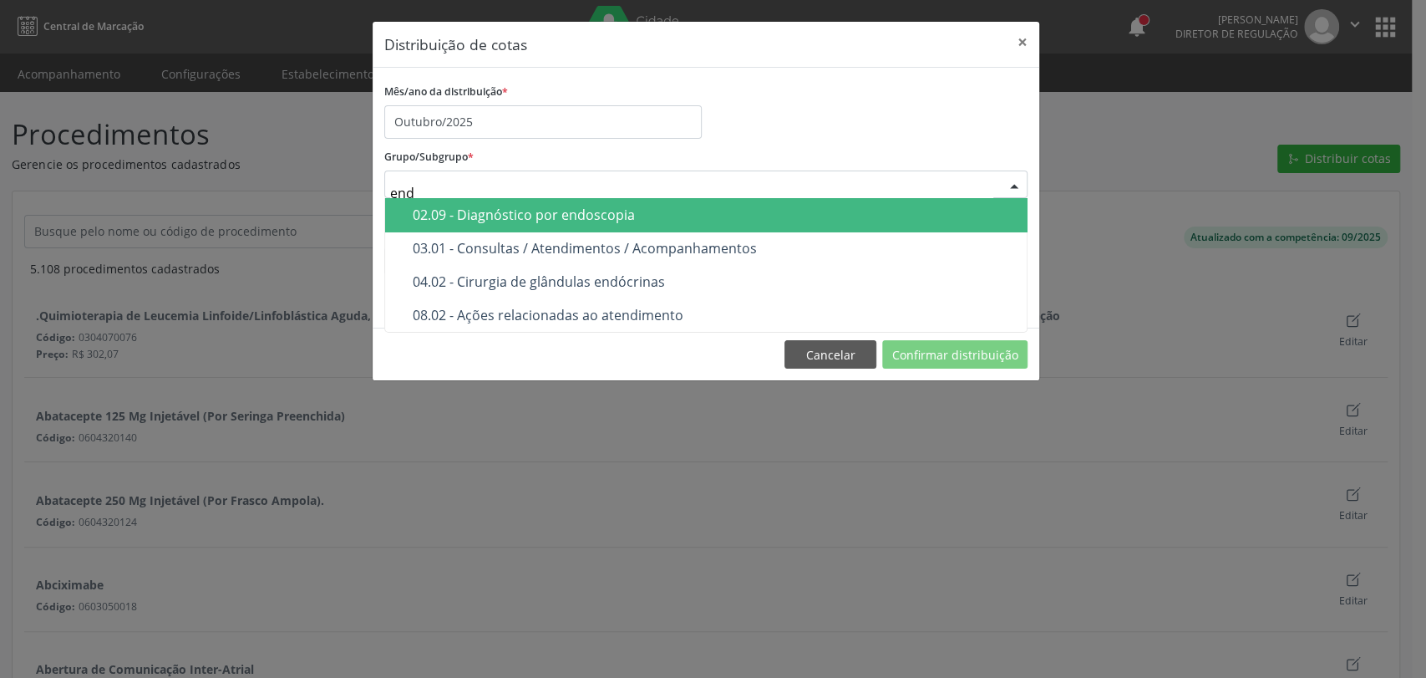
type input "endo"
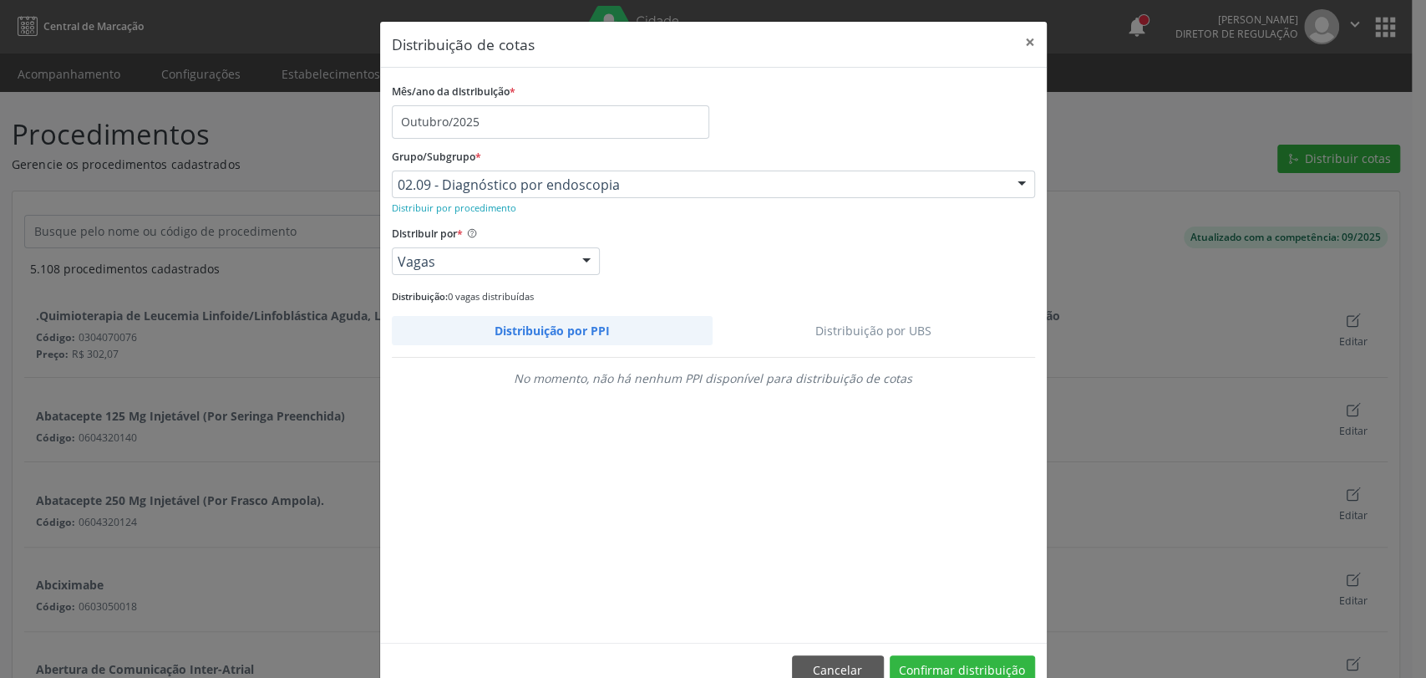
click at [892, 323] on link "Distribuição por UBS" at bounding box center [874, 330] width 323 height 29
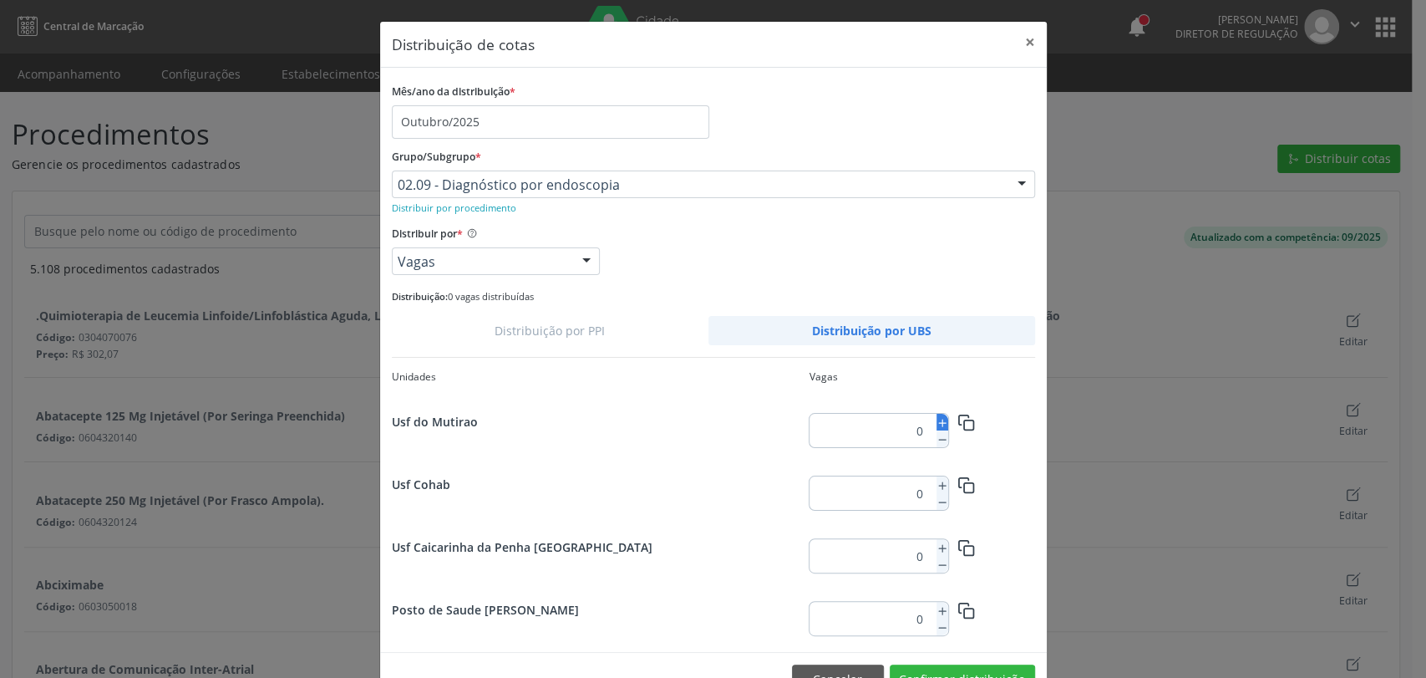
click at [942, 419] on line at bounding box center [942, 422] width 0 height 7
type input "2"
click at [964, 420] on rect "button" at bounding box center [968, 424] width 9 height 9
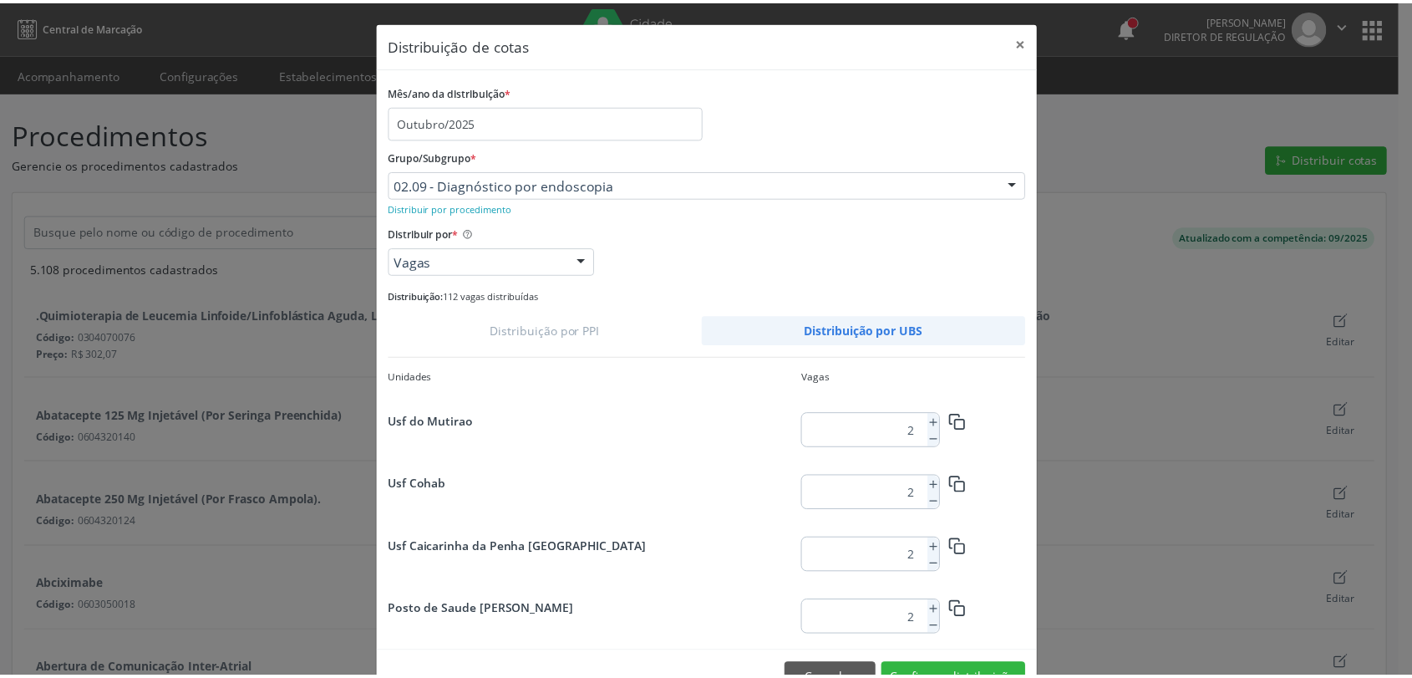
scroll to position [2159, 0]
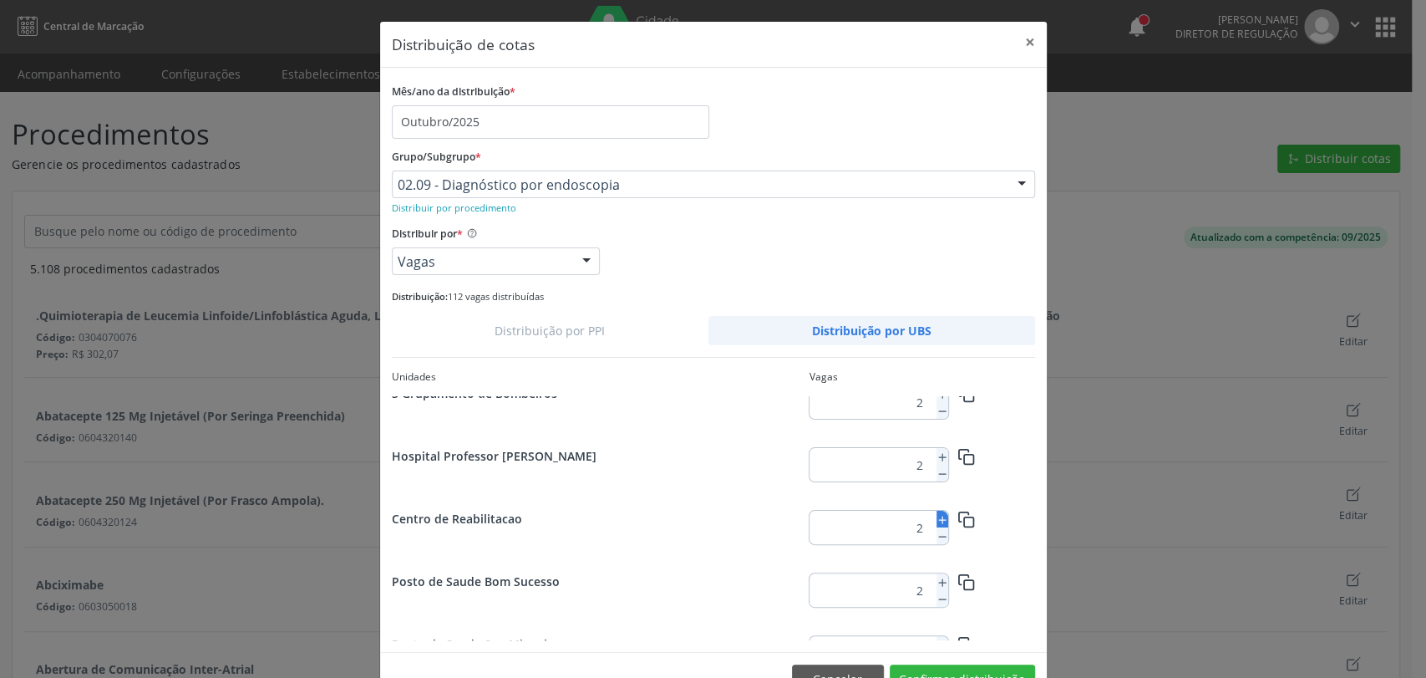
click at [939, 521] on icon at bounding box center [943, 520] width 12 height 12
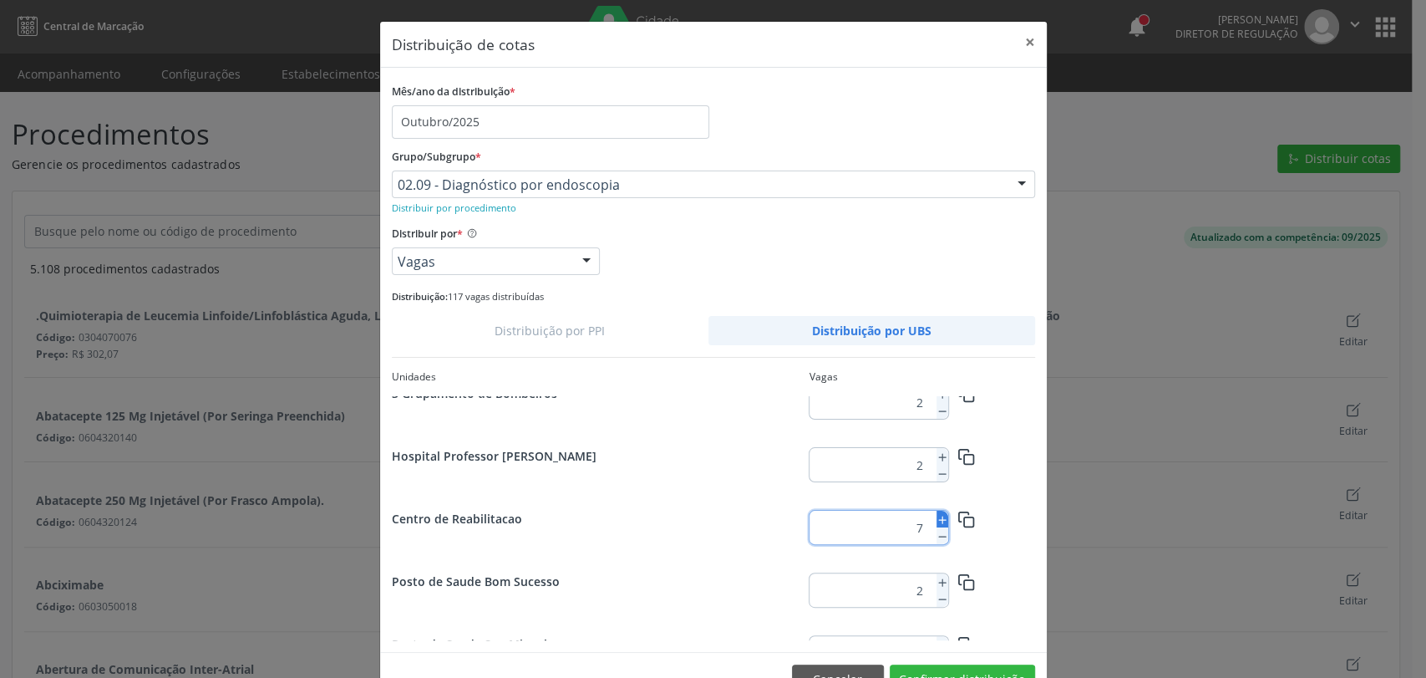
click at [939, 521] on icon at bounding box center [943, 520] width 12 height 12
type input "10"
click at [958, 669] on button "Confirmar distribuição" at bounding box center [962, 678] width 145 height 28
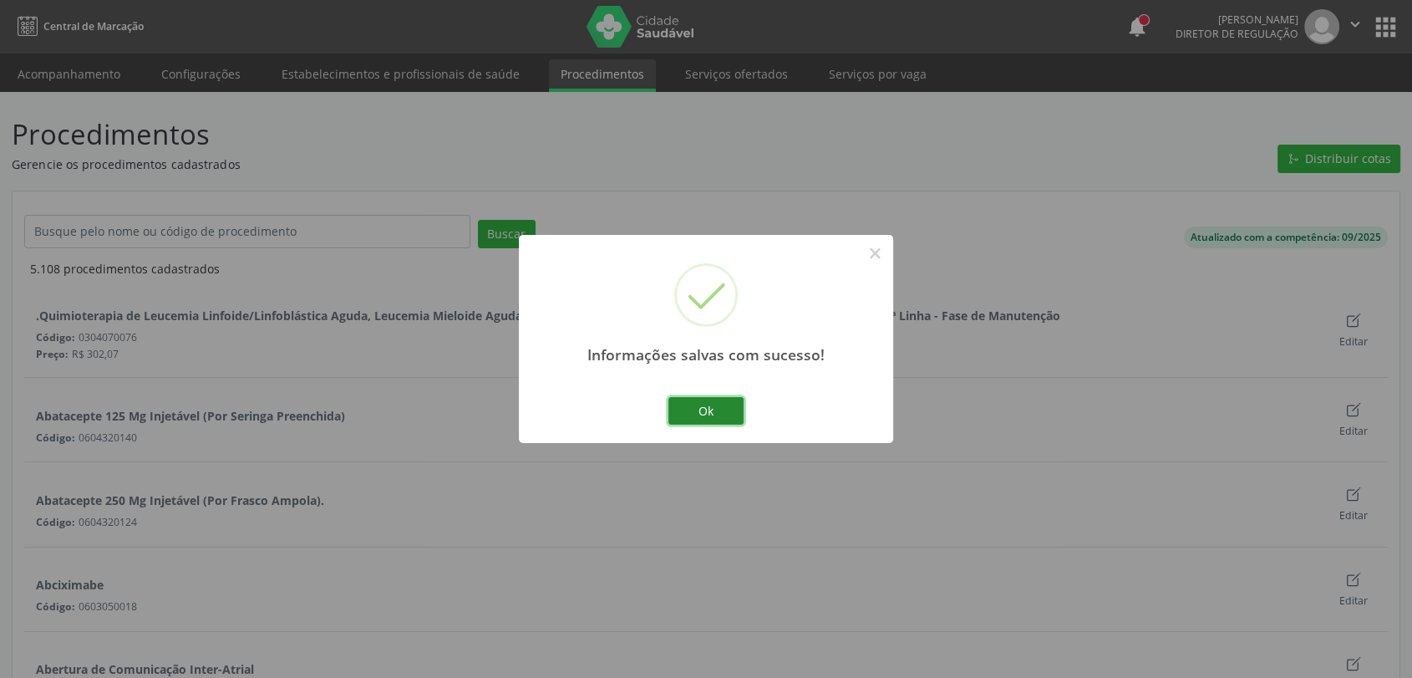
click at [688, 411] on button "Ok" at bounding box center [705, 411] width 75 height 28
